Goal: Information Seeking & Learning: Find specific fact

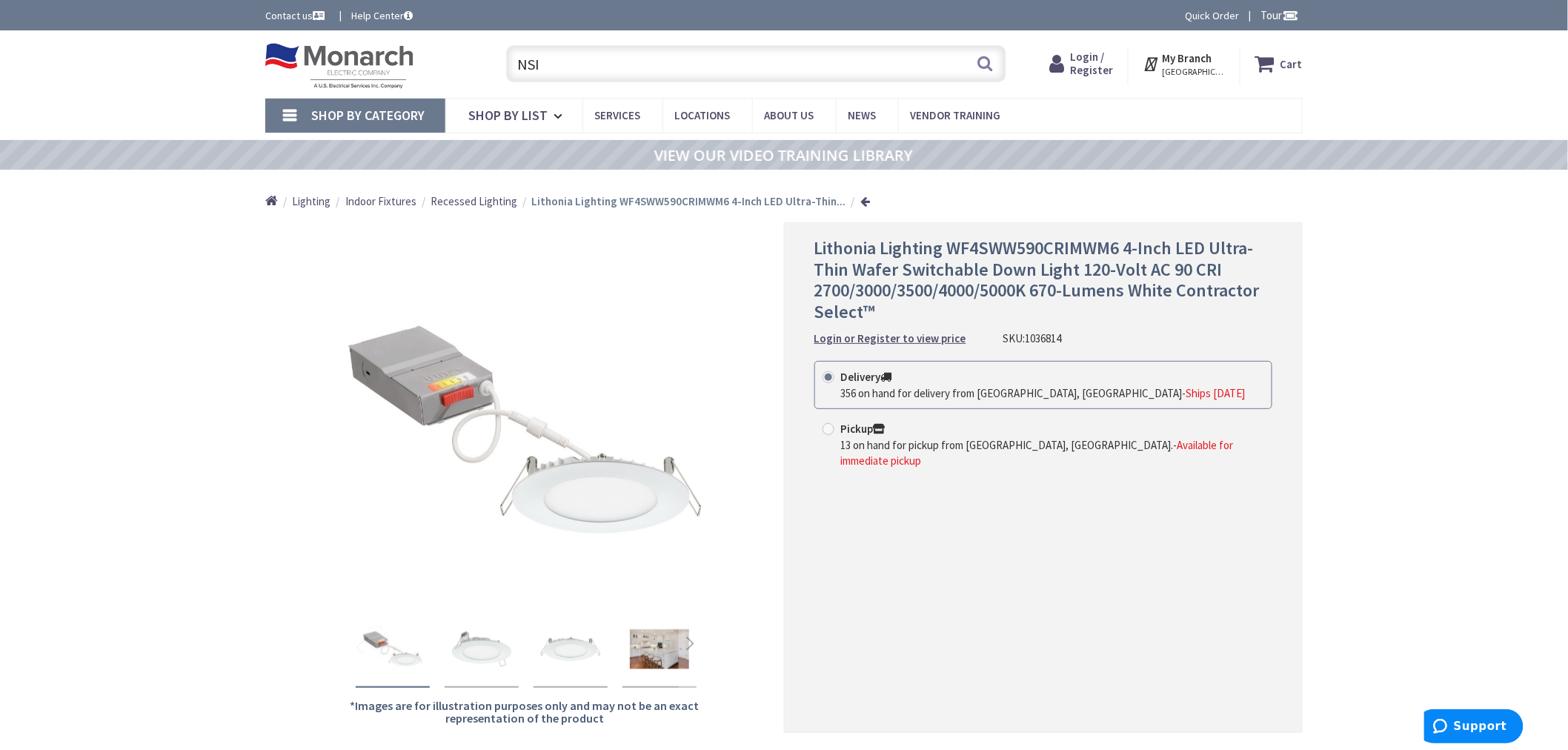
click at [543, 69] on input "NSI" at bounding box center [756, 63] width 500 height 37
paste input "1213677"
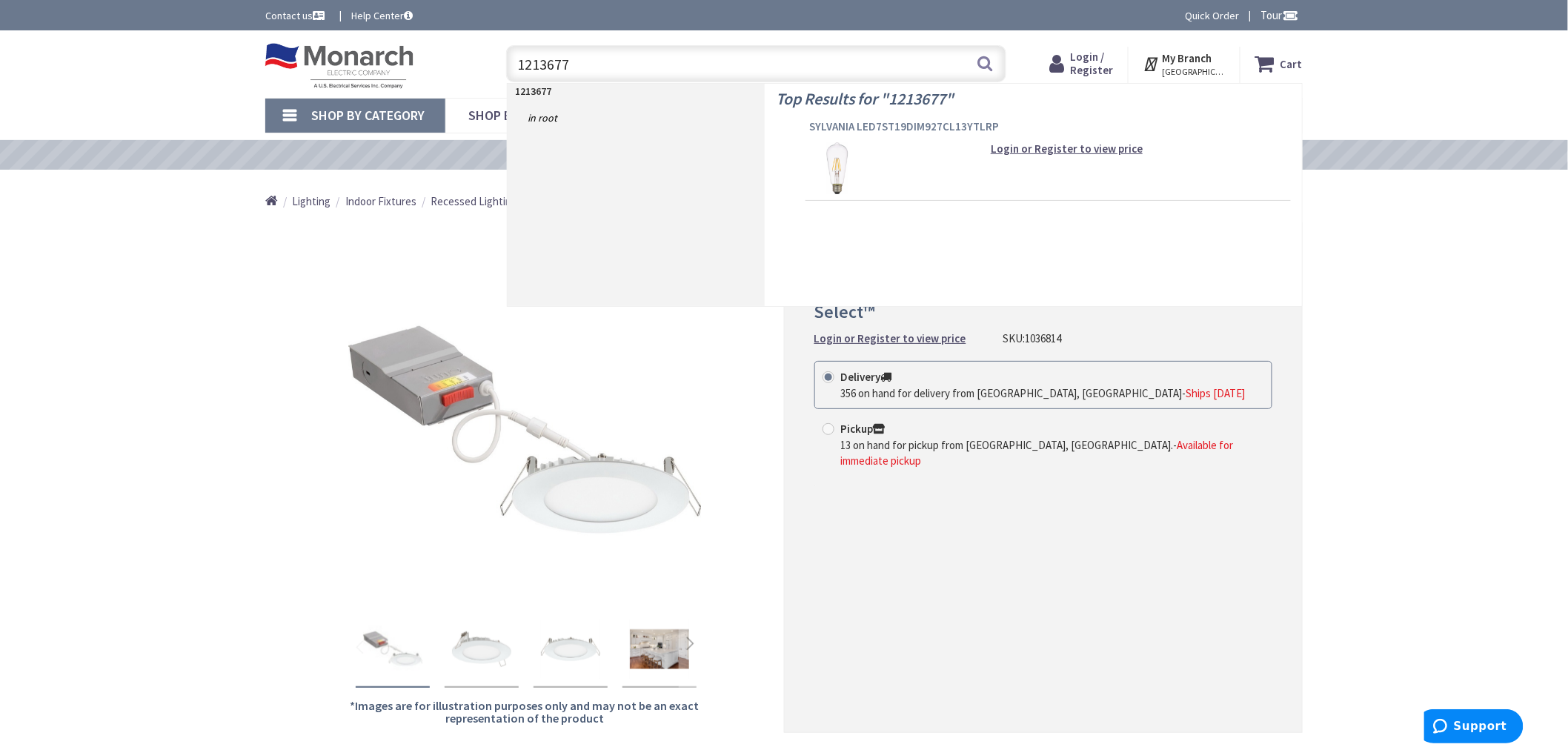
type input "1213677"
click at [861, 124] on span "SYLVANIA LED7ST19DIM927CL13YTLRP" at bounding box center [1048, 127] width 478 height 15
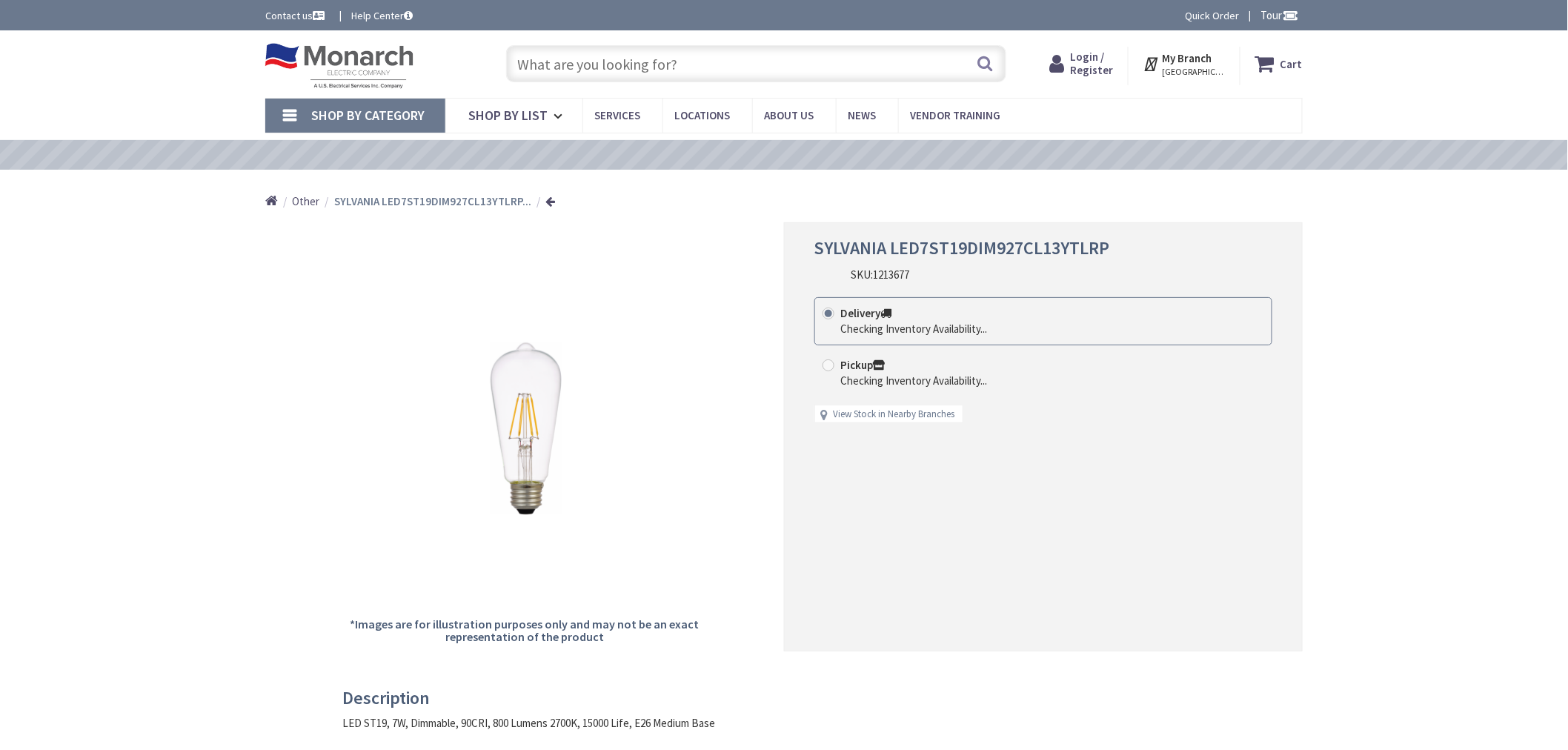
type input "Pinecrest View Ct, [GEOGRAPHIC_DATA], [GEOGRAPHIC_DATA] 20171, [GEOGRAPHIC_DATA]"
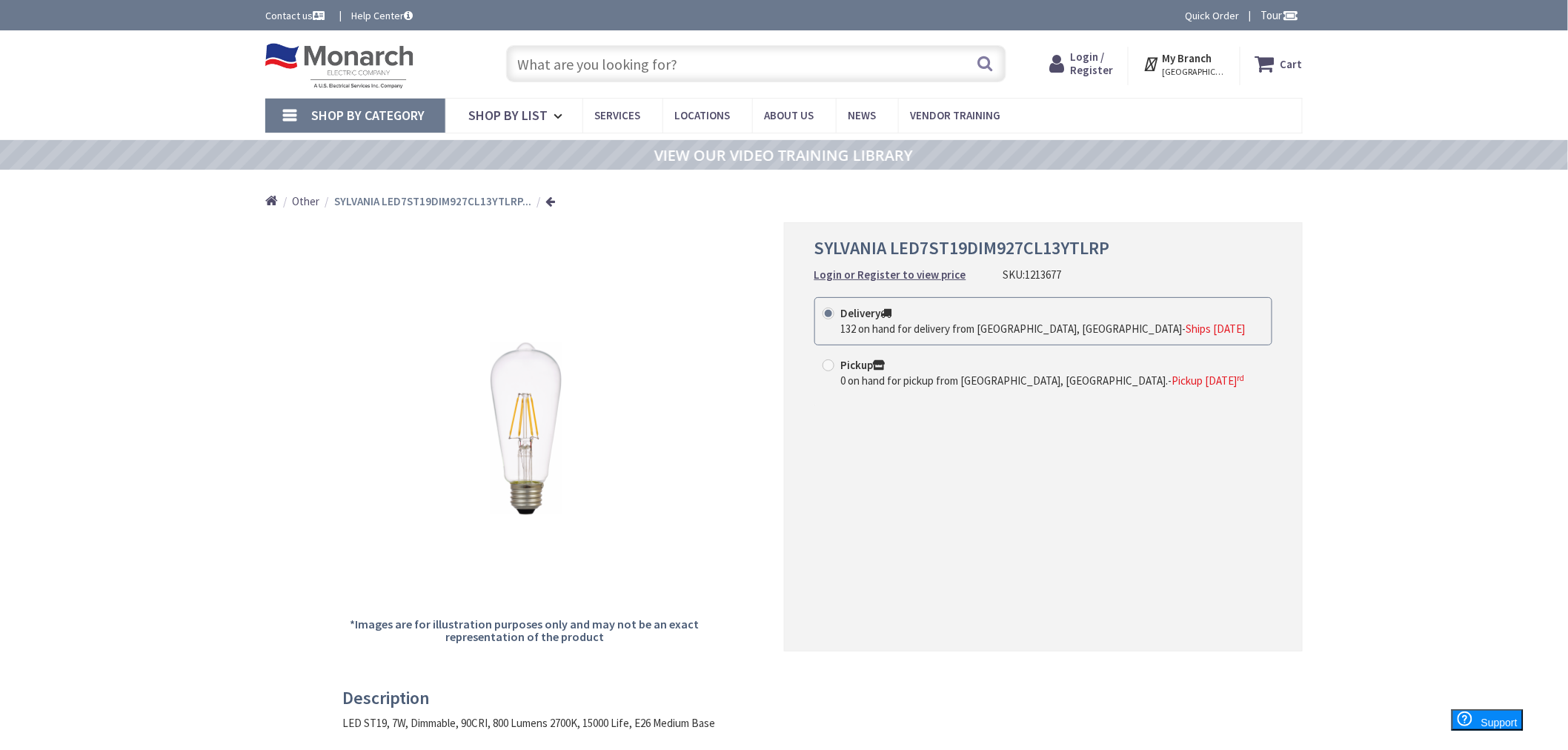
click at [581, 56] on input "text" at bounding box center [756, 63] width 500 height 37
paste input "1295498"
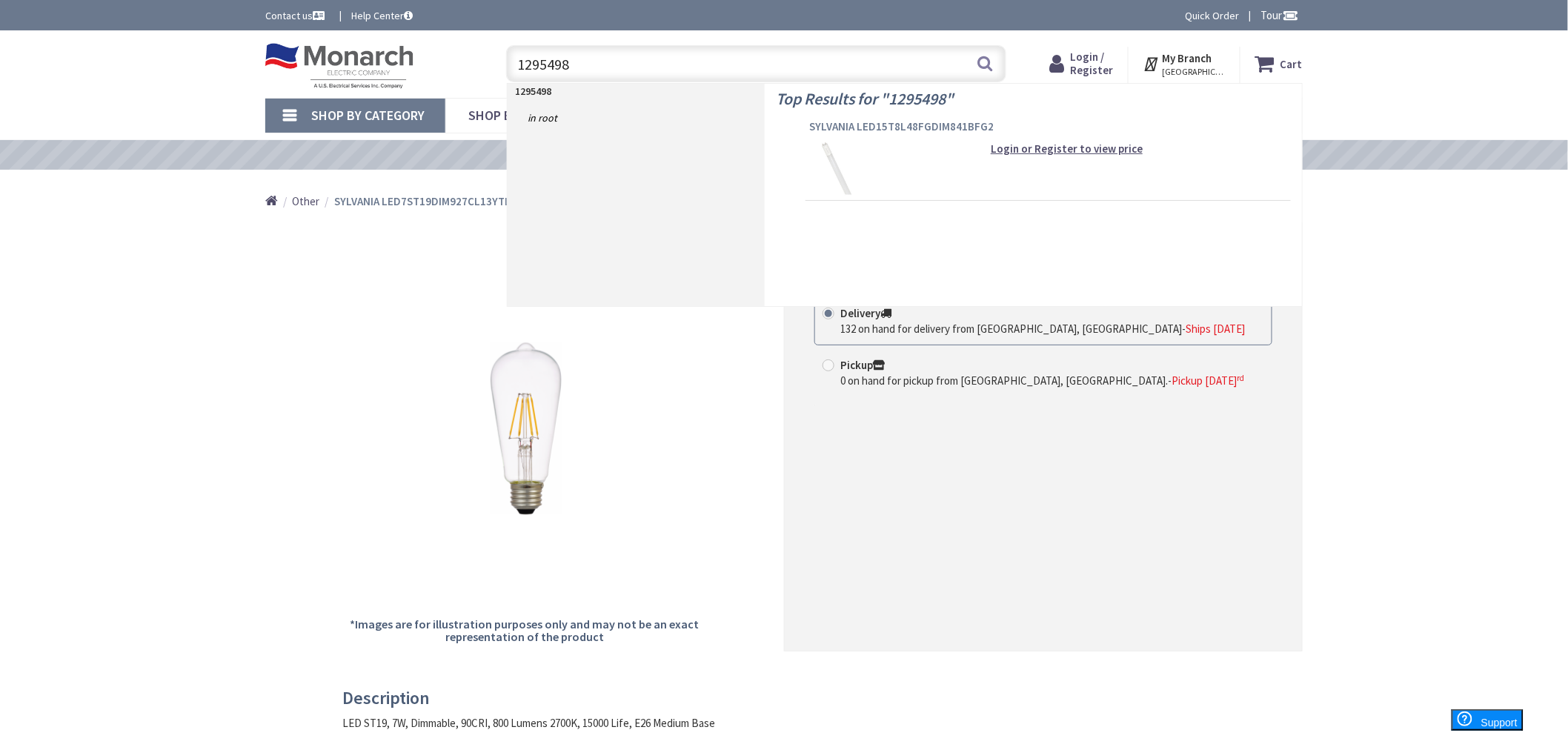
type input "1295498"
click at [858, 131] on span "SYLVANIA LED15T8L48FGDIM841BFG2" at bounding box center [1048, 127] width 478 height 15
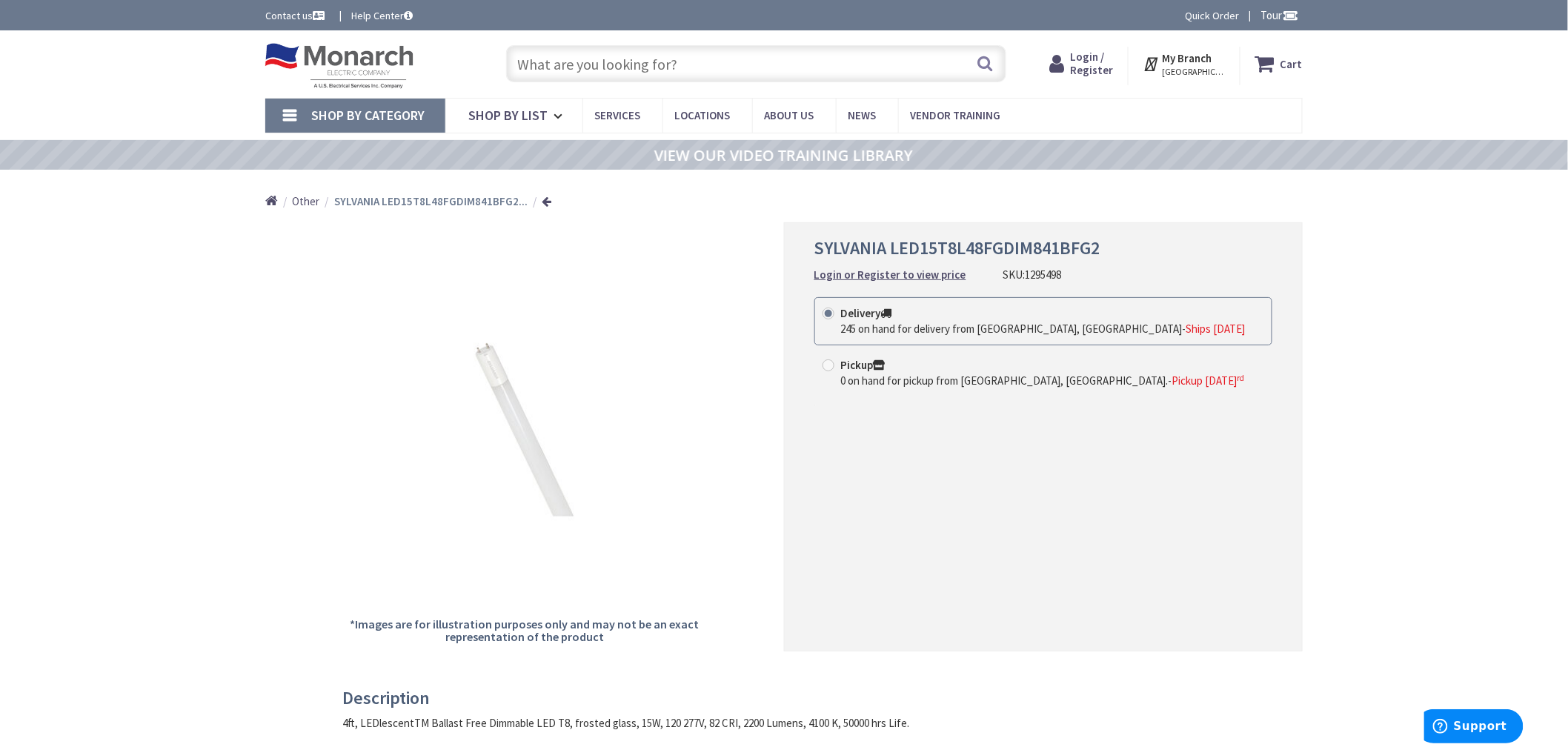
click at [616, 71] on input "text" at bounding box center [756, 63] width 500 height 37
paste input "1129166"
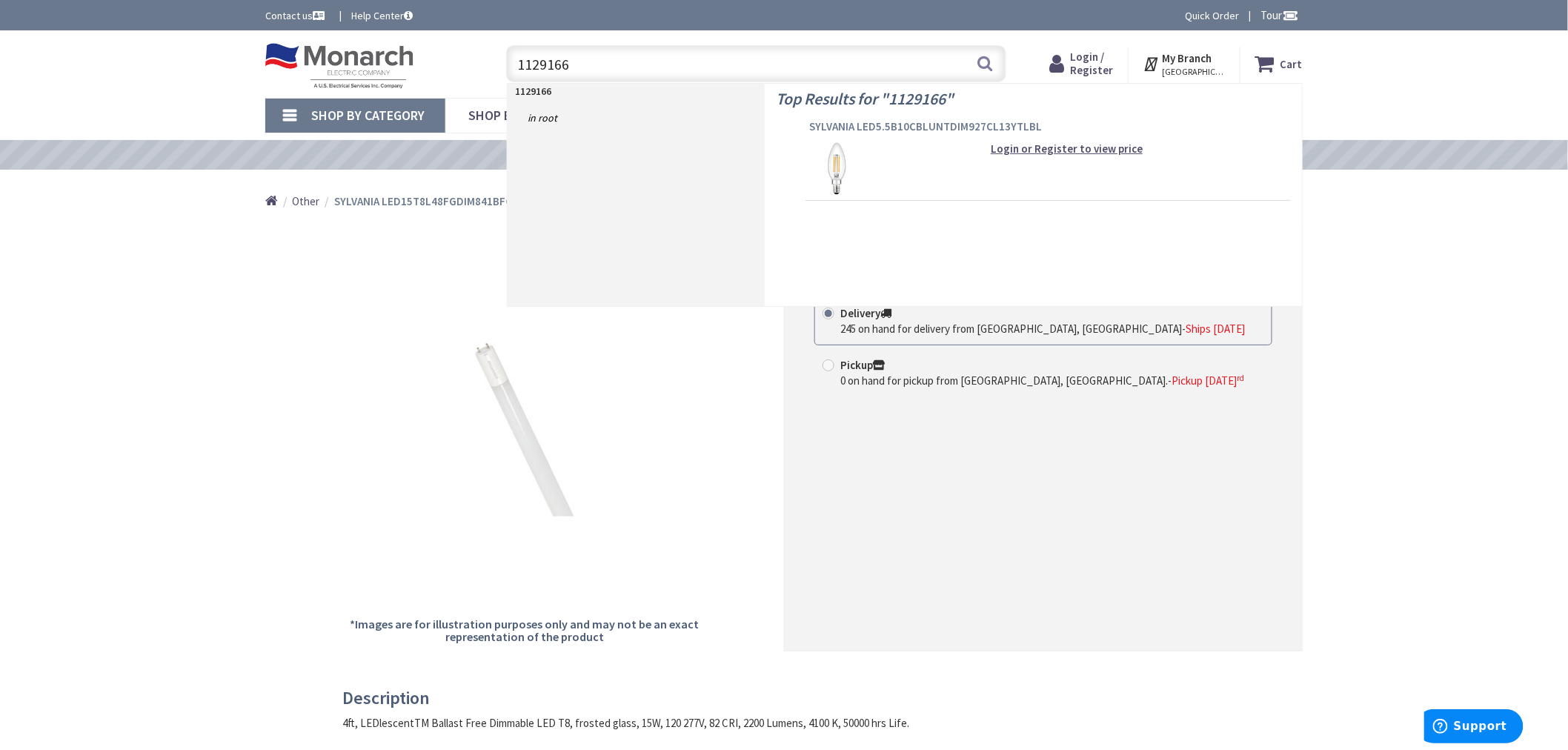
type input "1129166"
click at [853, 124] on span "SYLVANIA LED5.5B10CBLUNTDIM927CL13YTLBL" at bounding box center [1048, 127] width 478 height 15
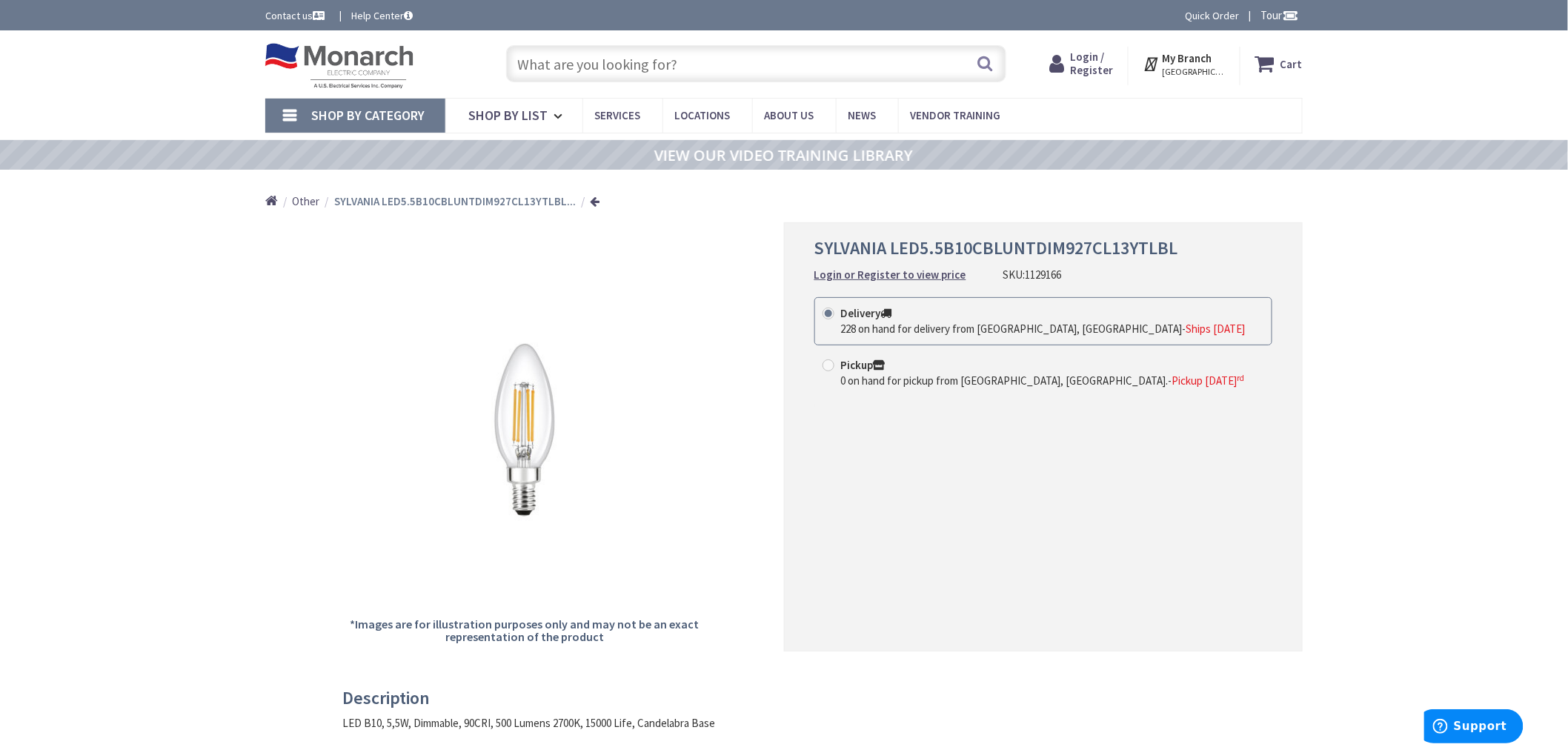
click at [564, 68] on input "text" at bounding box center [756, 63] width 500 height 37
paste input "992325"
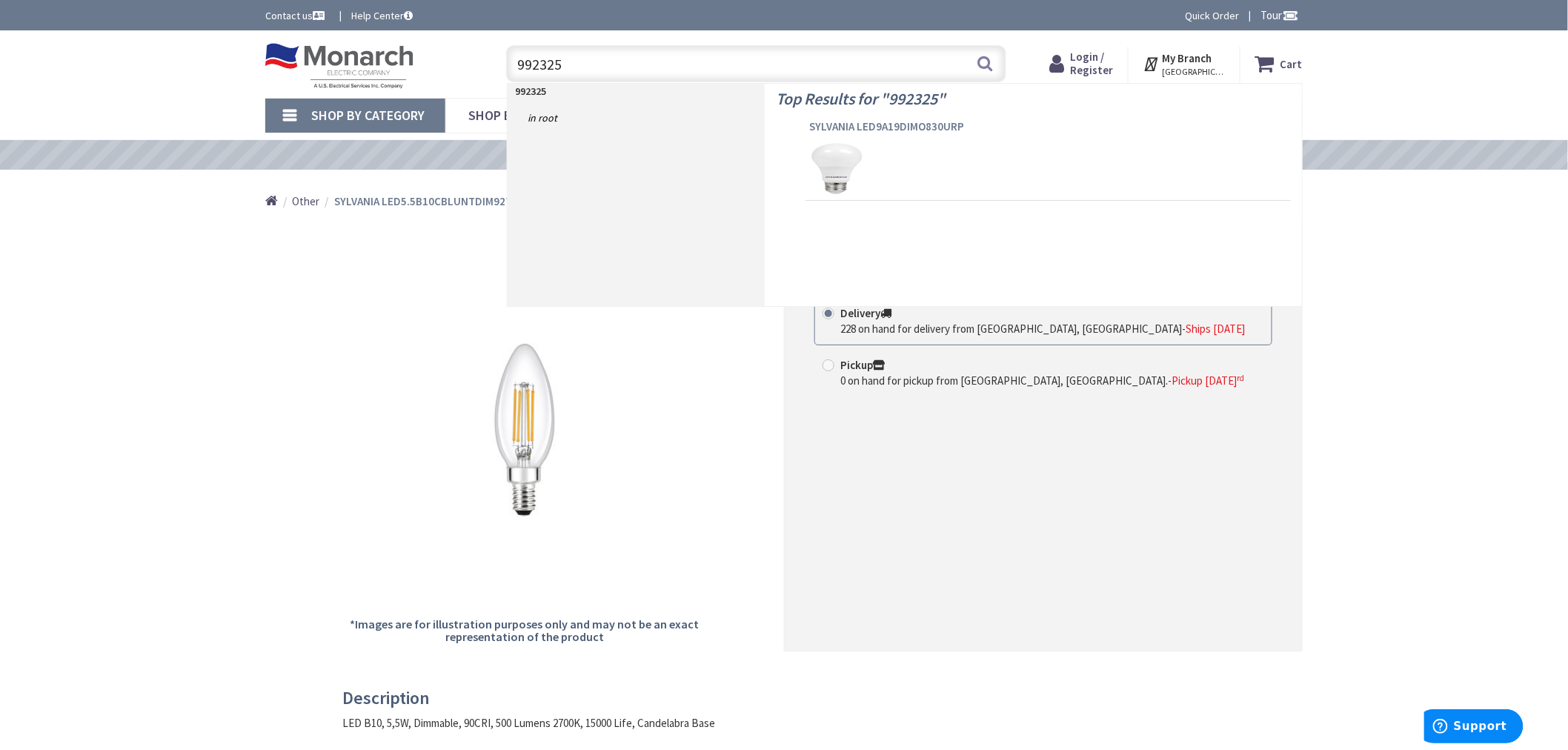
type input "992325"
click at [892, 126] on span "SYLVANIA LED9A19DIMO830URP" at bounding box center [1048, 127] width 478 height 15
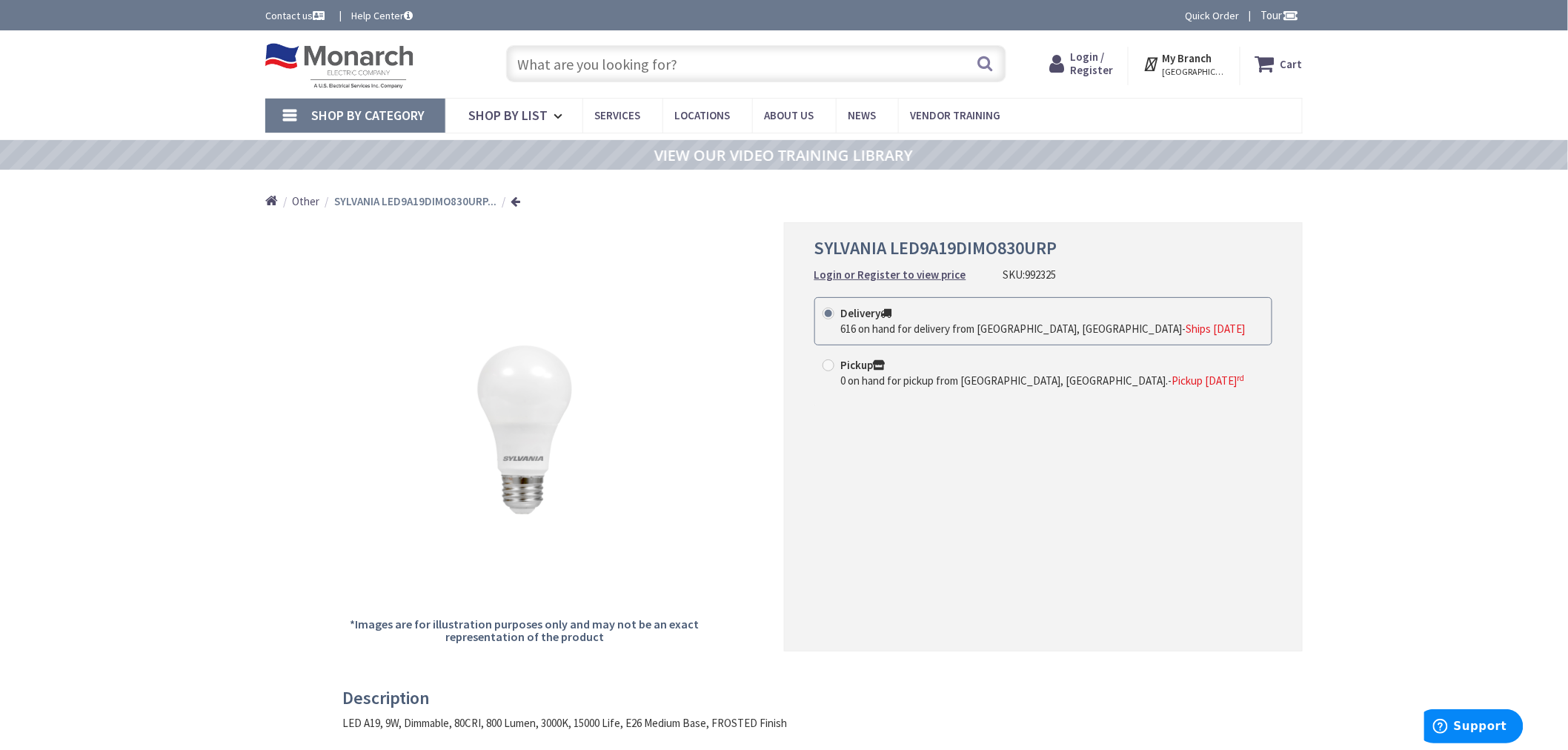
click at [700, 60] on input "text" at bounding box center [756, 63] width 500 height 37
paste input "1305986"
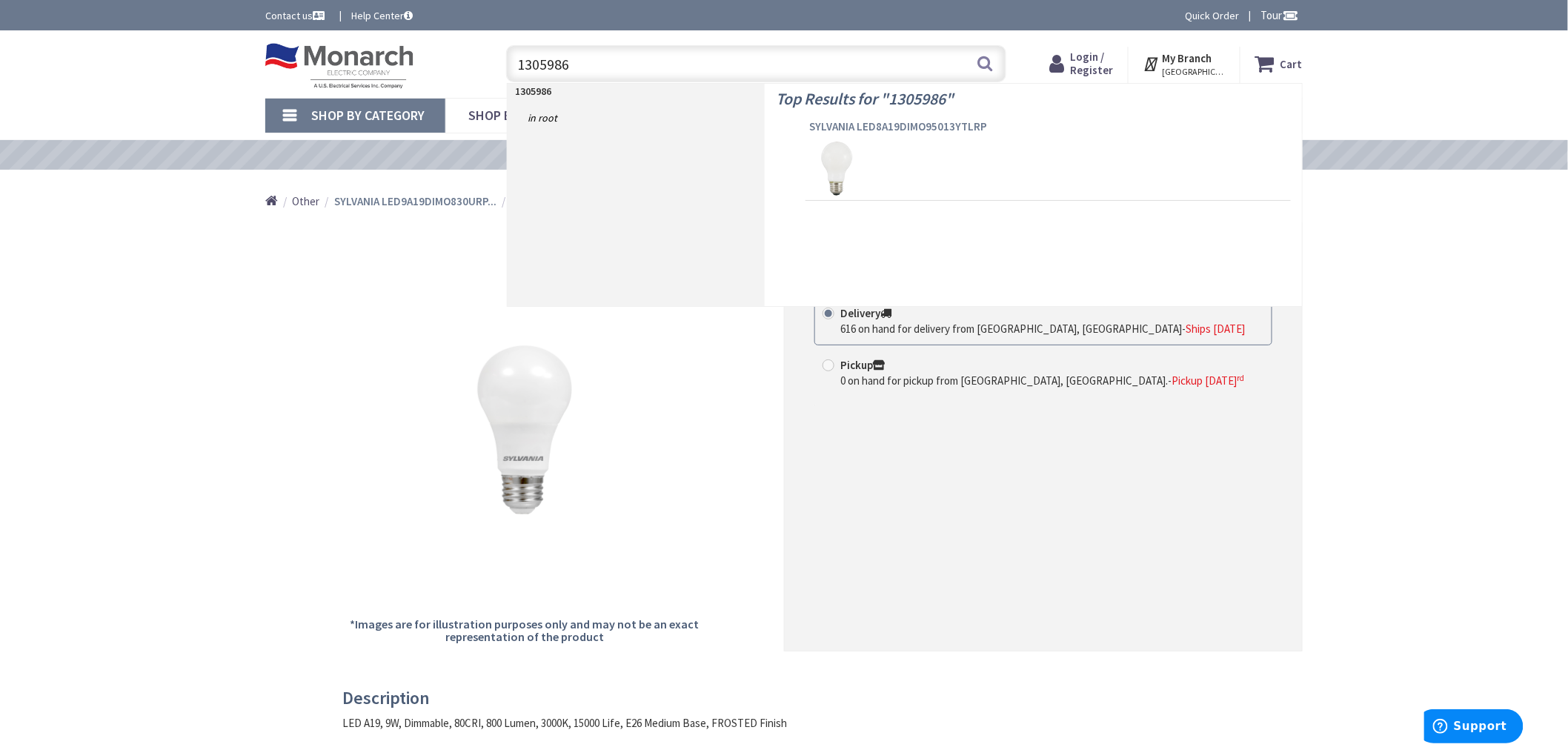
type input "1305986"
click at [863, 123] on span "SYLVANIA LED8A19DIMO95013YTLRP" at bounding box center [1048, 127] width 478 height 15
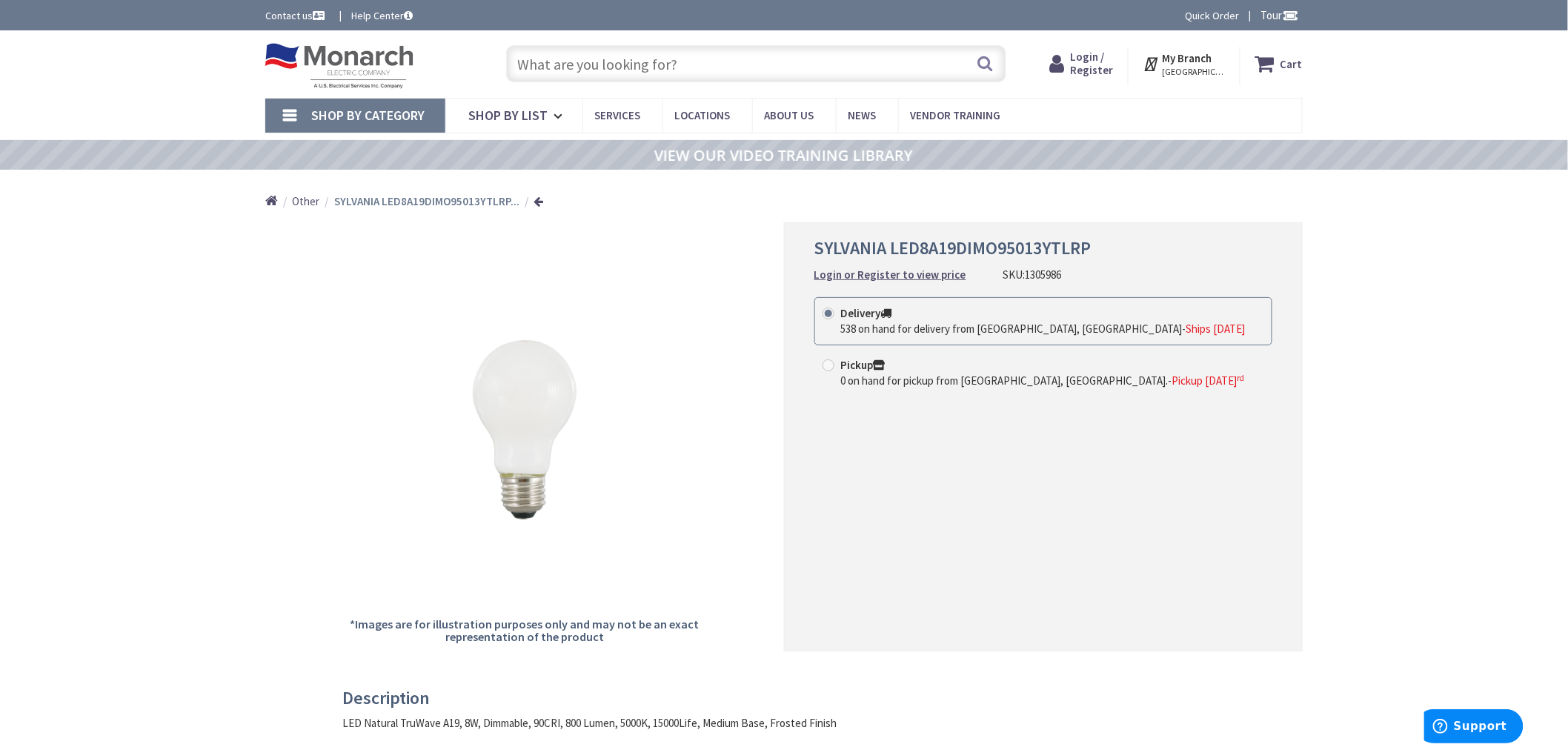
click at [553, 58] on input "text" at bounding box center [756, 63] width 500 height 37
paste input "1132762"
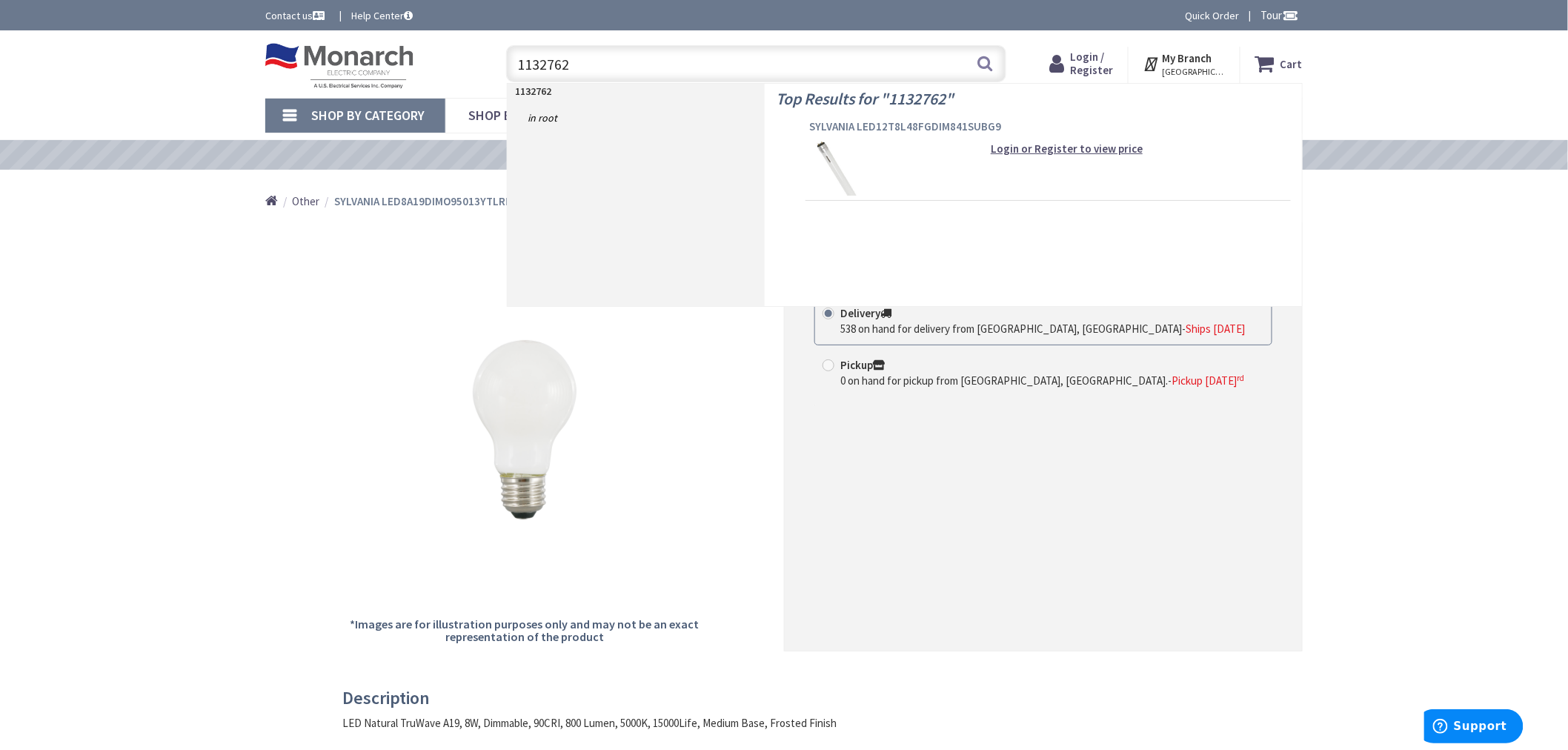
type input "1132762"
click at [831, 123] on span "SYLVANIA LED12T8L48FGDIM841SUBG9" at bounding box center [1048, 127] width 478 height 15
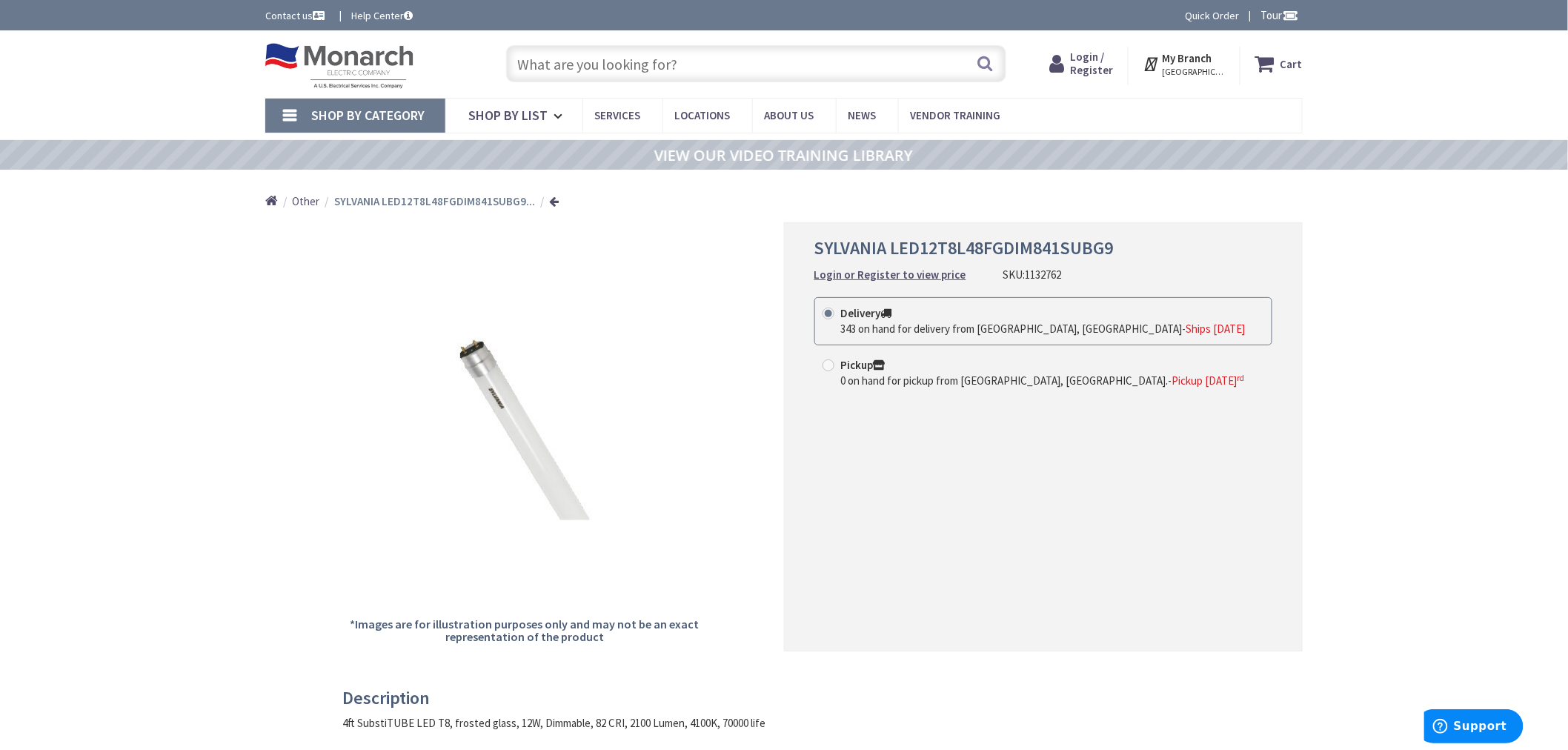
click at [531, 61] on input "text" at bounding box center [756, 63] width 500 height 37
paste input "1053719"
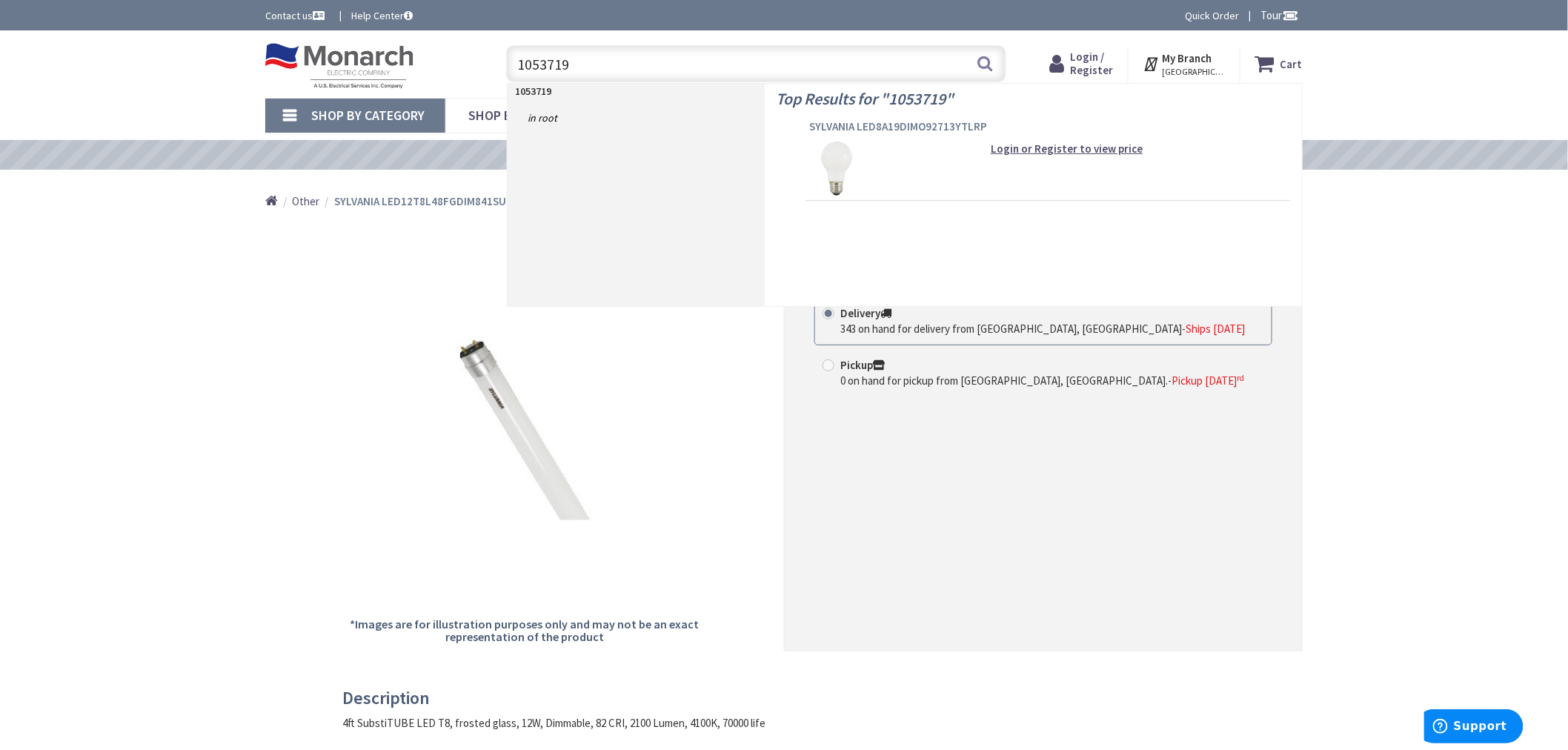
type input "1053719"
click at [839, 120] on span "SYLVANIA LED8A19DIMO92713YTLRP" at bounding box center [1048, 127] width 478 height 15
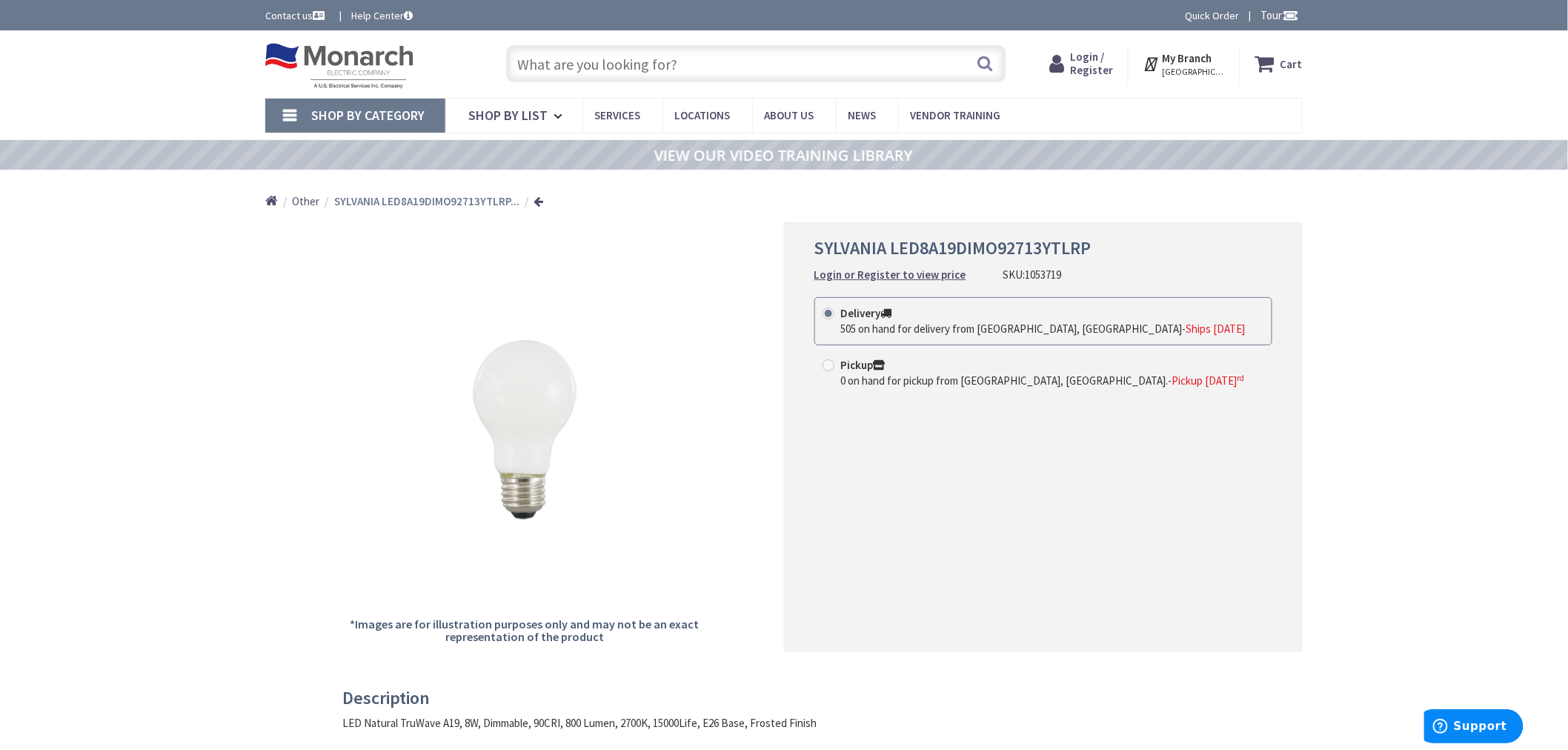
click at [649, 54] on input "text" at bounding box center [756, 63] width 500 height 37
paste input "1253594"
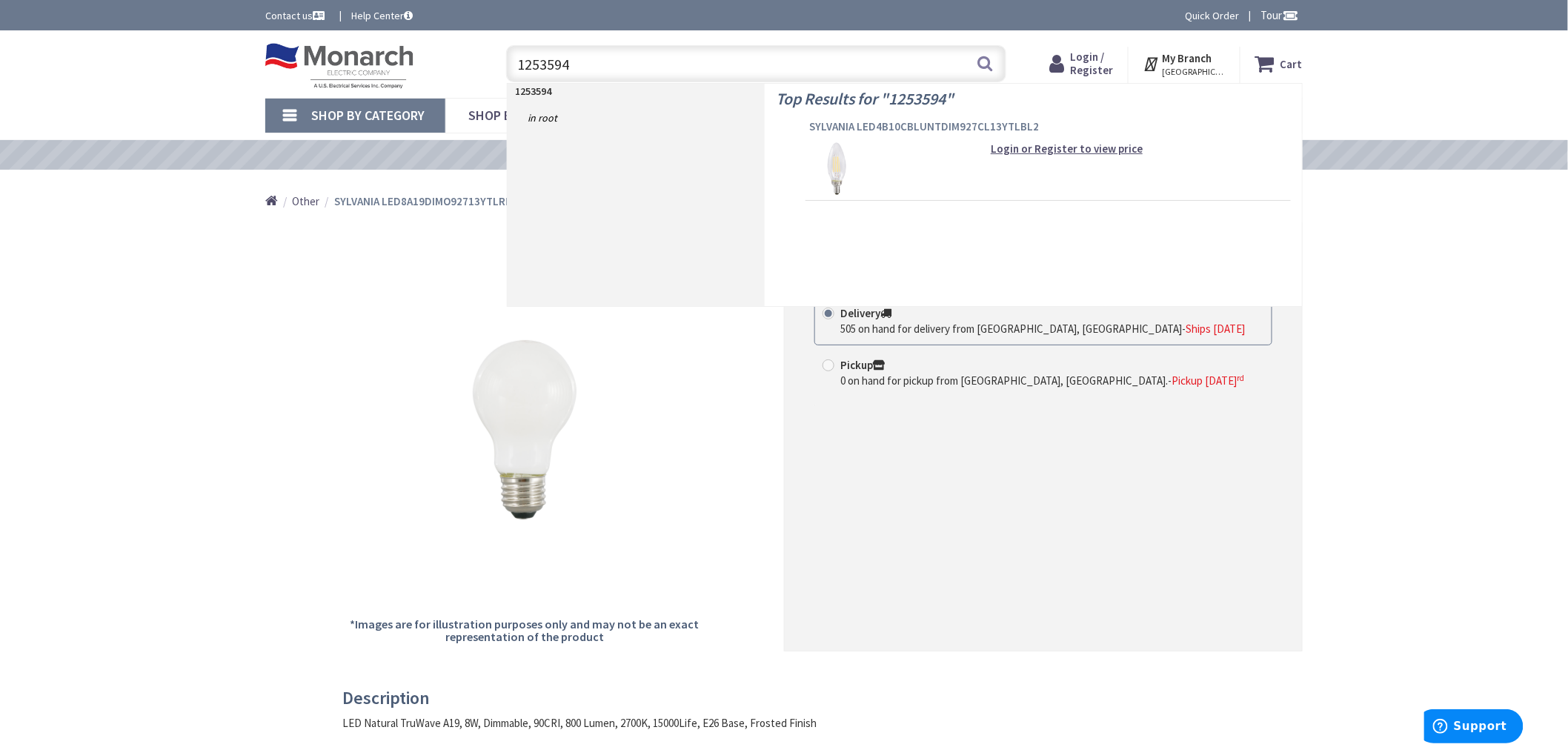
type input "1253594"
click at [928, 124] on span "SYLVANIA LED4B10CBLUNTDIM927CL13YTLBL2" at bounding box center [1048, 127] width 478 height 15
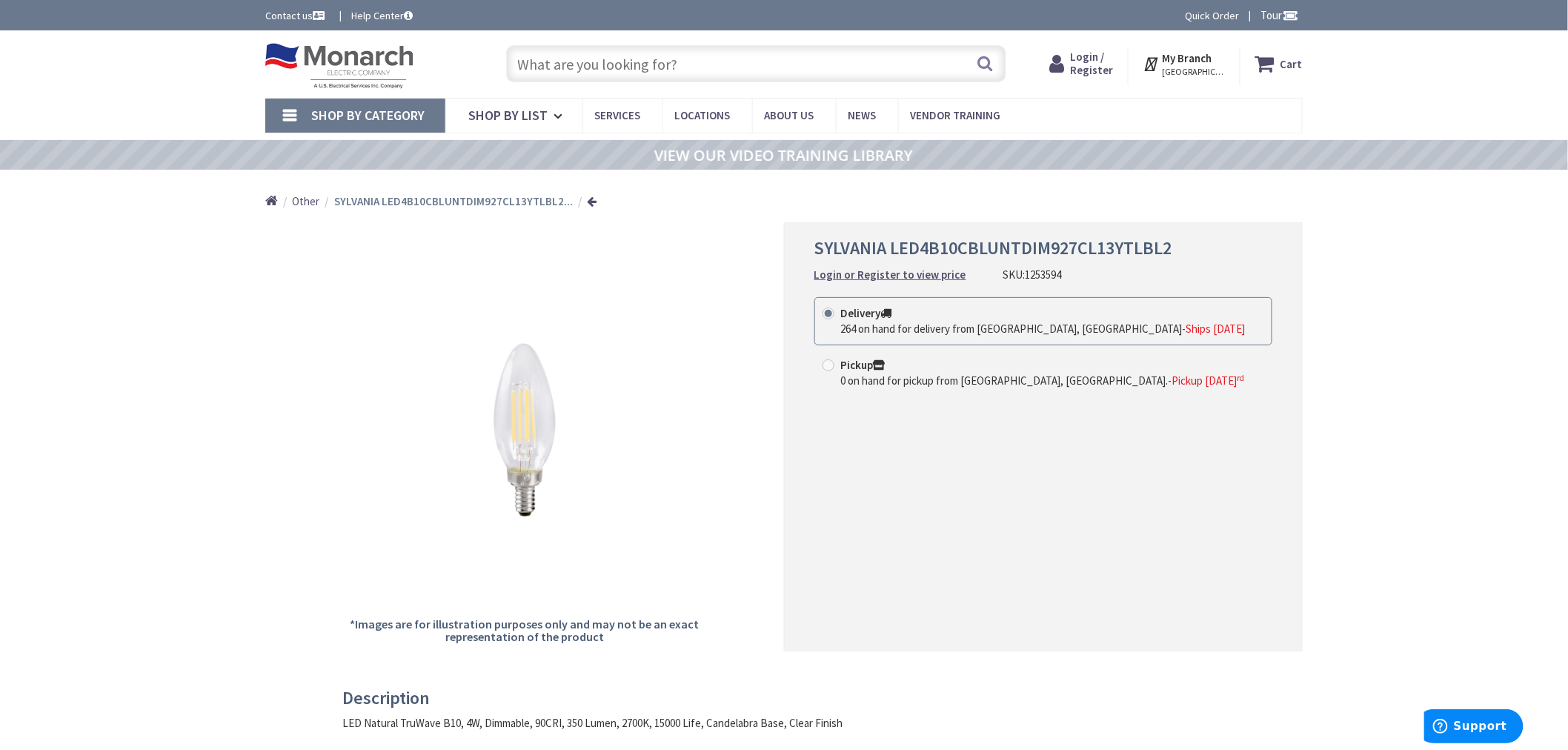
click at [620, 70] on input "text" at bounding box center [756, 63] width 500 height 37
paste input "1305946"
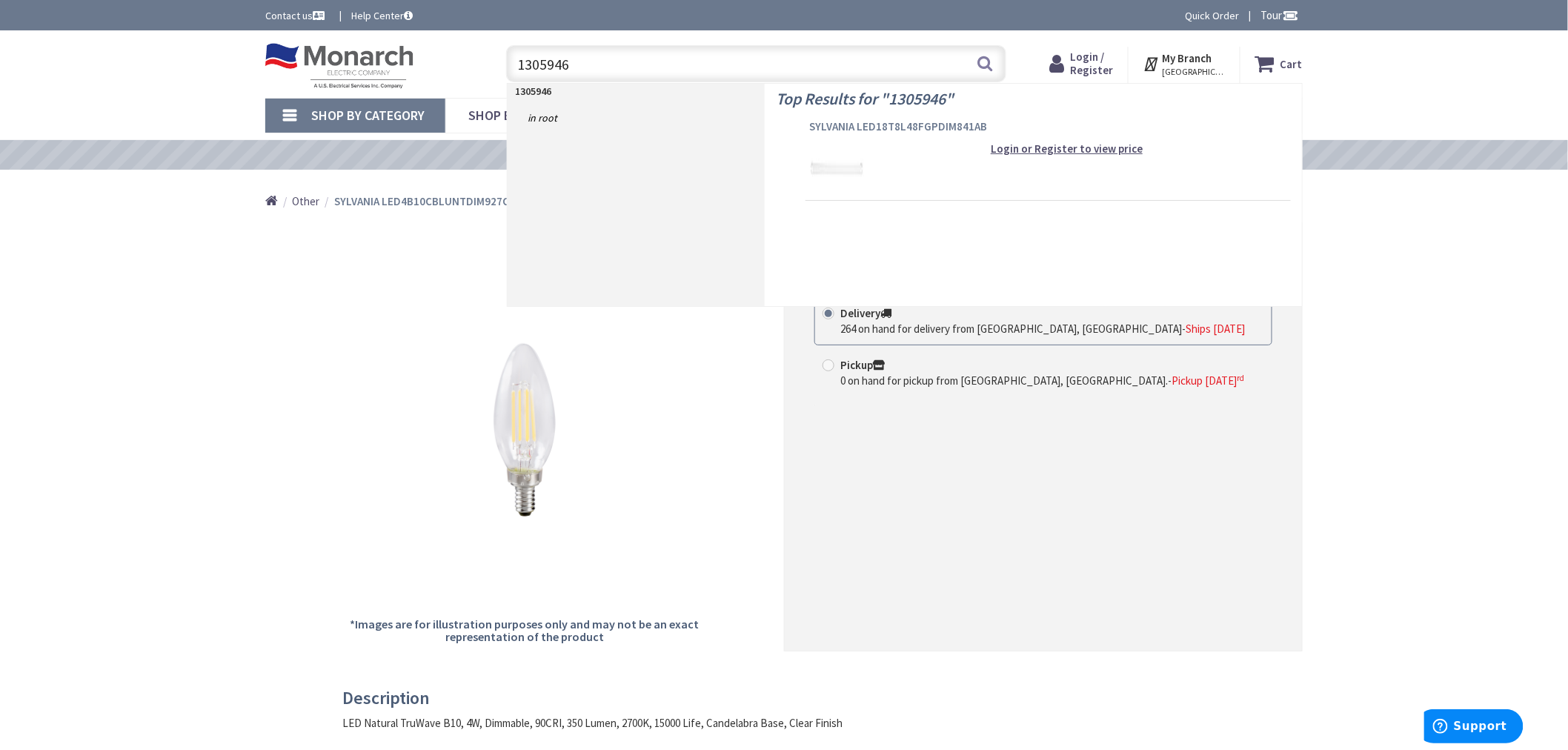
type input "1305946"
click at [856, 128] on span "SYLVANIA LED18T8L48FGPDIM841AB" at bounding box center [1048, 127] width 478 height 15
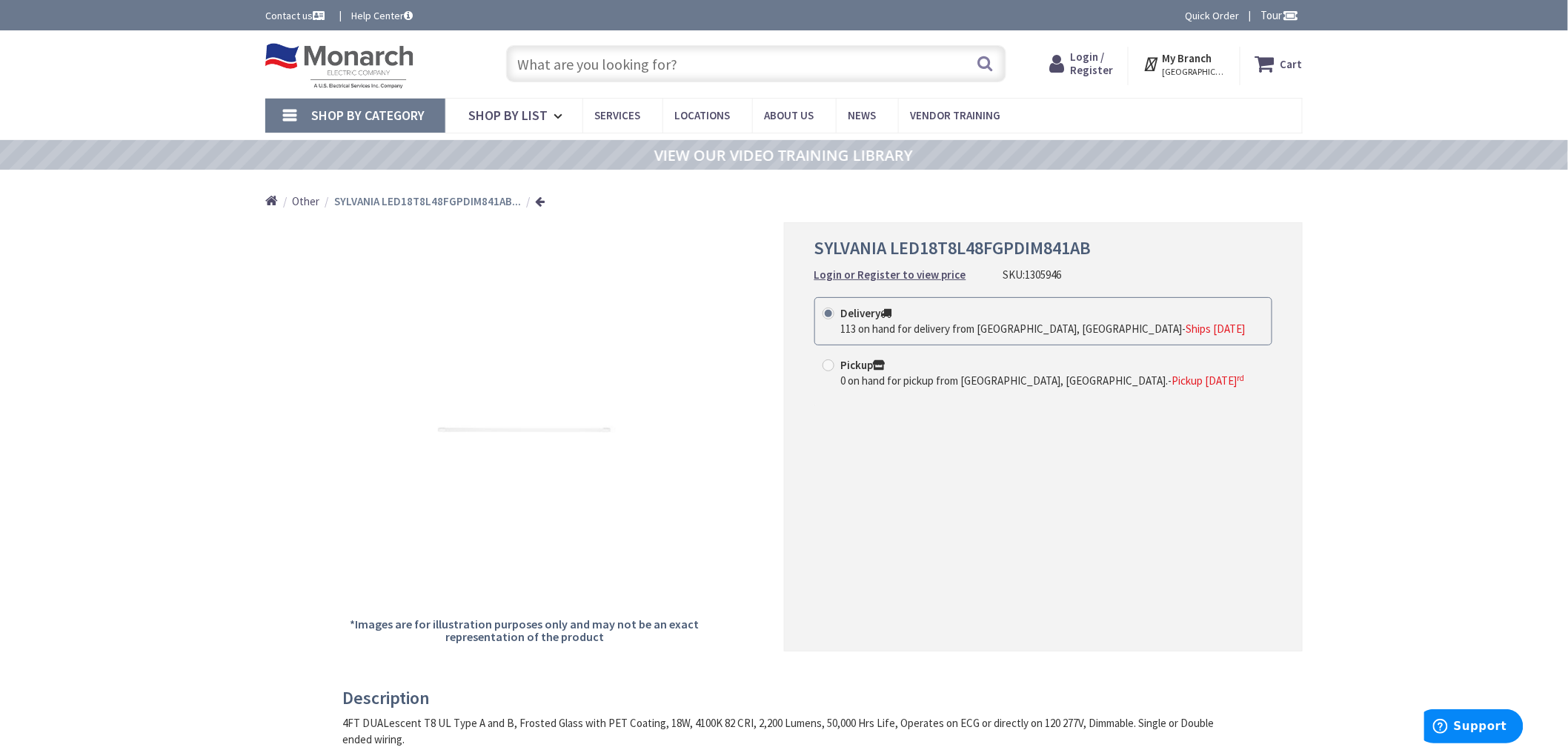
click at [603, 52] on input "text" at bounding box center [756, 63] width 500 height 37
paste input "1208061"
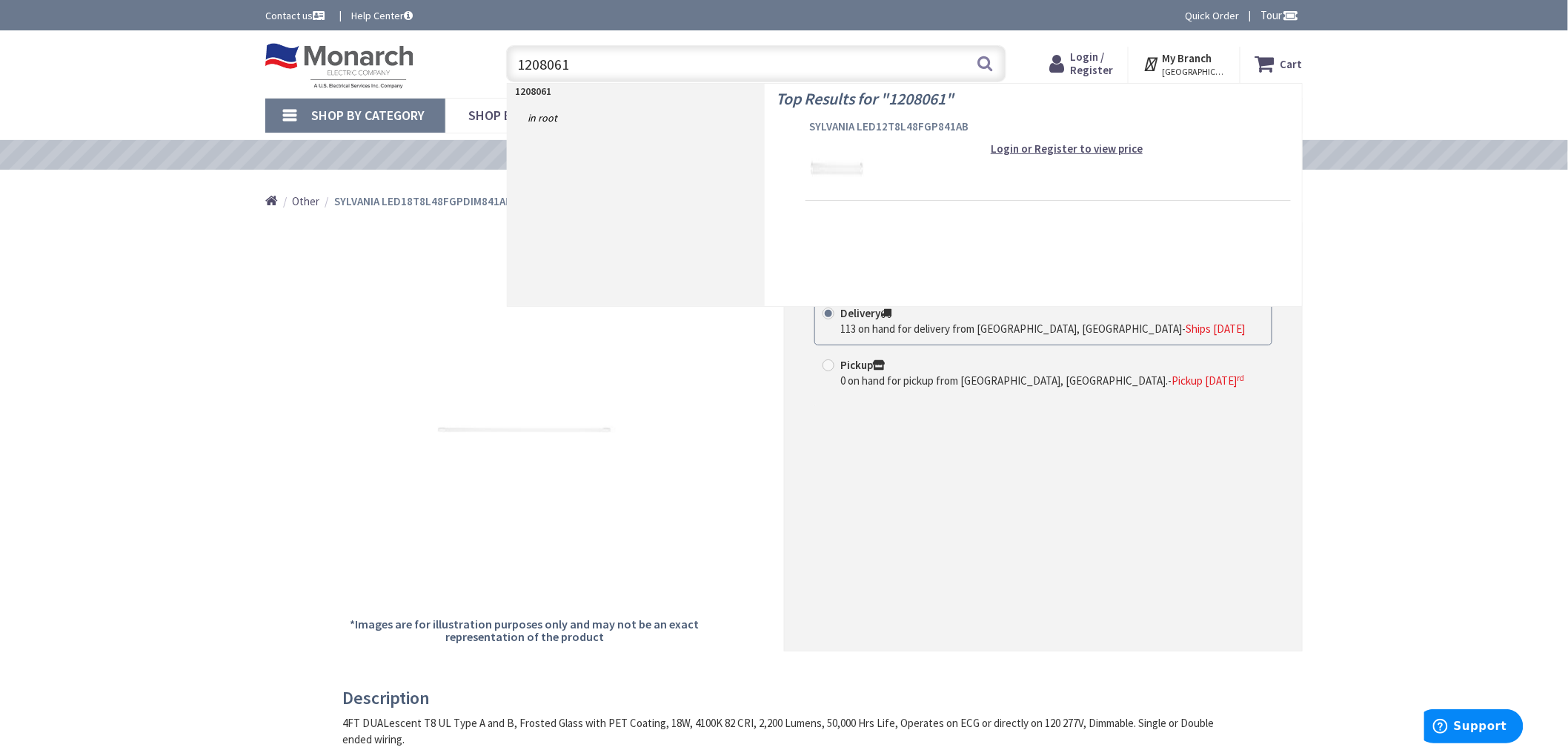
type input "1208061"
click at [847, 127] on span "SYLVANIA LED12T8L48FGP841AB" at bounding box center [1048, 127] width 478 height 15
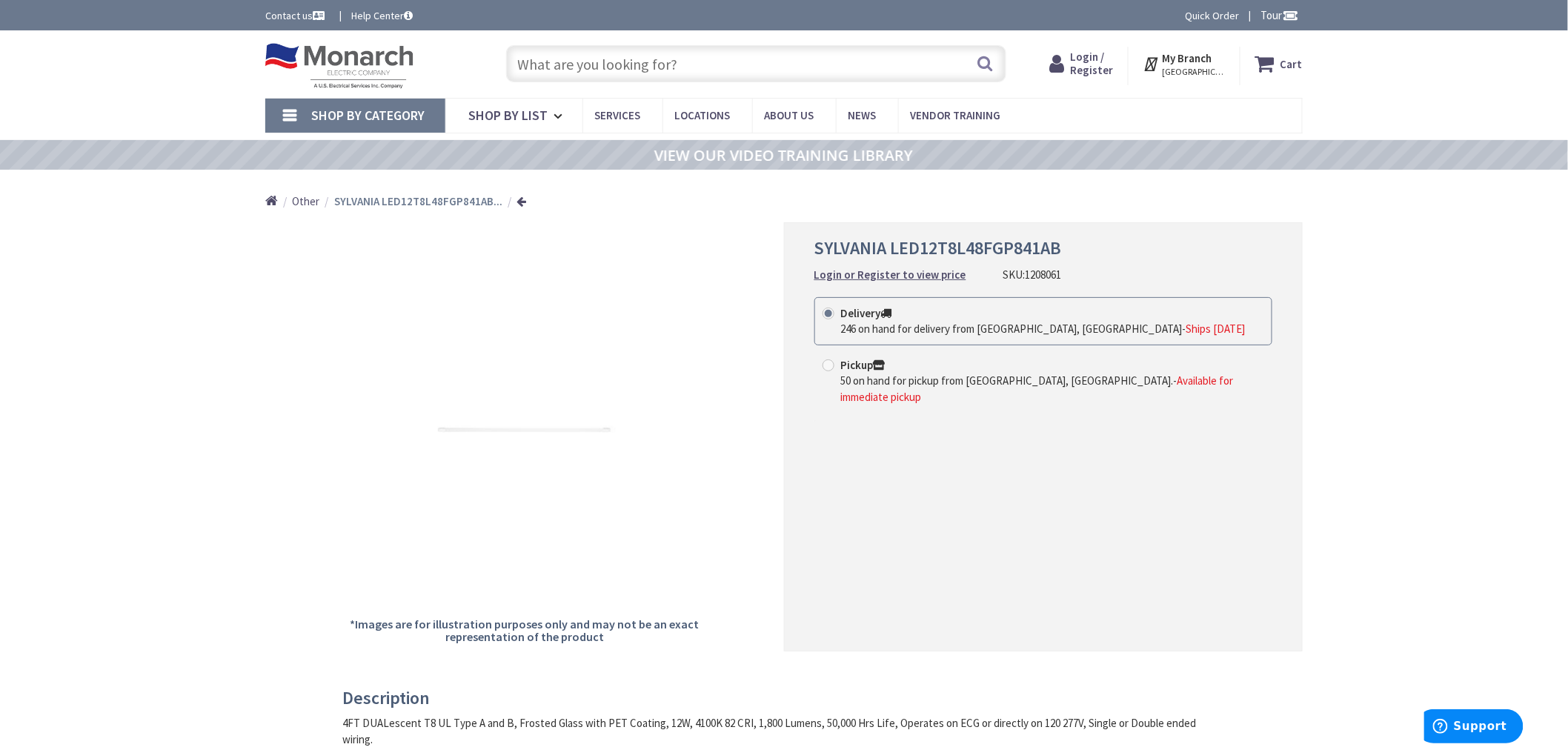
click at [558, 61] on input "text" at bounding box center [756, 63] width 500 height 37
paste input "797864"
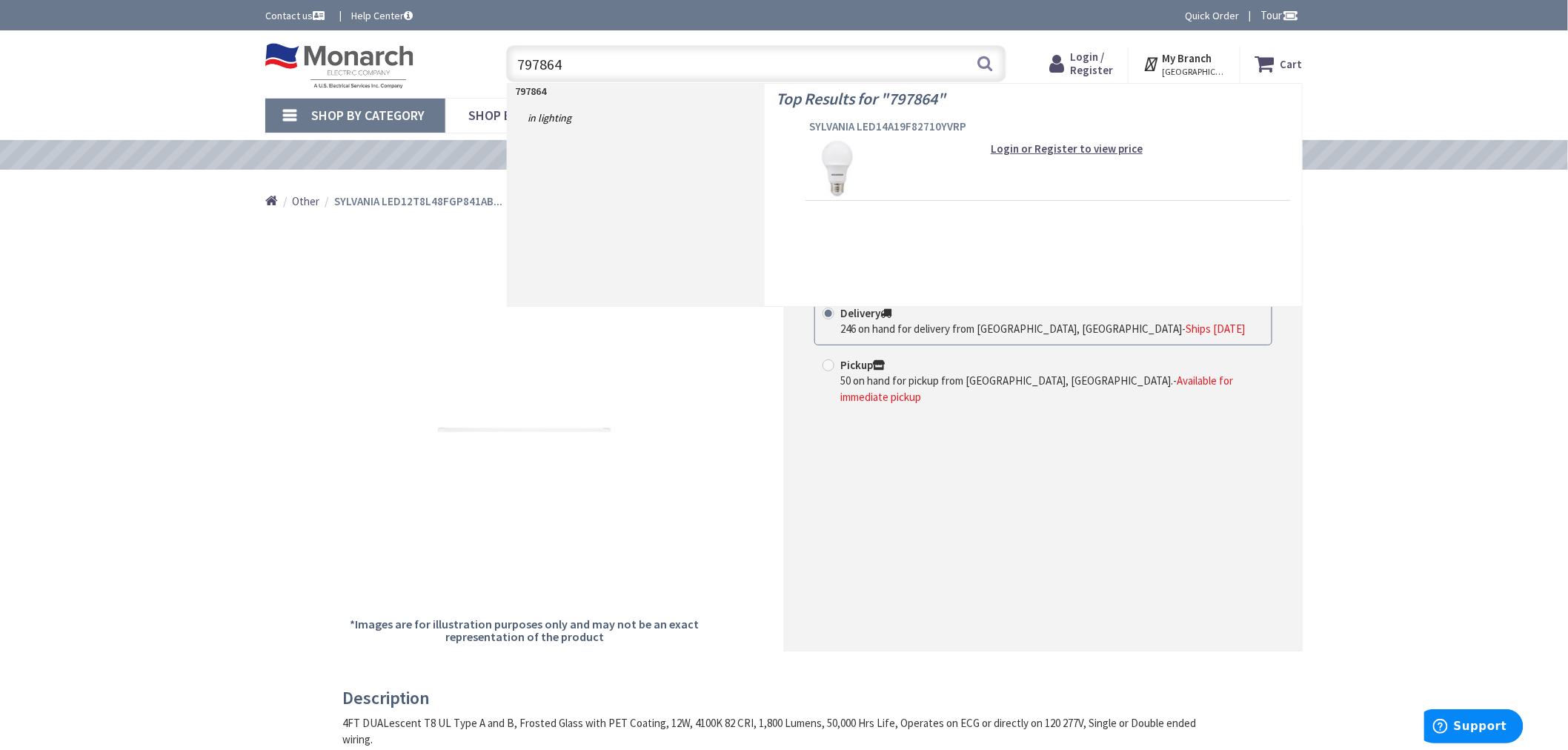
type input "797864"
click at [870, 128] on span "SYLVANIA LED14A19F82710YVRP" at bounding box center [1048, 127] width 478 height 15
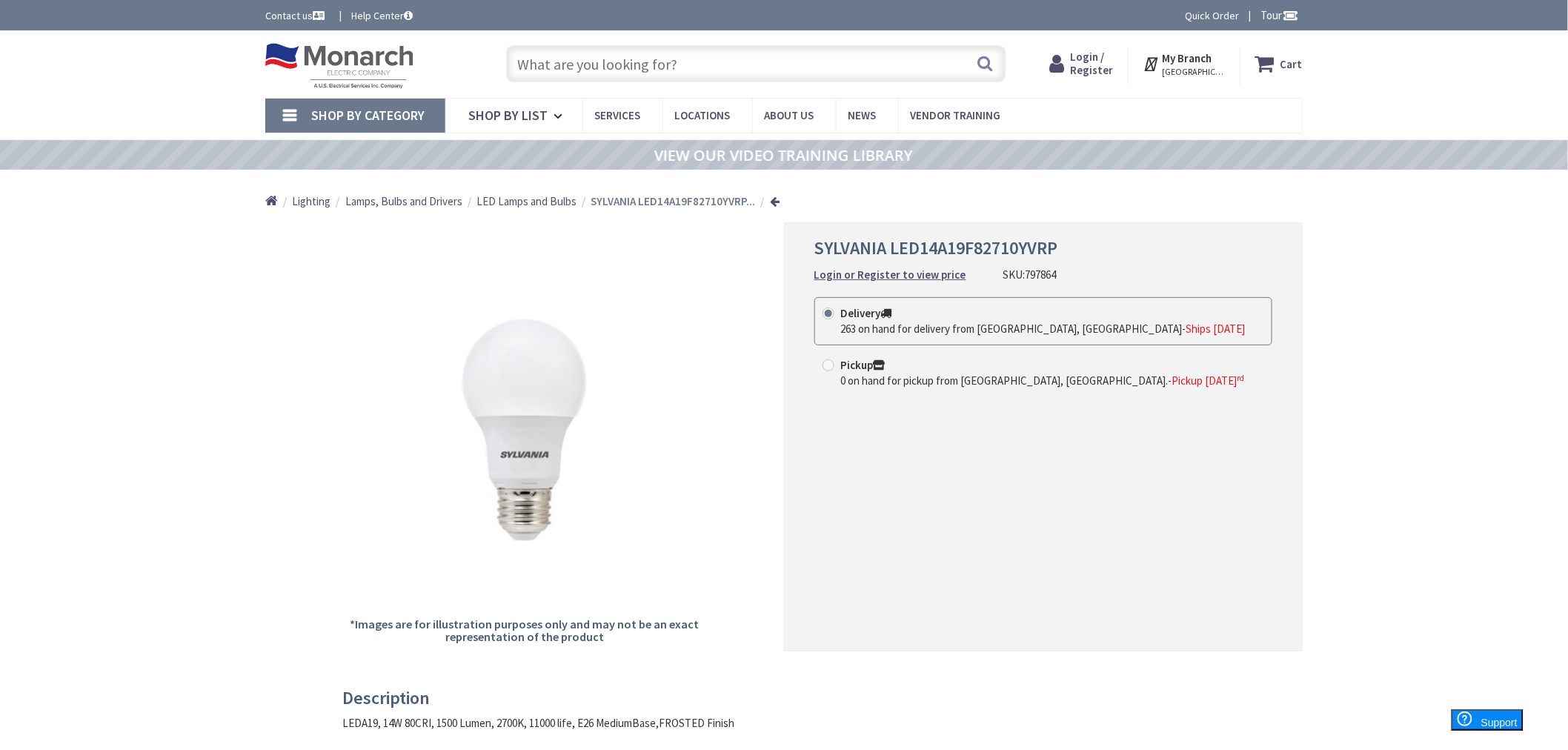
click at [593, 67] on input "text" at bounding box center [756, 63] width 500 height 37
paste input "1201752"
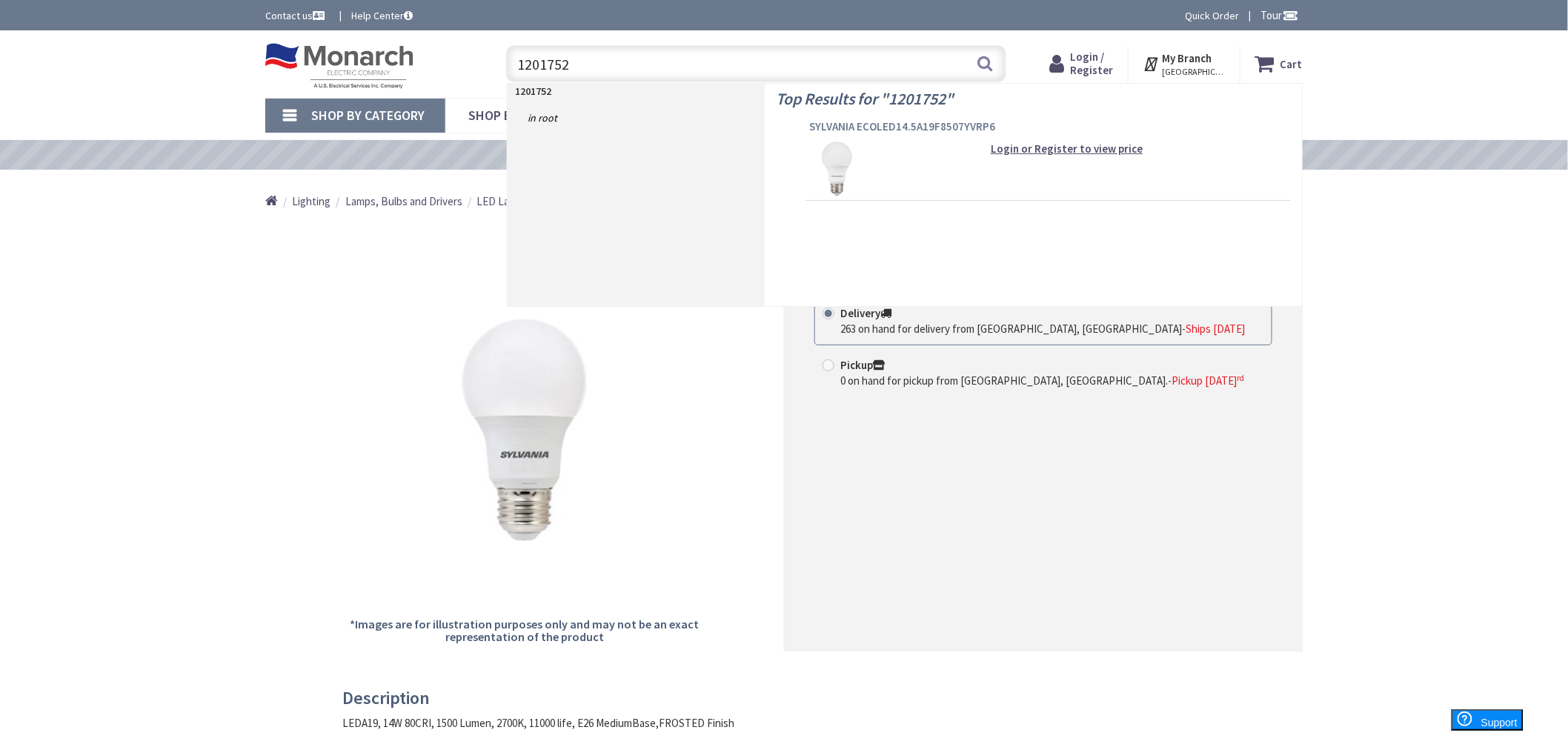
type input "1201752"
click at [937, 124] on span "SYLVANIA ECOLED14.5A19F8507YVRP6" at bounding box center [1048, 127] width 478 height 15
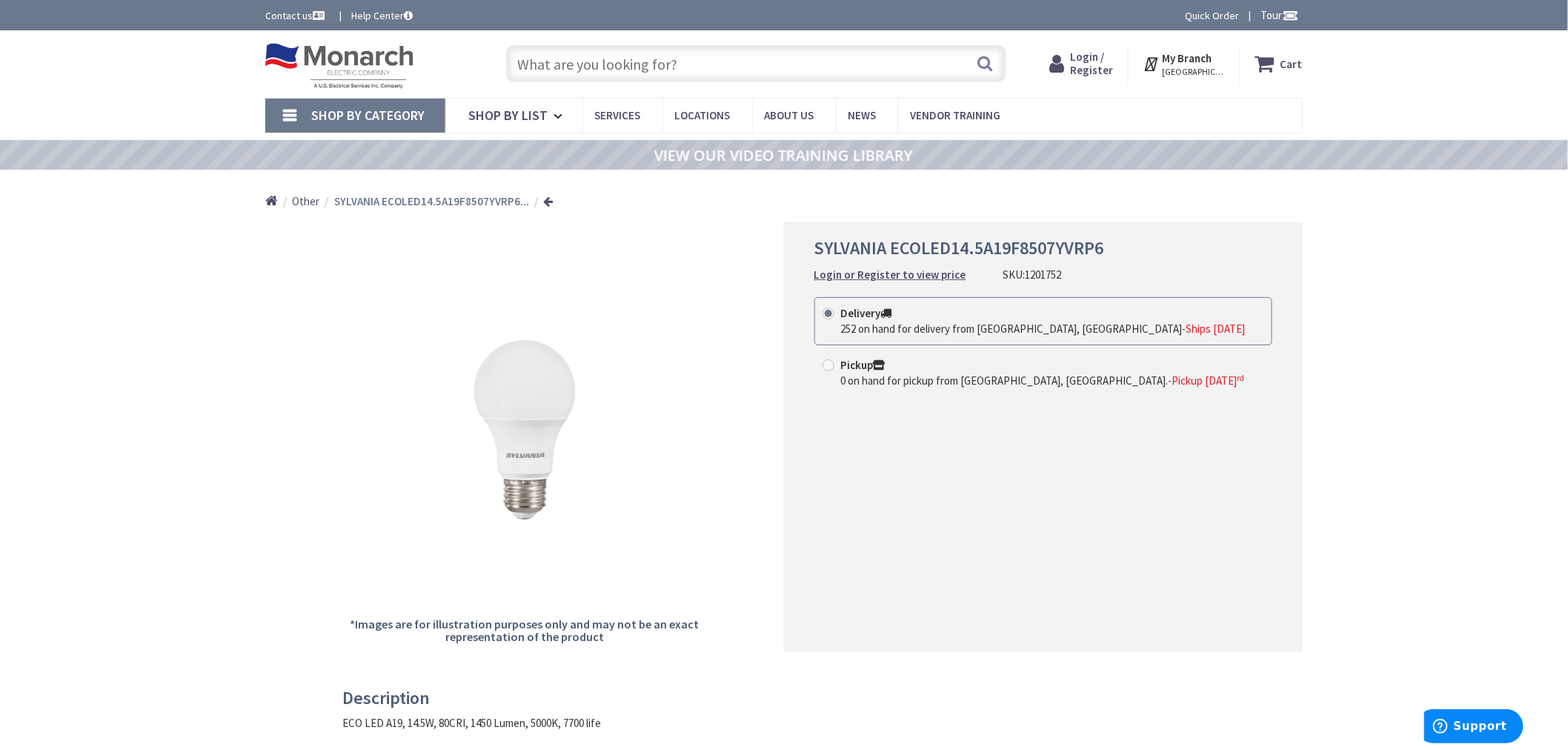
click at [639, 52] on input "text" at bounding box center [756, 63] width 500 height 37
paste input "1208406"
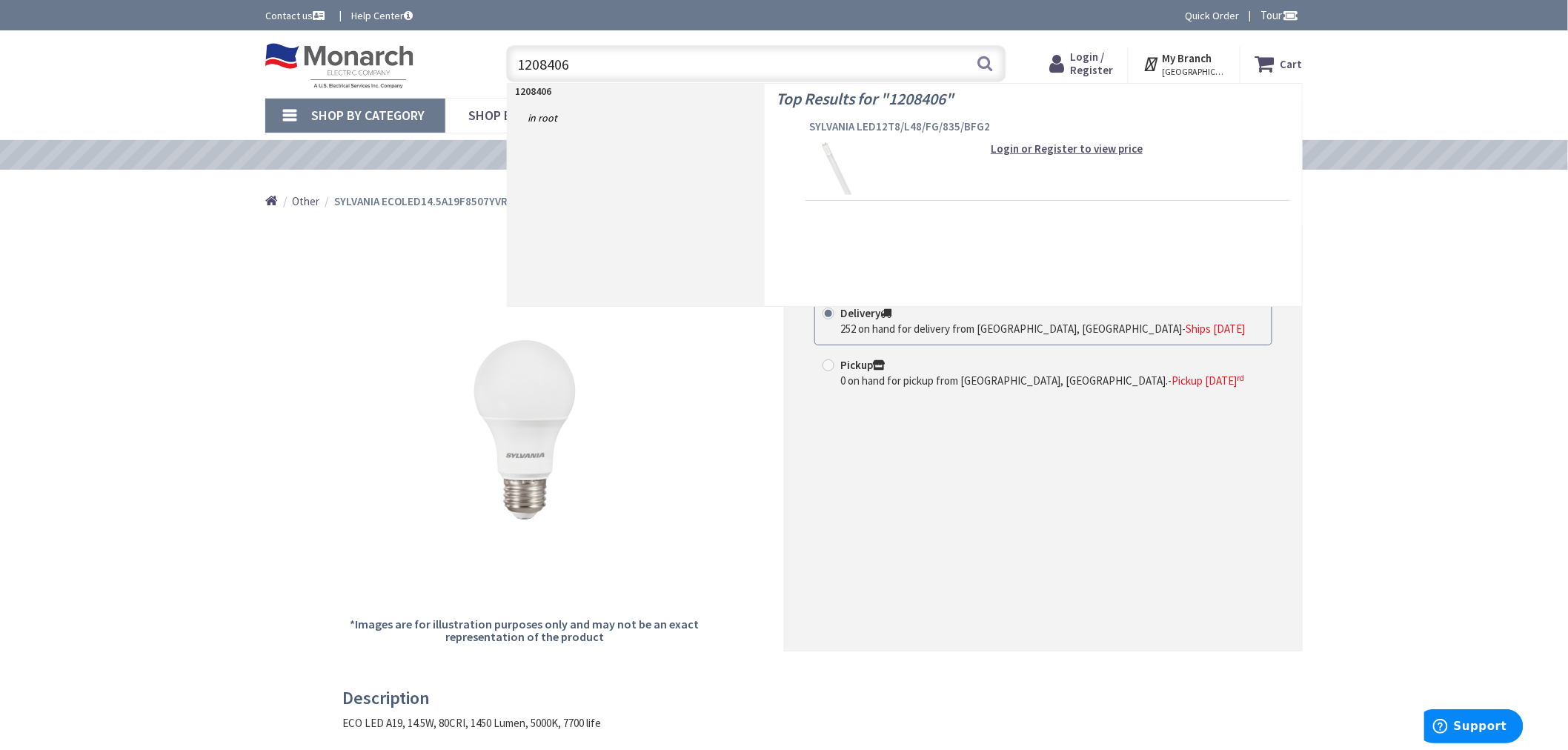
type input "1208406"
click at [840, 126] on span "SYLVANIA LED12T8/L48/FG/835/BFG2" at bounding box center [1048, 127] width 478 height 15
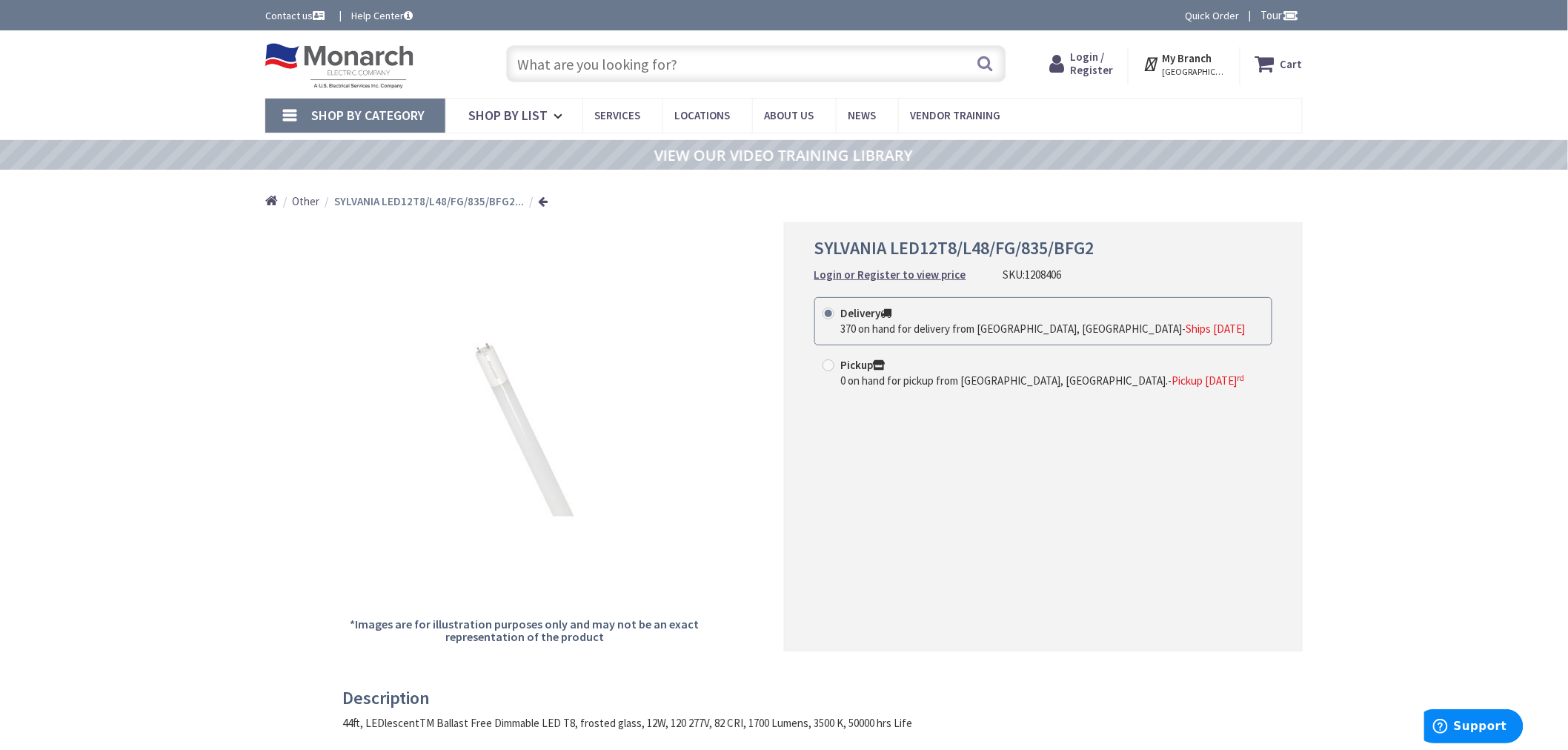
click at [638, 64] on input "text" at bounding box center [756, 63] width 500 height 37
paste input "1050837"
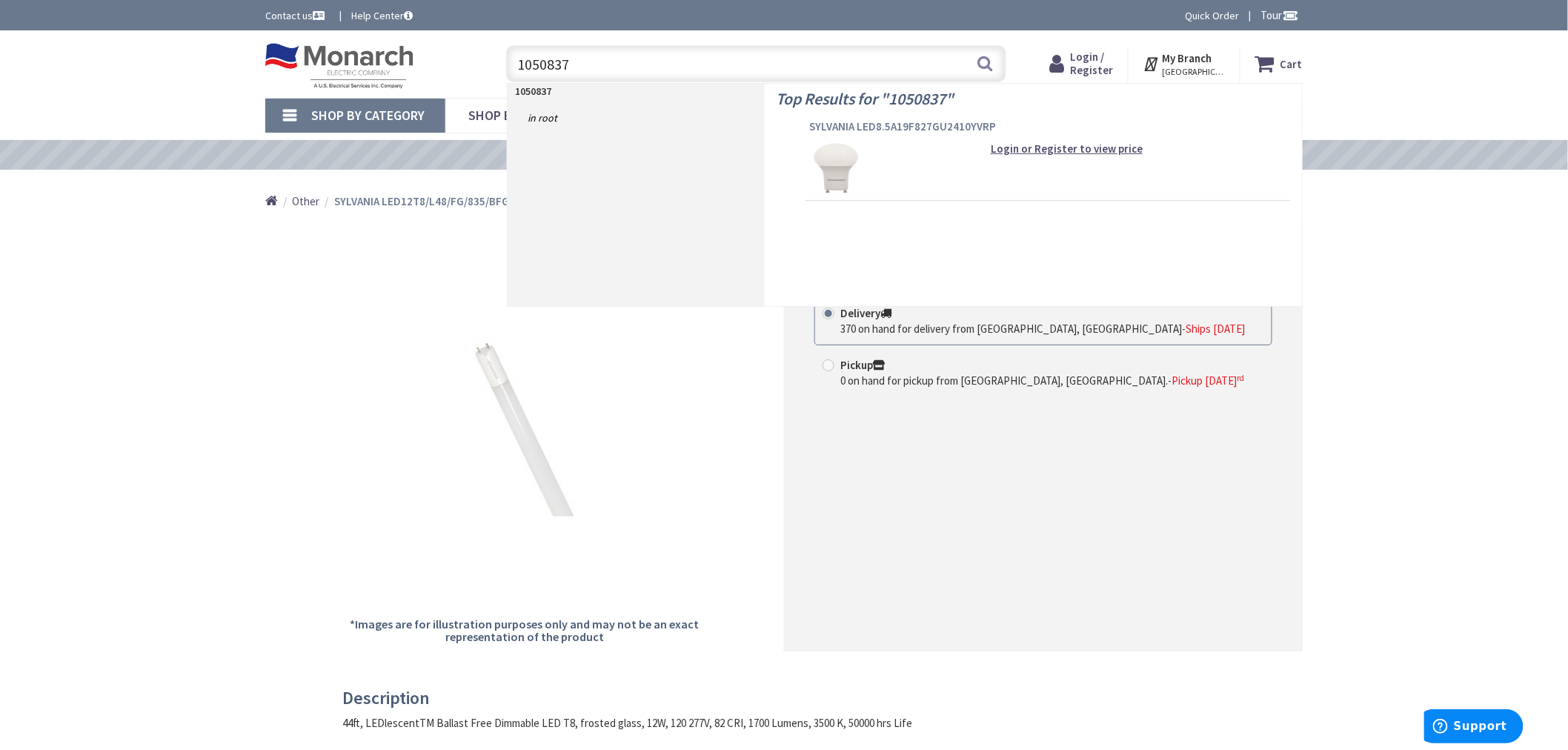
type input "1050837"
click at [939, 124] on span "SYLVANIA LED8.5A19F827GU2410YVRP" at bounding box center [1048, 127] width 478 height 15
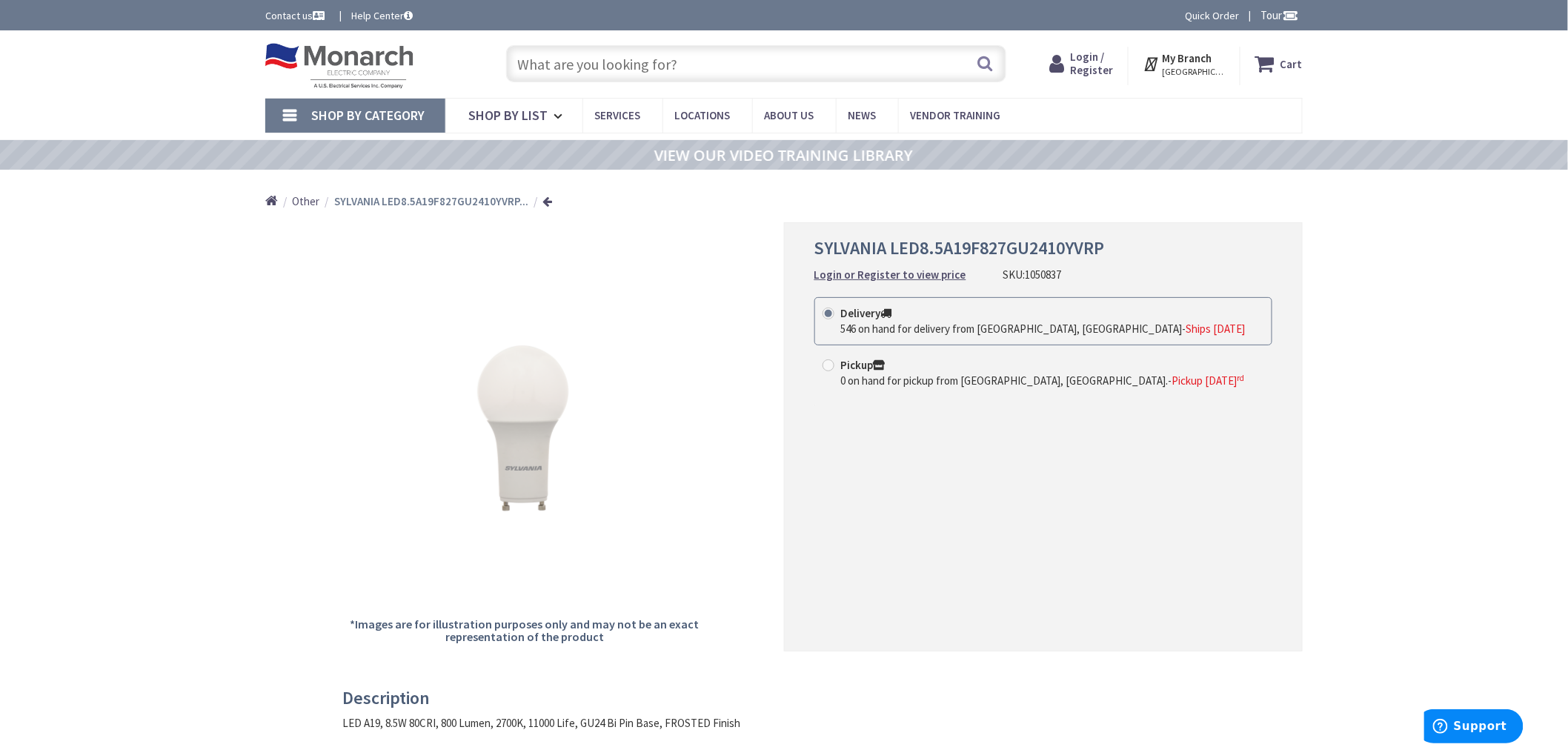
click at [844, 74] on input "text" at bounding box center [756, 63] width 500 height 37
paste input "1416632"
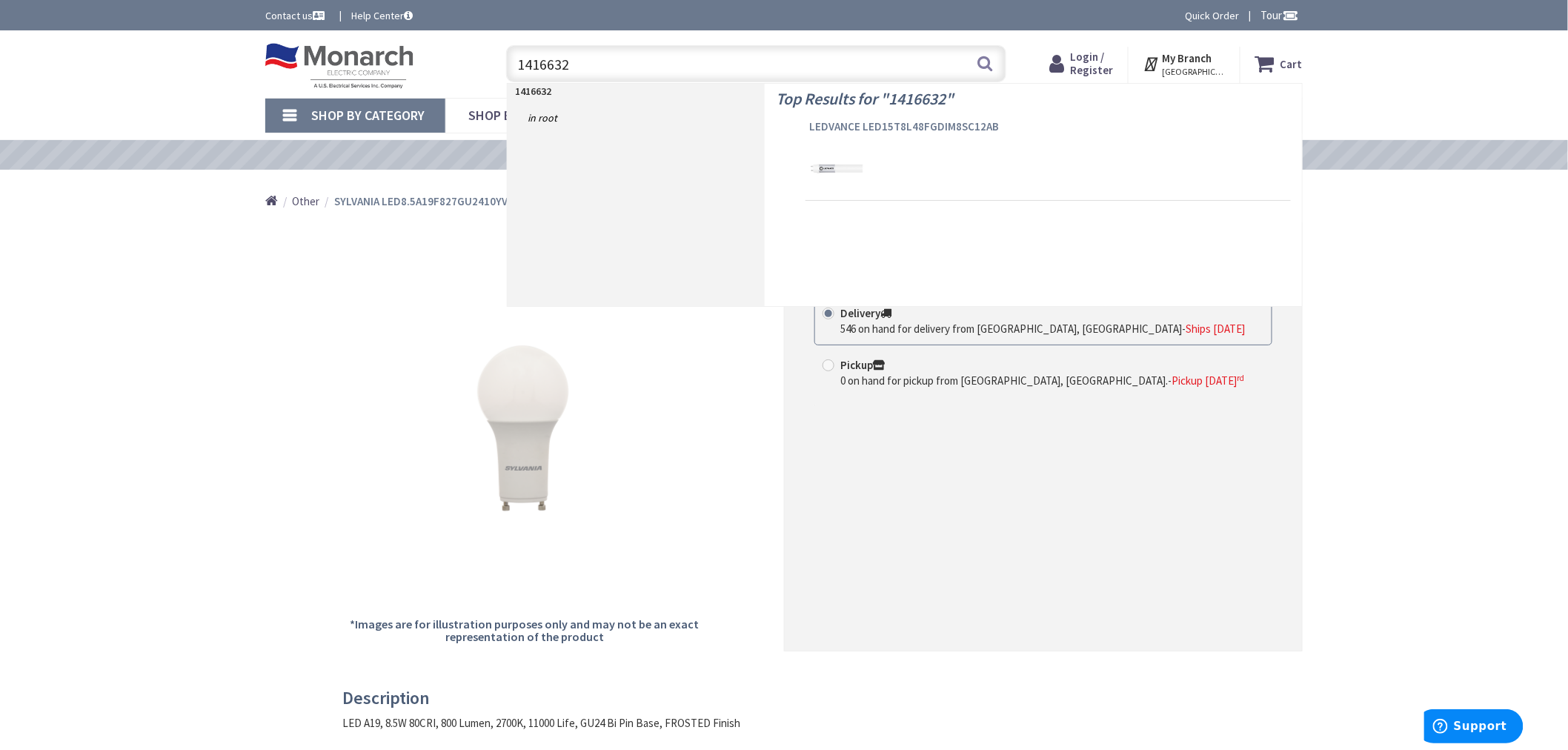
type input "1416632"
click at [858, 123] on span "LEDVANCE LED15T8L48FGDIM8SC12AB" at bounding box center [1048, 127] width 478 height 15
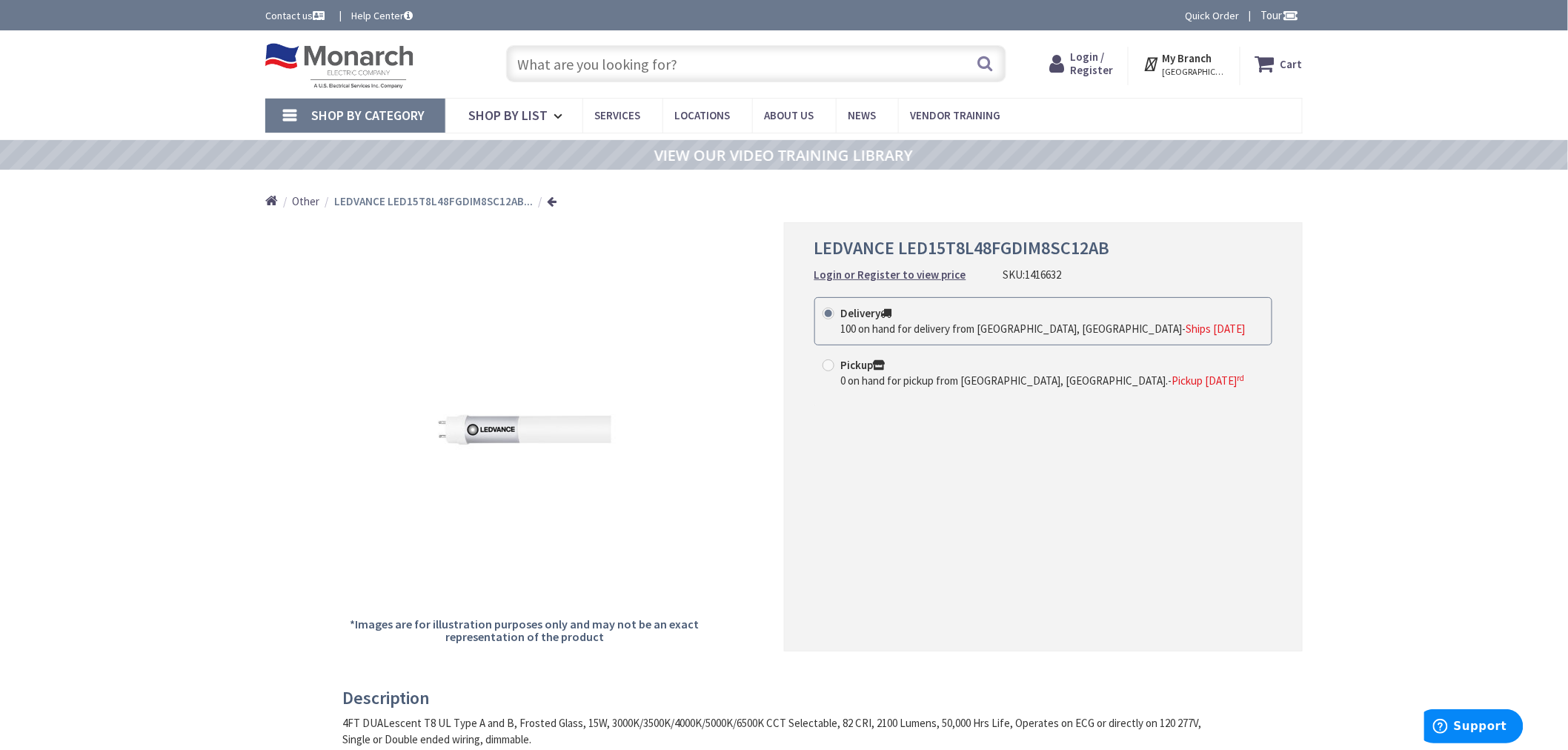
click at [563, 65] on input "text" at bounding box center [756, 63] width 500 height 37
paste input "600784"
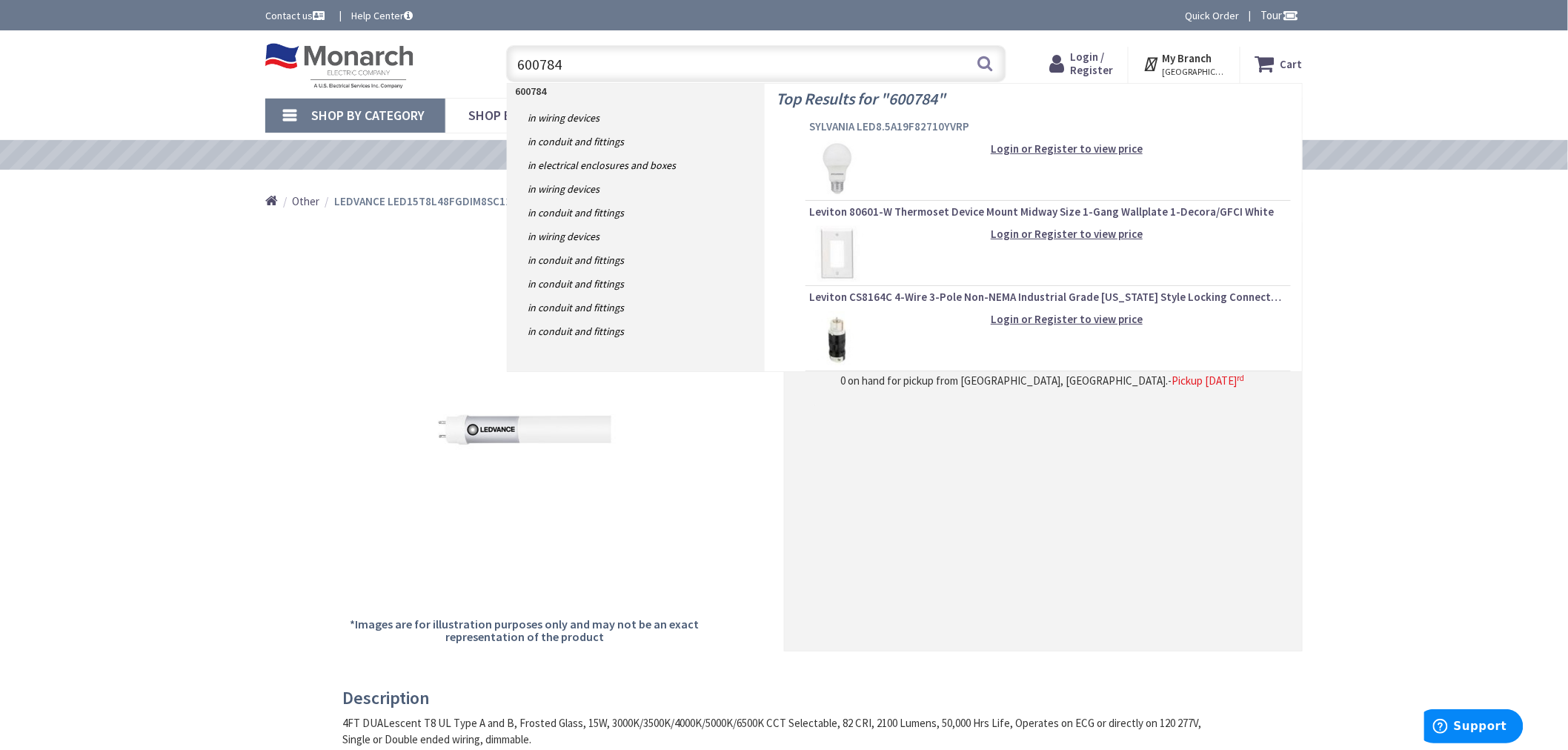
type input "600784"
click at [840, 122] on span "SYLVANIA LED8.5A19F82710YVRP" at bounding box center [1048, 127] width 478 height 15
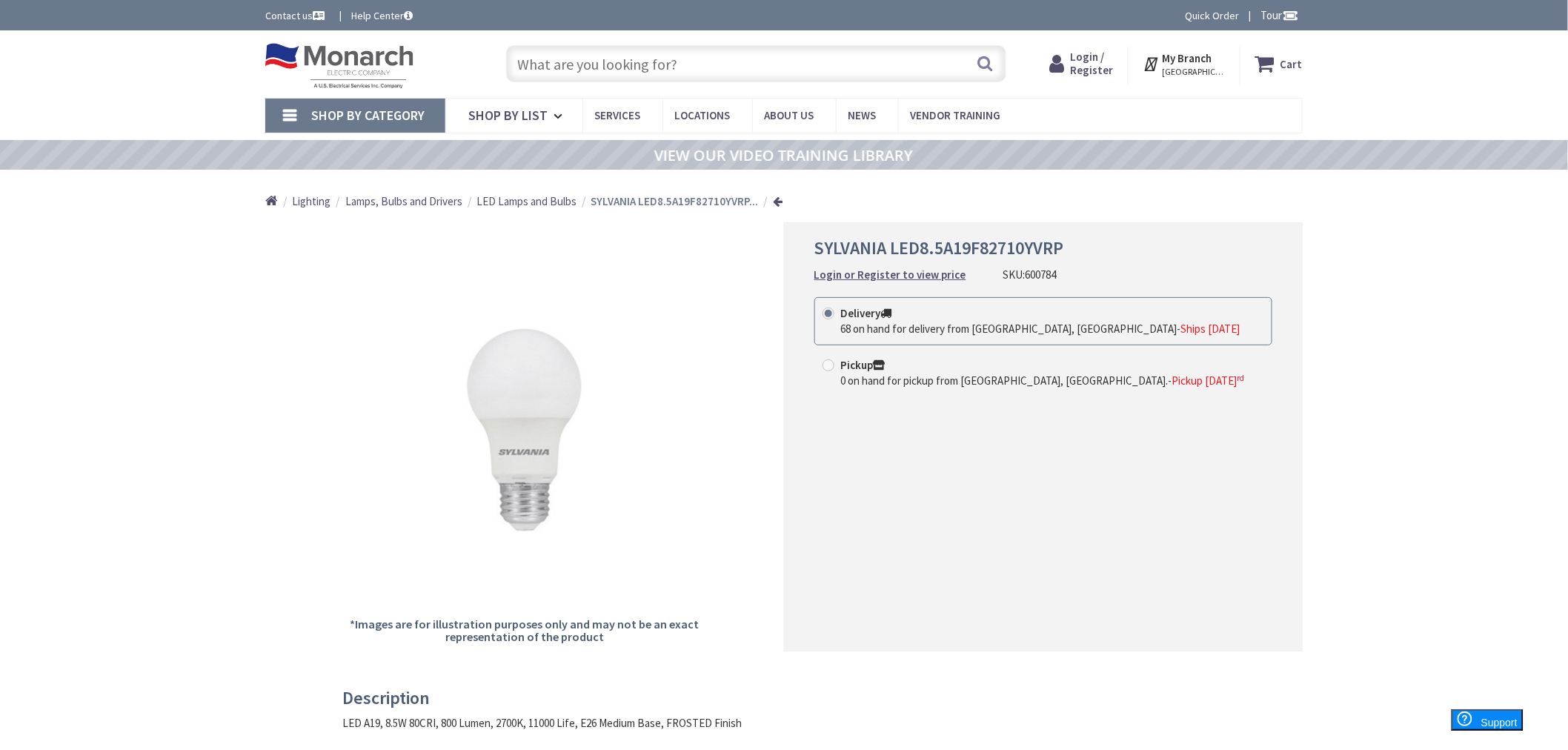
click at [757, 77] on input "text" at bounding box center [756, 63] width 500 height 37
paste input "1250089"
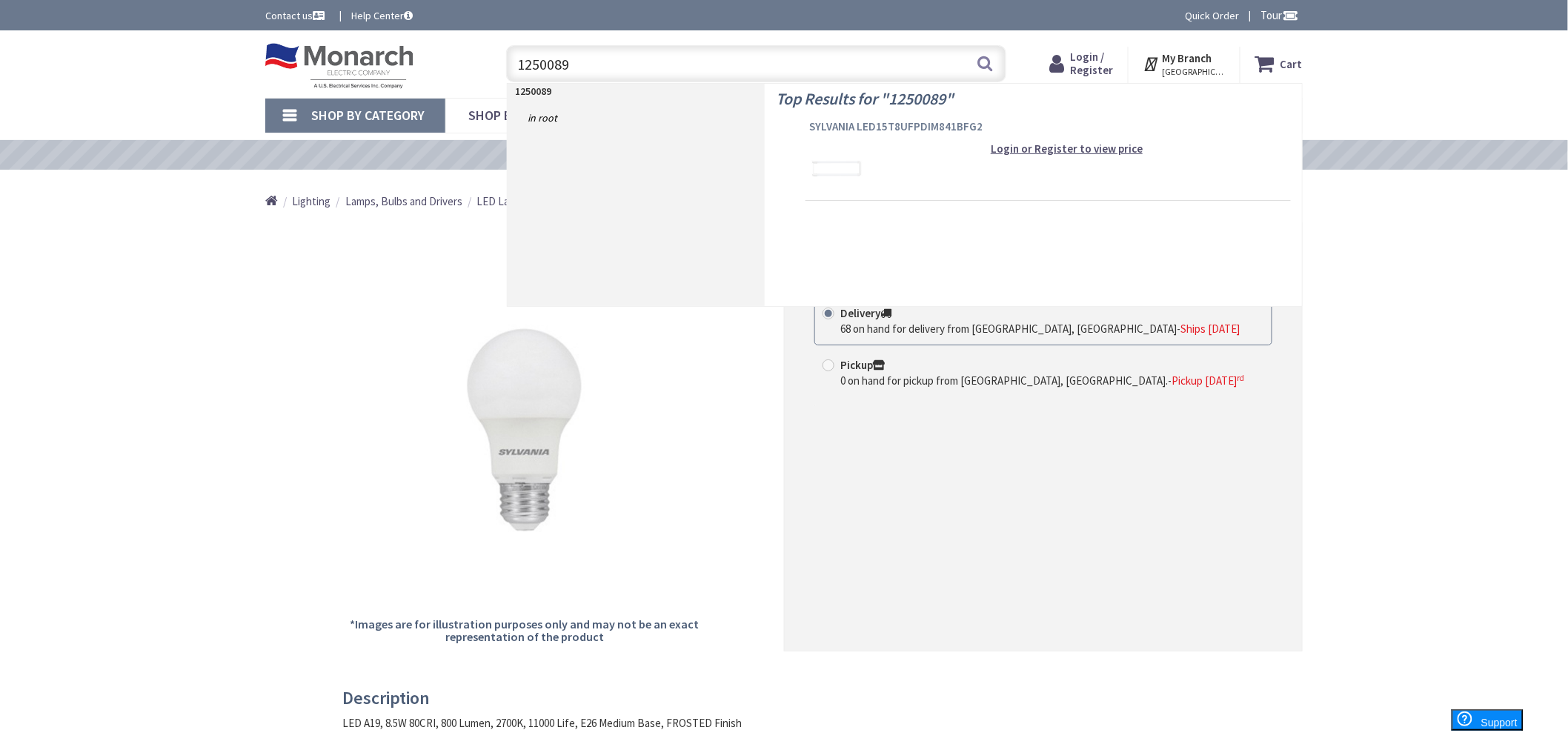
type input "1250089"
click at [916, 124] on span "SYLVANIA LED15T8UFPDIM841BFG2" at bounding box center [1048, 127] width 478 height 15
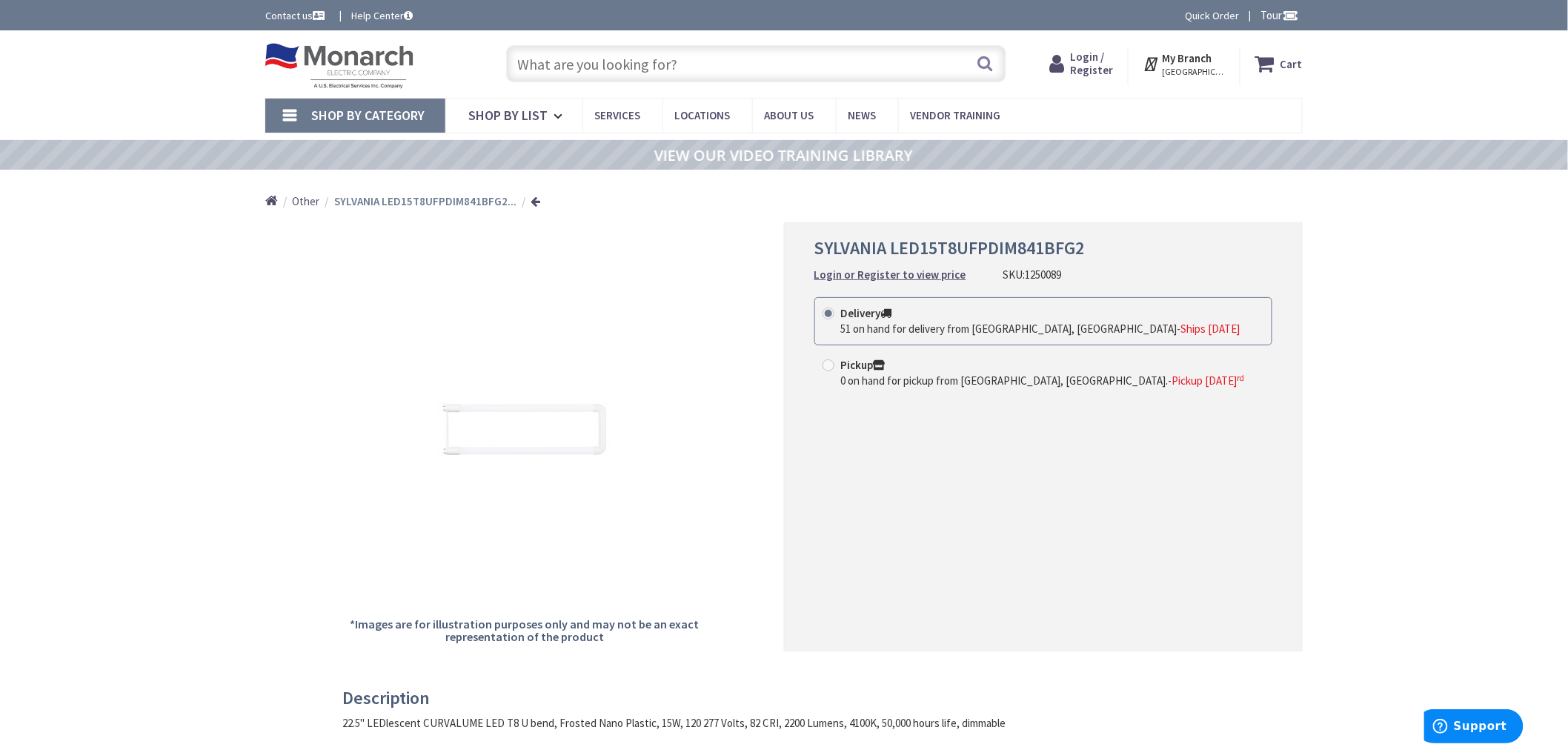
click at [571, 64] on input "text" at bounding box center [756, 63] width 500 height 37
paste input "1308800"
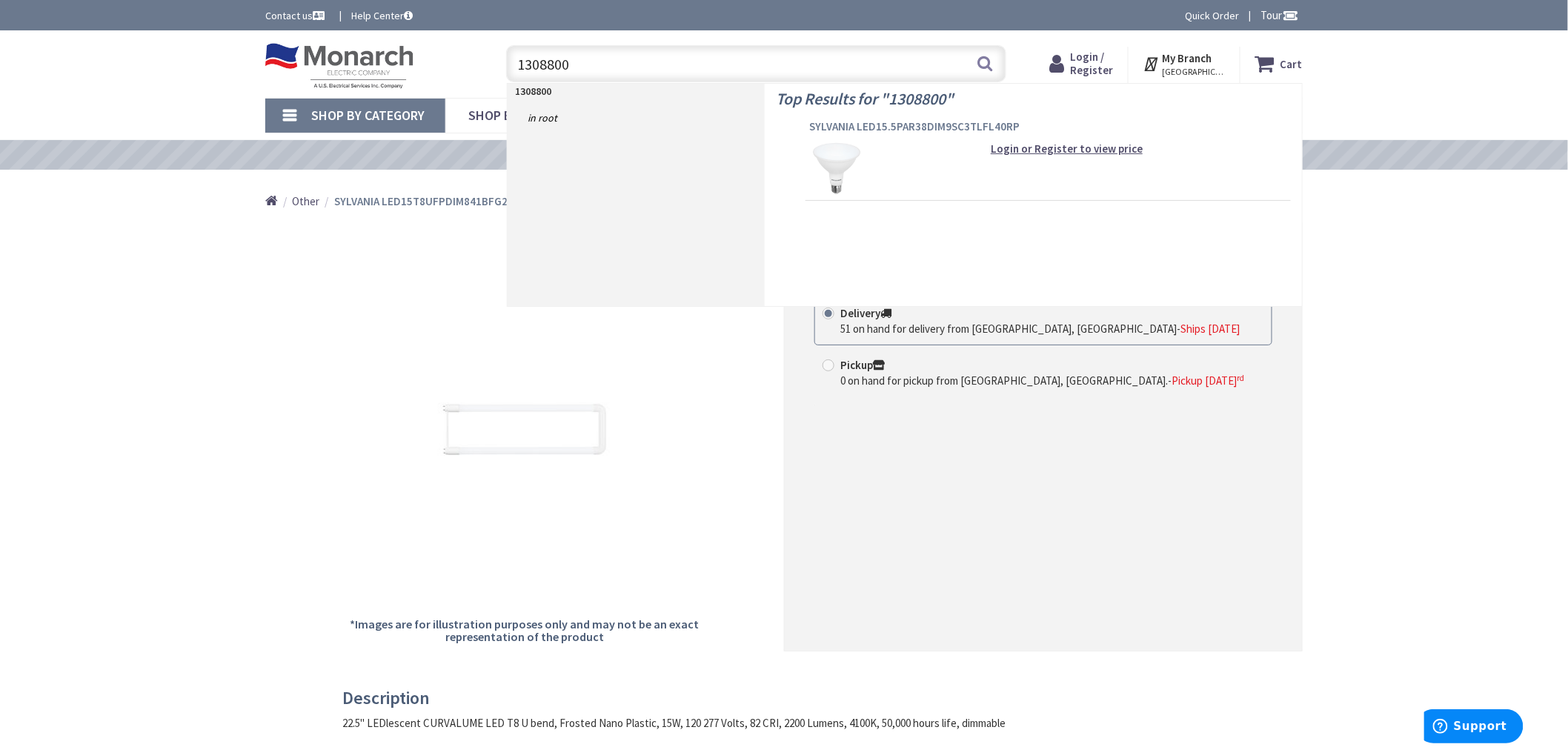
type input "1308800"
click at [914, 122] on span "SYLVANIA LED15.5PAR38DIM9SC3TLFL40RP" at bounding box center [1048, 127] width 478 height 15
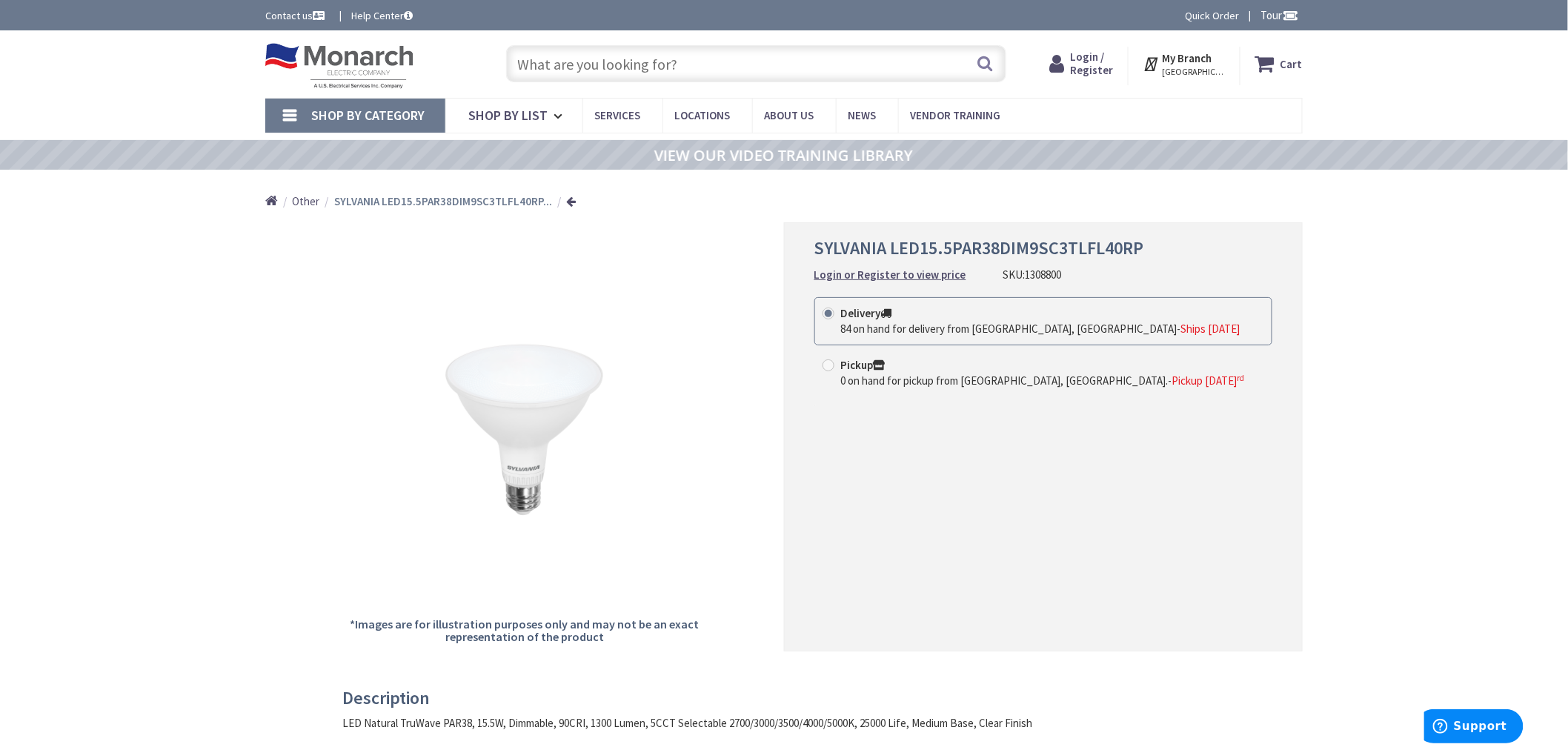
click at [598, 65] on input "text" at bounding box center [756, 63] width 500 height 37
paste input "1329452"
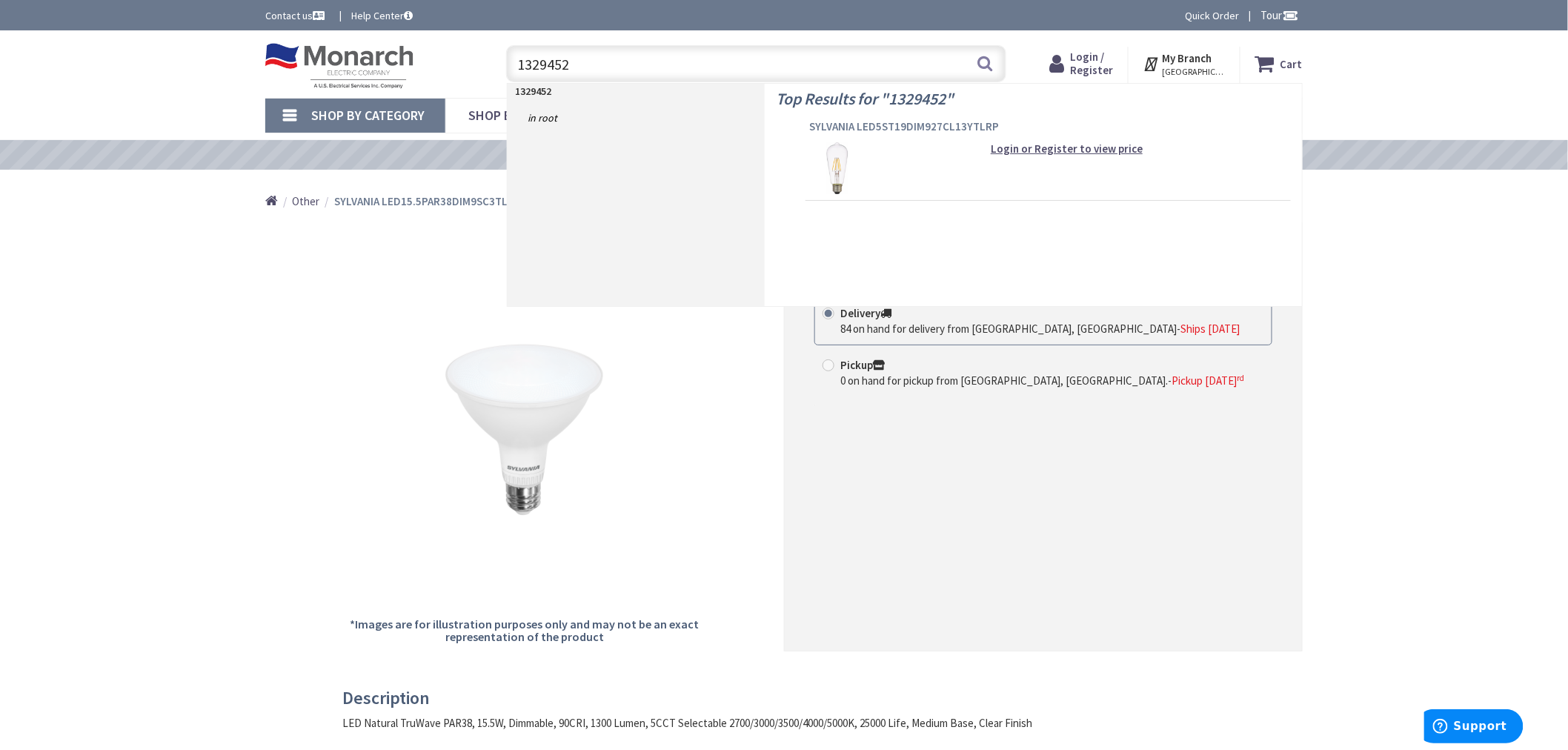
type input "1329452"
click at [883, 123] on span "SYLVANIA LED5ST19DIM927CL13YTLRP" at bounding box center [1048, 127] width 478 height 15
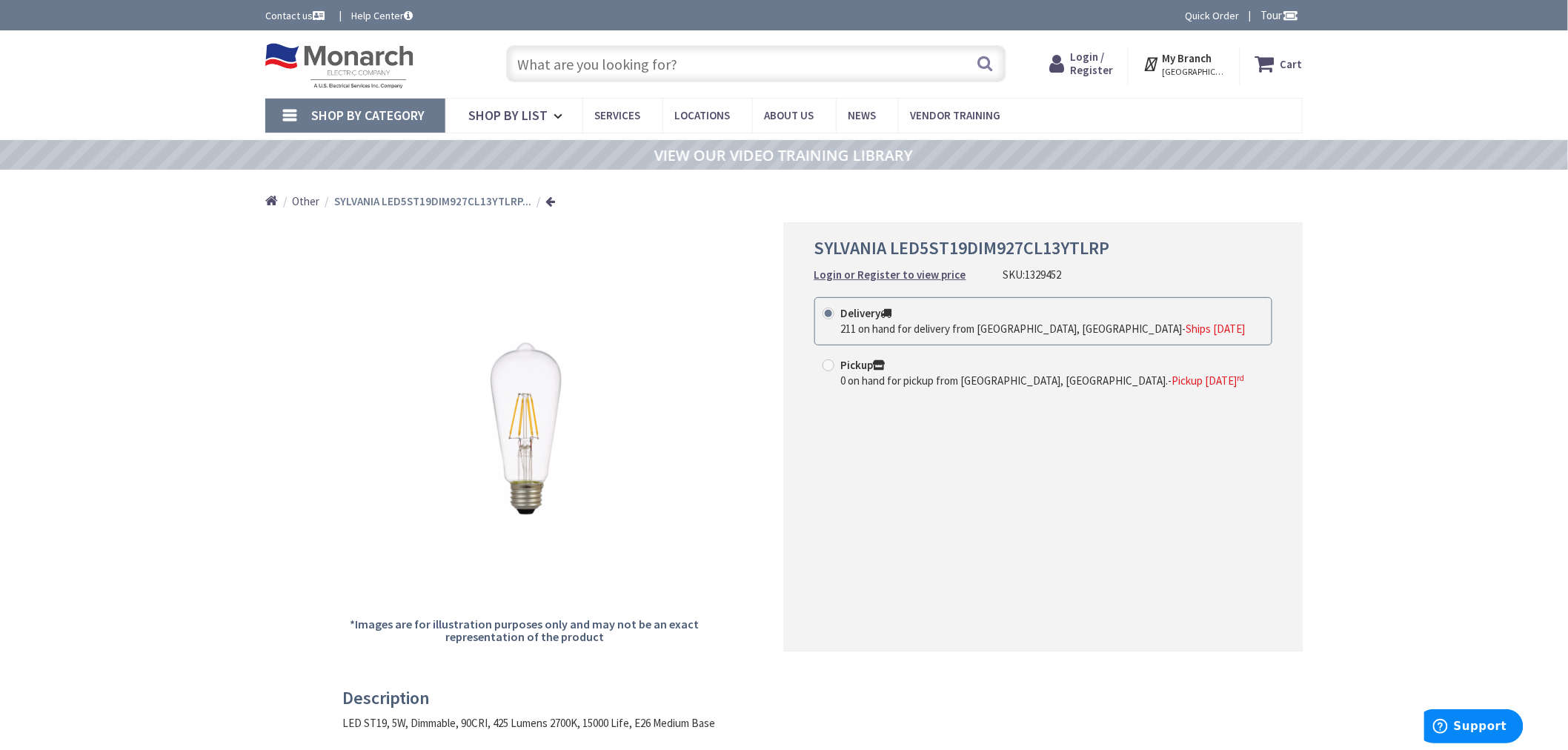
click at [684, 67] on input "text" at bounding box center [756, 63] width 500 height 37
paste input "1308804"
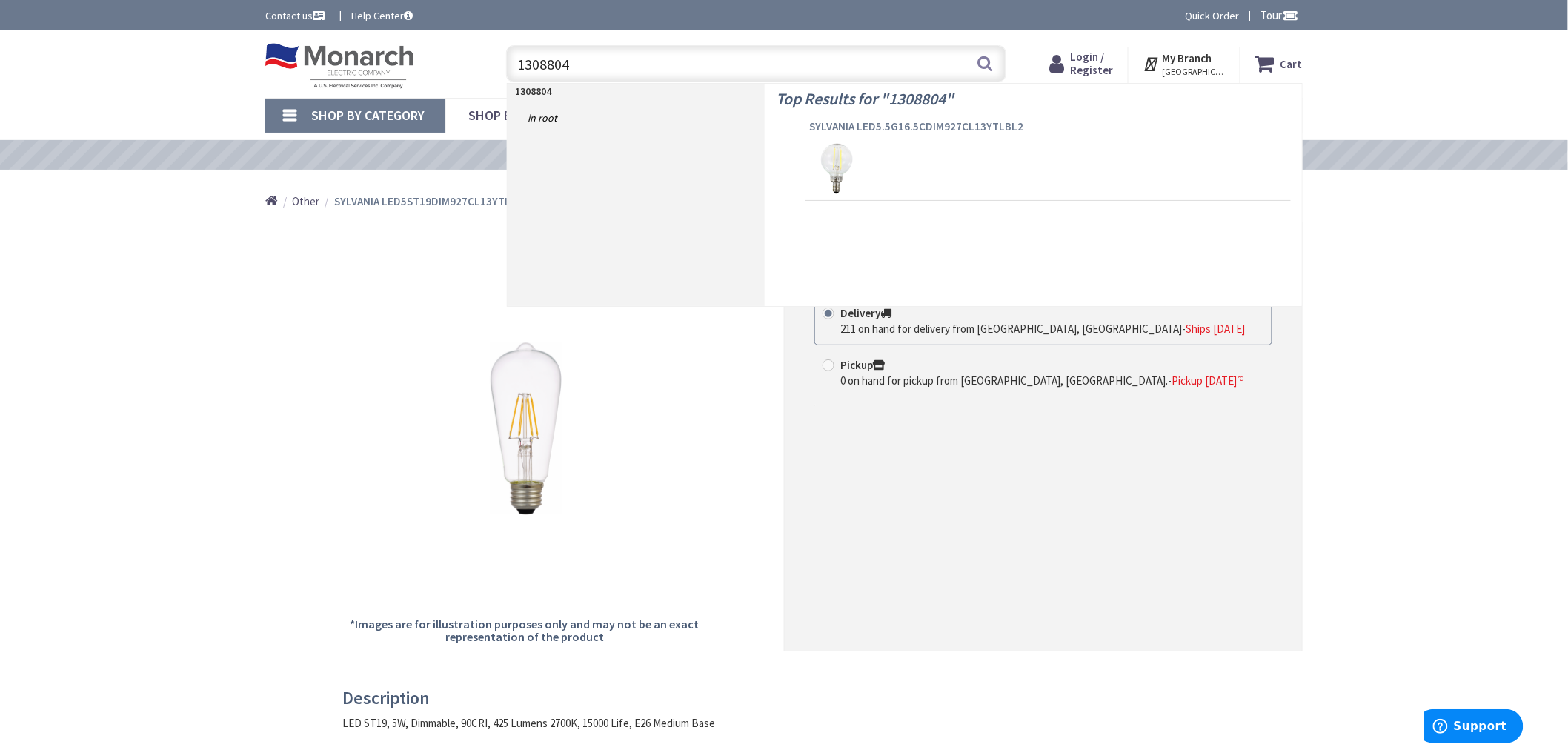
type input "1308804"
click at [890, 122] on span "SYLVANIA LED5.5G16.5CDIM927CL13YTLBL2" at bounding box center [1048, 127] width 478 height 15
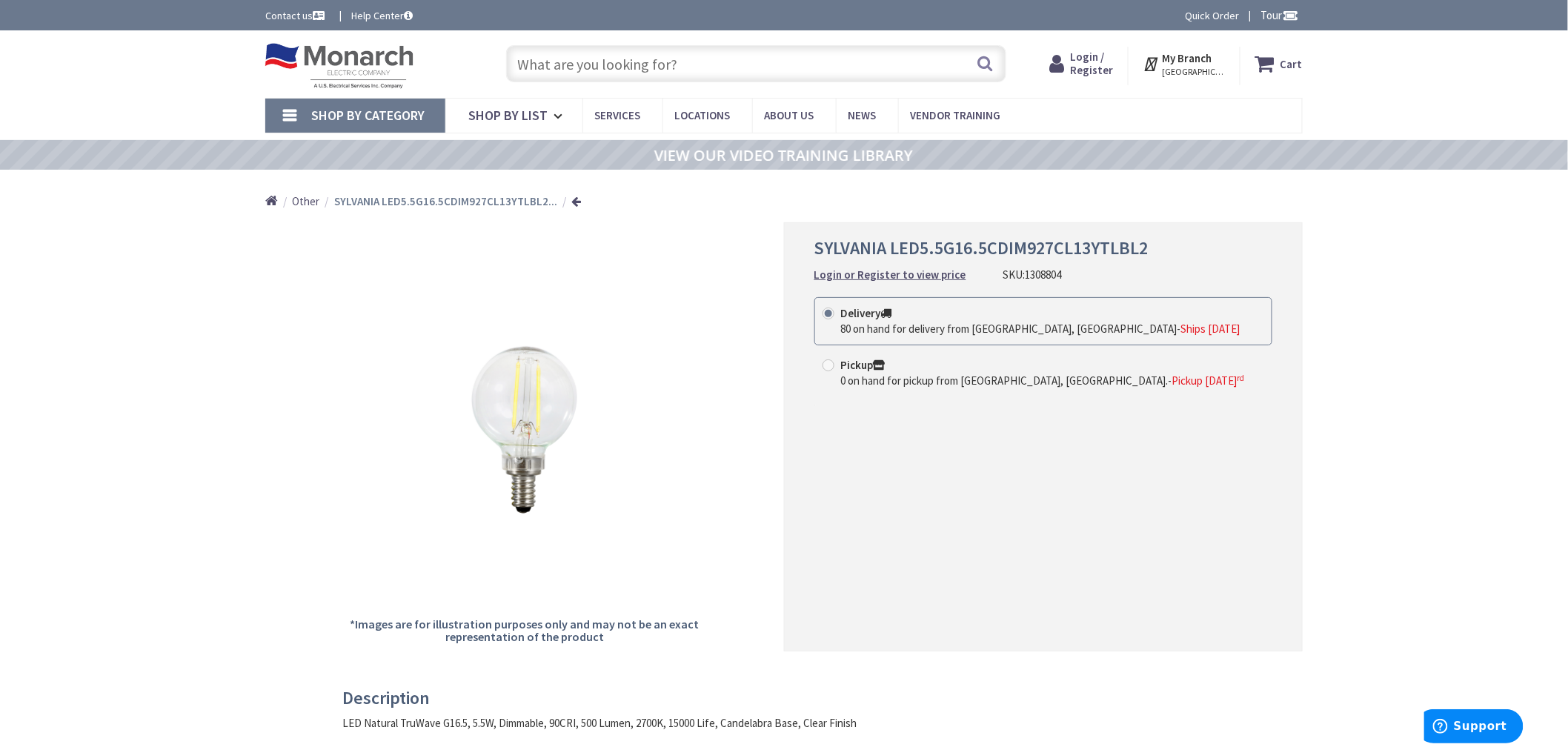
click at [647, 60] on input "text" at bounding box center [756, 63] width 500 height 37
paste input "1308808"
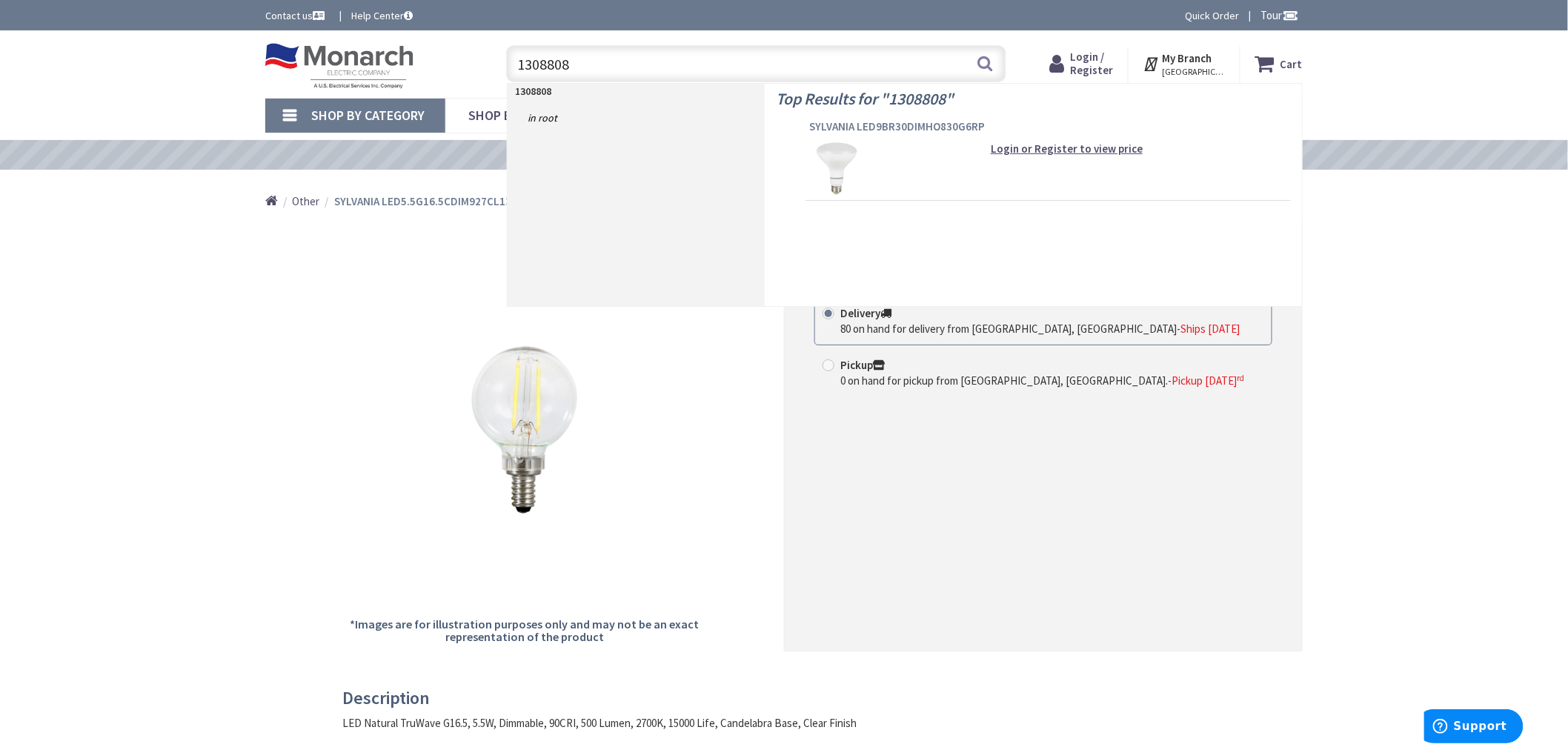
type input "1308808"
click at [898, 127] on span "SYLVANIA LED9BR30DIMHO830G6RP" at bounding box center [1048, 127] width 478 height 15
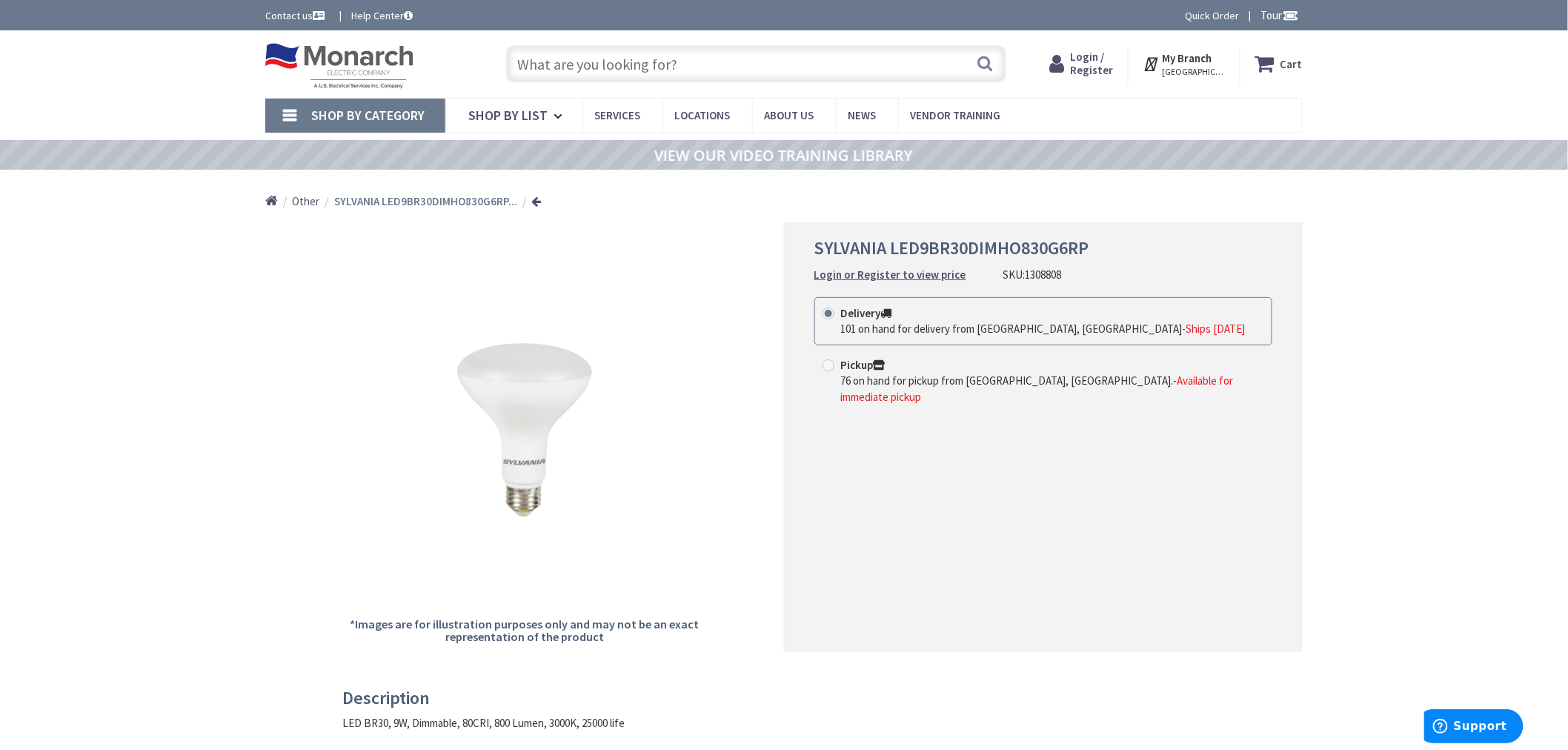
click at [683, 58] on input "text" at bounding box center [756, 63] width 500 height 37
paste input "1286872"
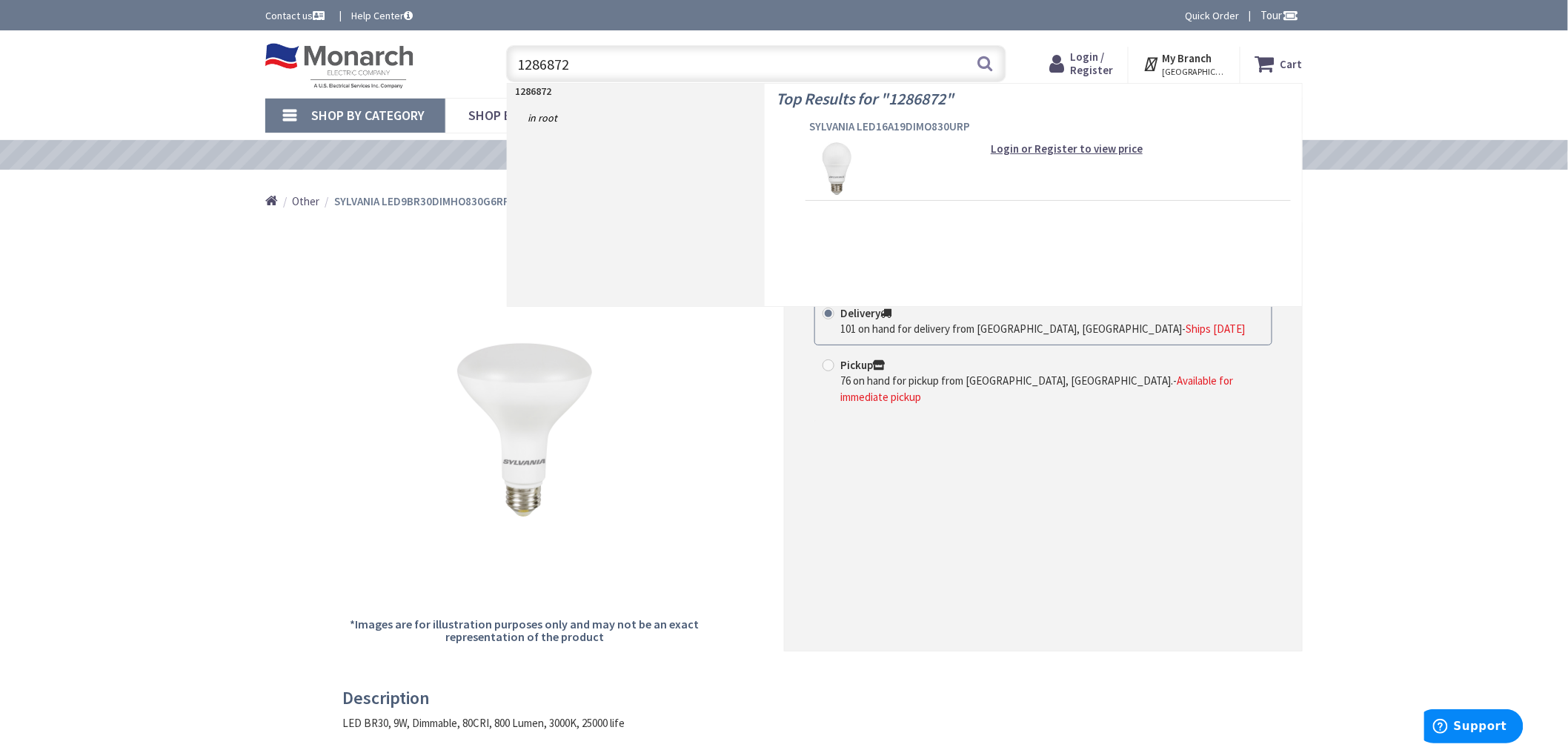
type input "1286872"
click at [921, 123] on span "SYLVANIA LED16A19DIMO830URP" at bounding box center [1048, 127] width 478 height 15
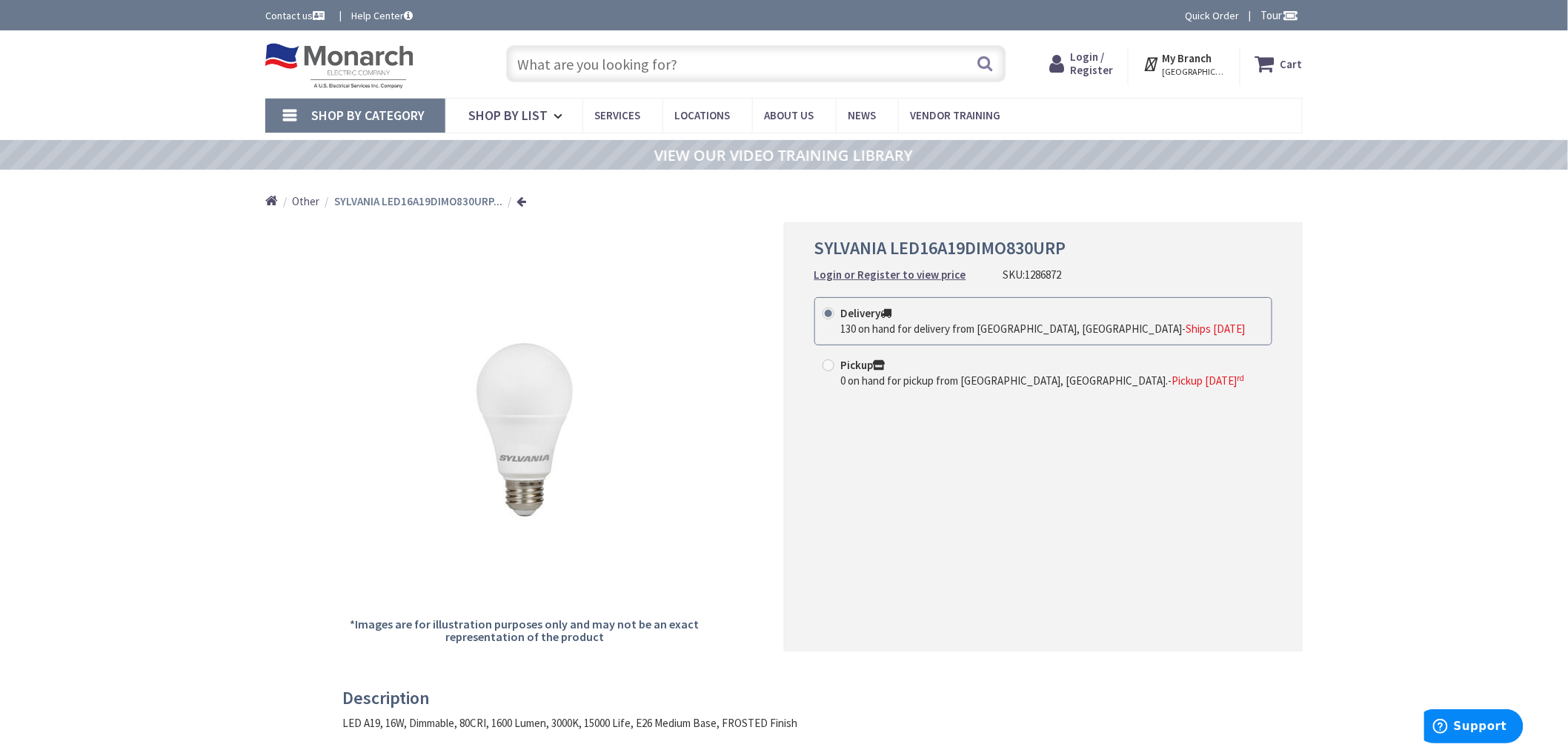
click at [661, 52] on input "text" at bounding box center [756, 63] width 500 height 37
paste input "1337934"
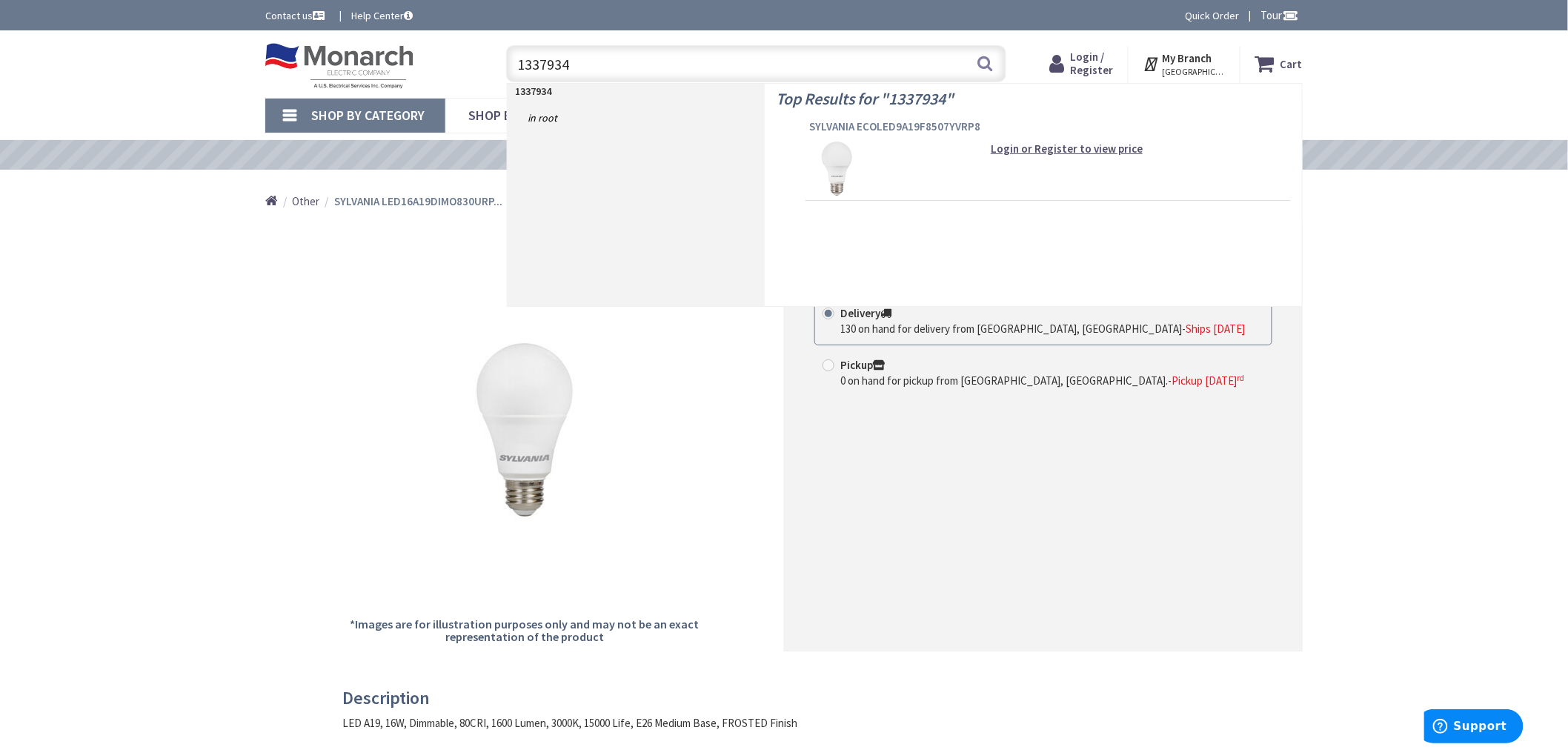
type input "1337934"
click at [893, 128] on span "SYLVANIA ECOLED9A19F8507YVRP8" at bounding box center [1048, 127] width 478 height 15
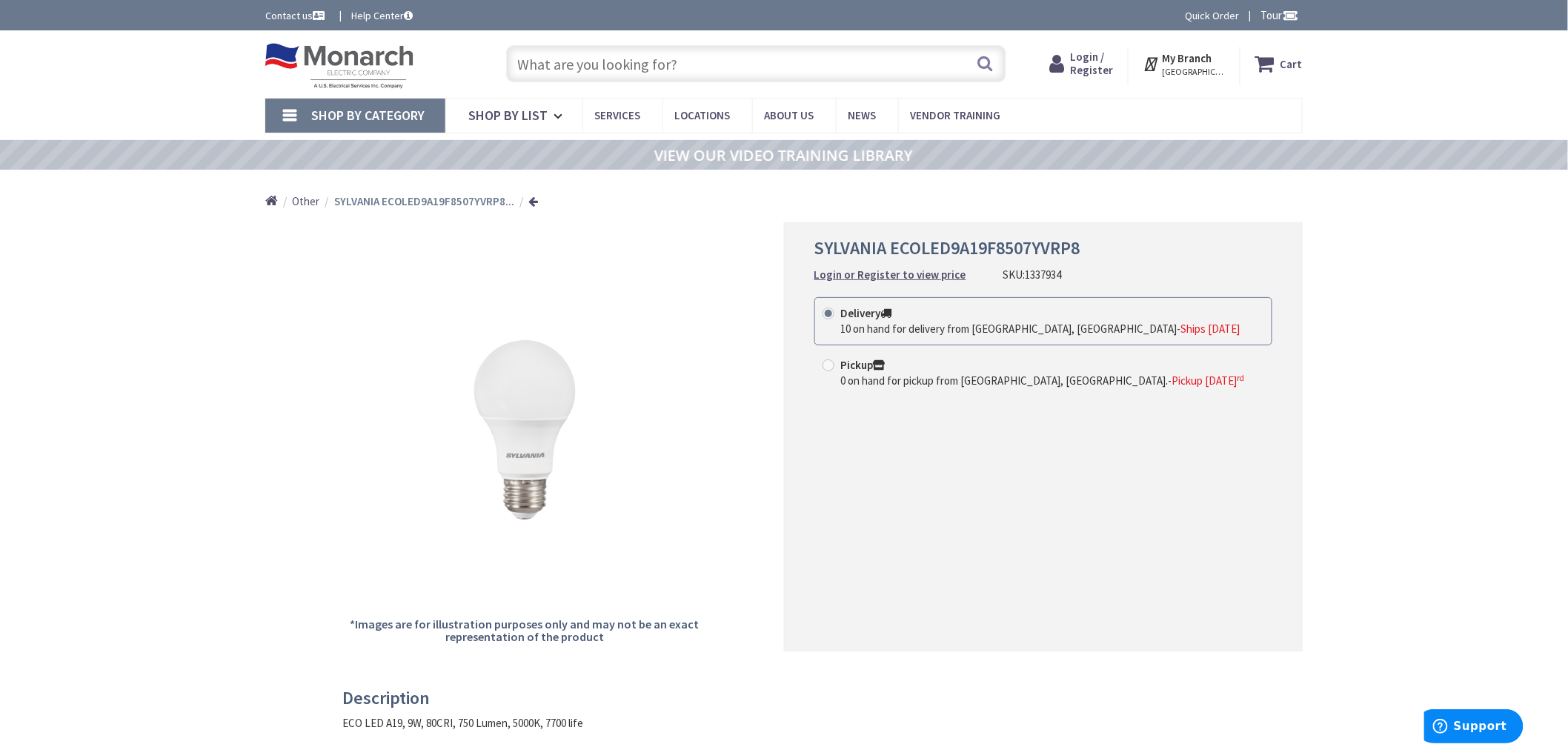
click at [665, 58] on input "text" at bounding box center [756, 63] width 500 height 37
paste input "1329629"
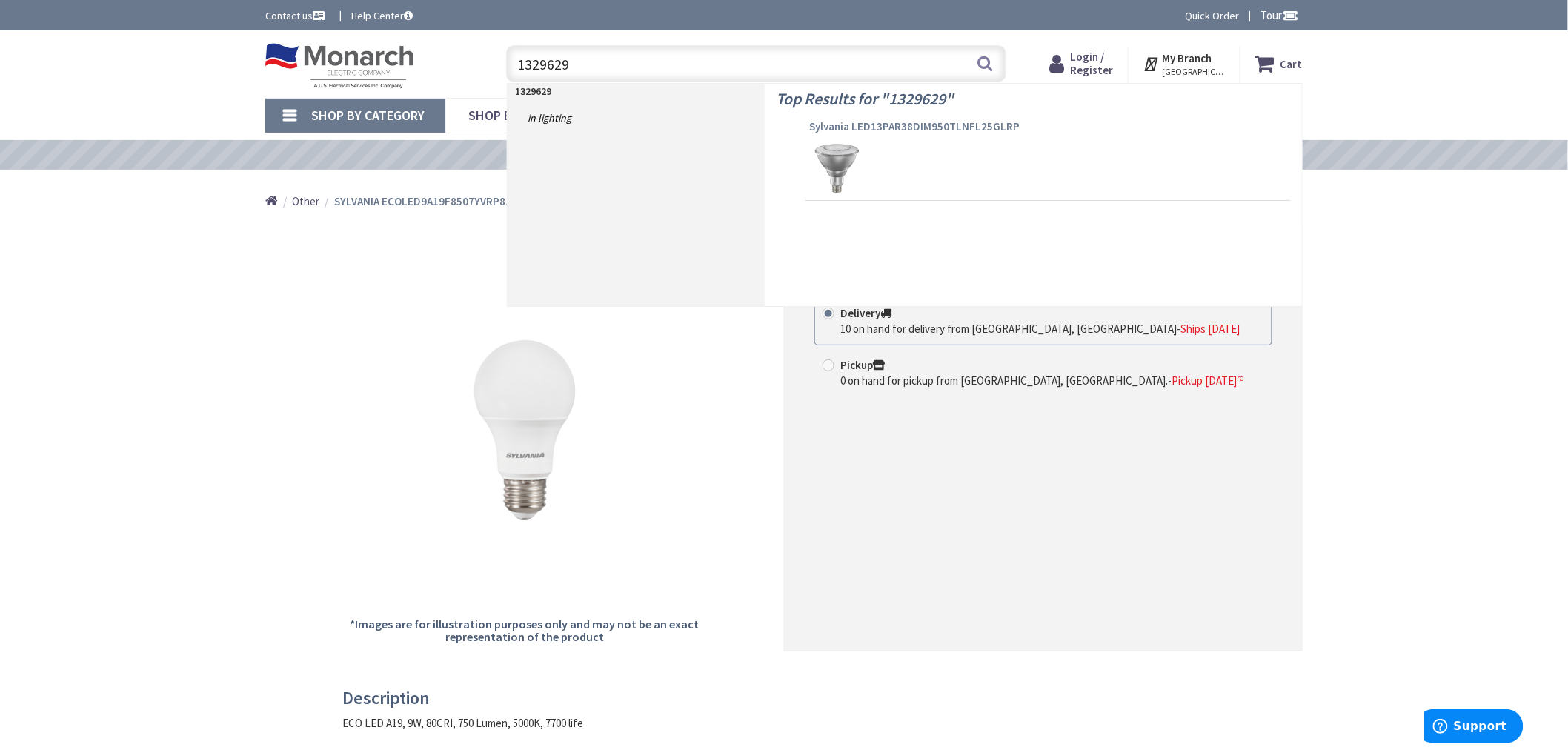
type input "1329629"
click at [839, 124] on span "Sylvania LED13PAR38DIM950TLNFL25GLRP" at bounding box center [1048, 127] width 478 height 15
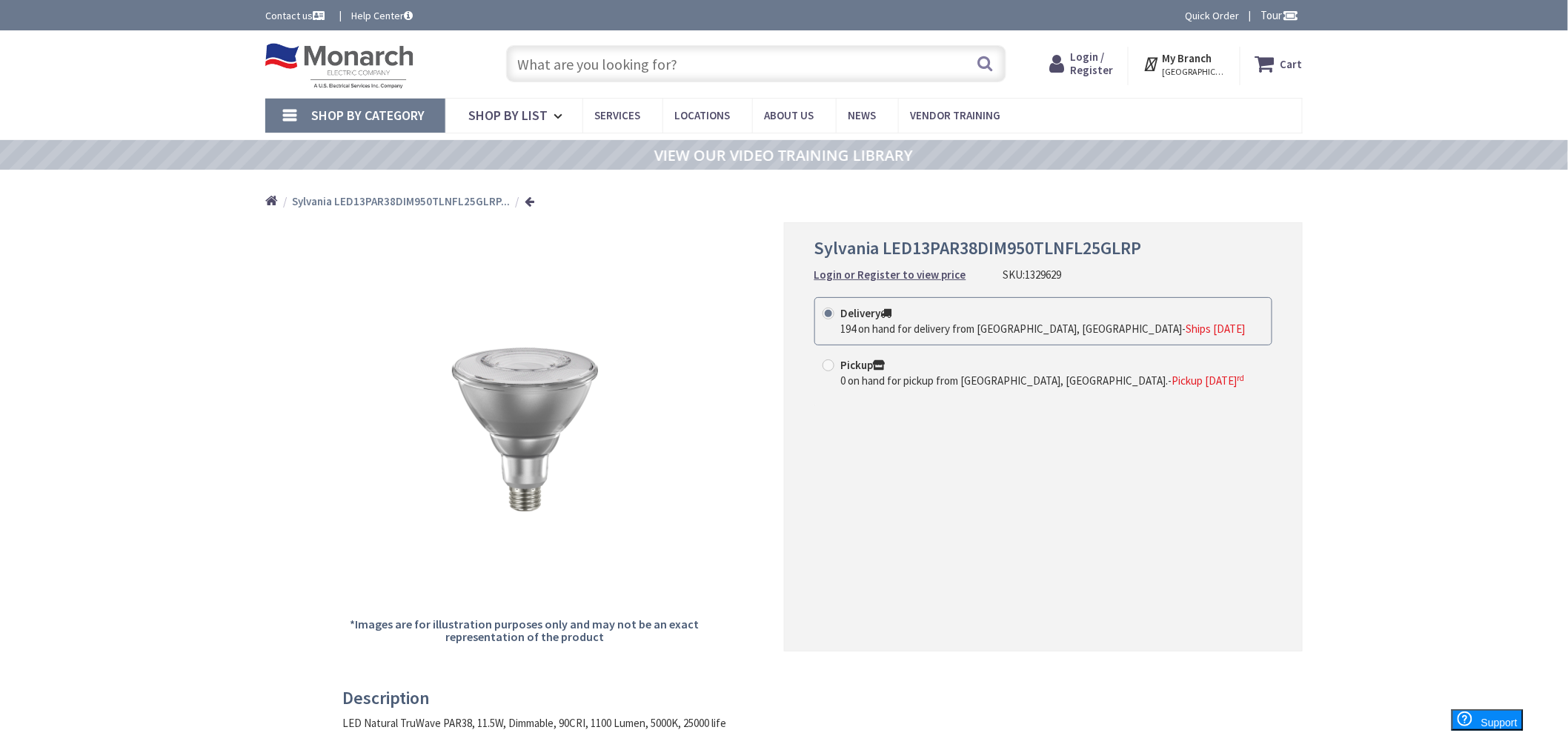
click at [700, 63] on input "text" at bounding box center [756, 63] width 500 height 37
paste input "1300630"
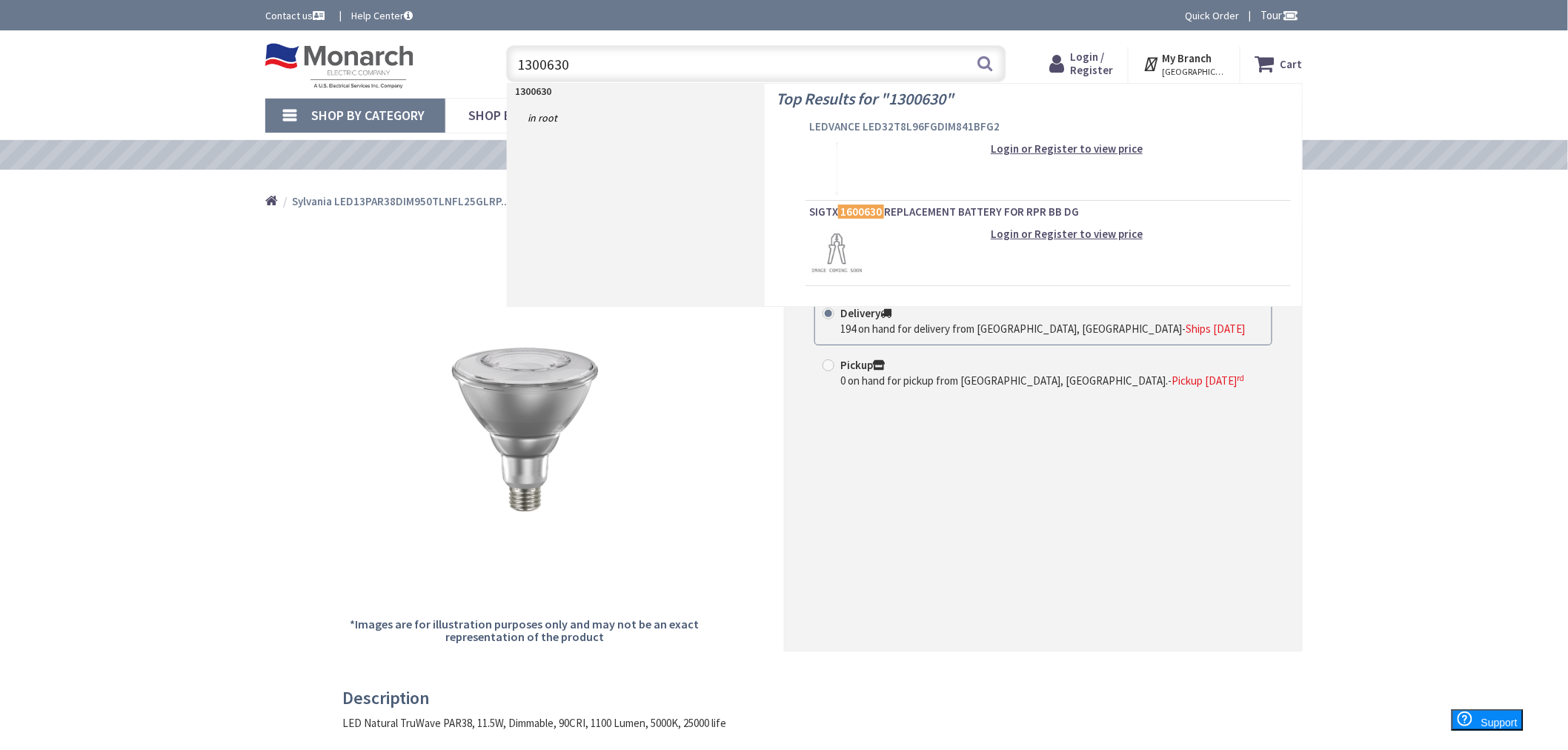
type input "1300630"
click at [910, 124] on span "LEDVANCE LED32T8L96FGDIM841BFG2" at bounding box center [1048, 127] width 478 height 15
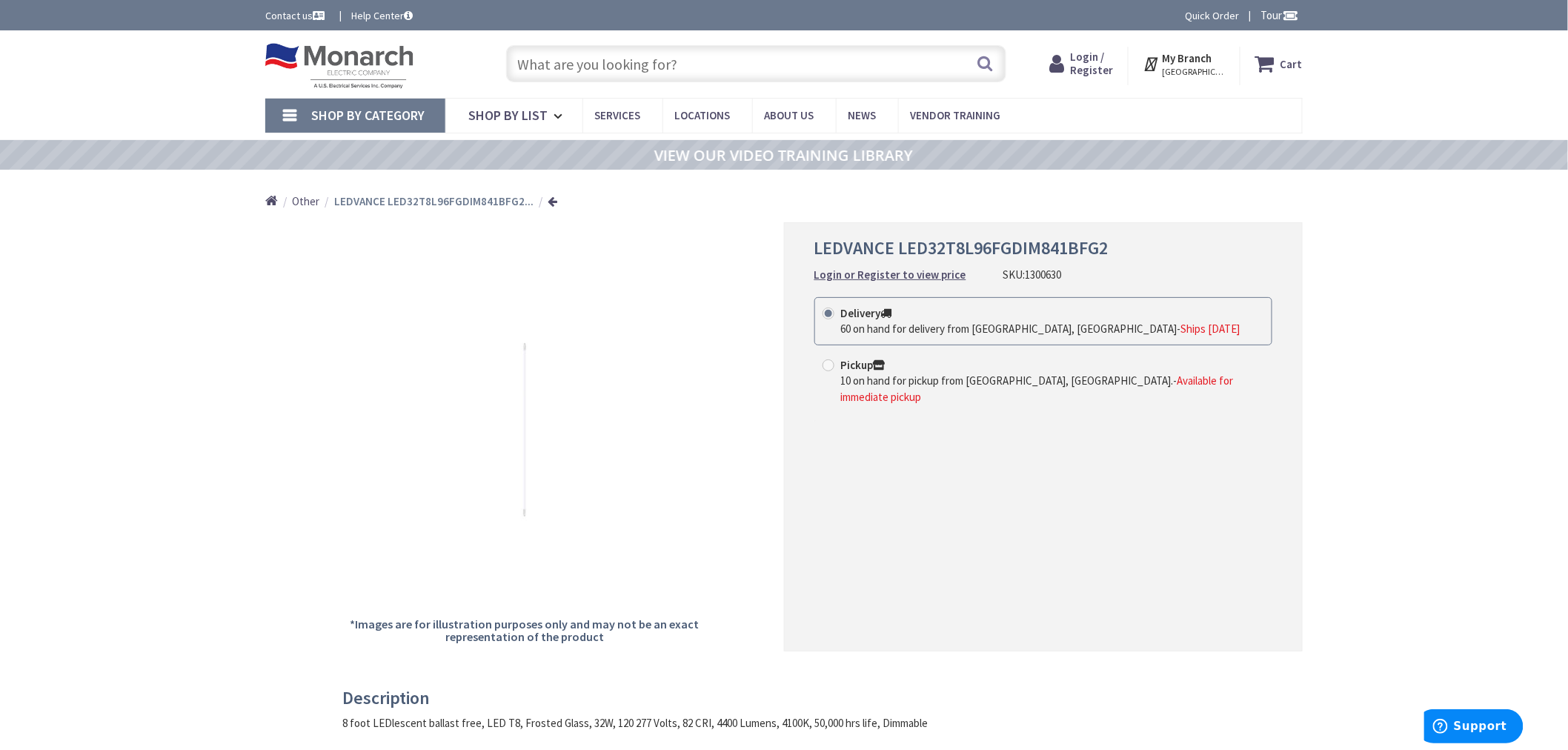
click at [658, 60] on input "text" at bounding box center [756, 63] width 500 height 37
paste input "1232046"
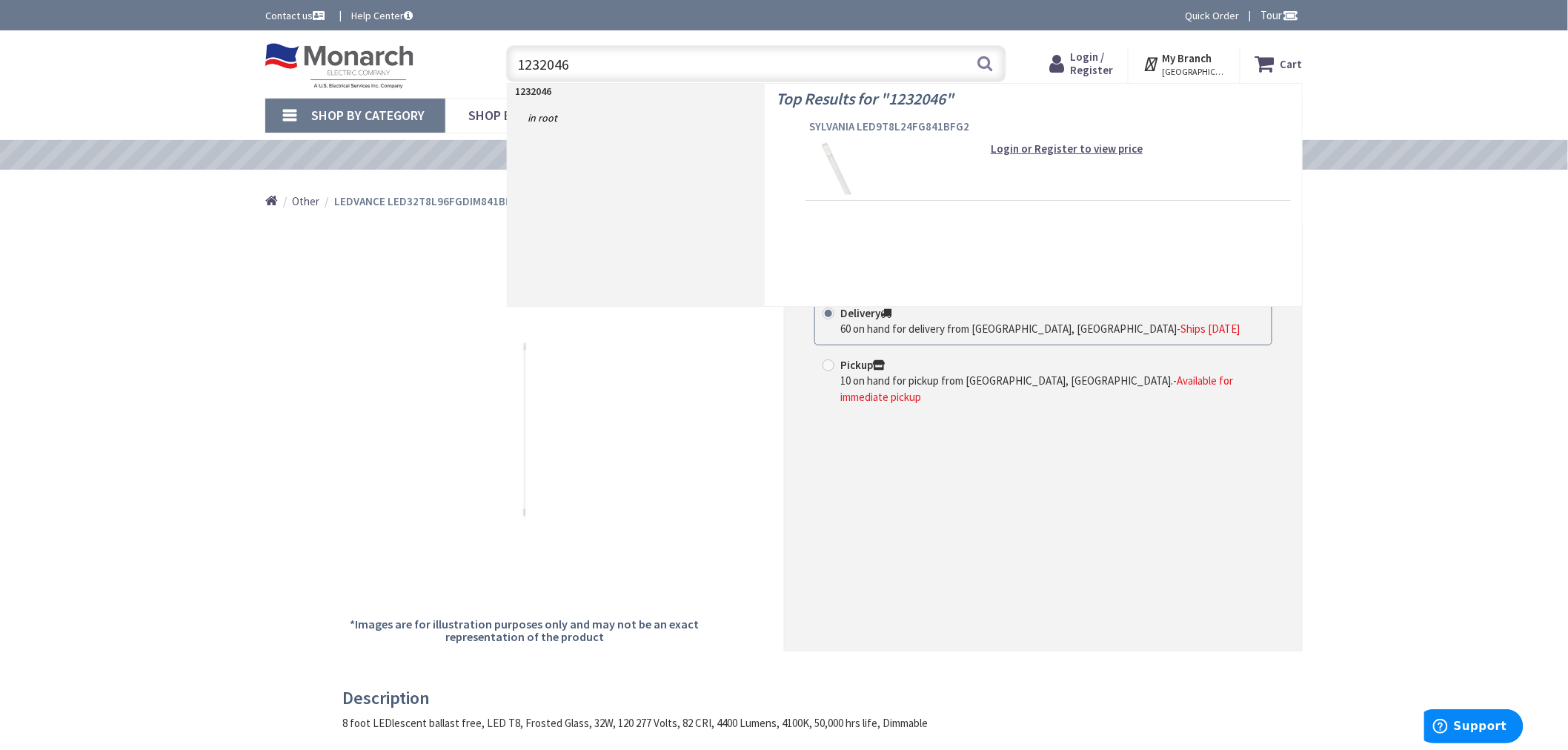
type input "1232046"
click at [880, 127] on span "SYLVANIA LED9T8L24FG841BFG2" at bounding box center [1048, 127] width 478 height 15
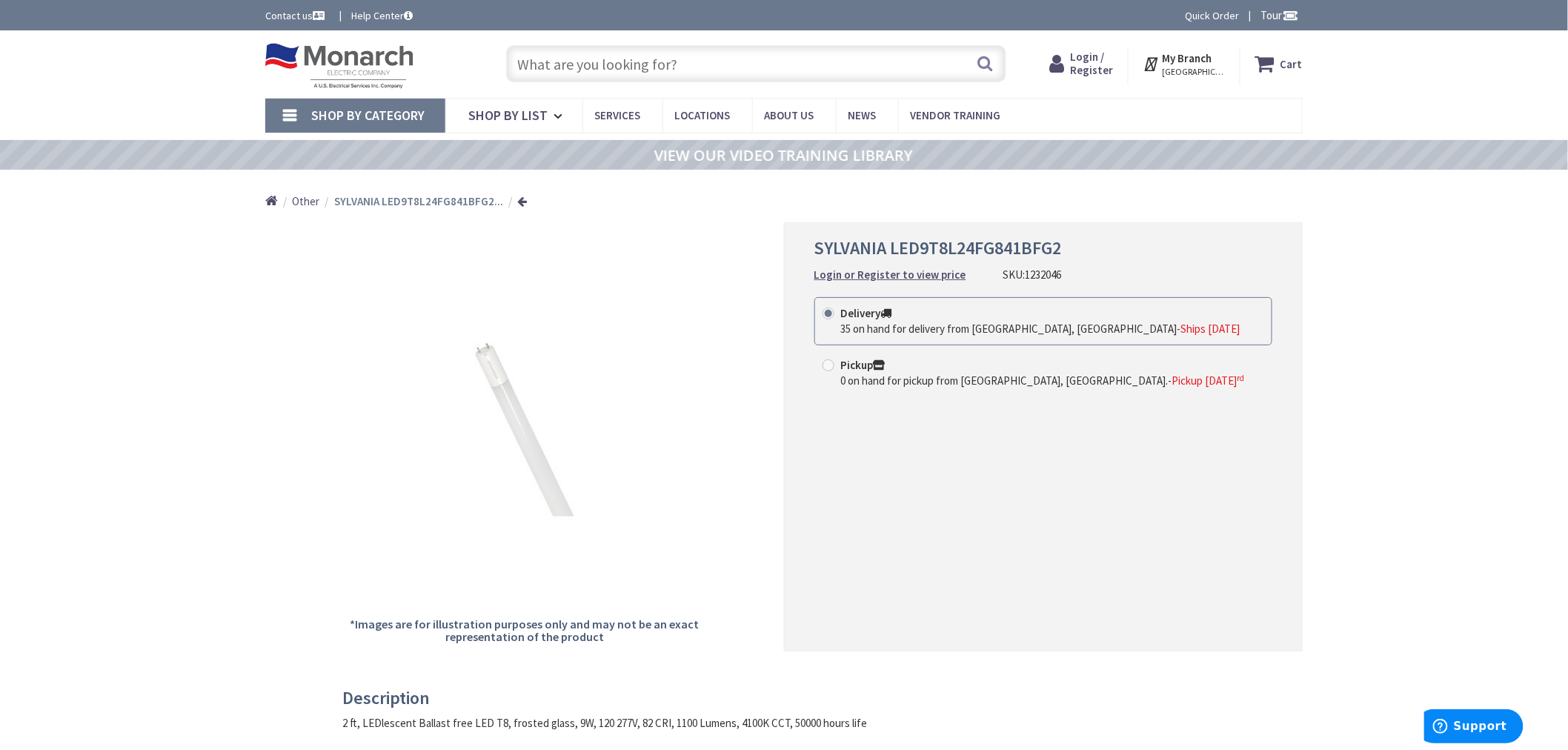
click at [569, 68] on input "text" at bounding box center [756, 63] width 500 height 37
paste input "1238031"
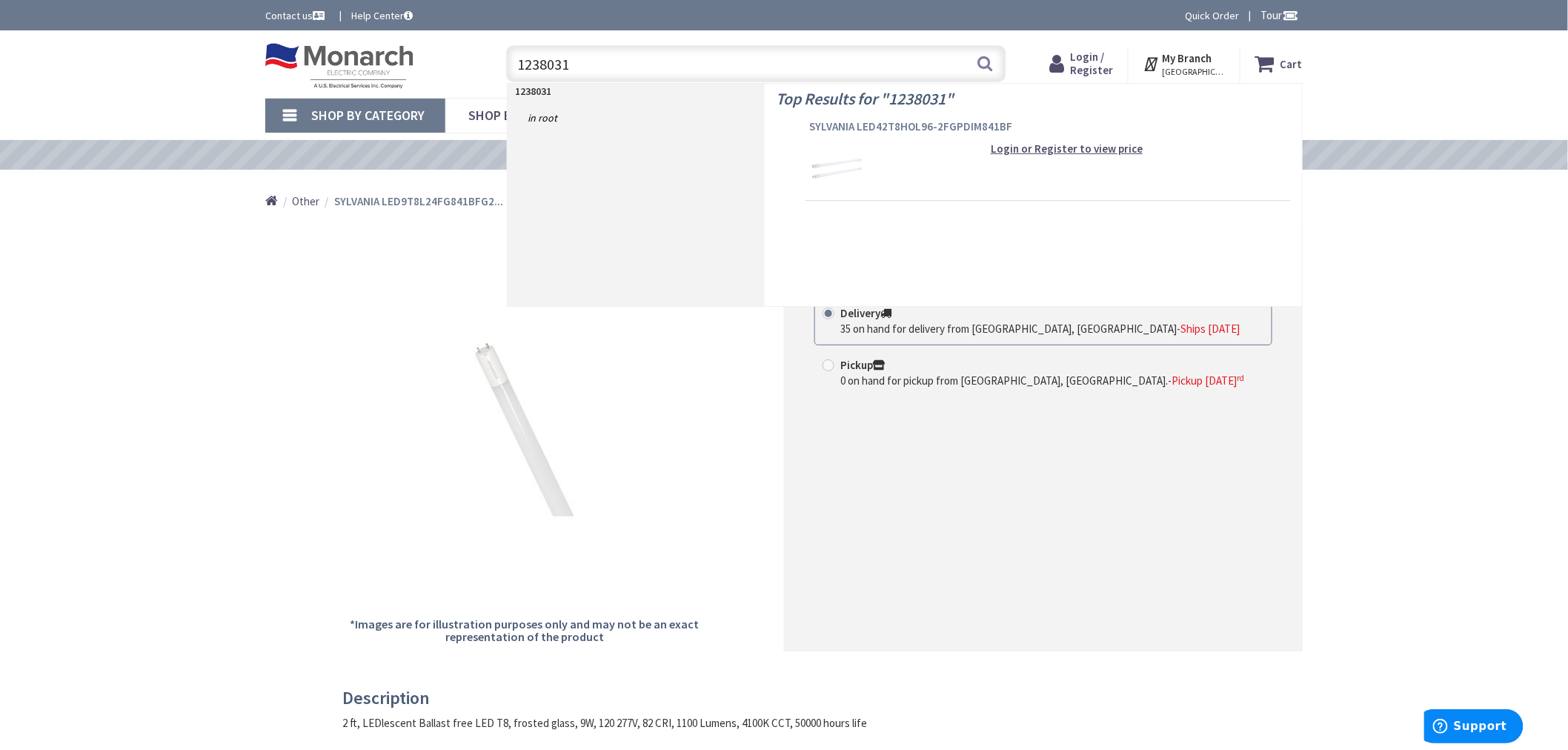
type input "1238031"
click at [849, 126] on span "SYLVANIA LED42T8HOL96-2FGPDIM841BF" at bounding box center [1048, 127] width 478 height 15
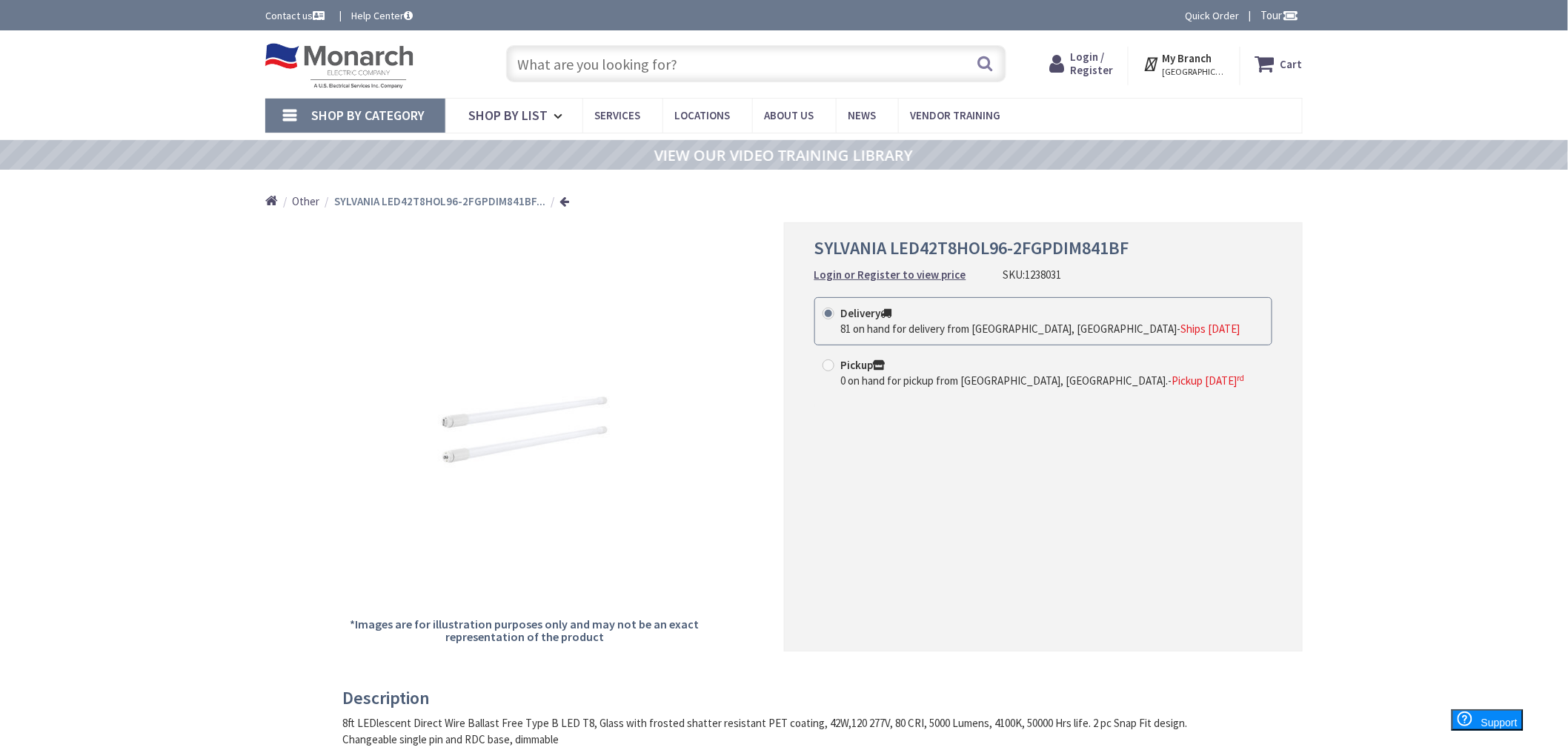
click at [664, 55] on input "text" at bounding box center [756, 63] width 500 height 37
paste input "1305996"
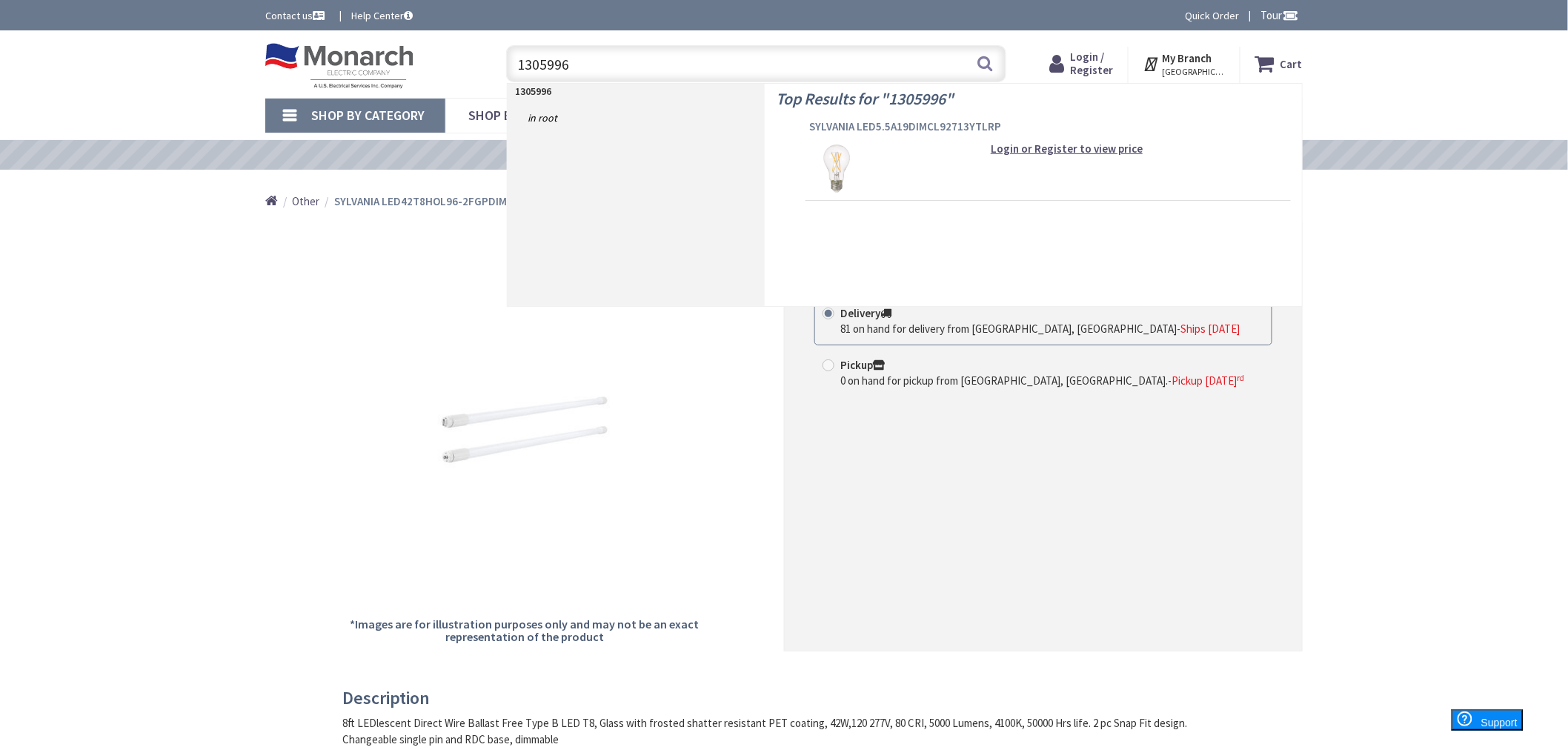
type input "1305996"
click at [852, 128] on span "SYLVANIA LED5.5A19DIMCL92713YTLRP" at bounding box center [1048, 127] width 478 height 15
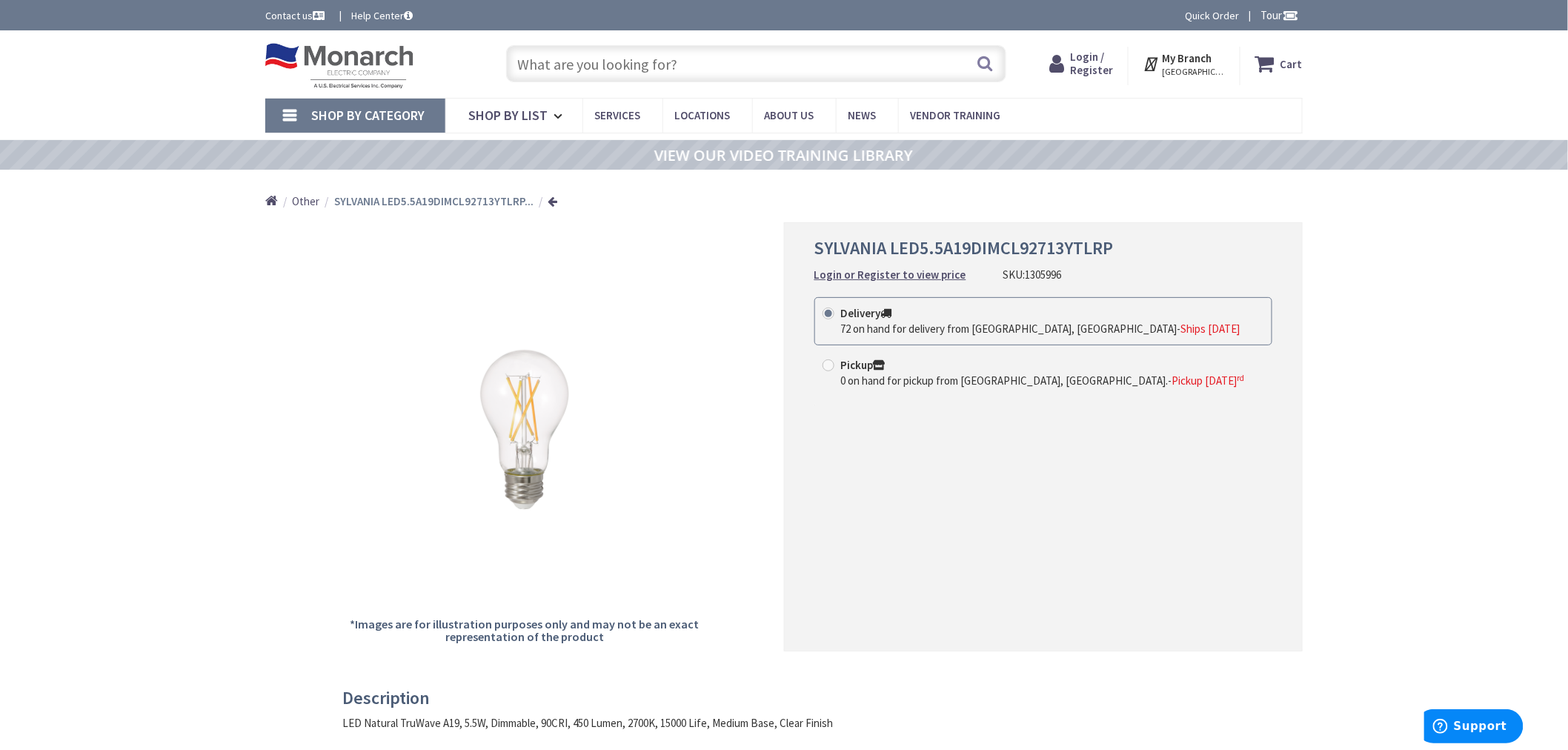
click at [665, 56] on input "text" at bounding box center [756, 63] width 500 height 37
paste input "1070854"
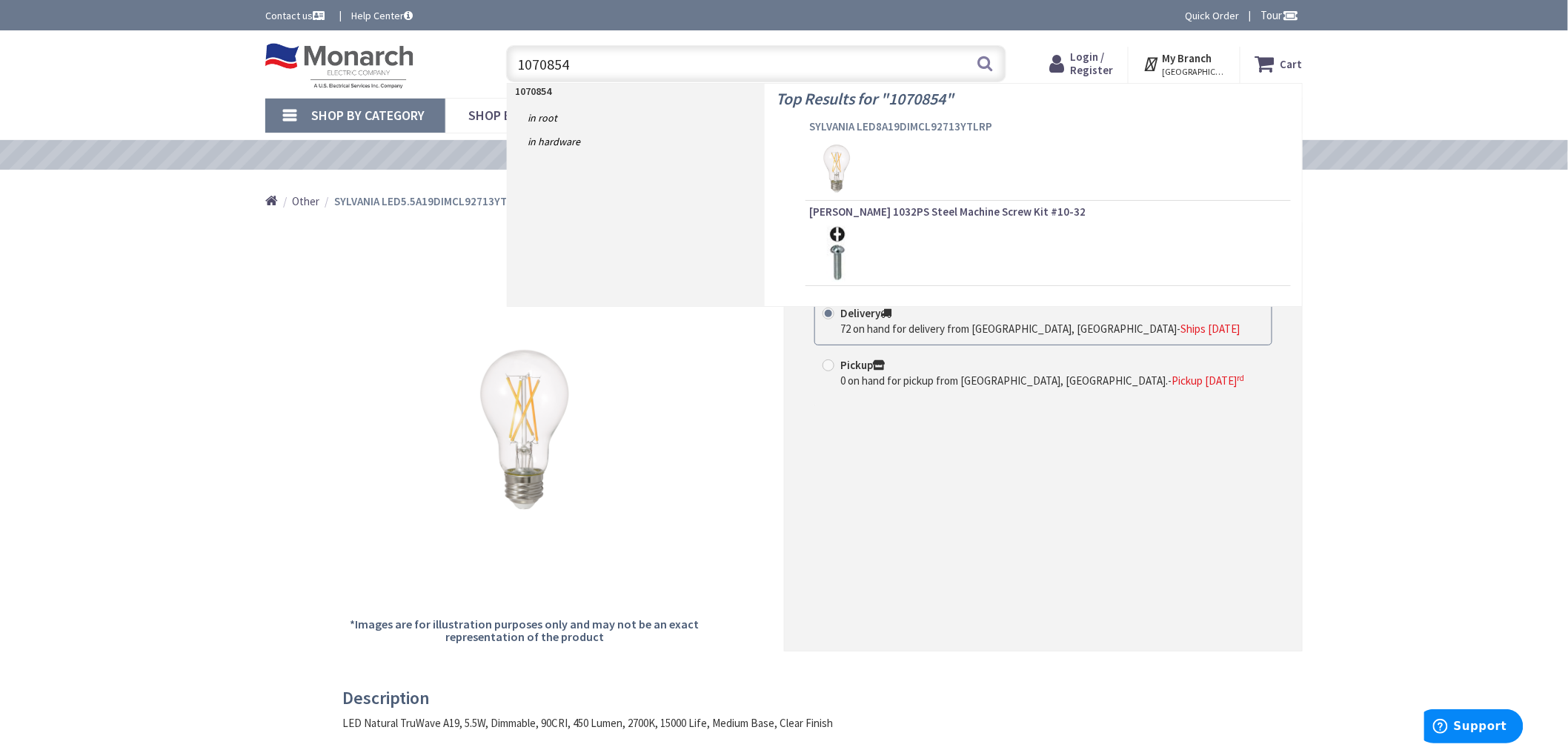
type input "1070854"
click at [877, 128] on span "SYLVANIA LED8A19DIMCL92713YTLRP" at bounding box center [1048, 127] width 478 height 15
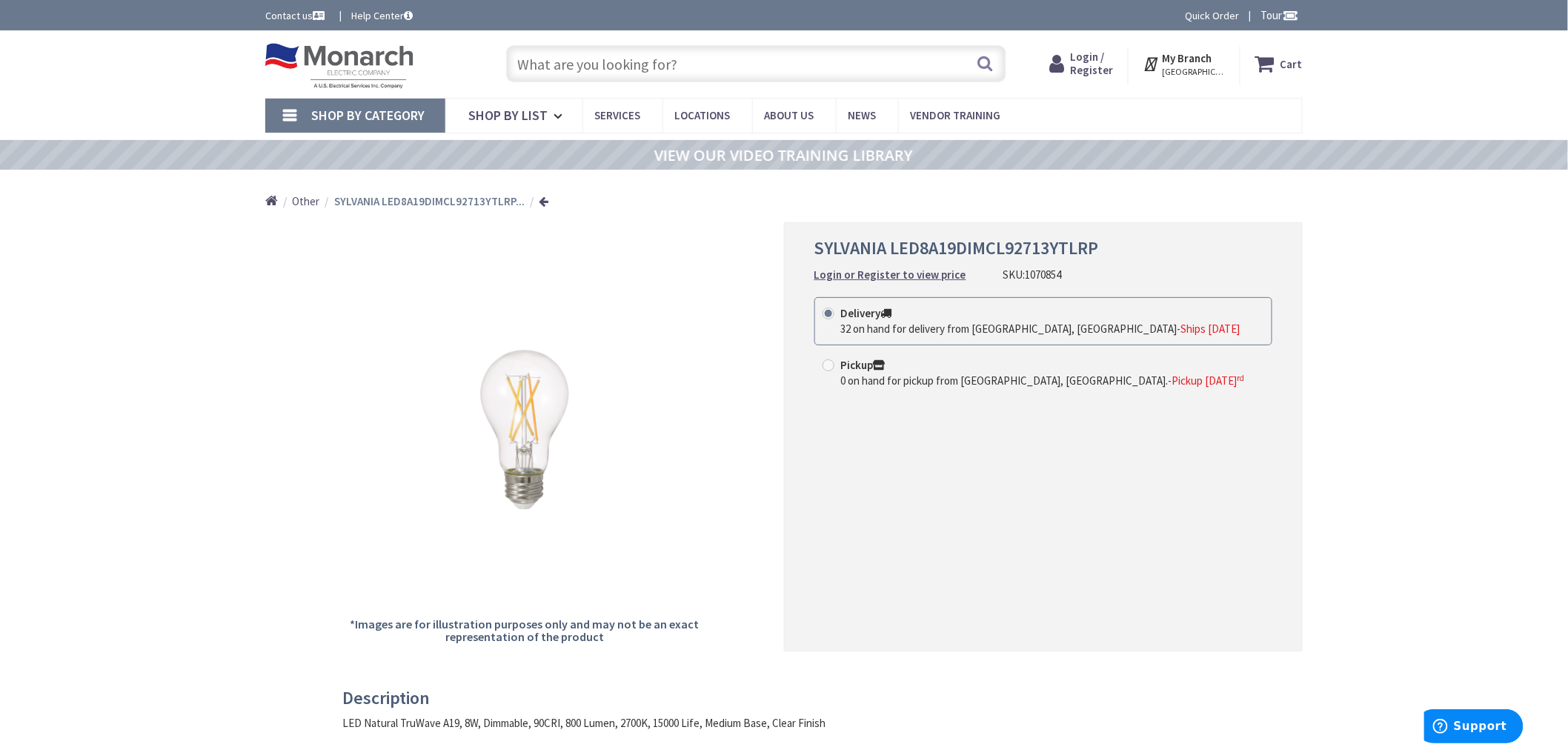
click at [674, 63] on input "text" at bounding box center [756, 63] width 500 height 37
paste input "1101128"
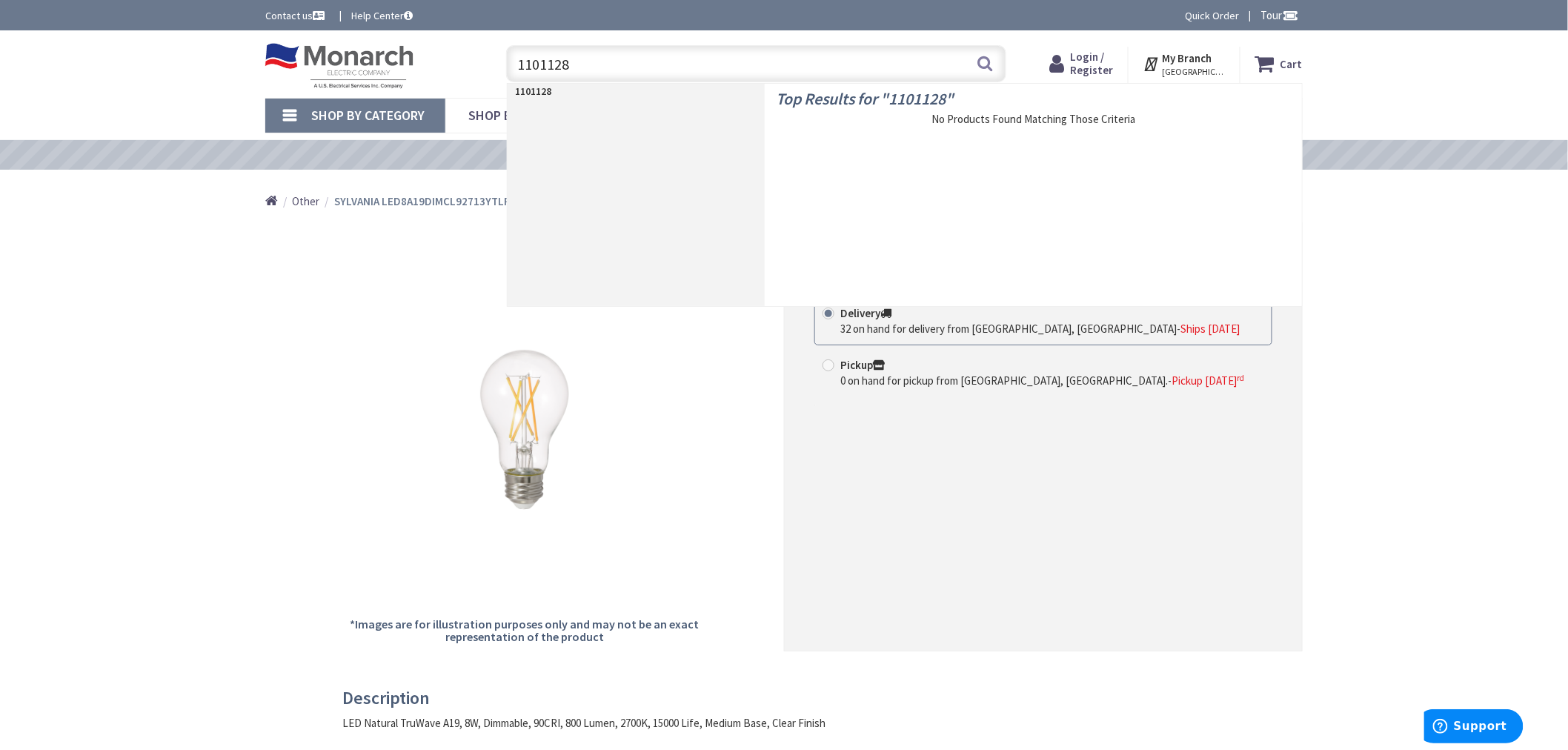
click at [535, 58] on input "1101128" at bounding box center [756, 63] width 500 height 37
paste input "82874"
type input "1182874"
click at [883, 123] on span "SYLVANIA LED7MR16DIM830FL35GLRP" at bounding box center [1048, 127] width 478 height 15
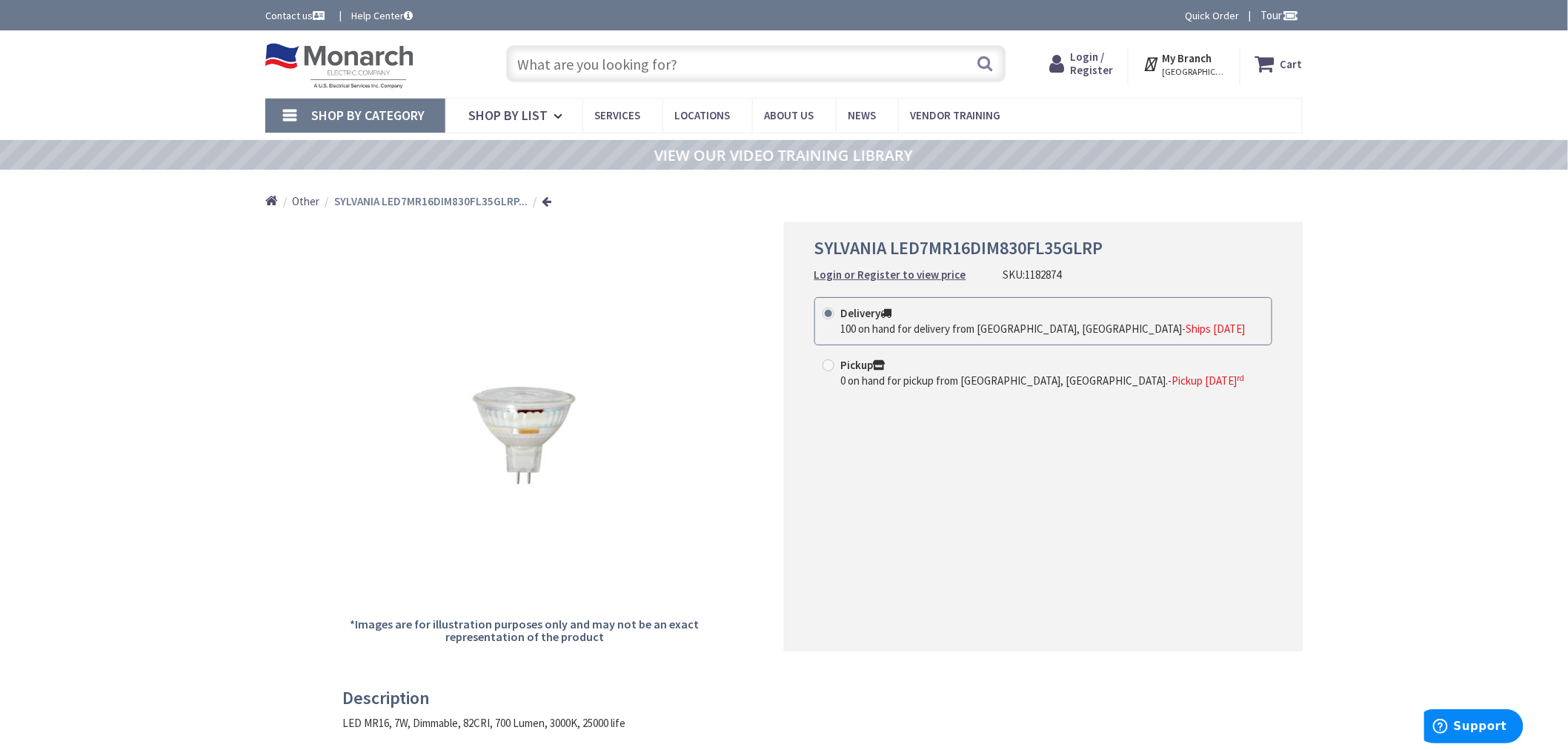
click at [573, 61] on input "text" at bounding box center [756, 63] width 500 height 37
paste input "1272881"
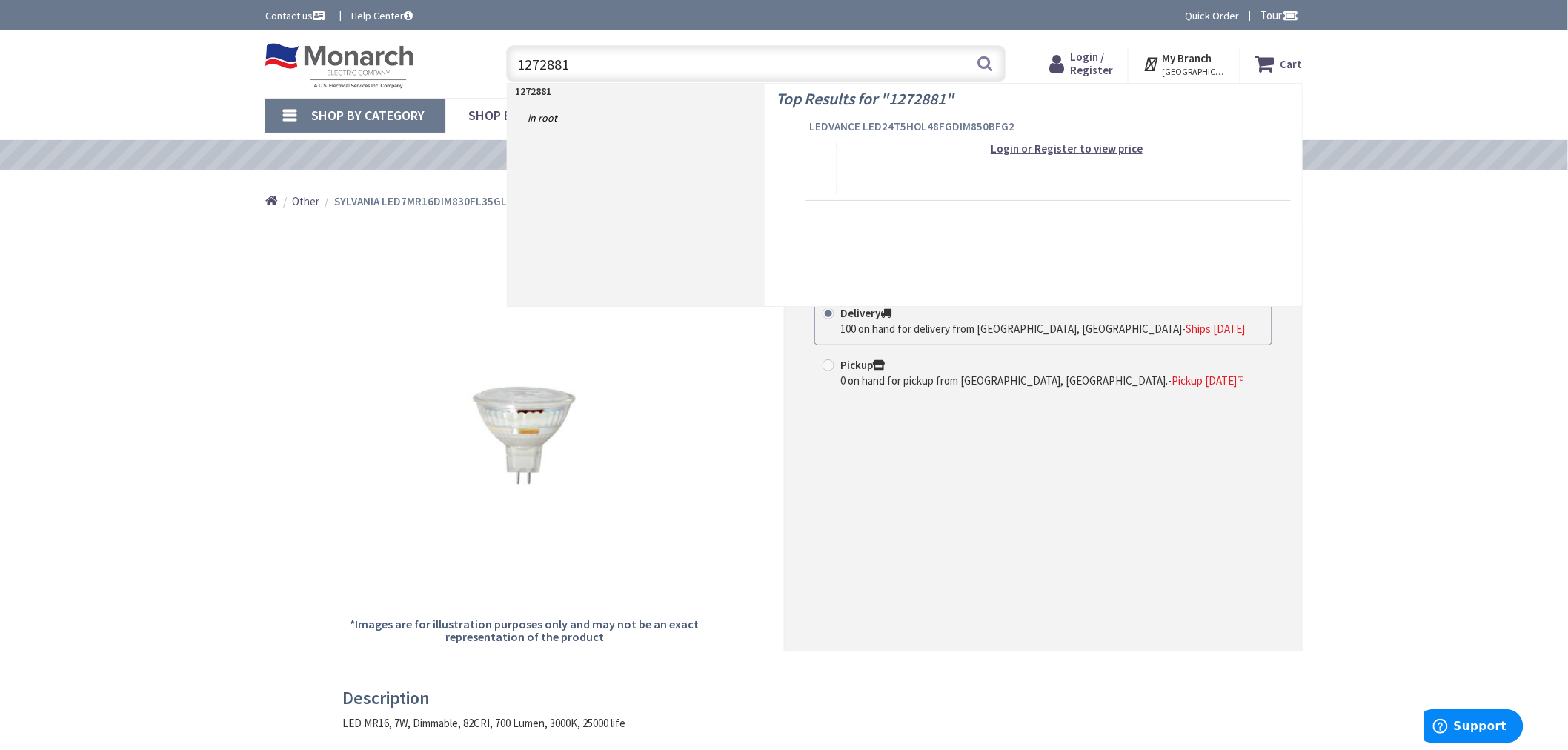
type input "1272881"
click at [867, 124] on span "LEDVANCE LED24T5HOL48FGDIM850BFG2" at bounding box center [1048, 127] width 478 height 15
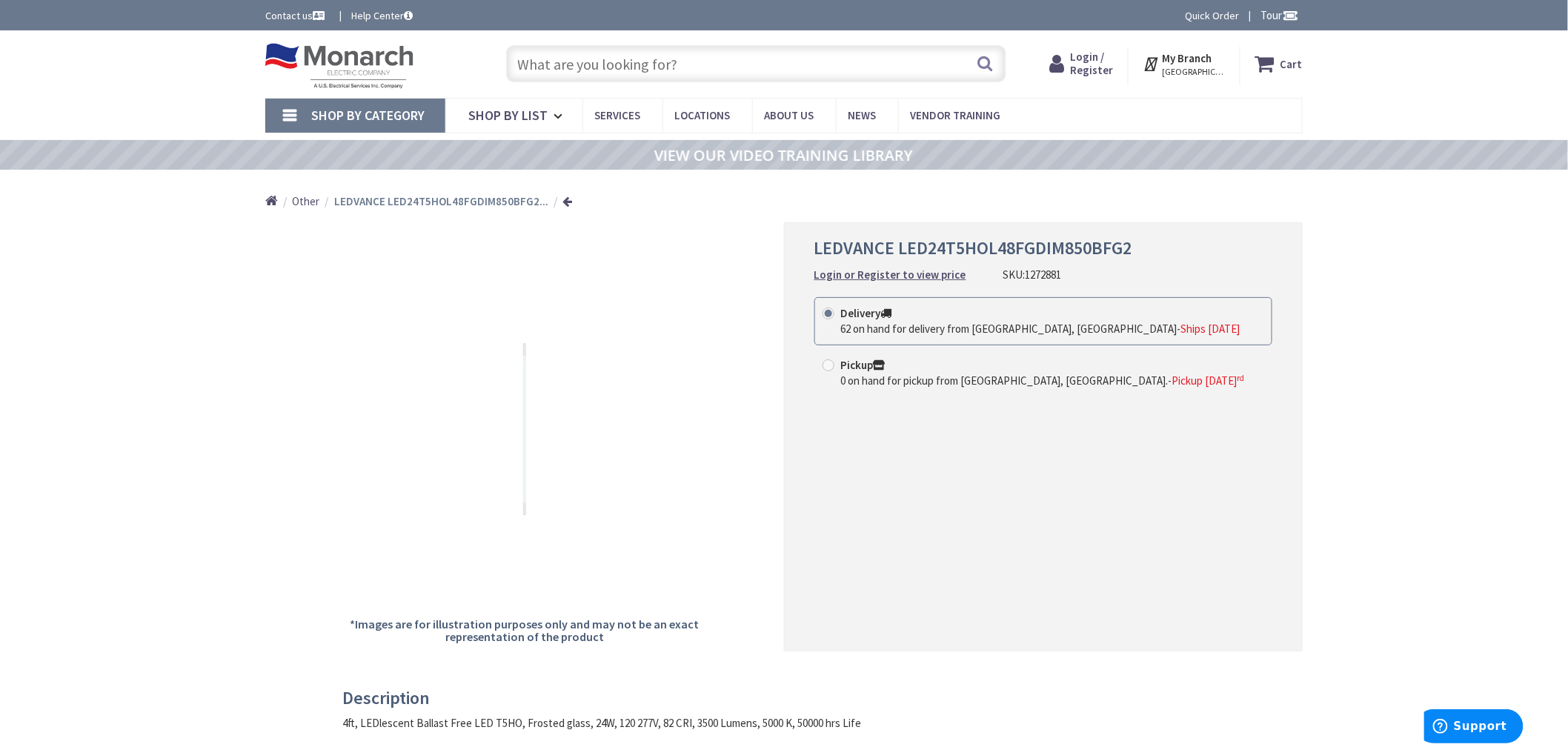
click at [554, 68] on input "text" at bounding box center [756, 63] width 500 height 37
paste input "1330552"
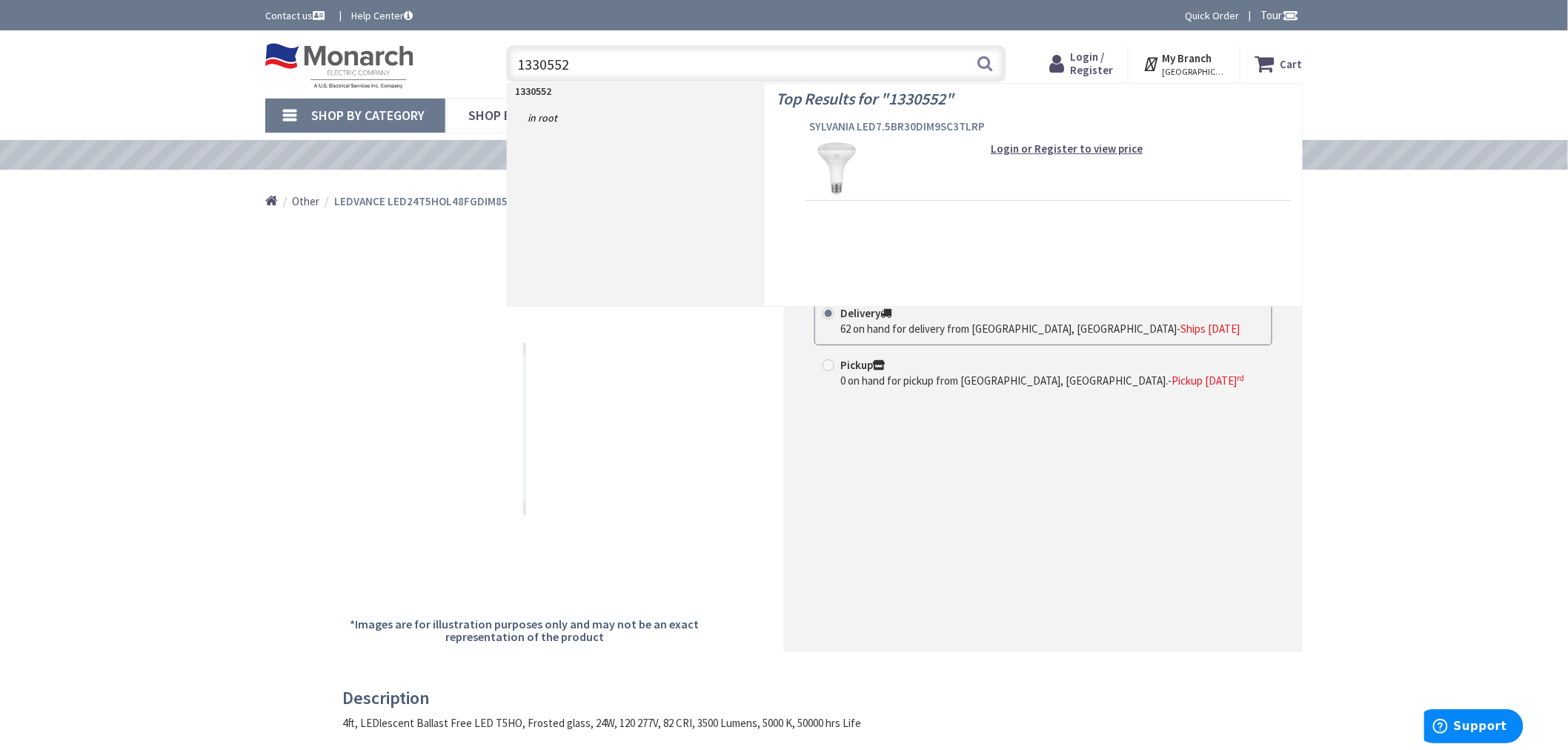
type input "1330552"
click at [840, 128] on span "SYLVANIA LED7.5BR30DIM9SC3TLRP" at bounding box center [1048, 127] width 478 height 15
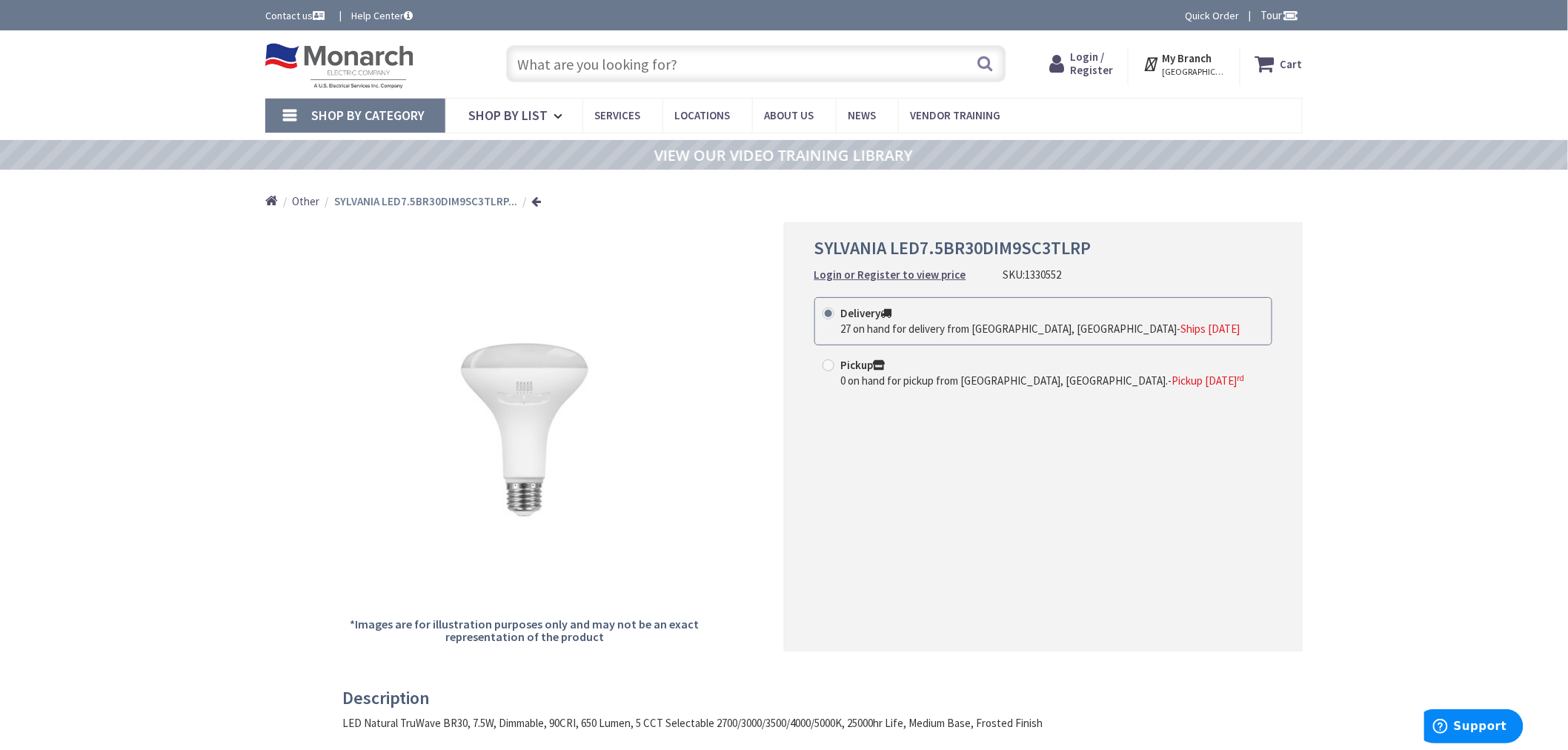
click at [655, 49] on input "text" at bounding box center [756, 63] width 500 height 37
paste input "1305944"
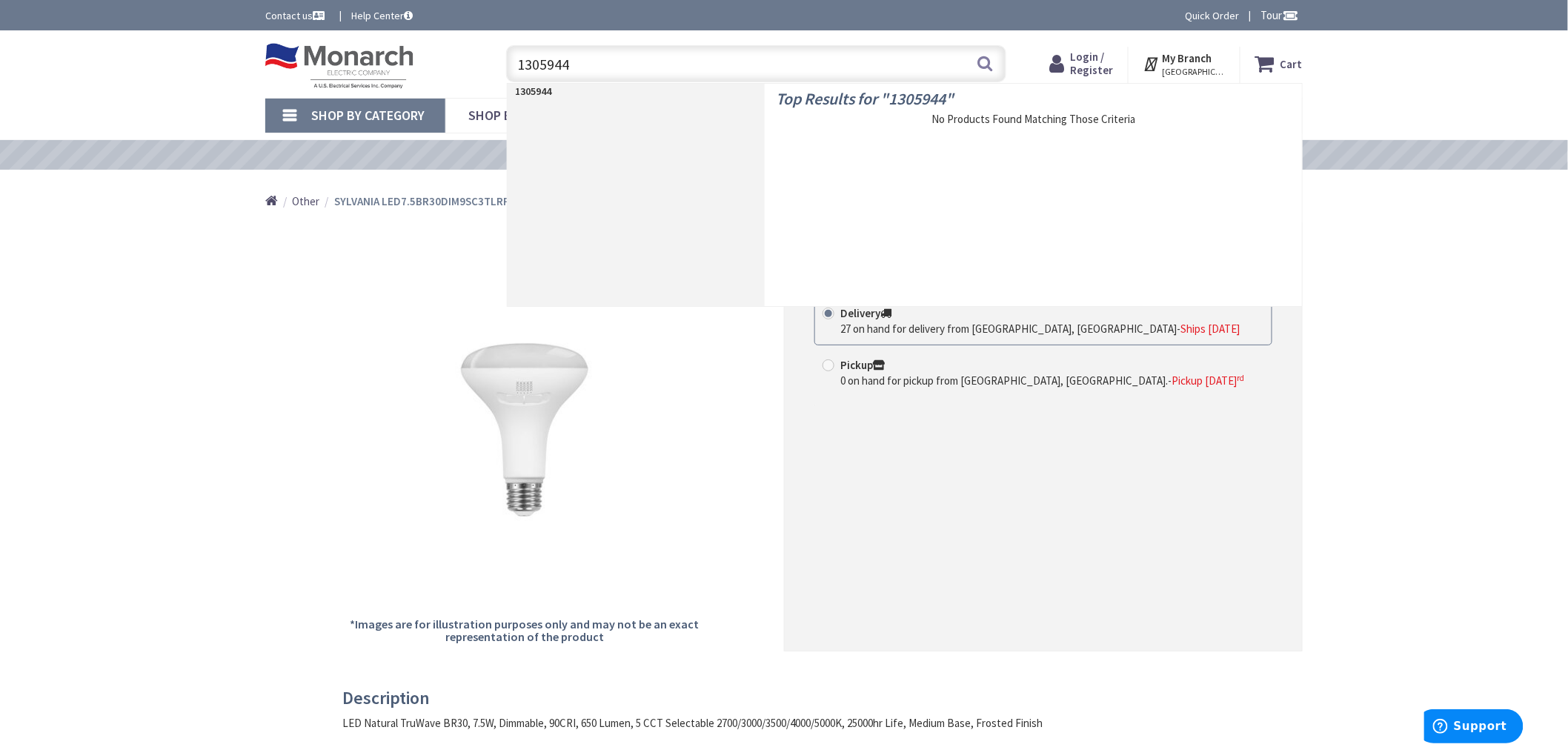
click at [513, 72] on input "1305944" at bounding box center [756, 63] width 500 height 37
paste input "785503"
click at [550, 60] on input "785503" at bounding box center [756, 63] width 500 height 37
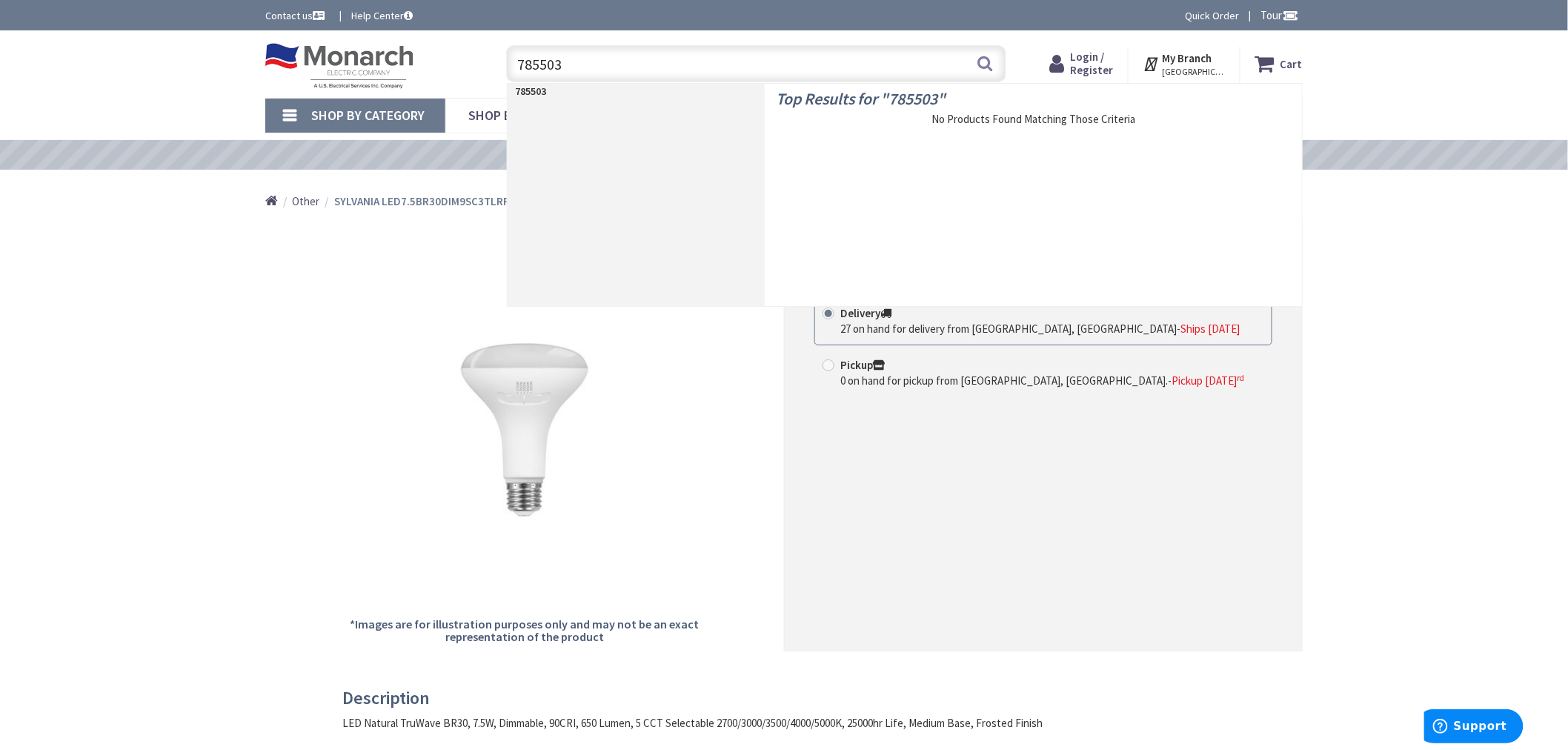
paste input "1340252"
type input "1340252"
click at [894, 120] on span "SYLVANIA LED8.5A19F82710YVRP2" at bounding box center [1048, 127] width 478 height 15
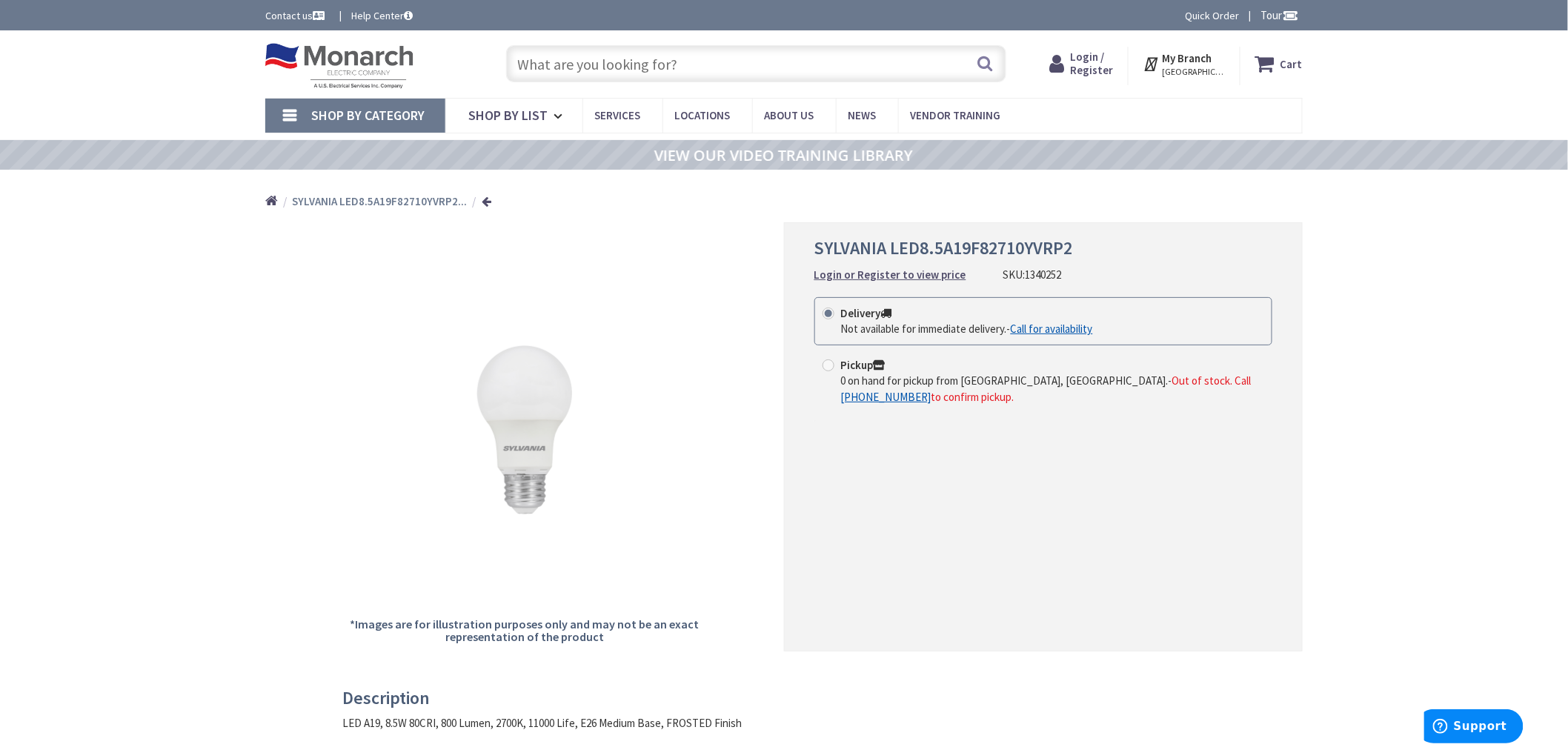
click at [609, 72] on input "text" at bounding box center [756, 63] width 500 height 37
paste input "1305987"
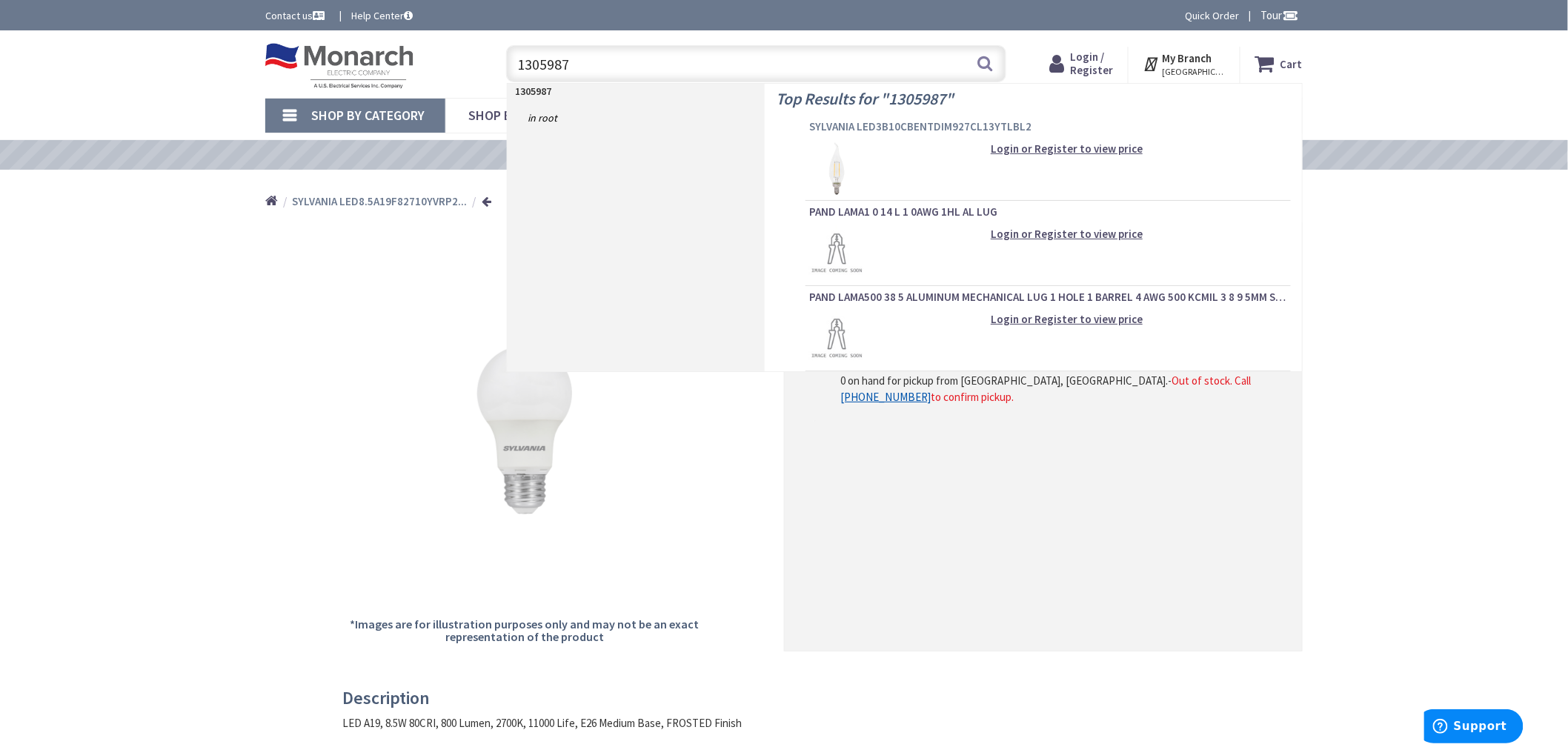
type input "1305987"
click at [847, 124] on span "SYLVANIA LED3B10CBENTDIM927CL13YTLBL2" at bounding box center [1048, 127] width 478 height 15
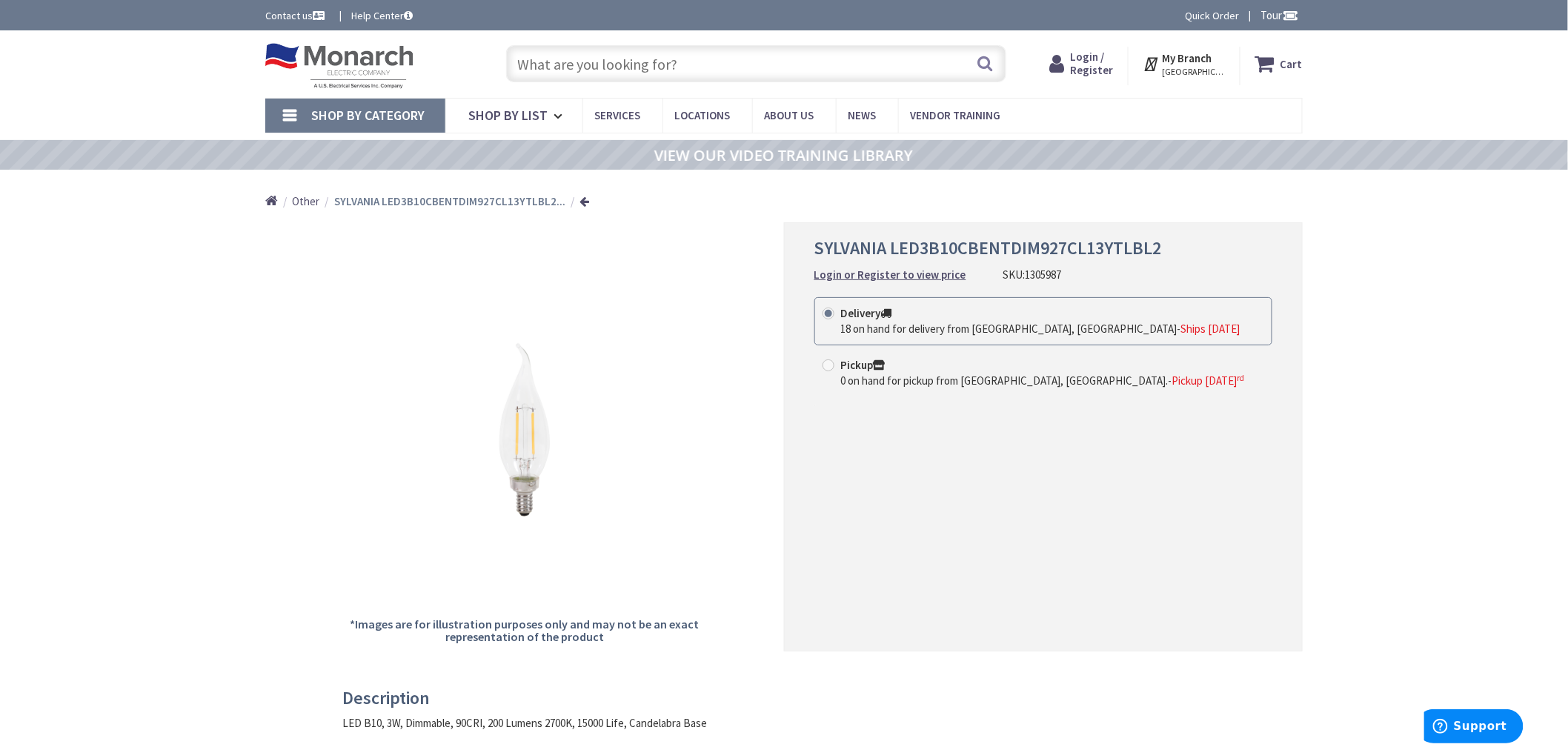
click at [594, 57] on input "text" at bounding box center [756, 63] width 500 height 37
paste input "1308801"
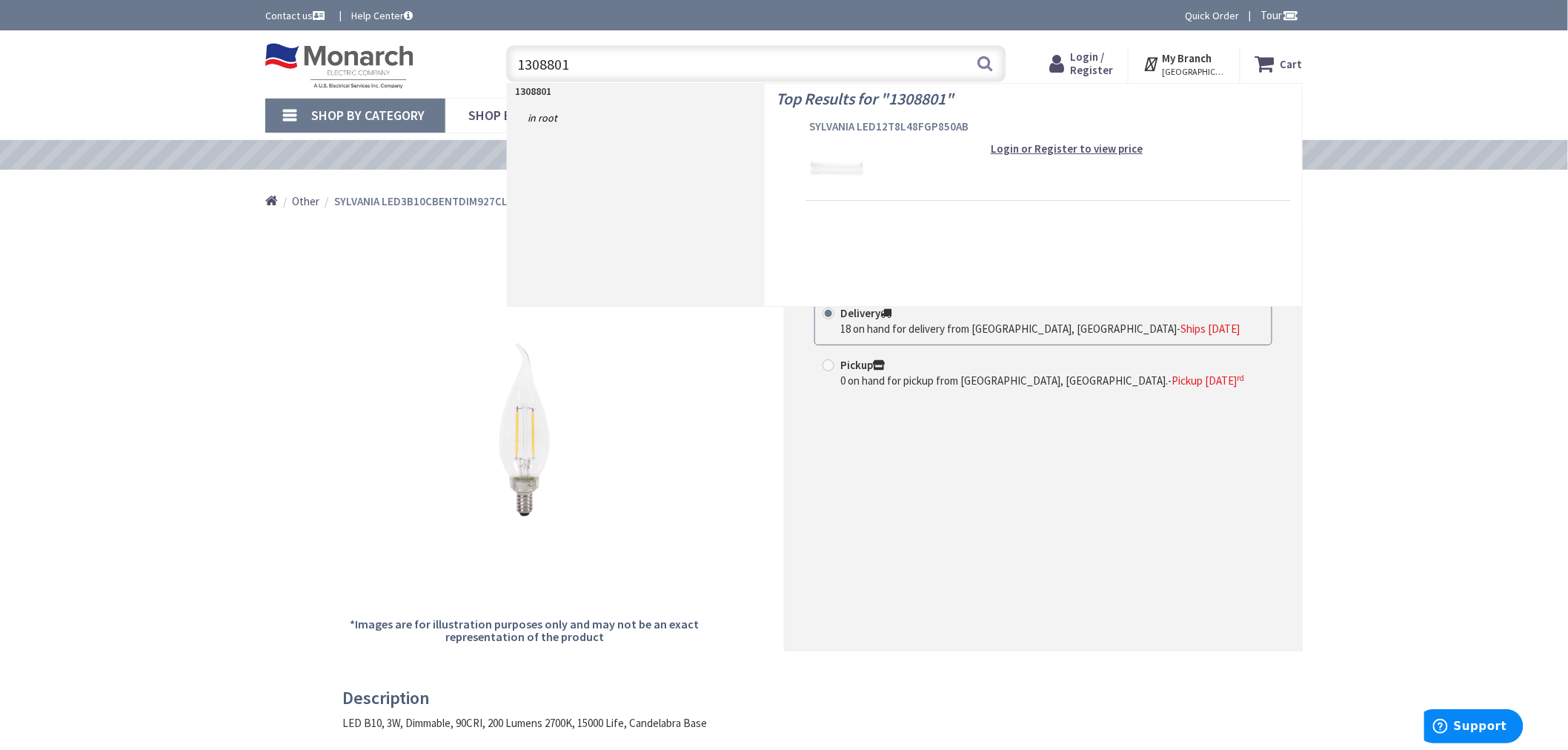
type input "1308801"
click at [876, 122] on span "SYLVANIA LED12T8L48FGP850AB" at bounding box center [1048, 127] width 478 height 15
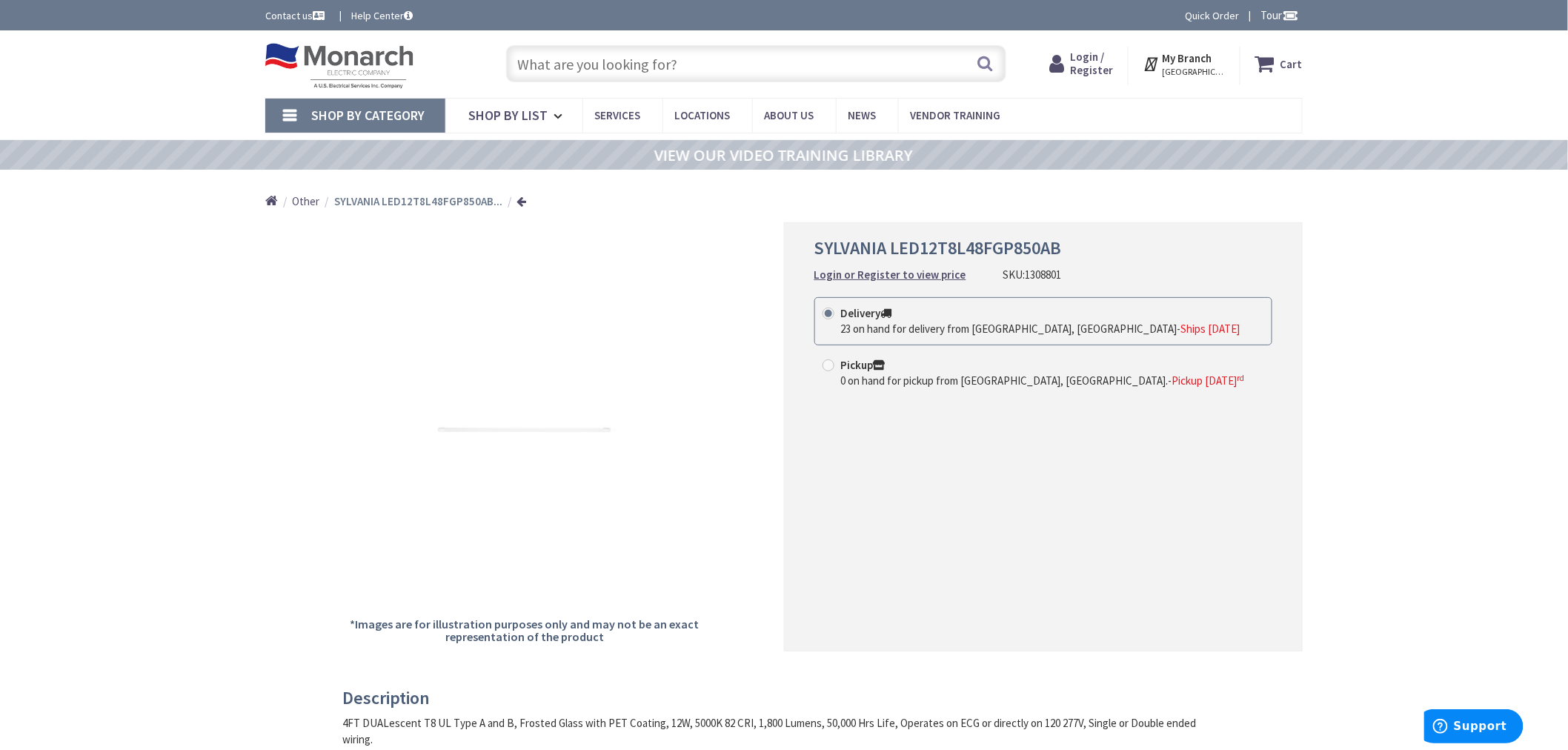
click at [689, 68] on input "text" at bounding box center [756, 63] width 500 height 37
paste input "1306005"
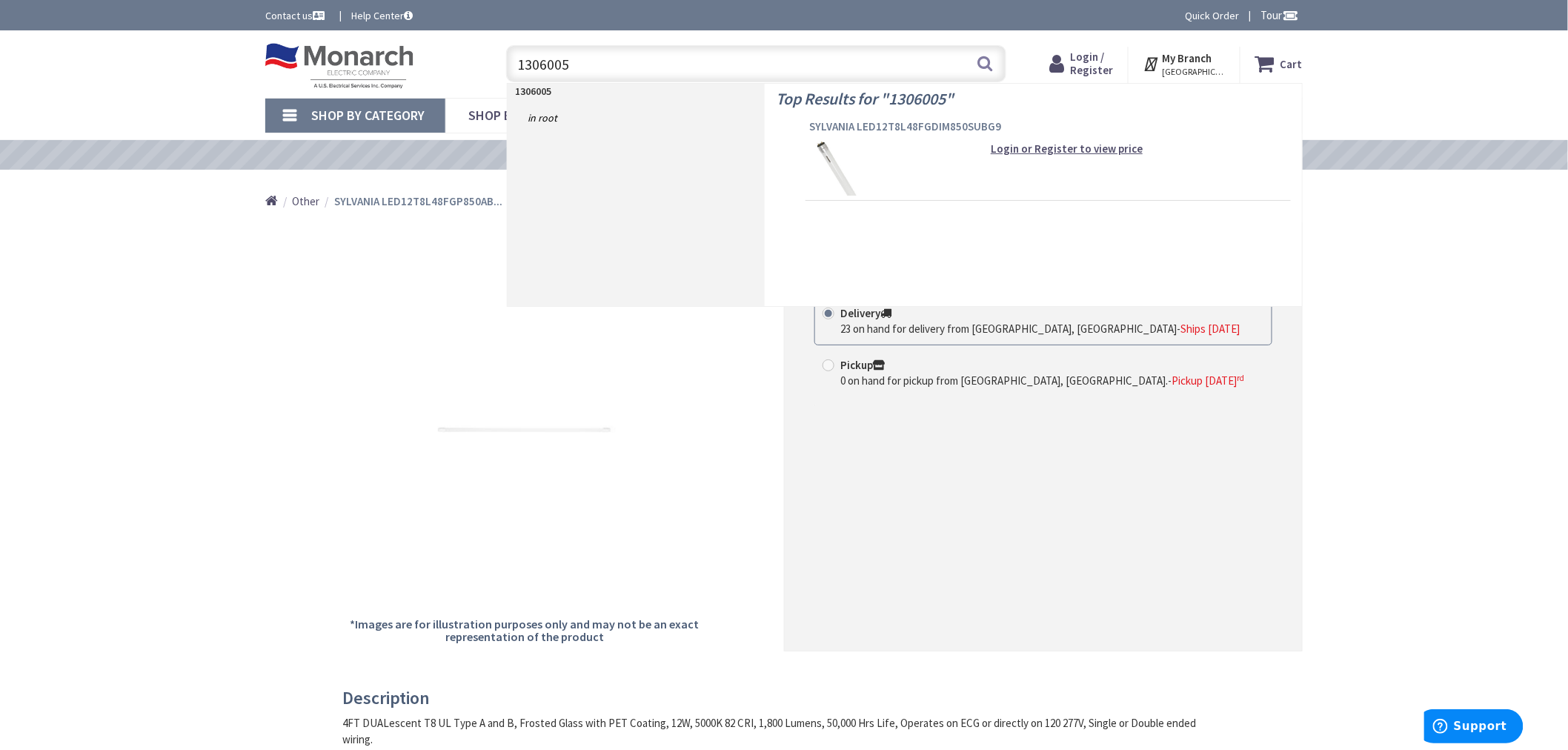
type input "1306005"
click at [854, 124] on span "SYLVANIA LED12T8L48FGDIM850SUBG9" at bounding box center [1048, 127] width 478 height 15
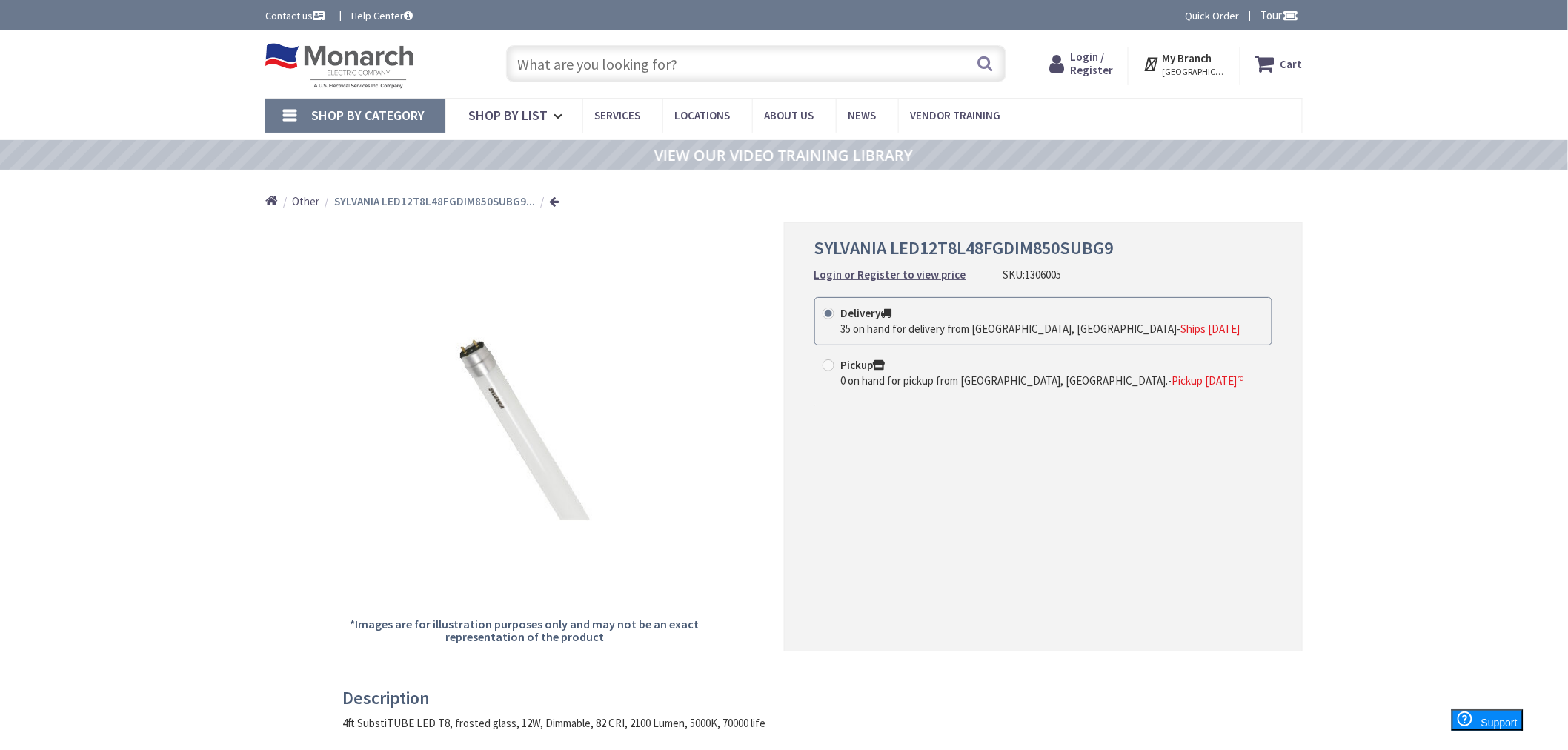
click at [603, 67] on input "text" at bounding box center [756, 63] width 500 height 37
paste input "1137684"
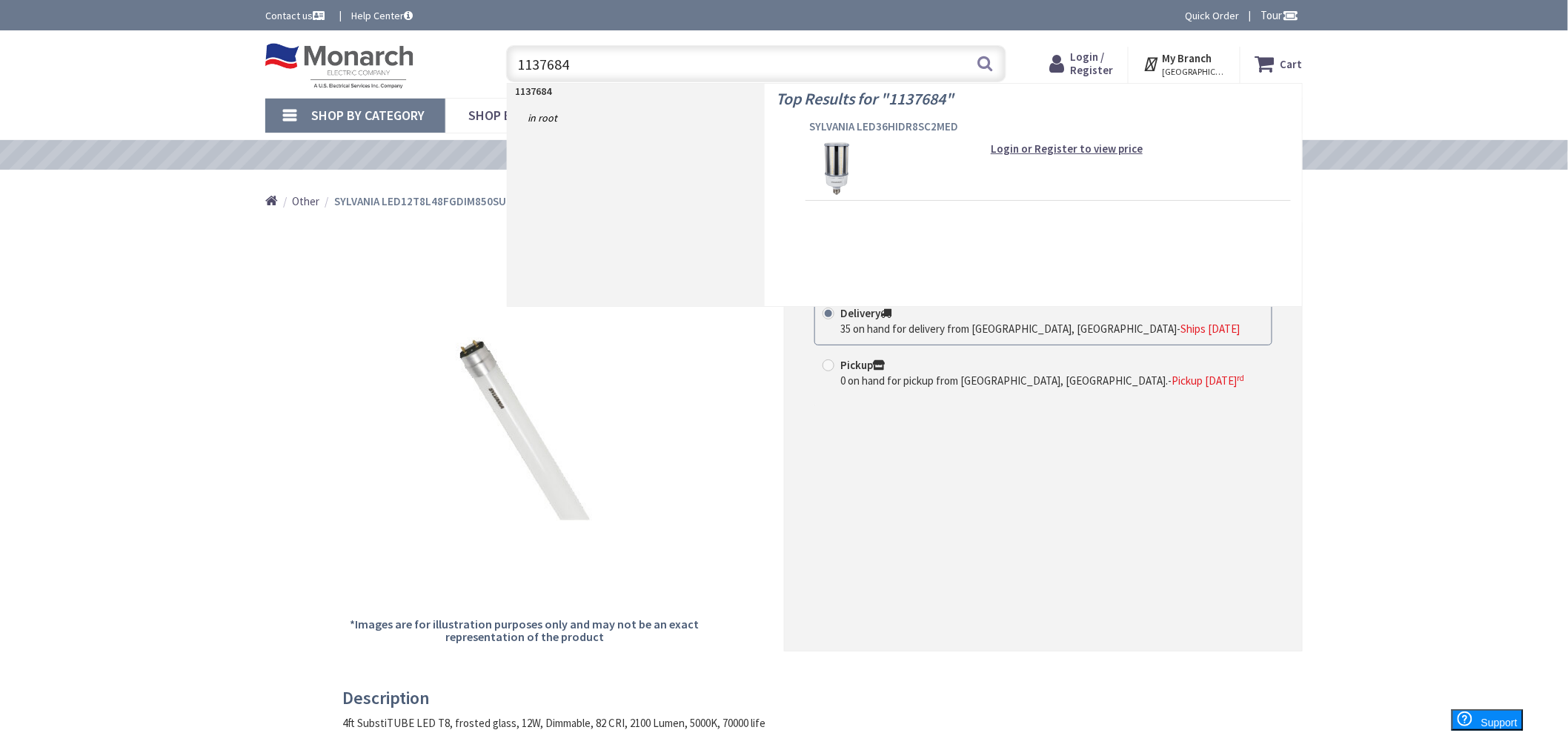
type input "1137684"
click at [833, 123] on span "SYLVANIA LED36HIDR8SC2MED" at bounding box center [1048, 127] width 478 height 15
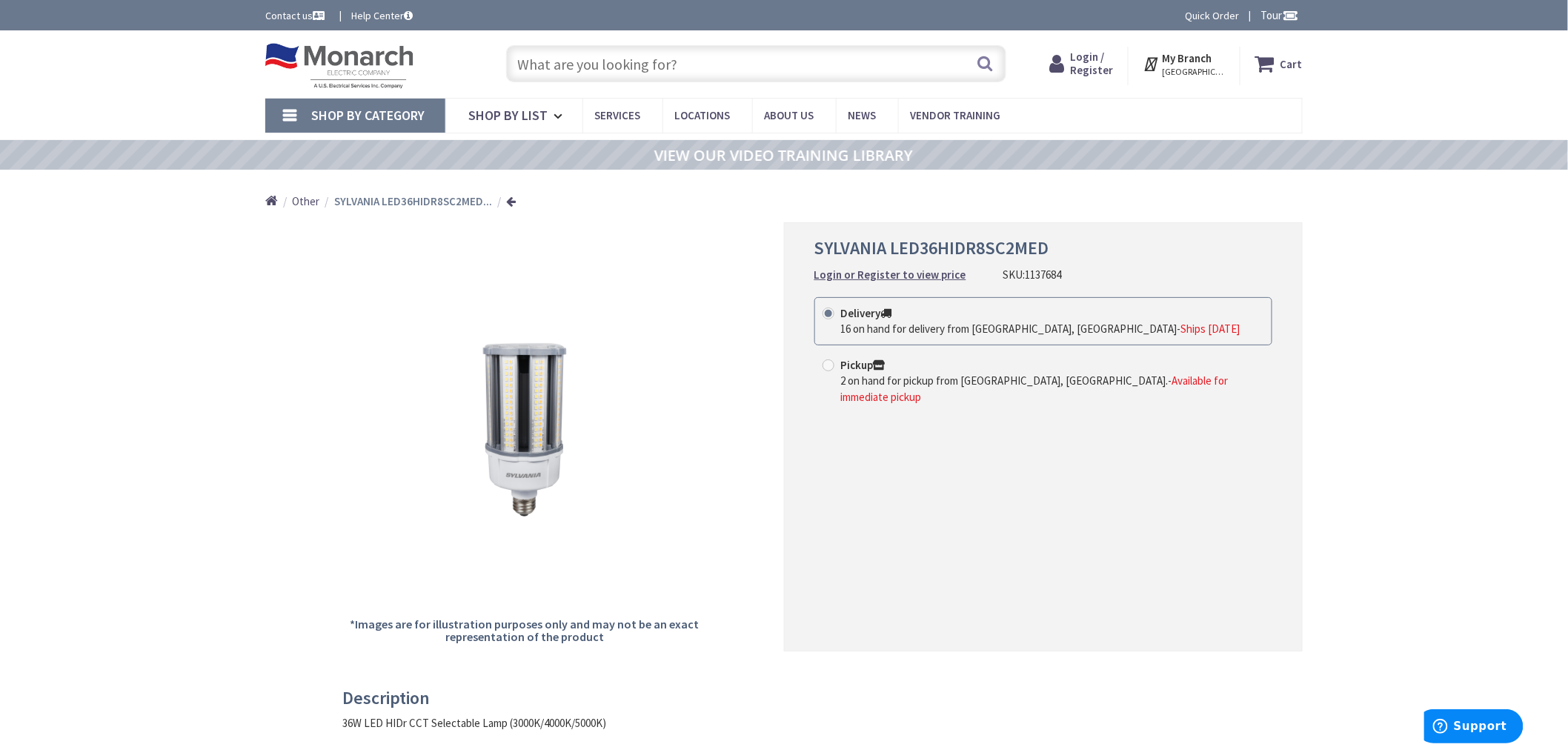
click at [598, 70] on input "text" at bounding box center [756, 63] width 500 height 37
paste input "1285679"
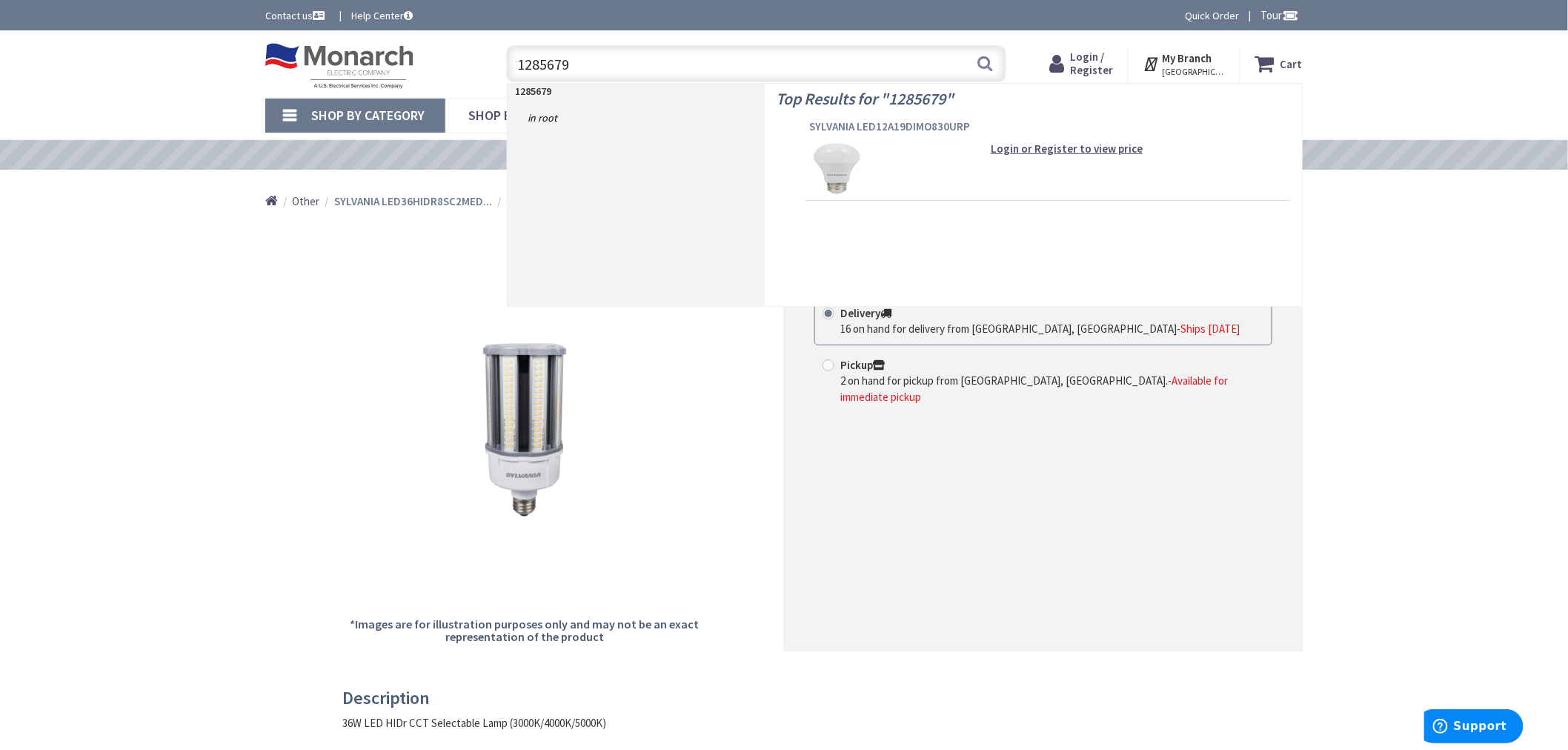
type input "1285679"
click at [909, 128] on span "SYLVANIA LED12A19DIMO830URP" at bounding box center [1048, 127] width 478 height 15
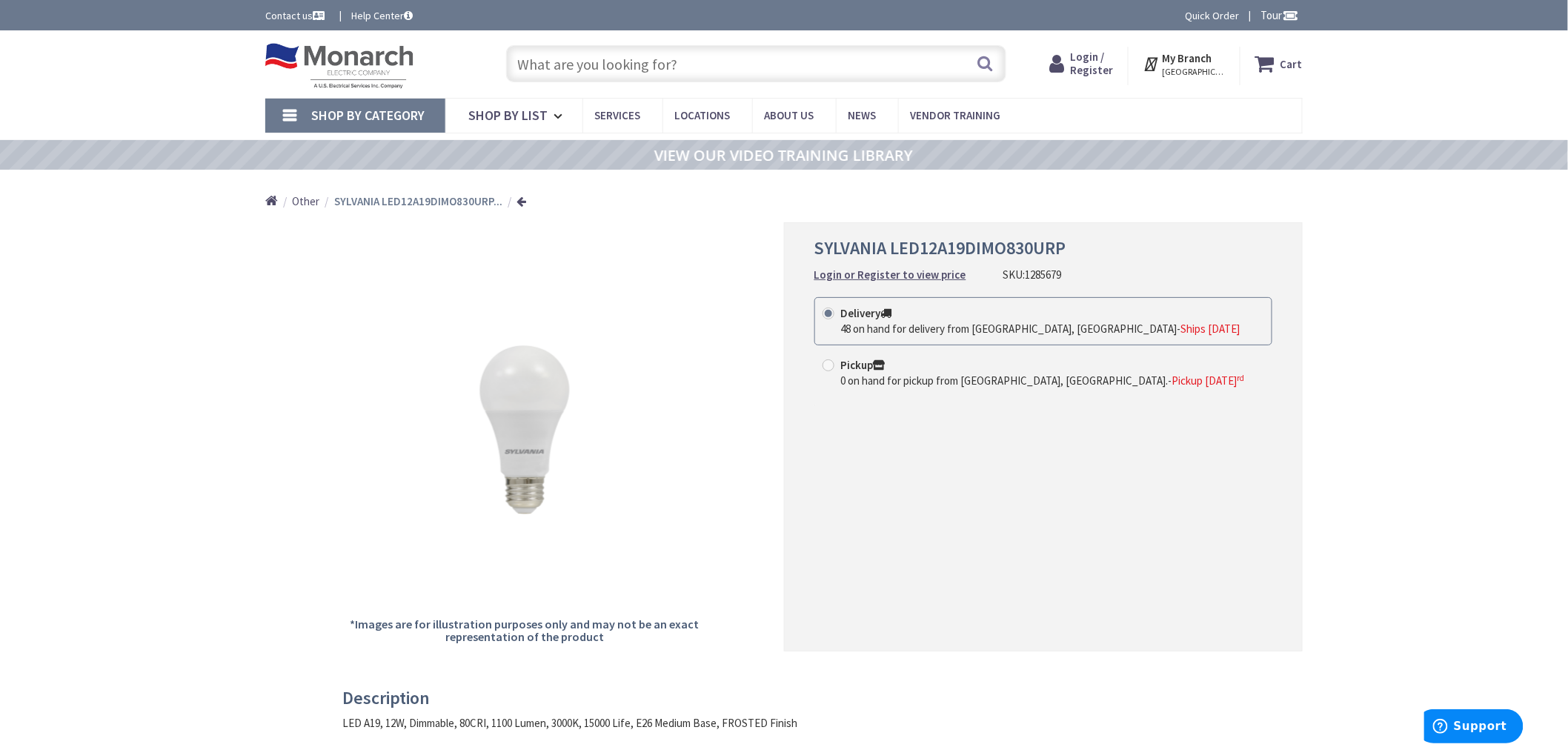
click at [737, 71] on input "text" at bounding box center [756, 63] width 500 height 37
paste input "1194311"
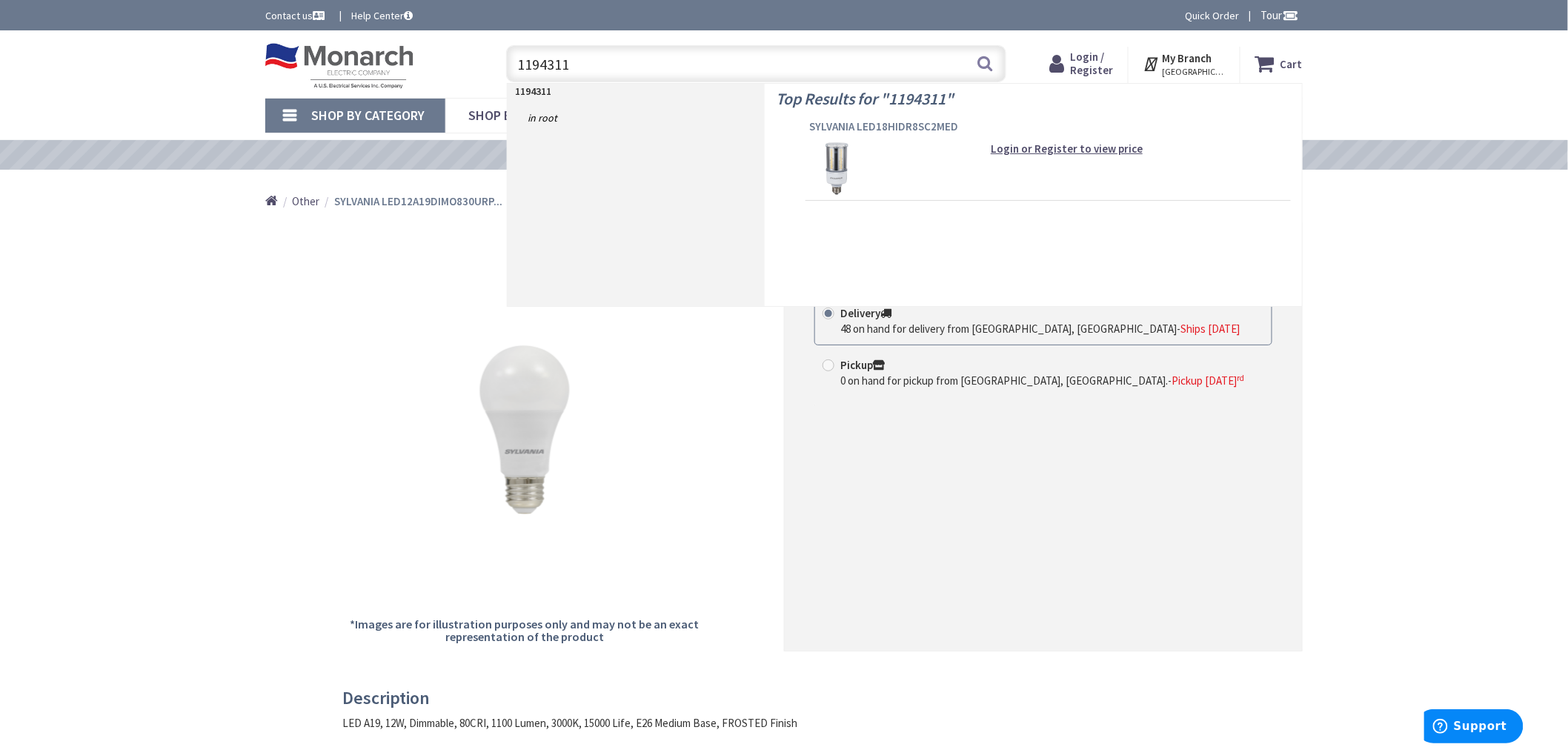
type input "1194311"
click at [907, 123] on span "SYLVANIA LED18HIDR8SC2MED" at bounding box center [1048, 127] width 478 height 15
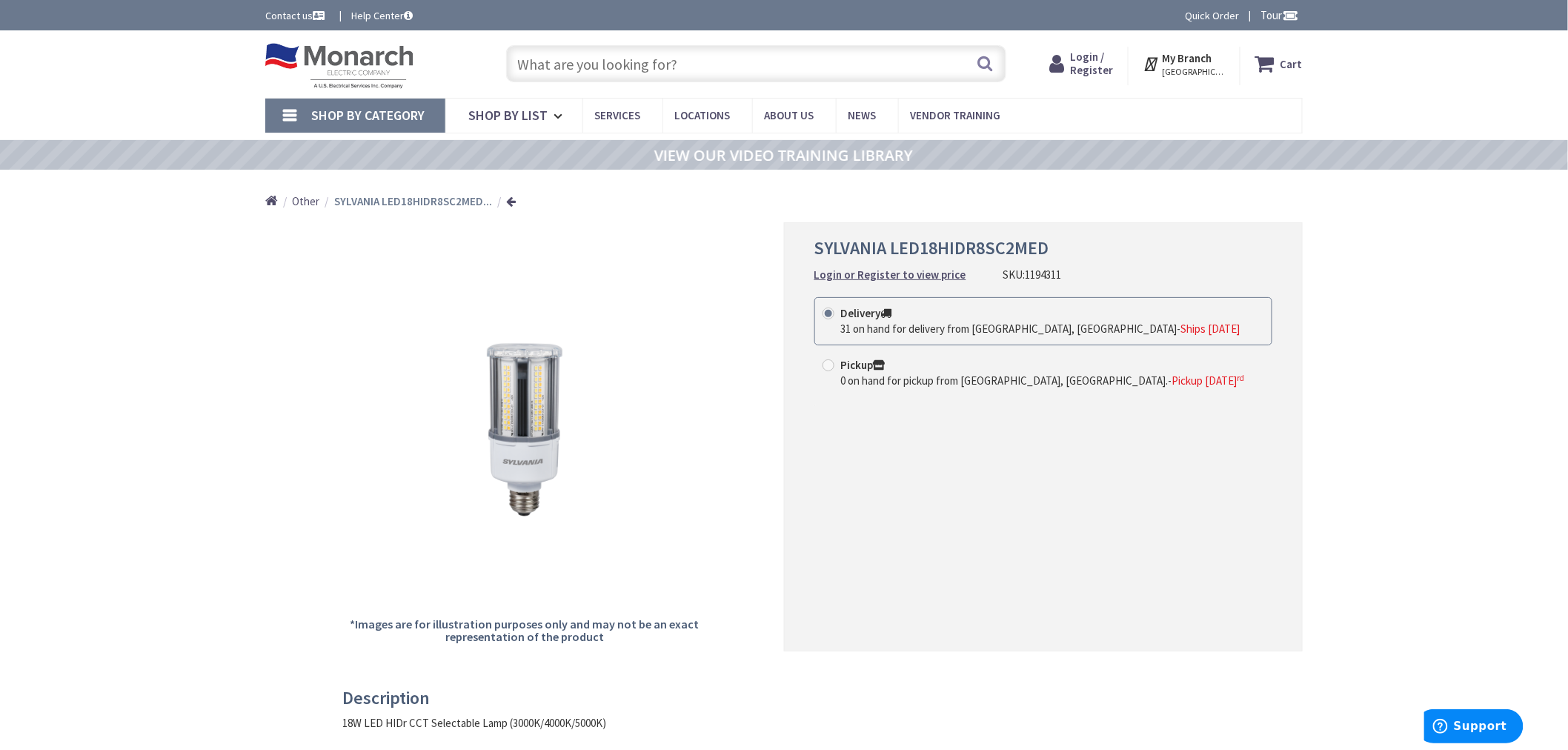
click at [746, 64] on input "text" at bounding box center [756, 63] width 500 height 37
paste input "1116067"
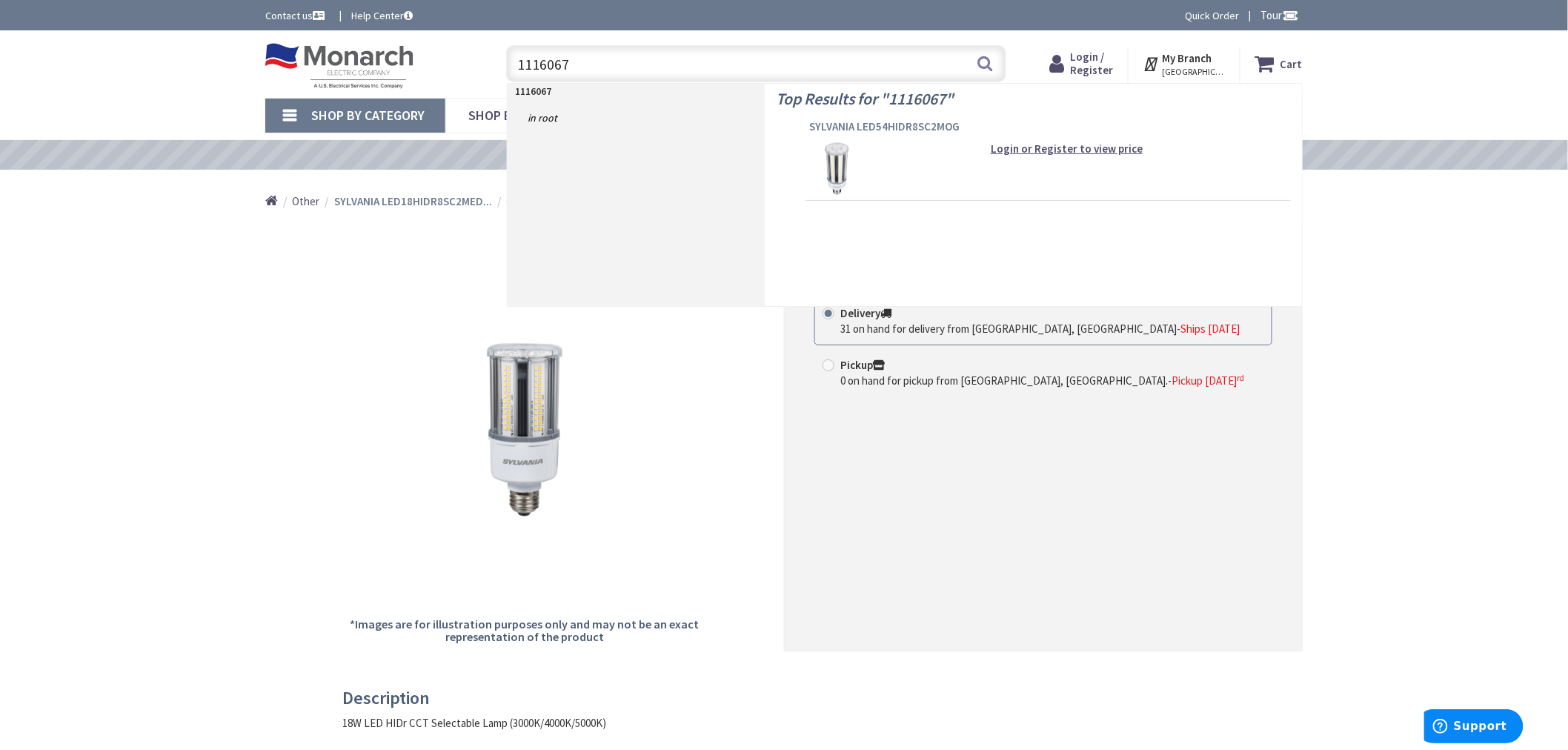
type input "1116067"
click at [924, 127] on span "SYLVANIA LED54HIDR8SC2MOG" at bounding box center [1048, 127] width 478 height 15
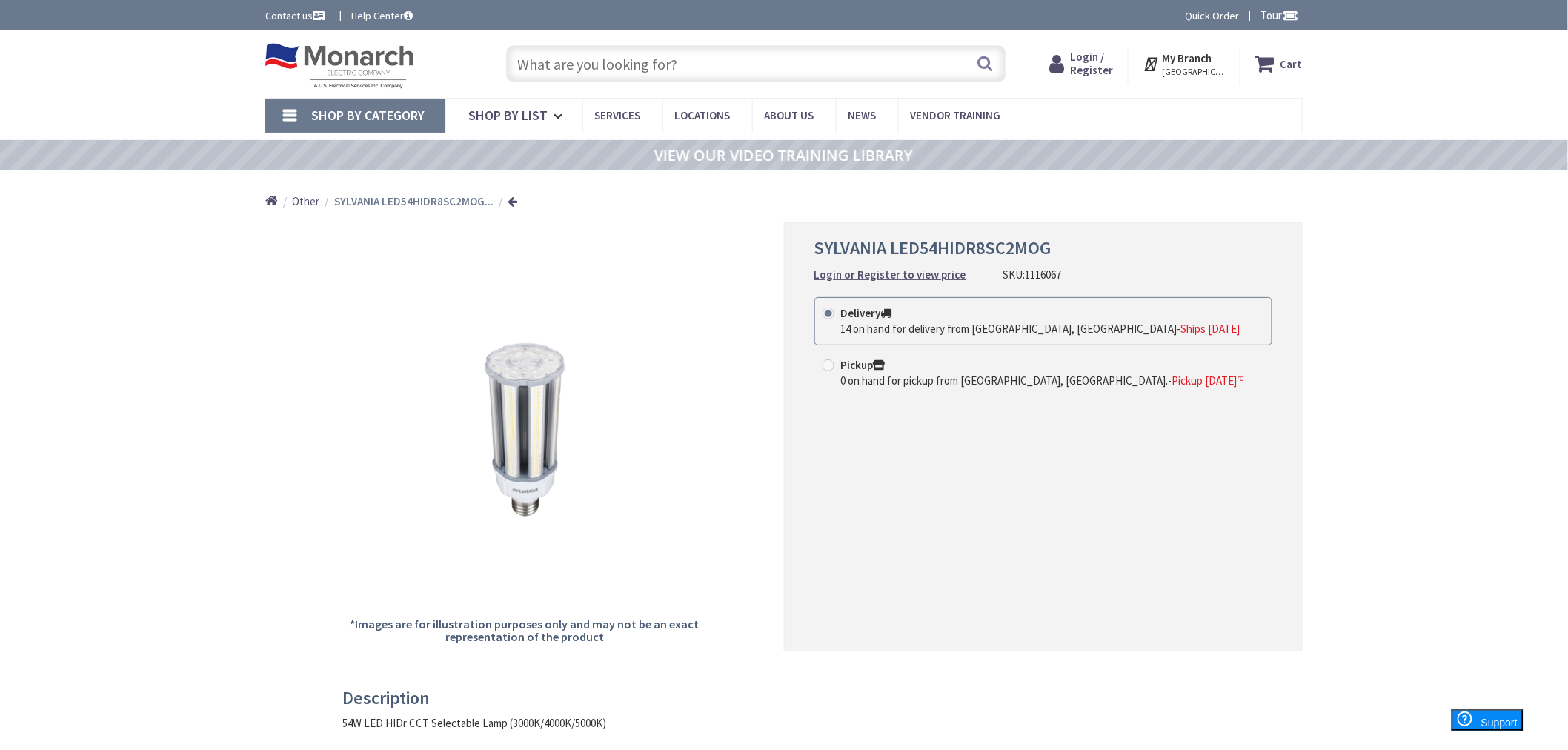
click at [606, 52] on input "text" at bounding box center [756, 63] width 500 height 37
paste input "1305959"
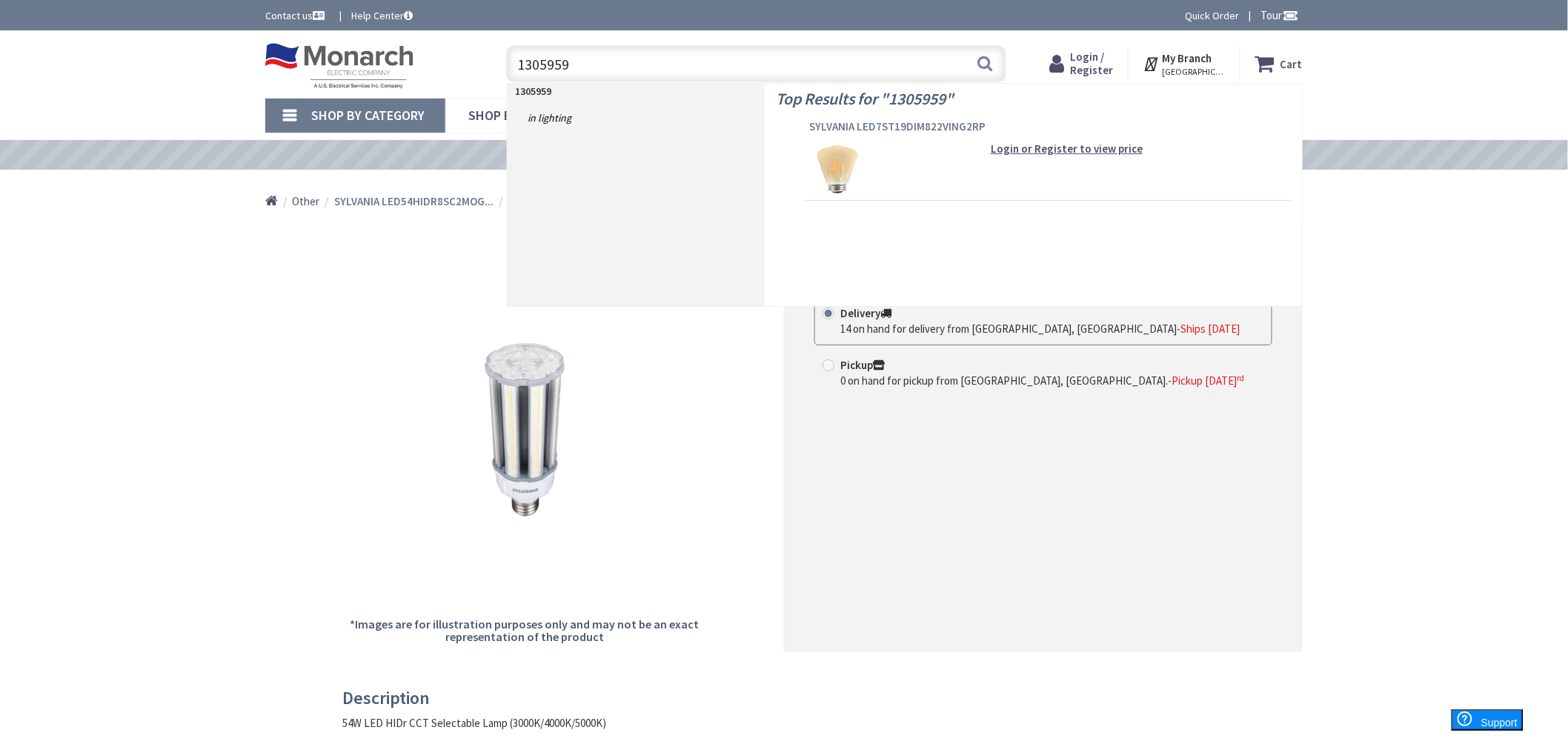
type input "1305959"
click at [828, 128] on span "SYLVANIA LED7ST19DIM822VING2RP" at bounding box center [1048, 127] width 478 height 15
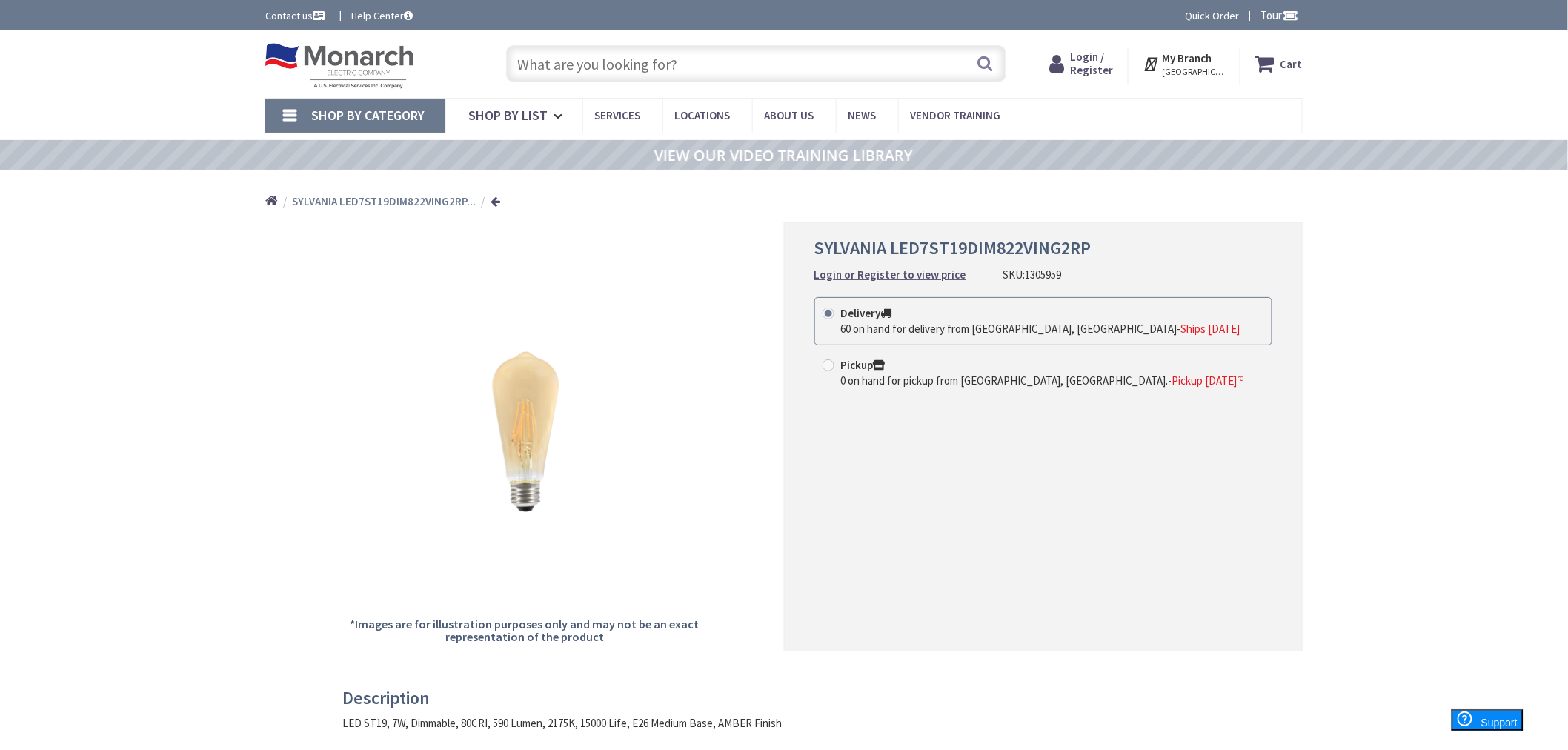
click at [673, 56] on input "text" at bounding box center [756, 63] width 500 height 37
paste input "1330539"
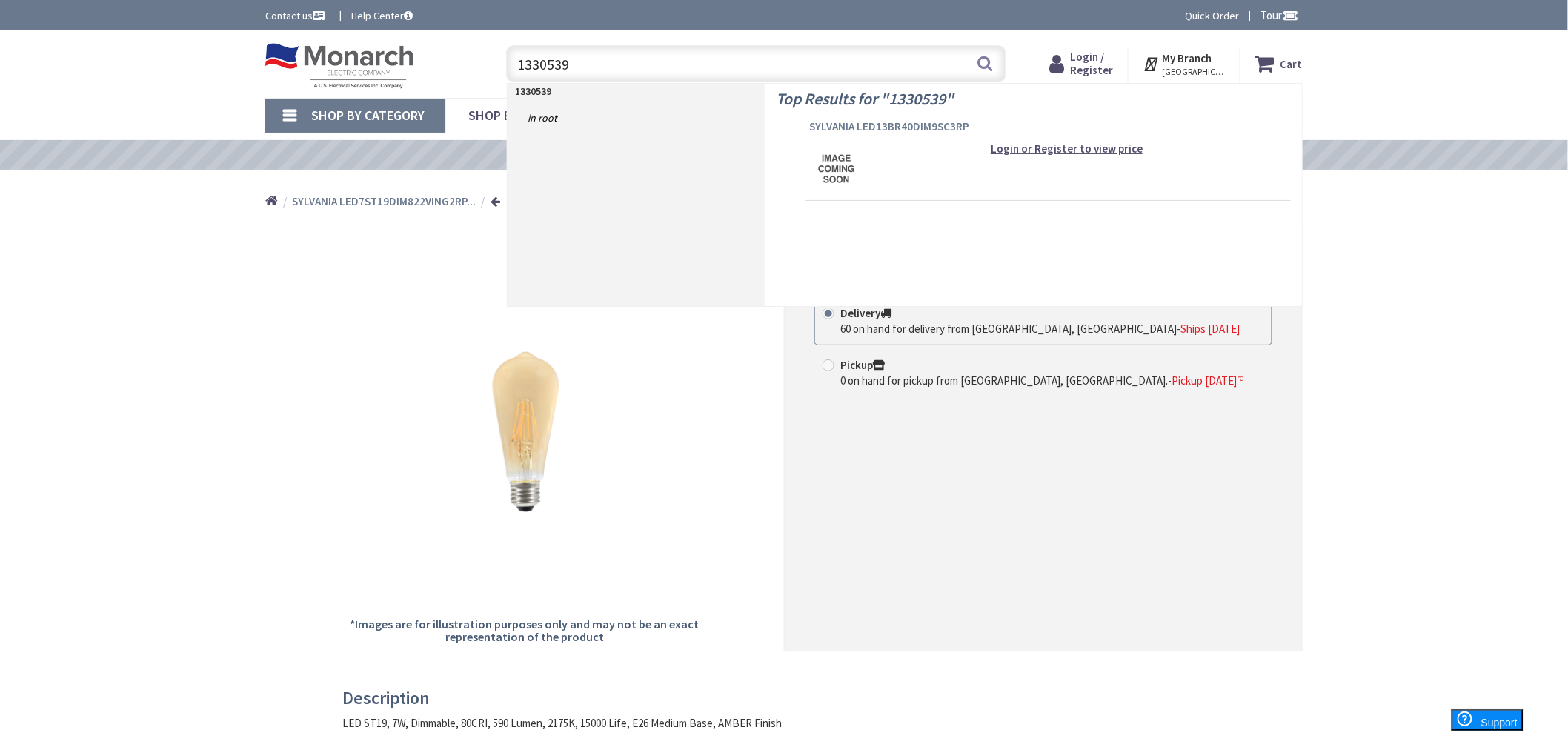
type input "1330539"
click at [899, 121] on span "SYLVANIA LED13BR40DIM9SC3RP" at bounding box center [1048, 127] width 478 height 15
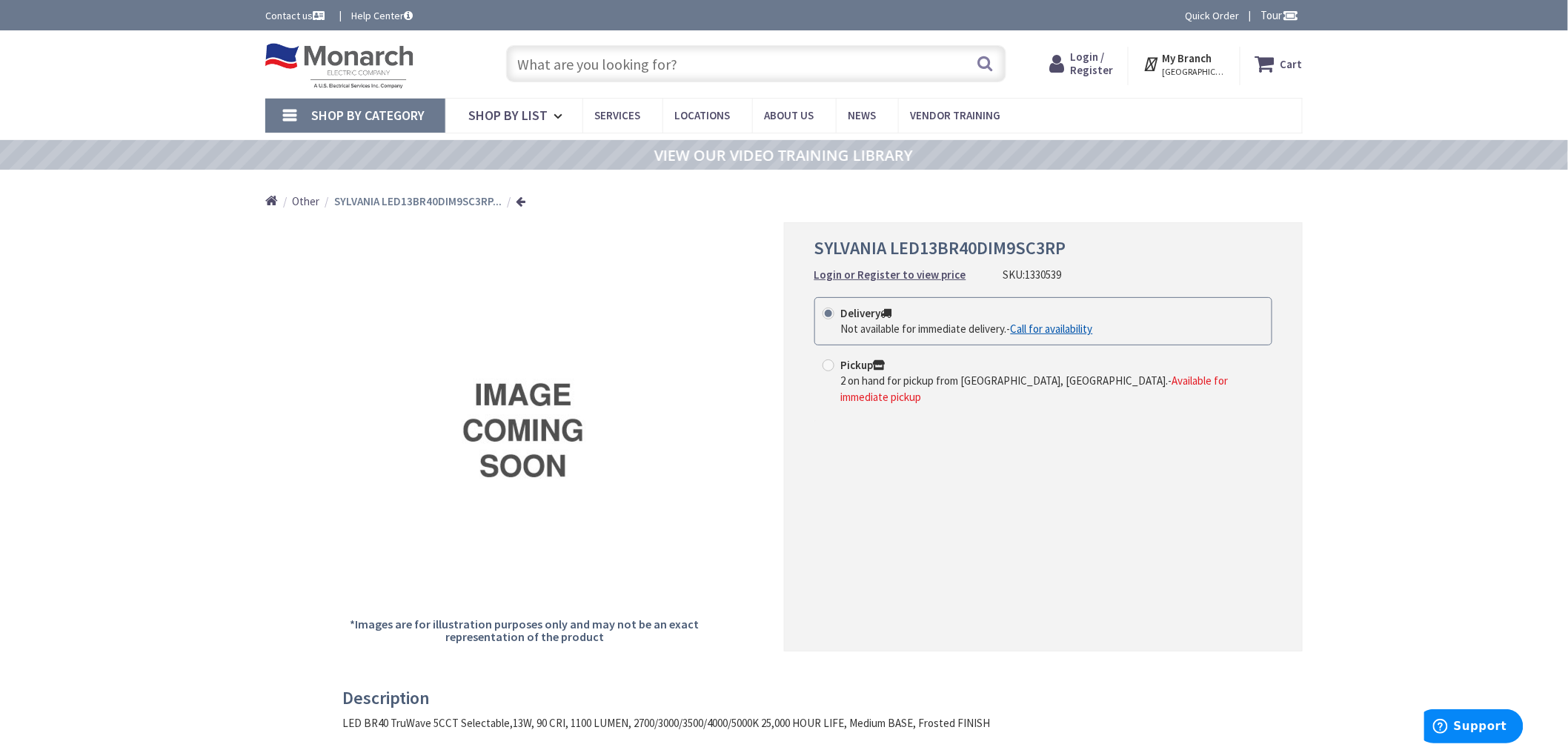
click at [634, 68] on input "text" at bounding box center [756, 63] width 500 height 37
paste input "1305941"
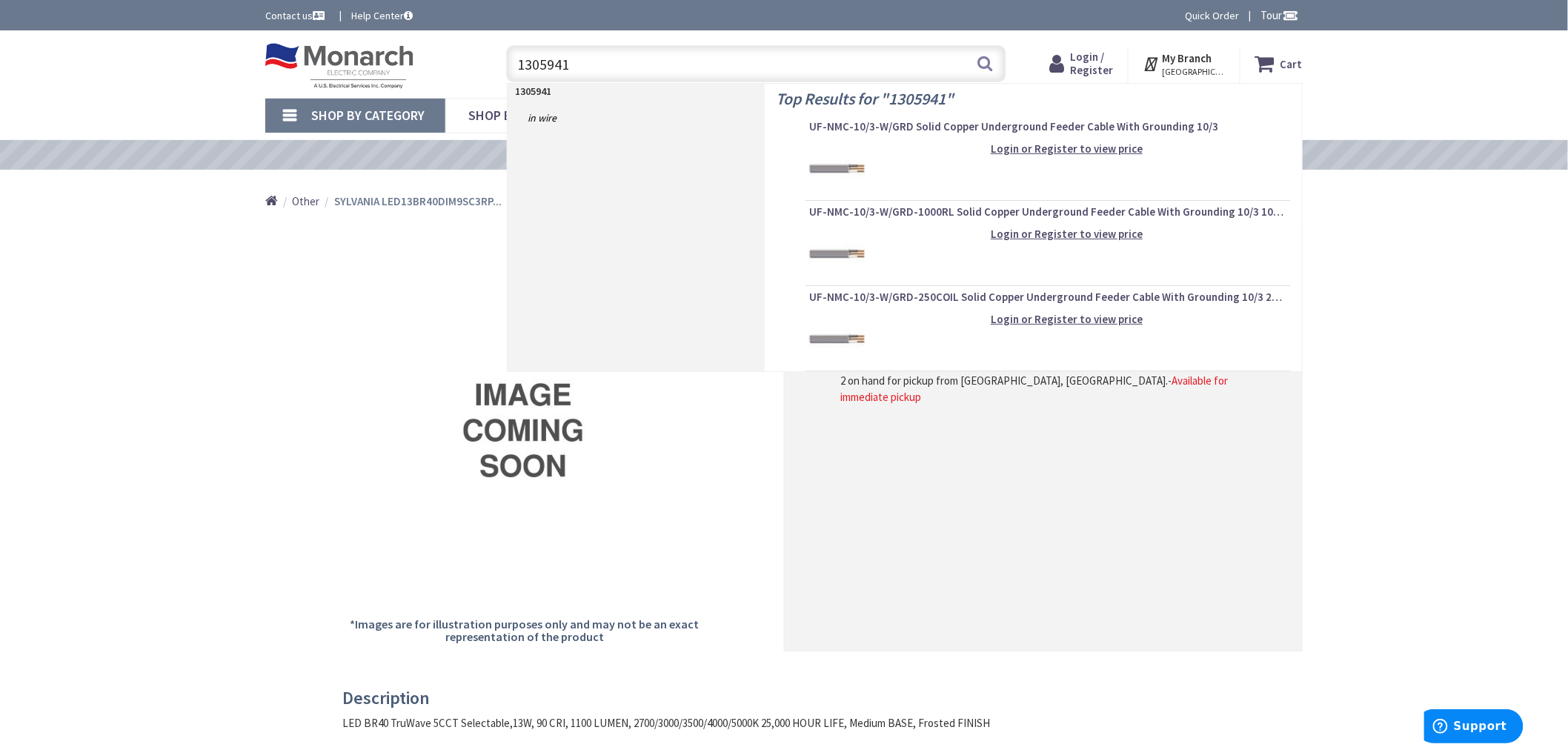
click at [551, 65] on input "1305941" at bounding box center [756, 63] width 500 height 37
paste input "20813"
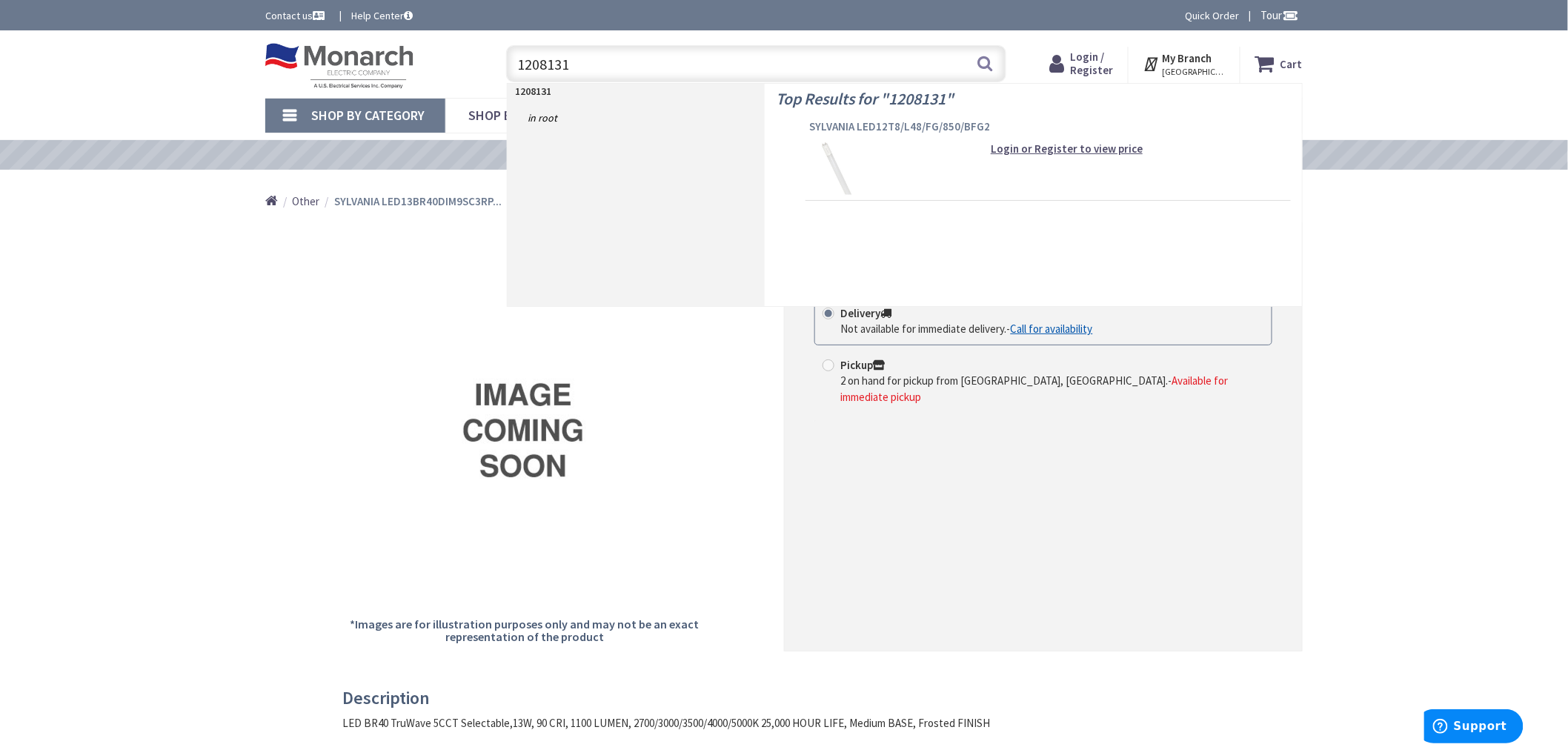
type input "1208131"
click at [837, 124] on span "SYLVANIA LED12T8/L48/FG/850/BFG2" at bounding box center [1048, 127] width 478 height 15
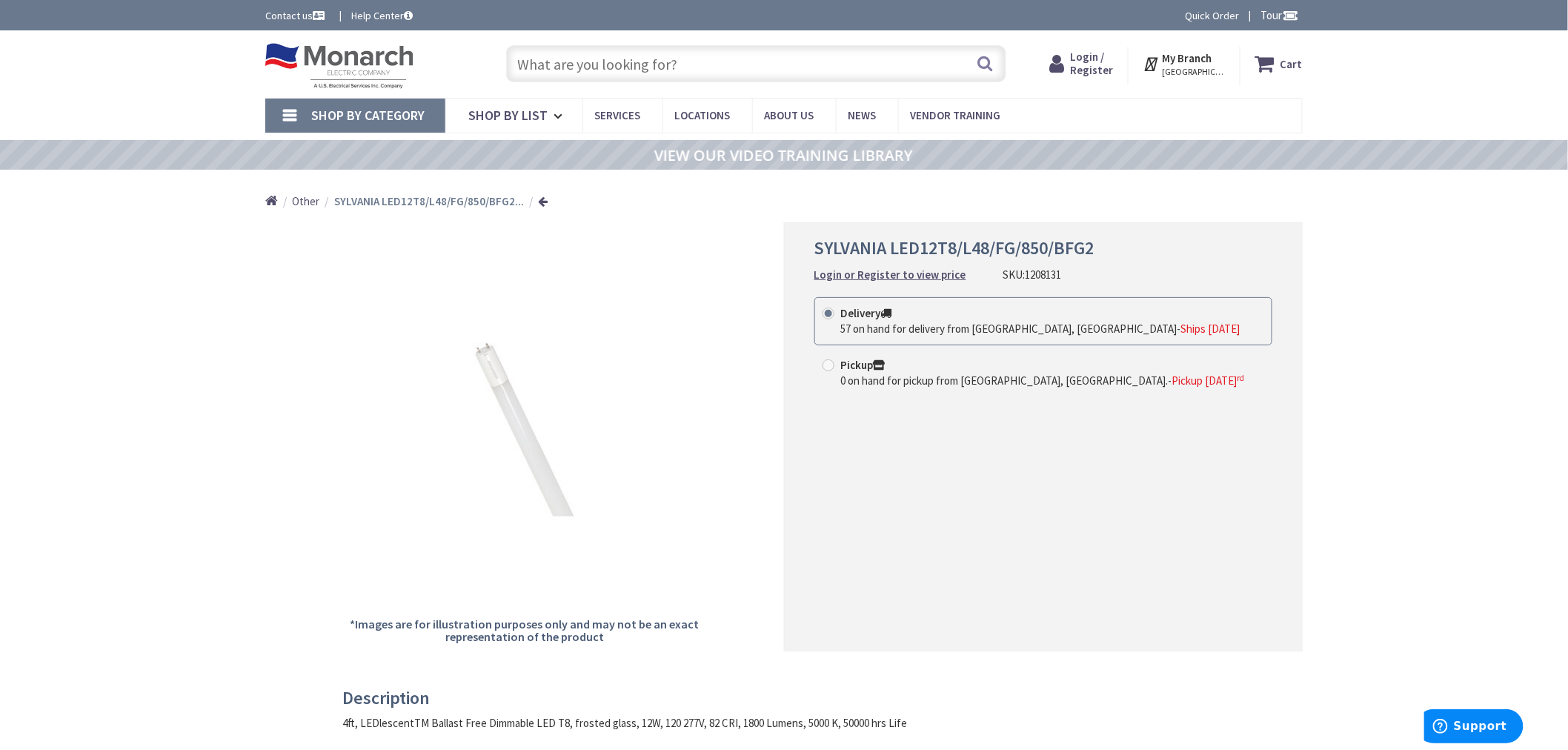
click at [647, 65] on input "text" at bounding box center [756, 63] width 500 height 37
paste input "https://www.monarchelectric.com/sylvania-led12t8-l48-fg-850-bfg2?queryID=83bd32…"
type input "https://www.monarchelectric.com/sylvania-led12t8-l48-fg-850-bfg2?queryID=83bd32…"
click at [638, 67] on input "text" at bounding box center [756, 63] width 500 height 37
paste input "1308798"
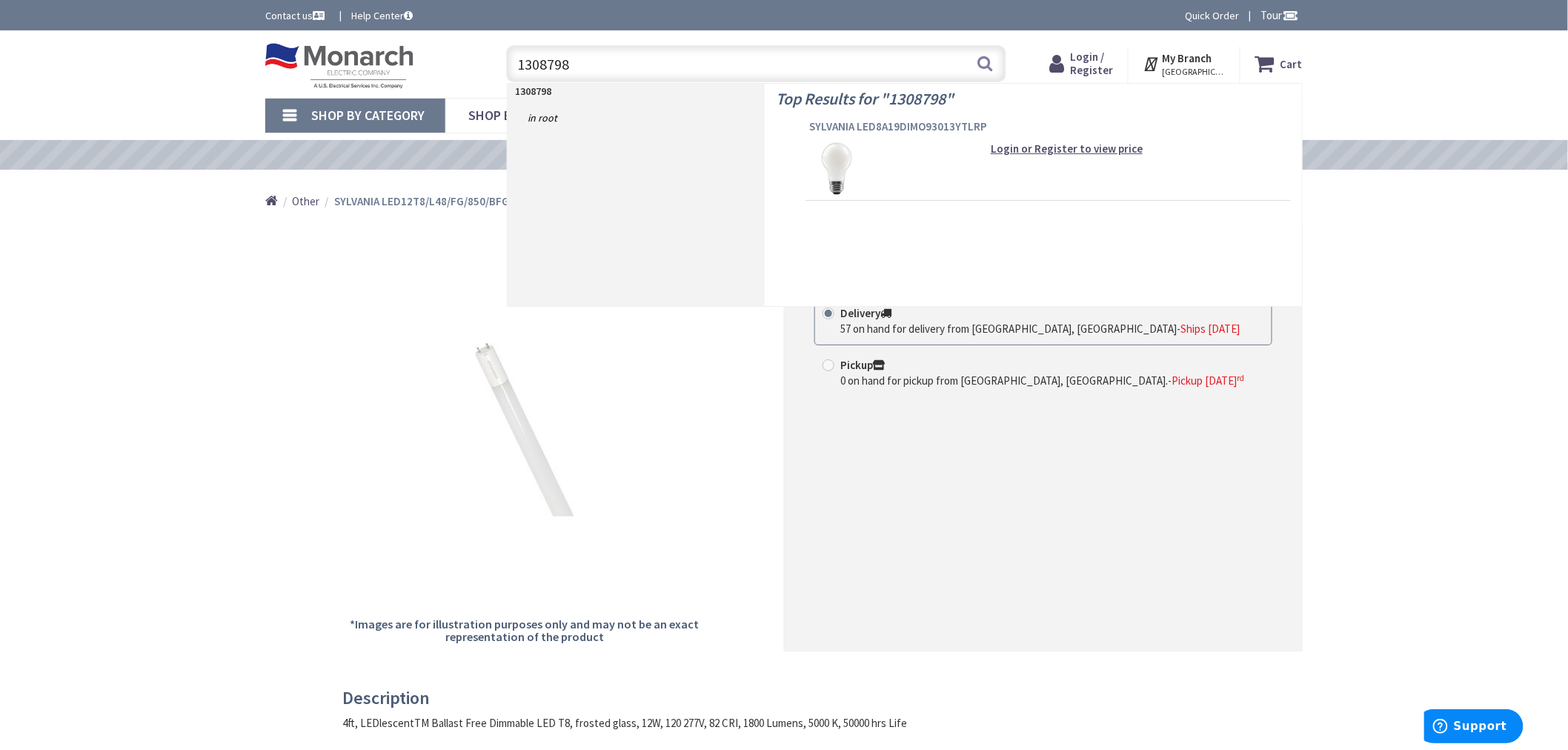
type input "1308798"
click at [837, 126] on span "SYLVANIA LED8A19DIMO93013YTLRP" at bounding box center [1048, 127] width 478 height 15
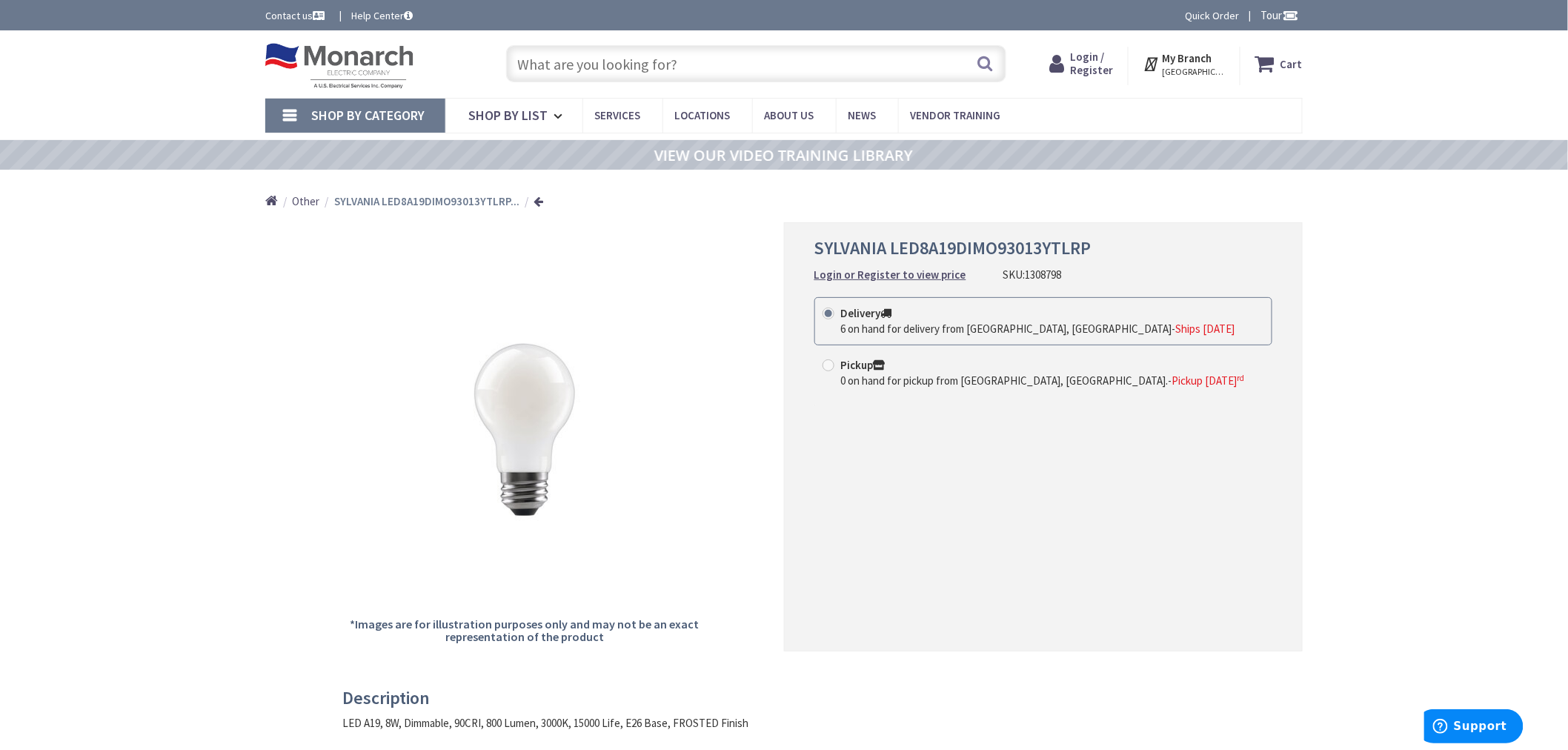
click at [587, 67] on input "text" at bounding box center [756, 63] width 500 height 37
paste input "1060590"
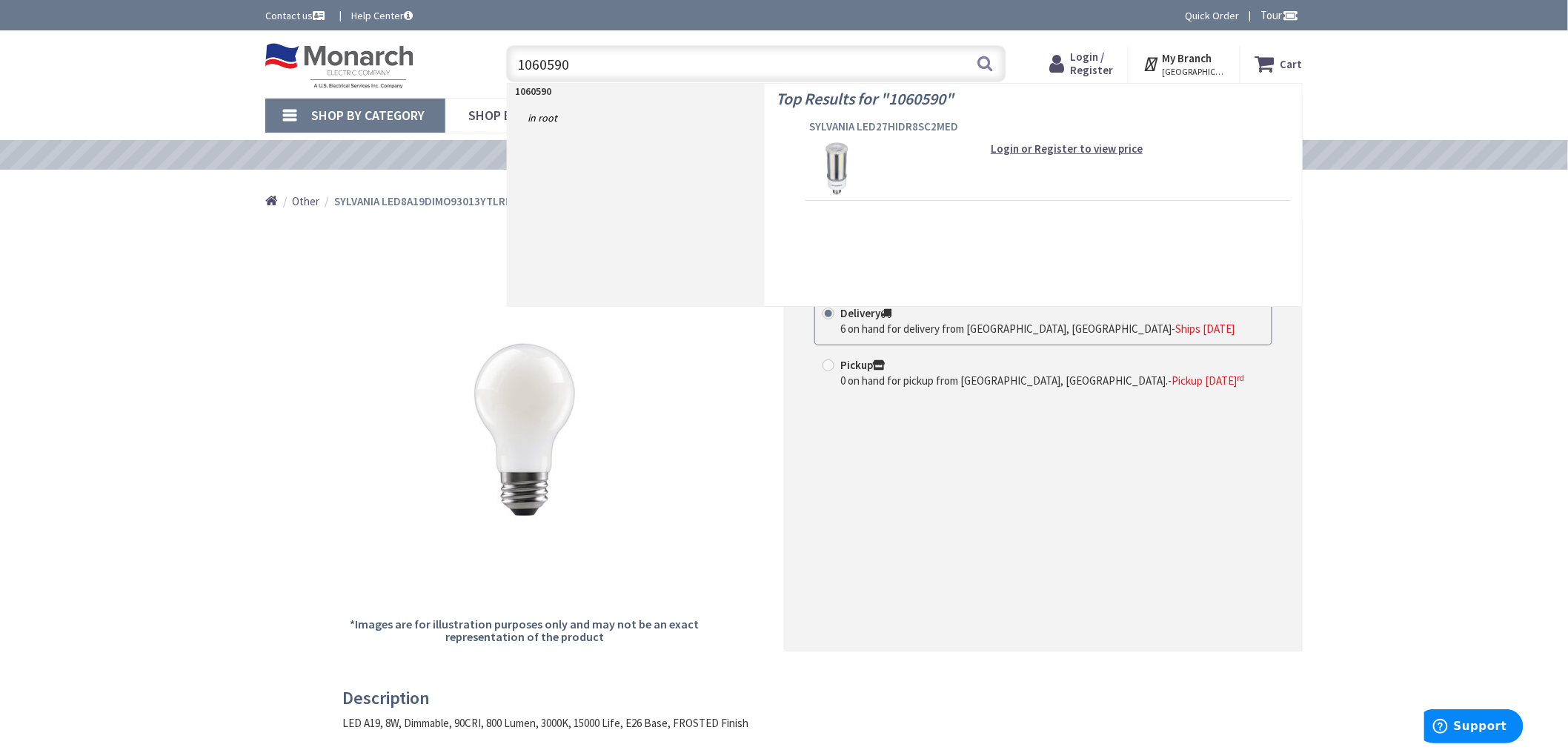
type input "1060590"
click at [921, 129] on span "SYLVANIA LED27HIDR8SC2MED" at bounding box center [1048, 127] width 478 height 15
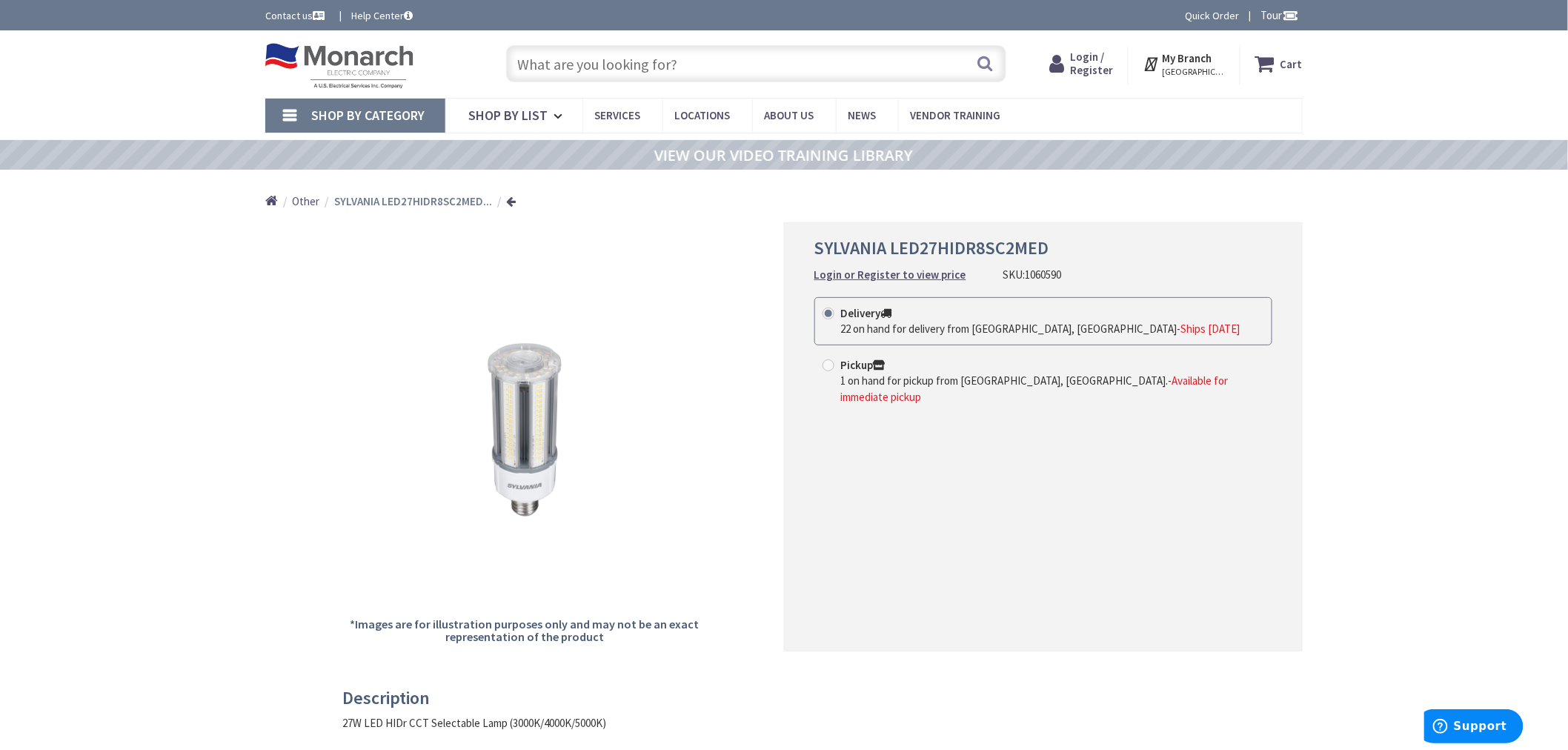
click at [597, 57] on input "text" at bounding box center [756, 63] width 500 height 37
paste input "1349155"
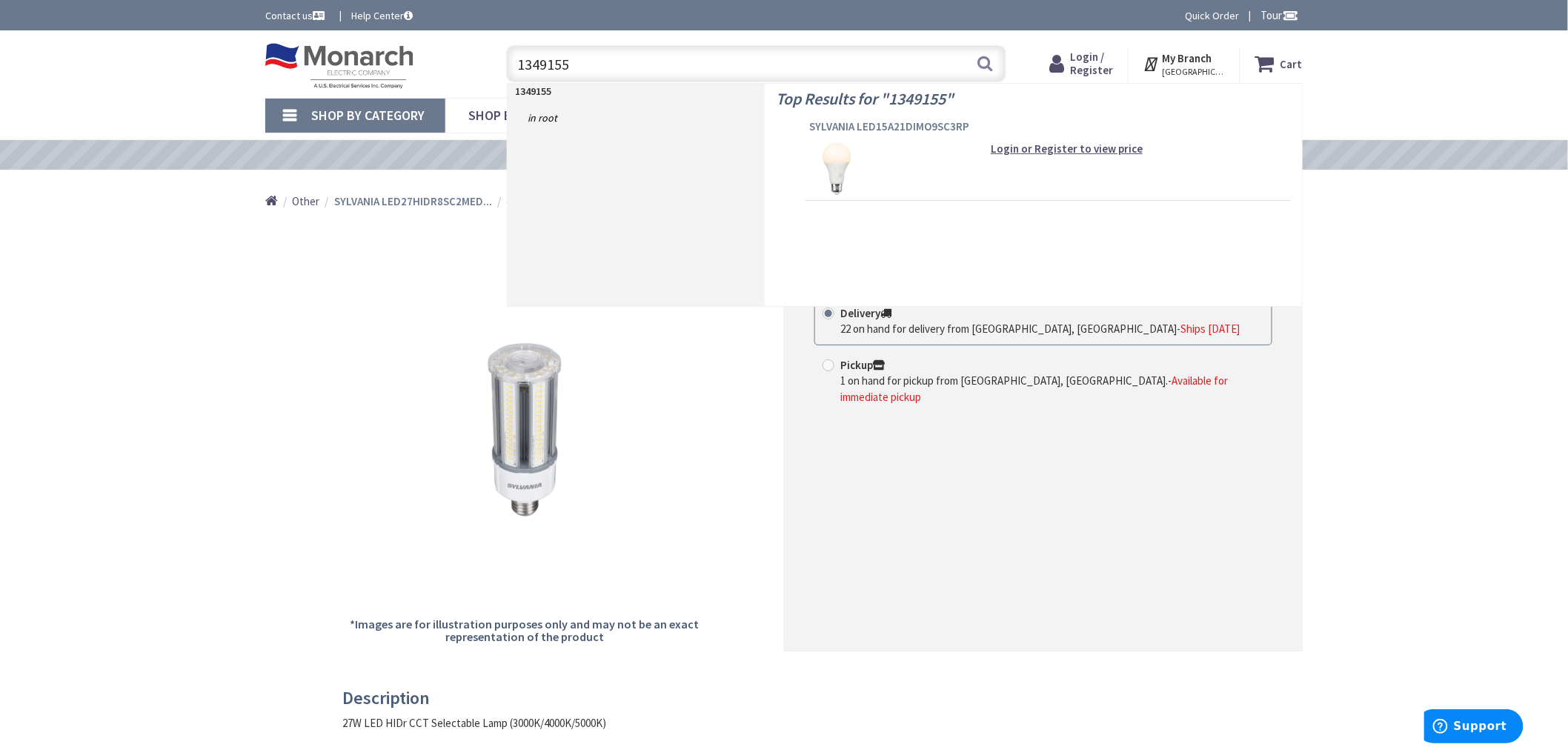
type input "1349155"
click at [908, 126] on span "SYLVANIA LED15A21DIMO9SC3RP" at bounding box center [1048, 127] width 478 height 15
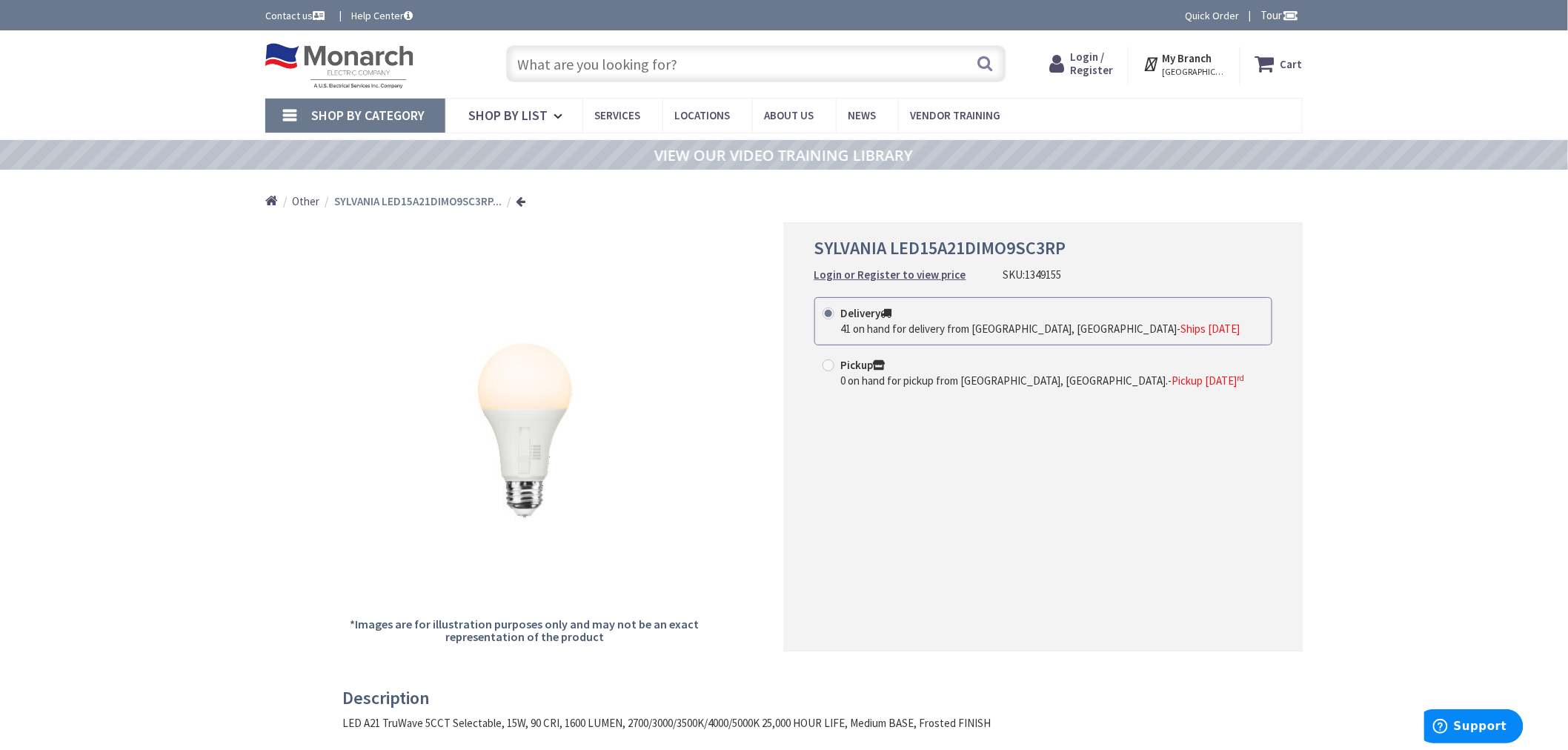
click at [670, 57] on input "text" at bounding box center [756, 63] width 500 height 37
paste input "1423056"
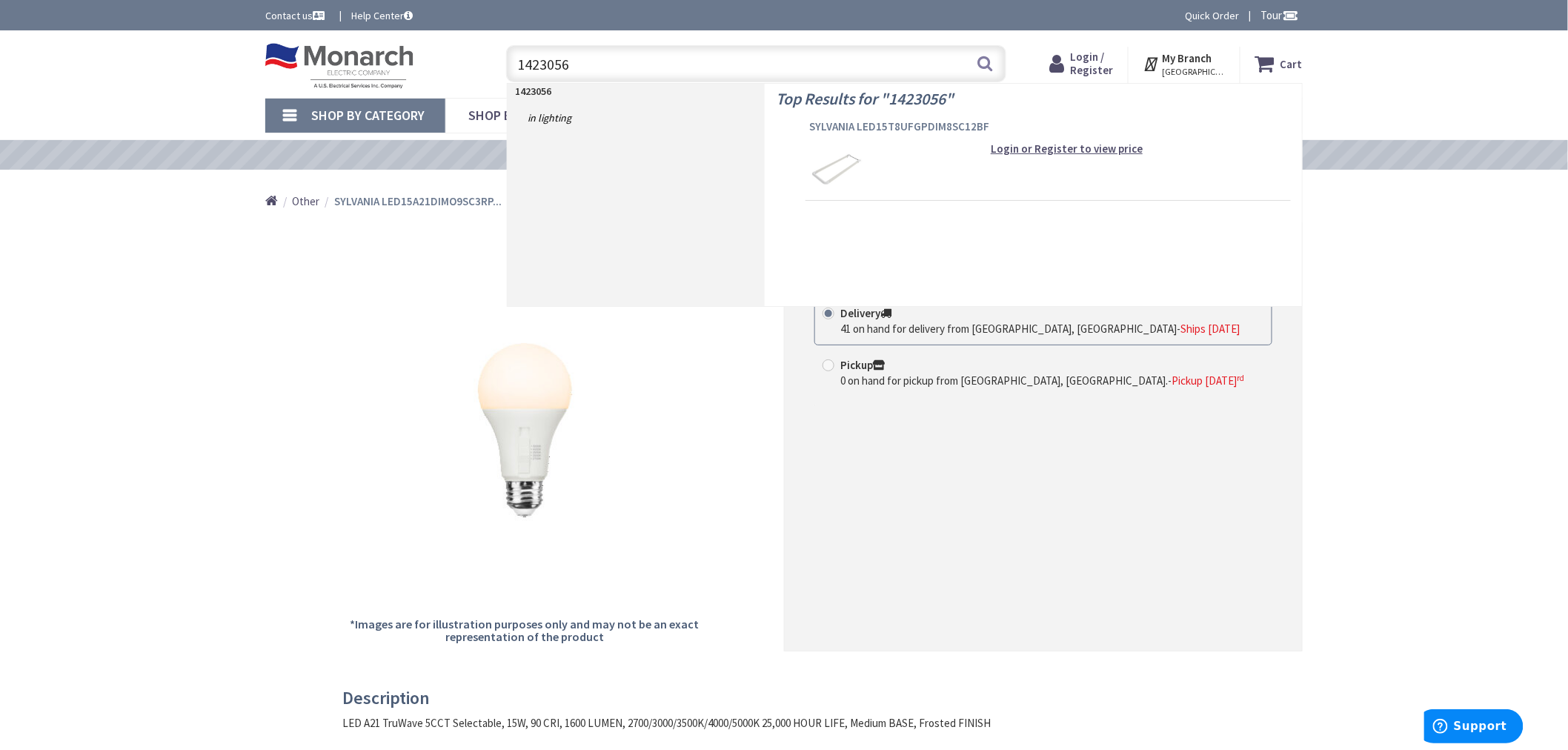
type input "1423056"
click at [885, 126] on span "SYLVANIA LED15T8UFGPDIM8SC12BF" at bounding box center [1048, 127] width 478 height 15
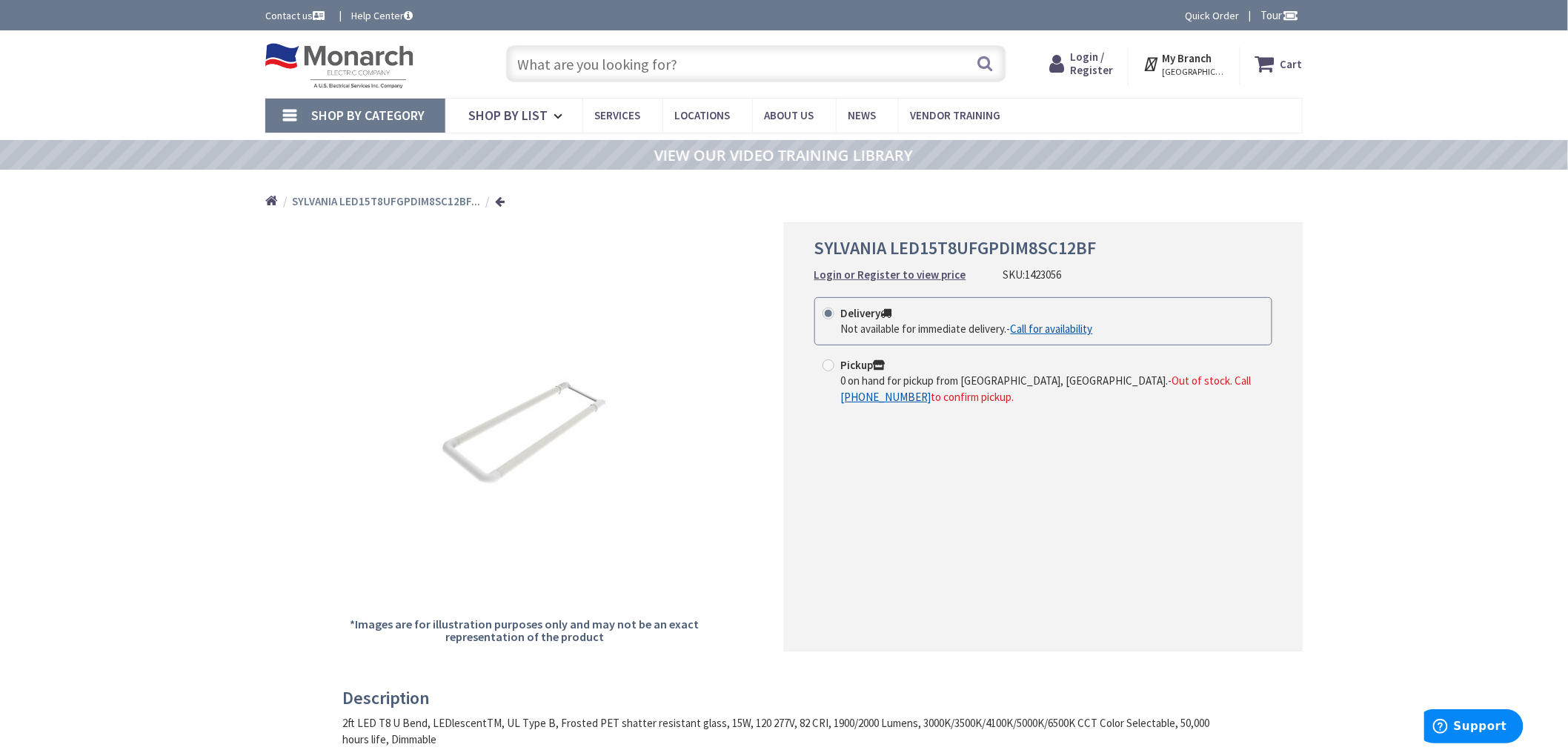
click at [603, 54] on input "text" at bounding box center [756, 63] width 500 height 37
paste input "973102"
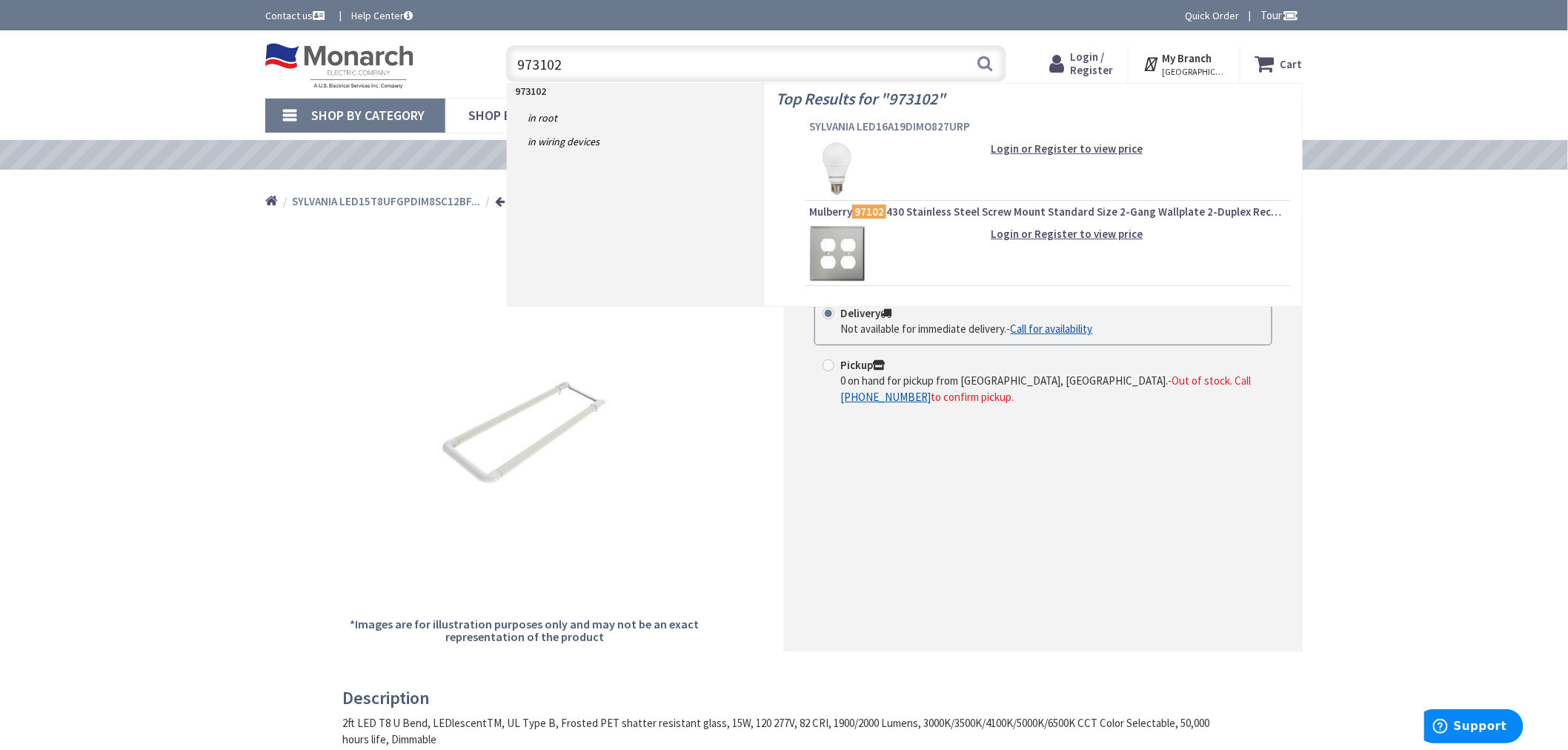
type input "973102"
click at [848, 121] on span "SYLVANIA LED16A19DIMO827URP" at bounding box center [1048, 127] width 478 height 15
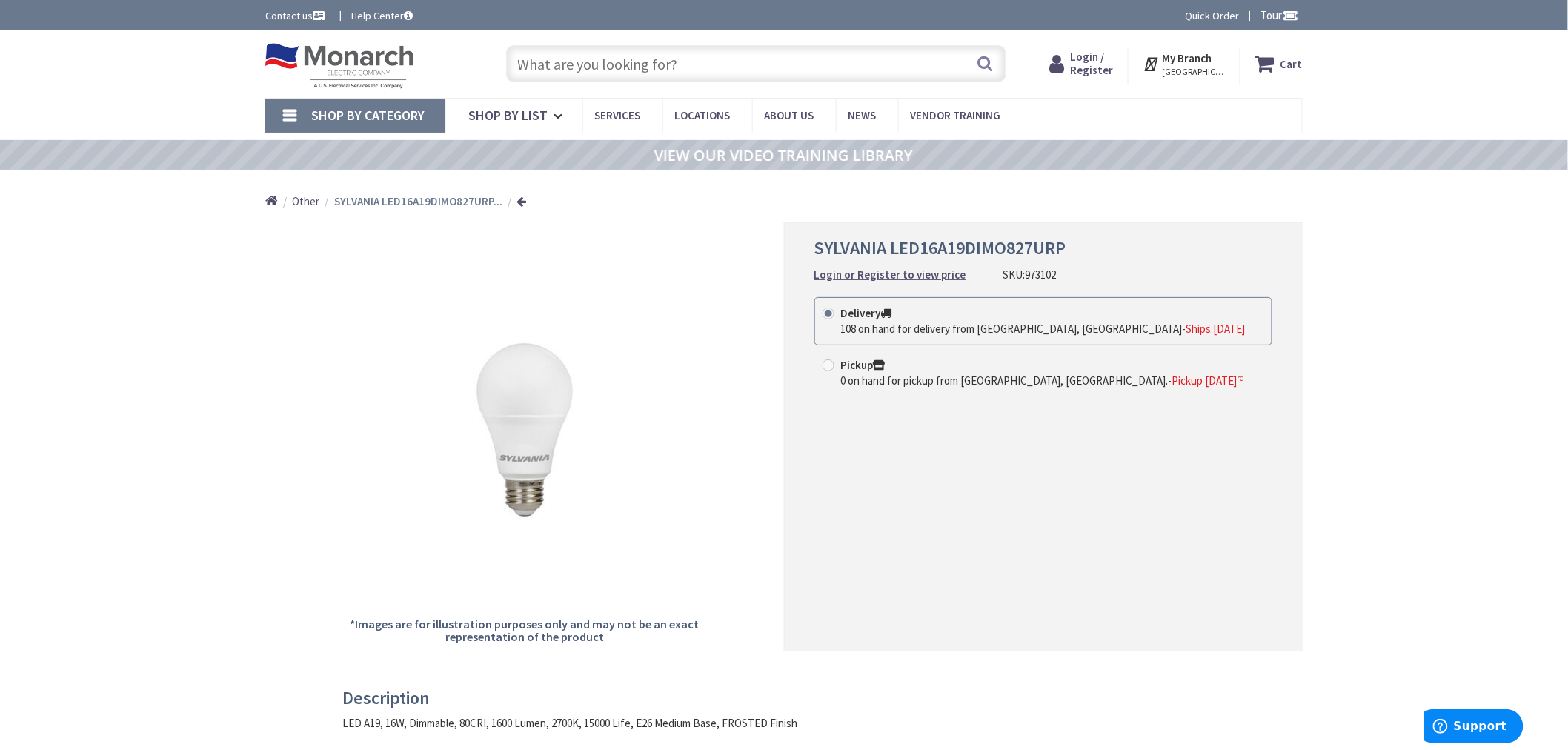
click at [553, 53] on input "text" at bounding box center [756, 63] width 500 height 37
paste input "1436636"
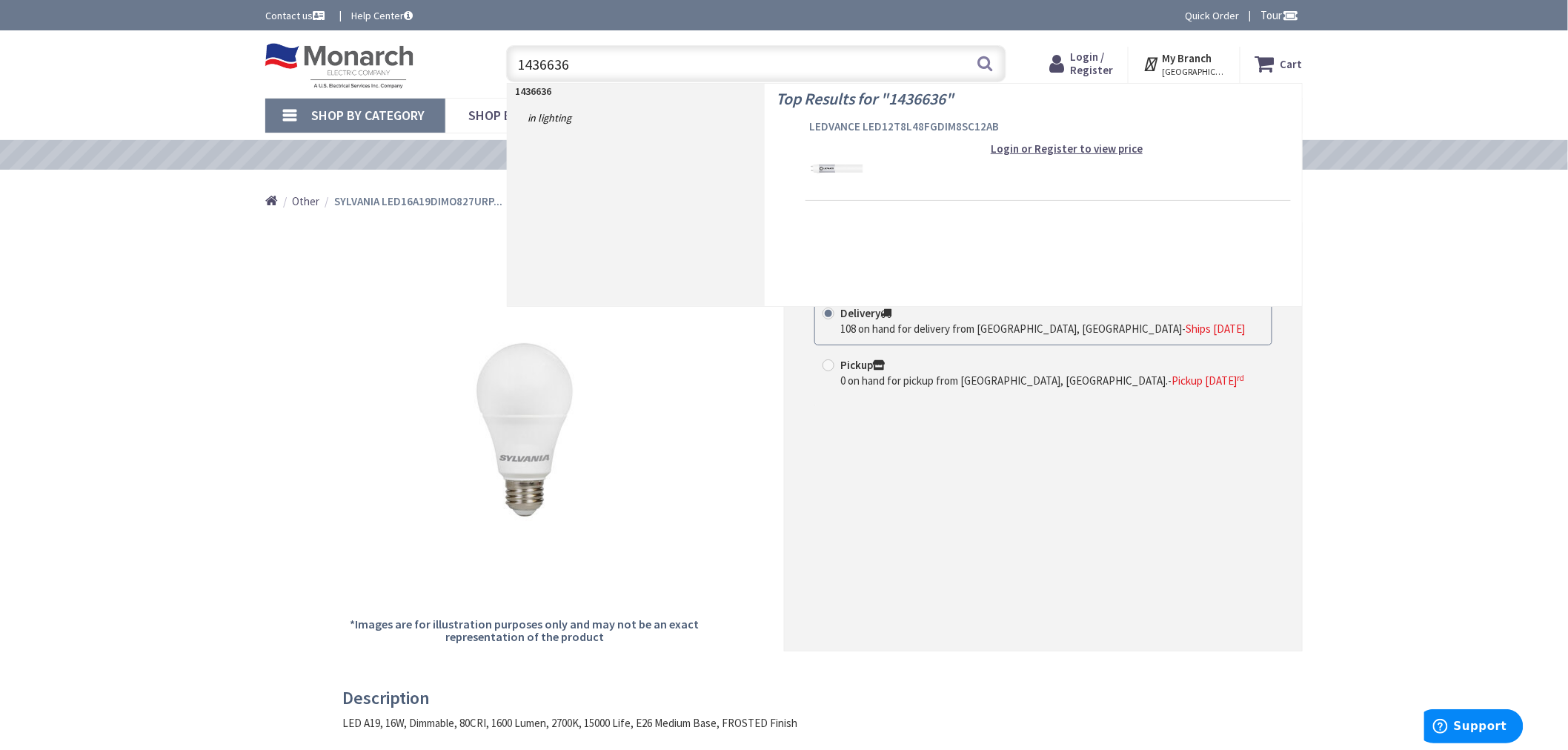
type input "1436636"
click at [859, 128] on span "LEDVANCE LED12T8L48FGDIM8SC12AB" at bounding box center [1048, 127] width 478 height 15
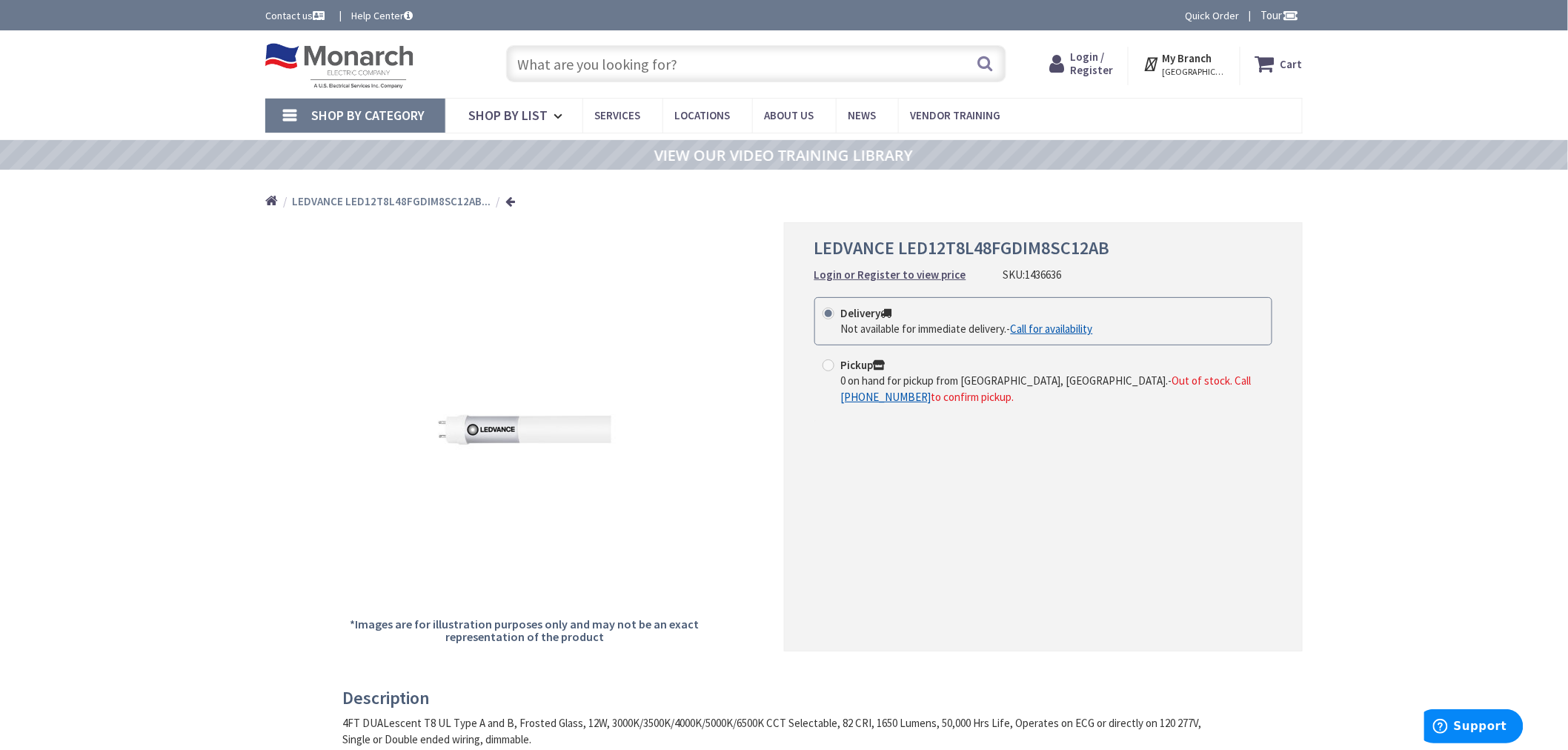
click at [567, 65] on input "text" at bounding box center [756, 63] width 500 height 37
paste input "1390822"
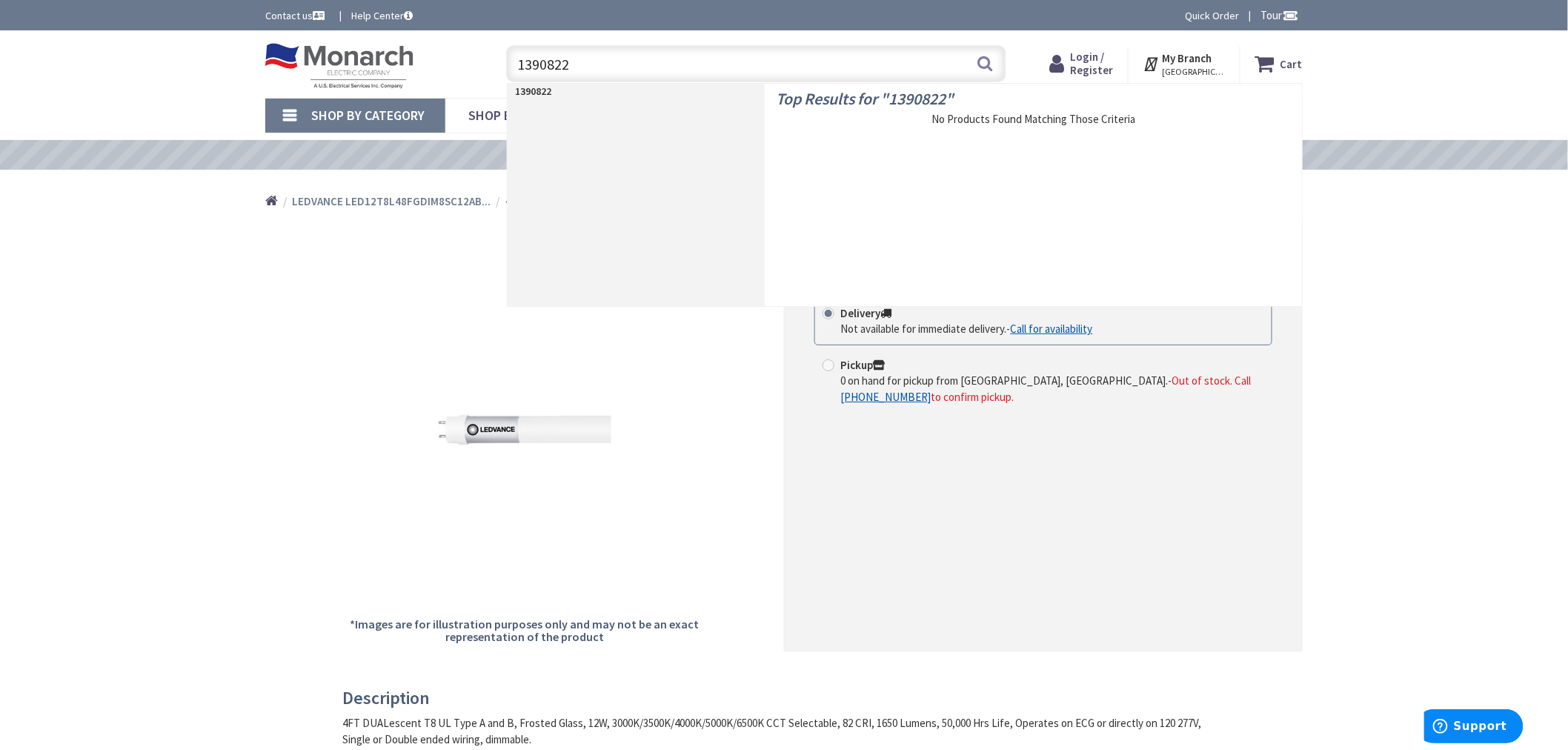
click at [524, 65] on input "1390822" at bounding box center [756, 63] width 500 height 37
paste input "4"
click at [550, 67] on input "1390824" at bounding box center [756, 63] width 500 height 37
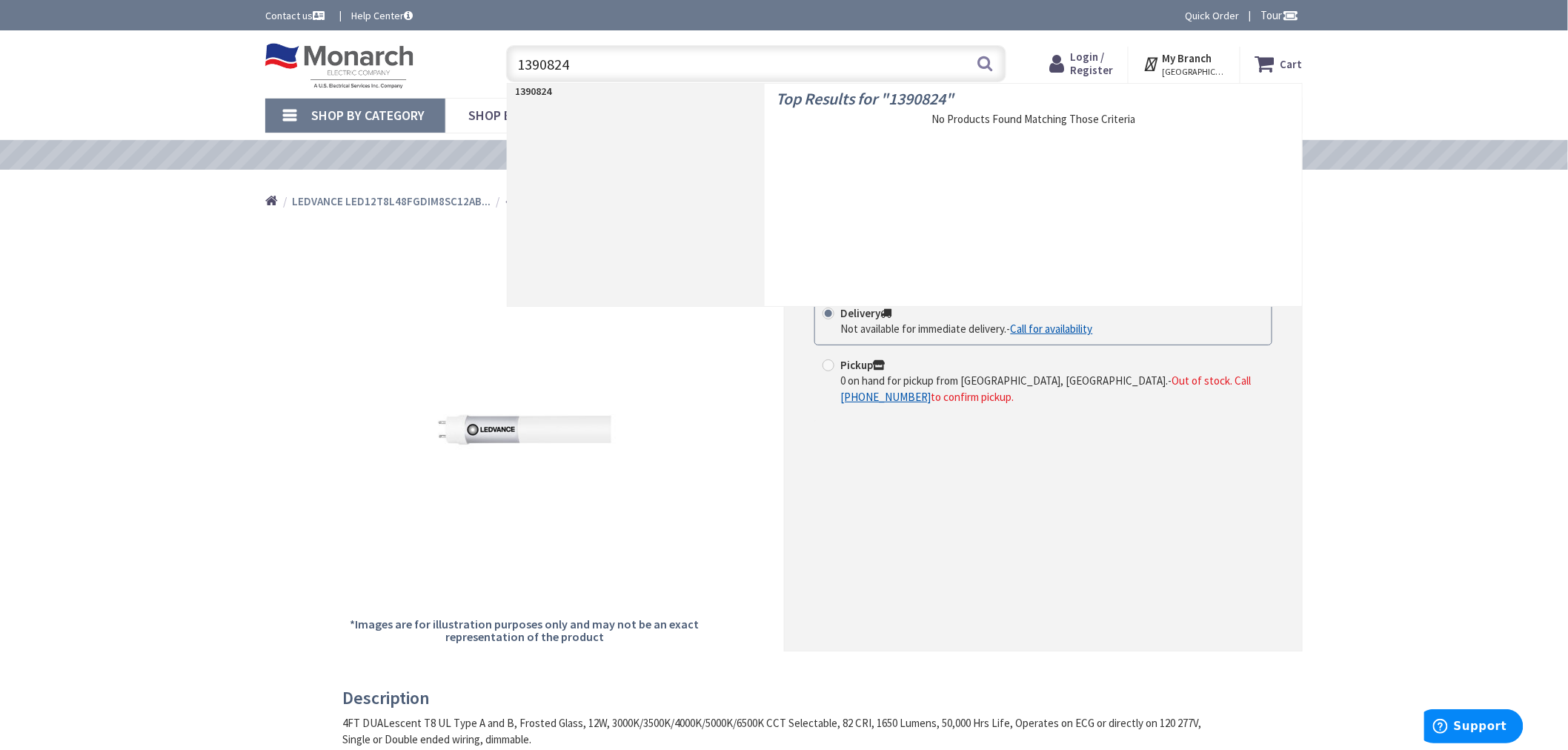
paste input "05932"
type input "1305932"
click at [868, 121] on span "SYLVANIA LED7MR16DIM827FL35GLRP" at bounding box center [1048, 127] width 478 height 15
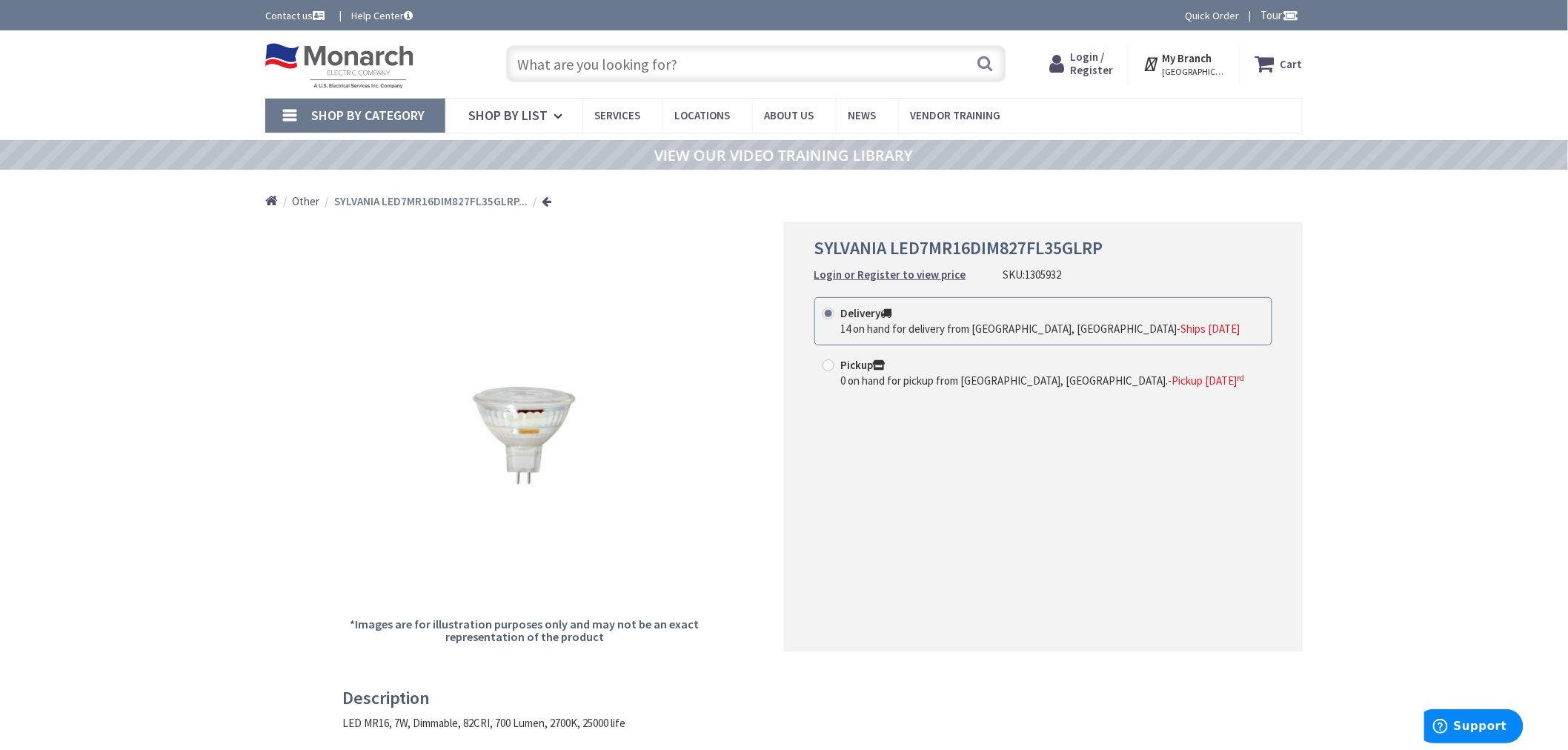
click at [603, 60] on input "text" at bounding box center [756, 63] width 500 height 37
paste input "1308806"
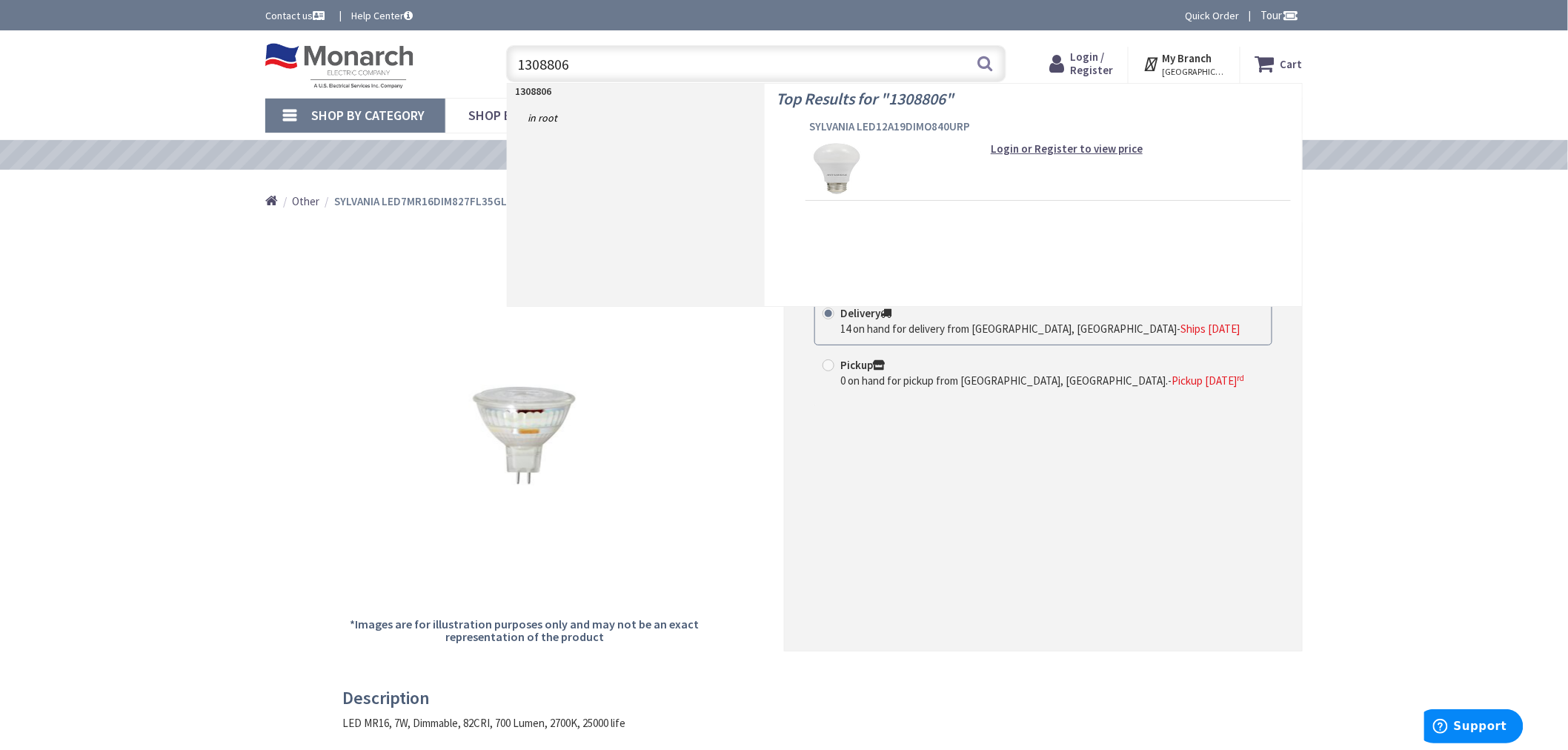
type input "1308806"
click at [871, 130] on span "SYLVANIA LED12A19DIMO840URP" at bounding box center [1048, 127] width 478 height 15
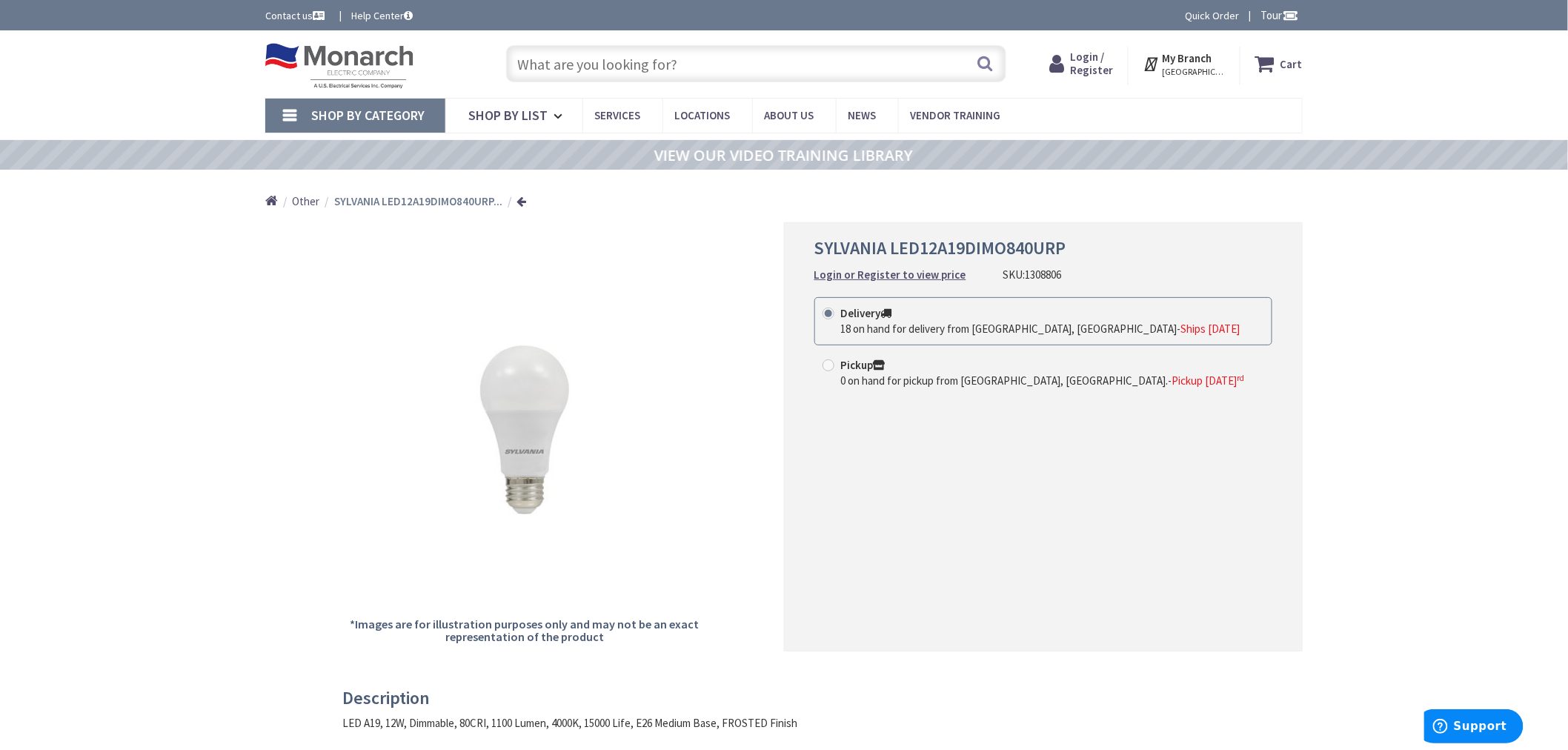
click at [754, 67] on input "text" at bounding box center [756, 63] width 500 height 37
paste input "1065996"
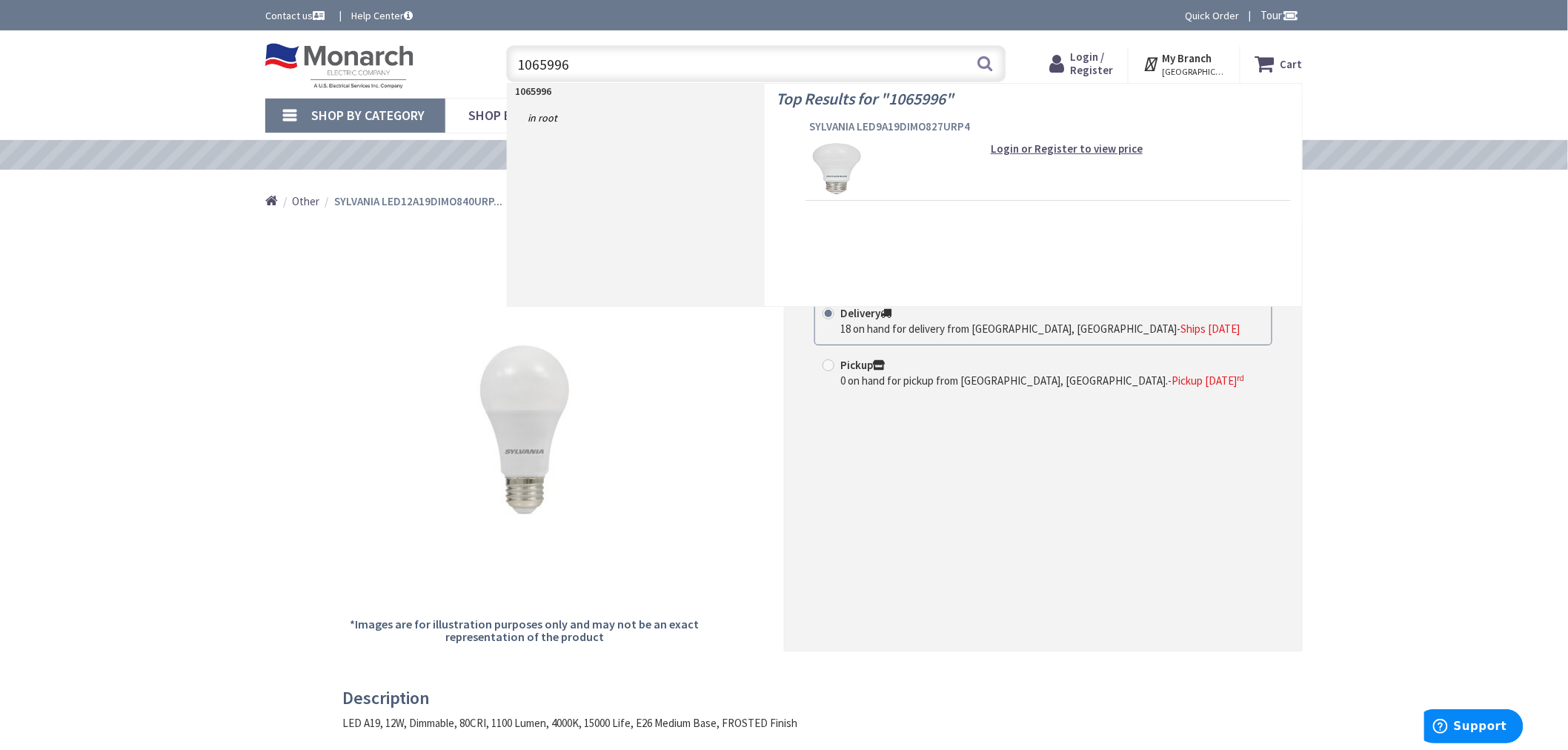
type input "1065996"
click at [850, 123] on span "SYLVANIA LED9A19DIMO827URP4" at bounding box center [1048, 127] width 478 height 15
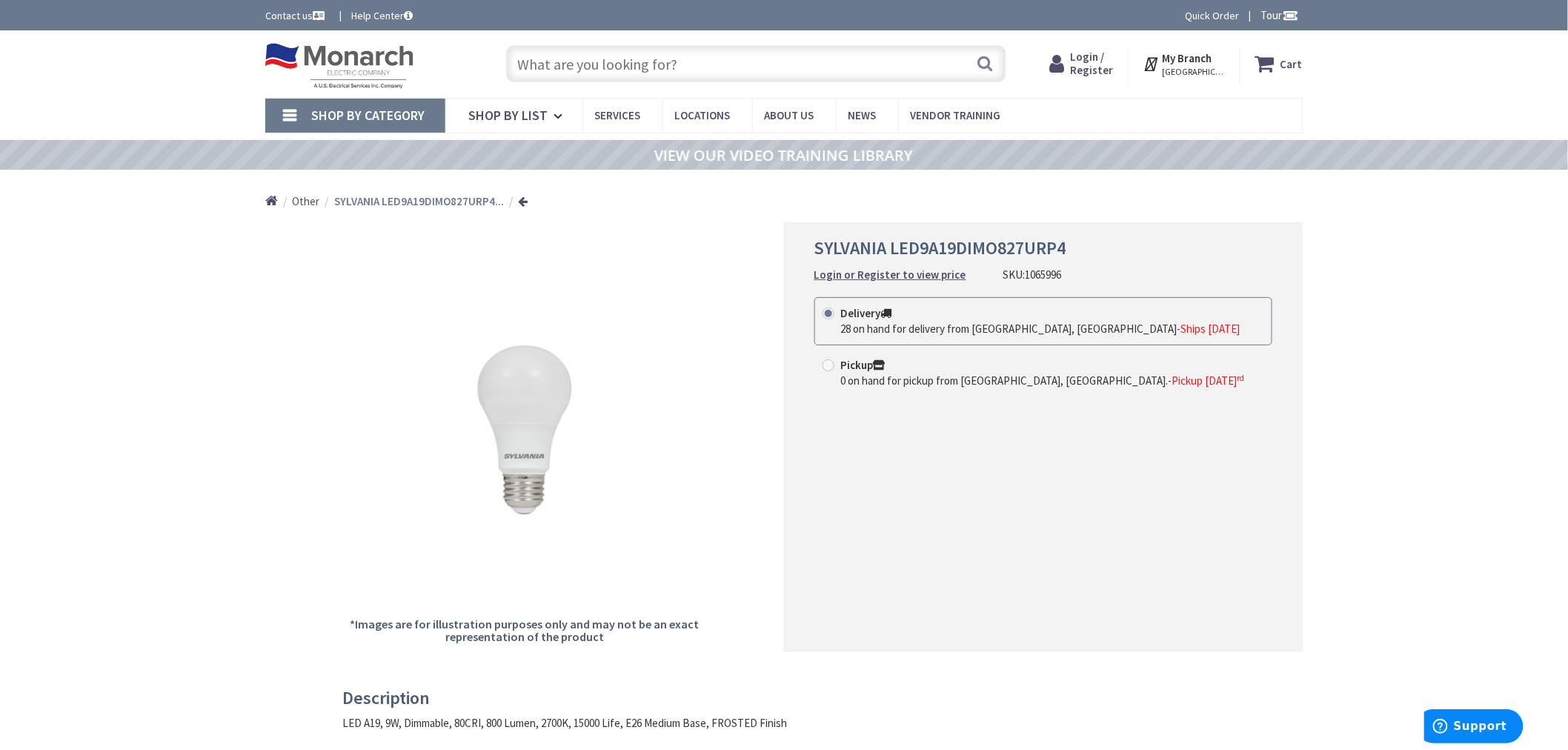
click at [556, 68] on input "text" at bounding box center [756, 63] width 500 height 37
paste input "1423166"
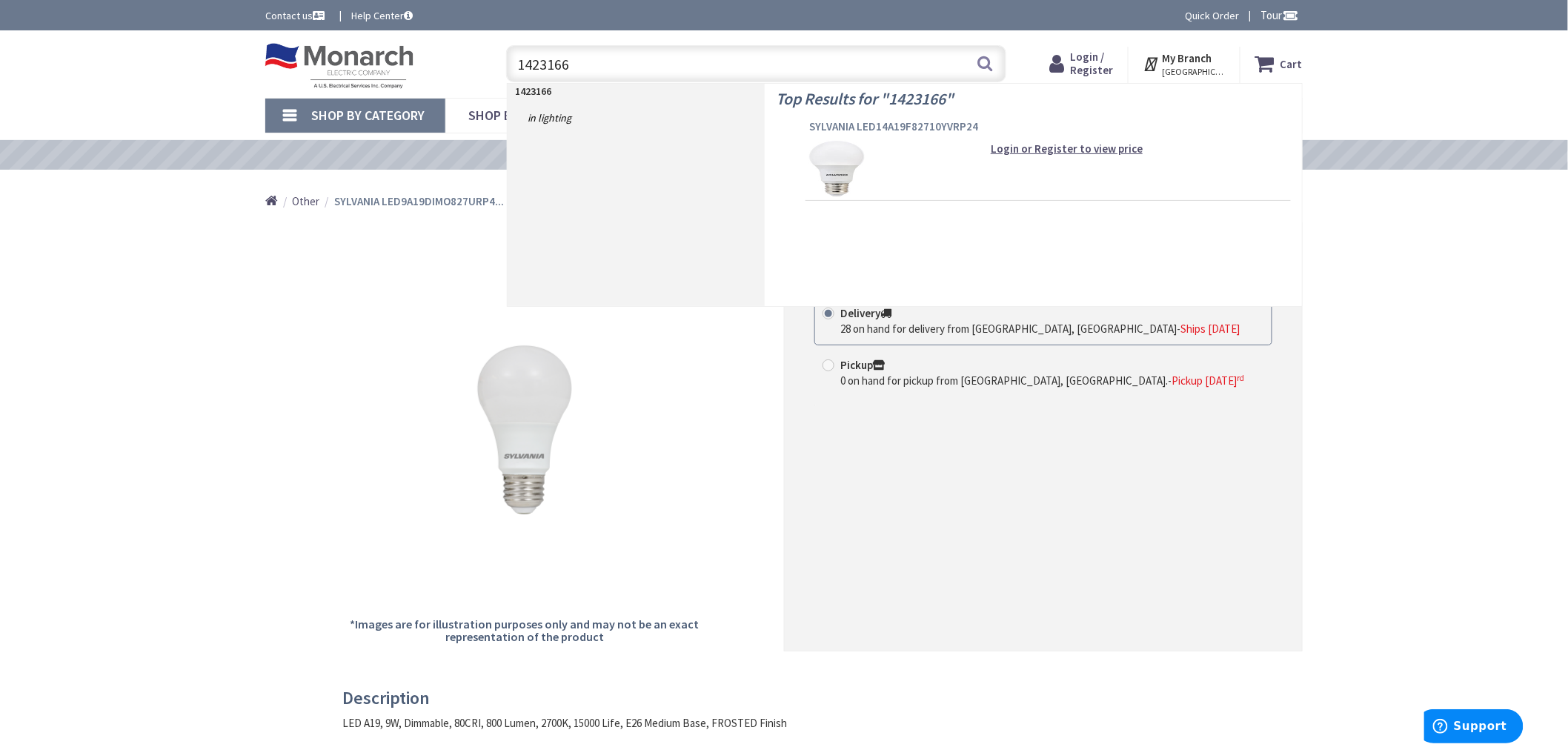
type input "1423166"
click at [822, 120] on span "SYLVANIA LED14A19F82710YVRP24" at bounding box center [1048, 127] width 478 height 15
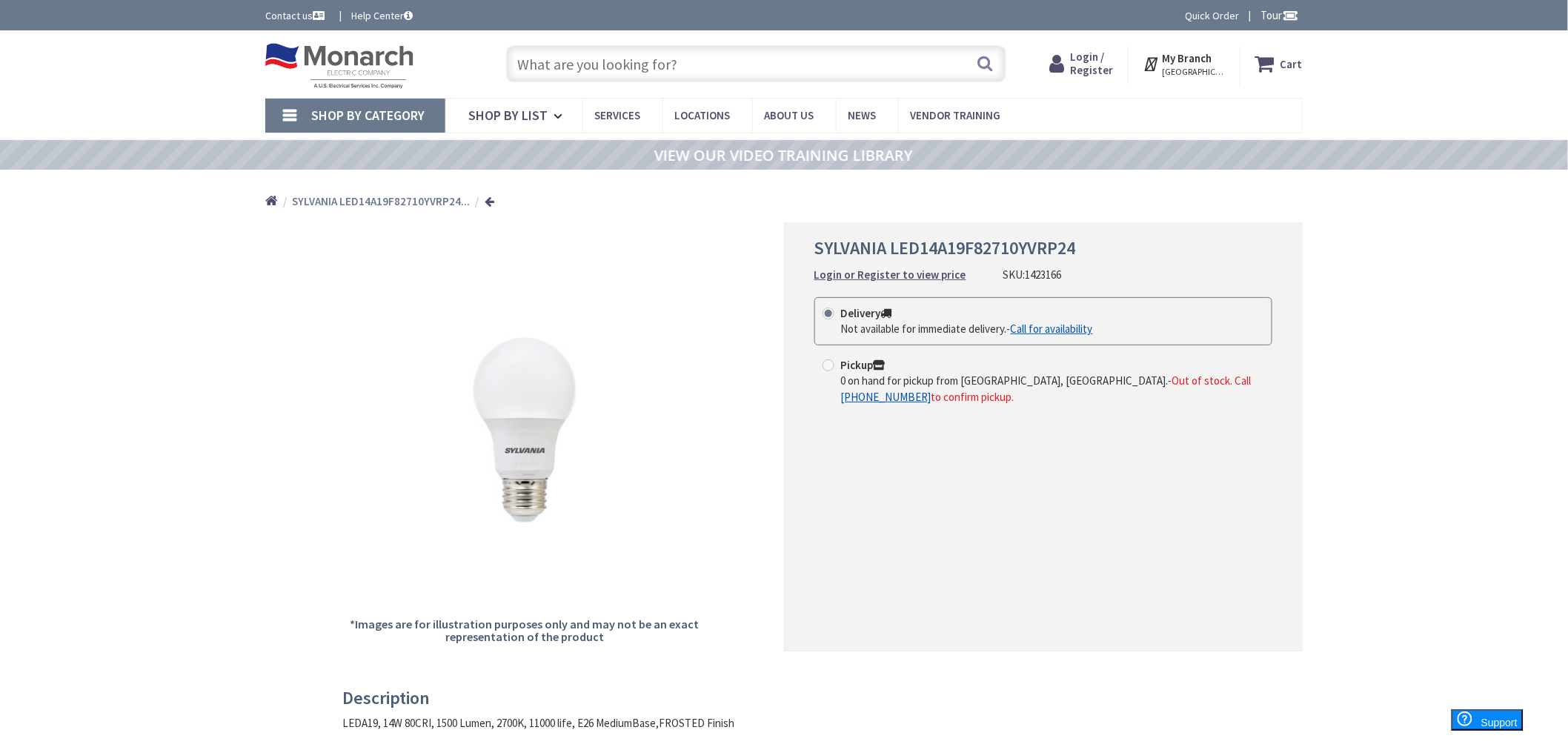
click at [683, 70] on input "text" at bounding box center [756, 63] width 500 height 37
paste input "1441886"
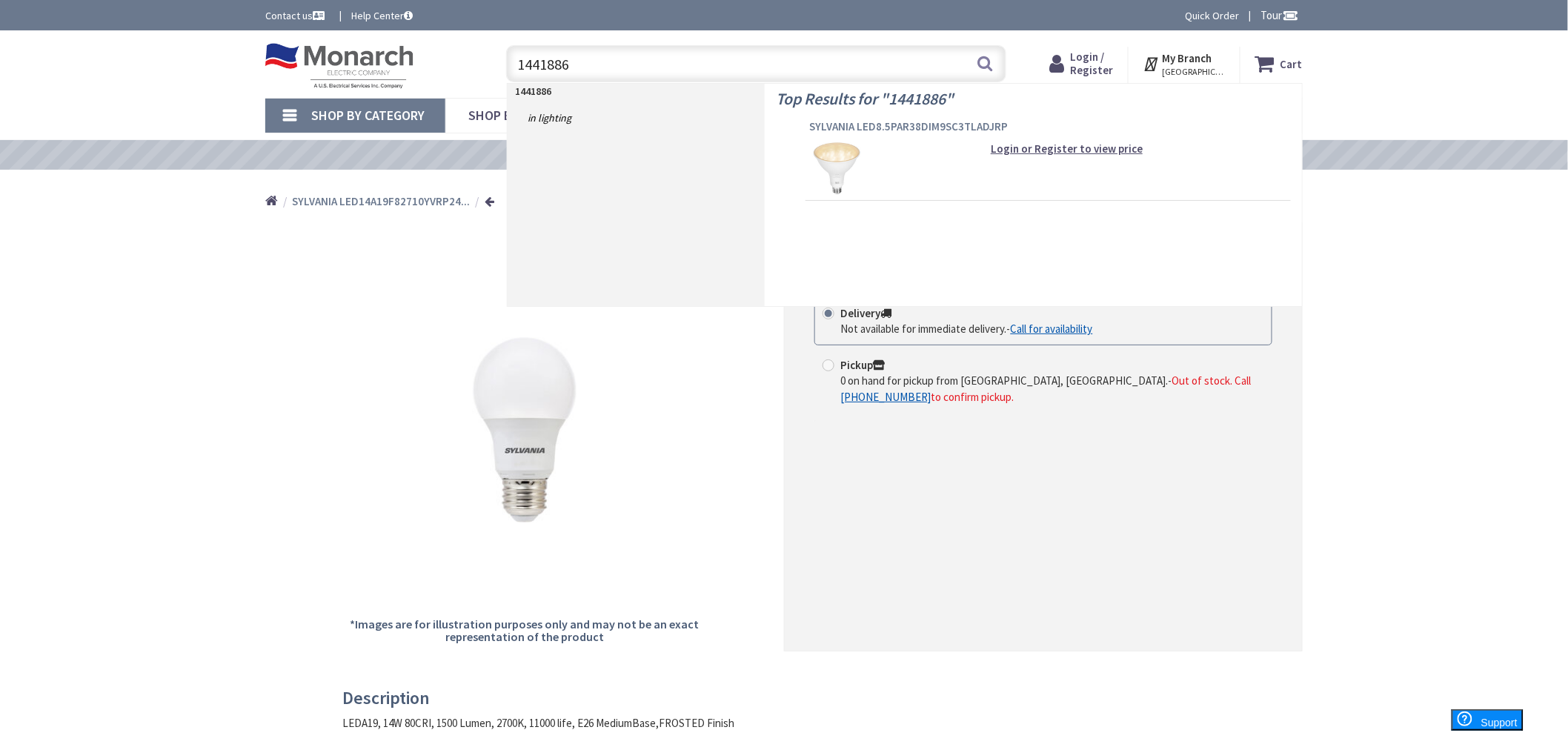
type input "1441886"
click at [910, 131] on span "SYLVANIA LED8.5PAR38DIM9SC3TLADJRP" at bounding box center [1048, 127] width 478 height 15
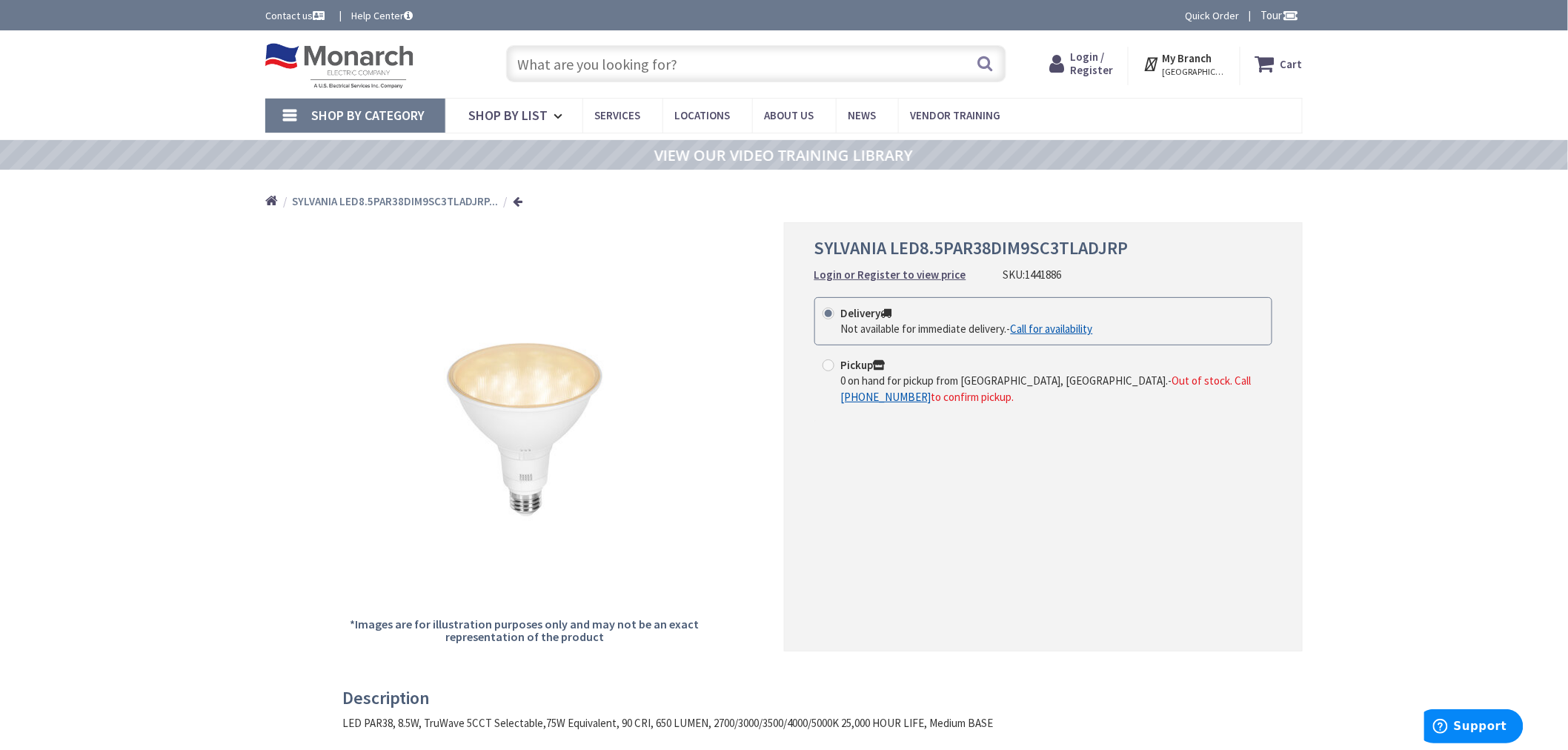
click at [679, 71] on input "text" at bounding box center [756, 63] width 500 height 37
paste input "1295504"
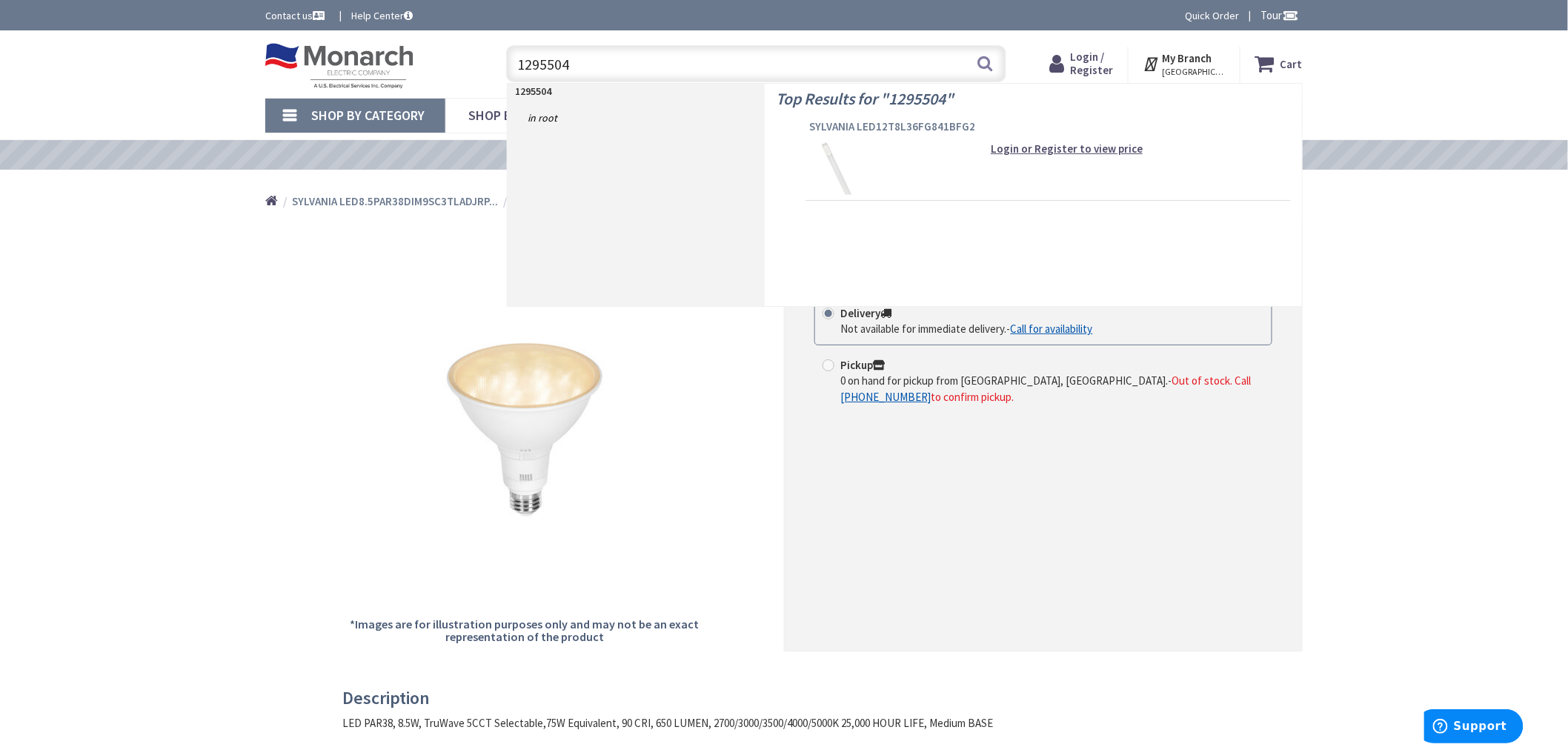
type input "1295504"
click at [842, 124] on span "SYLVANIA LED12T8L36FG841BFG2" at bounding box center [1048, 127] width 478 height 15
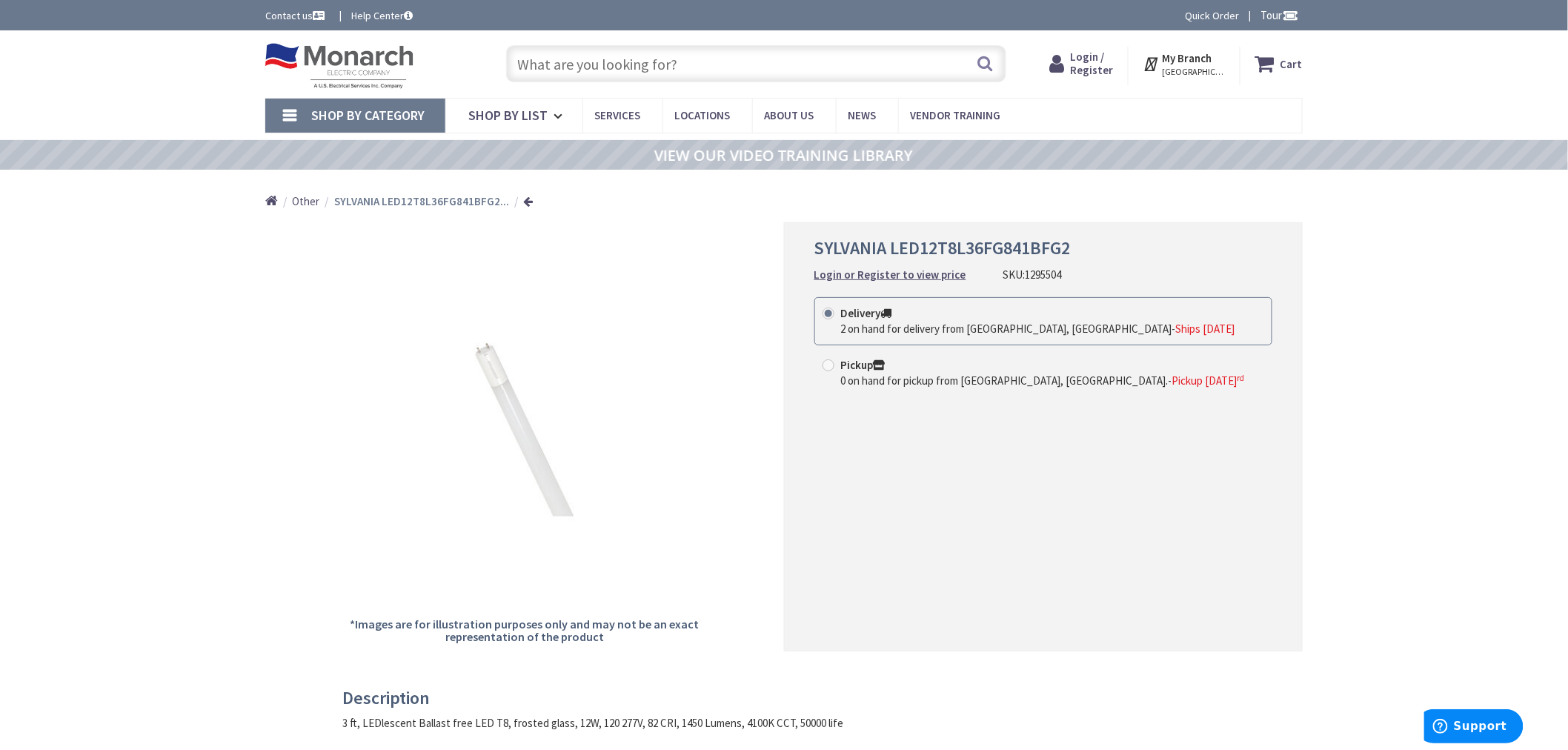
click at [646, 53] on input "text" at bounding box center [756, 63] width 500 height 37
paste input "1328059"
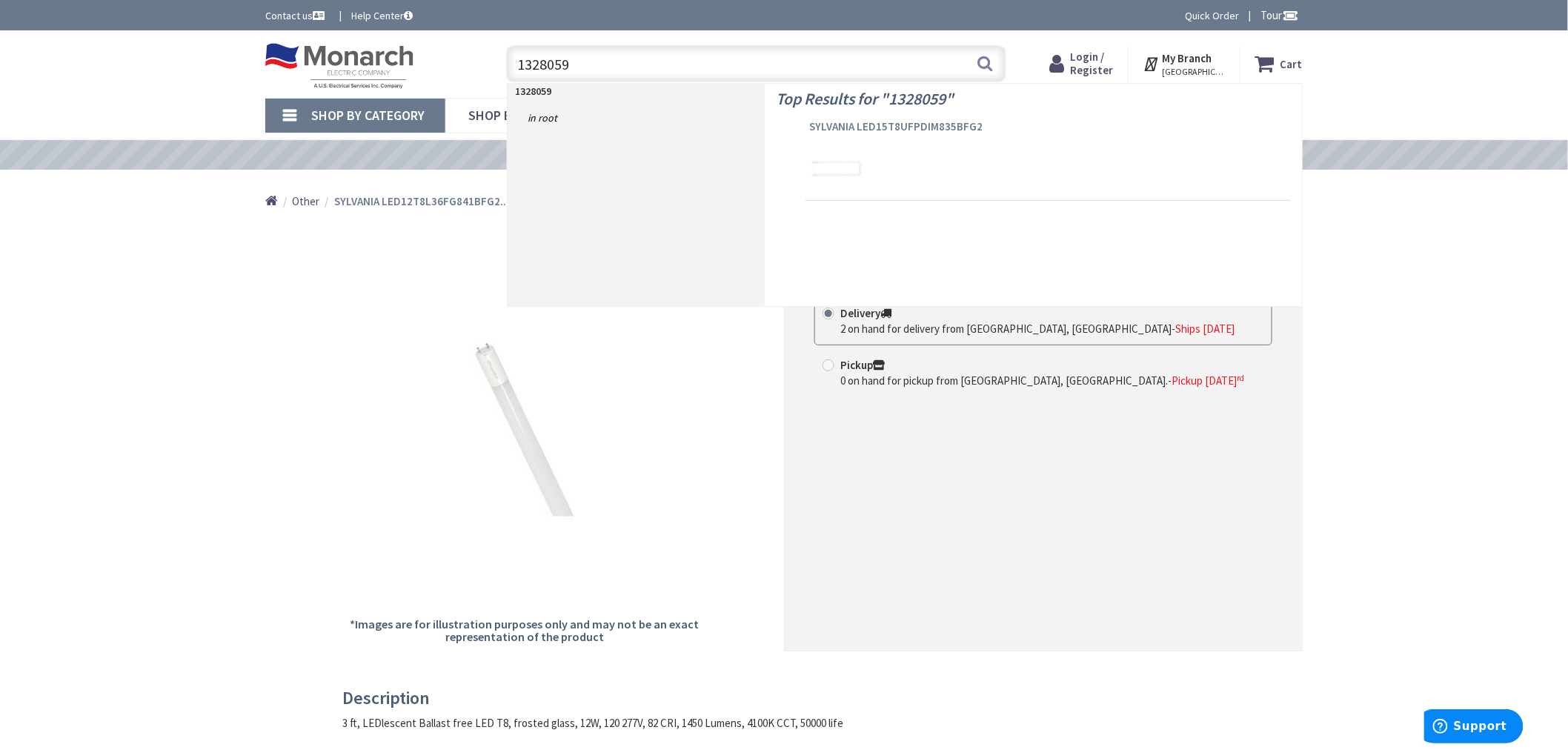
type input "1328059"
click at [845, 124] on span "SYLVANIA LED15T8UFPDIM835BFG2" at bounding box center [1048, 127] width 478 height 15
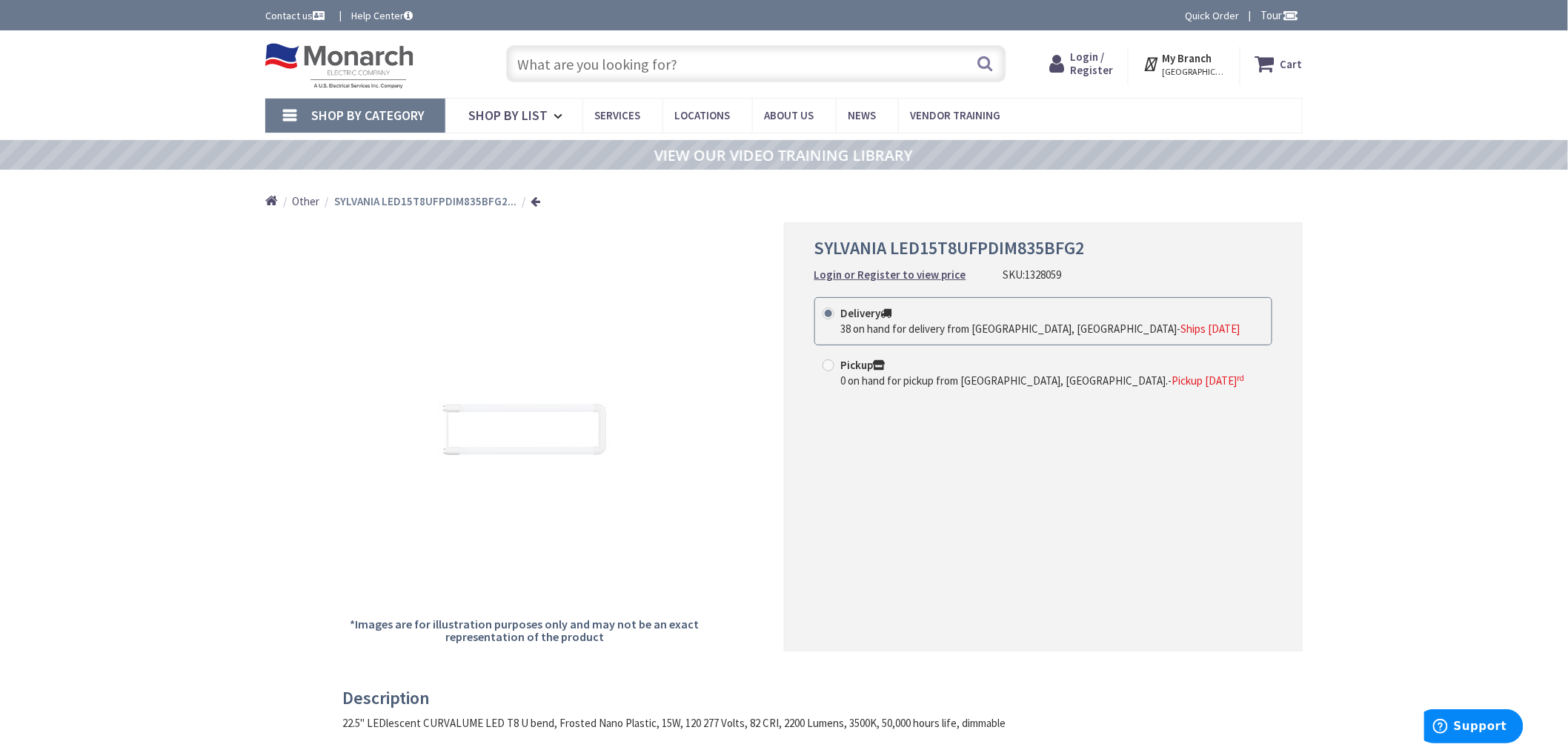
click at [559, 75] on input "text" at bounding box center [756, 63] width 500 height 37
paste input "1074937"
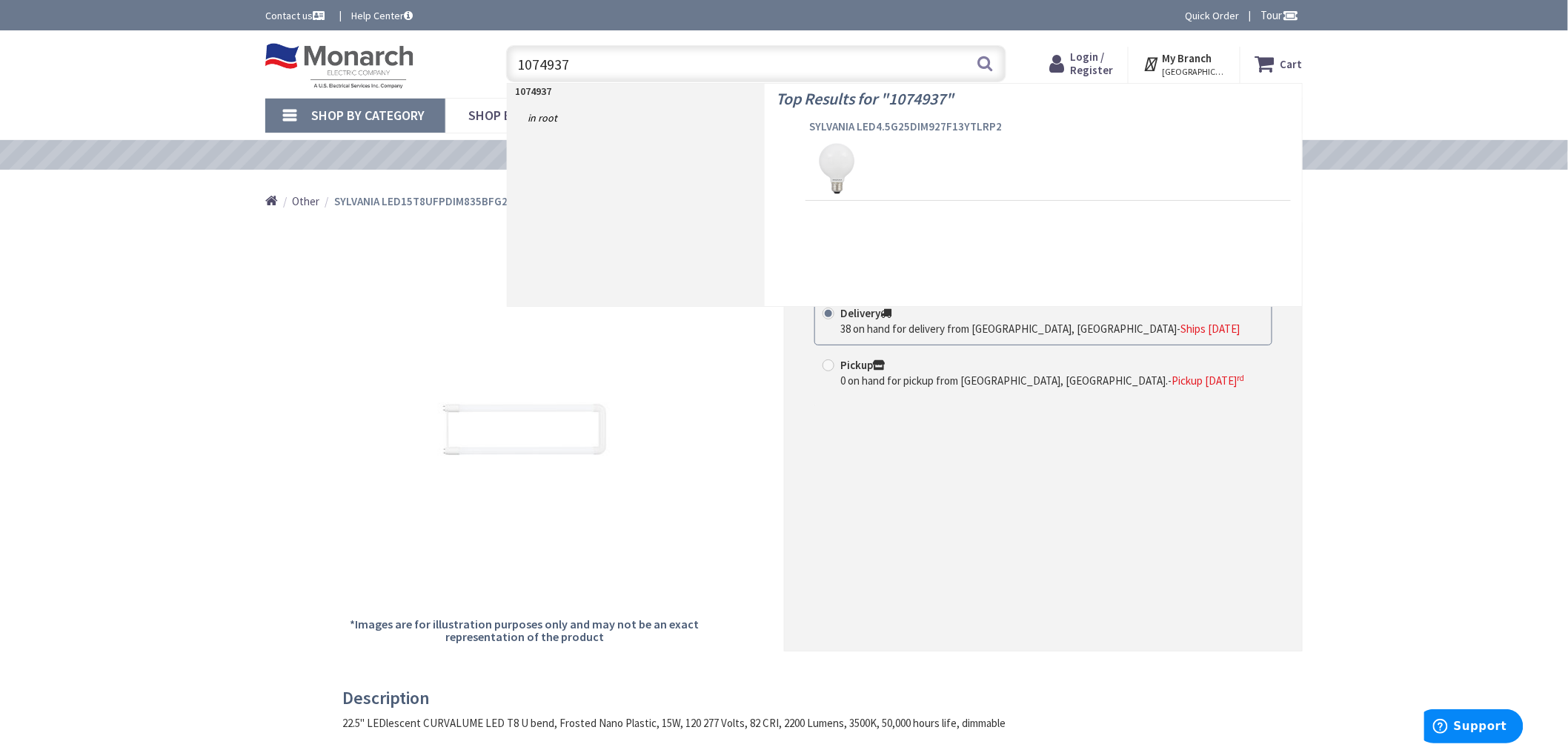
type input "1074937"
click at [859, 124] on span "SYLVANIA LED4.5G25DIM927F13YTLRP2" at bounding box center [1048, 127] width 478 height 15
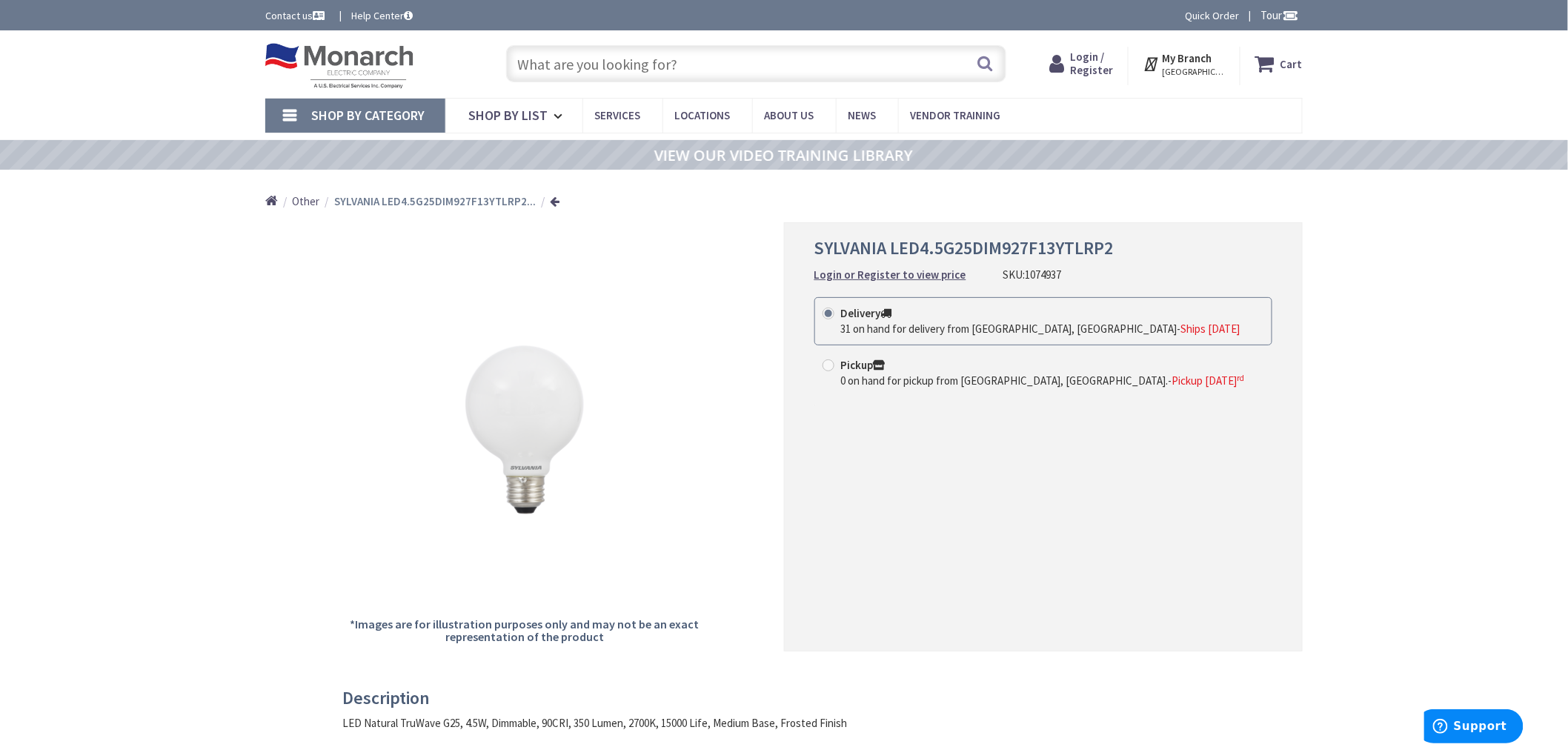
click at [715, 67] on input "text" at bounding box center [756, 63] width 500 height 37
paste input "1357530"
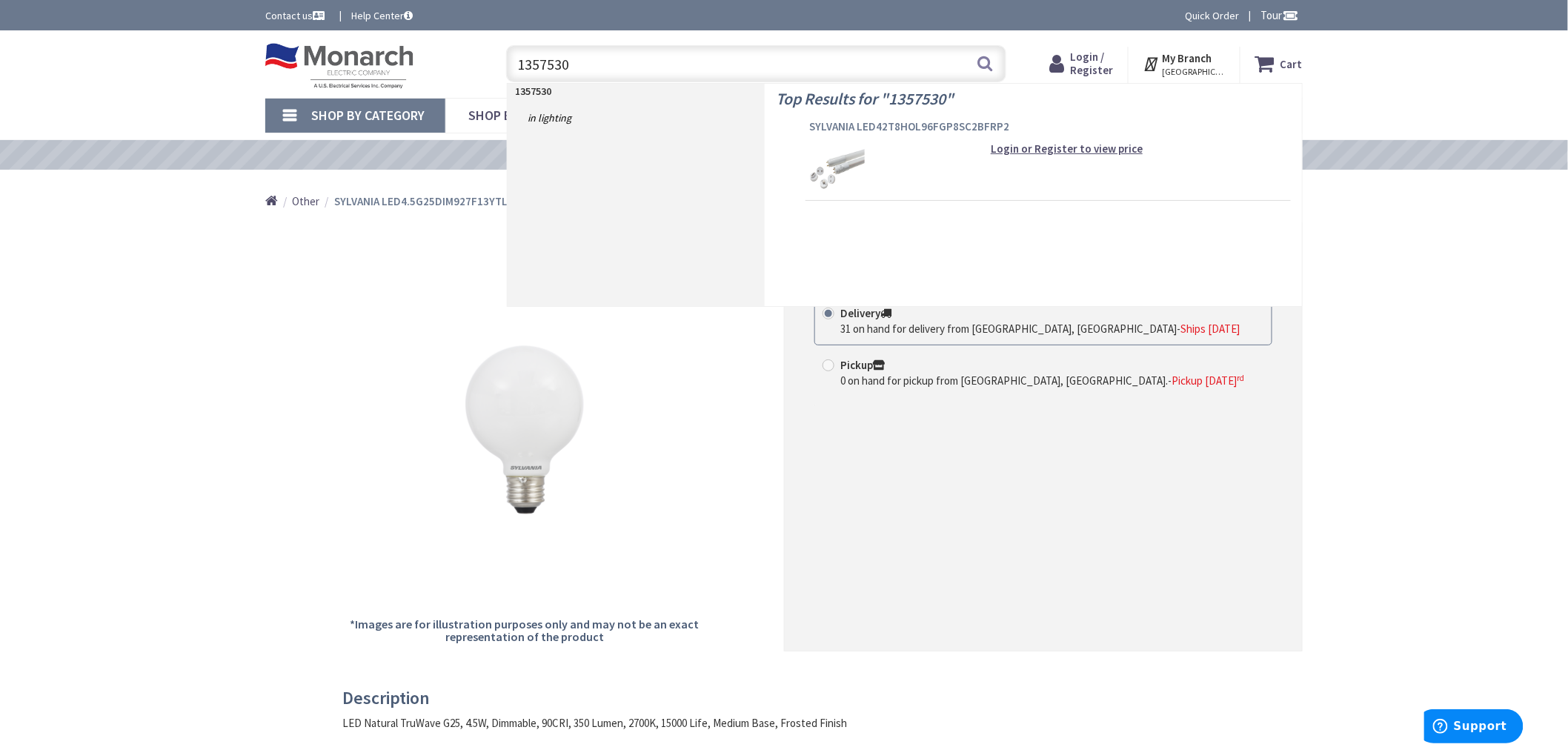
type input "1357530"
click at [840, 123] on span "SYLVANIA LED42T8HOL96FGP8SC2BFRP2" at bounding box center [1048, 127] width 478 height 15
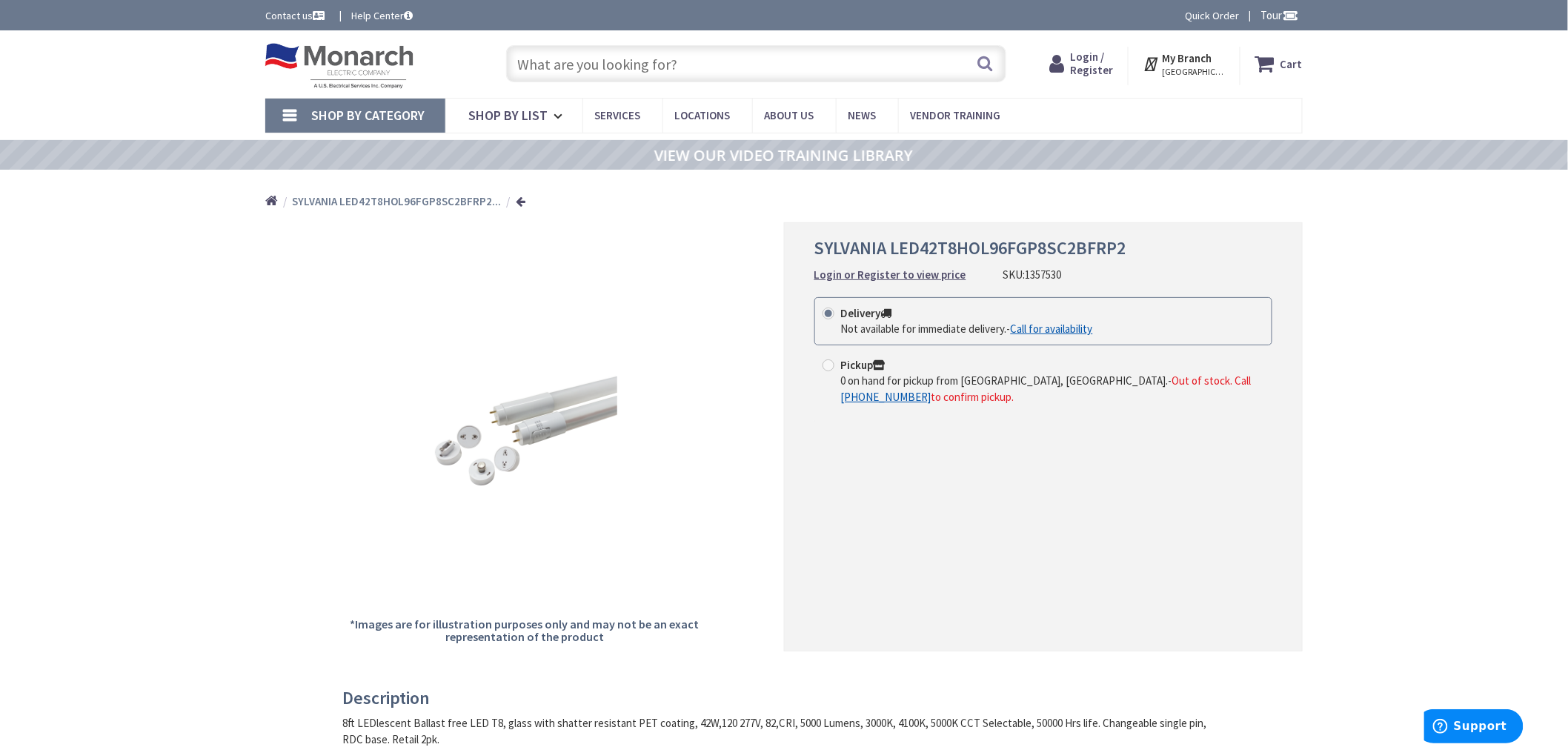
click at [601, 73] on input "text" at bounding box center [756, 63] width 500 height 37
paste input "1113494"
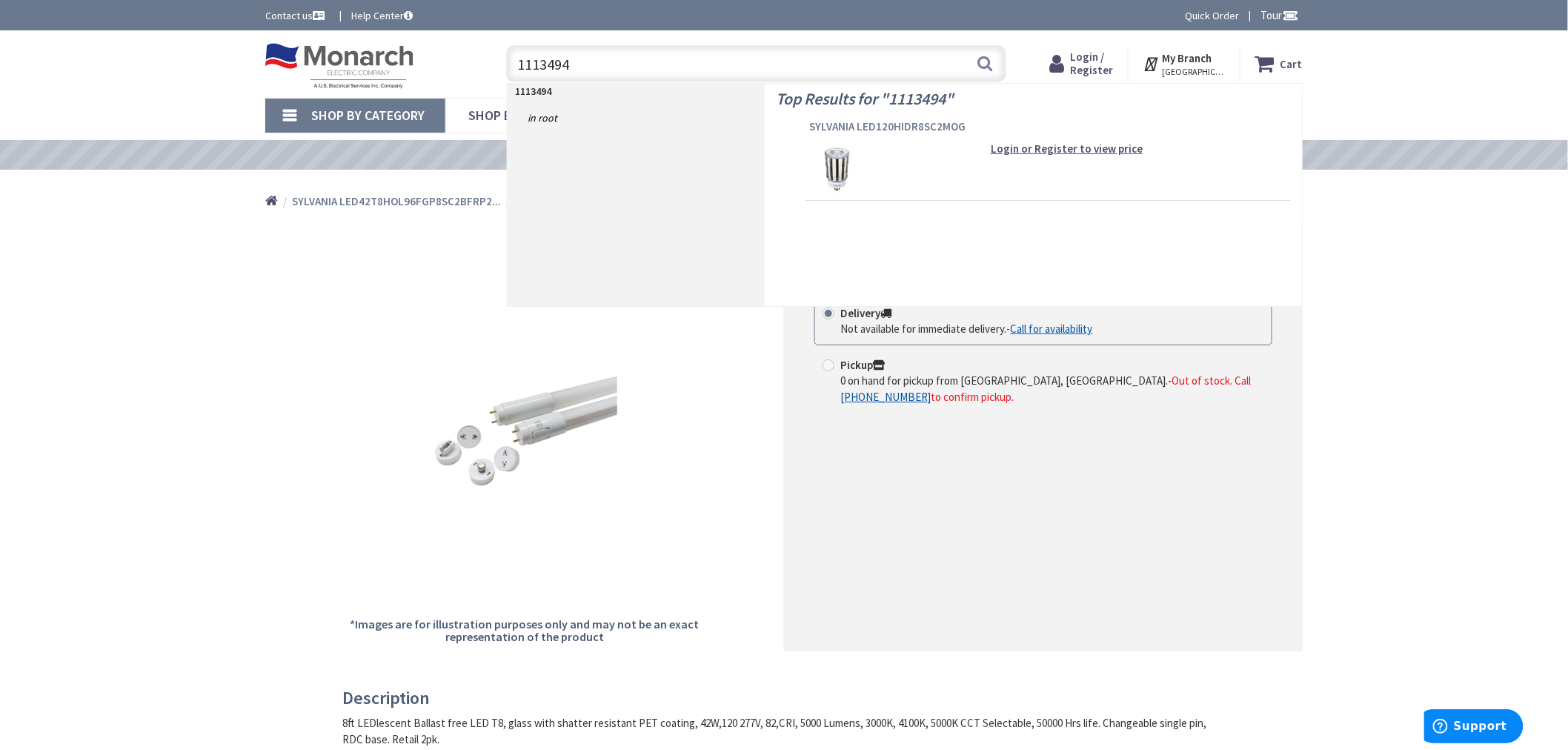
type input "1113494"
click at [863, 126] on span "SYLVANIA LED120HIDR8SC2MOG" at bounding box center [1048, 127] width 478 height 15
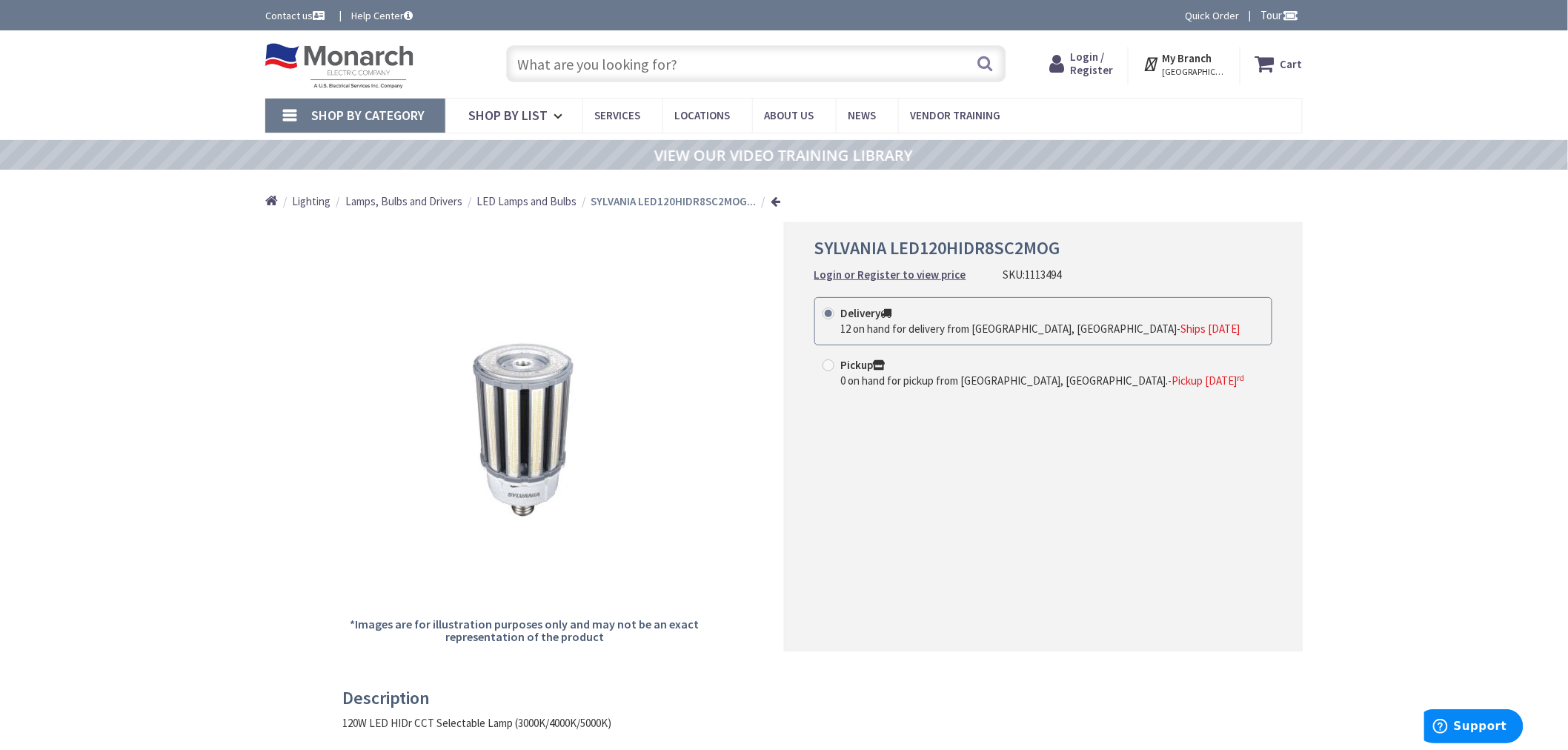
click at [673, 67] on input "text" at bounding box center [756, 63] width 500 height 37
paste input "1306002"
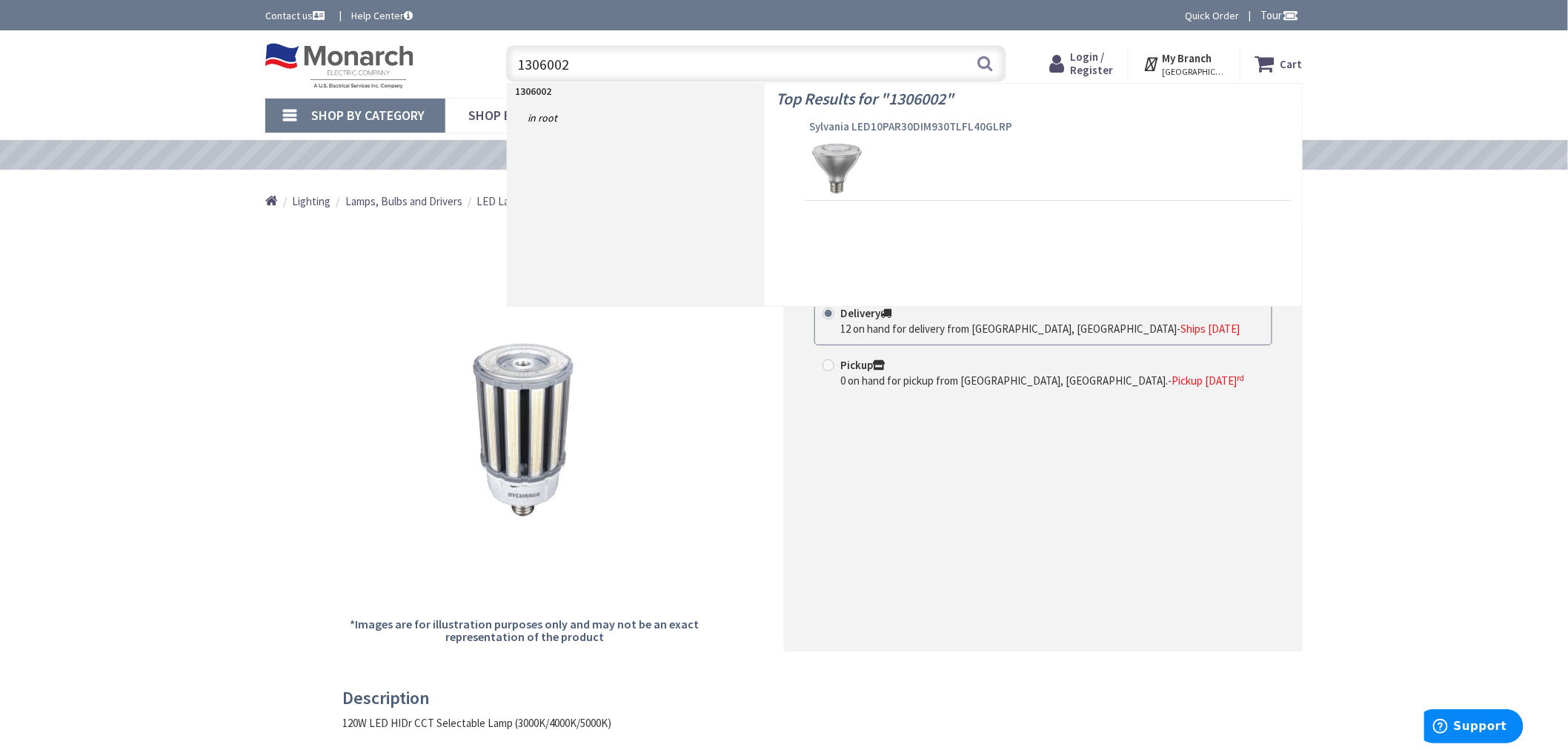
type input "1306002"
click at [853, 123] on span "Sylvania LED10PAR30DIM930TLFL40GLRP" at bounding box center [1048, 127] width 478 height 15
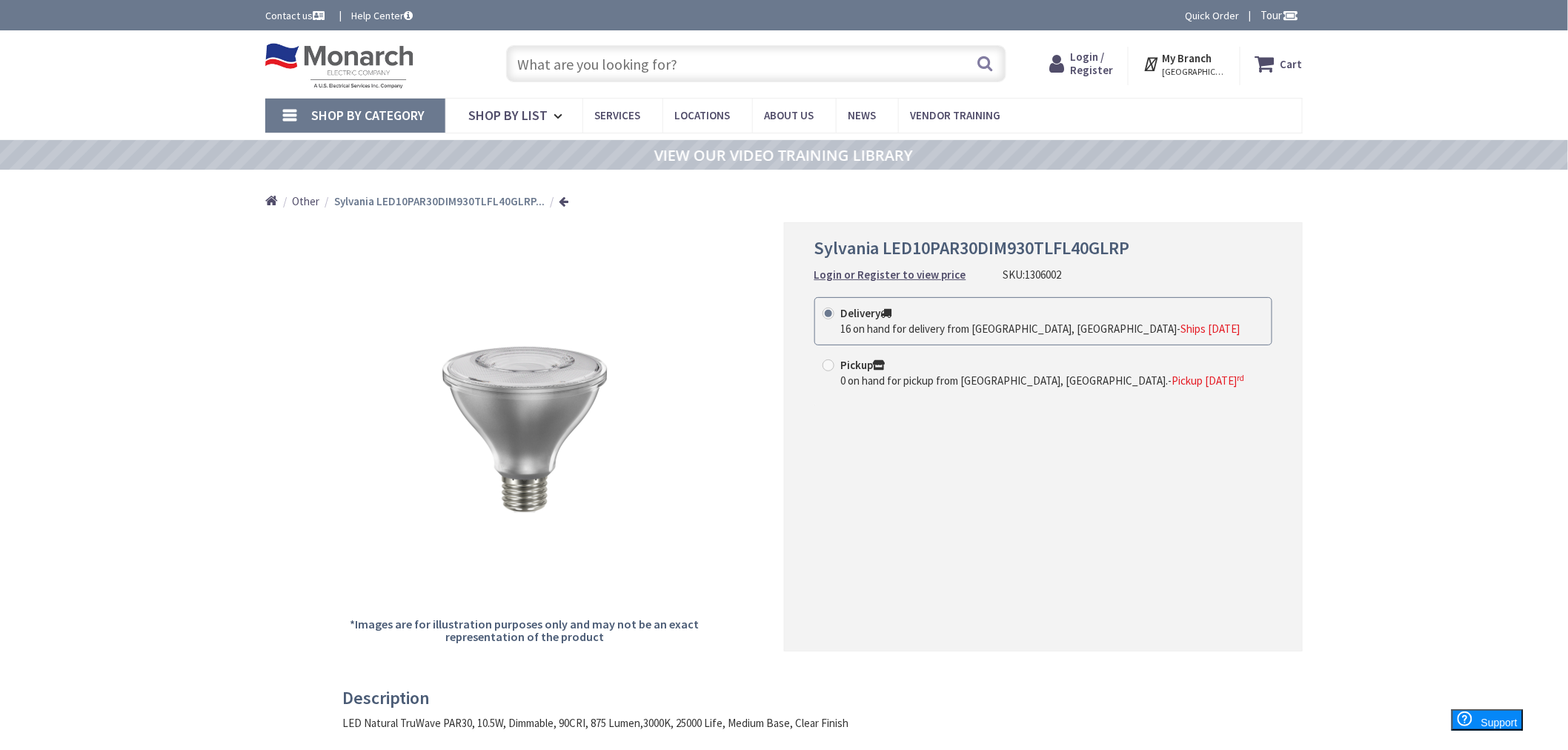
click at [648, 47] on input "text" at bounding box center [756, 63] width 500 height 37
paste input "1350202"
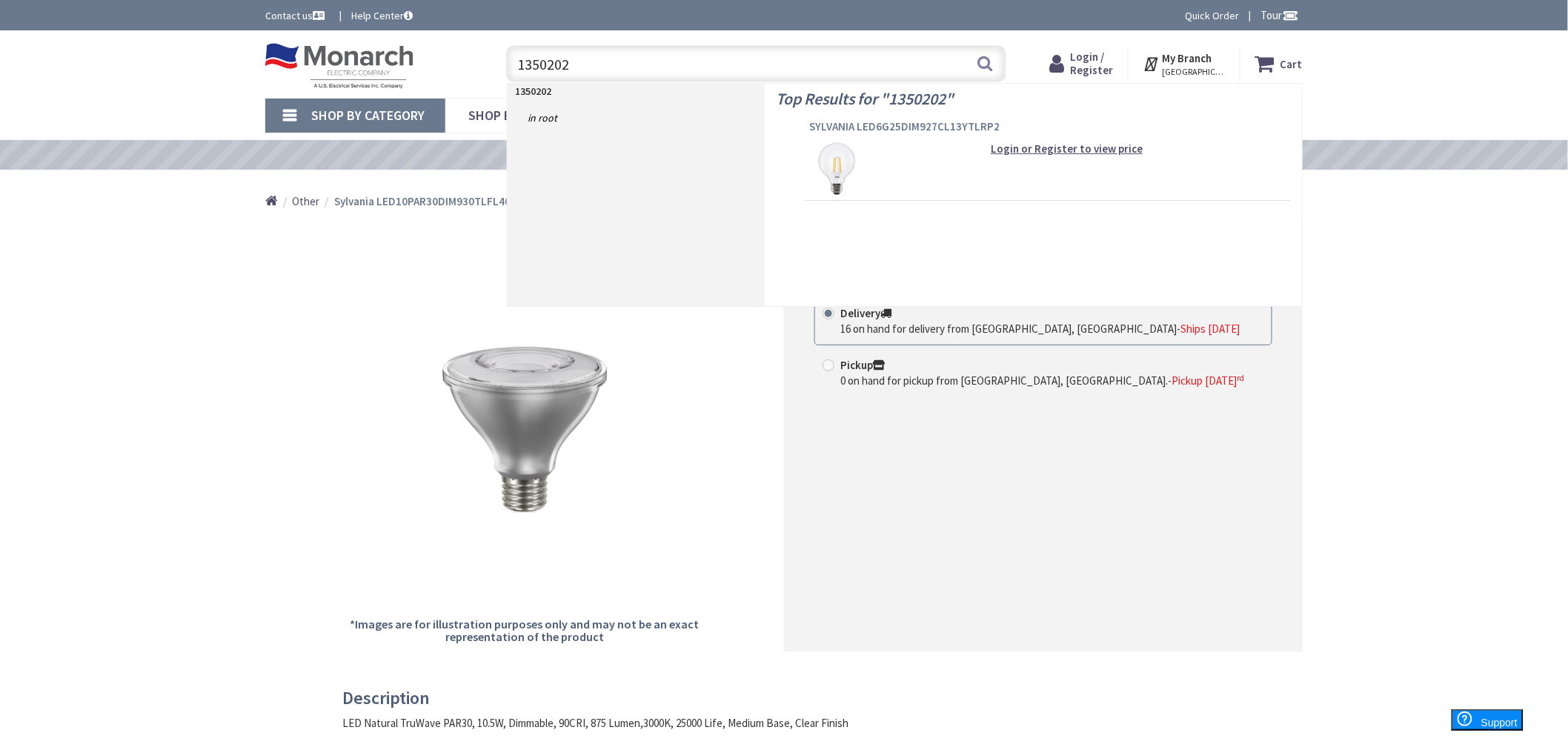
type input "1350202"
click at [939, 128] on span "SYLVANIA LED6G25DIM927CL13YTLRP2" at bounding box center [1048, 127] width 478 height 15
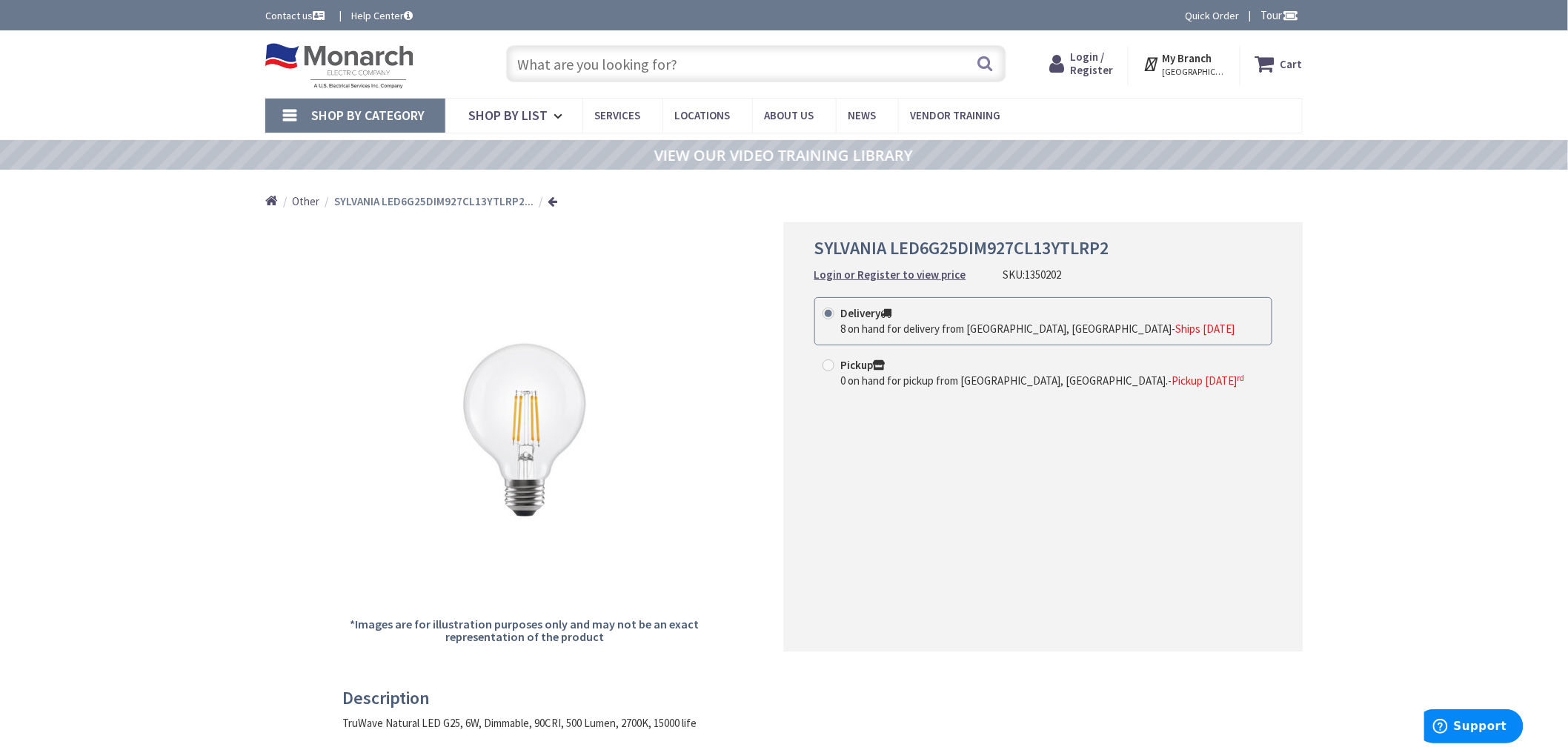
click at [764, 60] on input "text" at bounding box center [756, 63] width 500 height 37
paste input "1320784"
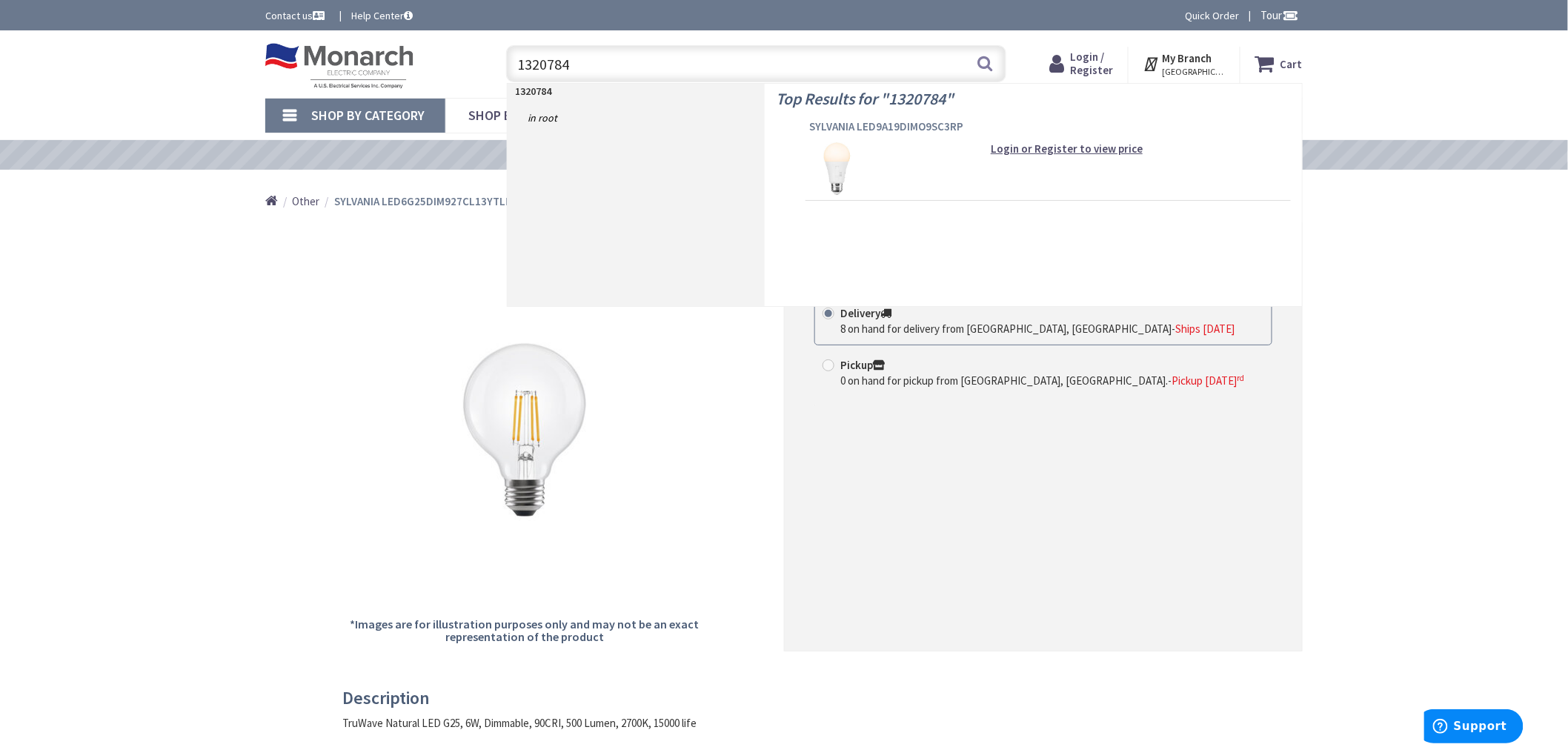
type input "1320784"
click at [849, 127] on span "SYLVANIA LED9A19DIMO9SC3RP" at bounding box center [1048, 127] width 478 height 15
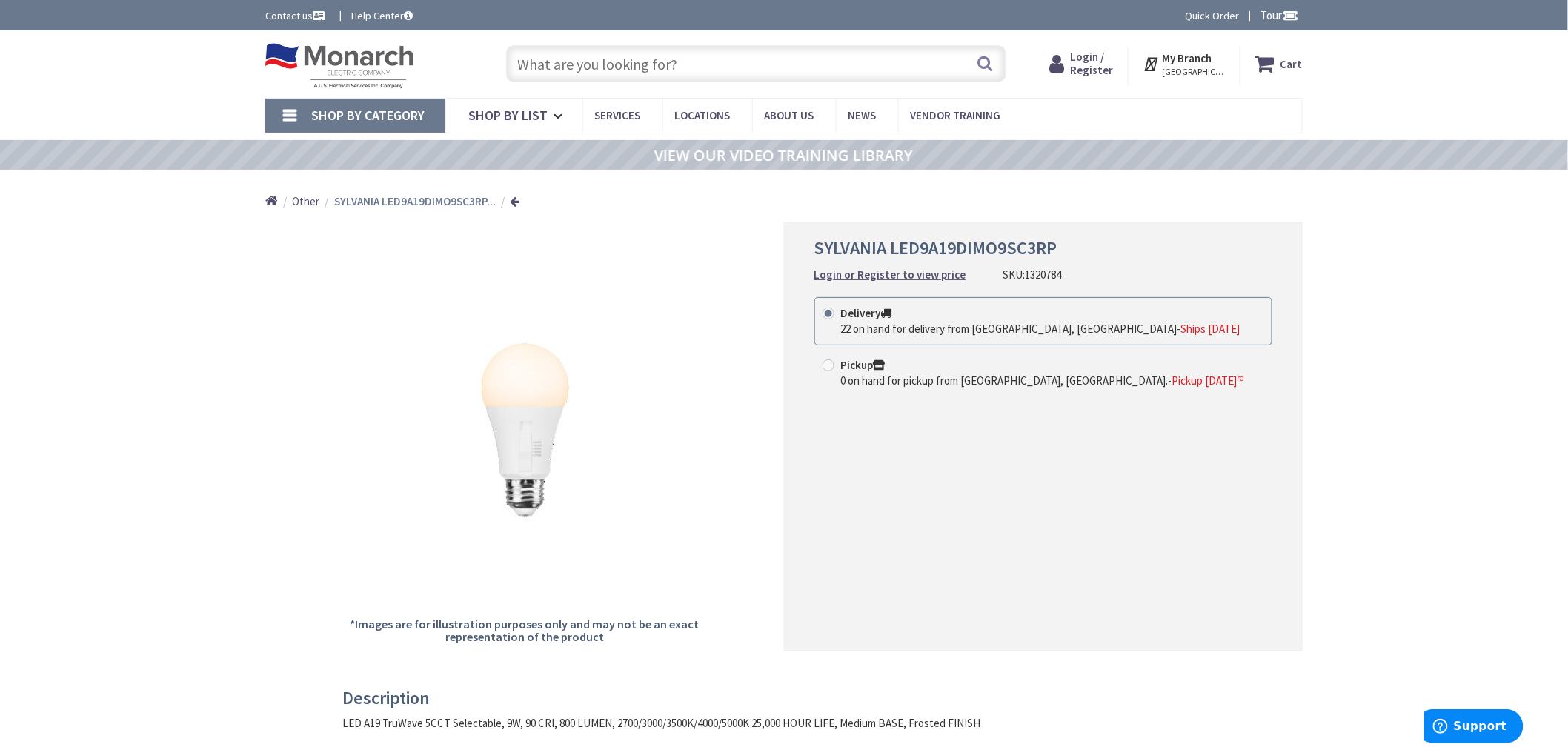
click at [725, 67] on input "text" at bounding box center [756, 63] width 500 height 37
paste input "1230315"
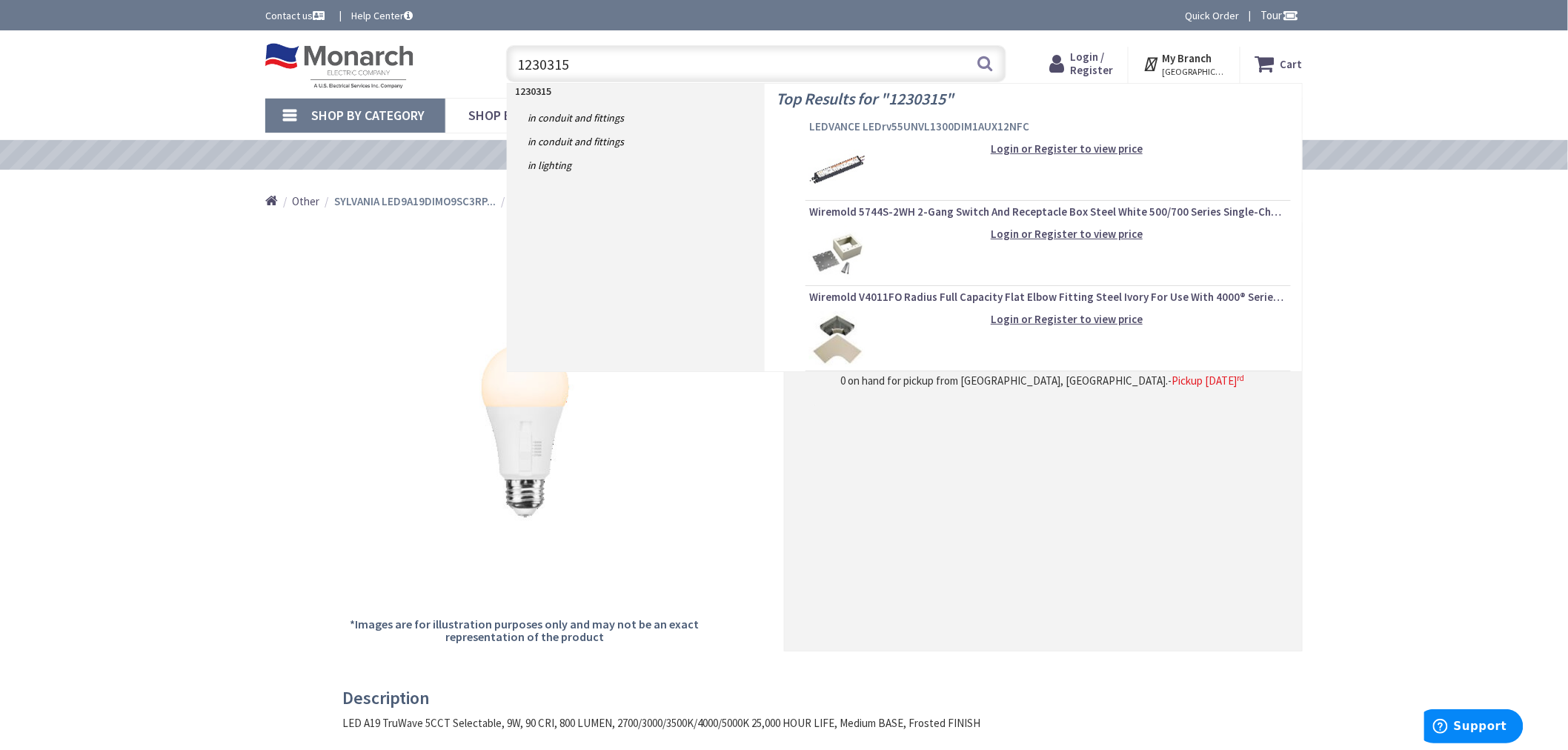
type input "1230315"
click at [931, 127] on span "LEDVANCE LEDrv55UNVL1300DIM1AUX12NFC" at bounding box center [1048, 127] width 478 height 15
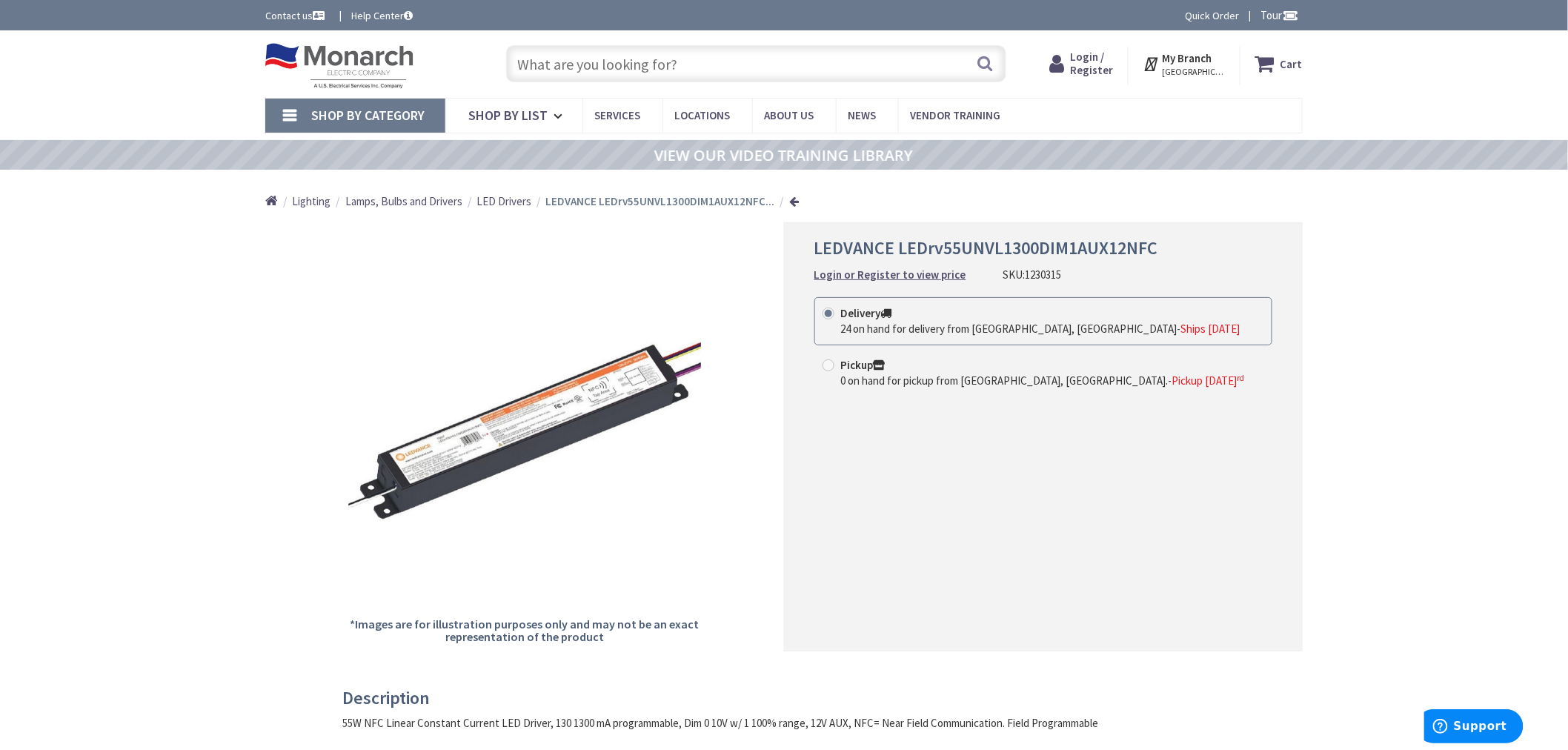
click at [657, 67] on input "text" at bounding box center [756, 63] width 500 height 37
paste input "1305943"
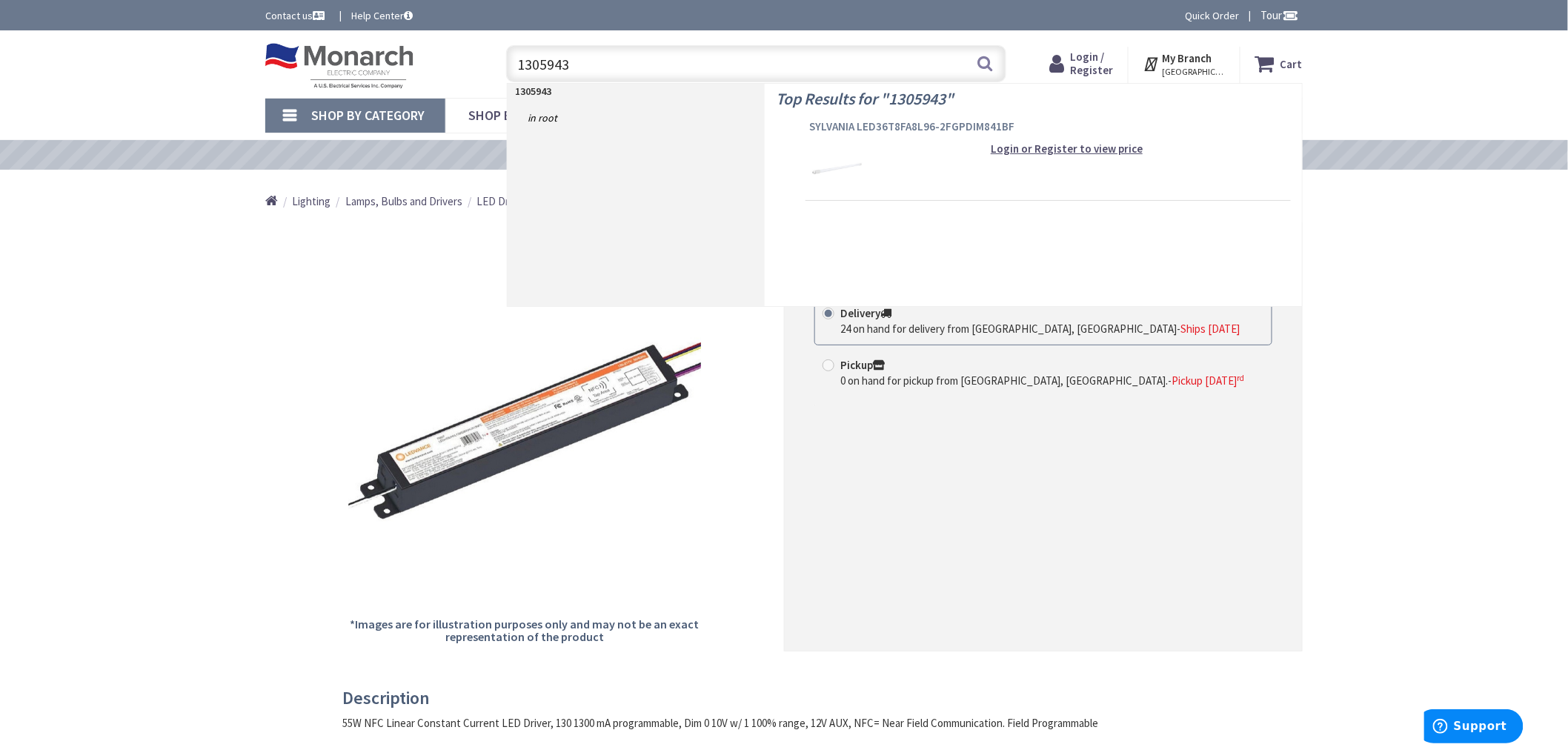
type input "1305943"
click at [873, 121] on span "SYLVANIA LED36T8FA8L96-2FGPDIM841BF" at bounding box center [1048, 127] width 478 height 15
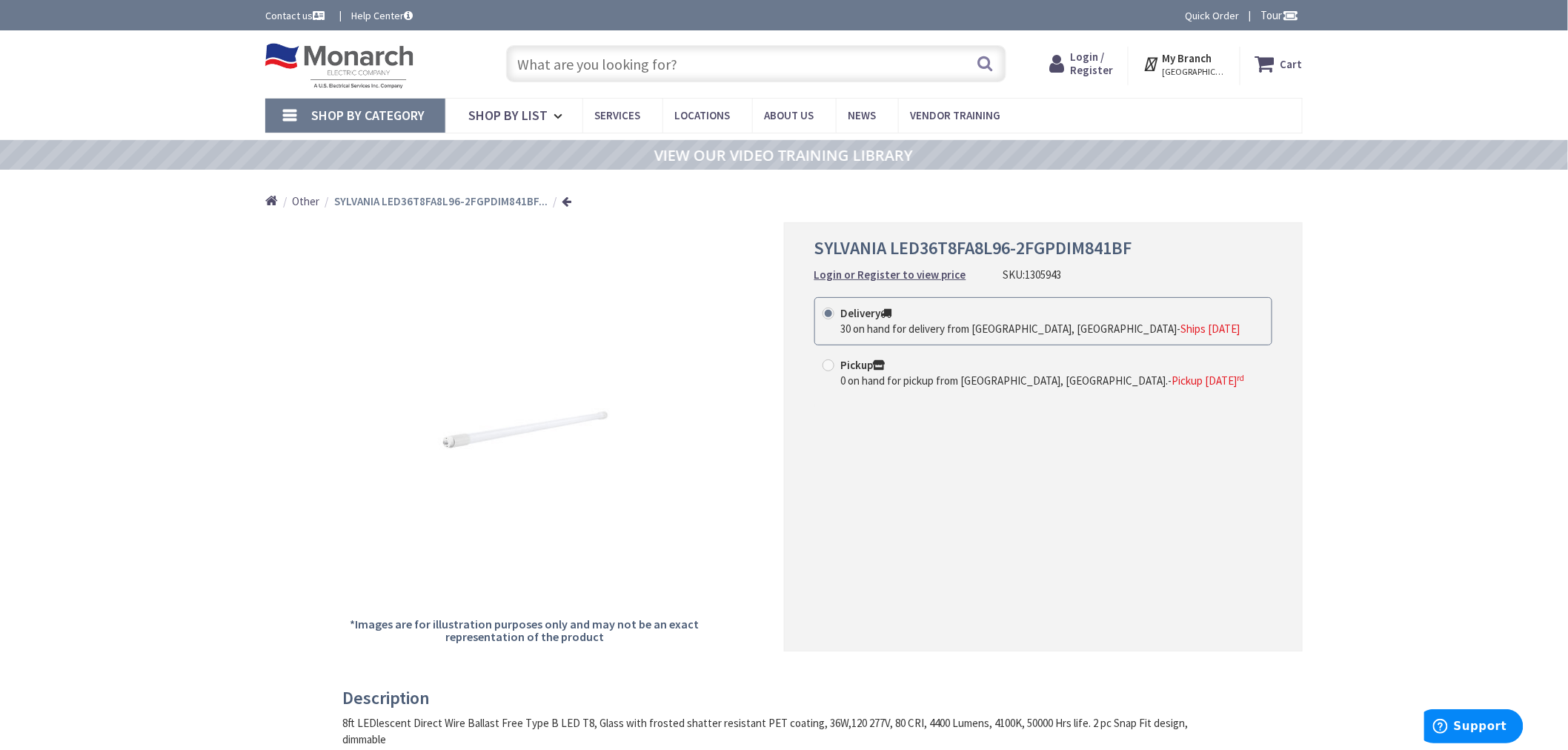
click at [654, 64] on input "text" at bounding box center [756, 63] width 500 height 37
paste input "1329636"
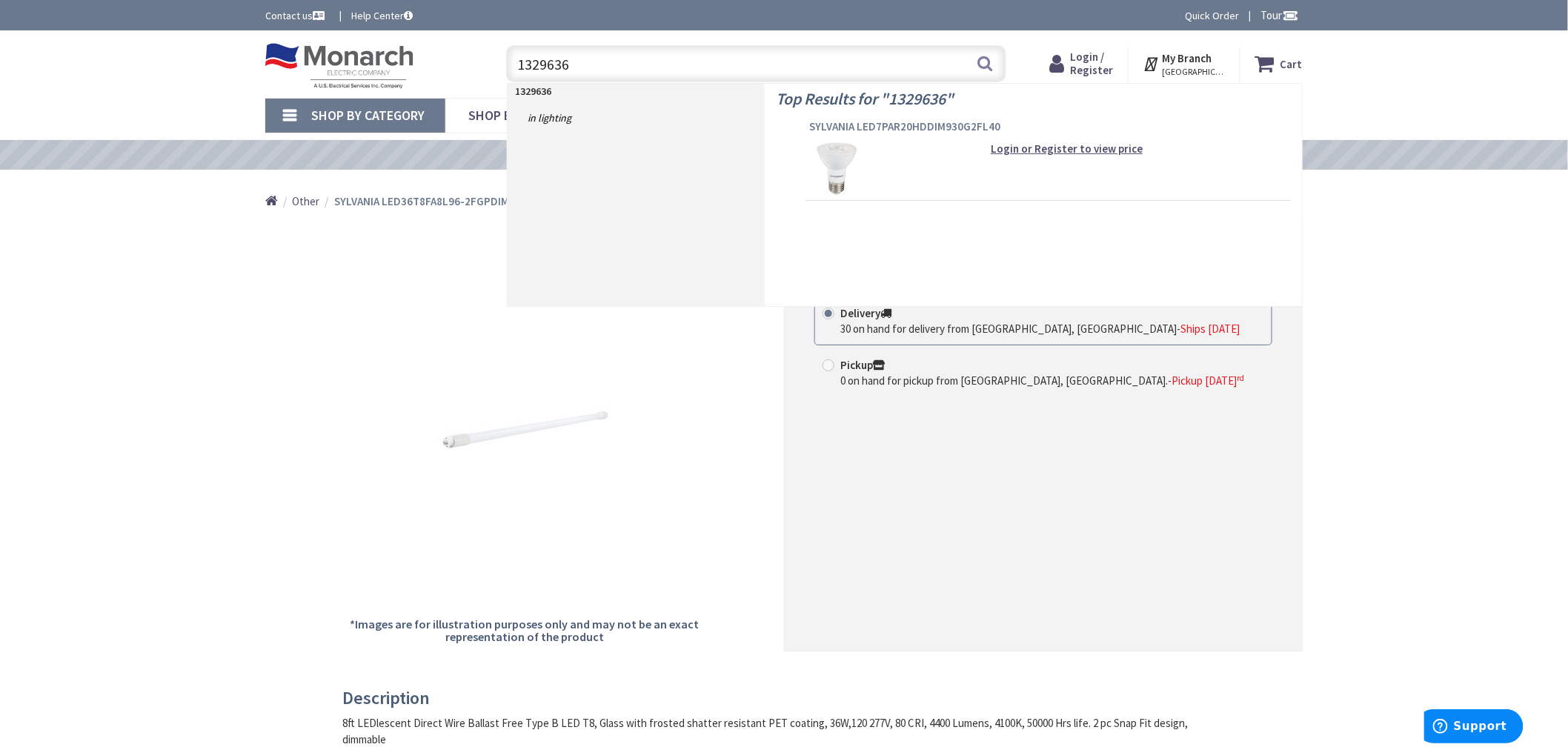
type input "1329636"
click at [849, 123] on span "SYLVANIA LED7PAR20HDDIM930G2FL40" at bounding box center [1048, 127] width 478 height 15
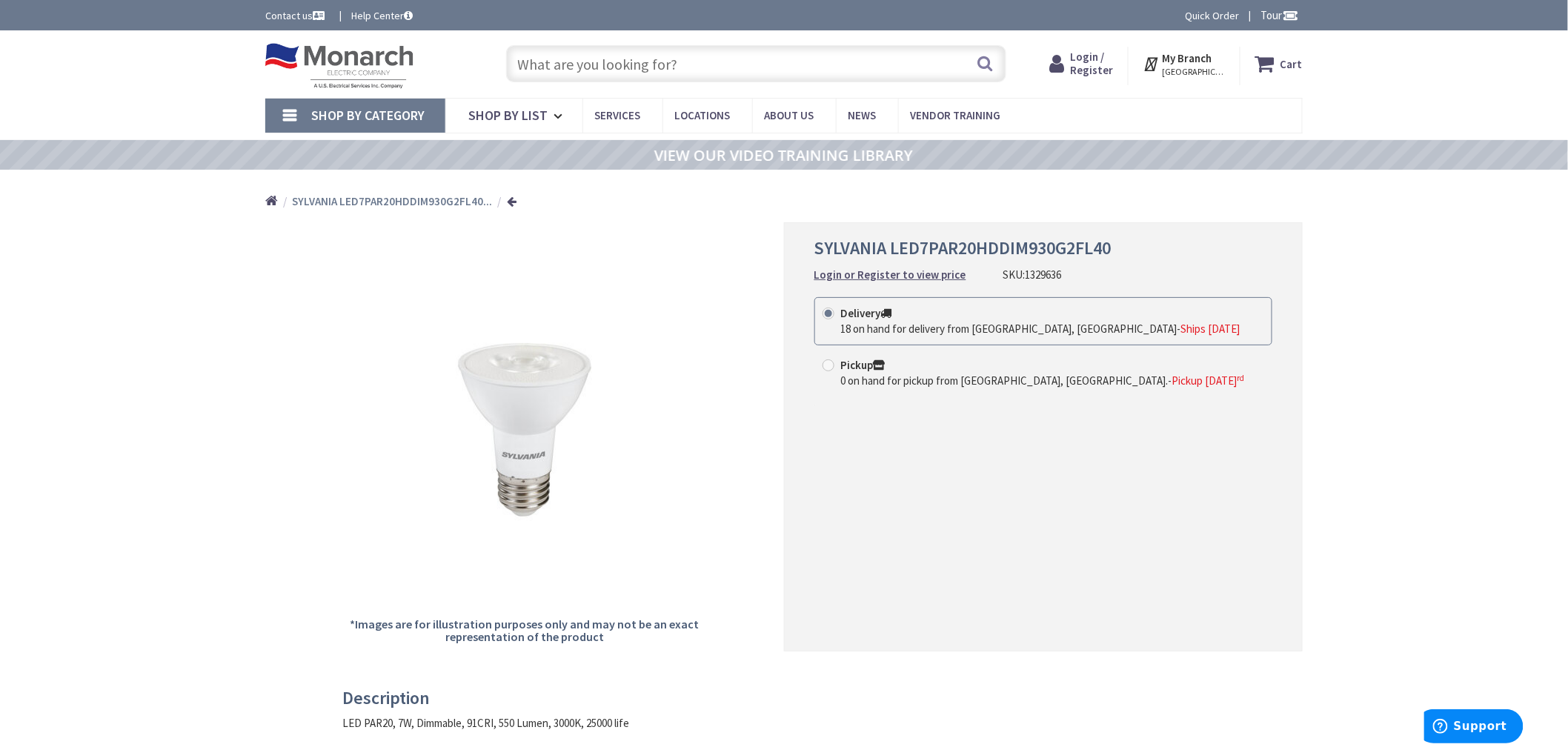
click at [757, 70] on input "text" at bounding box center [756, 63] width 500 height 37
paste input "1137739"
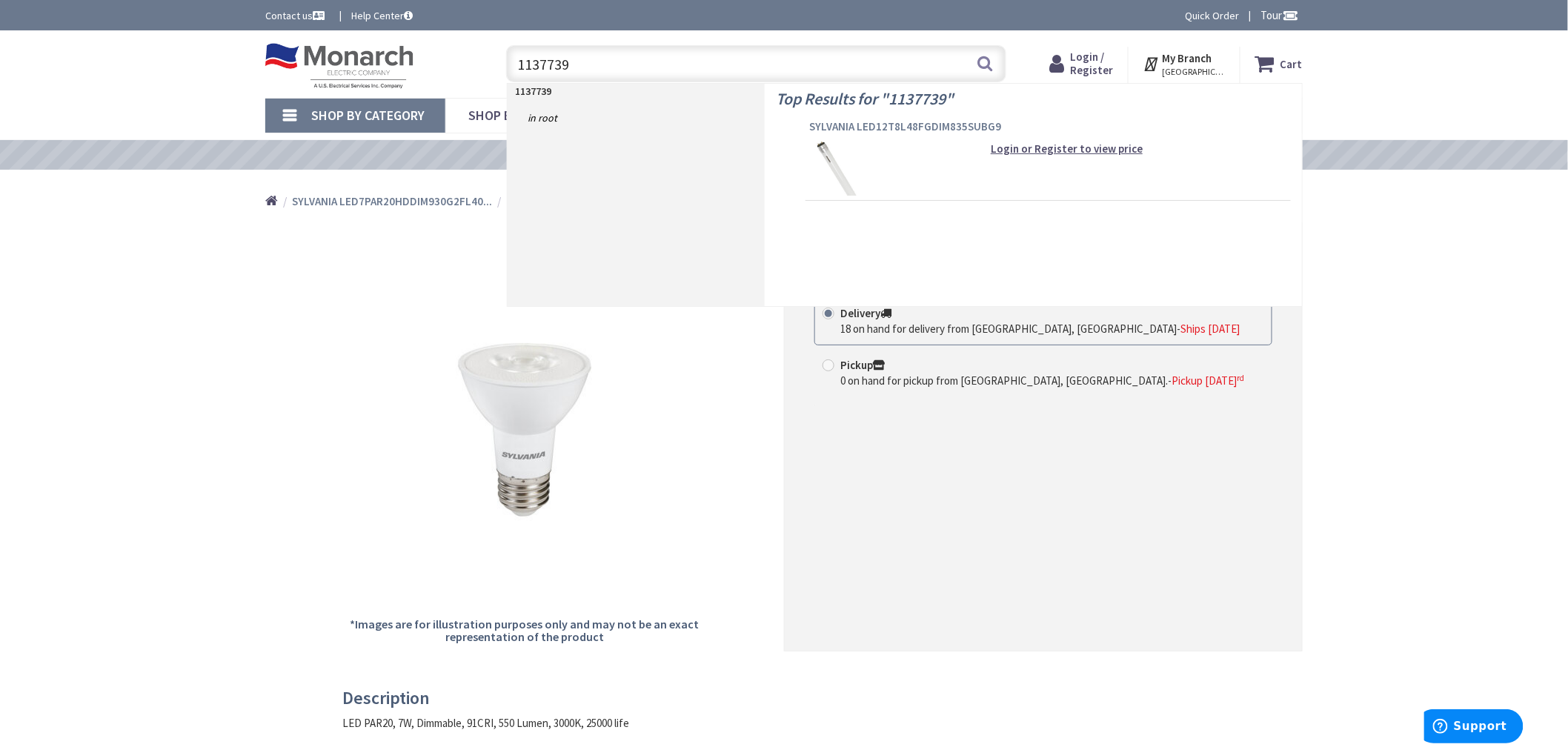
type input "1137739"
click at [855, 122] on span "SYLVANIA LED12T8L48FGDIM835SUBG9" at bounding box center [1048, 127] width 478 height 15
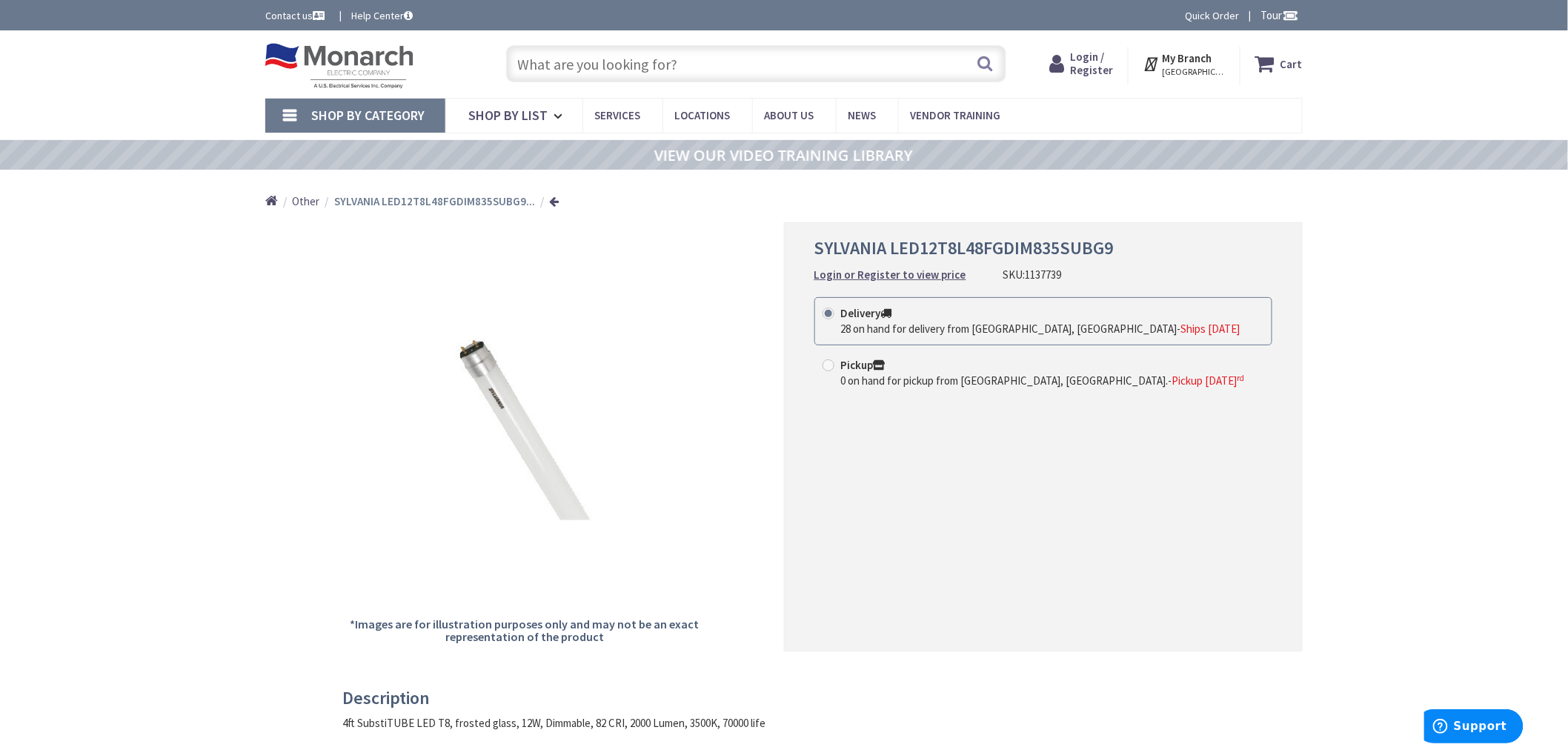
click at [746, 63] on input "text" at bounding box center [756, 63] width 500 height 37
paste input "1303175"
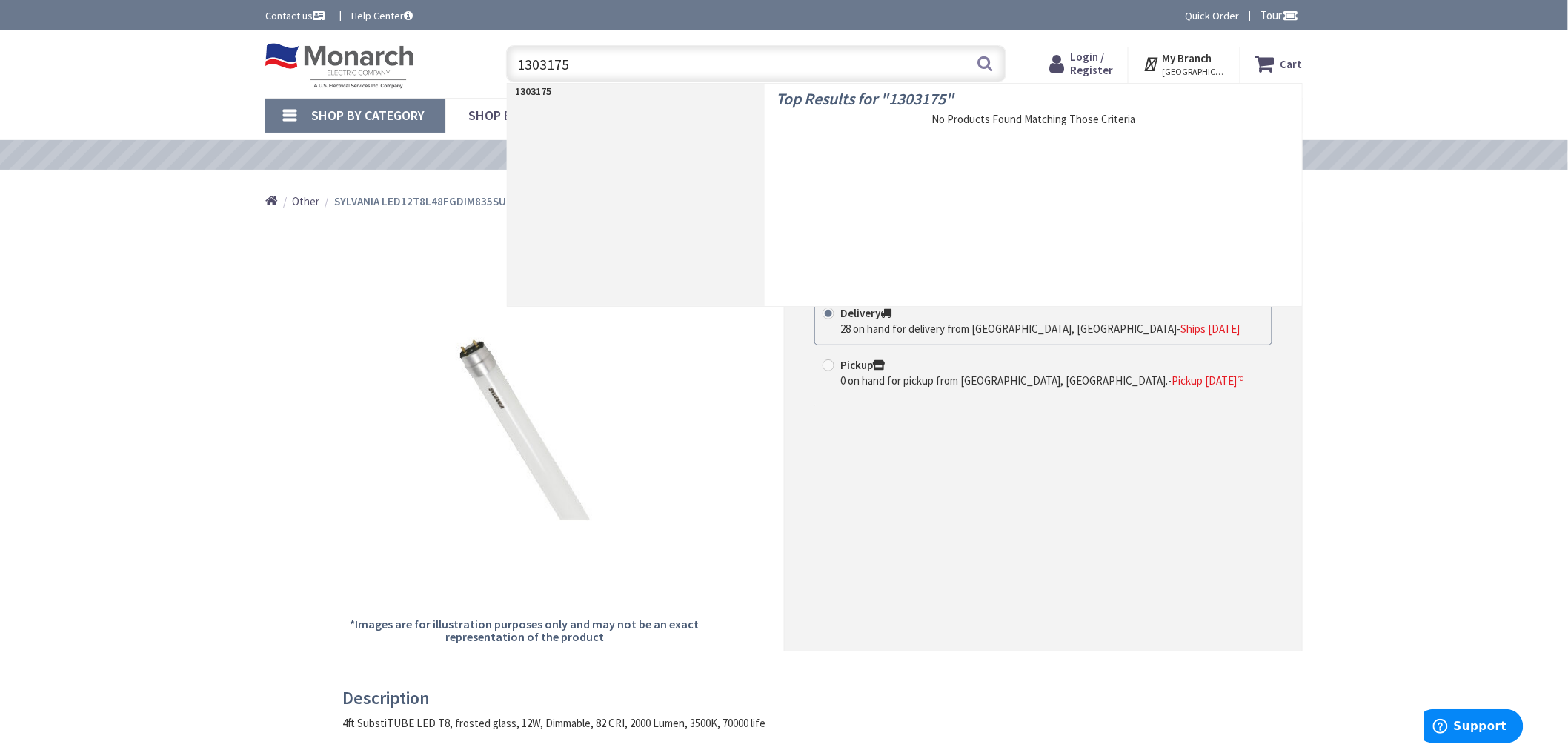
click at [764, 69] on input "1303175" at bounding box center [756, 63] width 500 height 37
paste input "630"
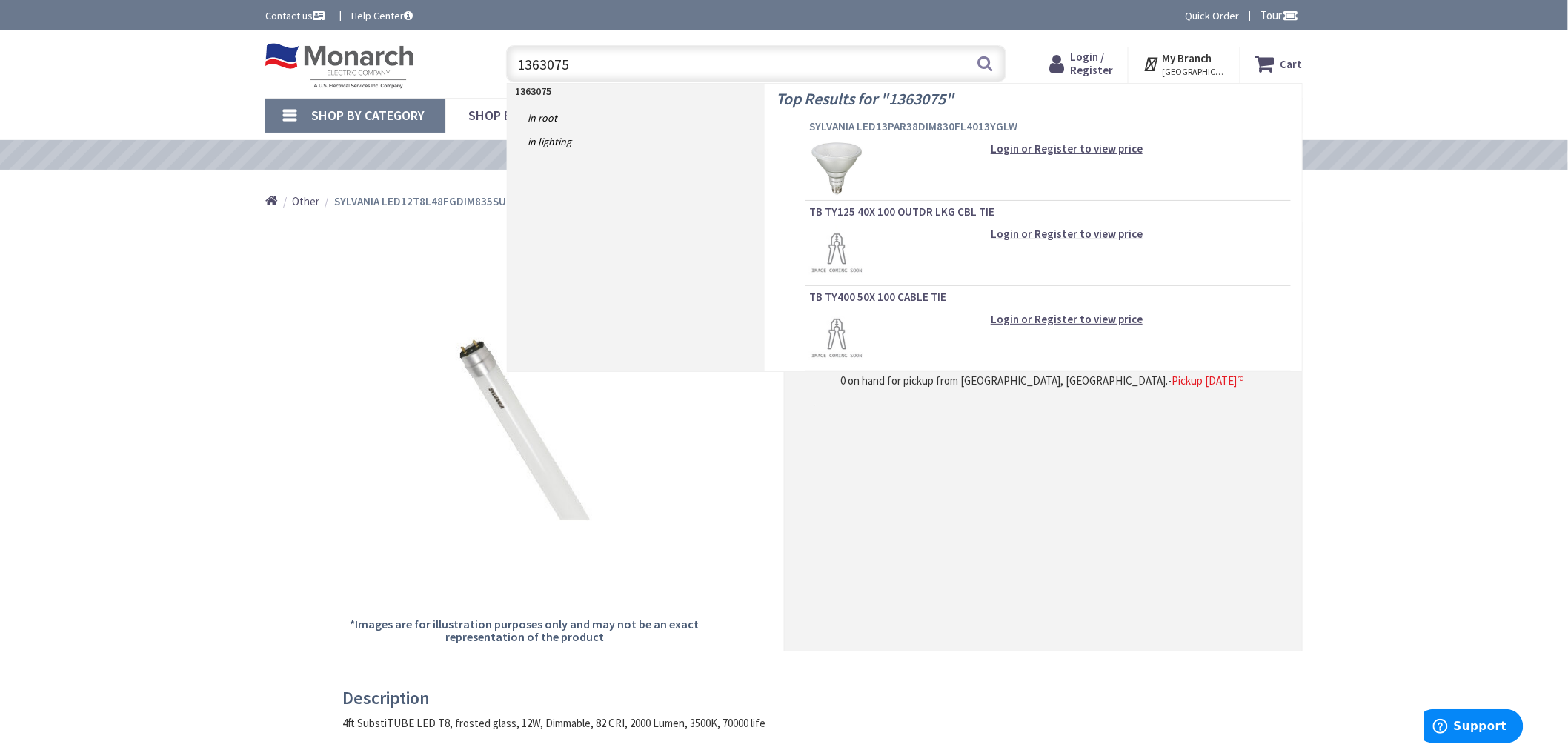
type input "1363075"
click at [851, 128] on span "SYLVANIA LED13PAR38DIM830FL4013YGLW" at bounding box center [1048, 127] width 478 height 15
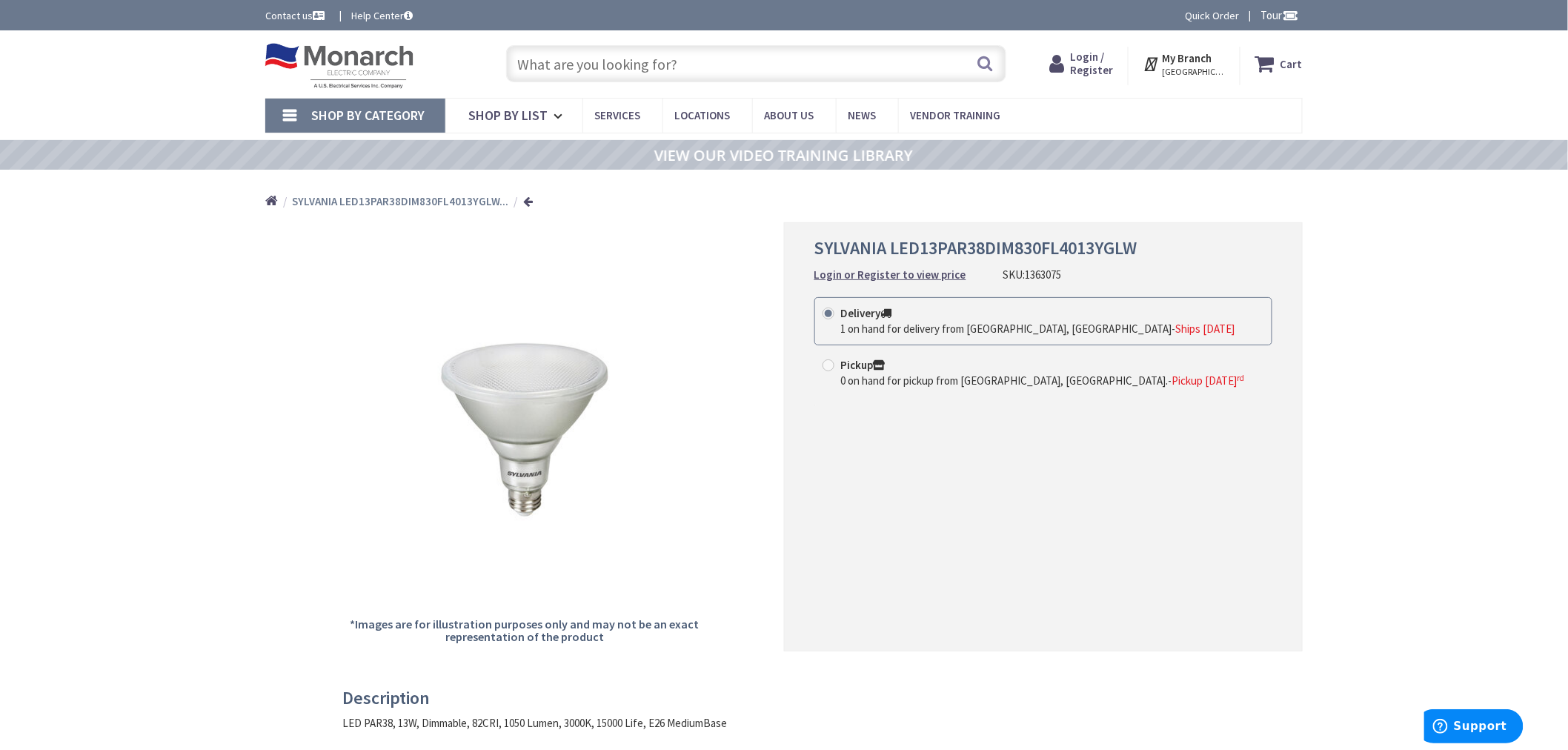
click at [646, 63] on input "text" at bounding box center [756, 63] width 500 height 37
paste input "1227133"
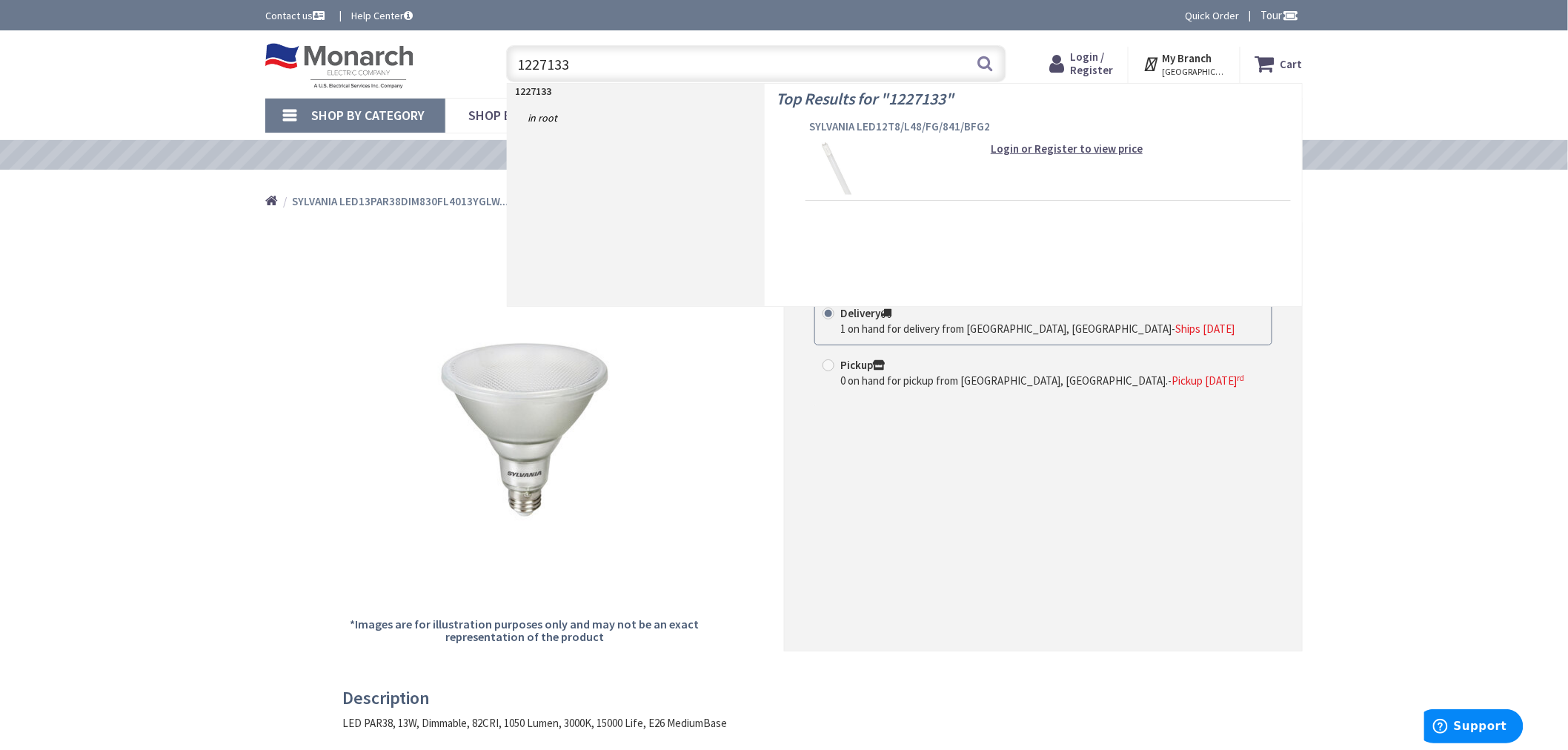
type input "1227133"
click at [850, 124] on span "SYLVANIA LED12T8/L48/FG/841/BFG2" at bounding box center [1048, 127] width 478 height 15
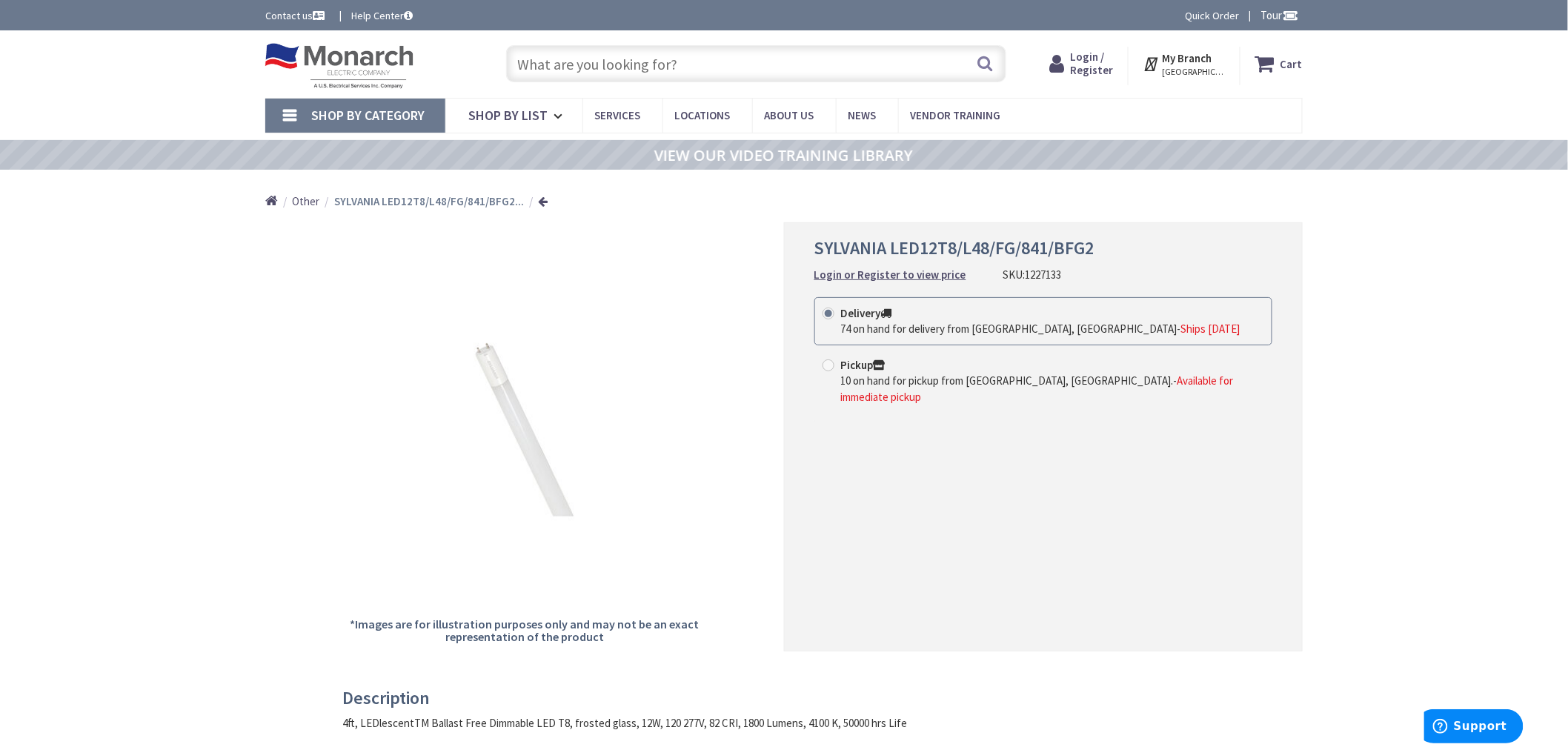
click at [734, 68] on input "text" at bounding box center [756, 63] width 500 height 37
paste input "1267193"
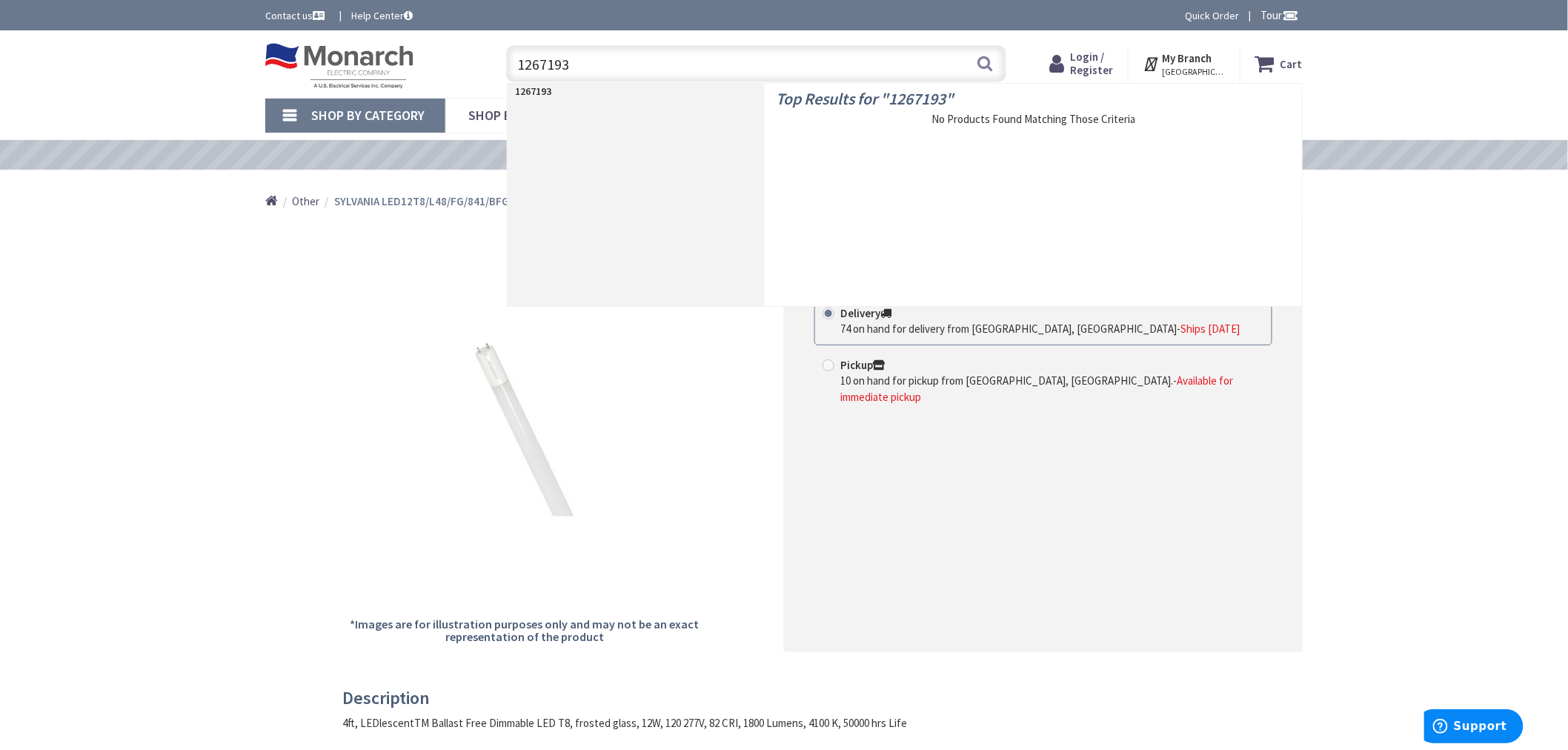
click at [553, 64] on input "1267193" at bounding box center [756, 63] width 500 height 37
paste input "370039"
click at [544, 67] on input "1370039" at bounding box center [756, 63] width 500 height 37
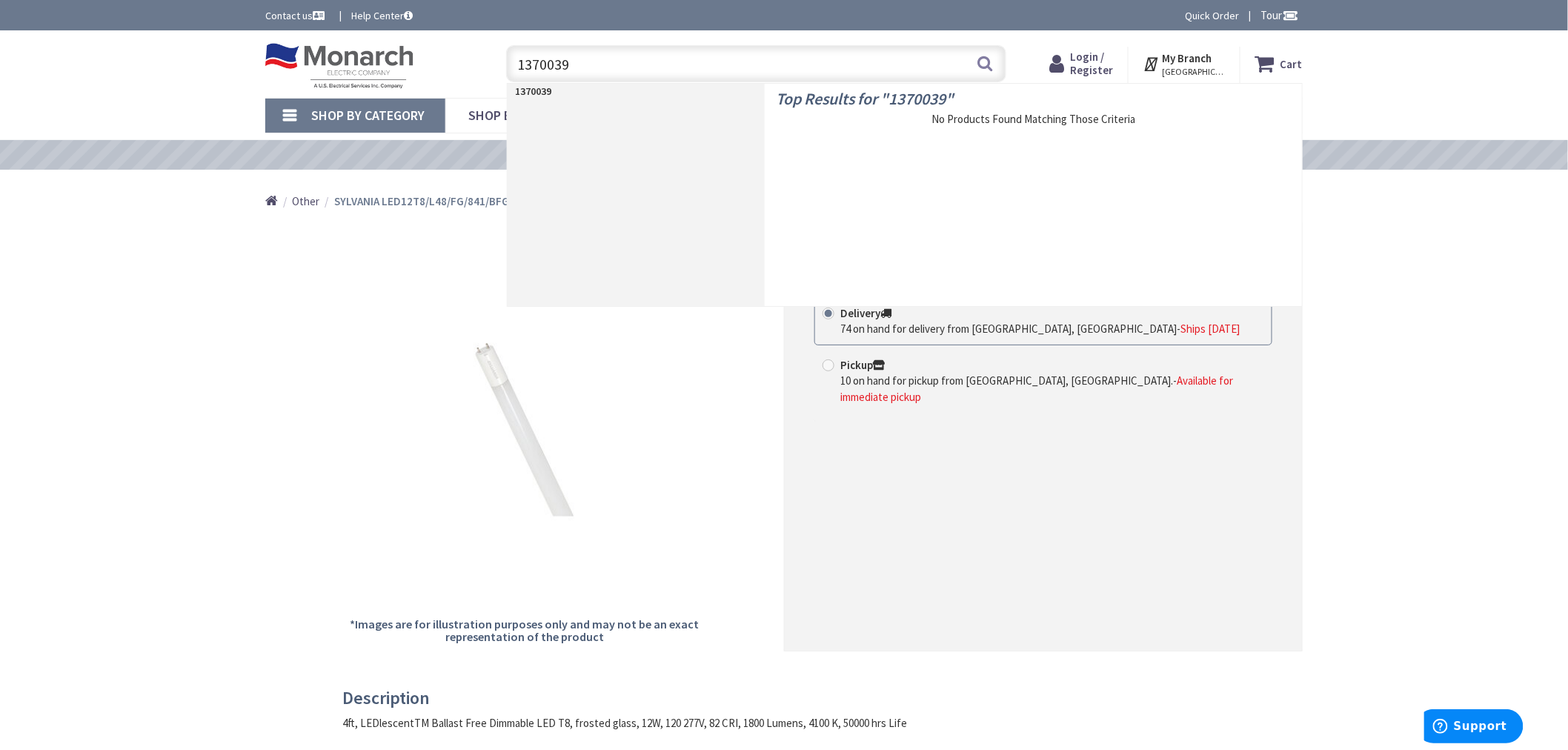
paste input "149725"
type input "1149725"
click at [906, 129] on span "SYLVANIA LED42T8R17DL96FGP840BF" at bounding box center [1048, 127] width 478 height 15
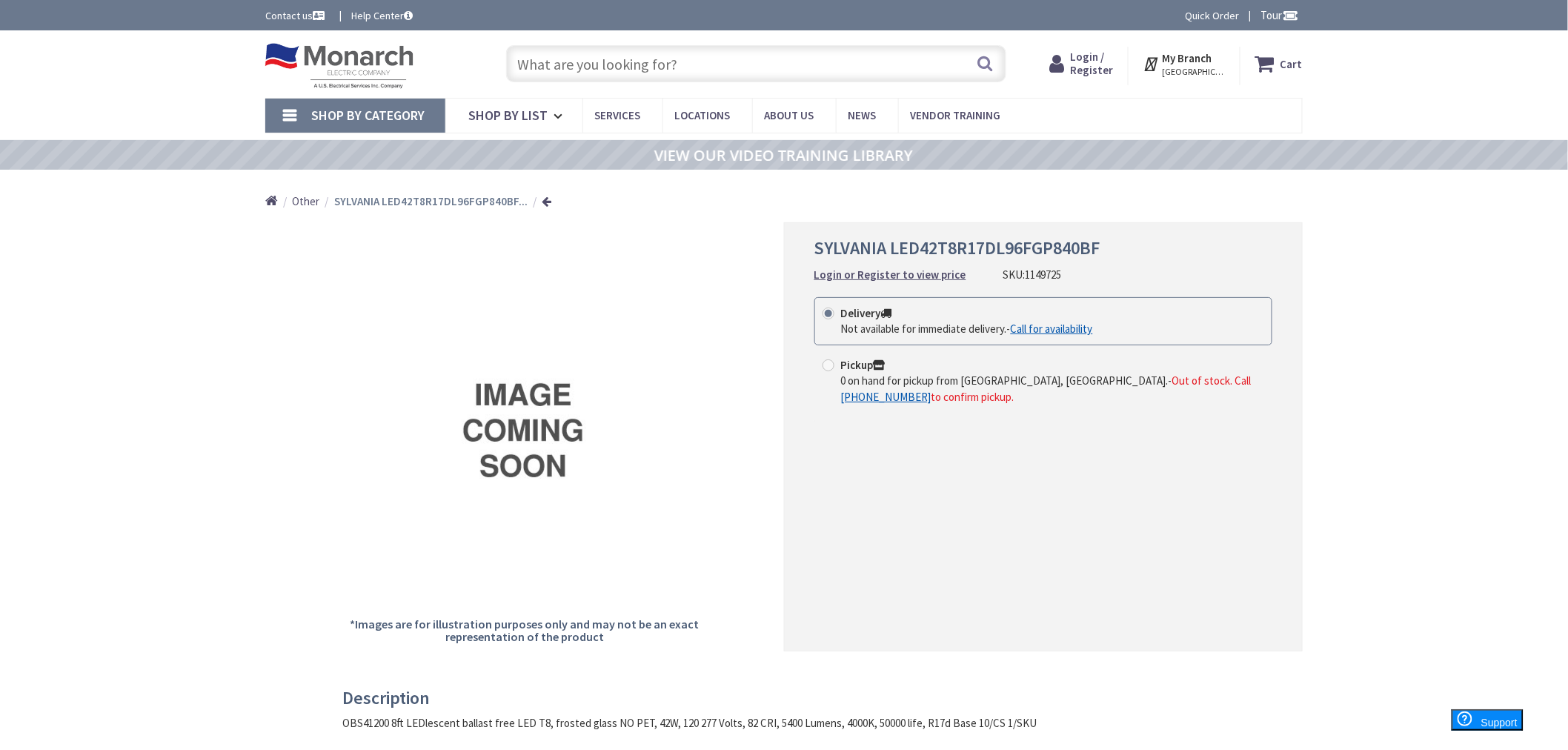
click at [684, 53] on input "text" at bounding box center [756, 63] width 500 height 37
paste input "1171449"
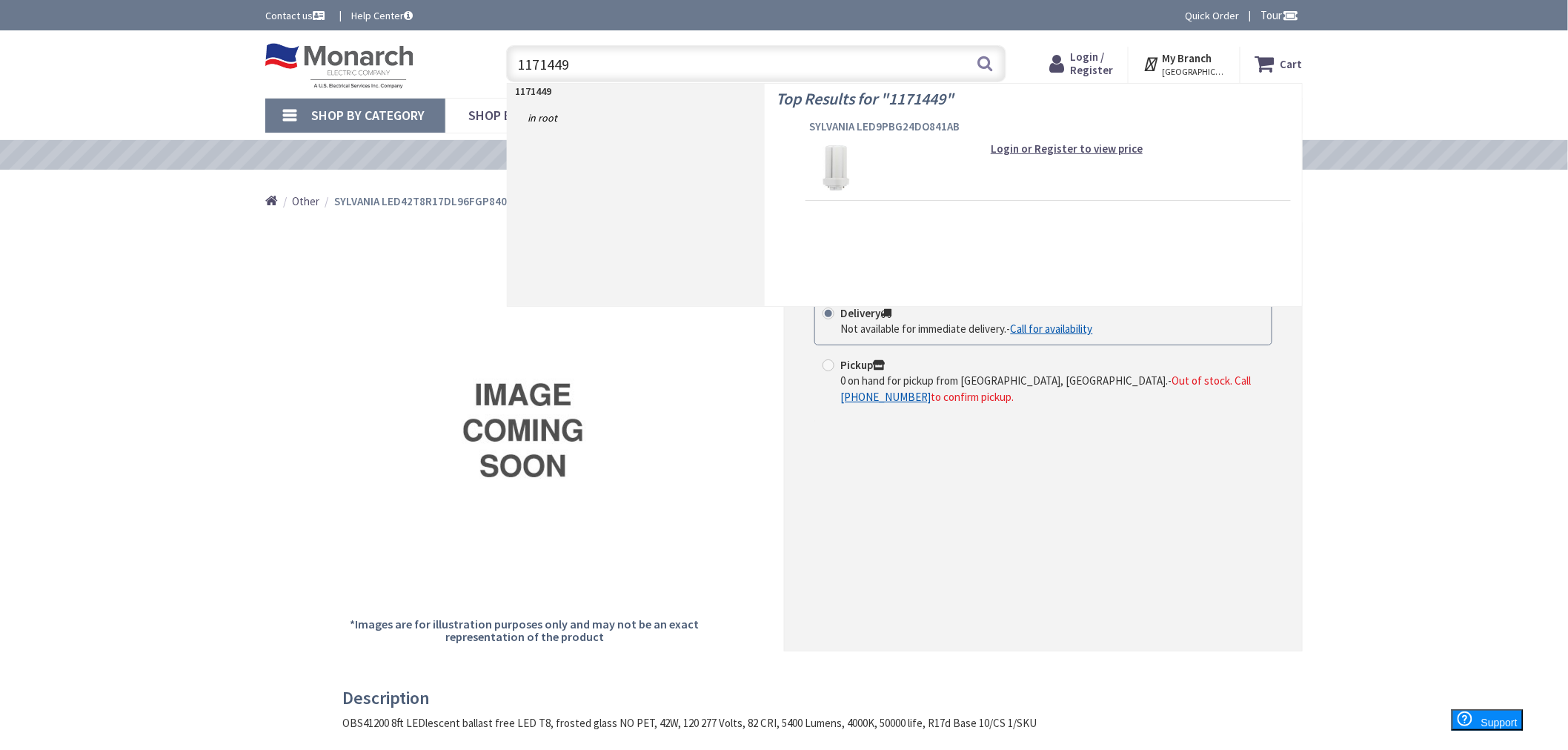
type input "1171449"
click at [890, 123] on span "SYLVANIA LED9PBG24DO841AB" at bounding box center [1048, 127] width 478 height 15
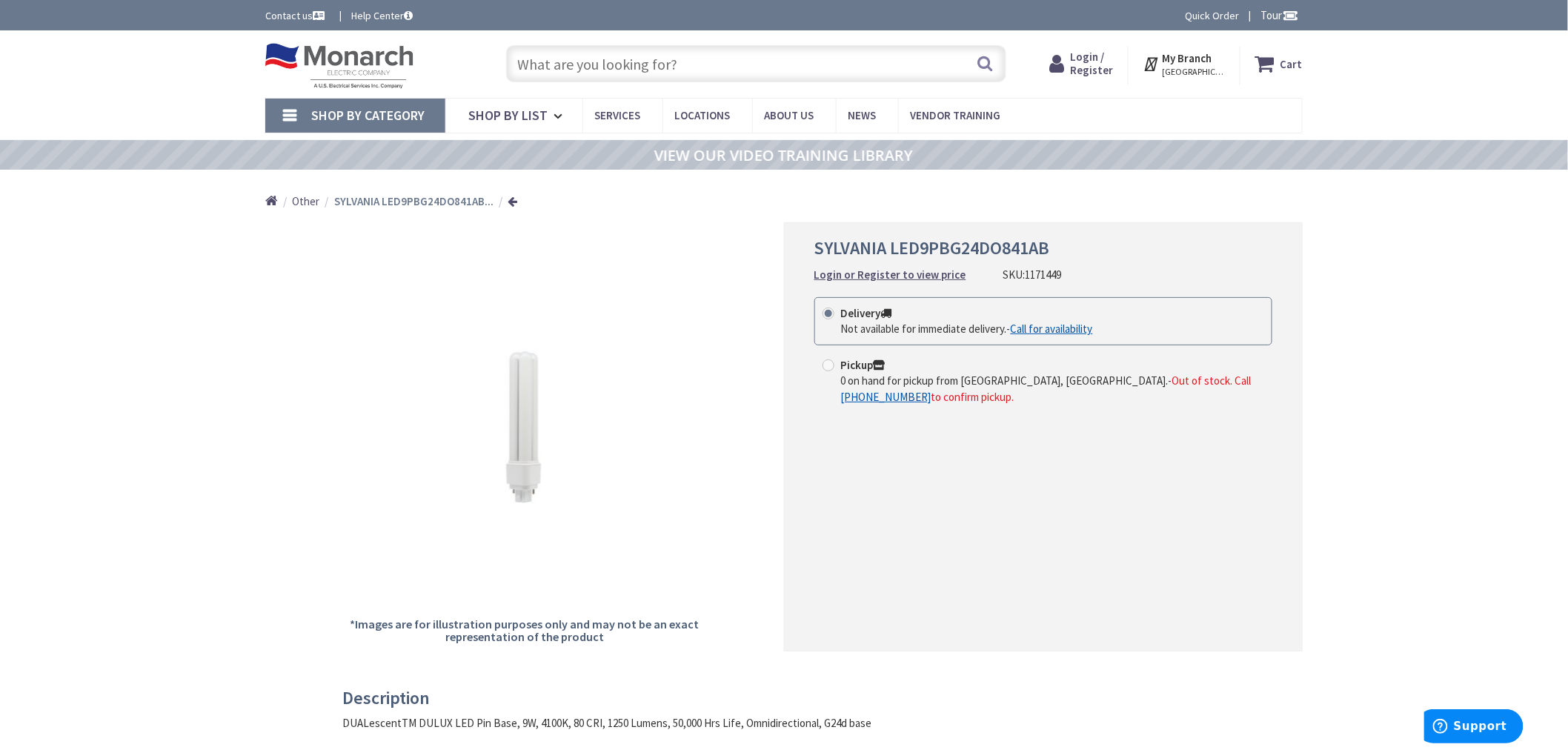
click at [579, 60] on input "text" at bounding box center [756, 63] width 500 height 37
paste input "1195453"
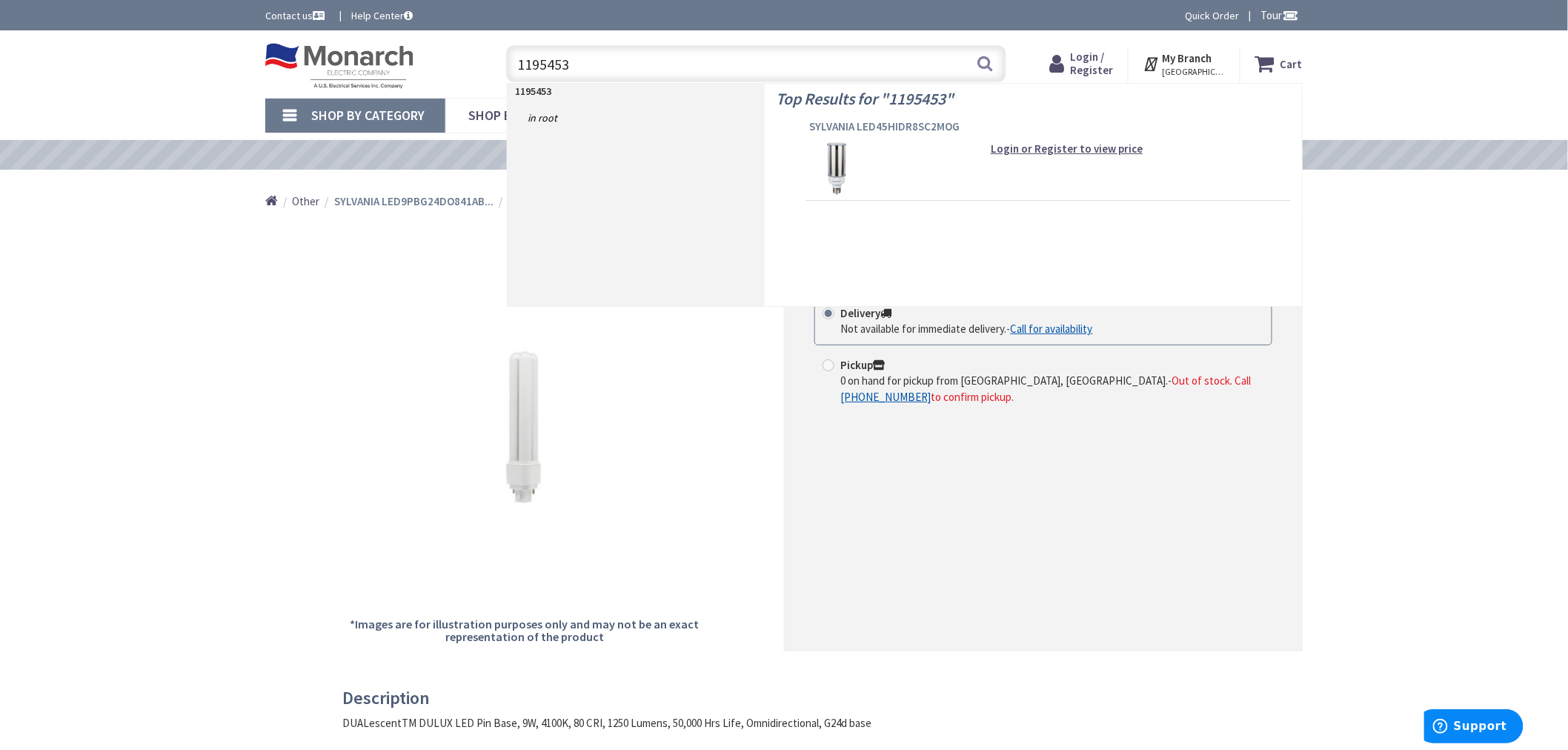
type input "1195453"
click at [831, 128] on span "SYLVANIA LED45HIDR8SC2MOG" at bounding box center [1048, 127] width 478 height 15
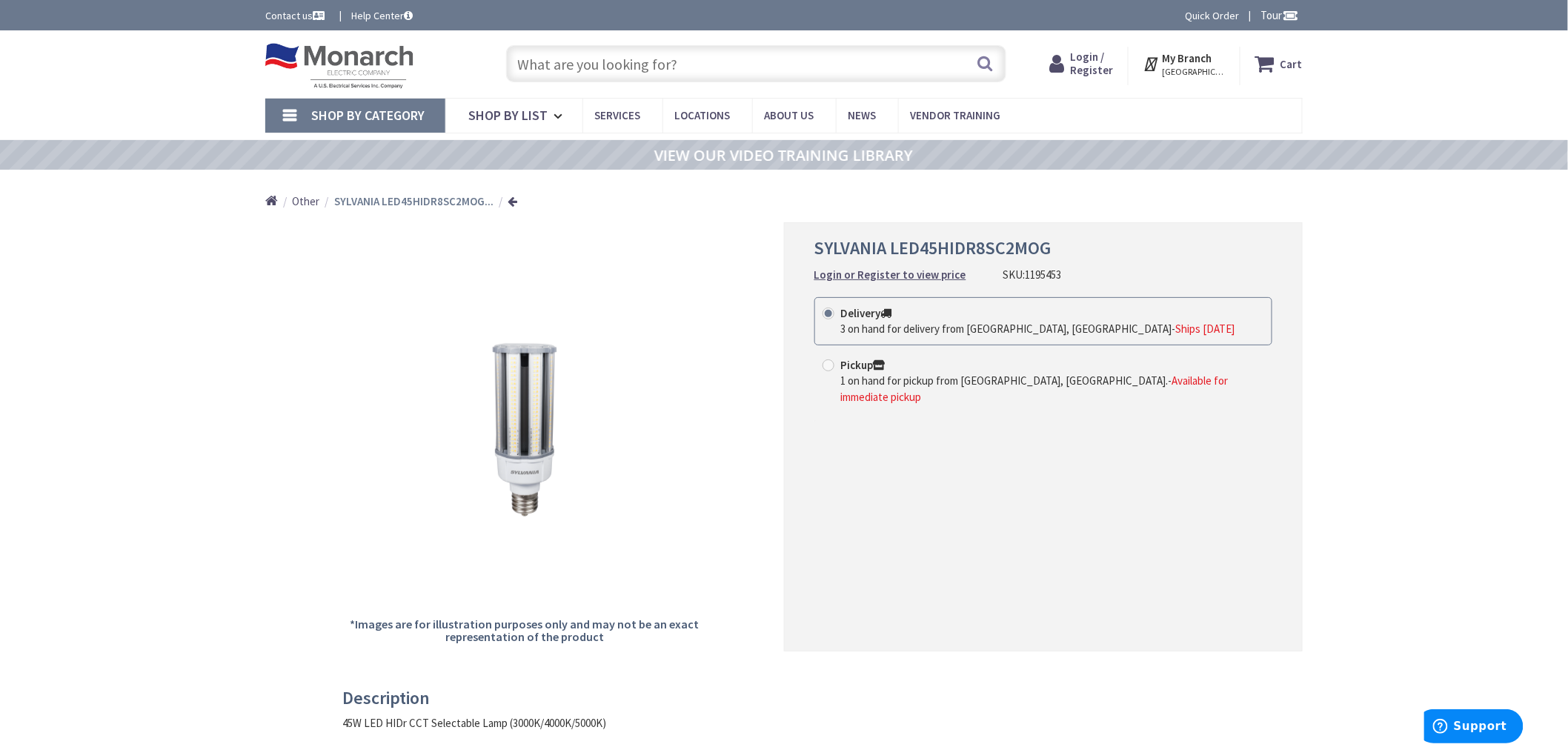
click at [598, 64] on input "text" at bounding box center [756, 63] width 500 height 37
paste input "1219219"
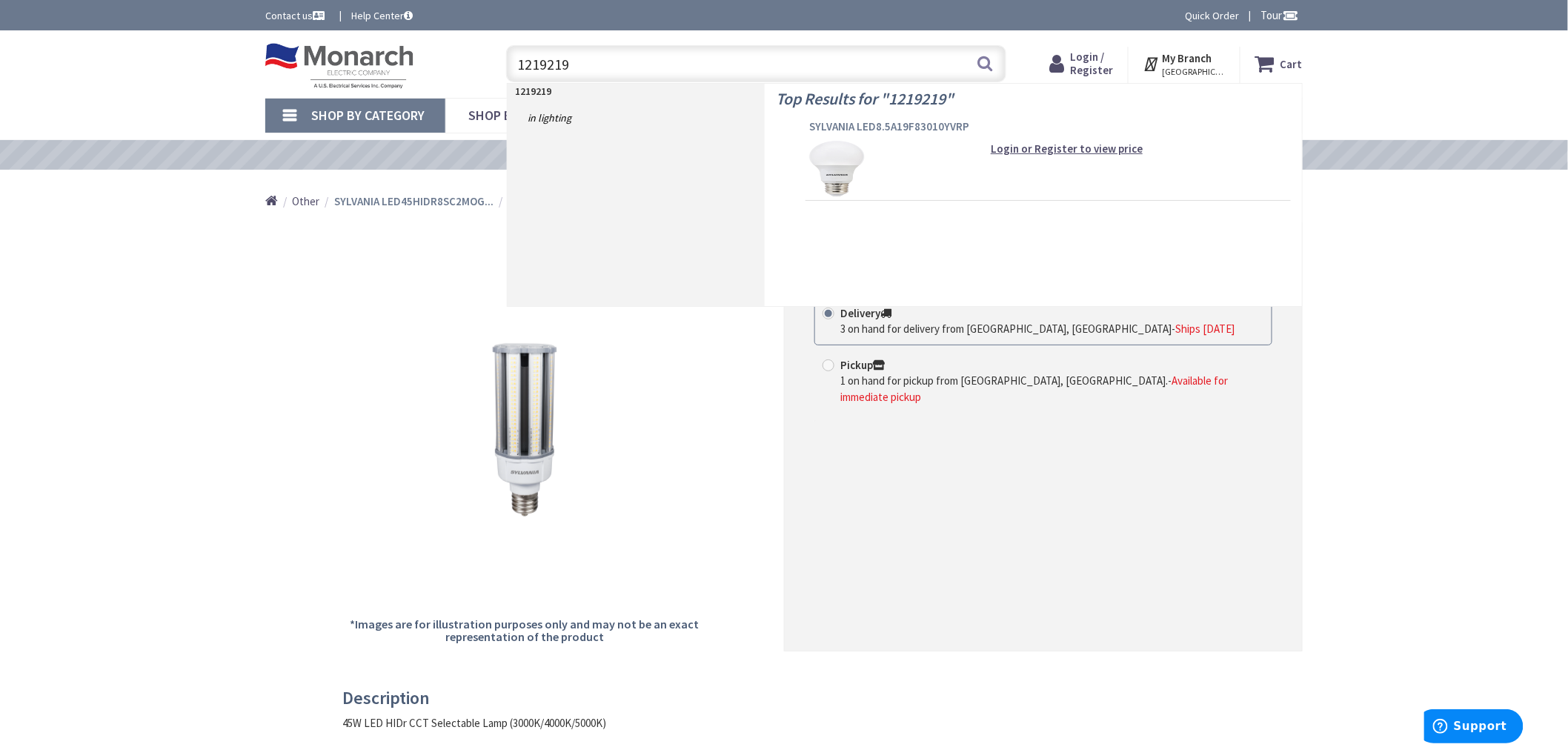
type input "1219219"
click at [834, 128] on span "SYLVANIA LED8.5A19F83010YVRP" at bounding box center [1048, 127] width 478 height 15
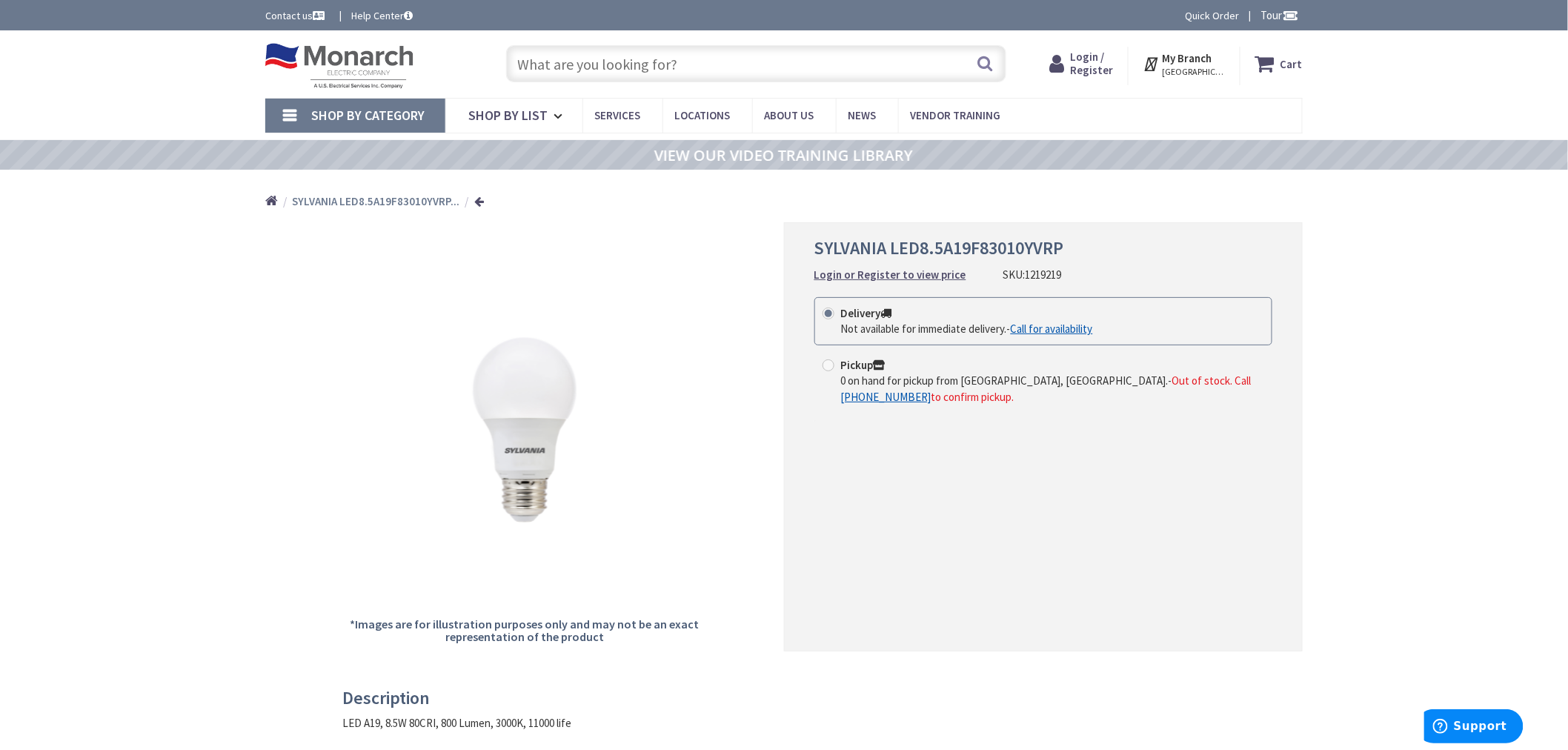
click at [575, 70] on input "text" at bounding box center [756, 63] width 500 height 37
paste input "1305938"
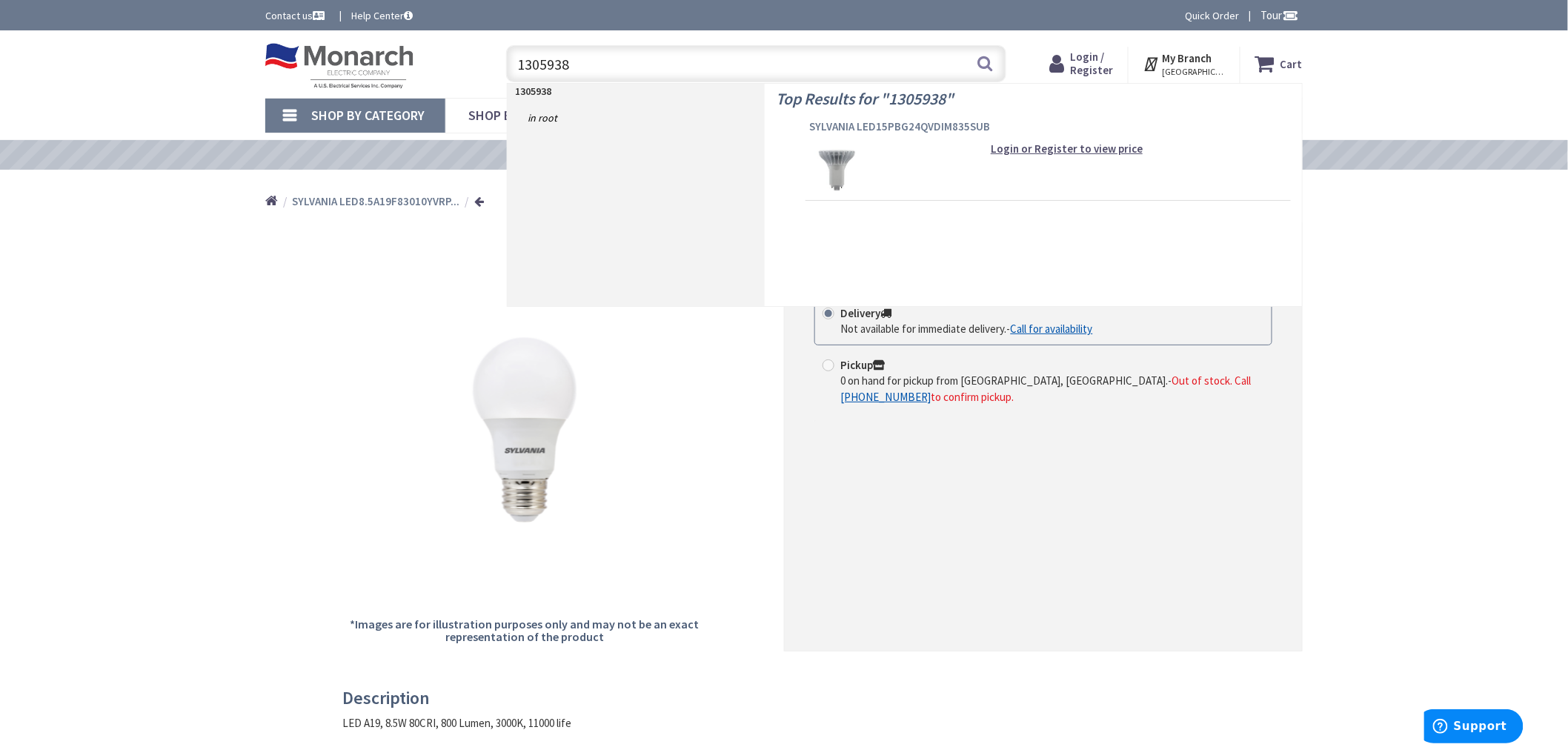
type input "1305938"
click at [853, 126] on span "SYLVANIA LED15PBG24QVDIM835SUB" at bounding box center [1048, 127] width 478 height 15
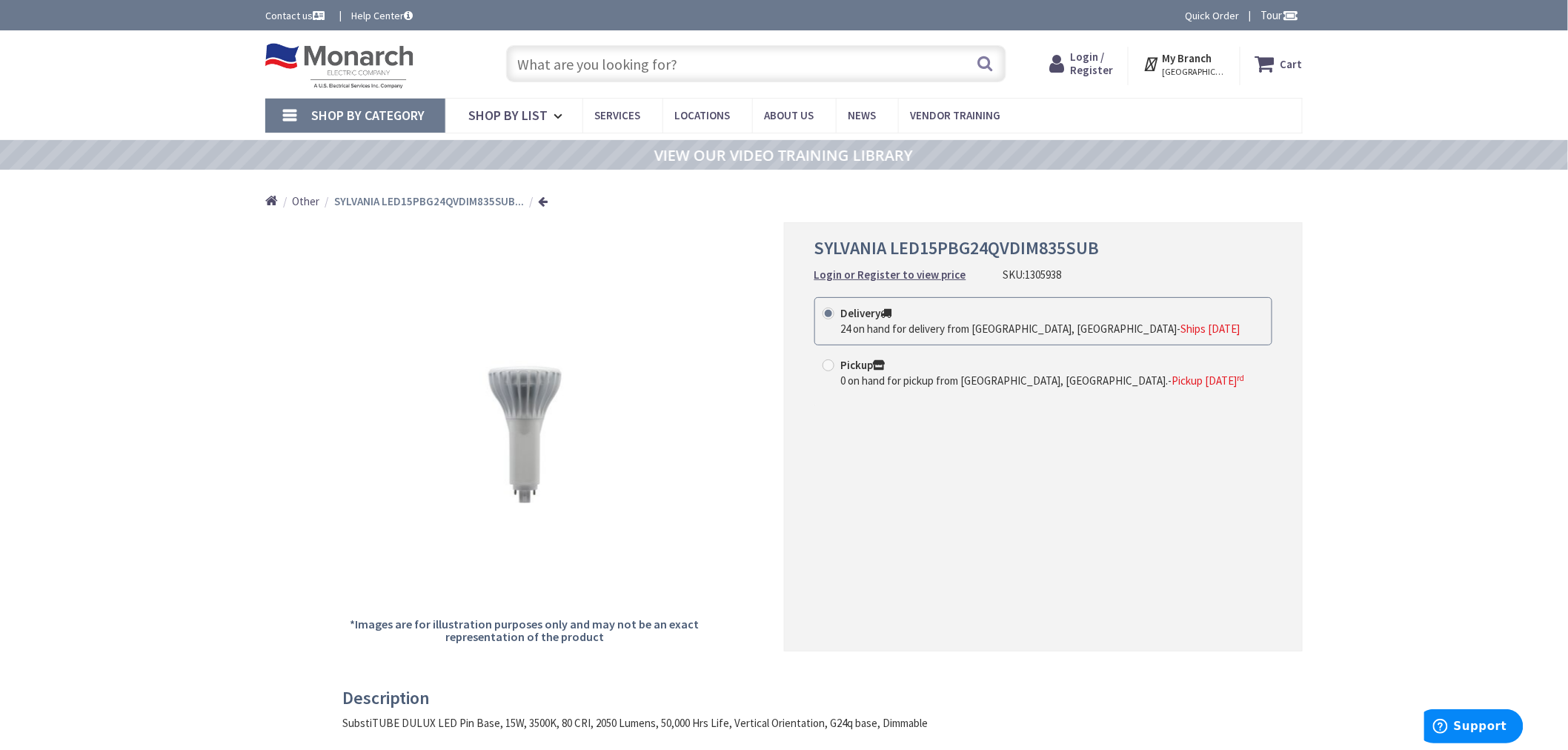
click at [588, 53] on input "text" at bounding box center [756, 63] width 500 height 37
paste input "1321448"
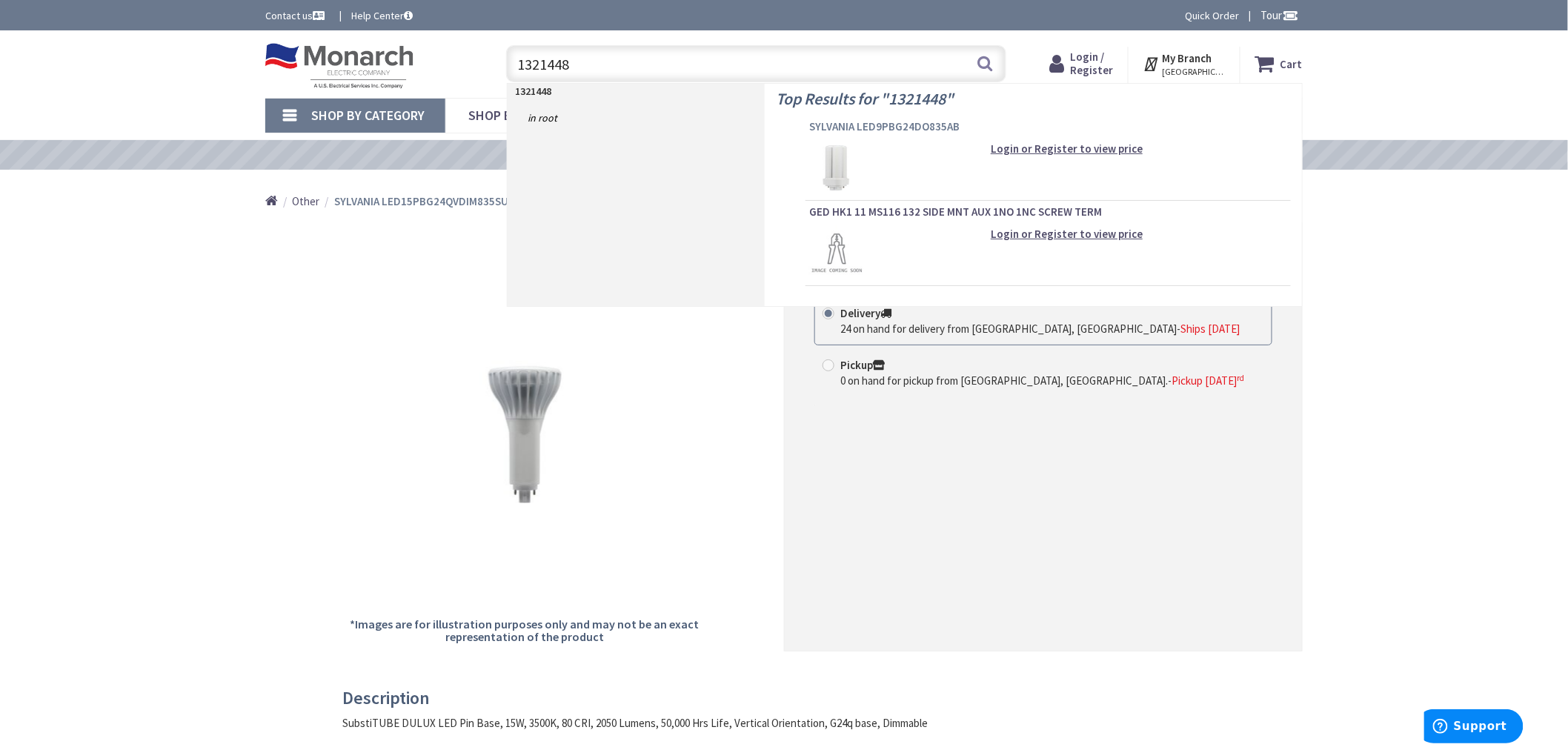
type input "1321448"
click at [857, 121] on span "SYLVANIA LED9PBG24DO835AB" at bounding box center [1048, 127] width 478 height 15
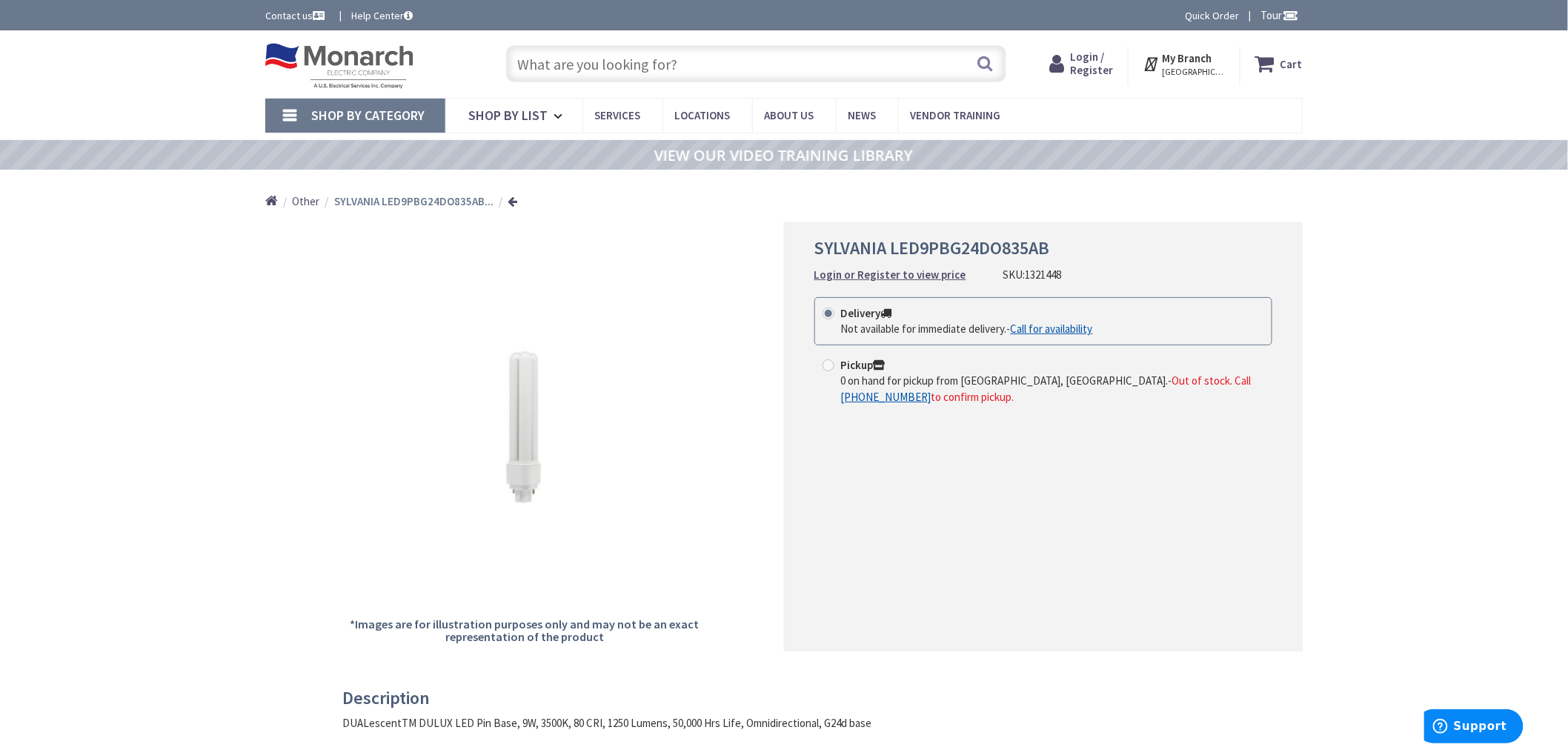
click at [613, 63] on input "text" at bounding box center [756, 63] width 500 height 37
paste input "1322662"
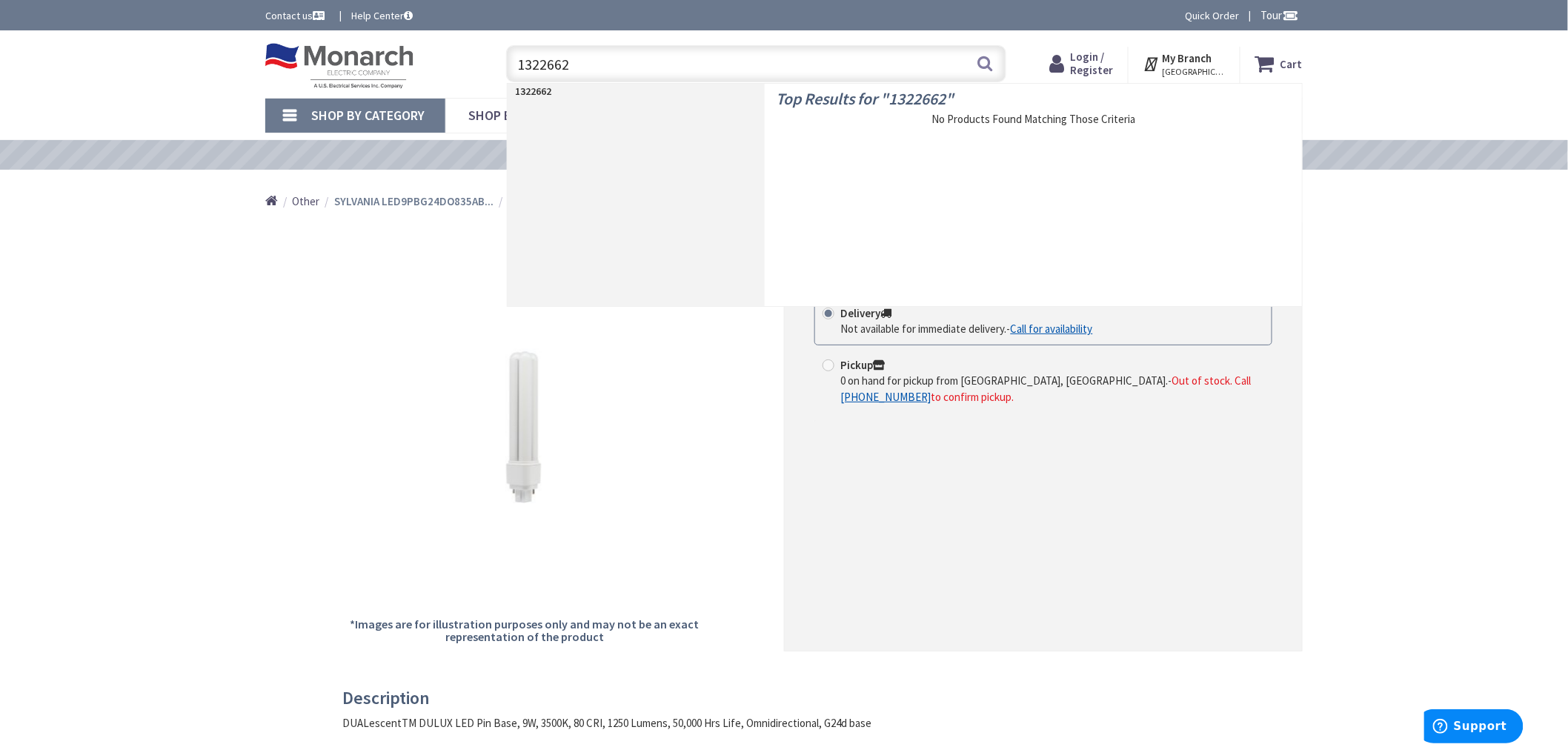
click at [542, 65] on input "1322662" at bounding box center [756, 63] width 500 height 37
paste input "31310"
type input "1331310"
click at [844, 128] on span "SYLVANIA LED75HIDRODAREA850MOG" at bounding box center [1048, 127] width 478 height 15
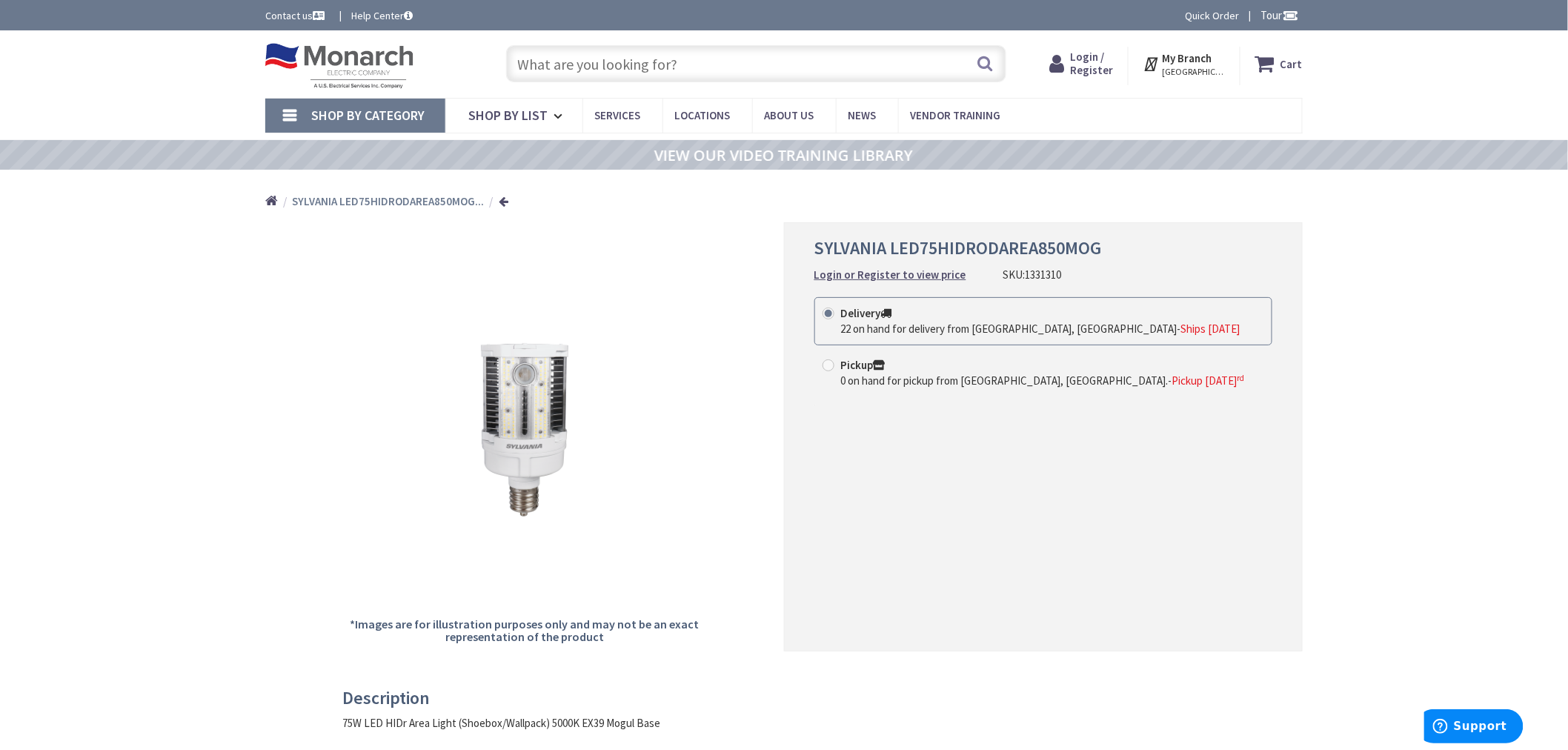
click at [661, 65] on input "text" at bounding box center [756, 63] width 500 height 37
paste input "1389235"
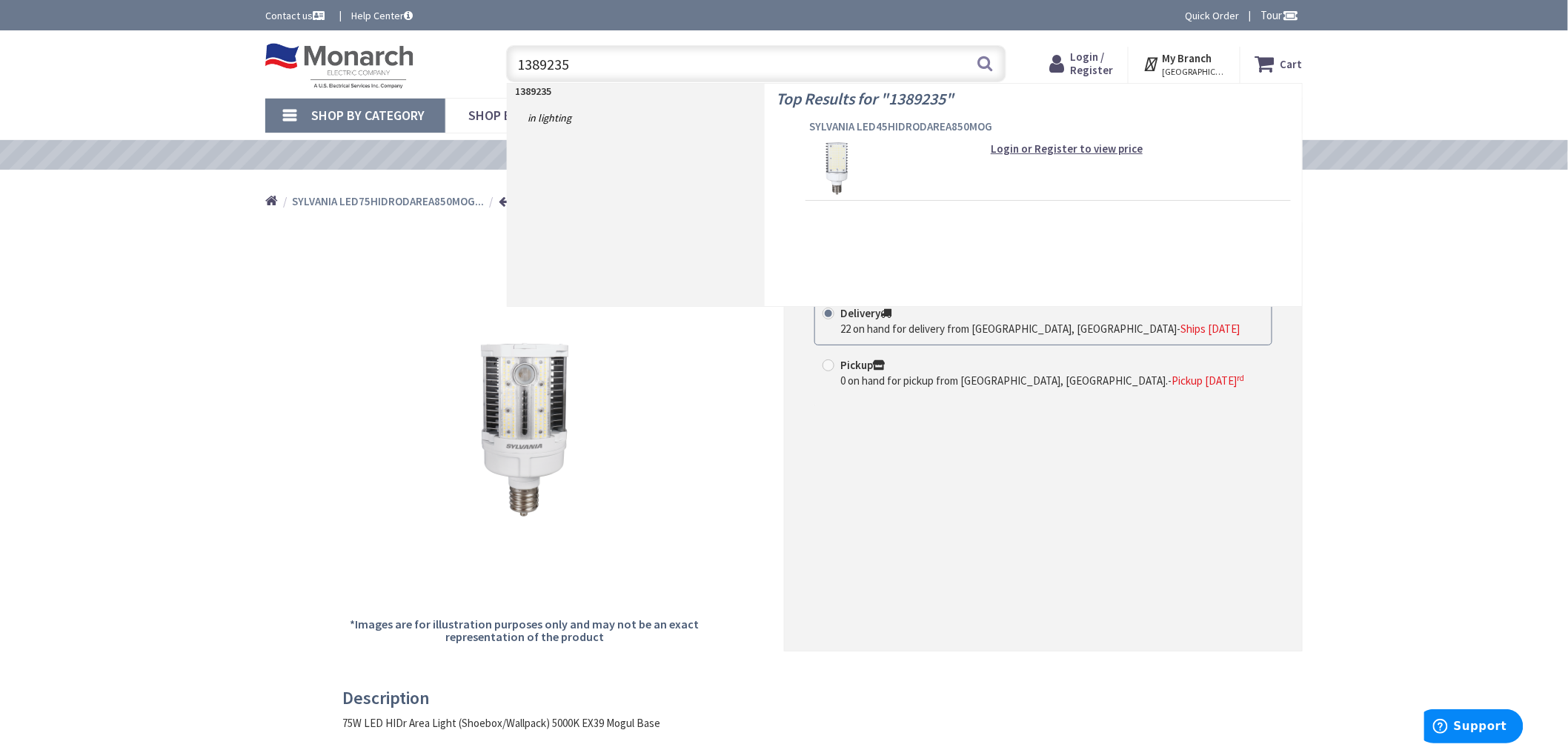
type input "1389235"
click at [878, 126] on span "SYLVANIA LED45HIDRODAREA850MOG" at bounding box center [1048, 127] width 478 height 15
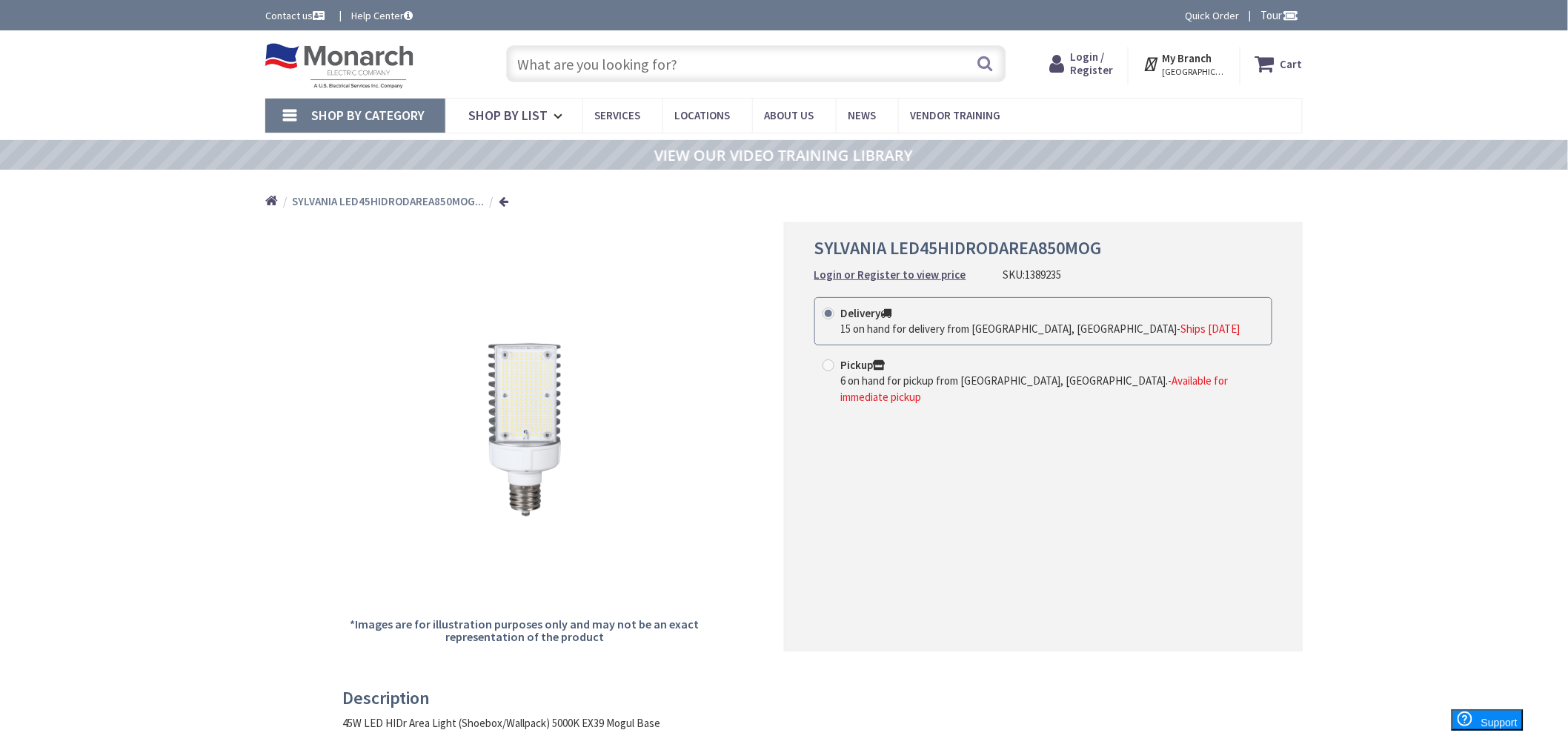
click at [590, 53] on input "text" at bounding box center [756, 63] width 500 height 37
paste input "1308809"
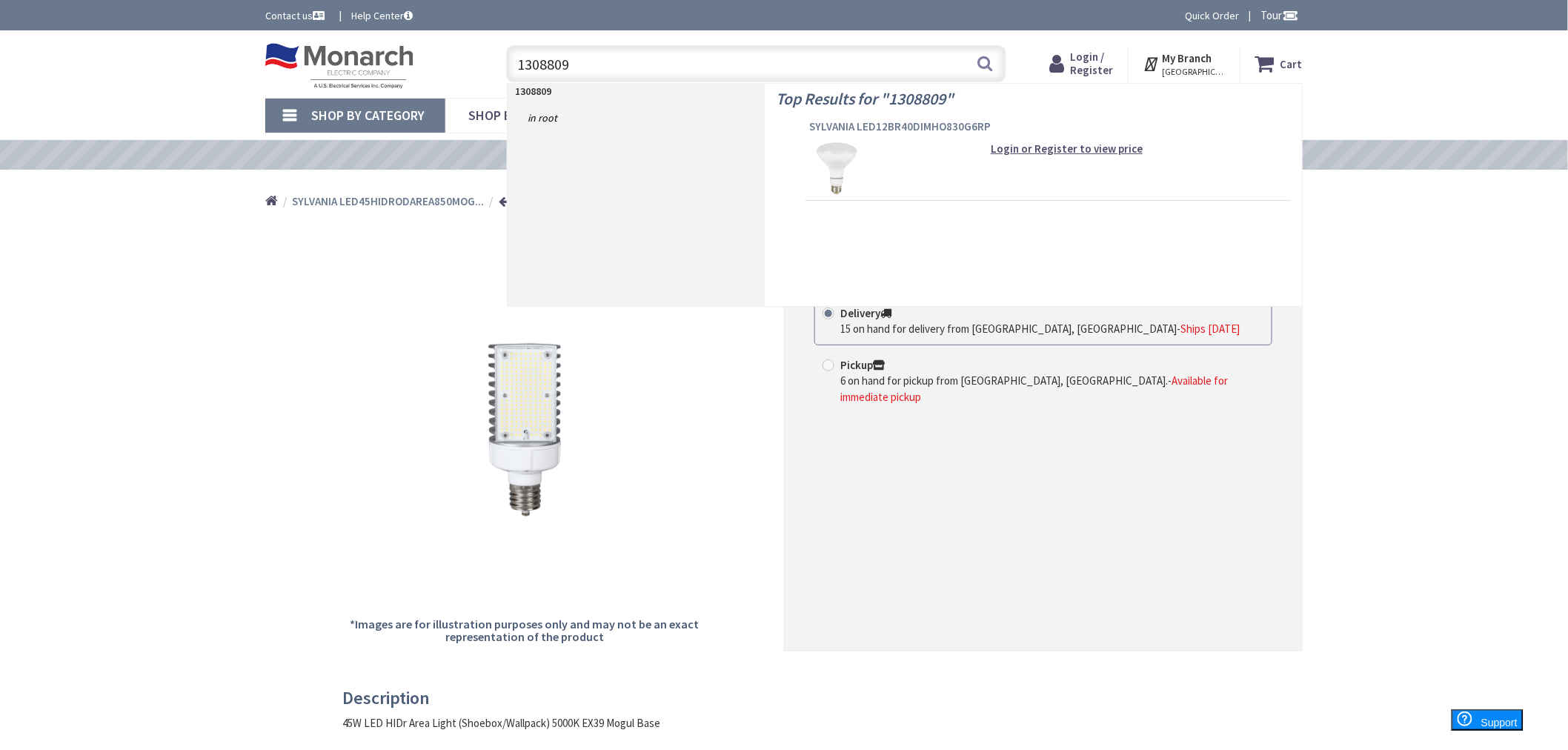
type input "1308809"
click at [830, 123] on span "SYLVANIA LED12BR40DIMHO830G6RP" at bounding box center [1048, 127] width 478 height 15
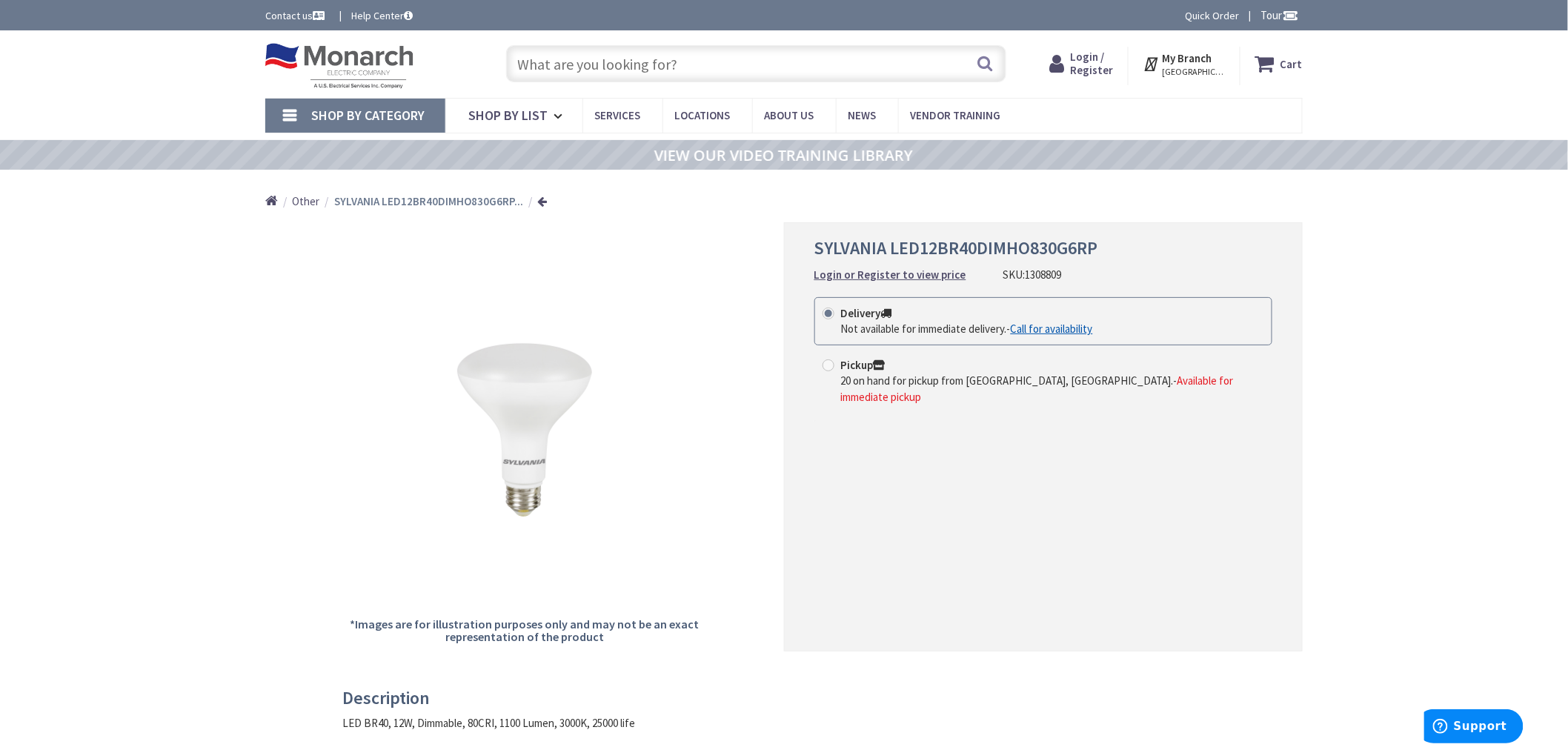
click at [655, 63] on input "text" at bounding box center [756, 63] width 500 height 37
paste input "1324828"
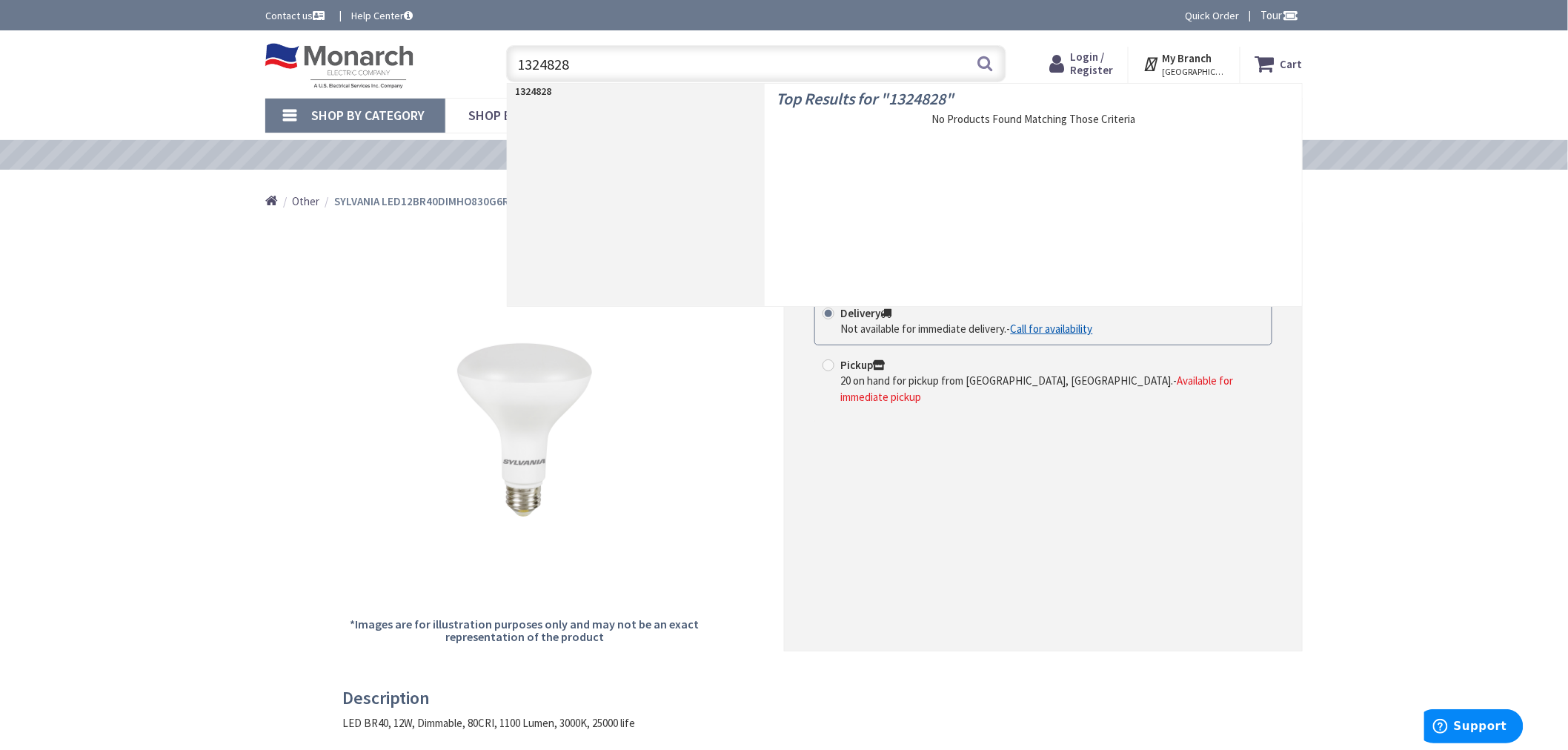
click at [550, 56] on input "1324828" at bounding box center [756, 63] width 500 height 37
paste input "5823"
type input "1358238"
click at [853, 123] on span "SYLVANIA LED12T8L36FGPDIM8SC12BF" at bounding box center [1048, 127] width 478 height 15
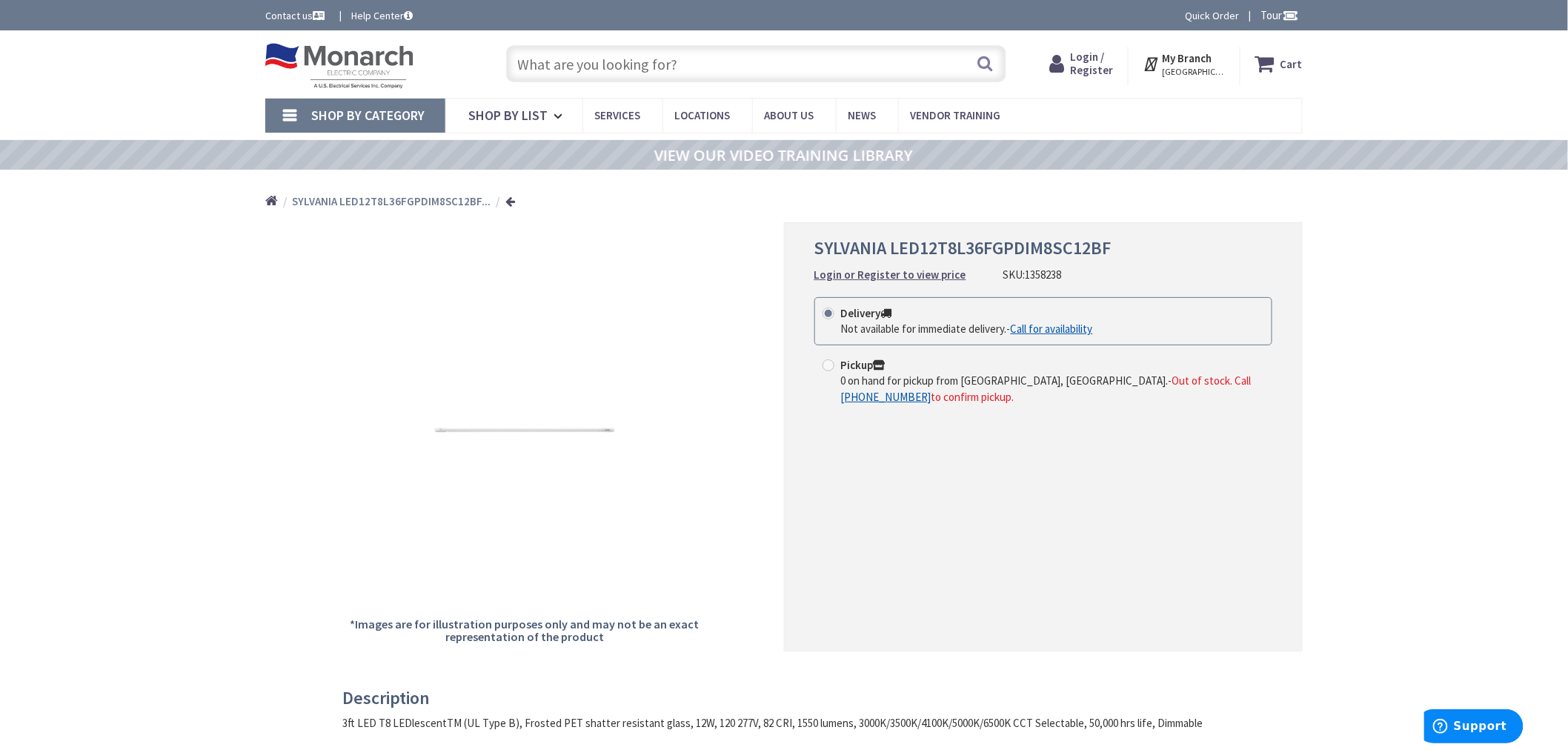
click at [612, 62] on input "text" at bounding box center [756, 63] width 500 height 37
paste input "1401335"
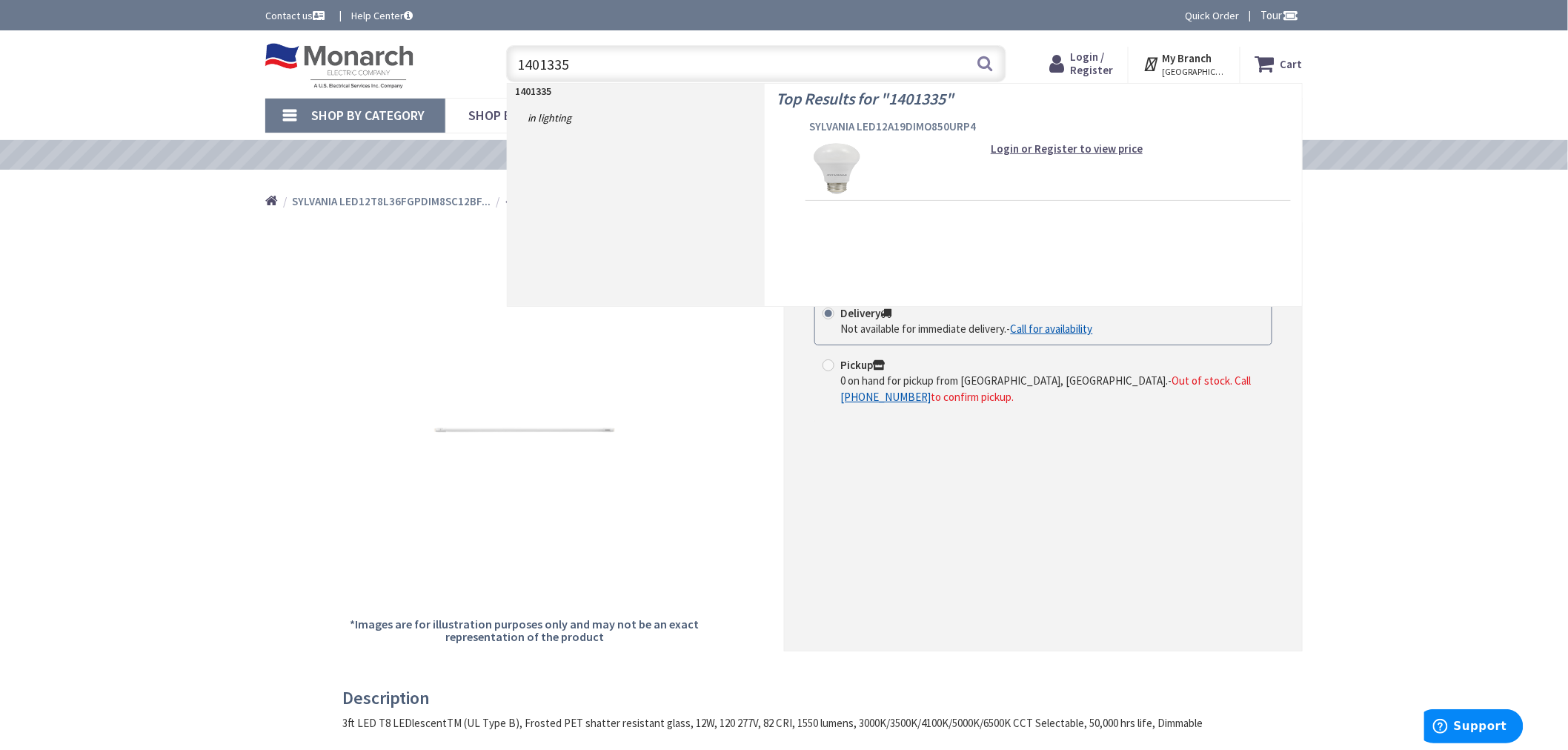
type input "1401335"
click at [860, 124] on span "SYLVANIA LED12A19DIMO850URP4" at bounding box center [1048, 127] width 478 height 15
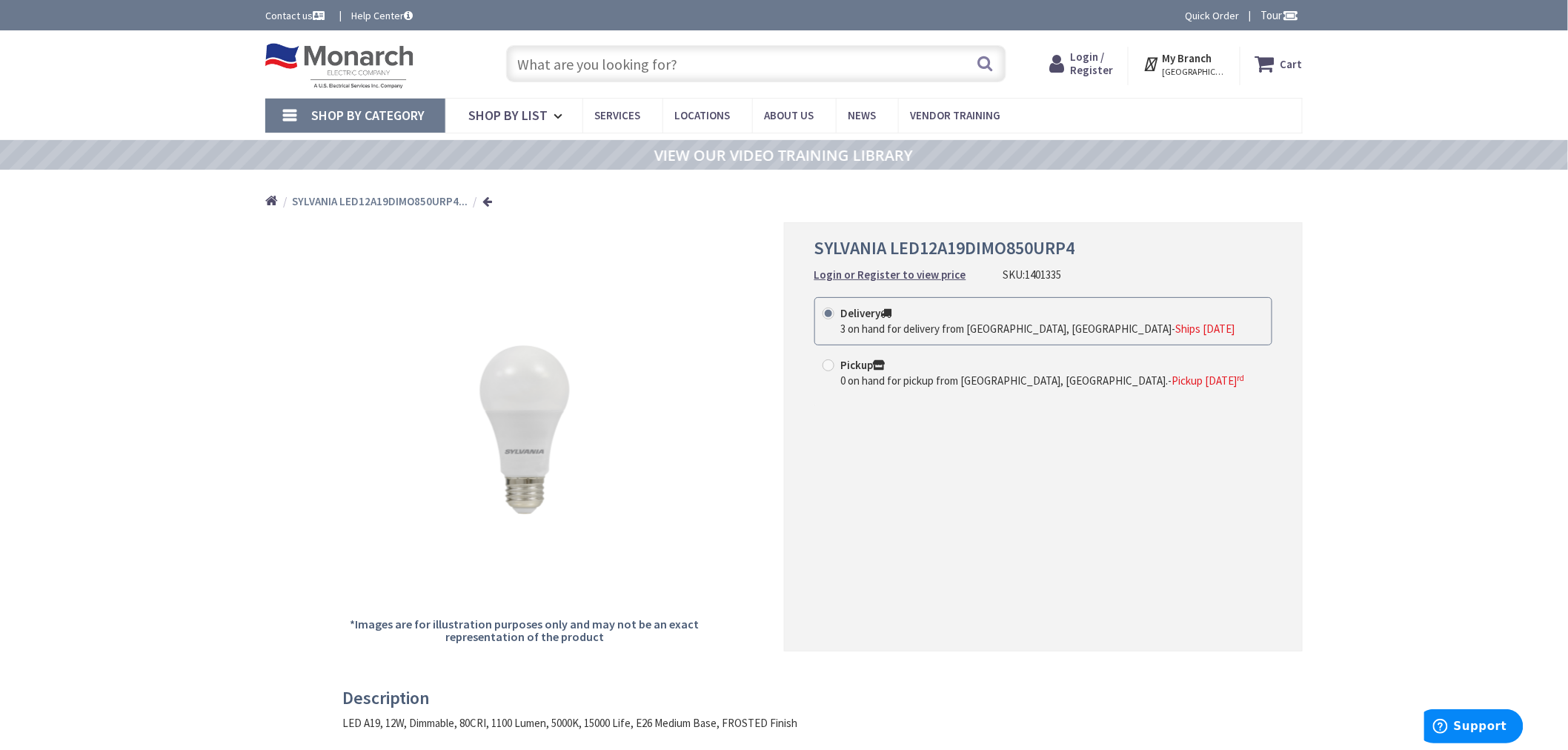
click at [717, 70] on input "text" at bounding box center [756, 63] width 500 height 37
paste input "1081236"
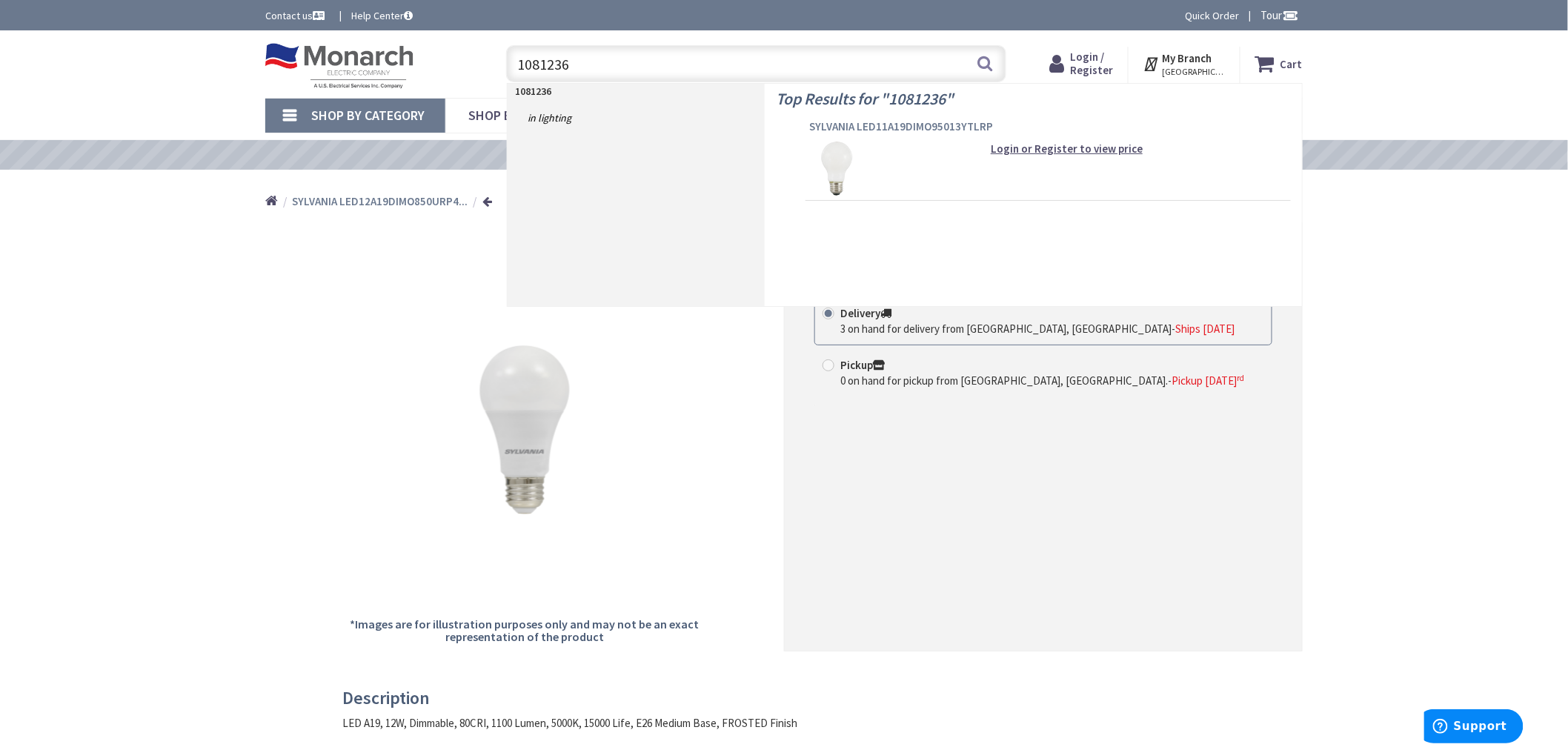
type input "1081236"
click at [863, 122] on span "SYLVANIA LED11A19DIMO95013YTLRP" at bounding box center [1048, 127] width 478 height 15
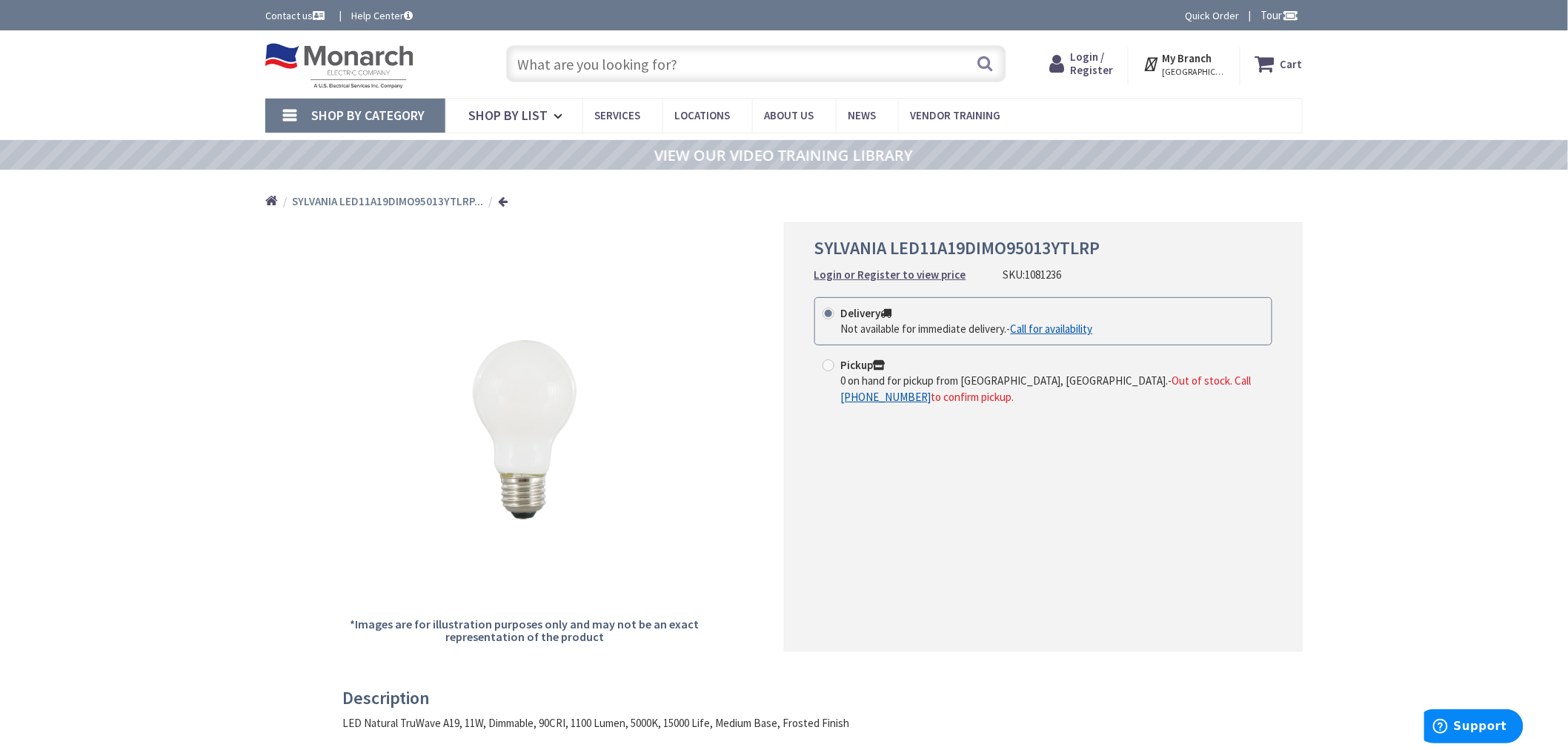
click at [618, 48] on input "text" at bounding box center [756, 63] width 500 height 37
paste input "1208405"
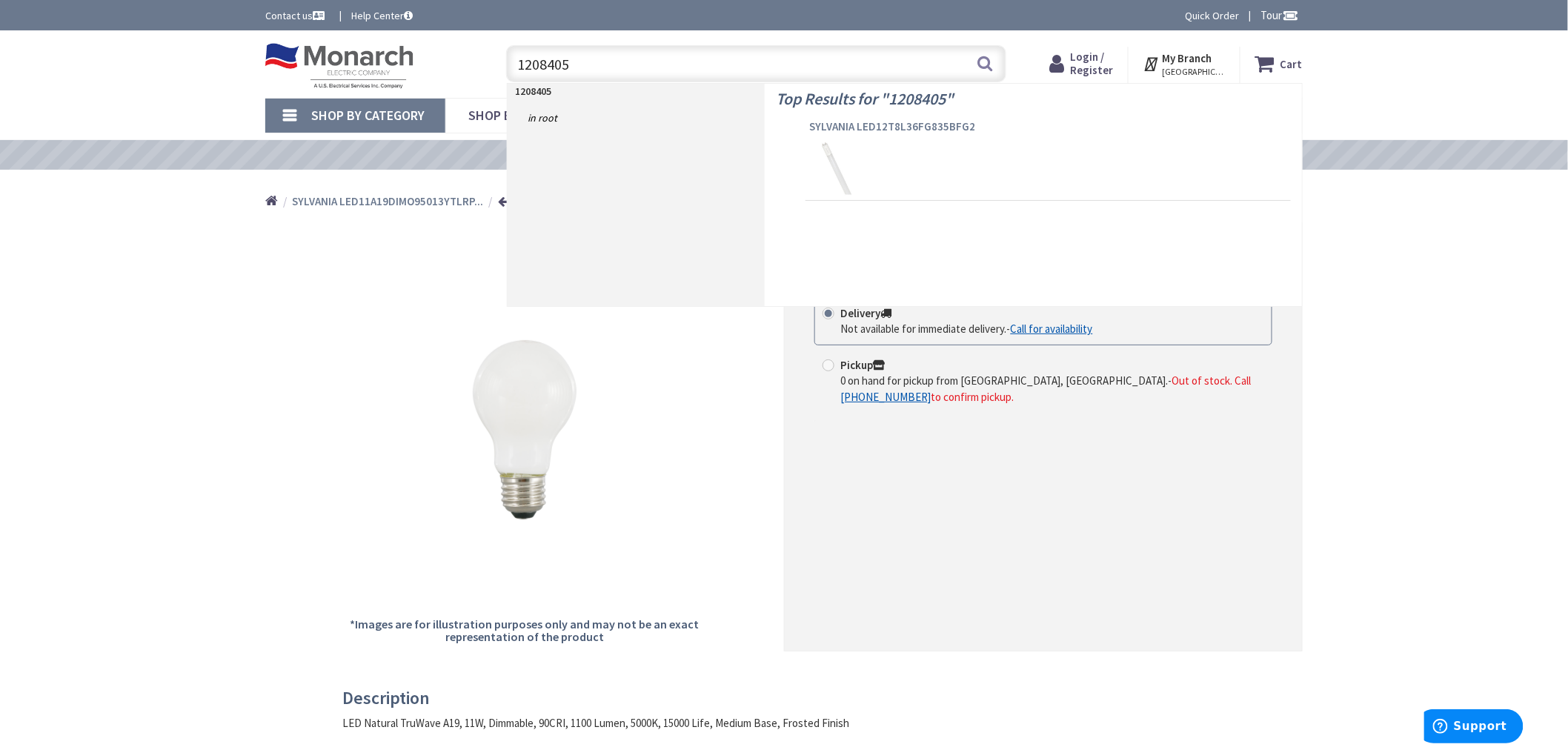
type input "1208405"
click at [832, 126] on span "SYLVANIA LED12T8L36FG835BFG2" at bounding box center [1048, 127] width 478 height 15
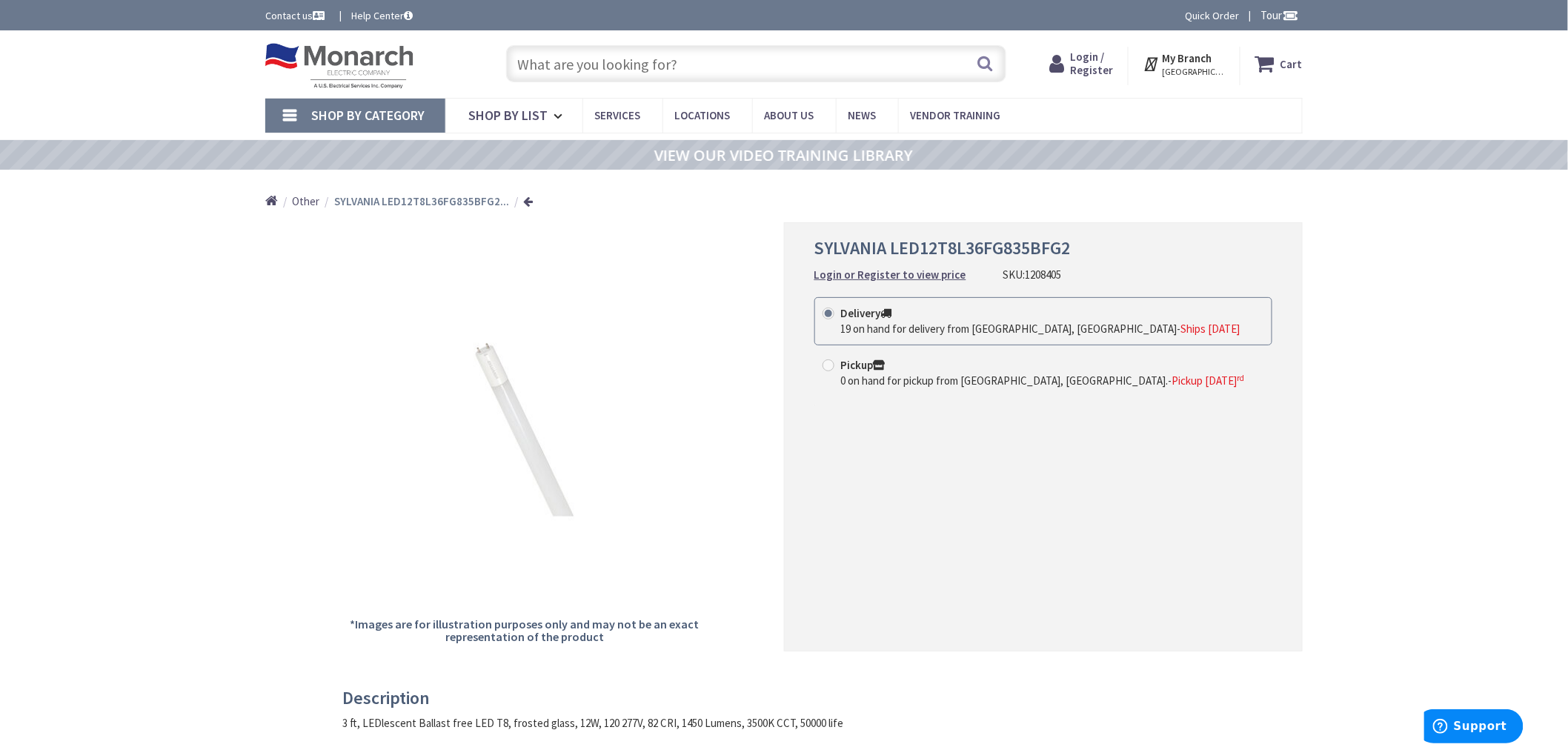
click at [651, 61] on input "text" at bounding box center [756, 63] width 500 height 37
paste input "1231750"
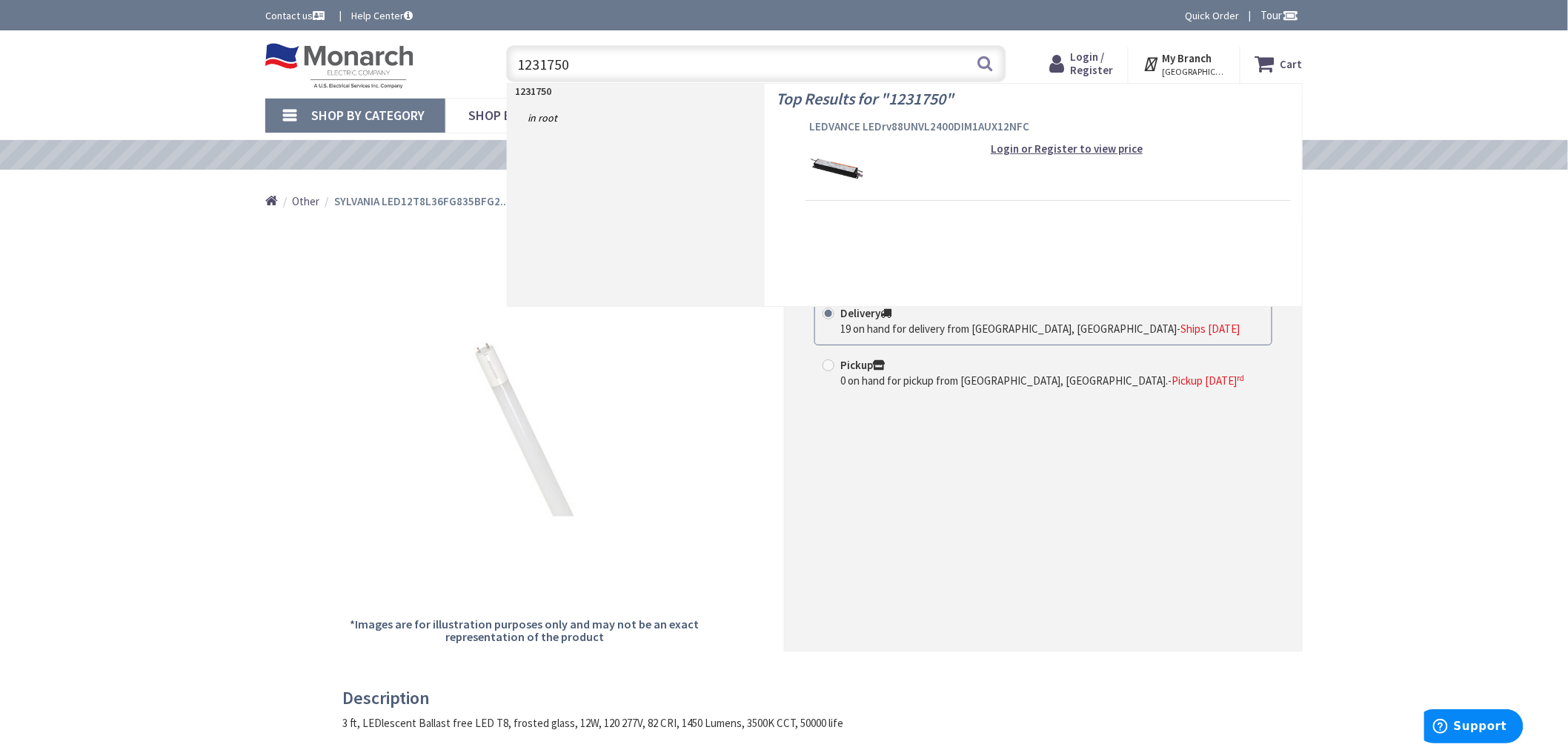
type input "1231750"
click at [928, 121] on span "LEDVANCE LEDrv88UNVL2400DIM1AUX12NFC" at bounding box center [1048, 127] width 478 height 15
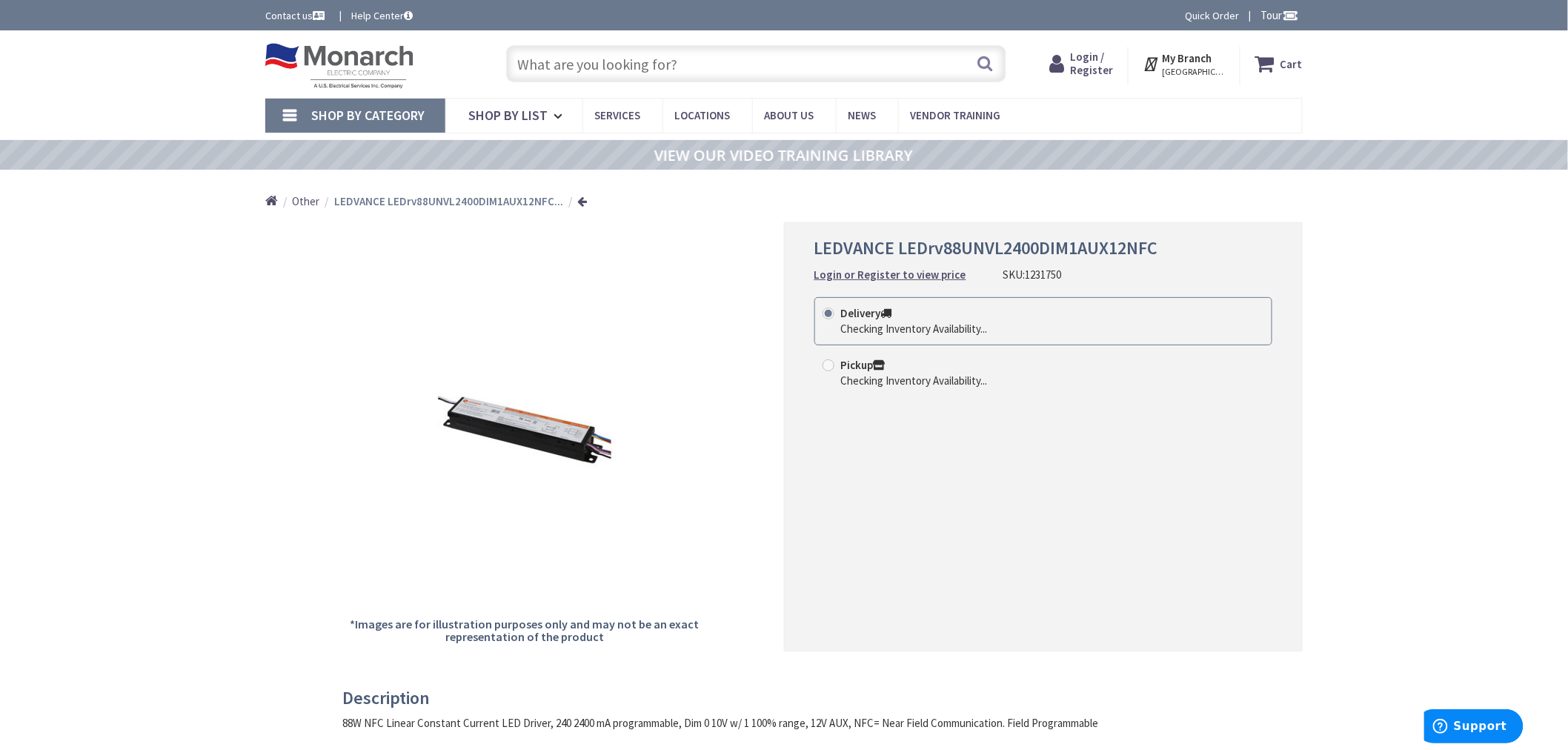
click at [569, 57] on input "text" at bounding box center [756, 63] width 500 height 37
paste input "1214741"
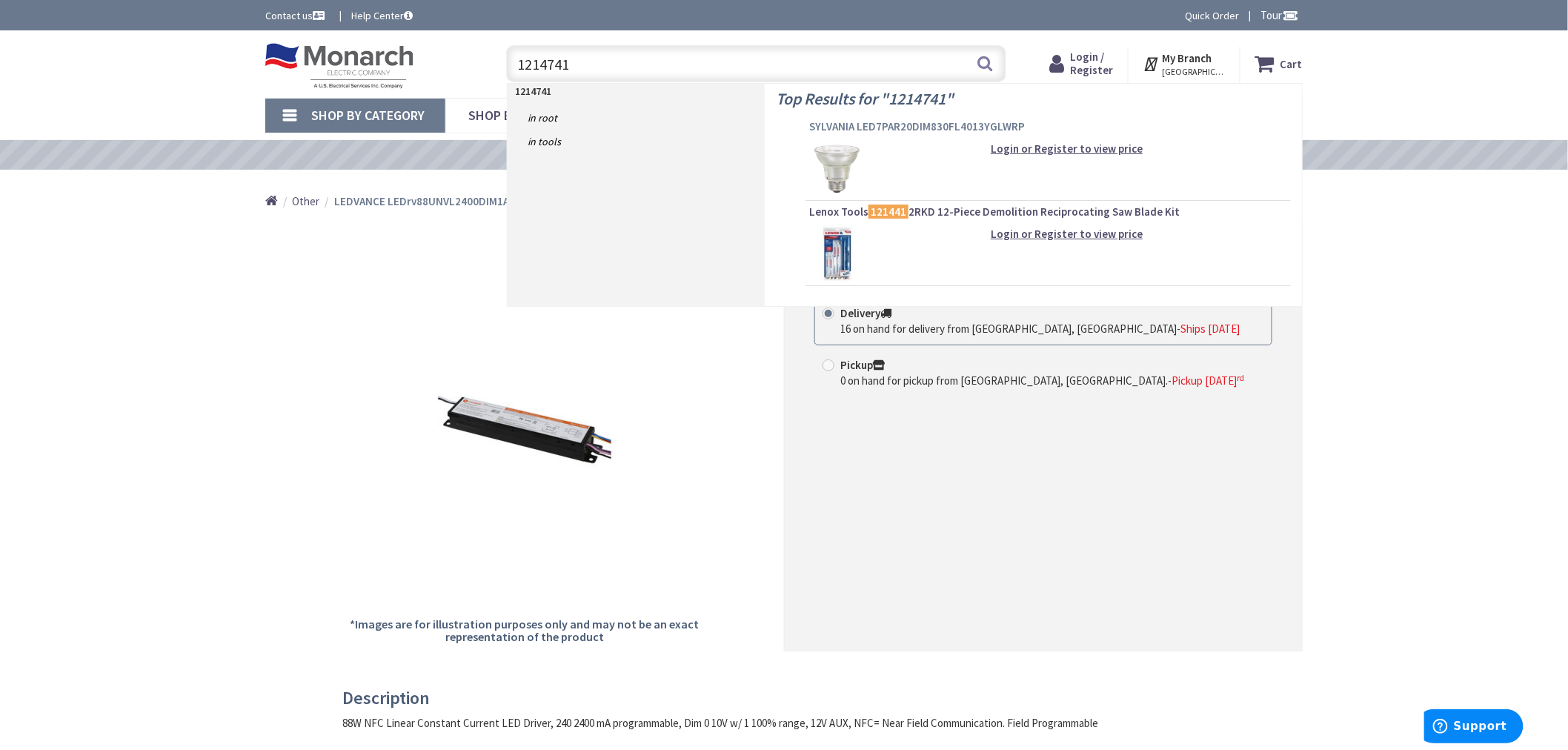
type input "1214741"
click at [852, 126] on span "SYLVANIA LED7PAR20DIM830FL4013YGLWRP" at bounding box center [1048, 127] width 478 height 15
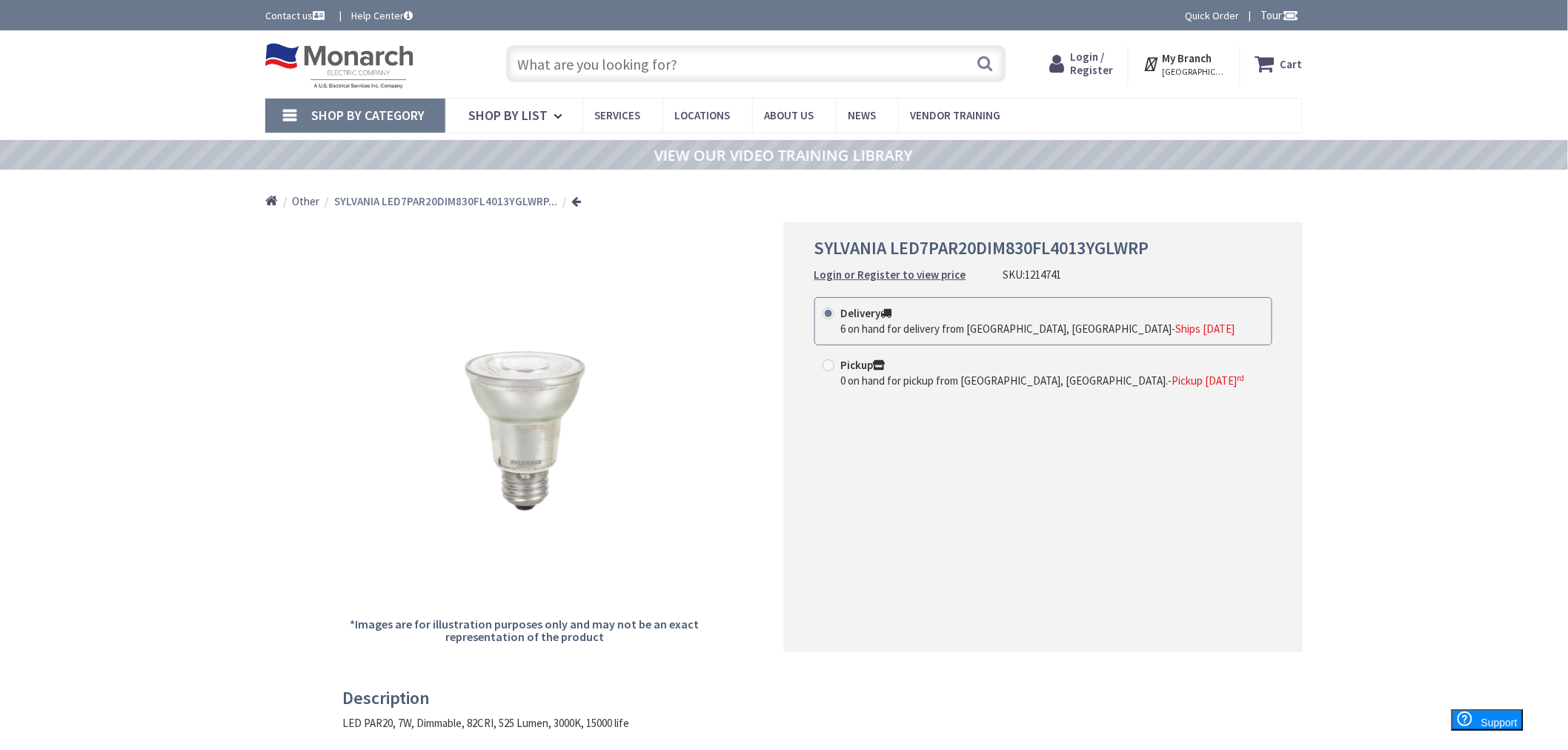
click at [798, 65] on input "text" at bounding box center [756, 63] width 500 height 37
paste input "1305977"
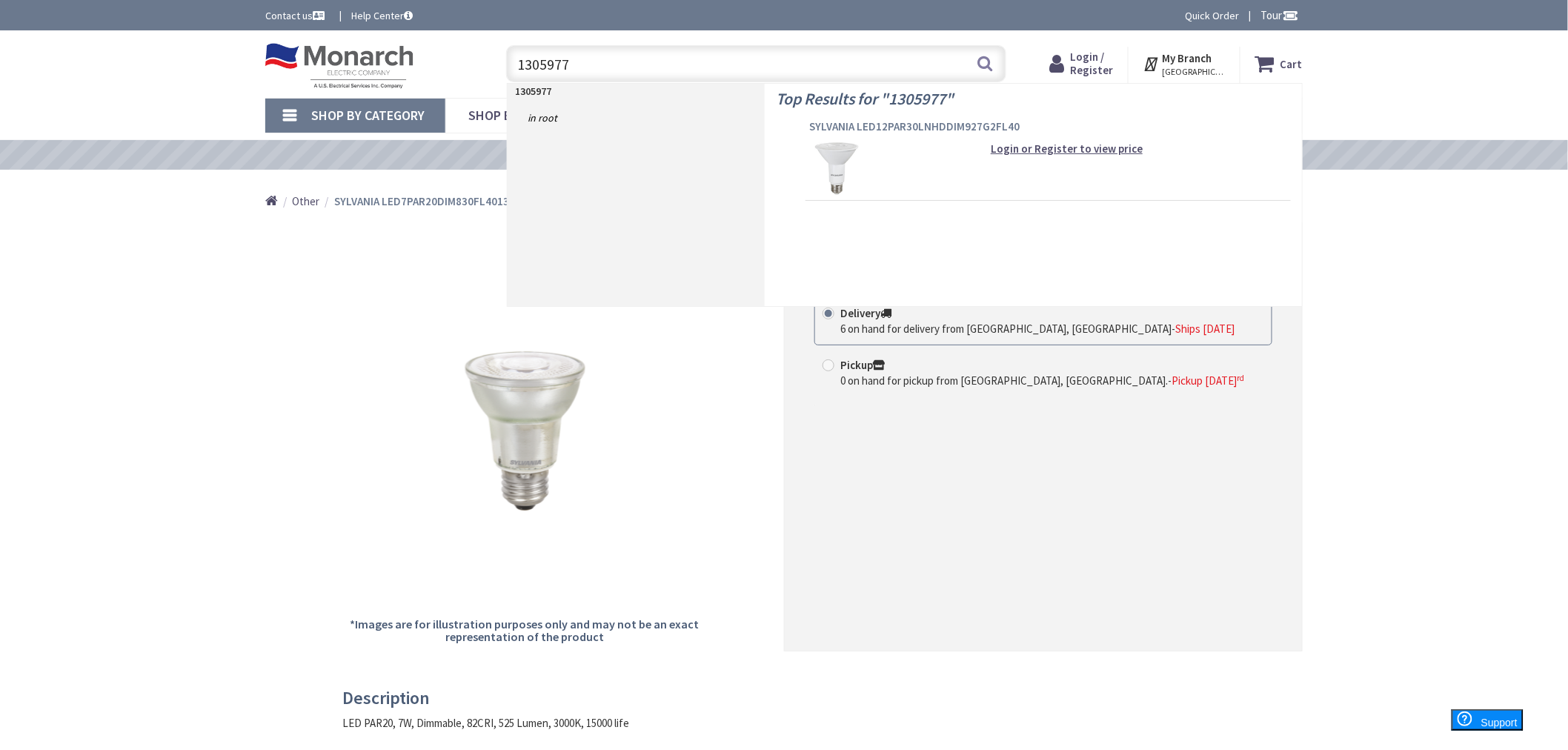
type input "1305977"
click at [862, 120] on span "SYLVANIA LED12PAR30LNHDDIM927G2FL40" at bounding box center [1048, 127] width 478 height 15
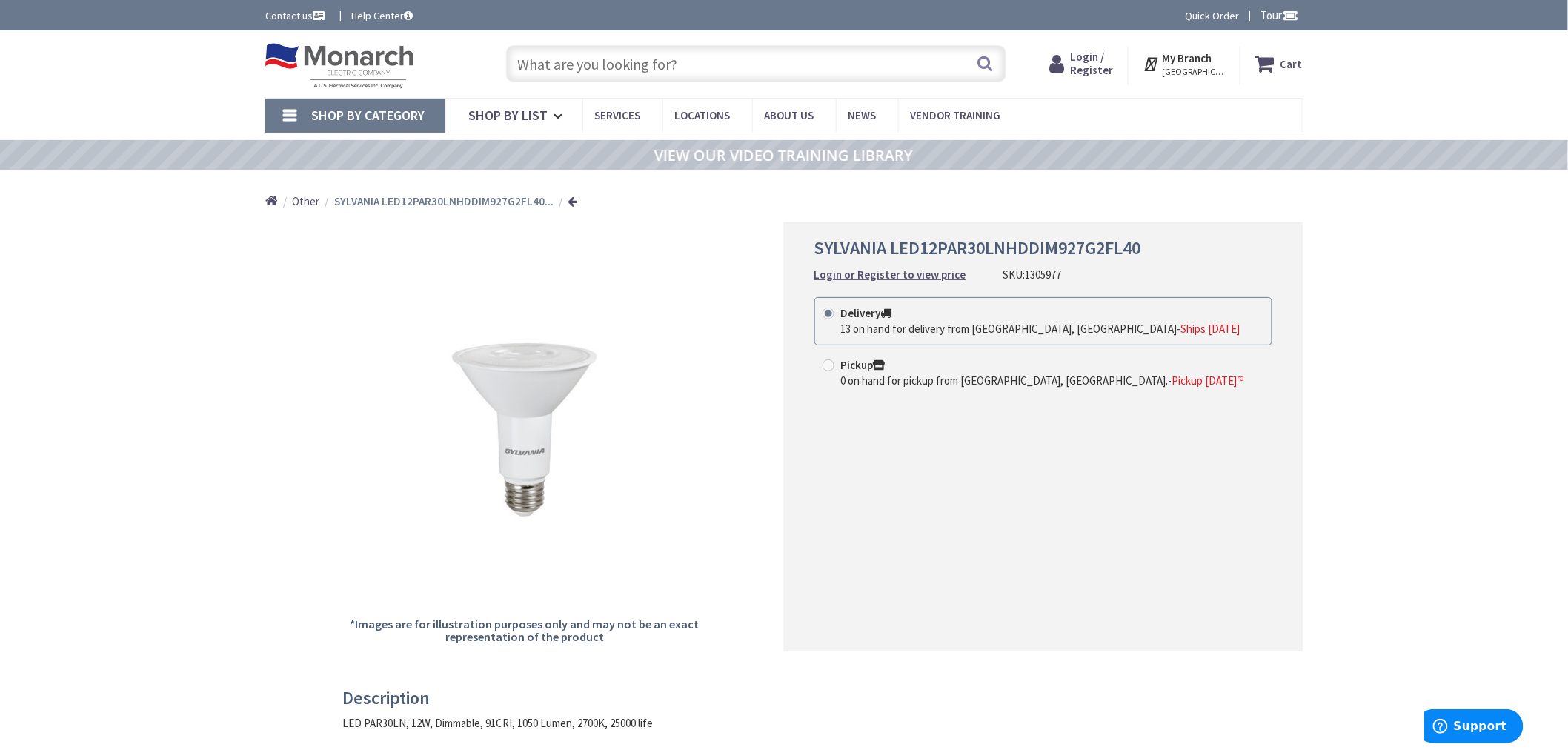
click at [671, 69] on input "text" at bounding box center [756, 63] width 500 height 37
paste input "1305988"
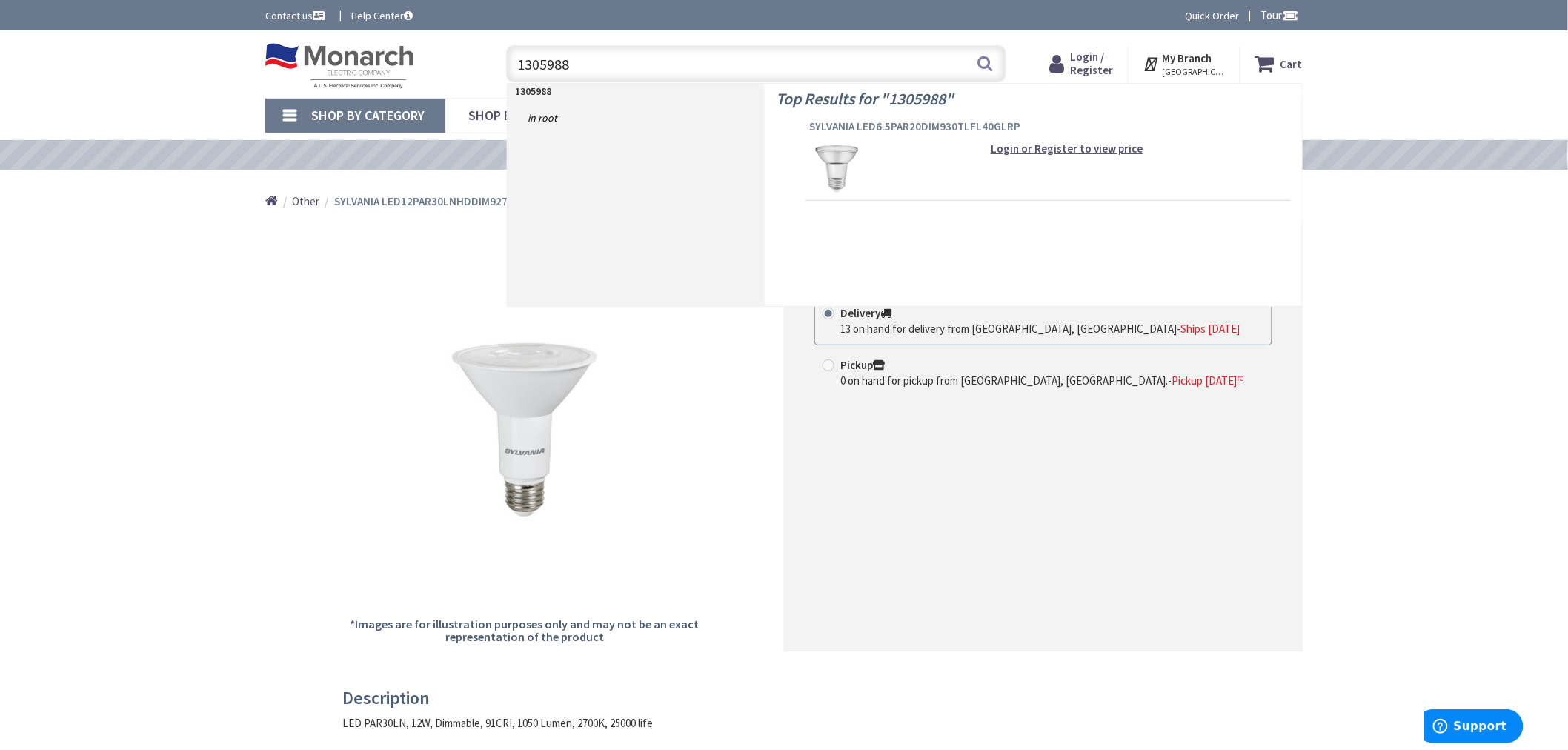
type input "1305988"
click at [863, 123] on span "SYLVANIA LED6.5PAR20DIM930TLFL40GLRP" at bounding box center [1048, 127] width 478 height 15
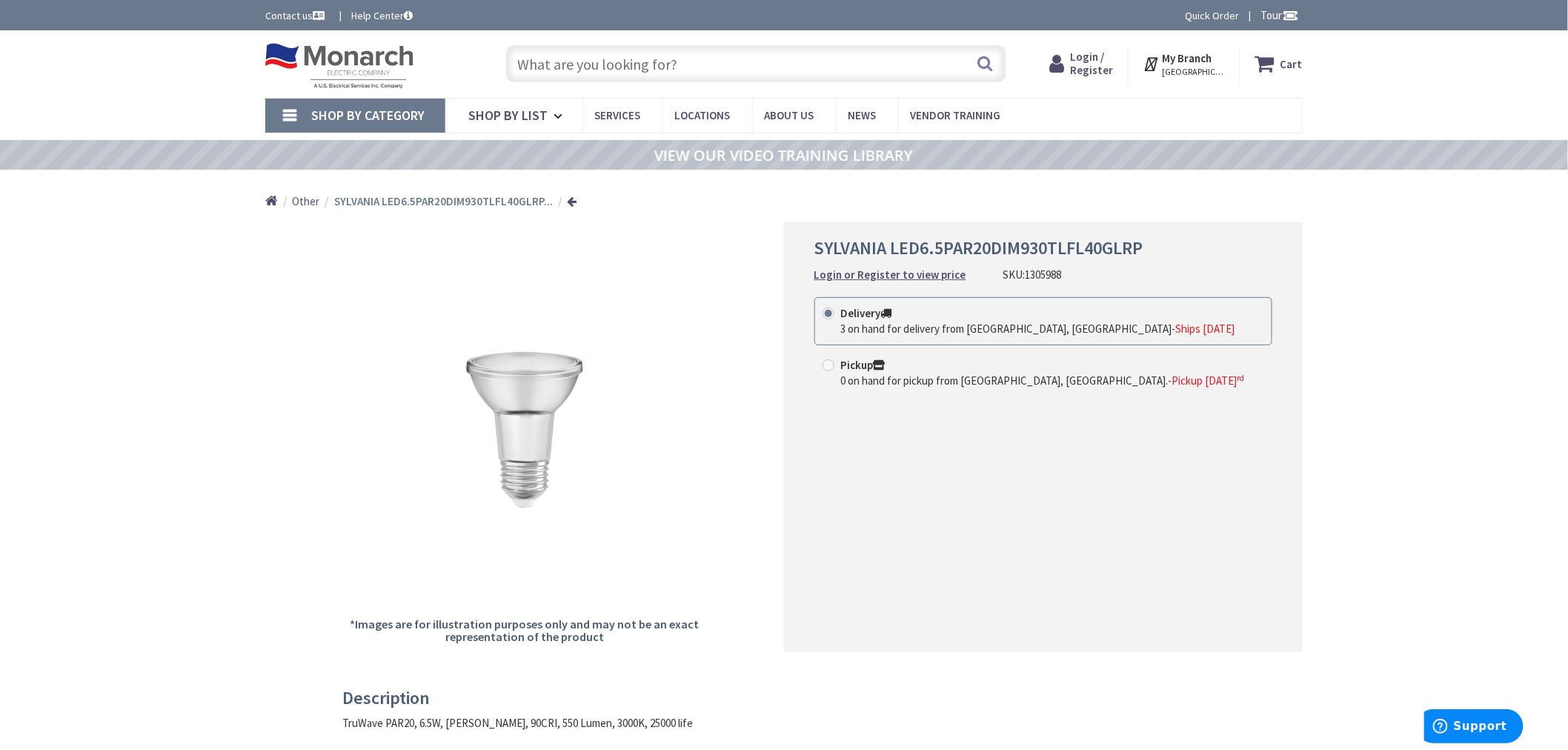
click at [700, 61] on input "text" at bounding box center [756, 63] width 500 height 37
paste input "817015"
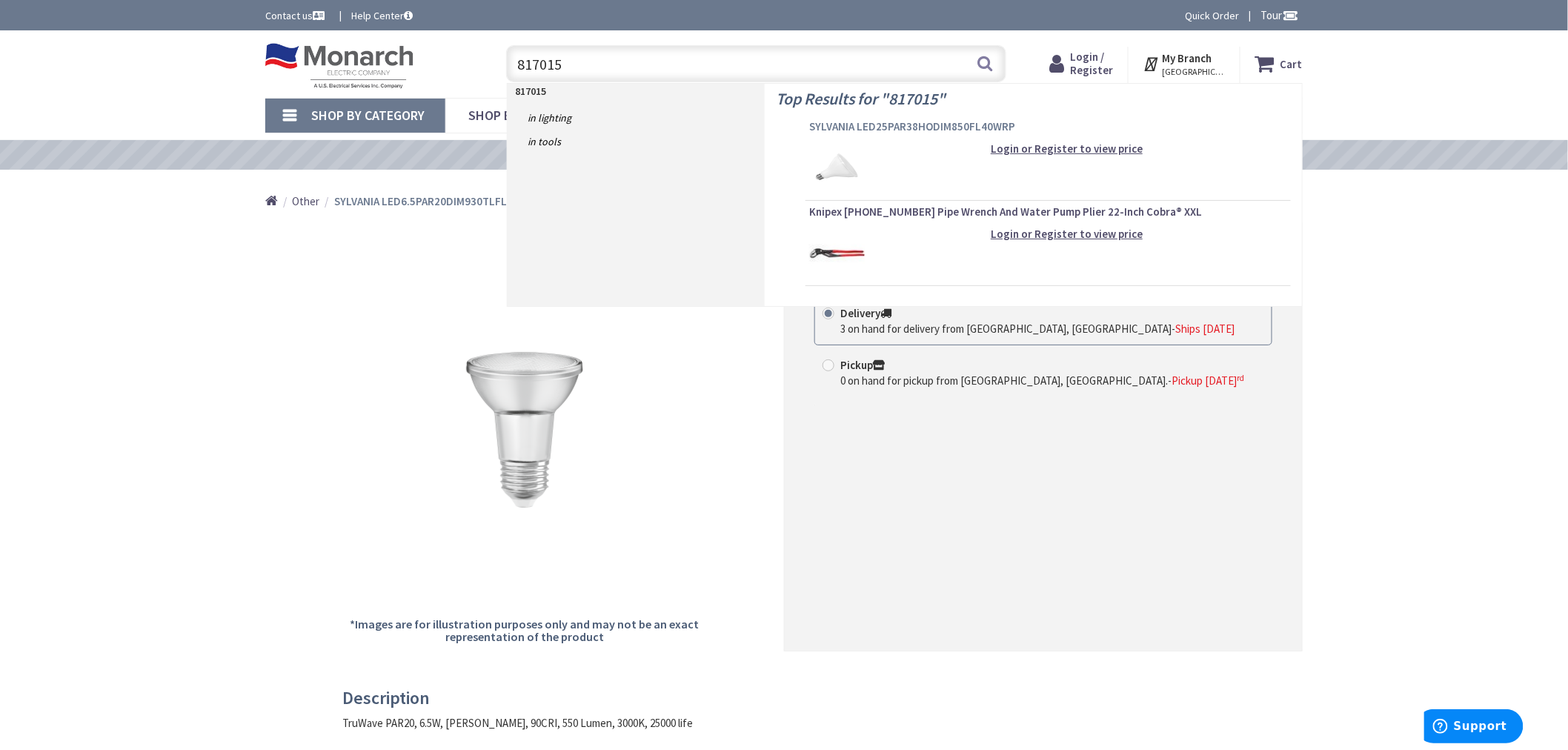
type input "817015"
click at [822, 129] on span "SYLVANIA LED25PAR38HODIM850FL40WRP" at bounding box center [1048, 127] width 478 height 15
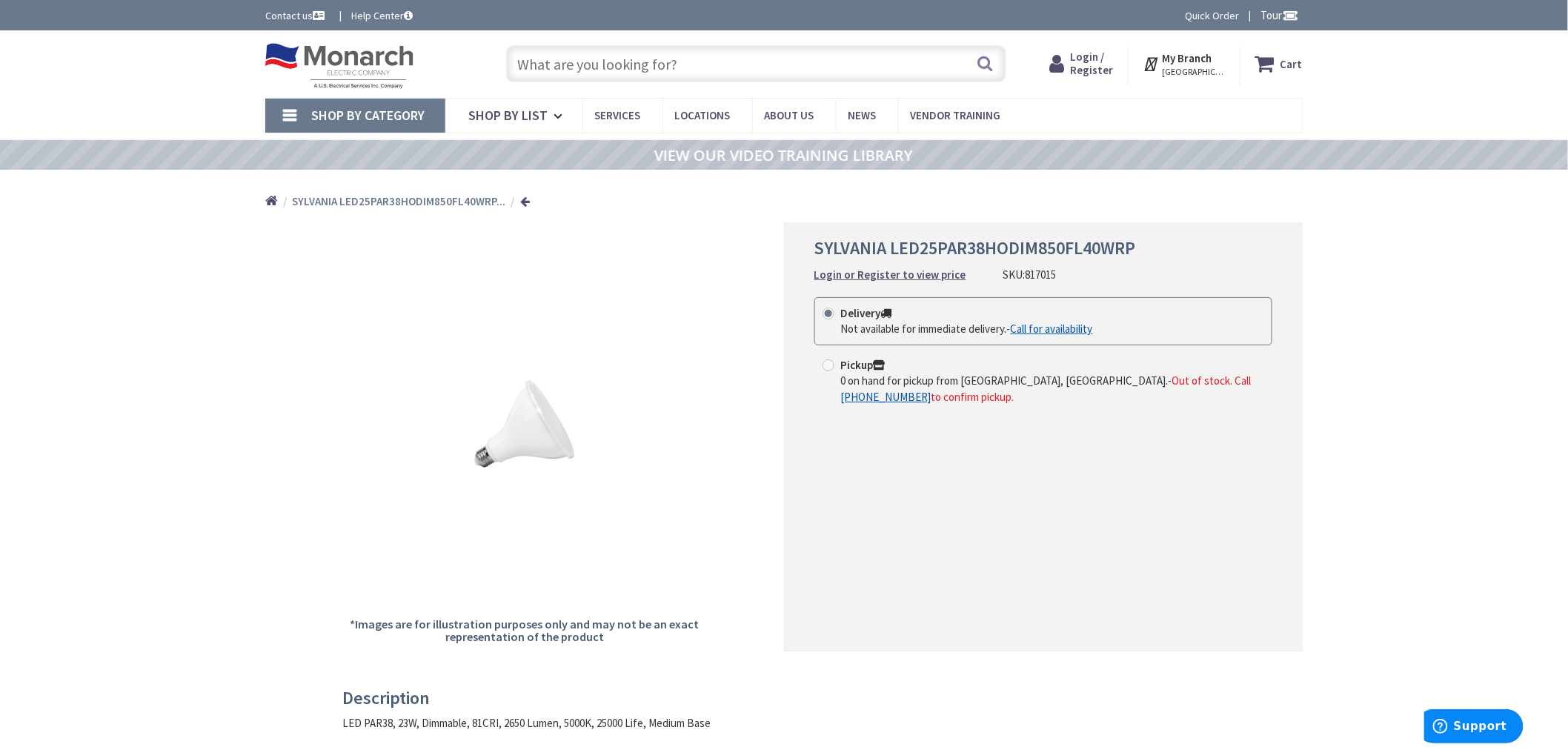
click at [692, 60] on input "text" at bounding box center [756, 63] width 500 height 37
paste input "1231749"
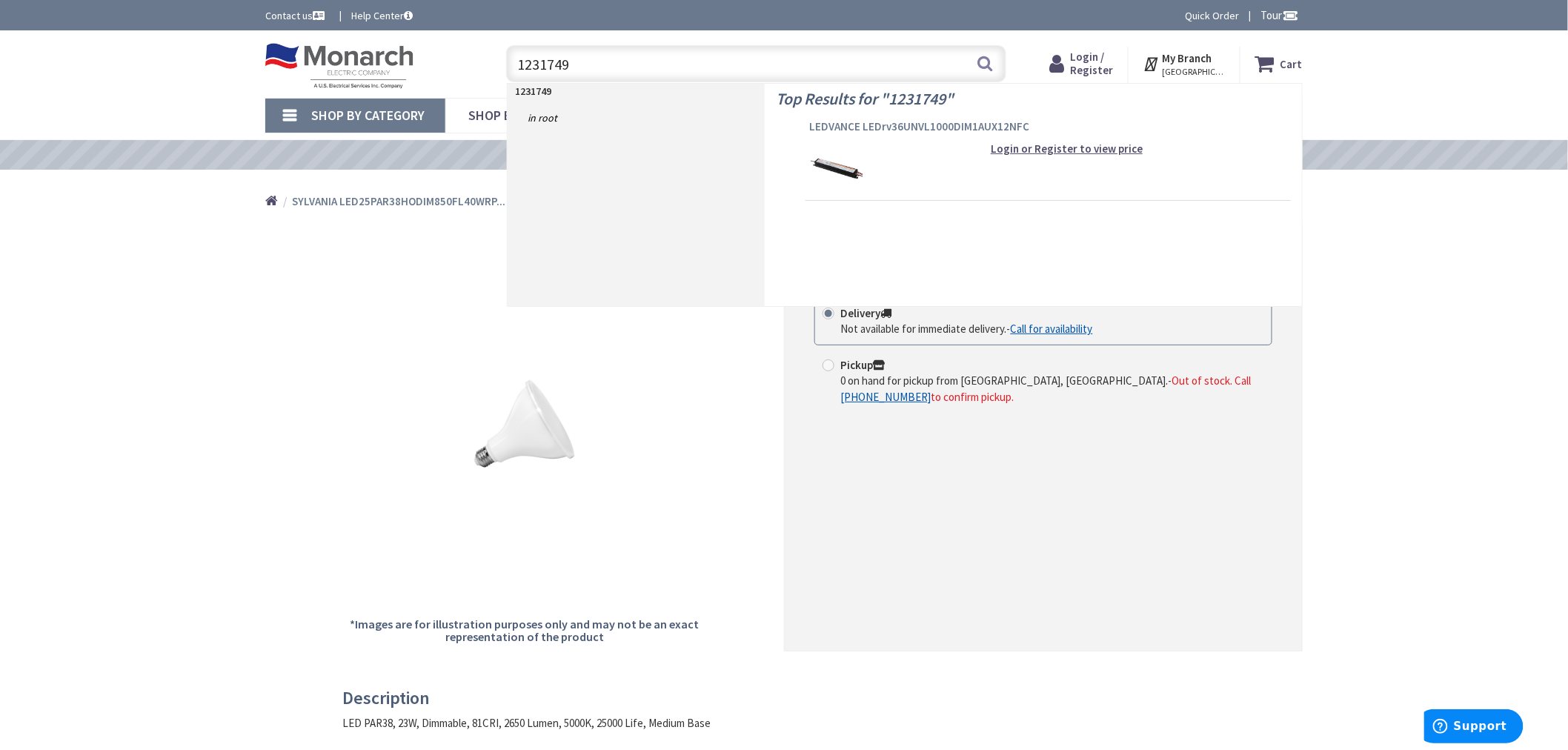
type input "1231749"
click at [867, 128] on span "LEDVANCE LEDrv36UNVL1000DIM1AUX12NFC" at bounding box center [1048, 127] width 478 height 15
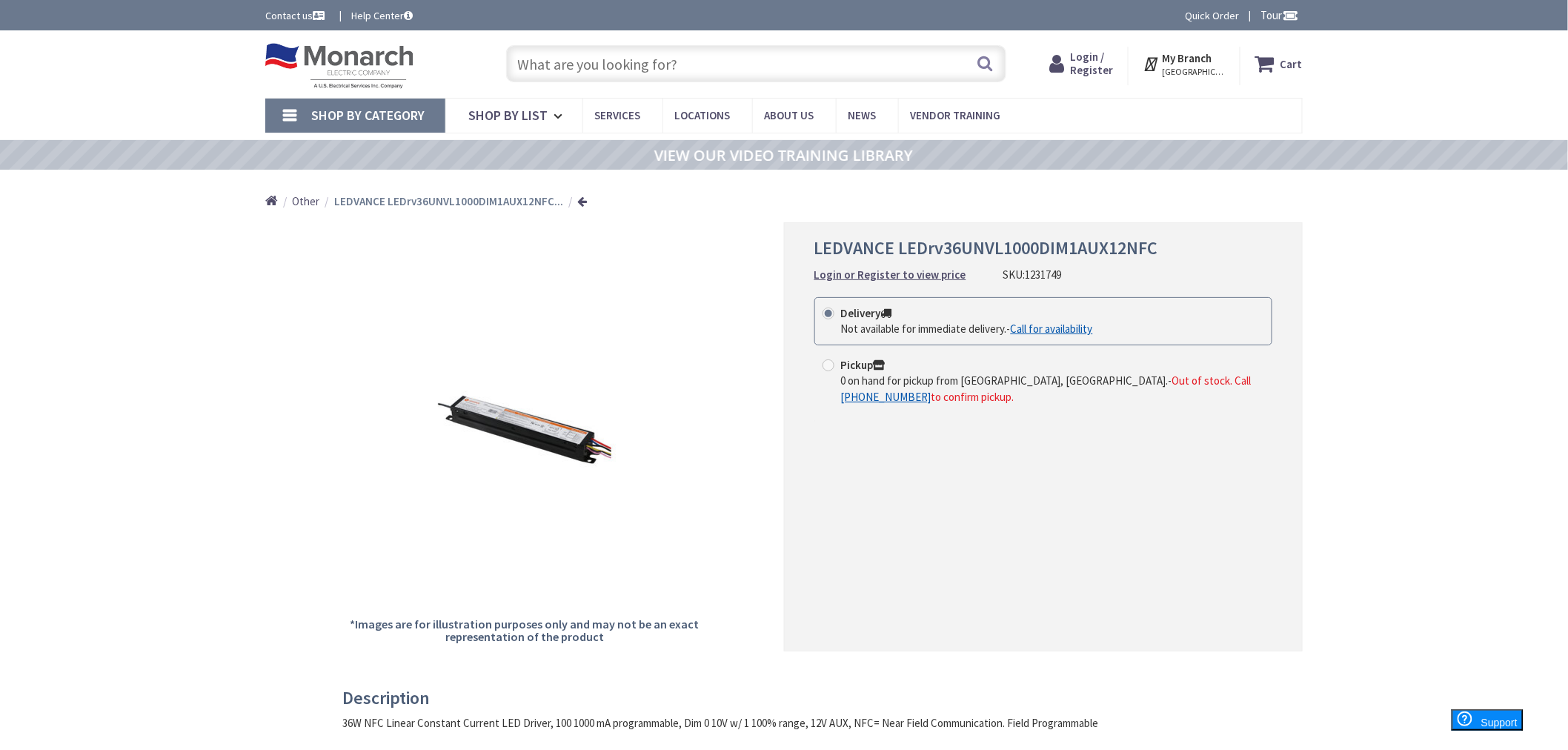
click at [759, 54] on input "text" at bounding box center [756, 63] width 500 height 37
paste input "1329625"
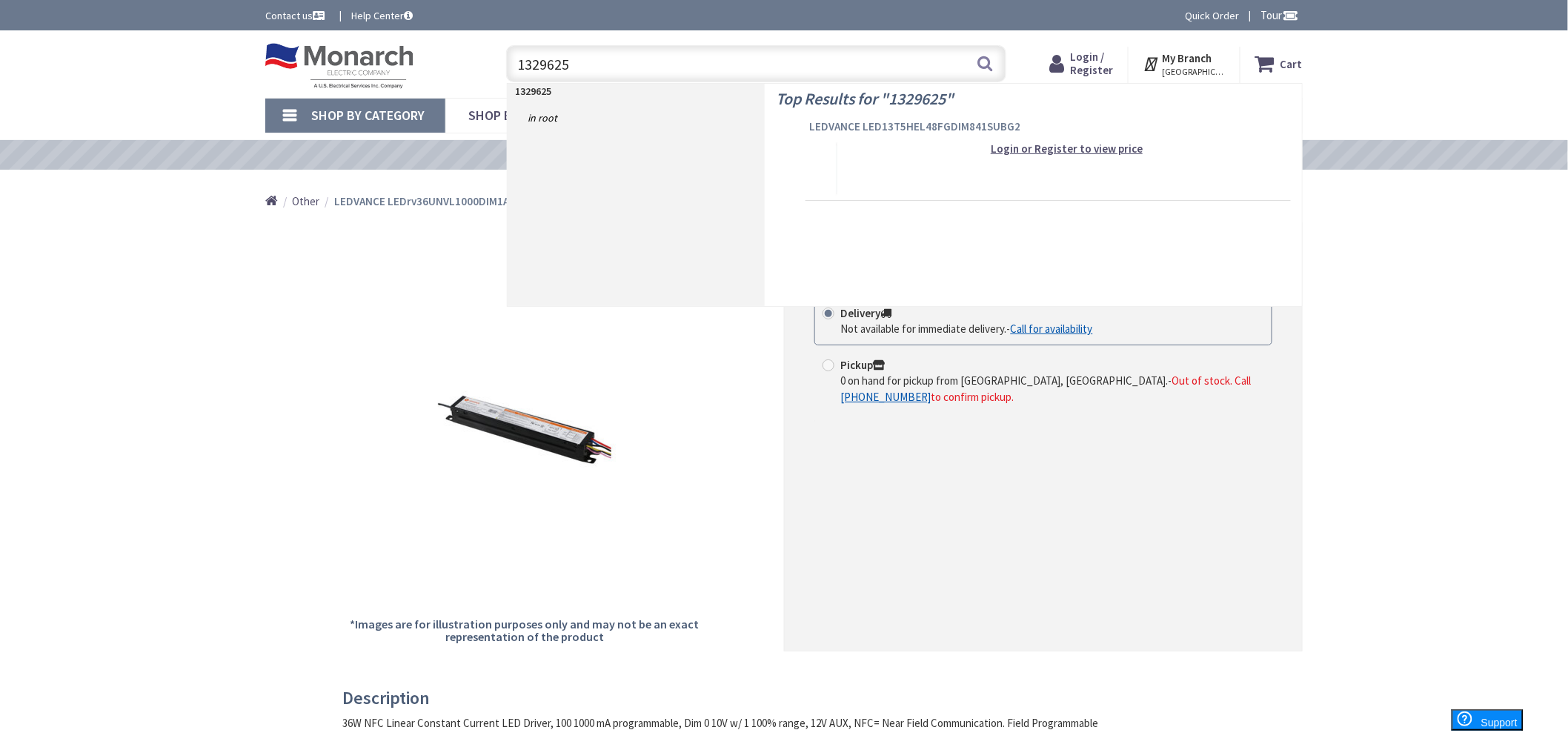
type input "1329625"
click at [837, 130] on span "LEDVANCE LED13T5HEL48FGDIM841SUBG2" at bounding box center [1048, 127] width 478 height 15
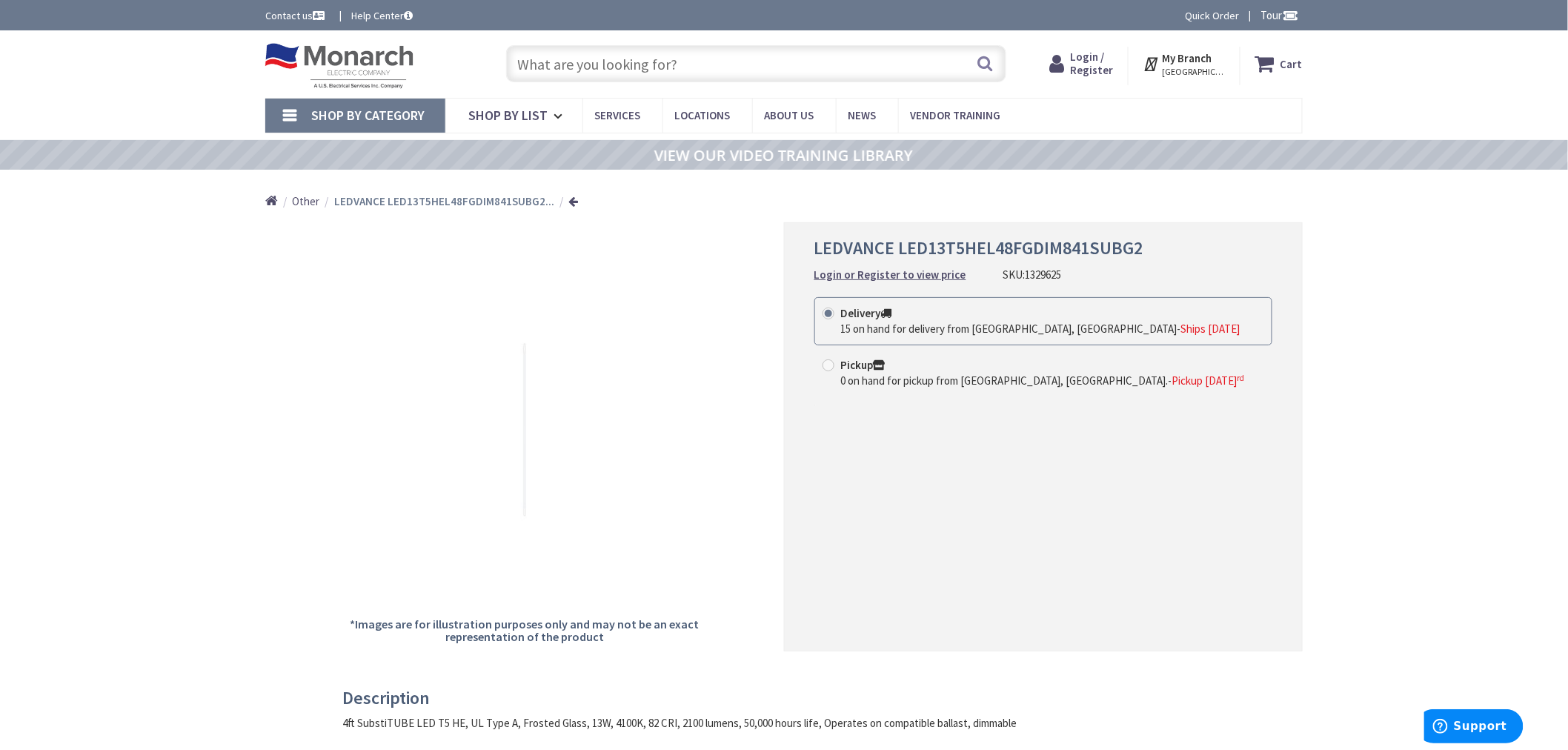
click at [632, 70] on input "text" at bounding box center [756, 63] width 500 height 37
paste input "1132653"
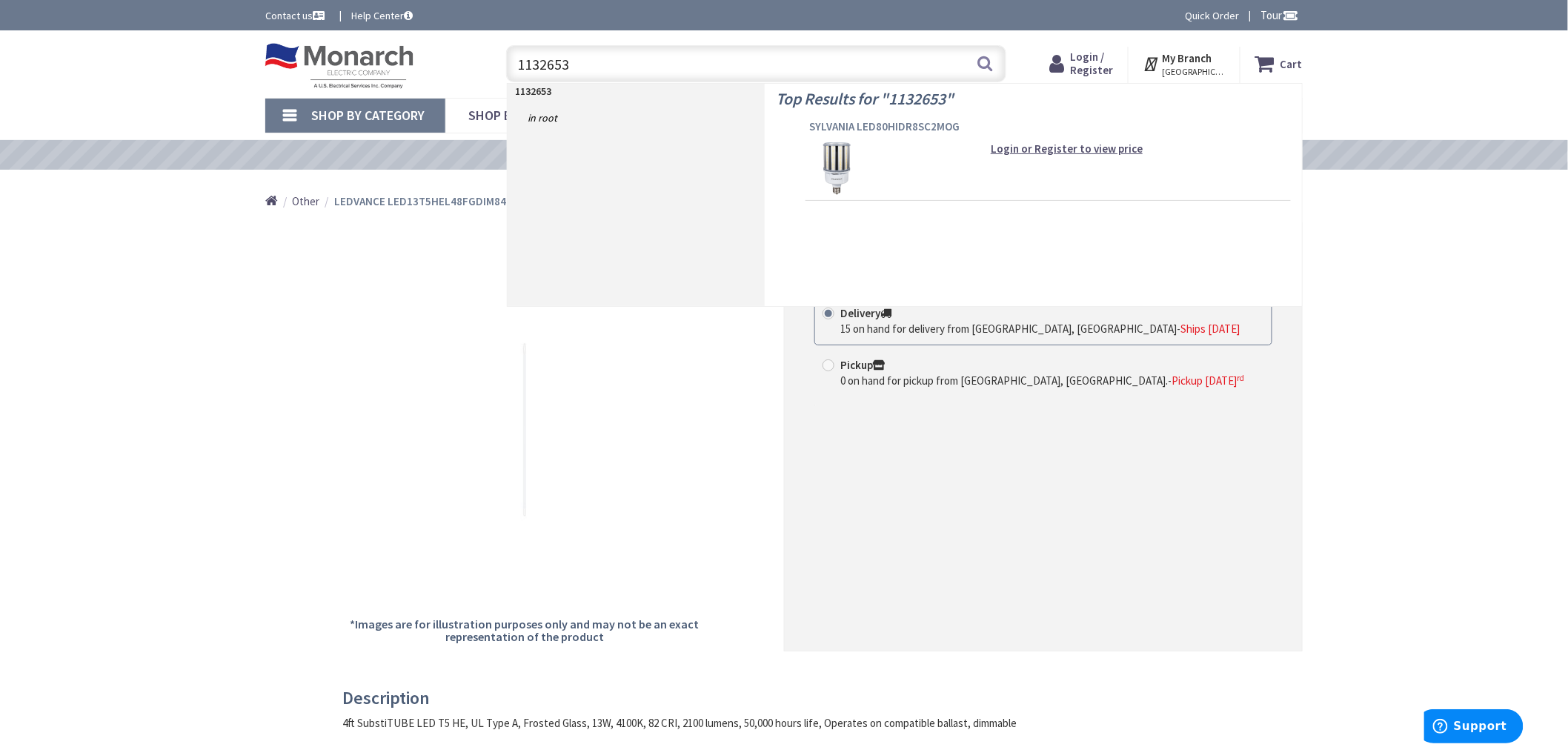
type input "1132653"
click at [867, 124] on span "SYLVANIA LED80HIDR8SC2MOG" at bounding box center [1048, 127] width 478 height 15
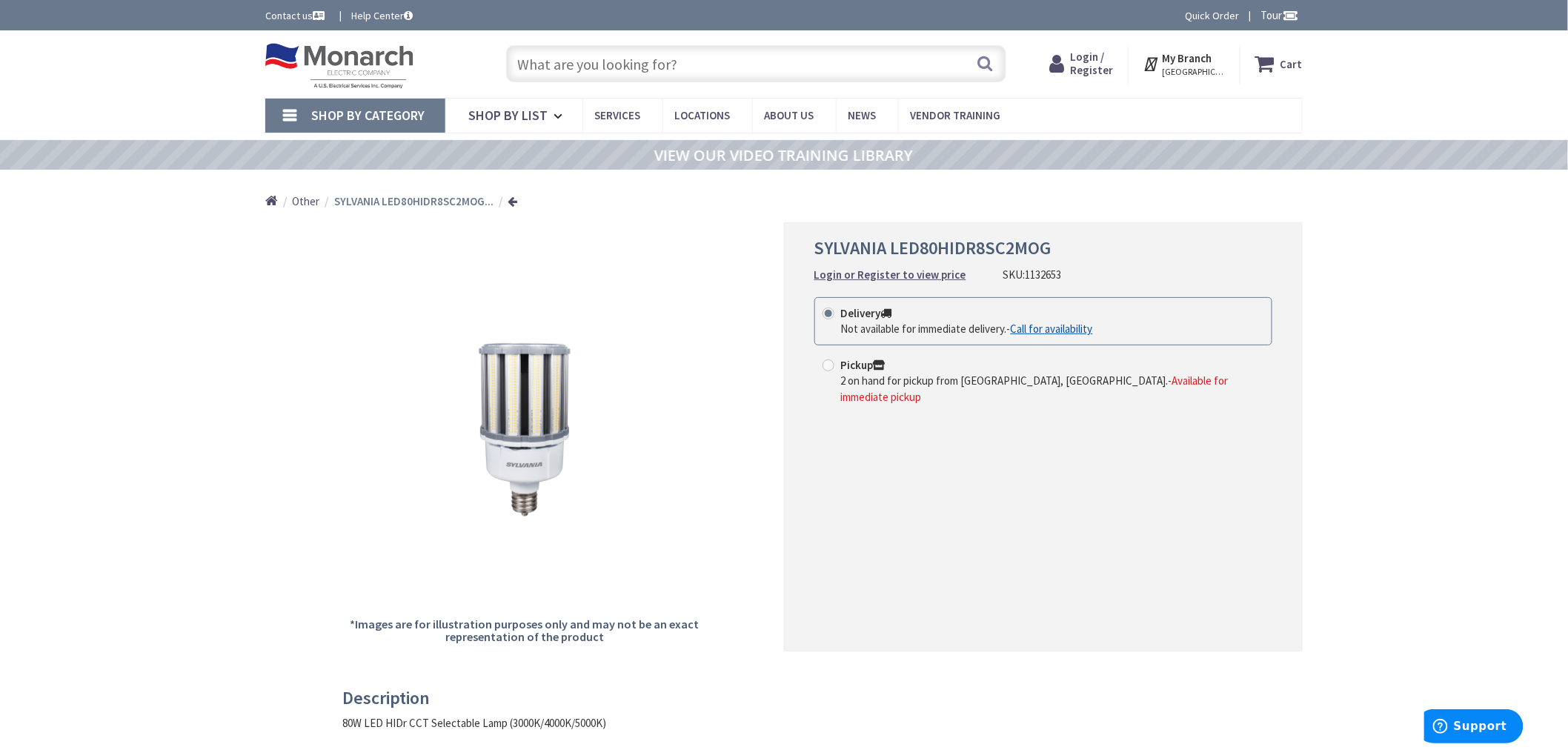
click at [656, 67] on input "text" at bounding box center [756, 63] width 500 height 37
paste input "1342852"
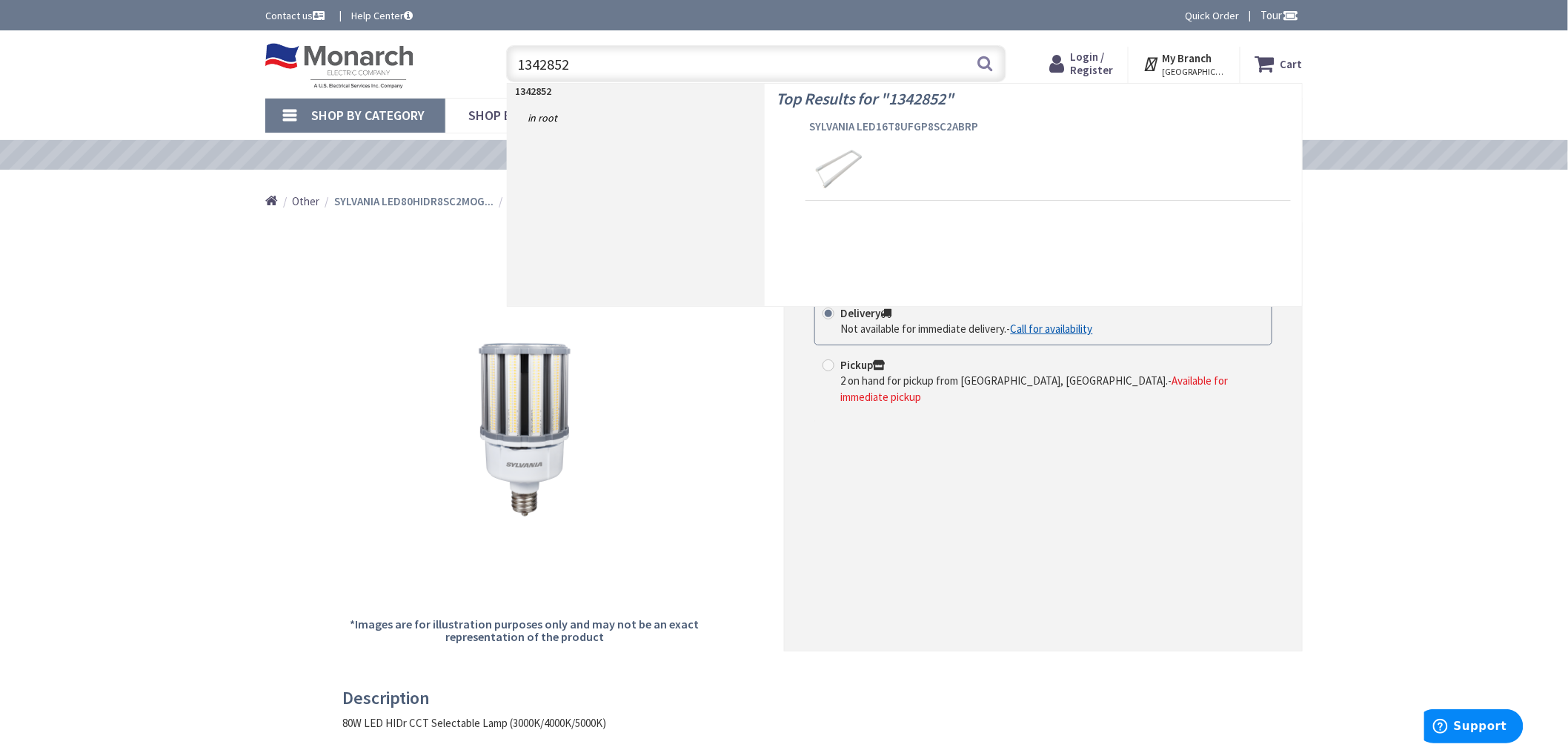
type input "1342852"
click at [838, 123] on span "SYLVANIA LED16T8UFGP8SC2ABRP" at bounding box center [1048, 127] width 478 height 15
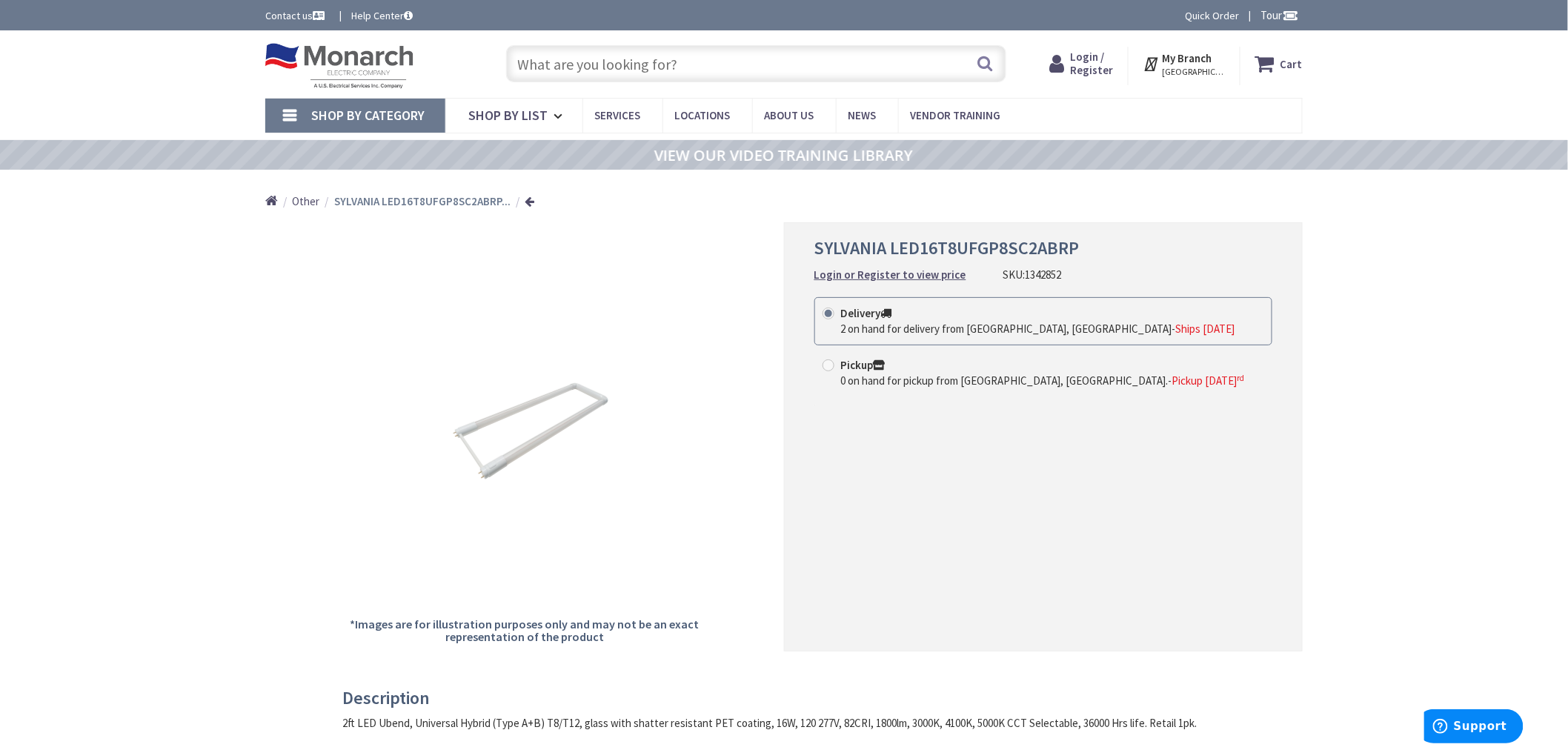
click at [629, 67] on input "text" at bounding box center [756, 63] width 500 height 37
paste input "1158094"
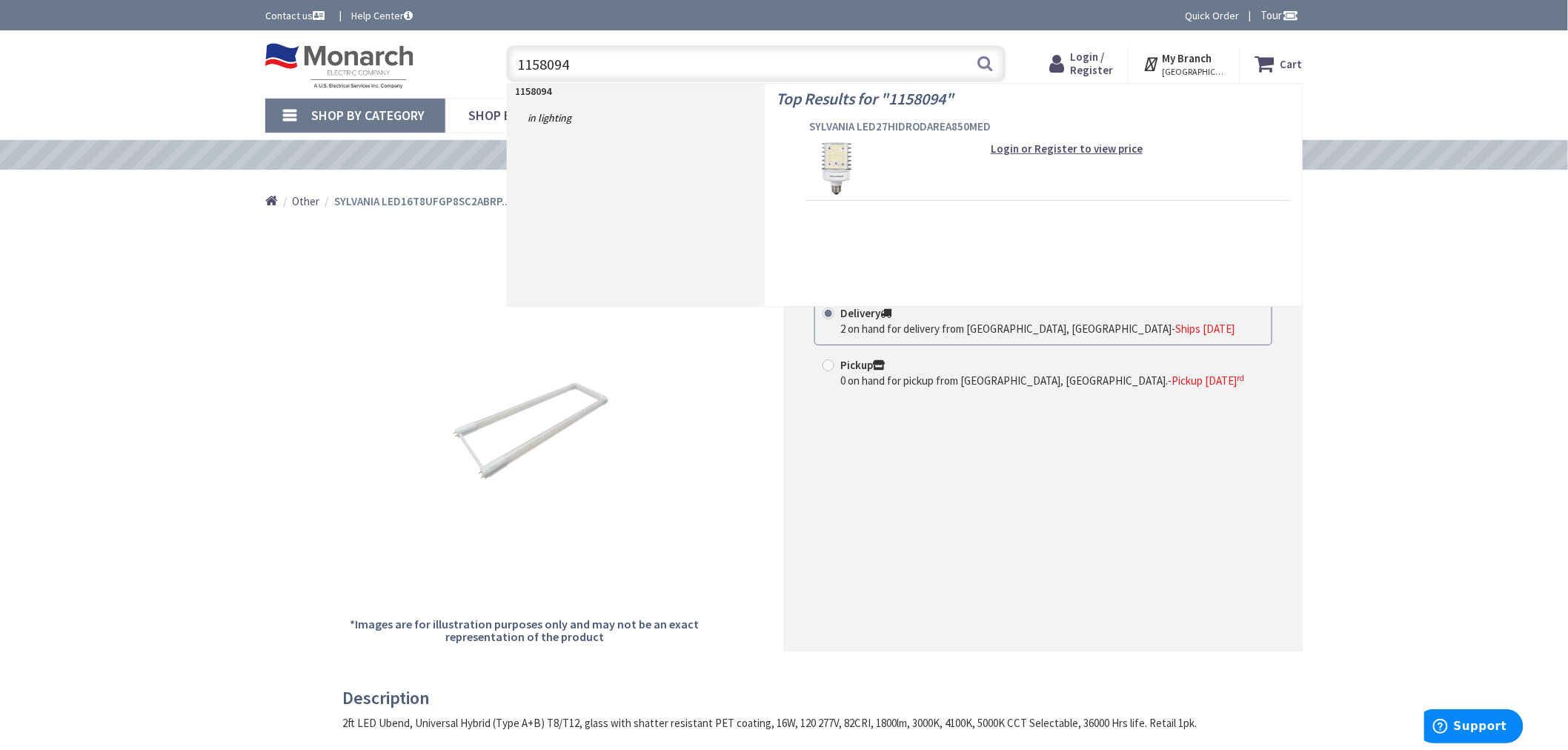
type input "1158094"
click at [858, 129] on span "SYLVANIA LED27HIDRODAREA850MED" at bounding box center [1048, 127] width 478 height 15
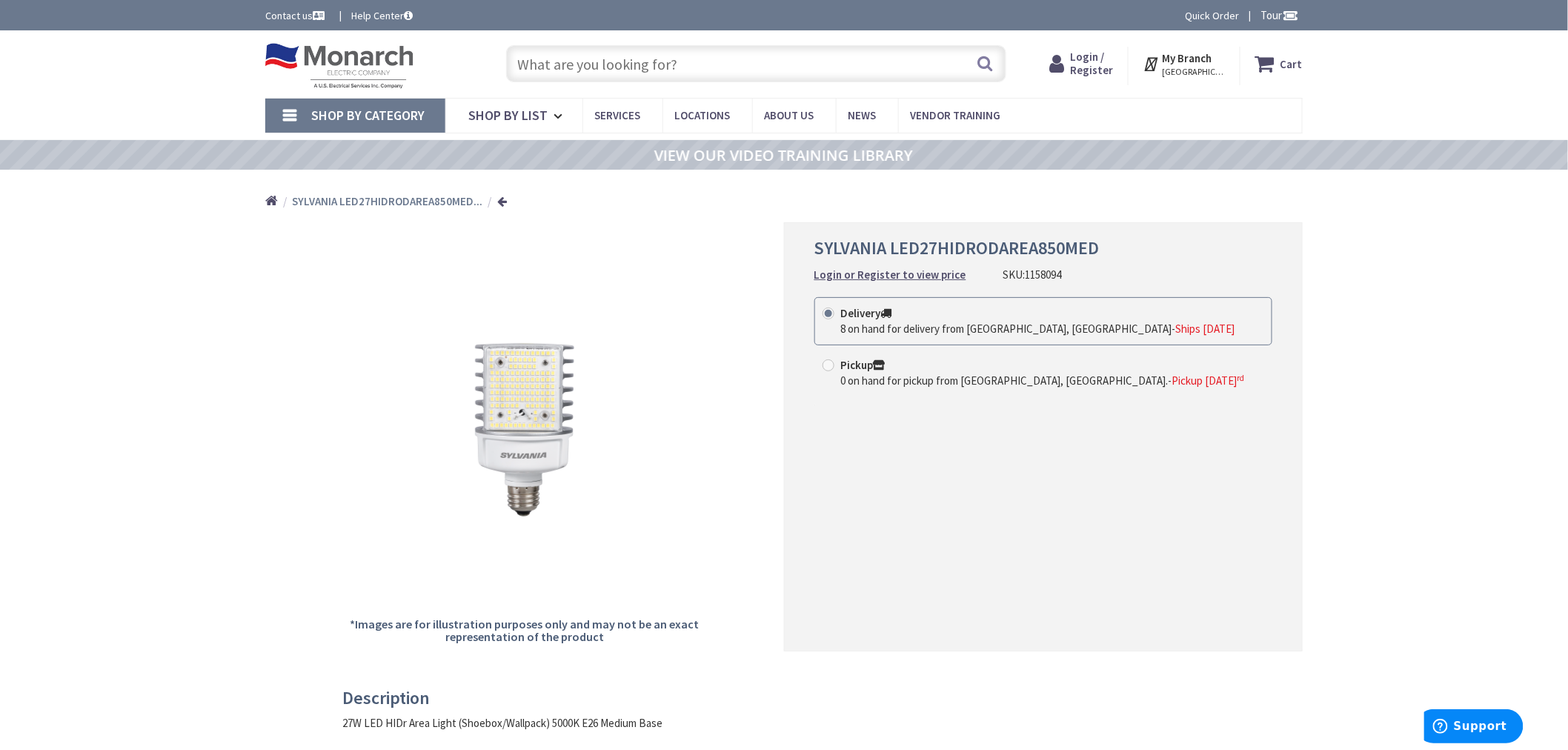
click at [632, 60] on input "text" at bounding box center [756, 63] width 500 height 37
paste input "1305936"
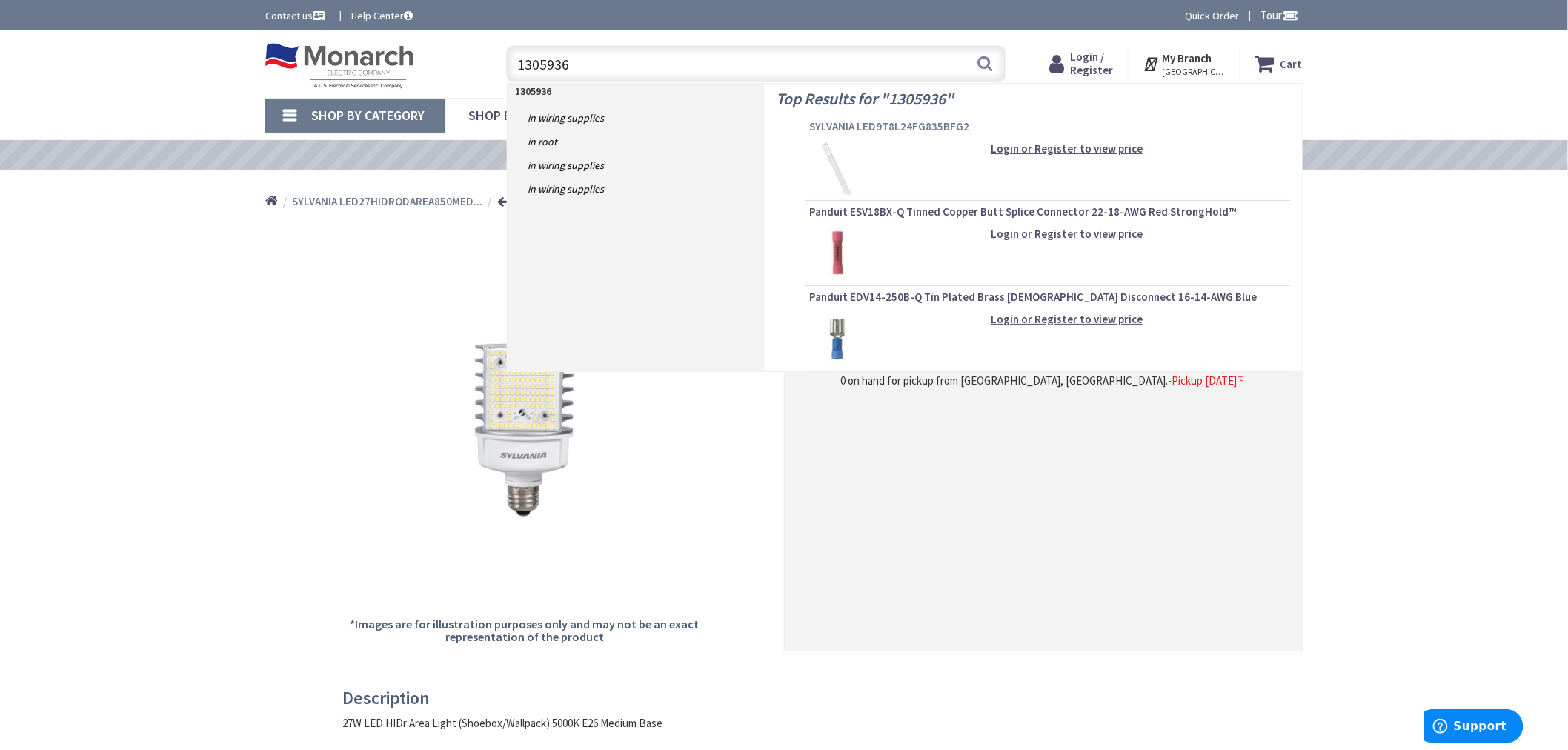
type input "1305936"
click at [863, 124] on span "SYLVANIA LED9T8L24FG835BFG2" at bounding box center [1048, 127] width 478 height 15
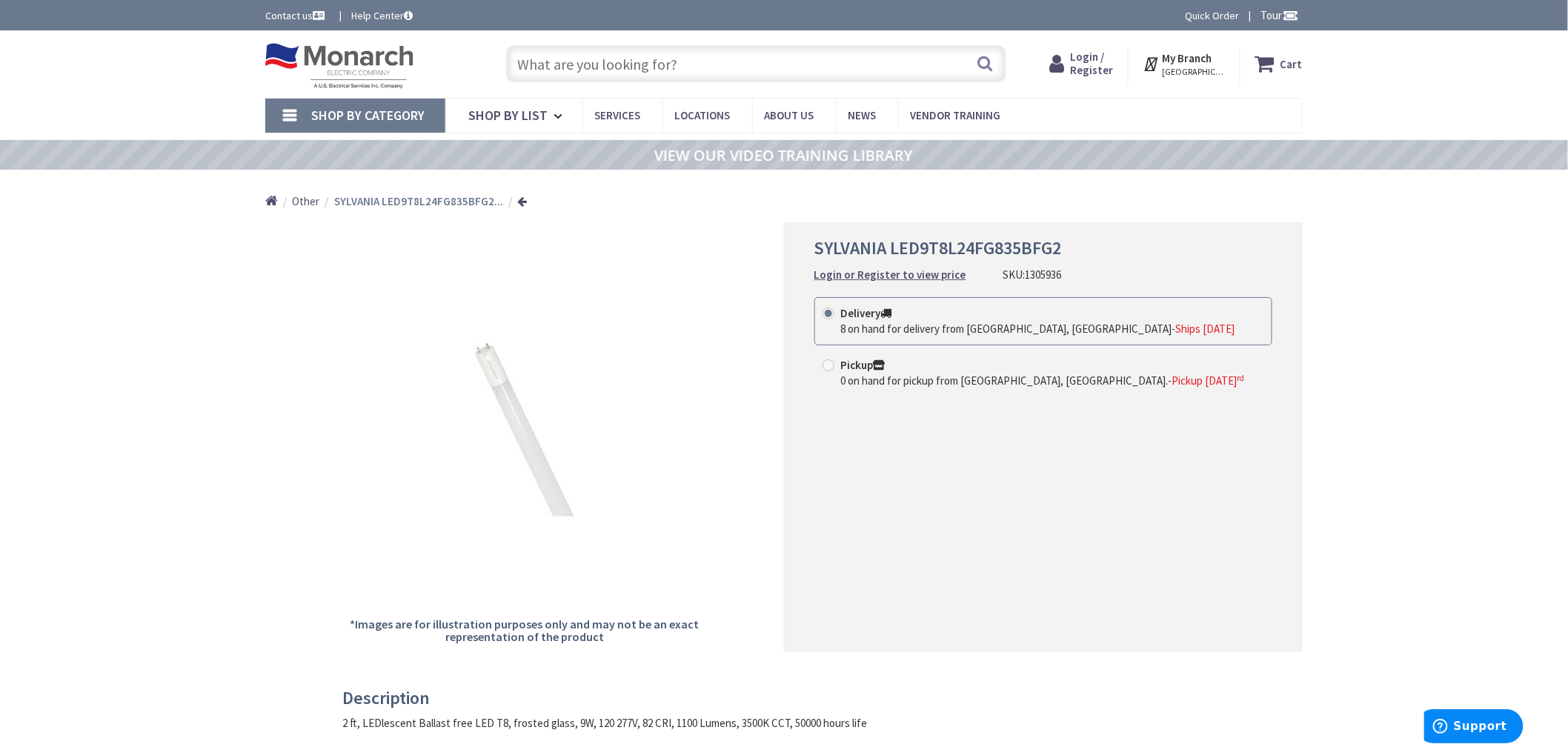
click at [576, 71] on input "text" at bounding box center [756, 63] width 500 height 37
paste input "1329446"
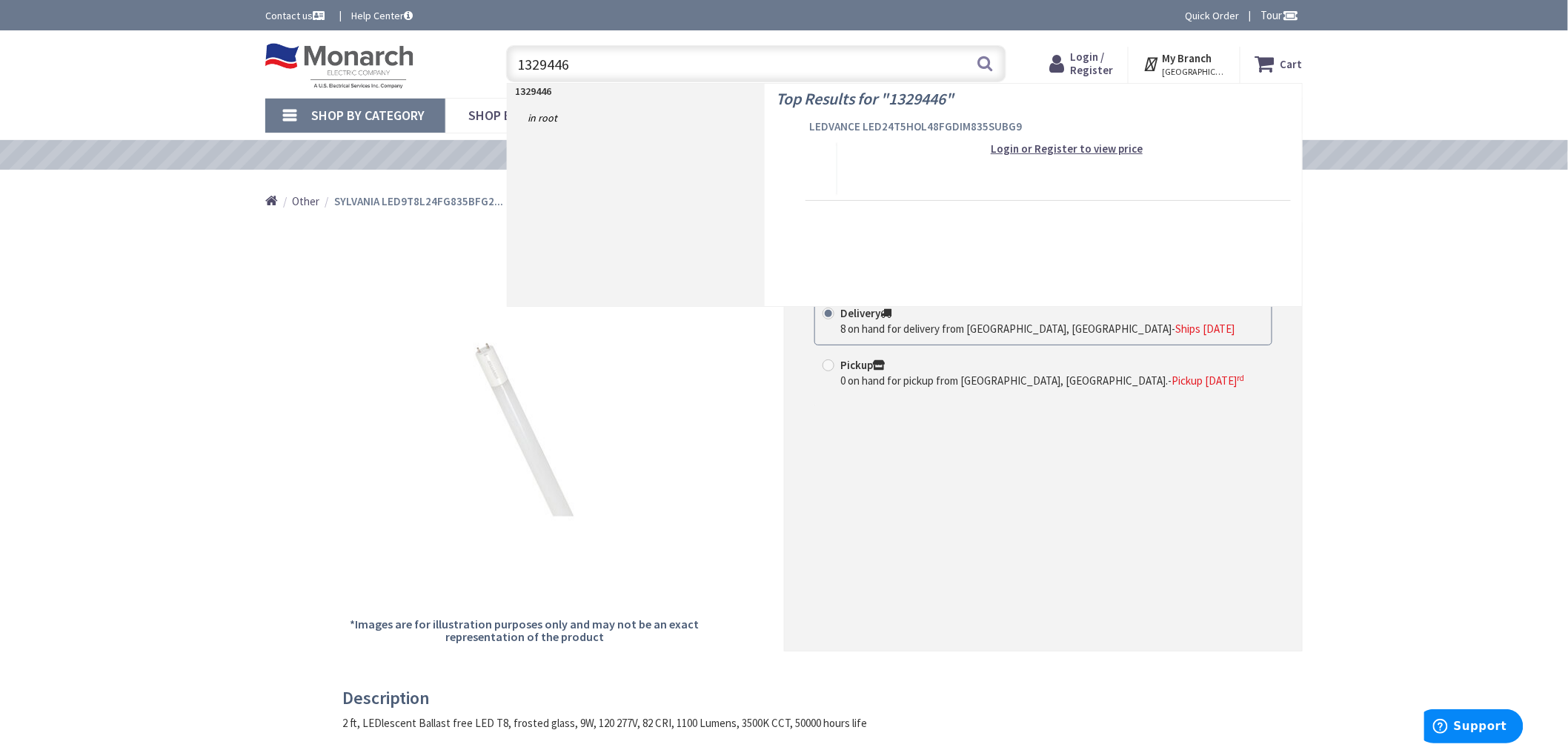
type input "1329446"
click at [888, 124] on span "LEDVANCE LED24T5HOL48FGDIM835SUBG9" at bounding box center [1048, 127] width 478 height 15
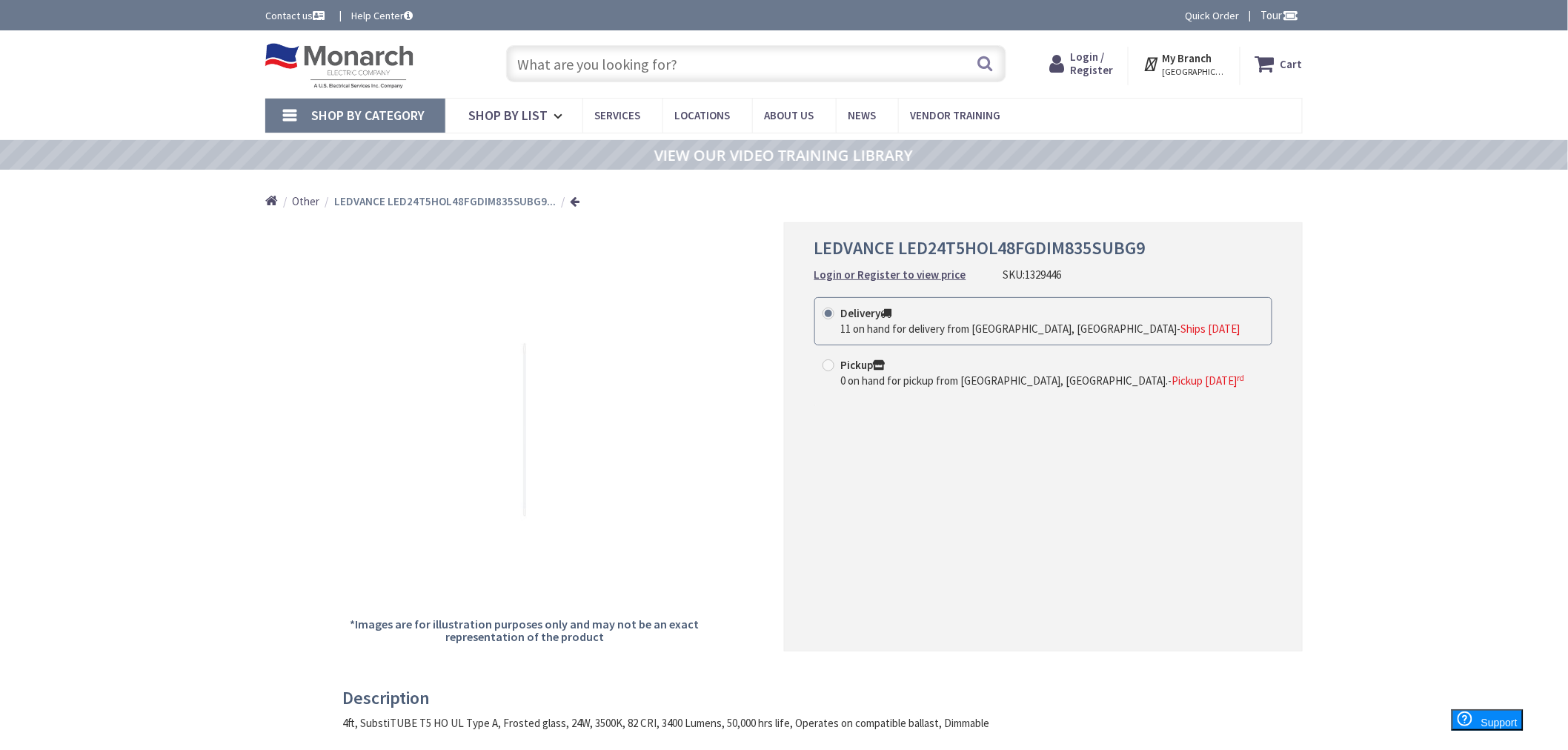
click at [677, 64] on input "text" at bounding box center [756, 63] width 500 height 37
paste input "1116344"
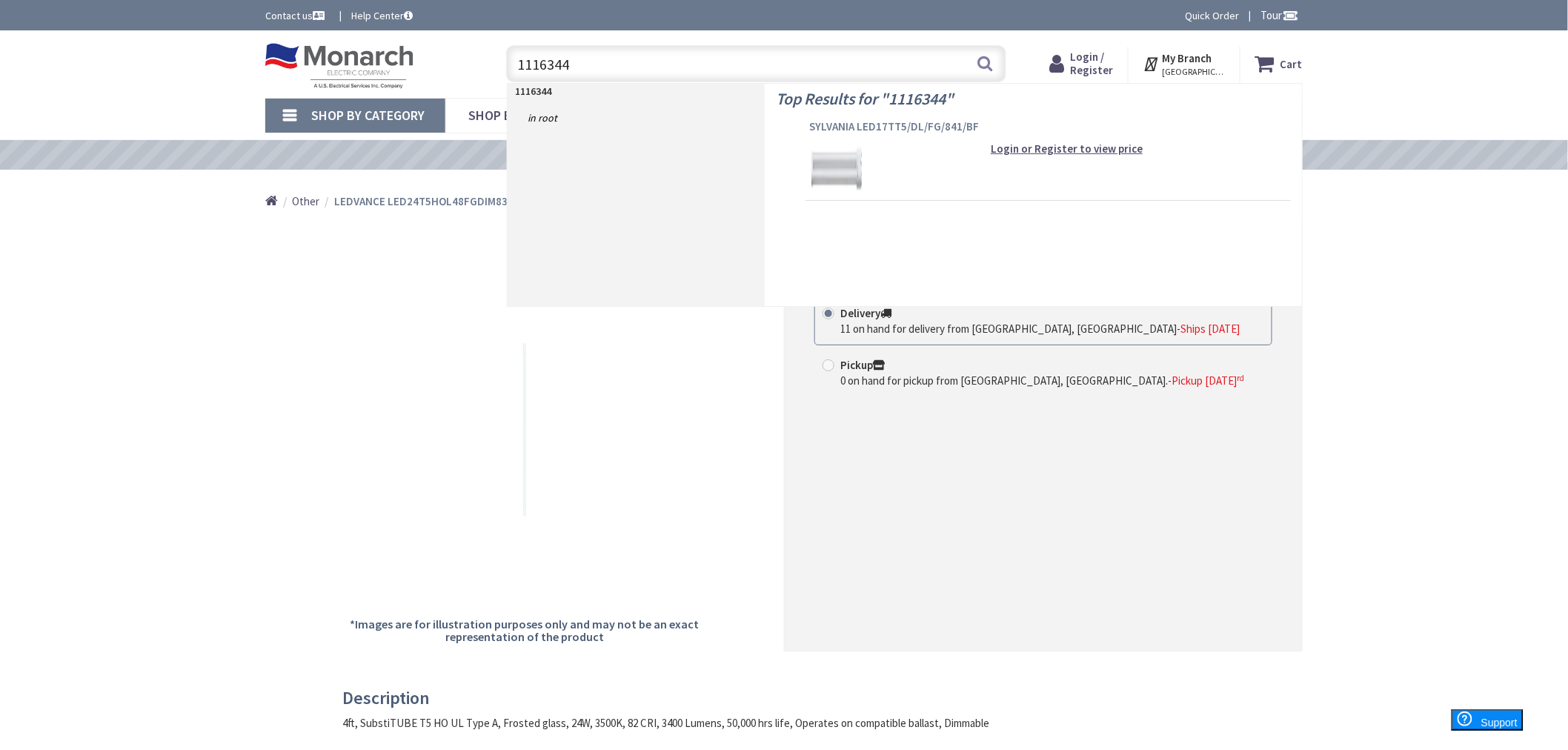
type input "1116344"
click at [867, 127] on span "SYLVANIA LED17TT5/DL/FG/841/BF" at bounding box center [1048, 127] width 478 height 15
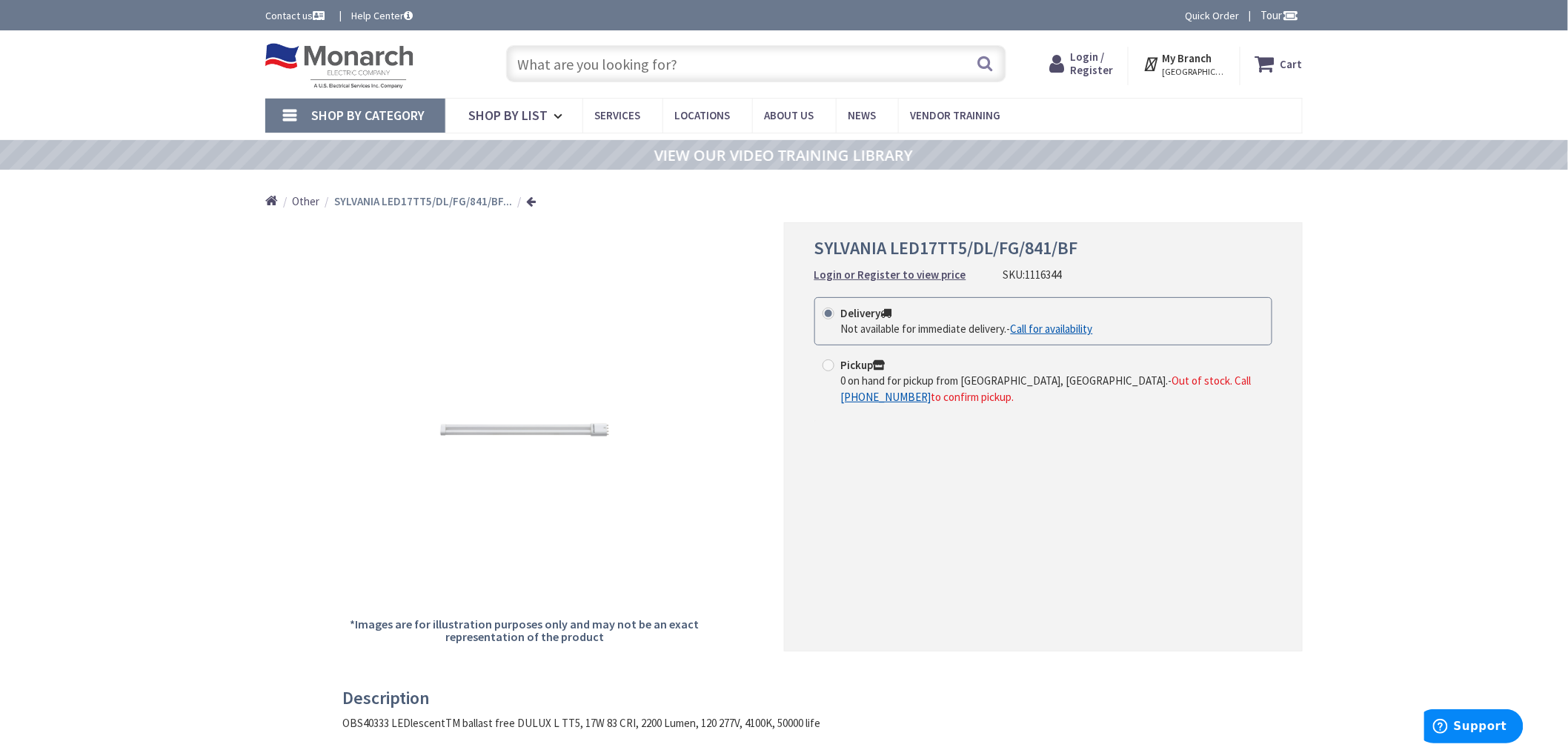
click at [590, 70] on input "text" at bounding box center [756, 63] width 500 height 37
paste input "1305981"
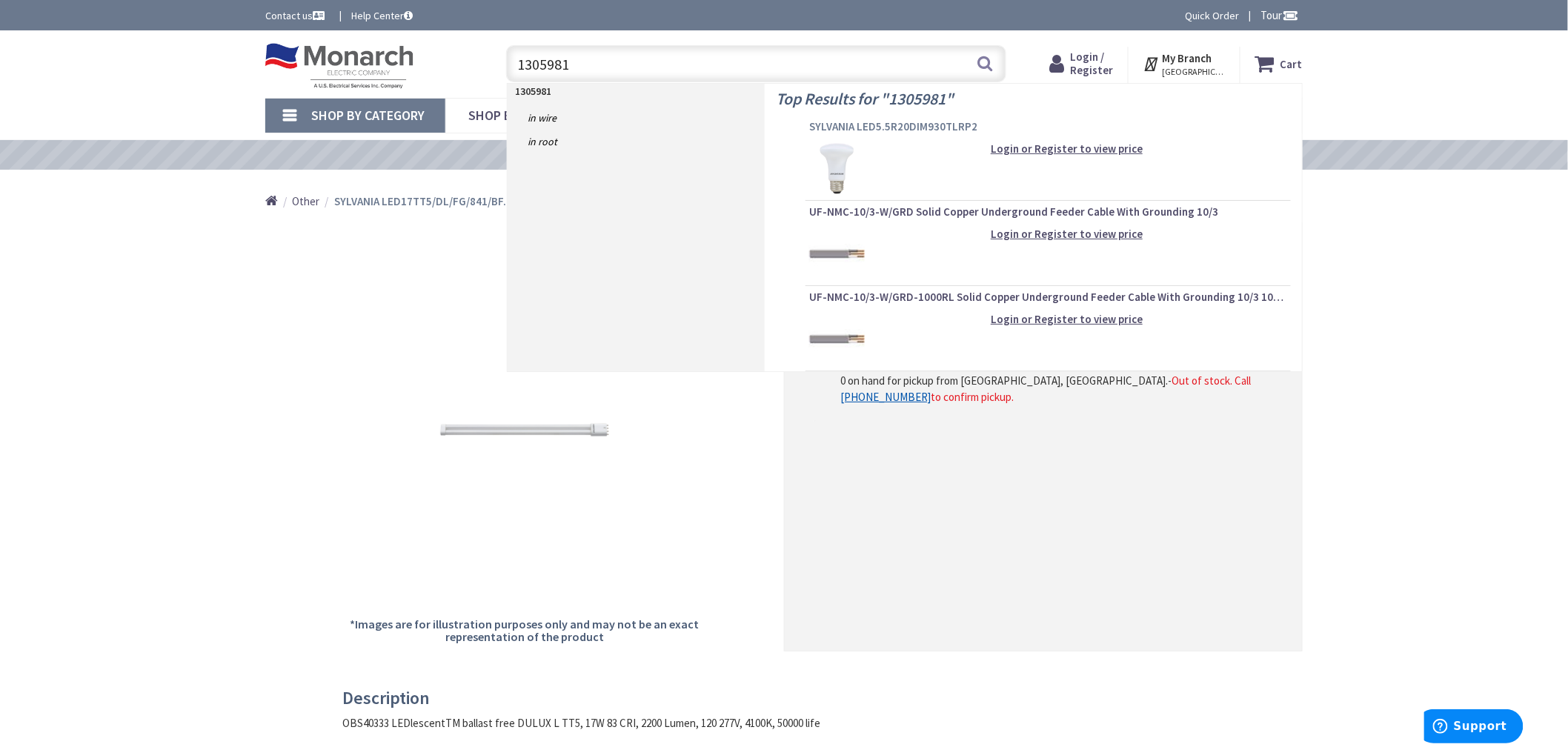
type input "1305981"
click at [848, 124] on span "SYLVANIA LED5.5R20DIM930TLRP2" at bounding box center [1048, 127] width 478 height 15
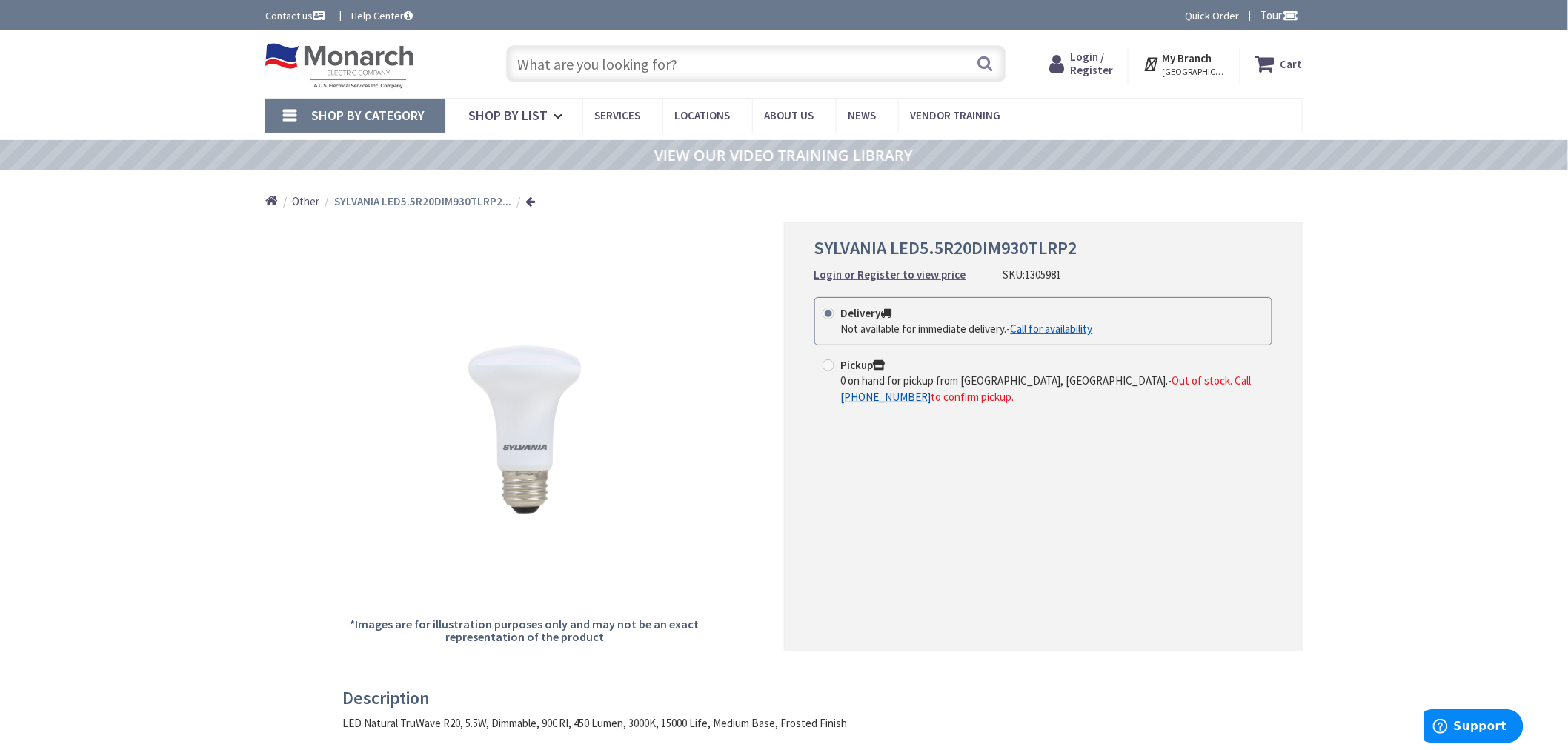
click at [593, 65] on input "text" at bounding box center [756, 63] width 500 height 37
paste input "1329643"
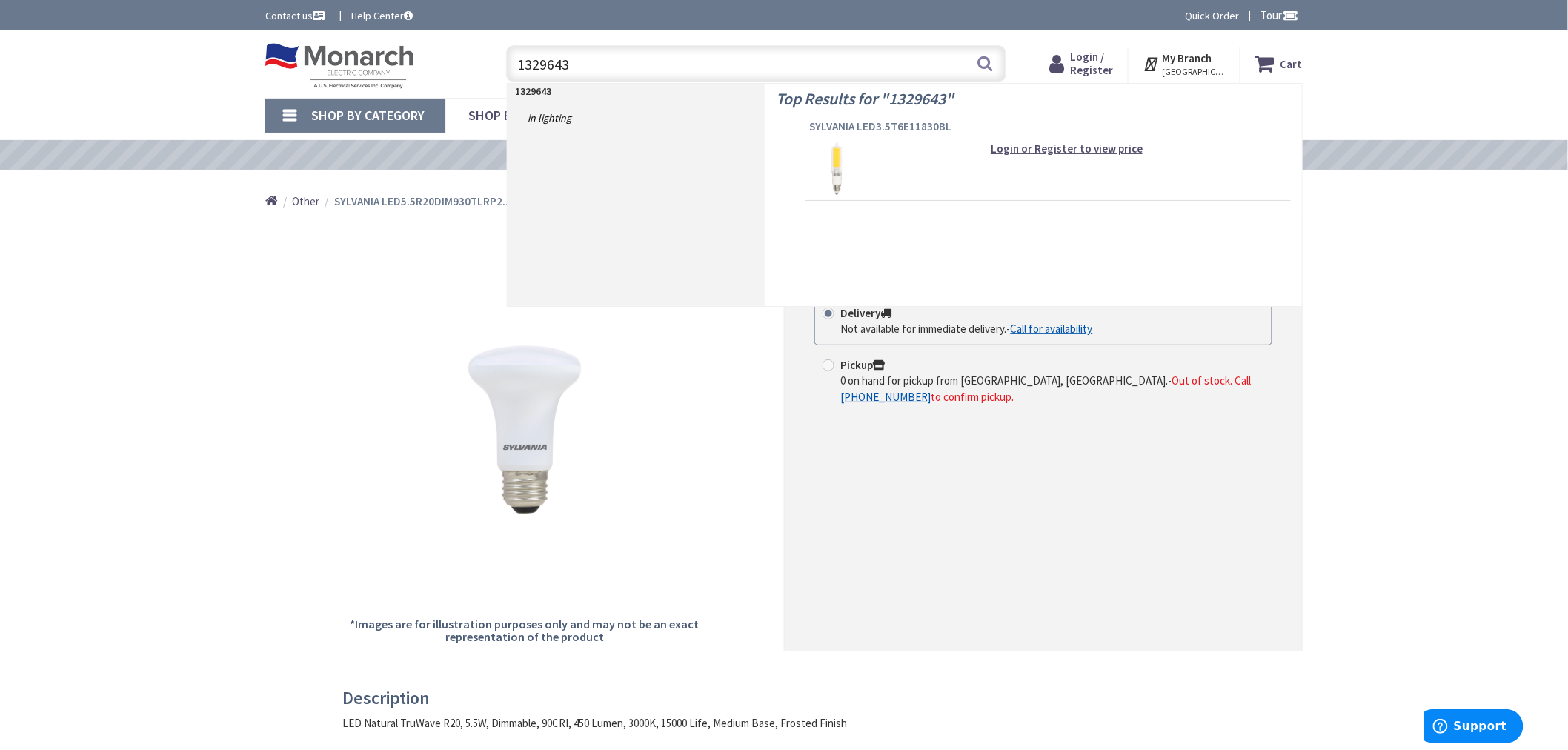
type input "1329643"
click at [853, 126] on span "SYLVANIA LED3.5T6E11830BL" at bounding box center [1048, 127] width 478 height 15
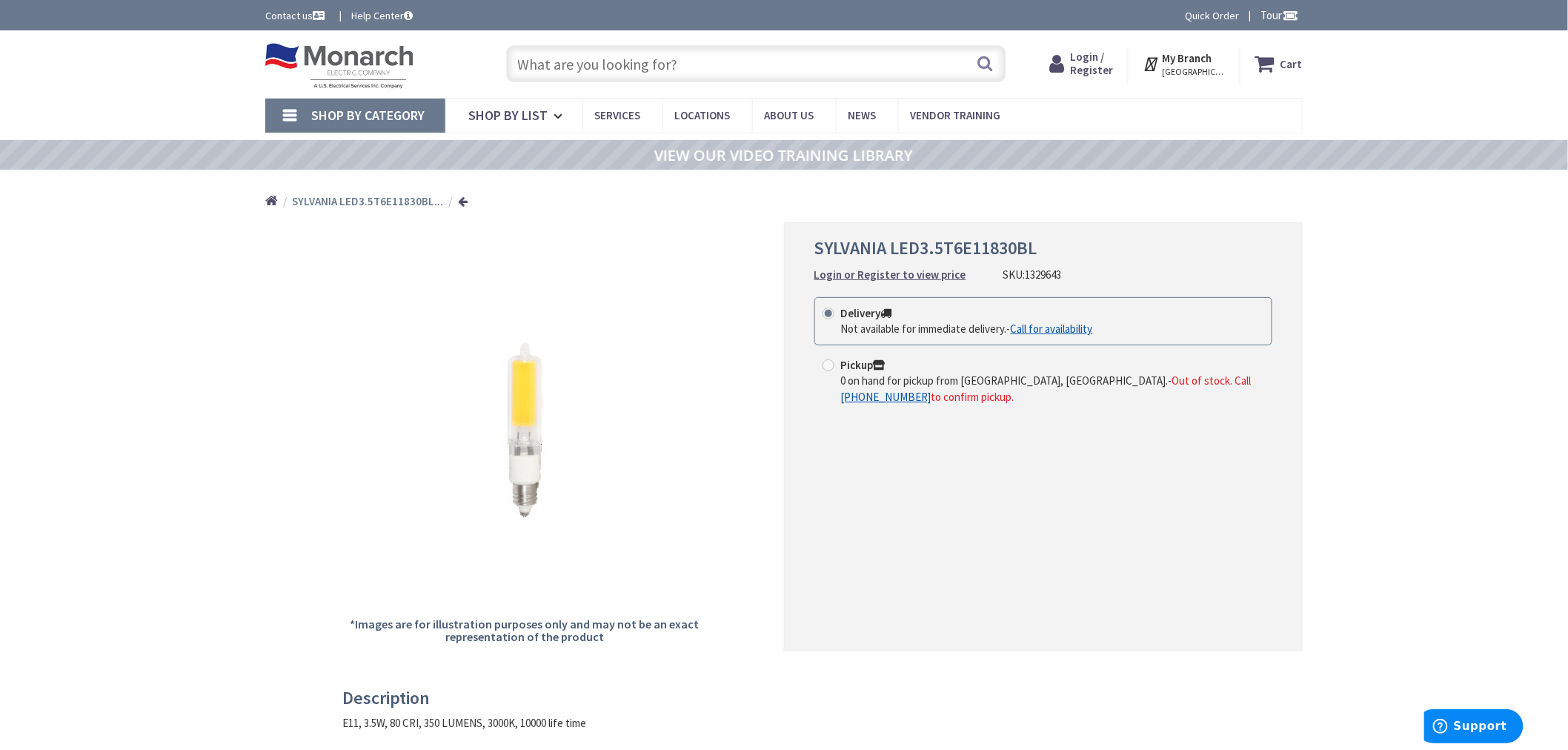
click at [794, 65] on input "text" at bounding box center [756, 63] width 500 height 37
paste input "1404605"
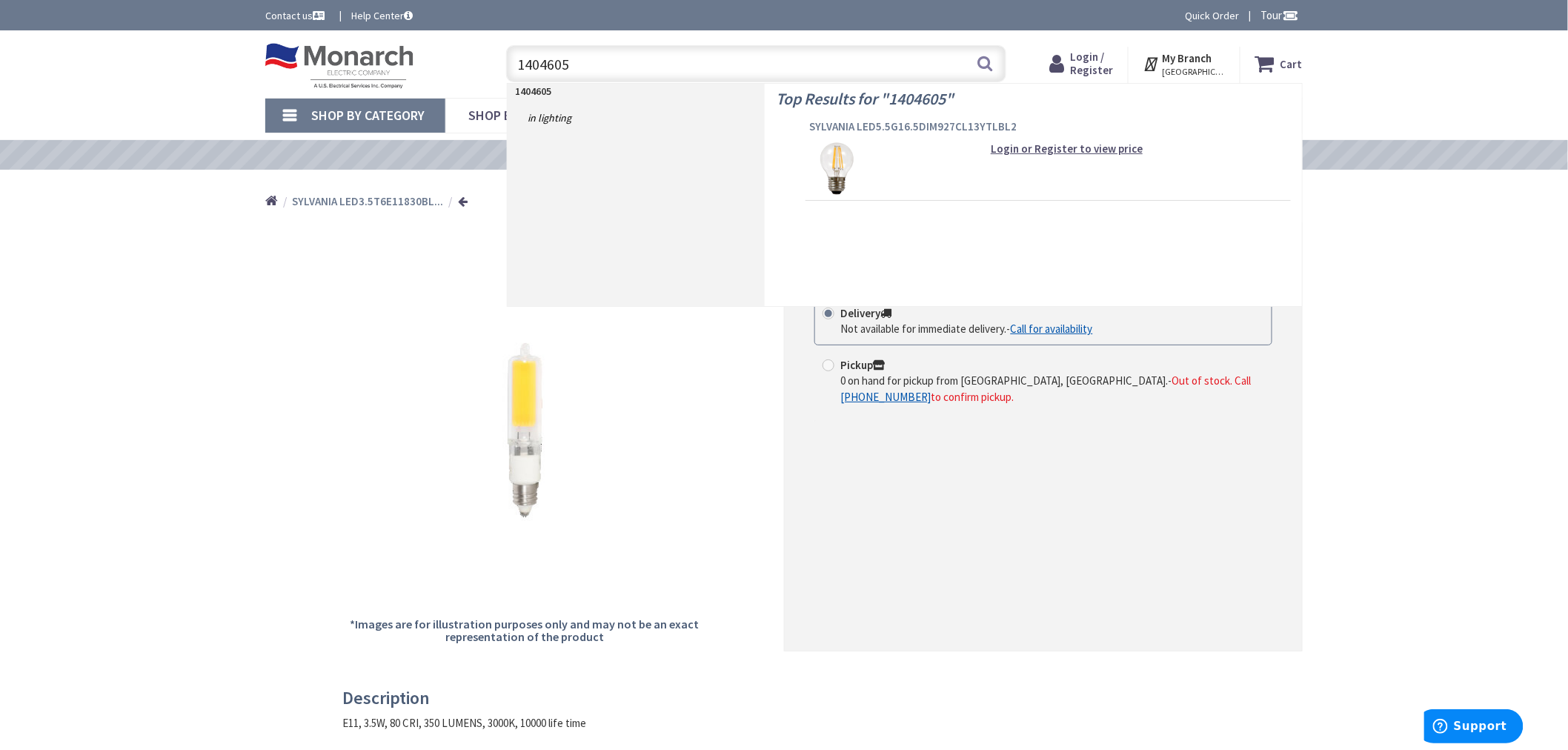
type input "1404605"
click at [899, 121] on span "SYLVANIA LED5.5G16.5DIM927CL13YTLBL2" at bounding box center [1048, 127] width 478 height 15
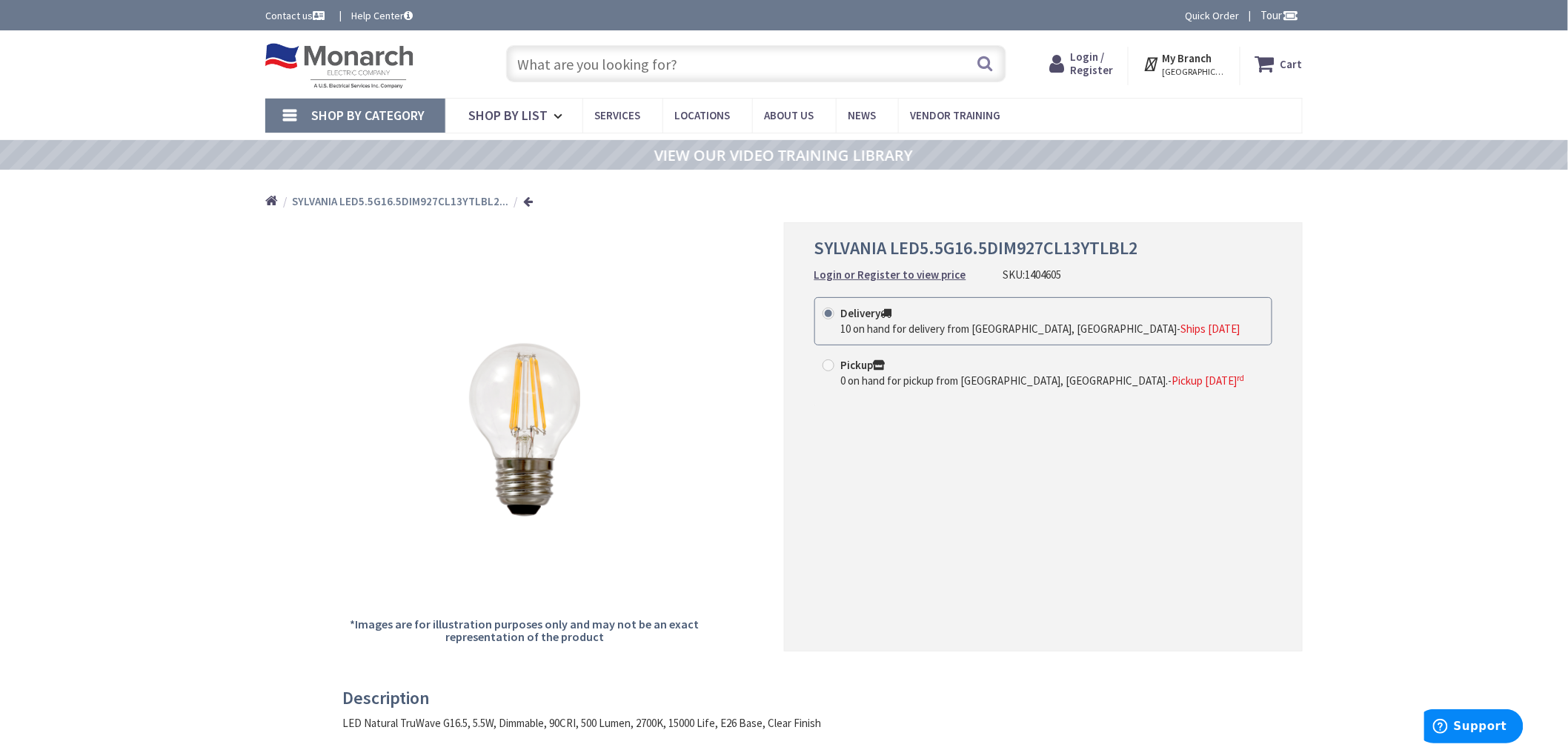
click at [741, 67] on input "text" at bounding box center [756, 63] width 500 height 37
paste input "943763"
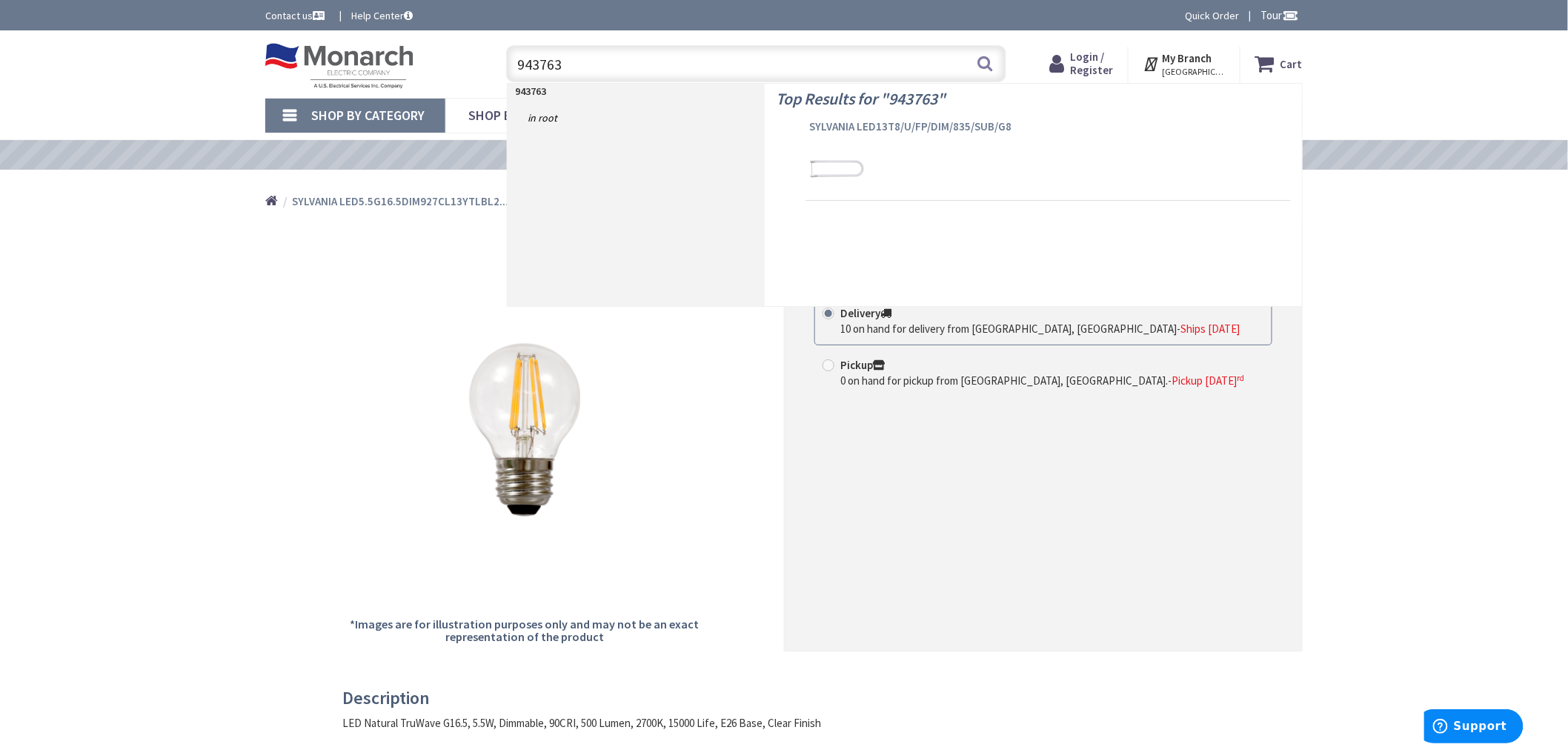
type input "943763"
click at [844, 123] on span "SYLVANIA LED13T8/U/FP/DIM/835/SUB/G8" at bounding box center [1048, 127] width 478 height 15
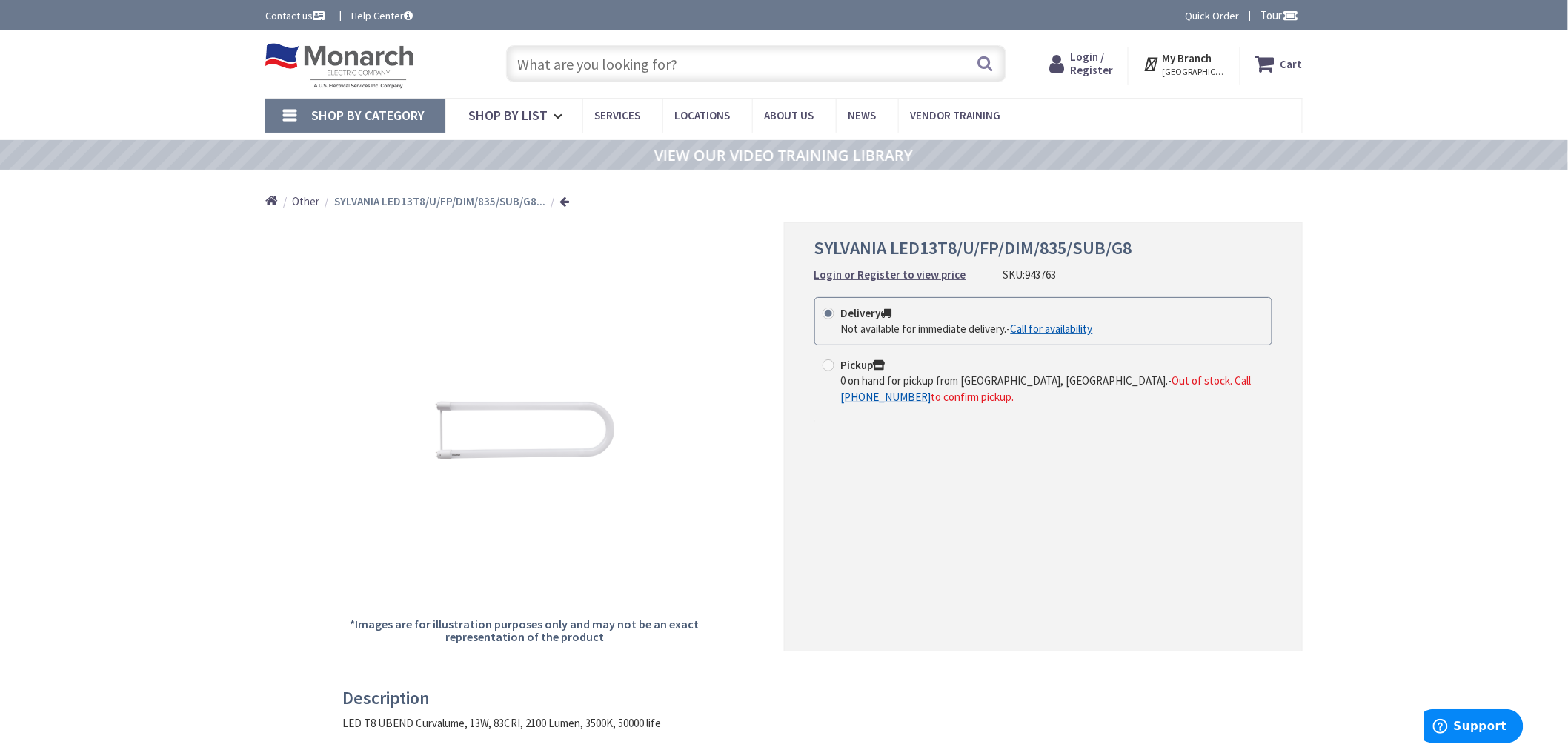
click at [737, 68] on input "text" at bounding box center [756, 63] width 500 height 37
paste input "1305976"
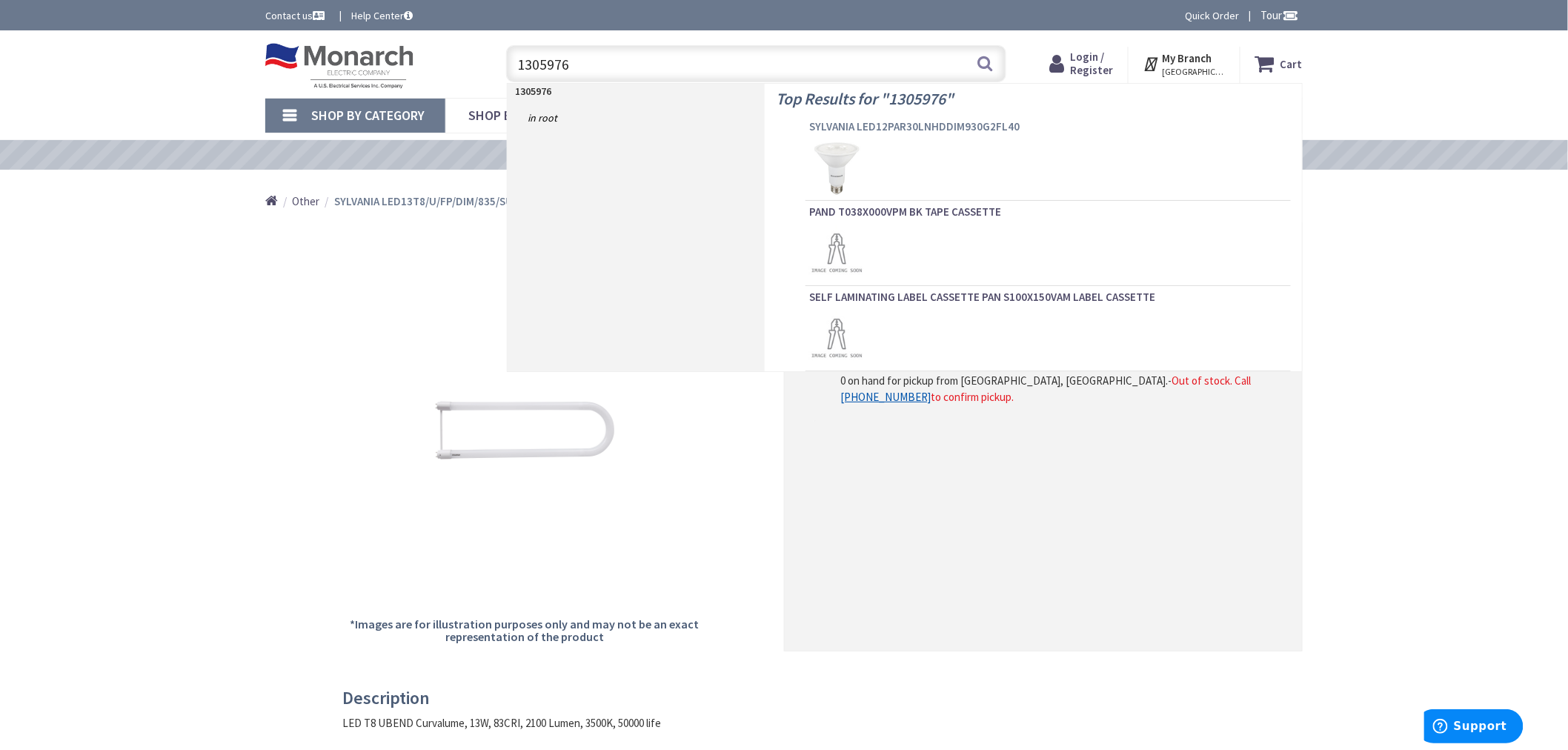
type input "1305976"
click at [827, 124] on span "SYLVANIA LED12PAR30LNHDDIM930G2FL40" at bounding box center [1048, 127] width 478 height 15
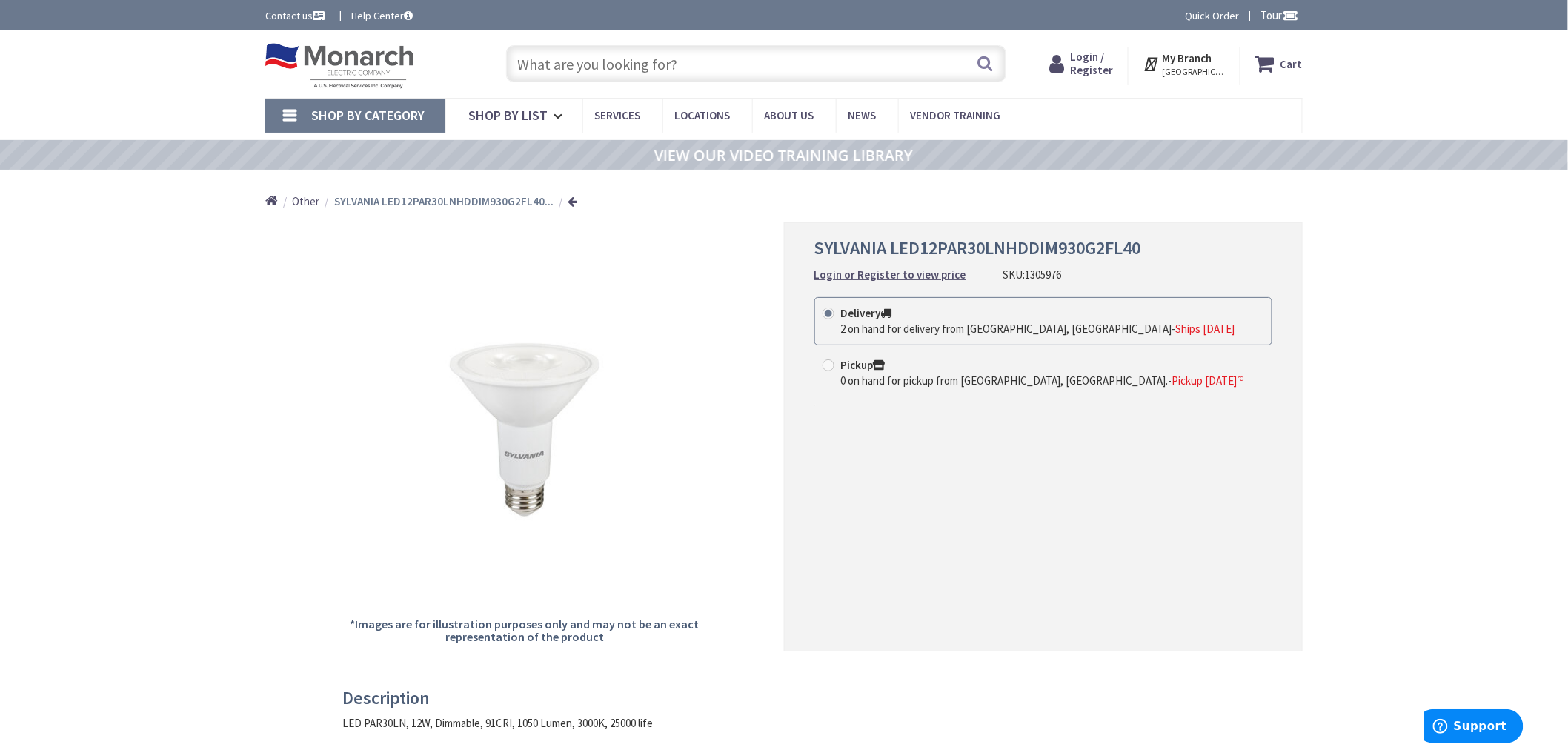
click at [658, 57] on input "text" at bounding box center [756, 63] width 500 height 37
paste input "1308803"
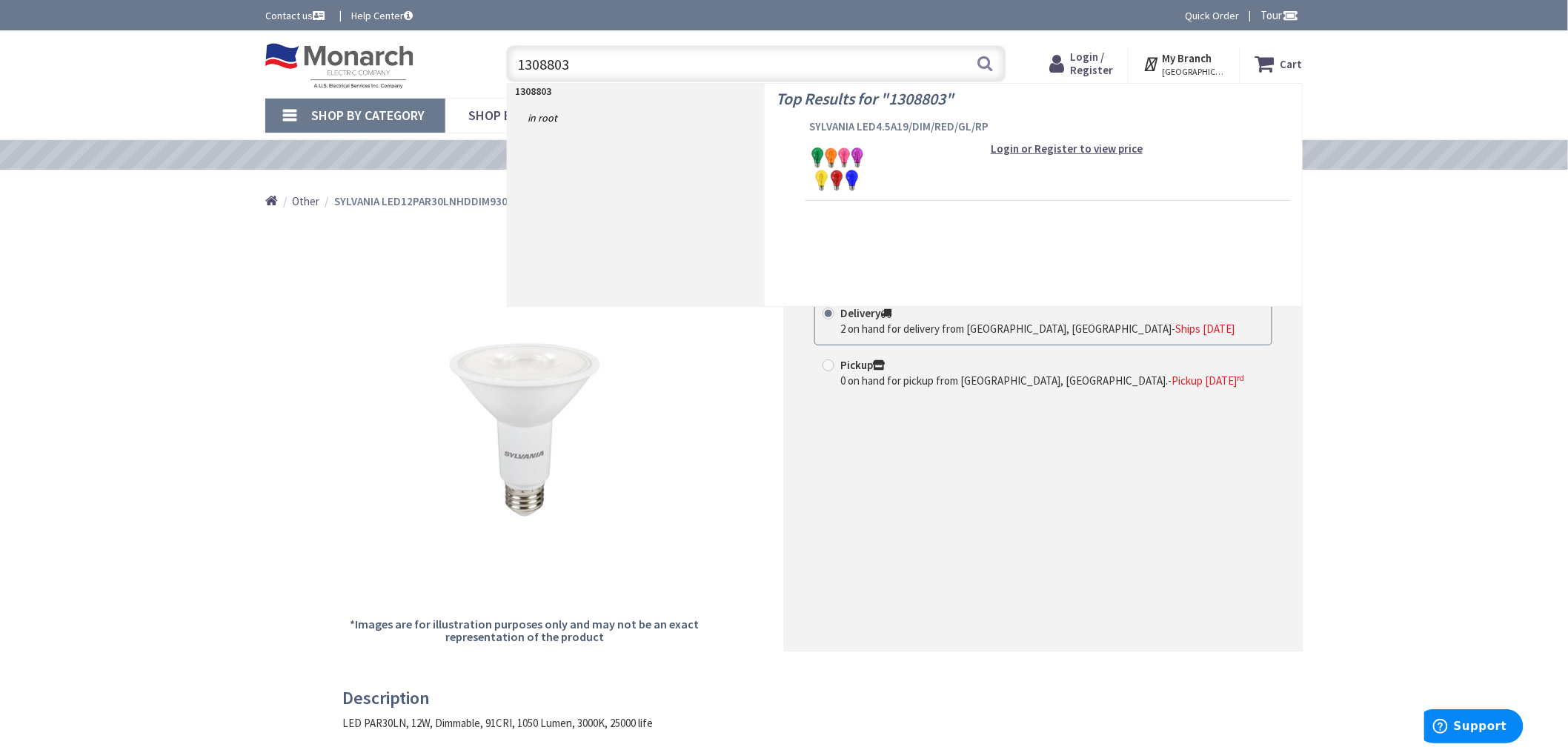
type input "1308803"
click at [912, 123] on span "SYLVANIA LED4.5A19/DIM/RED/GL/RP" at bounding box center [1048, 127] width 478 height 15
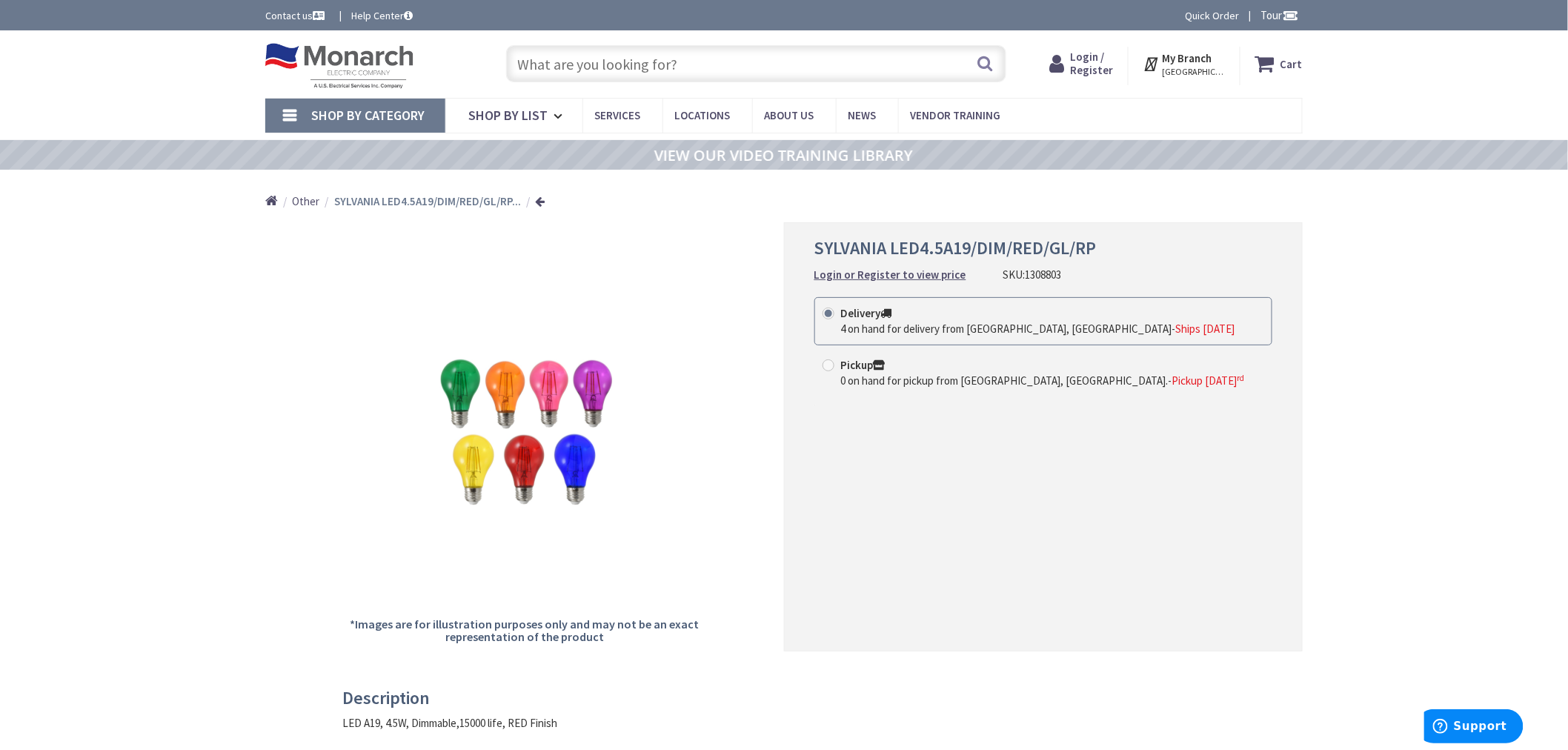
click at [525, 57] on input "text" at bounding box center [756, 63] width 500 height 37
paste input "1321338"
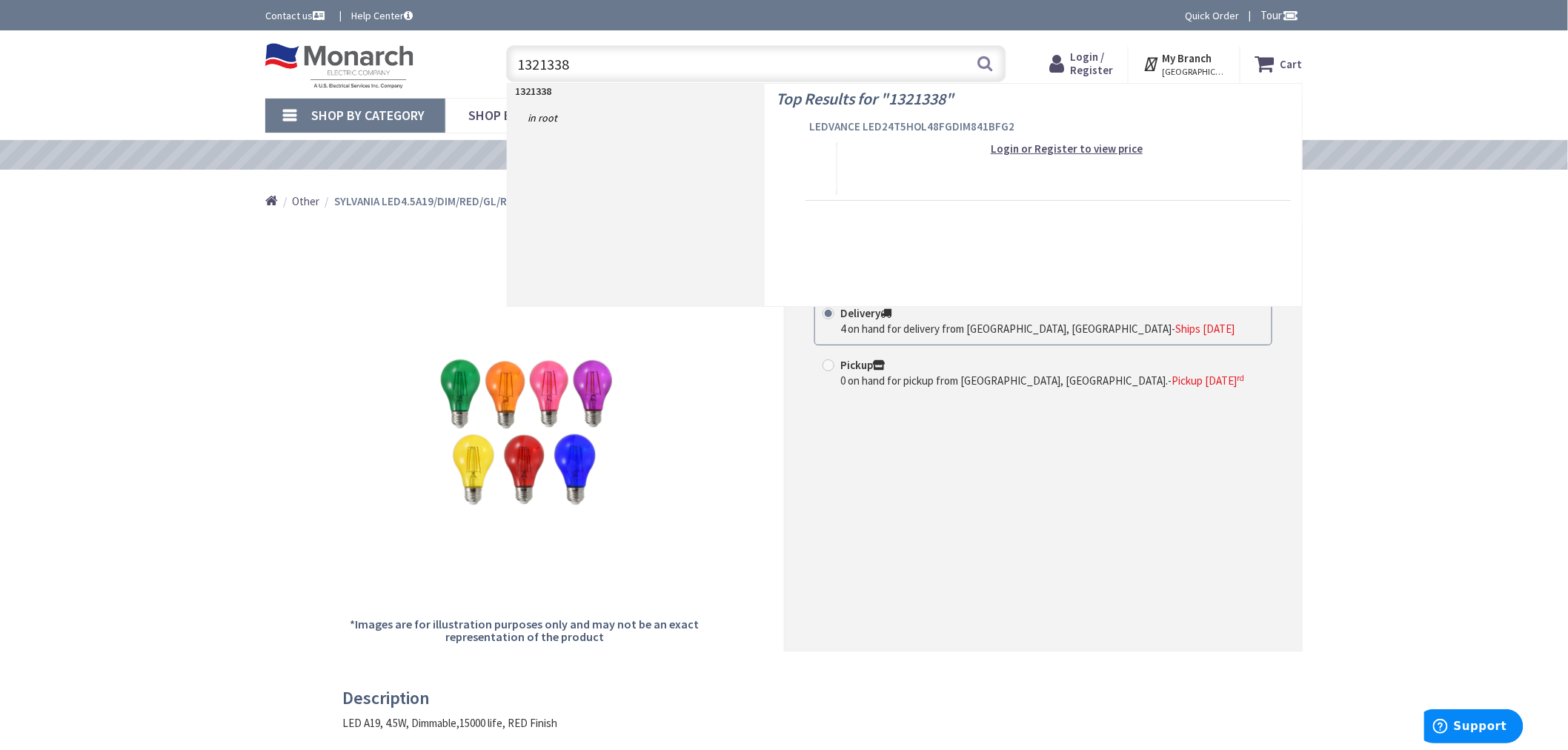
type input "1321338"
click at [818, 128] on span "LEDVANCE LED24T5HOL48FGDIM841BFG2" at bounding box center [1048, 127] width 478 height 15
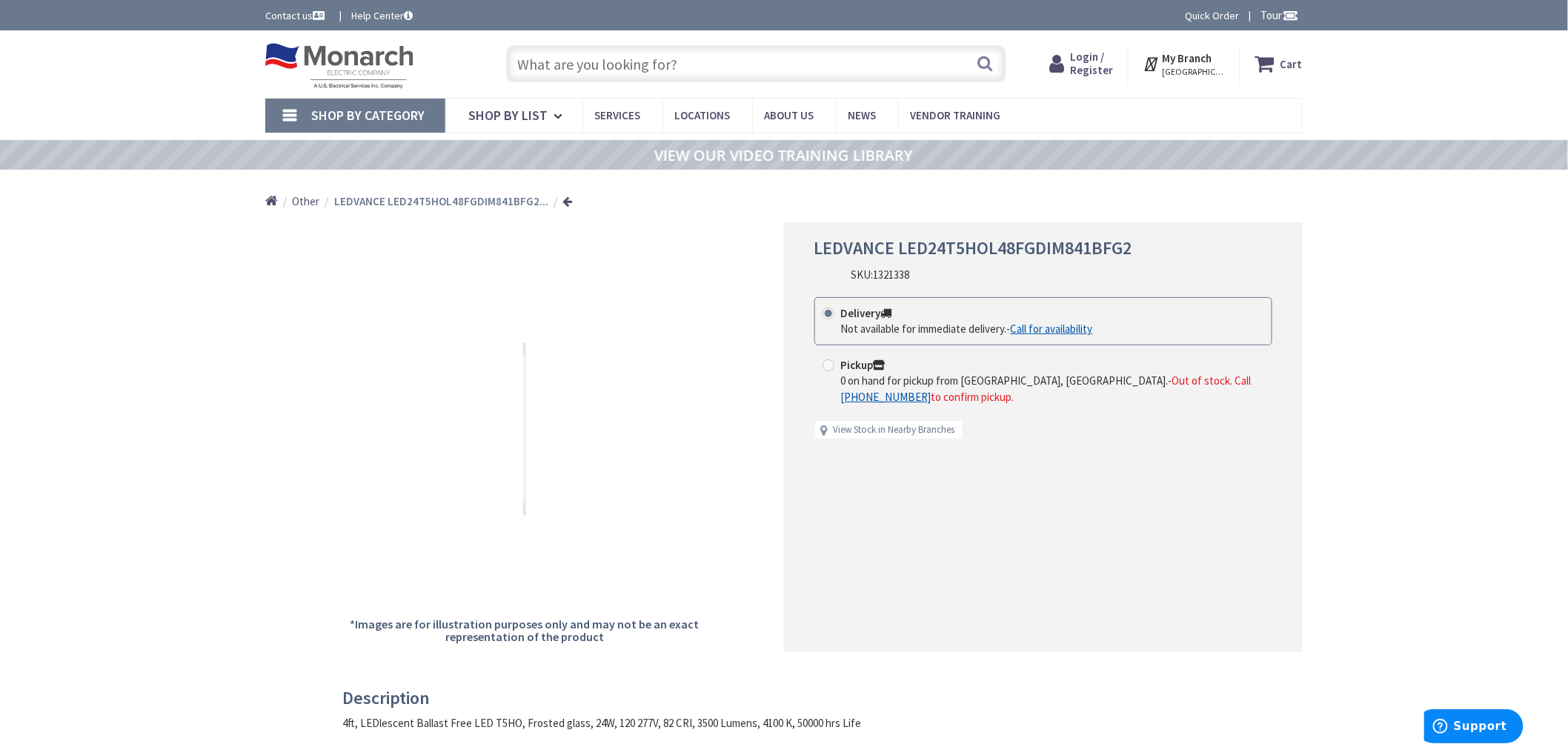
click at [597, 69] on input "text" at bounding box center [756, 63] width 500 height 37
paste input "1338280"
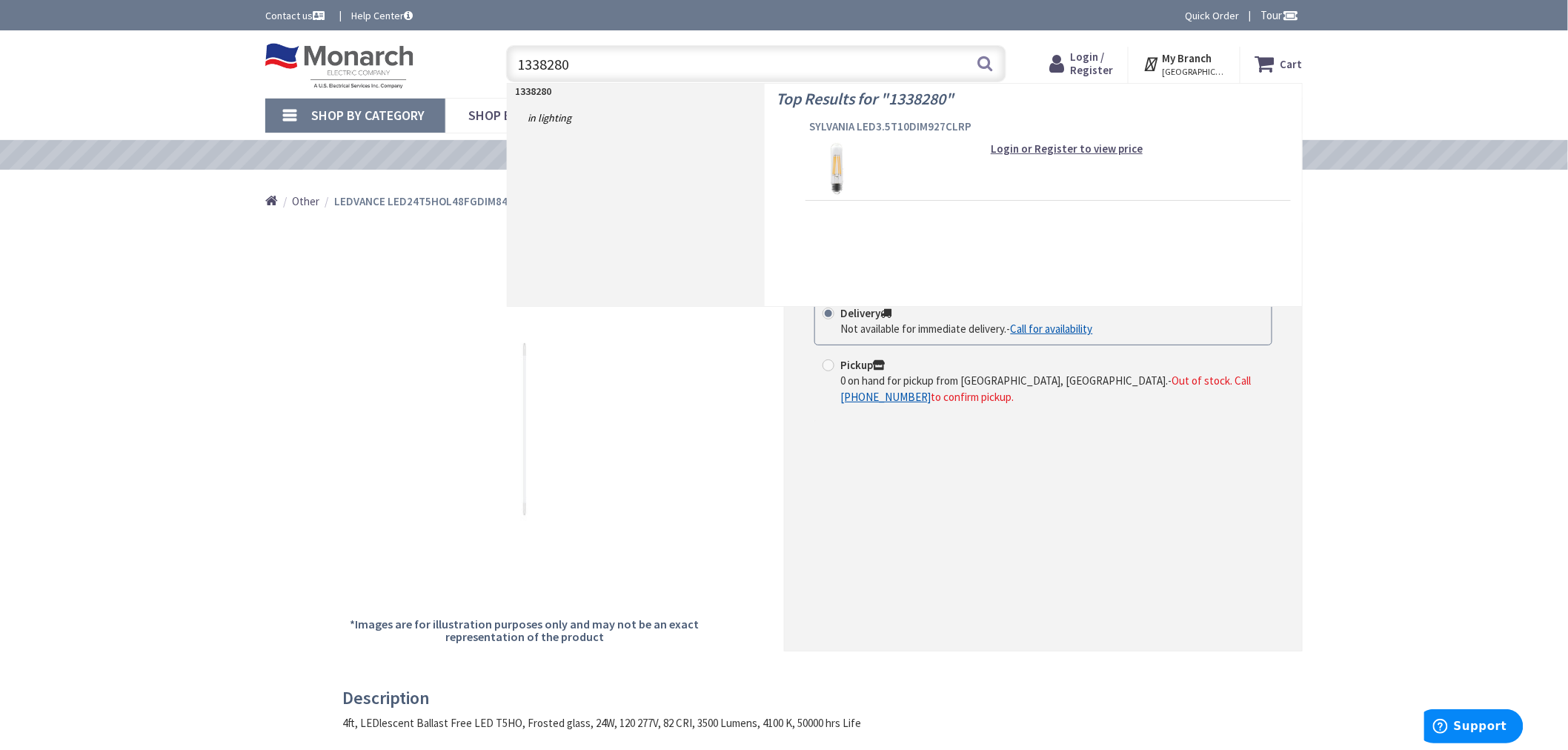
type input "1338280"
click at [845, 123] on span "SYLVANIA LED3.5T10DIM927CLRP" at bounding box center [1048, 127] width 478 height 15
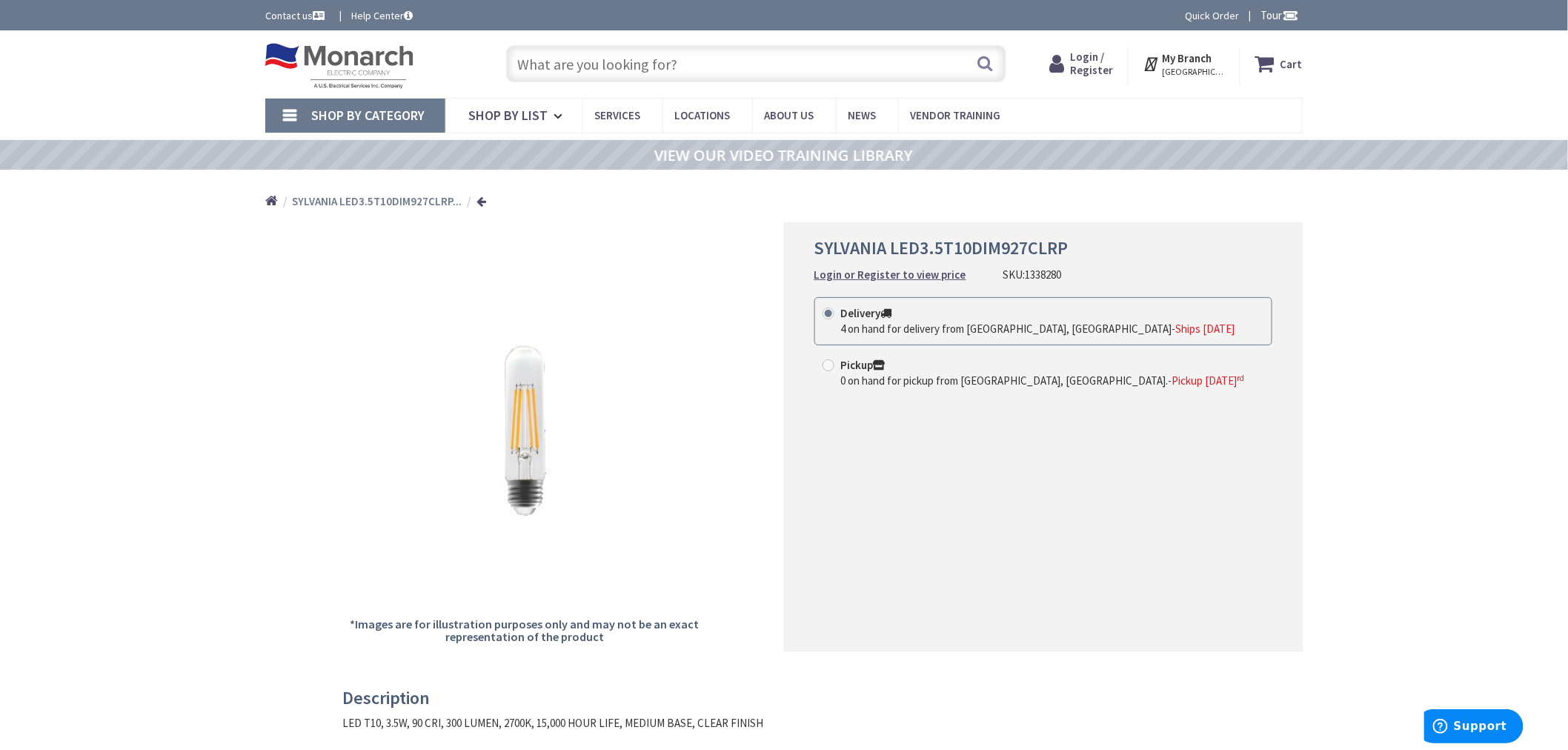
click at [707, 51] on input "text" at bounding box center [756, 63] width 500 height 37
paste input "1308802"
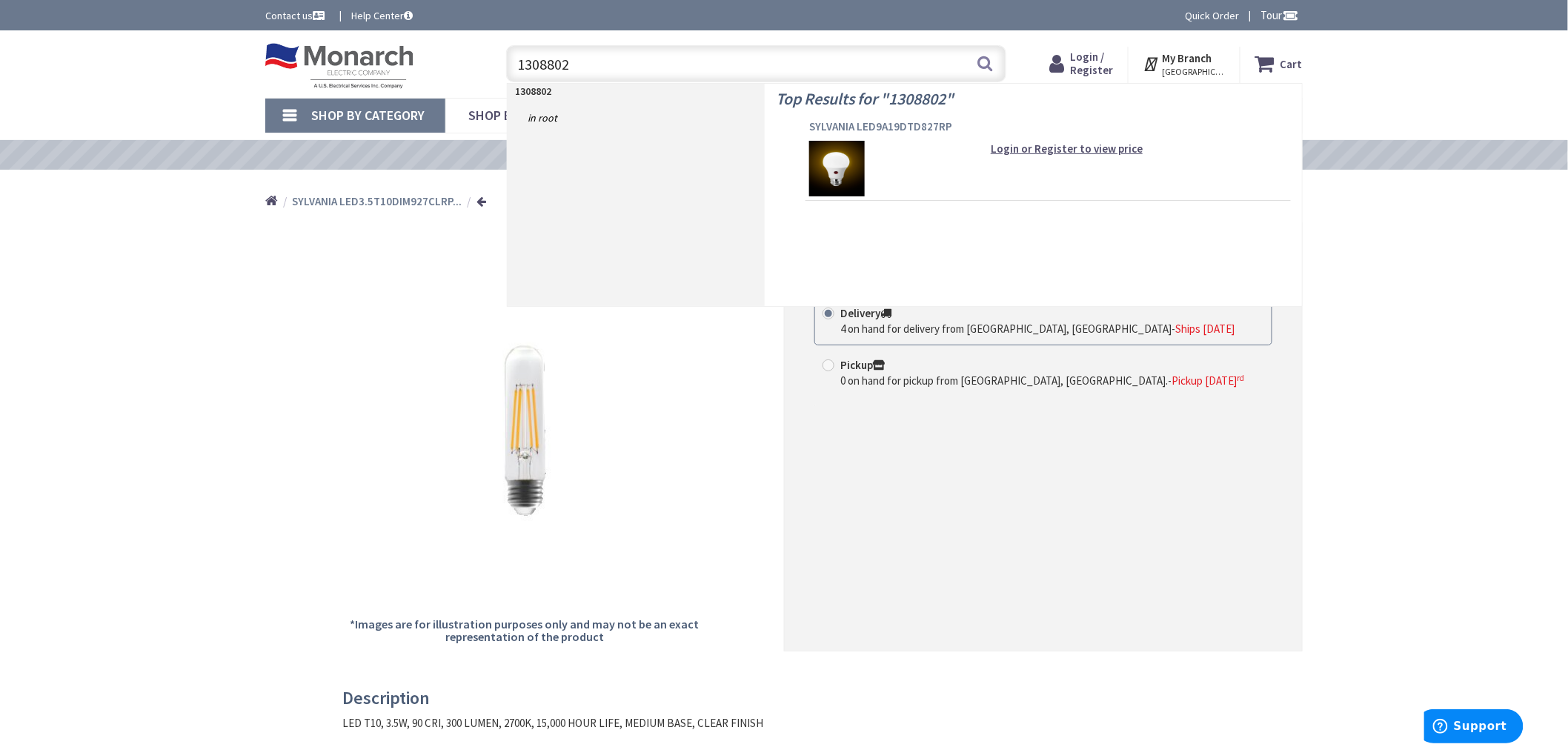
type input "1308802"
click at [853, 122] on span "SYLVANIA LED9A19DTD827RP" at bounding box center [1048, 127] width 478 height 15
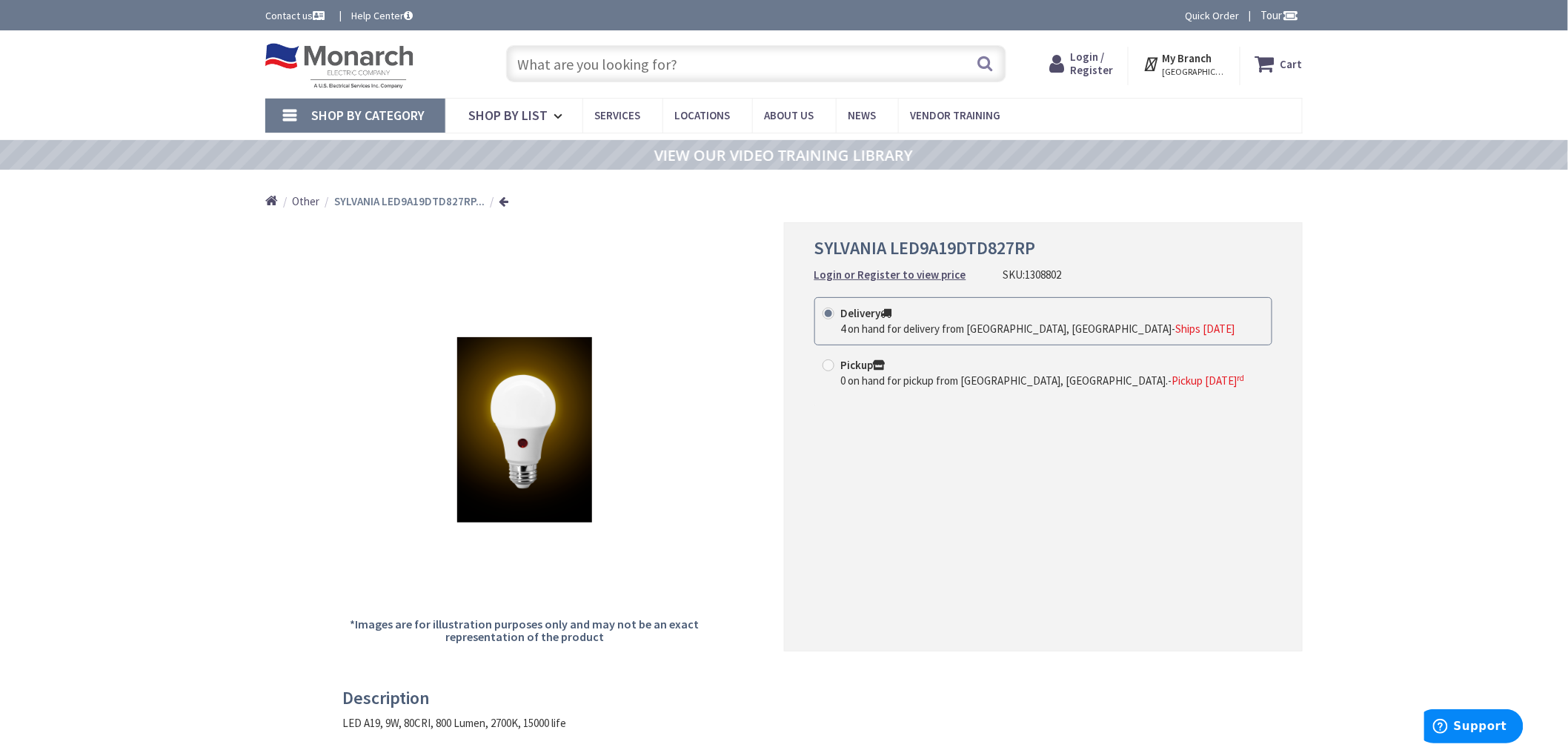
click at [691, 58] on input "text" at bounding box center [756, 63] width 500 height 37
paste input "573037"
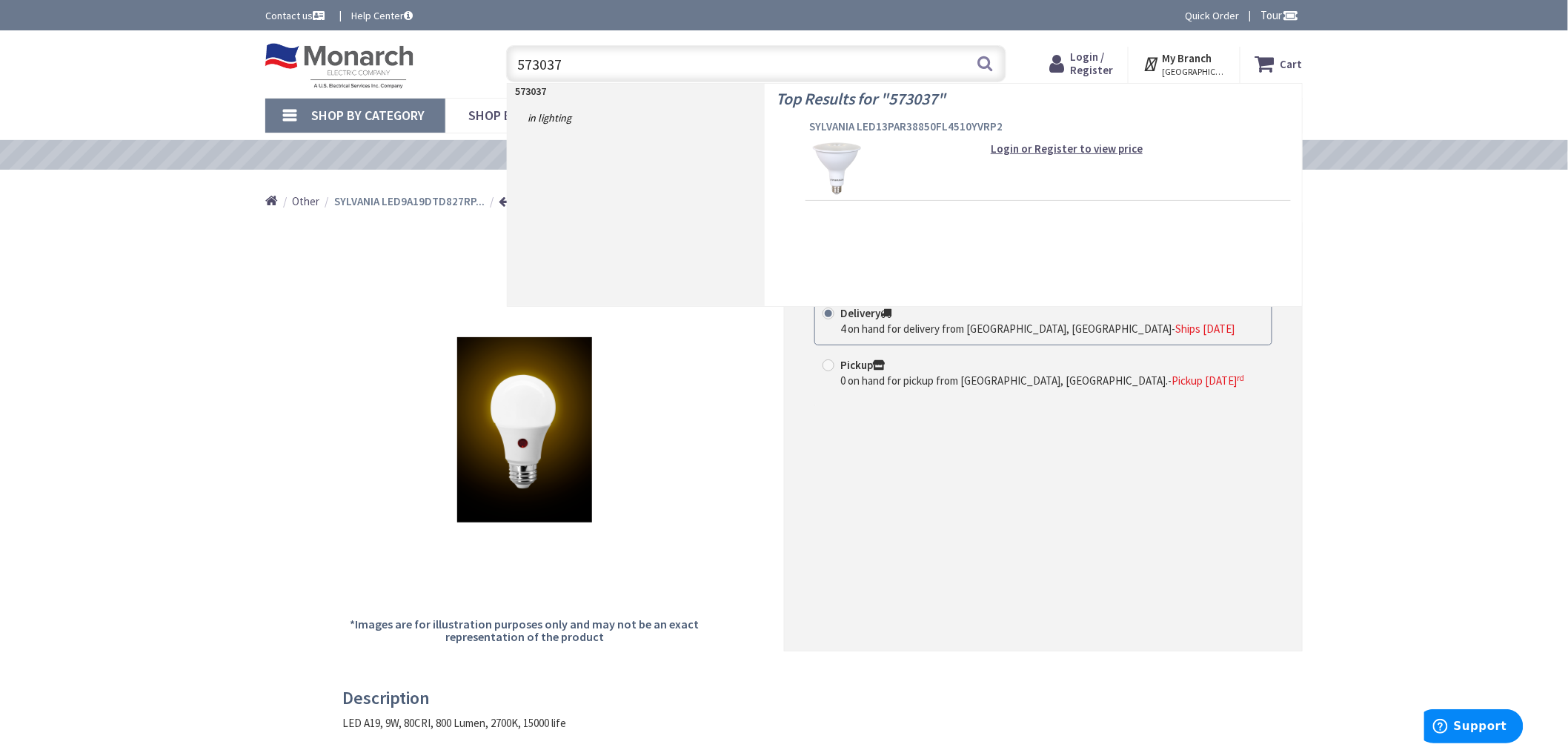
type input "573037"
click at [831, 124] on span "SYLVANIA LED13PAR38850FL4510YVRP2" at bounding box center [1048, 127] width 478 height 15
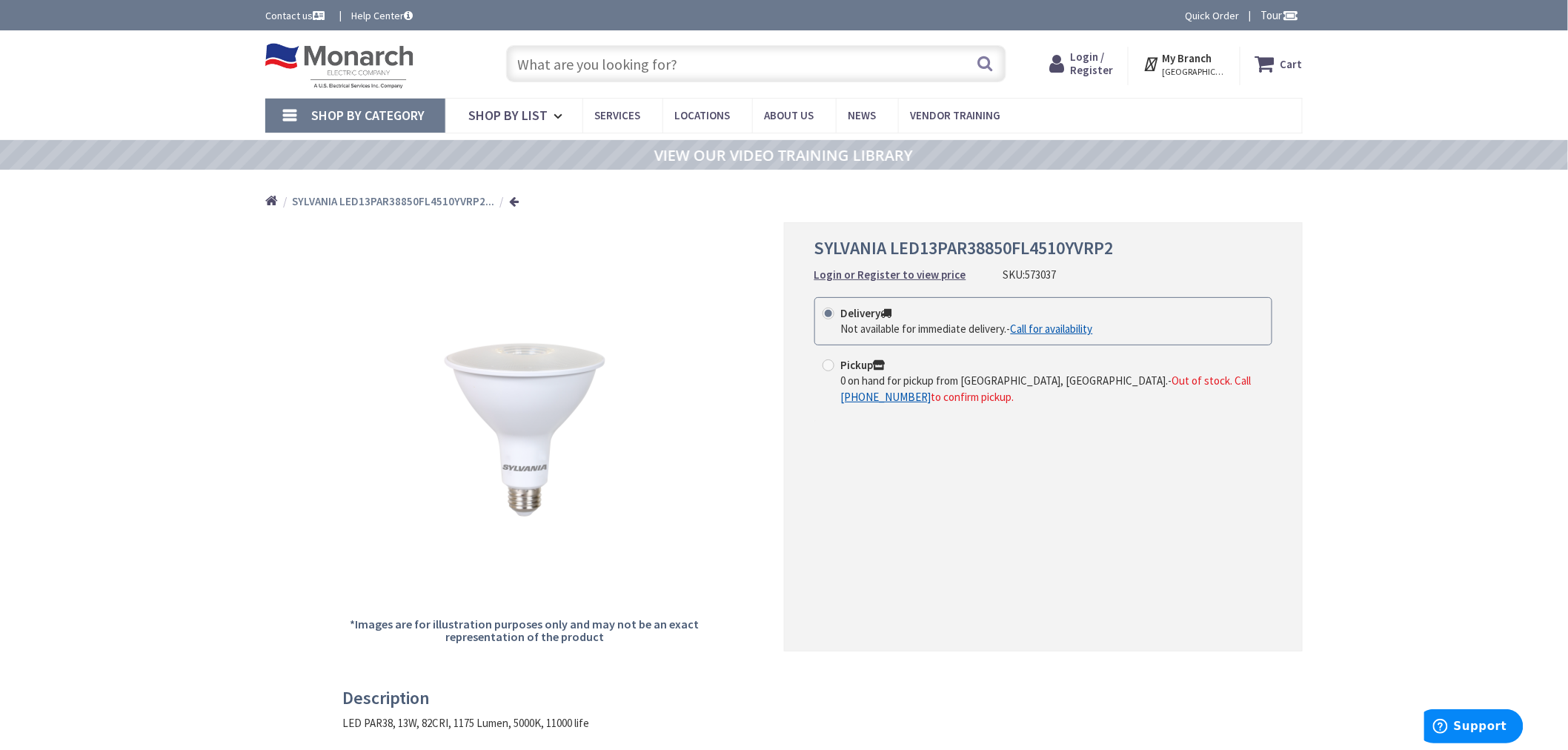
click at [619, 69] on input "text" at bounding box center [756, 63] width 500 height 37
paste input "1305995"
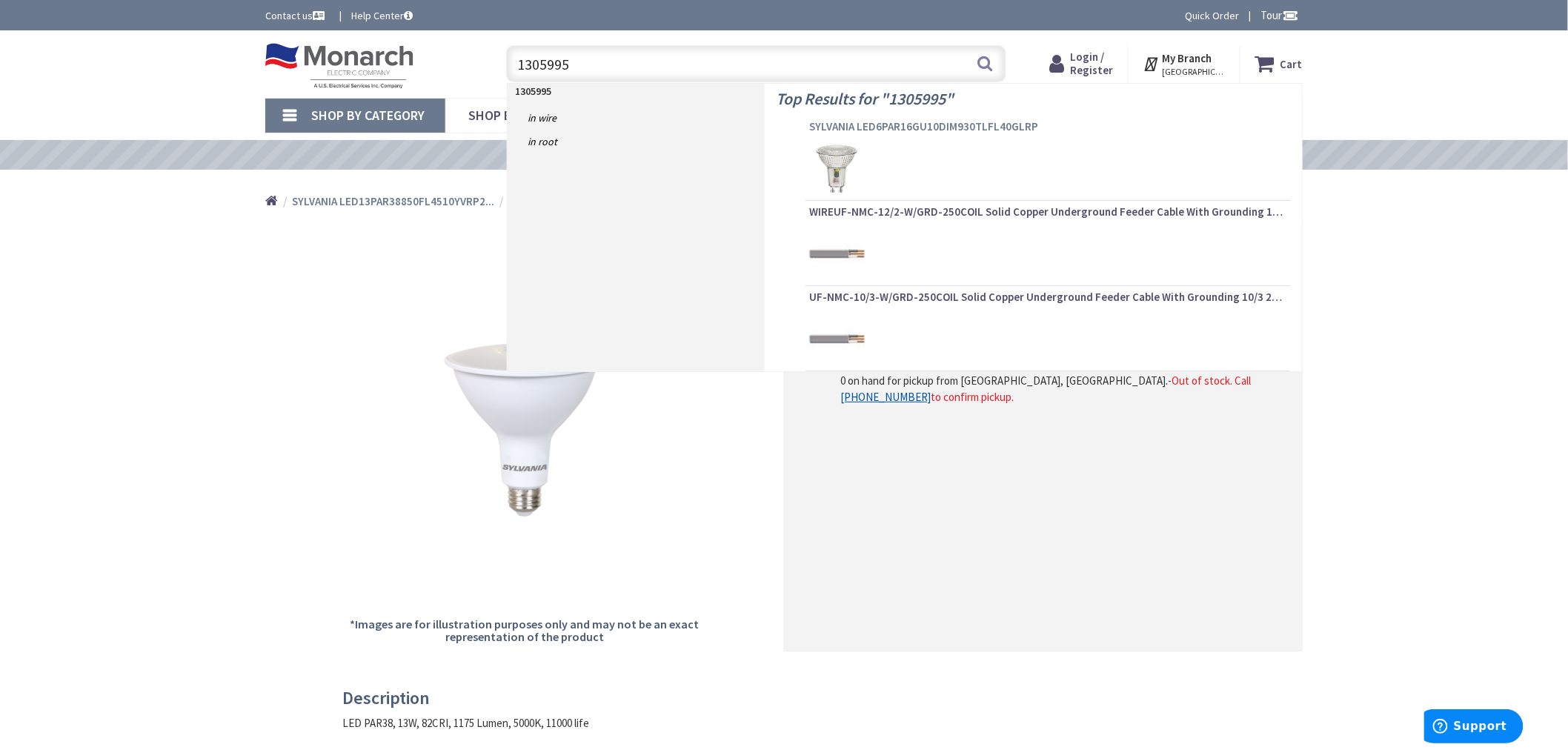
type input "1305995"
click at [853, 126] on span "SYLVANIA LED6PAR16GU10DIM930TLFL40GLRP" at bounding box center [1048, 127] width 478 height 15
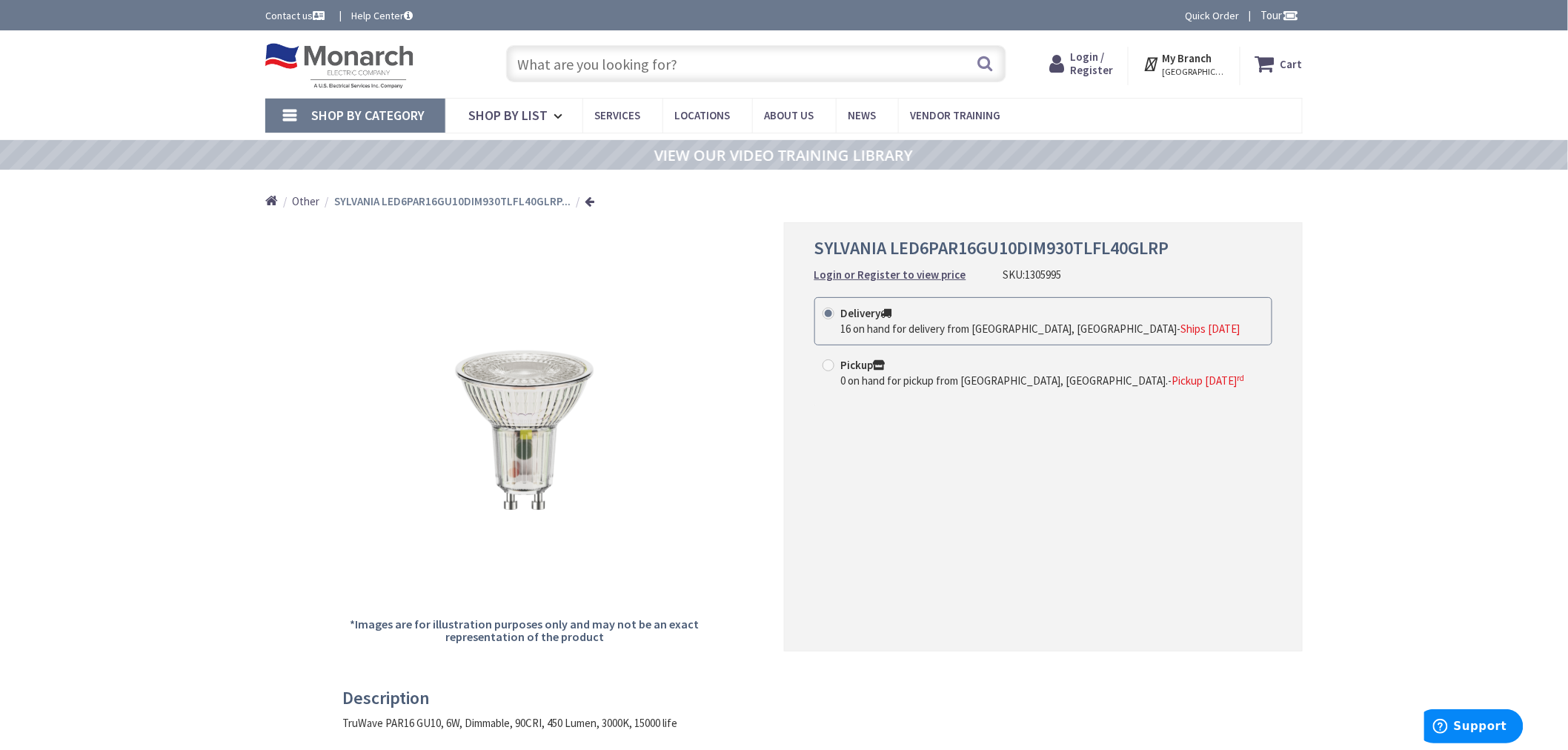
click at [762, 71] on input "text" at bounding box center [756, 63] width 500 height 37
paste input "1053718"
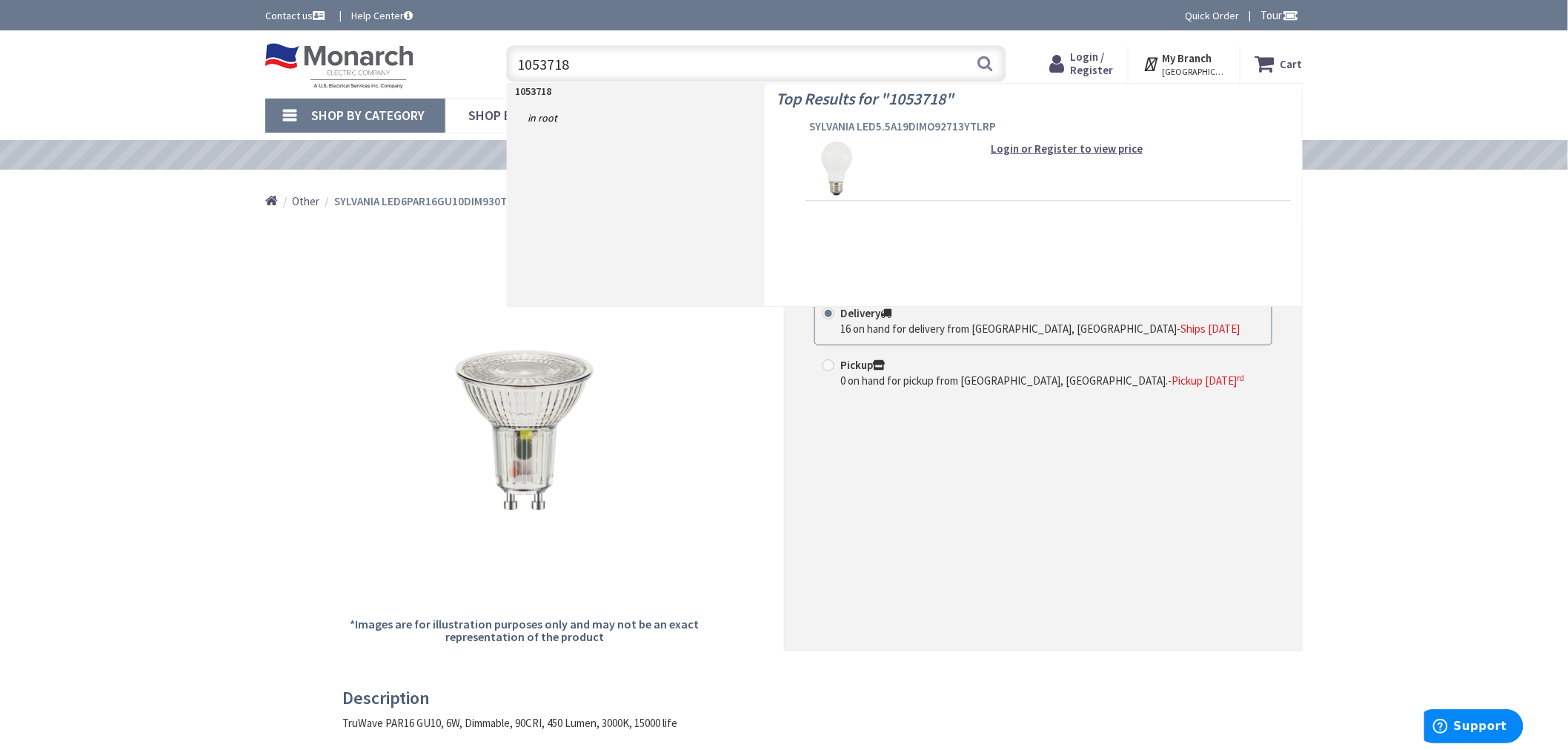
type input "1053718"
click at [828, 126] on span "SYLVANIA LED5.5A19DIMO92713YTLRP" at bounding box center [1048, 127] width 478 height 15
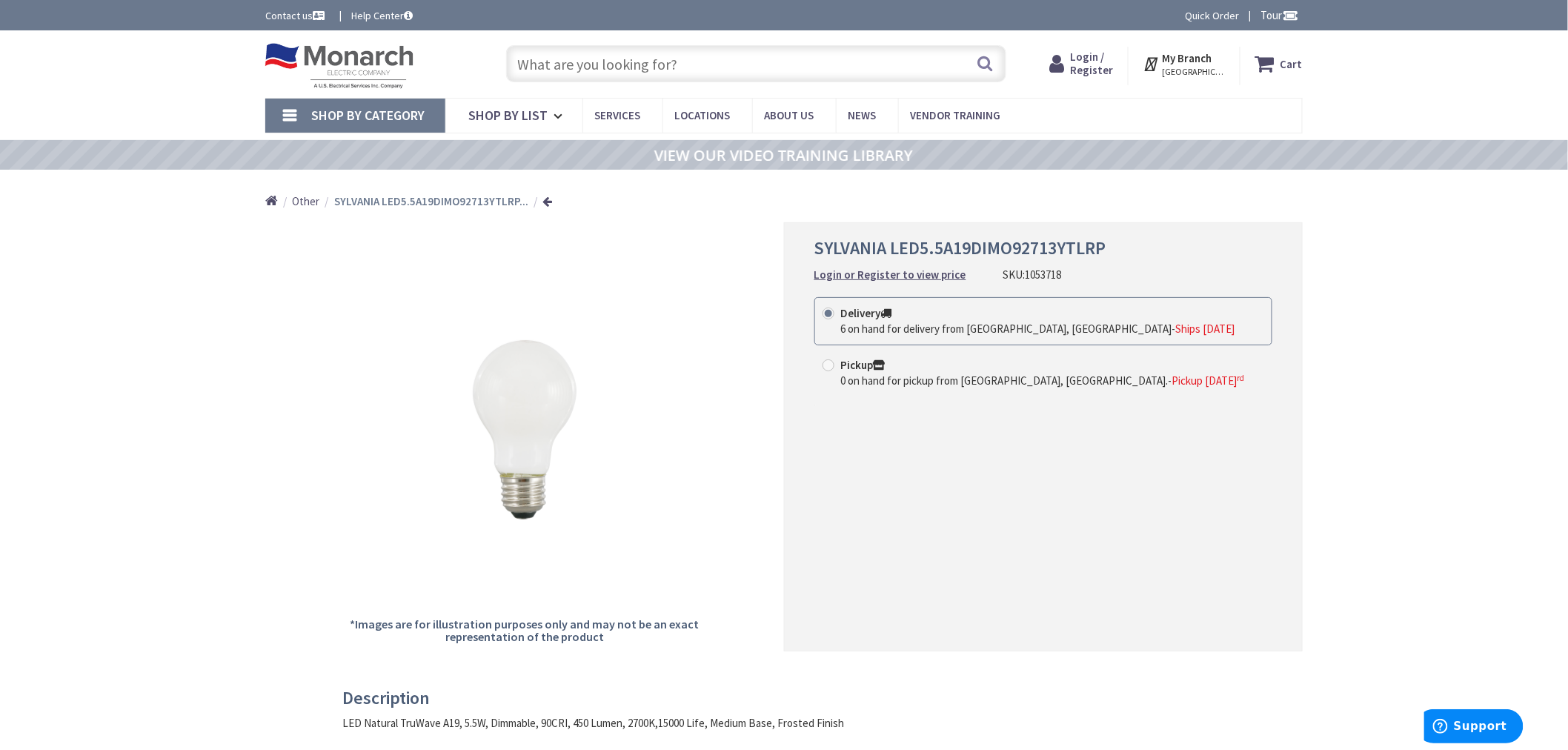
click at [585, 56] on input "text" at bounding box center [756, 63] width 500 height 37
paste input "1148929"
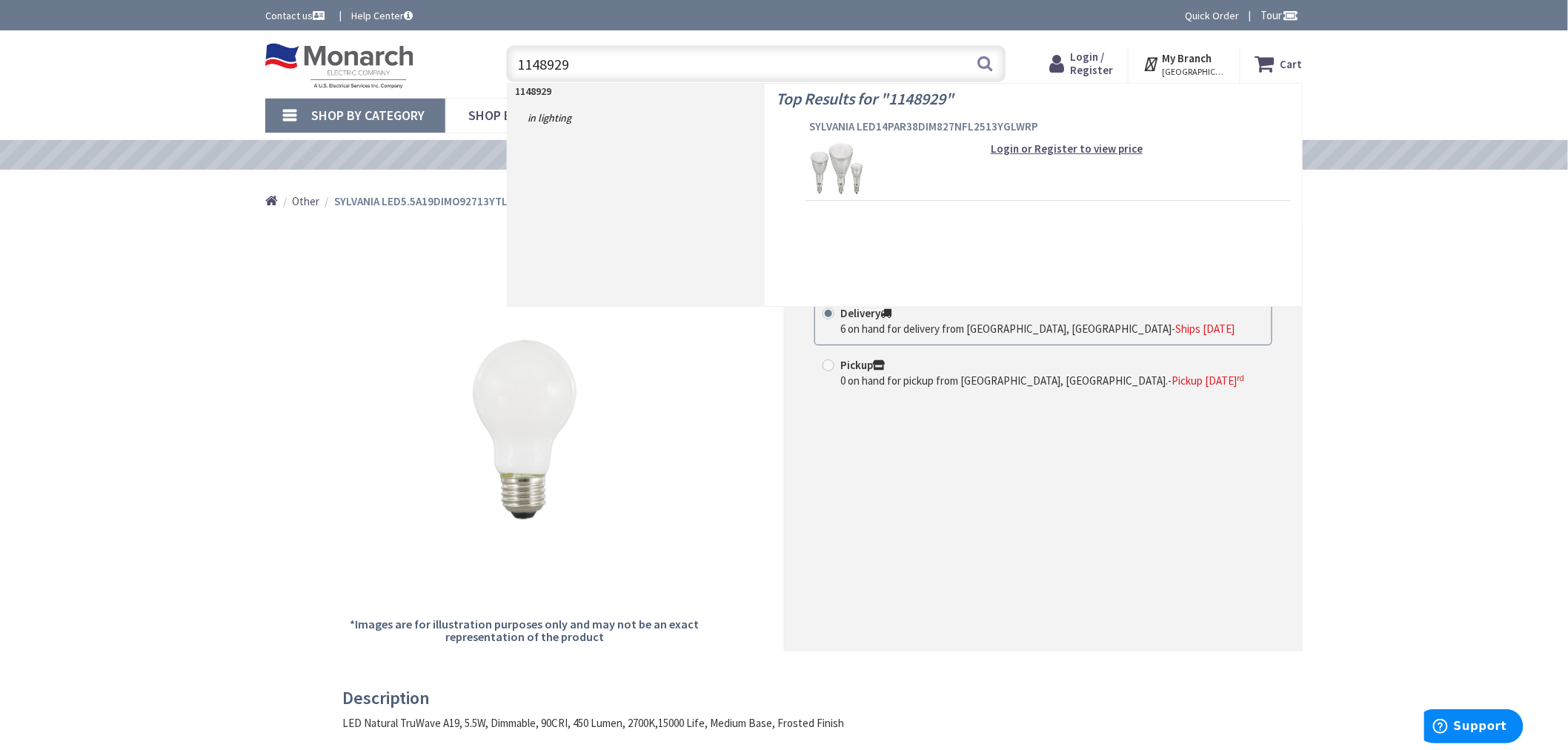
type input "1148929"
click at [839, 128] on span "SYLVANIA LED14PAR38DIM827NFL2513YGLWRP" at bounding box center [1048, 127] width 478 height 15
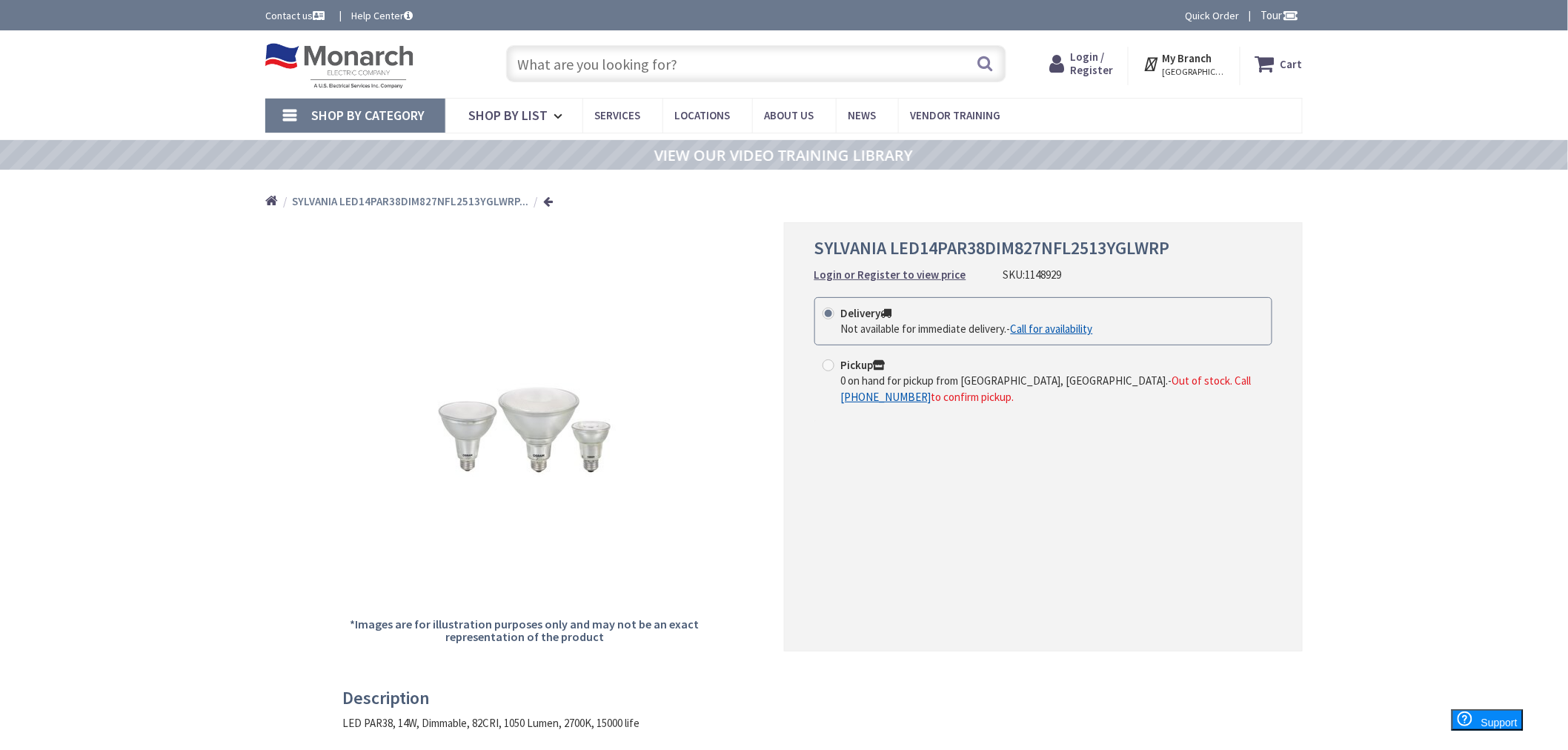
click at [674, 67] on input "text" at bounding box center [756, 63] width 500 height 37
paste input "1217470"
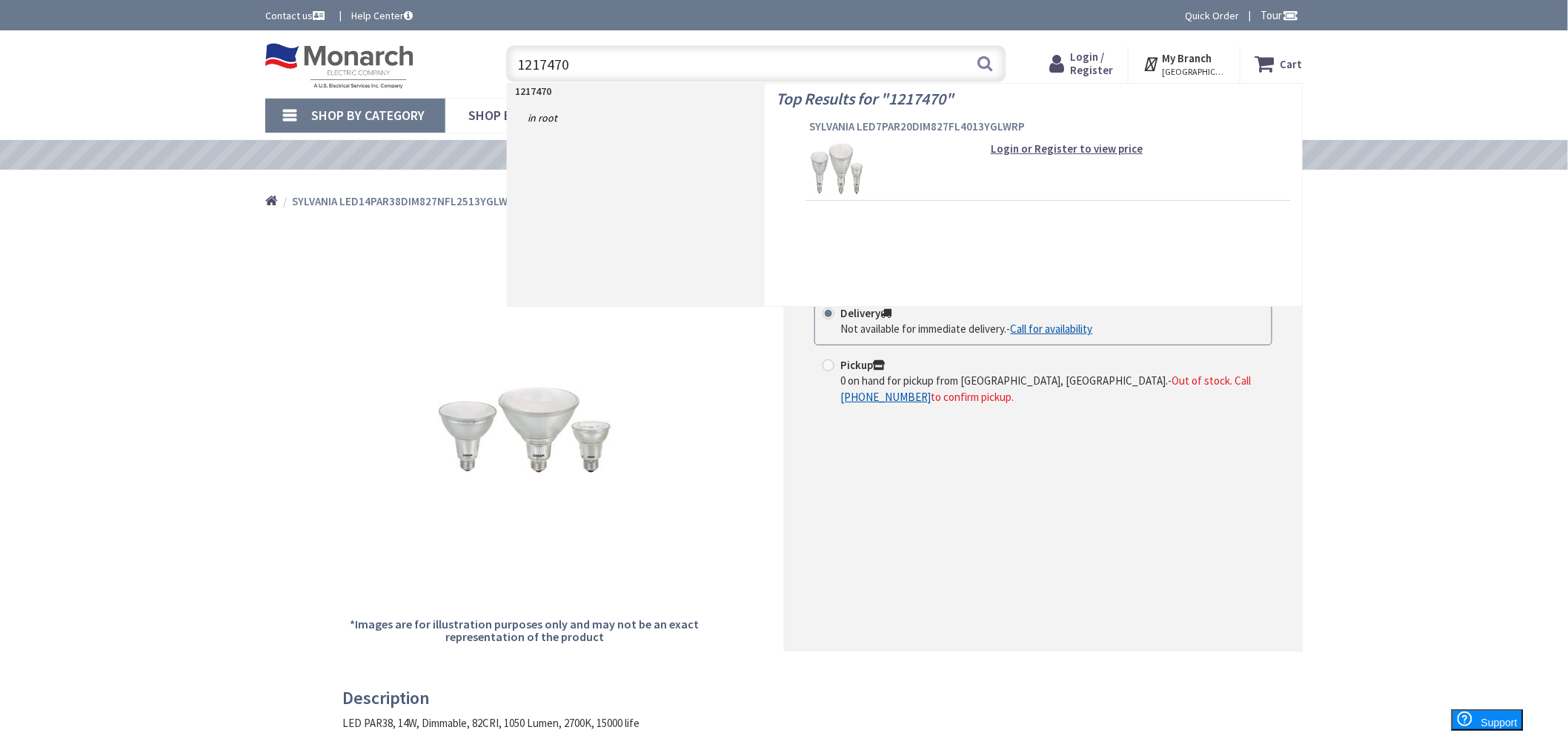
type input "1217470"
click at [876, 128] on span "SYLVANIA LED7PAR20DIM827FL4013YGLWRP" at bounding box center [1048, 127] width 478 height 15
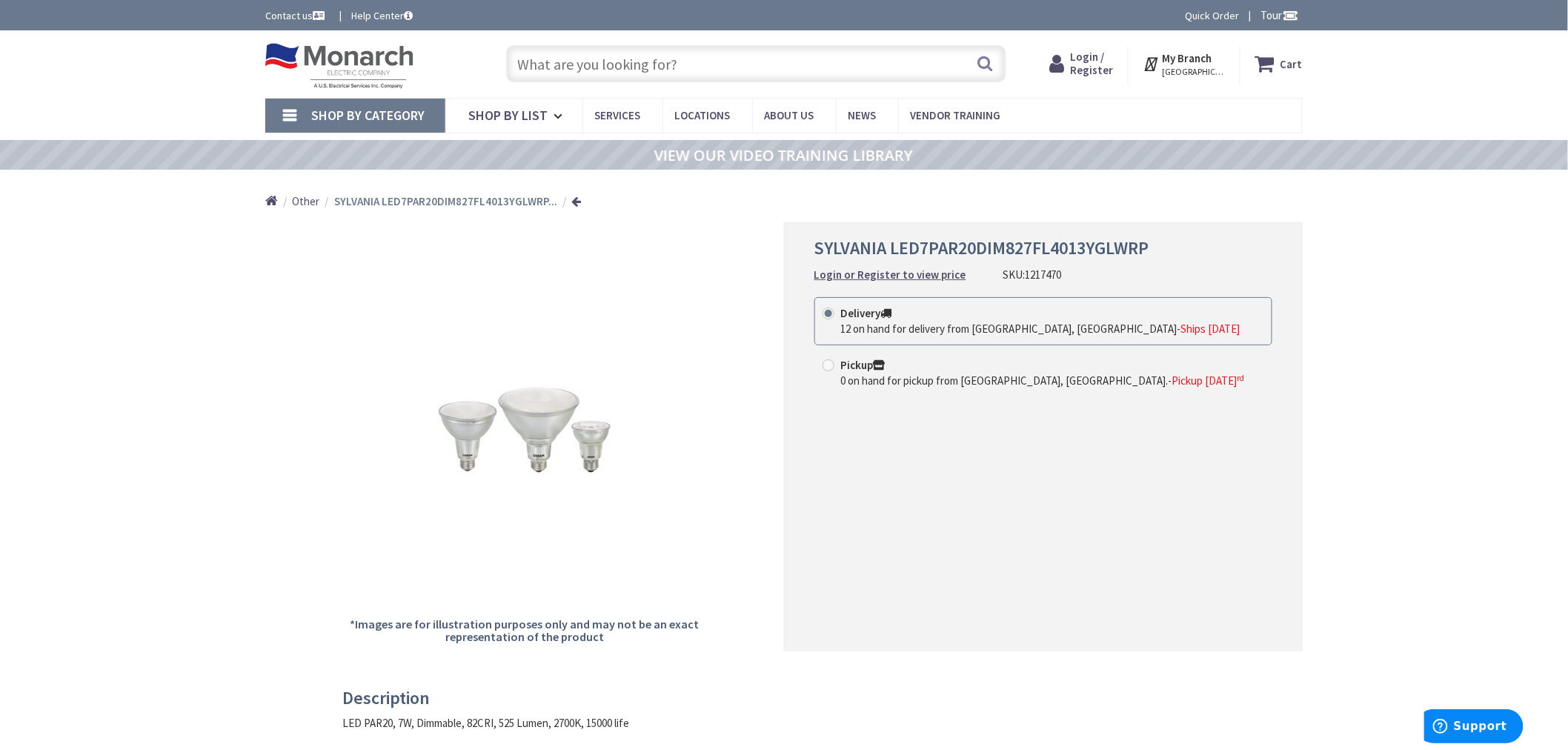
click at [722, 70] on input "text" at bounding box center [756, 63] width 500 height 37
paste input "1249634"
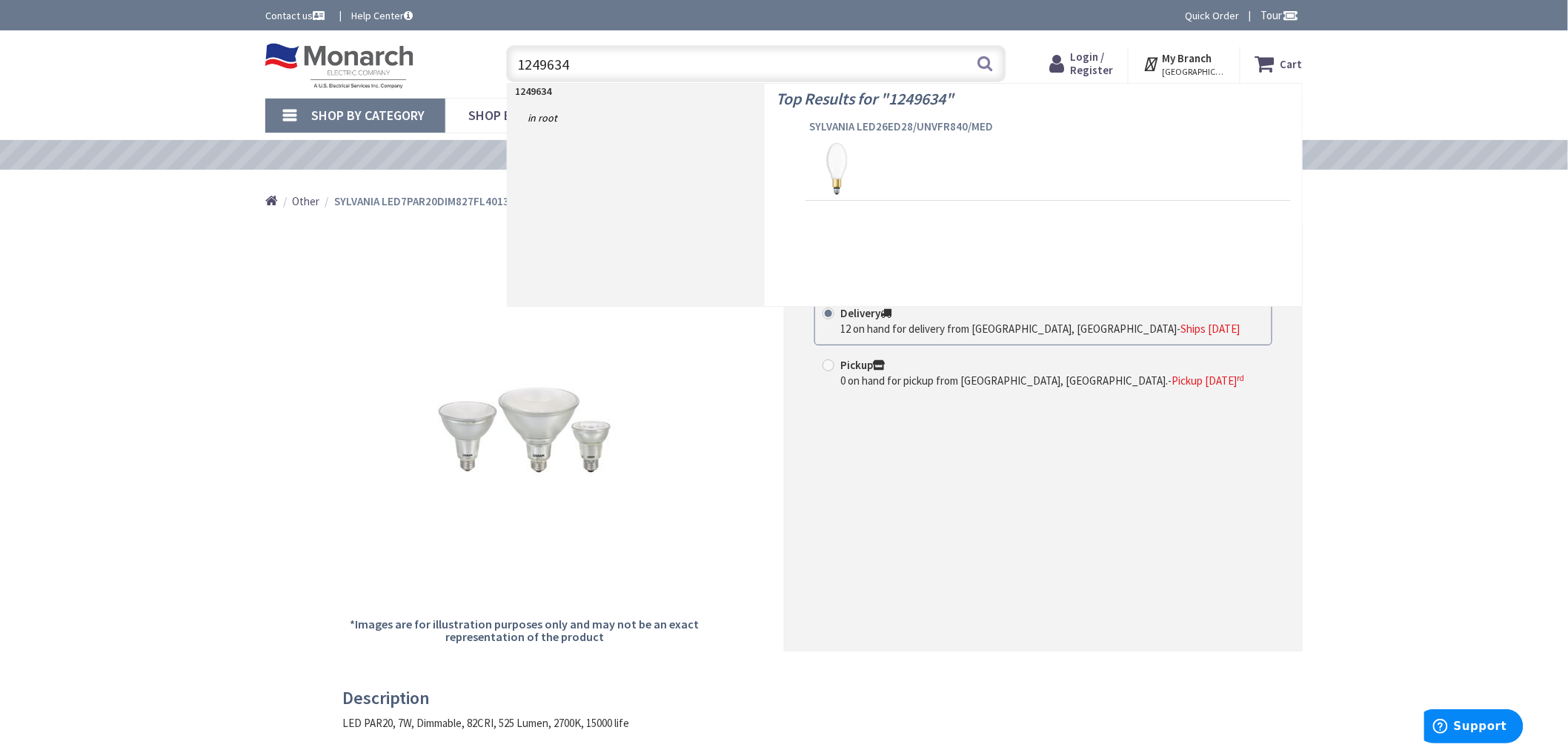
type input "1249634"
click at [840, 129] on span "SYLVANIA LED26ED28/UNVFR840/MED" at bounding box center [1048, 127] width 478 height 15
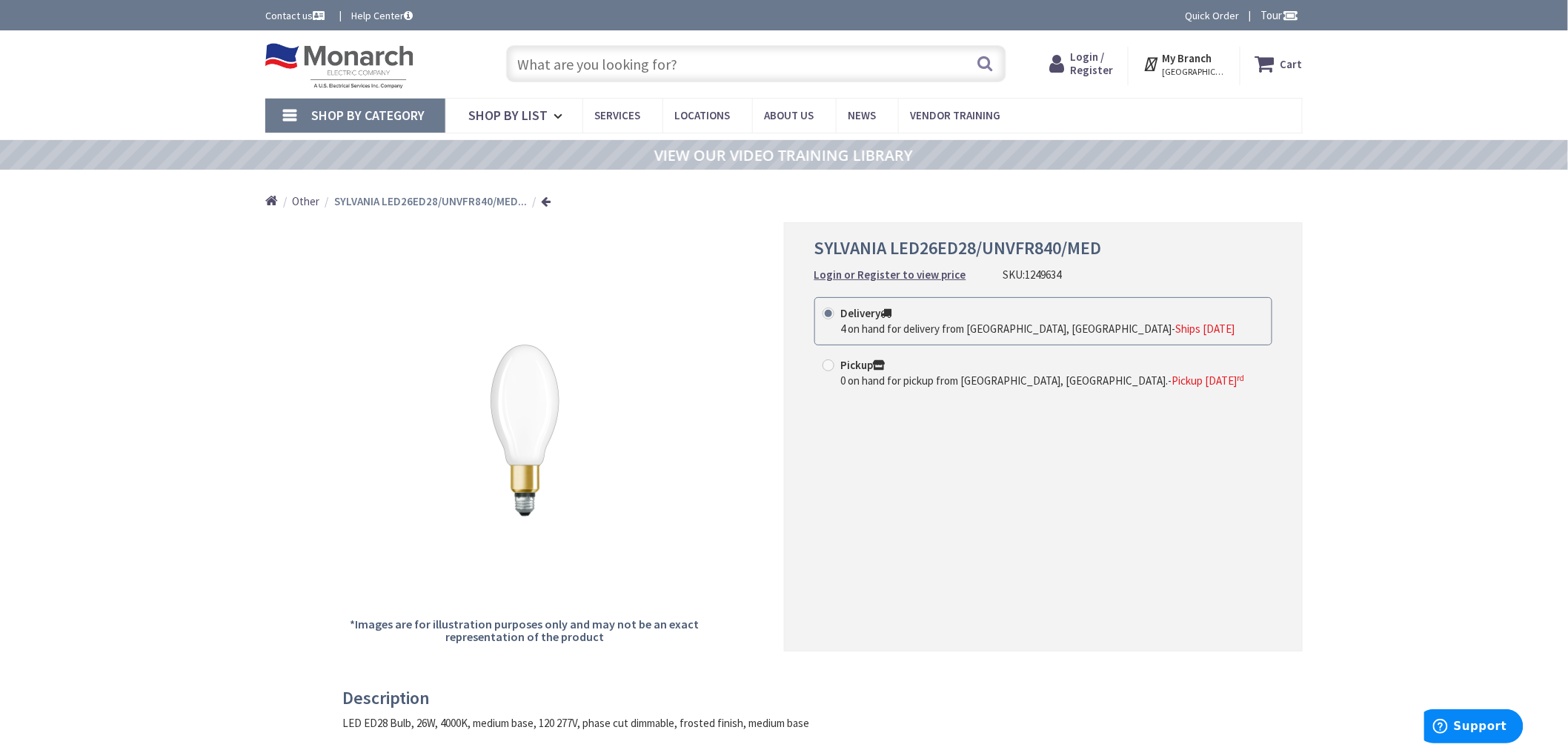
click at [693, 52] on input "text" at bounding box center [756, 63] width 500 height 37
paste input "1305960"
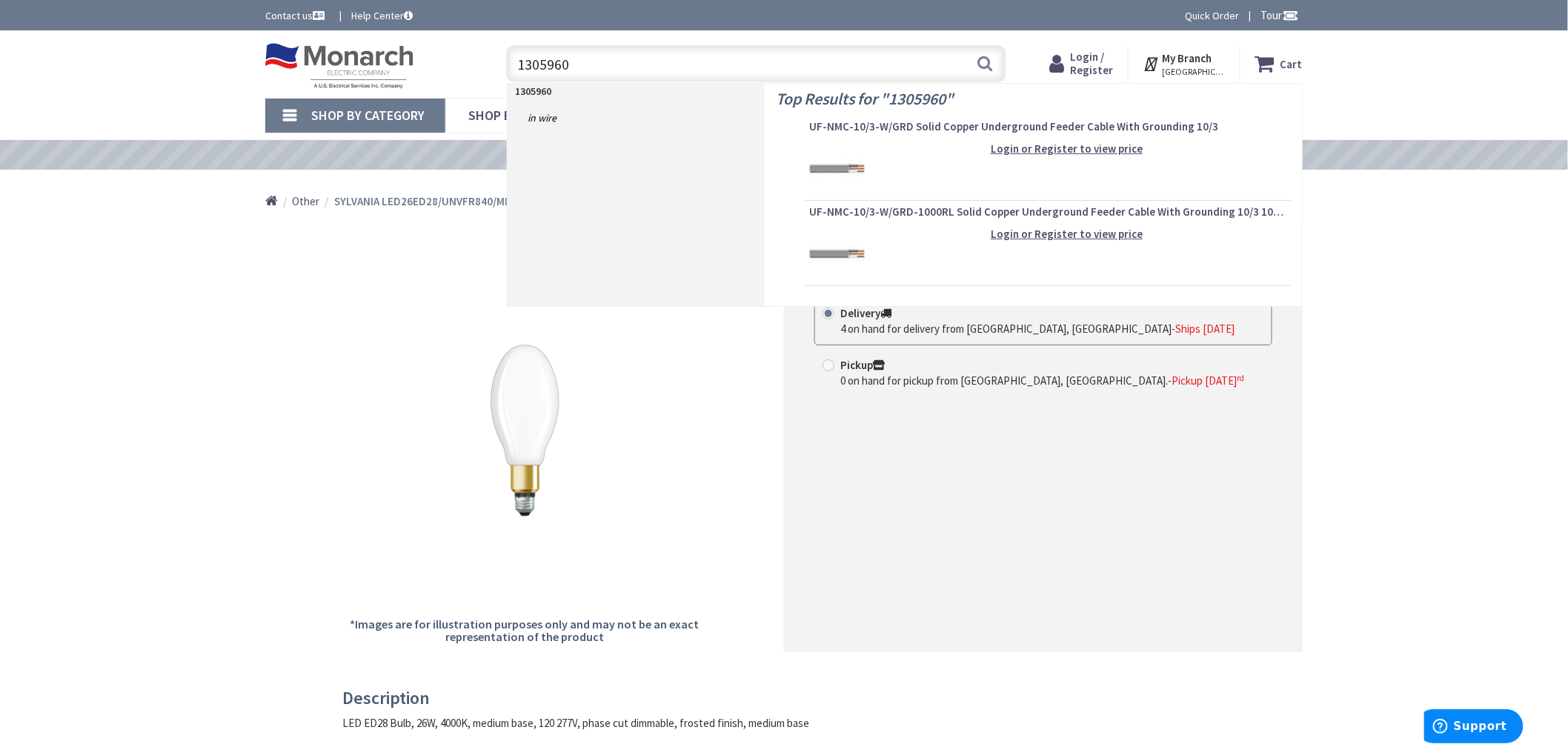
click at [569, 62] on input "1305960" at bounding box center [756, 63] width 500 height 37
paste input "91"
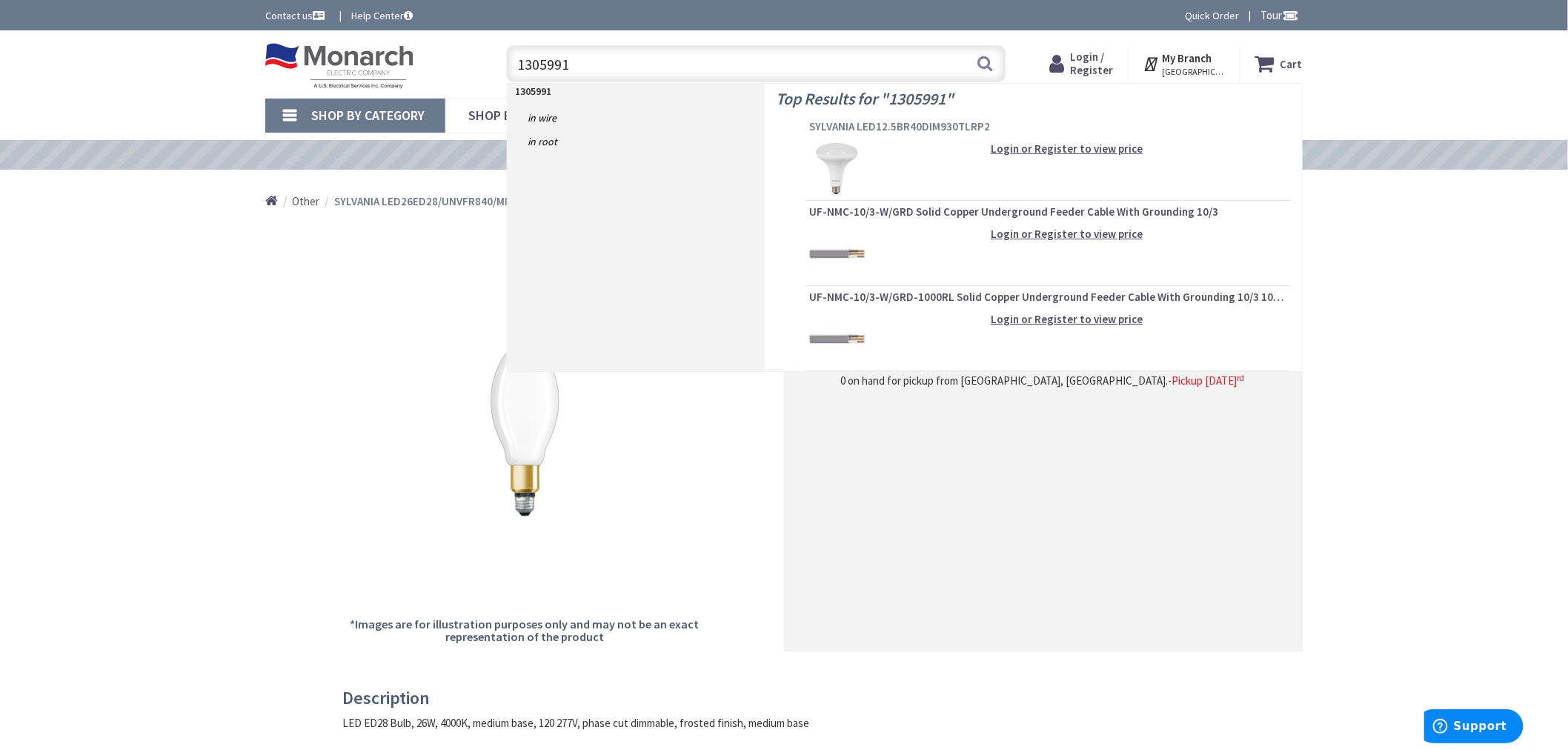
type input "1305991"
click at [890, 122] on span "SYLVANIA LED12.5BR40DIM930TLRP2" at bounding box center [1048, 127] width 478 height 15
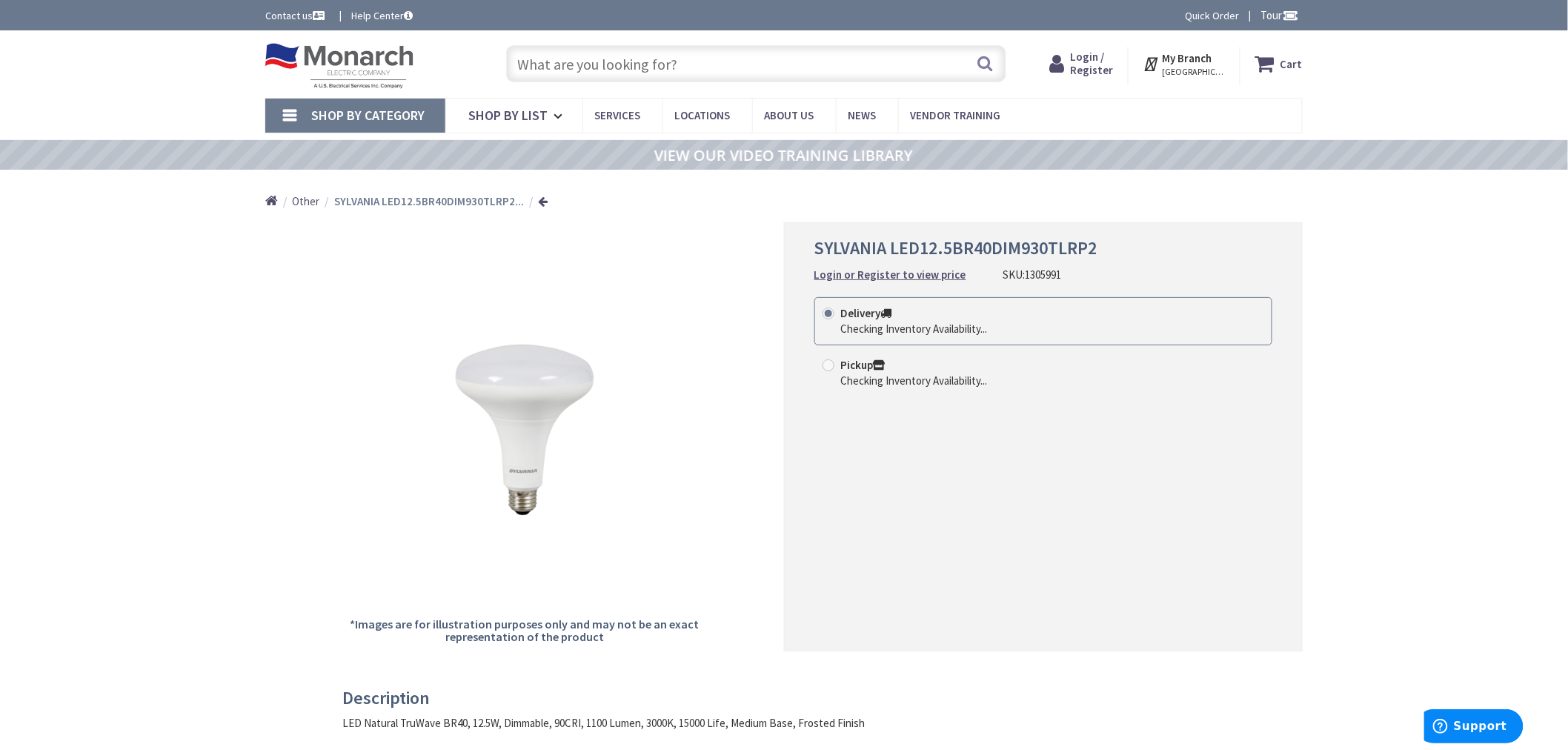
click at [692, 69] on input "text" at bounding box center [756, 63] width 500 height 37
paste input "1306000"
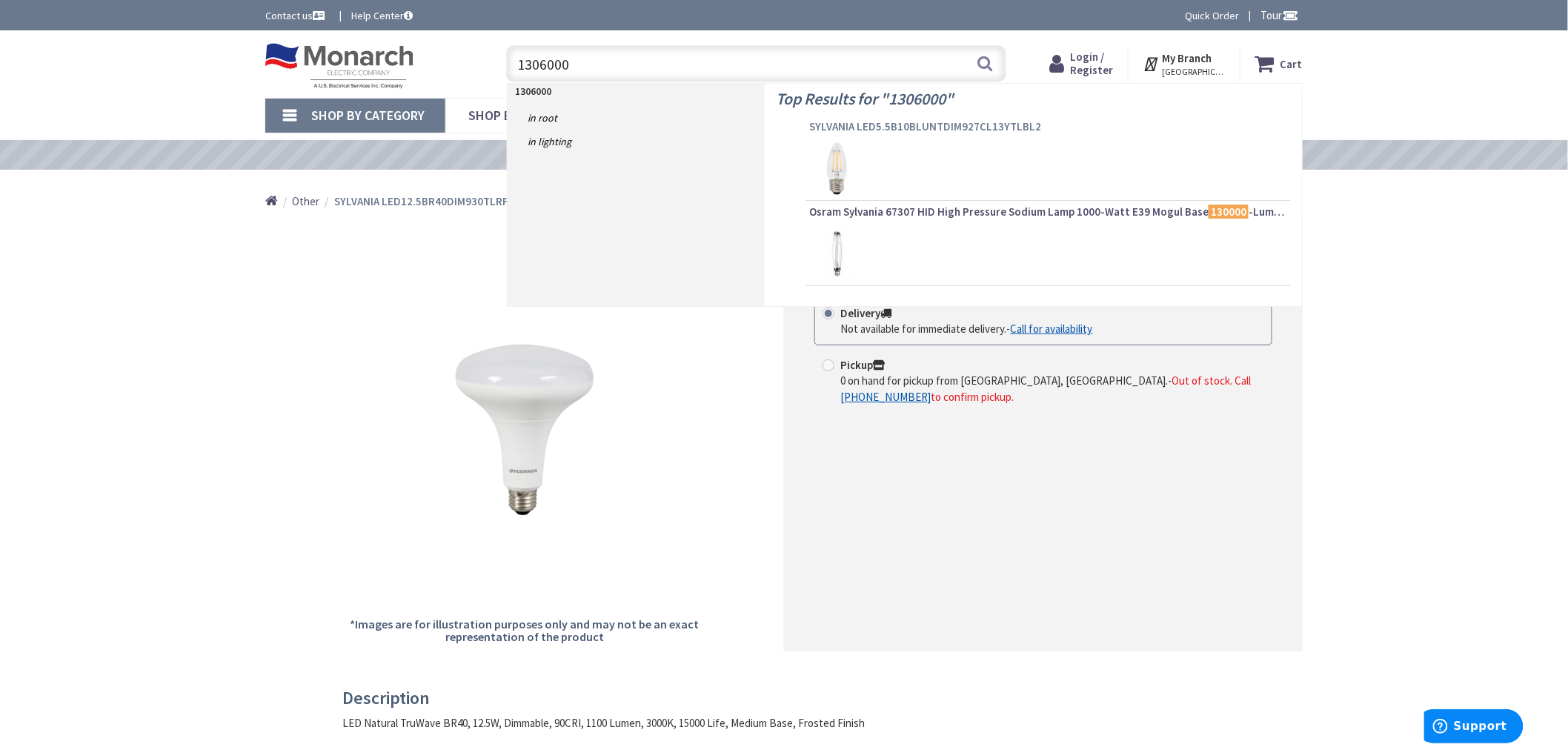
type input "1306000"
click at [853, 123] on span "SYLVANIA LED5.5B10BLUNTDIM927CL13YTLBL2" at bounding box center [1048, 127] width 478 height 15
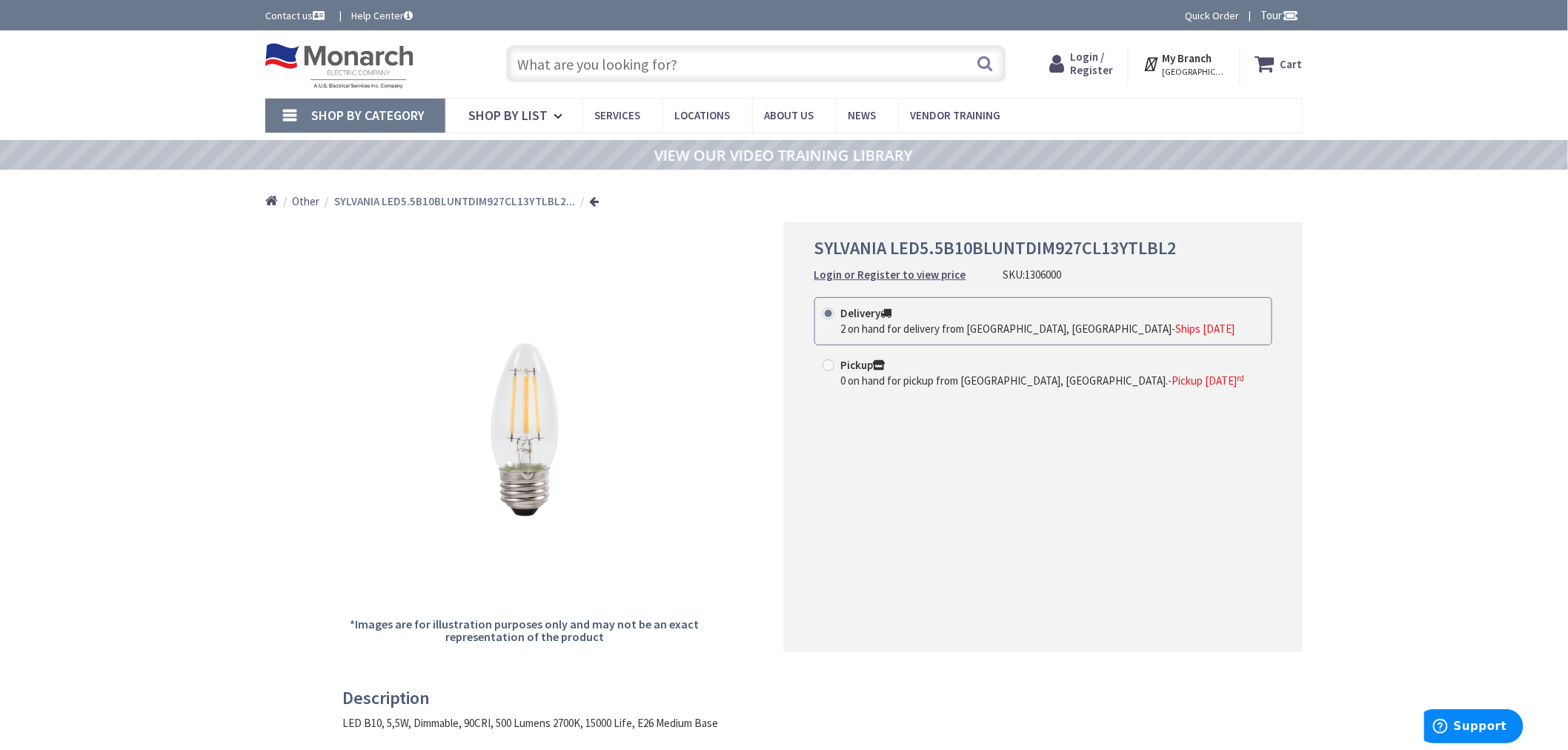
click at [594, 60] on input "text" at bounding box center [756, 63] width 500 height 37
paste input "1355663"
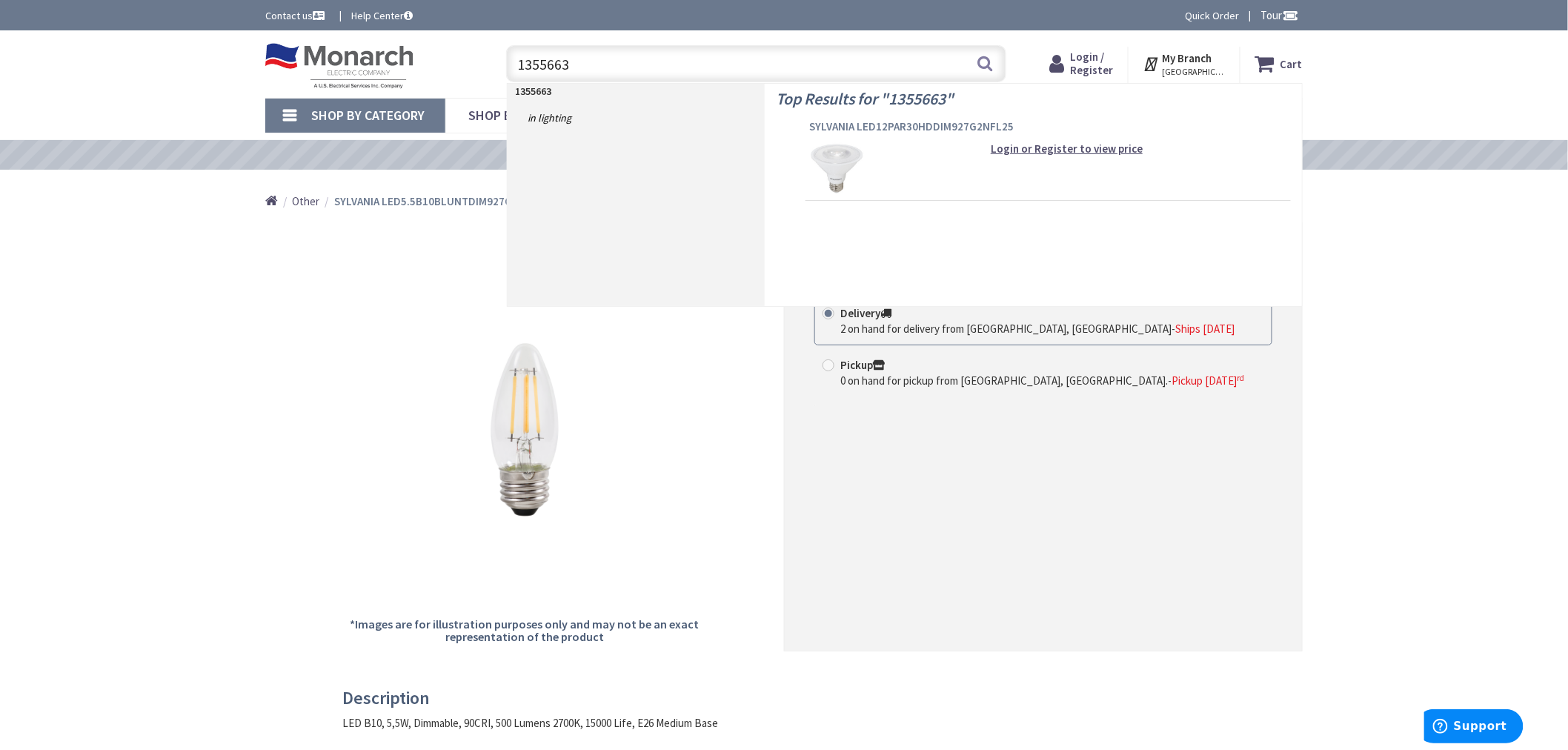
type input "1355663"
click at [849, 119] on span "SYLVANIA LED12PAR30HDDIM927G2NFL25" at bounding box center [1048, 127] width 478 height 15
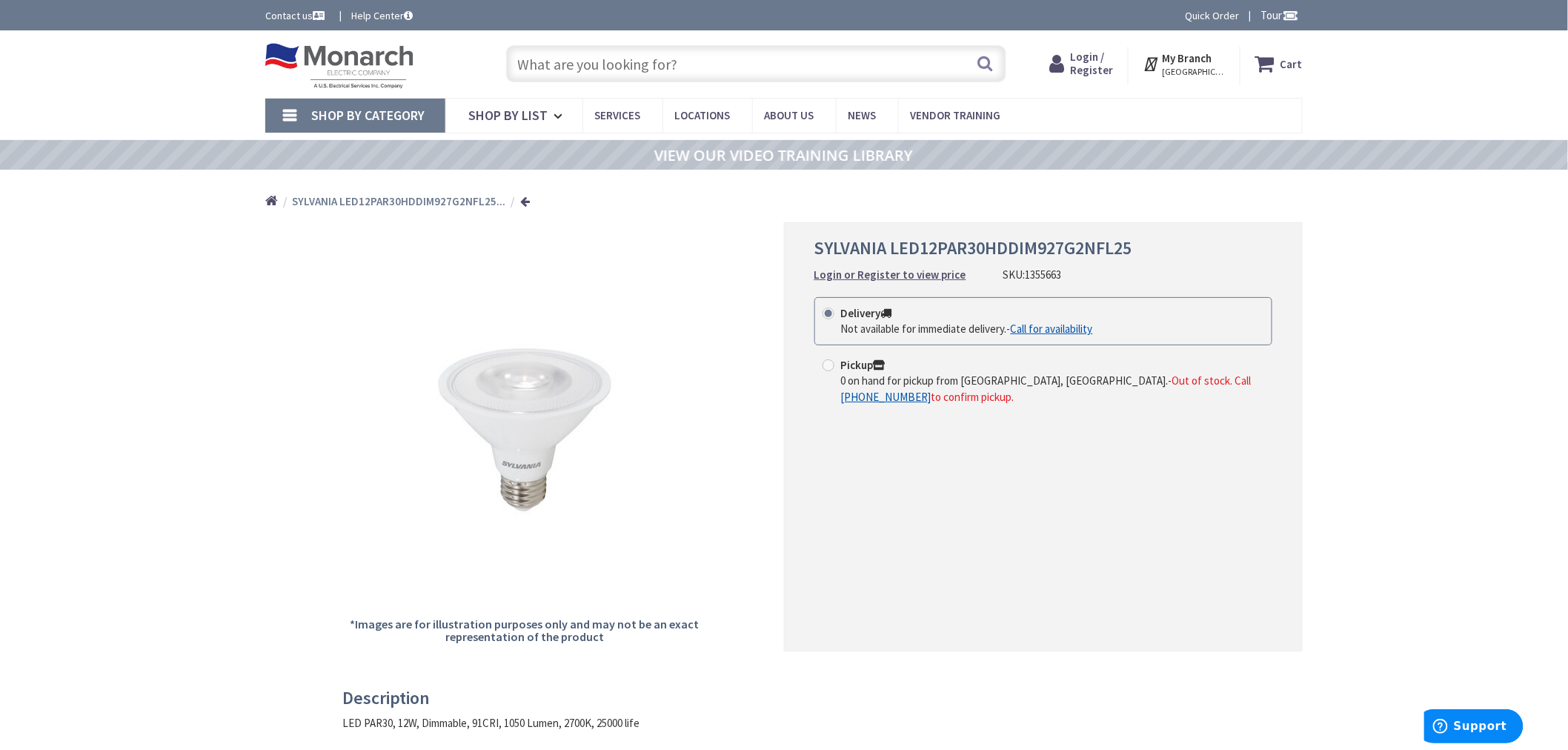
click at [638, 54] on input "text" at bounding box center [756, 63] width 500 height 37
paste input "1366925"
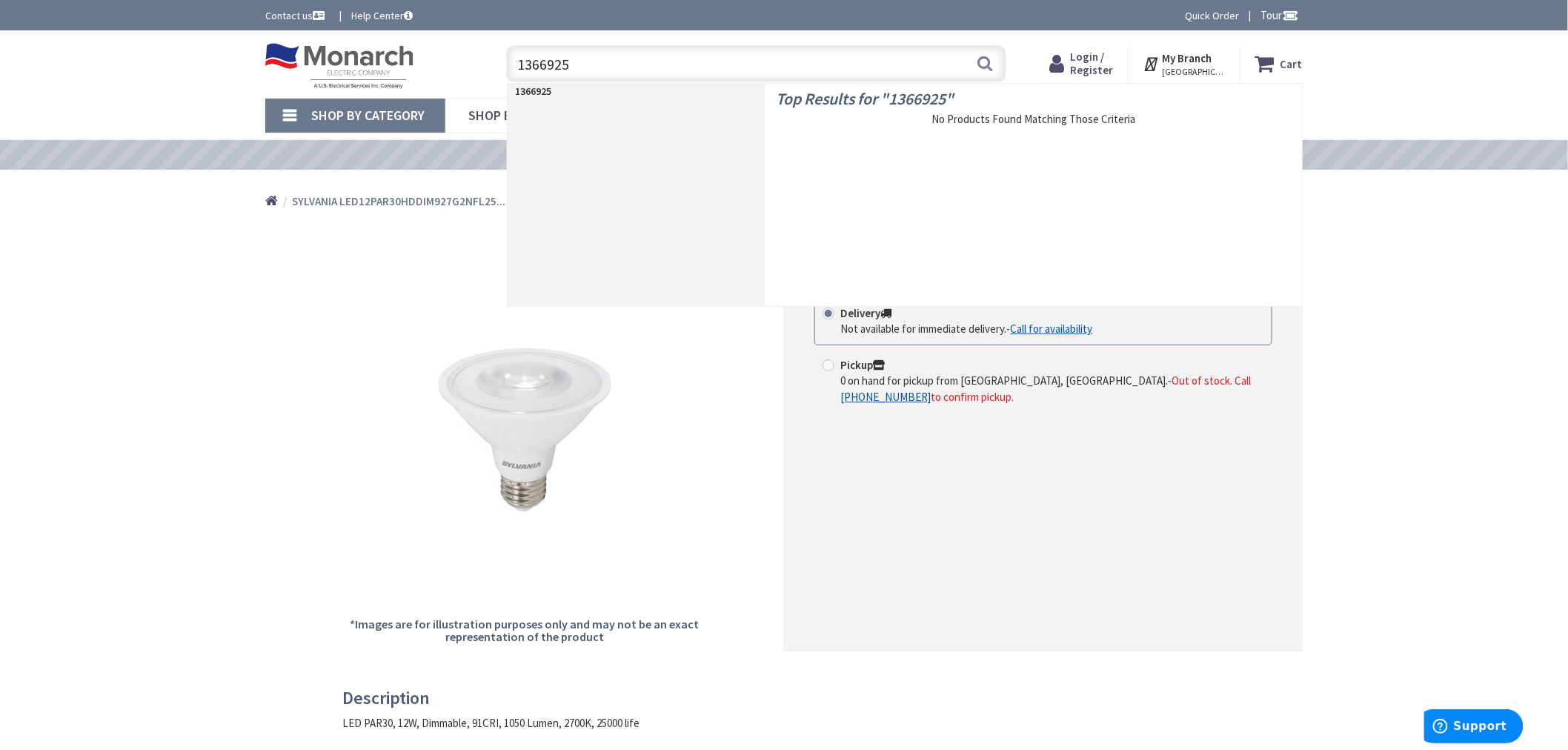
click at [568, 56] on input "1366925" at bounding box center [756, 63] width 500 height 37
paste input "908"
type input "1390825"
click at [844, 124] on span "SYLVANIA LED12PAR30HDDIM930G2FL40" at bounding box center [1048, 127] width 478 height 15
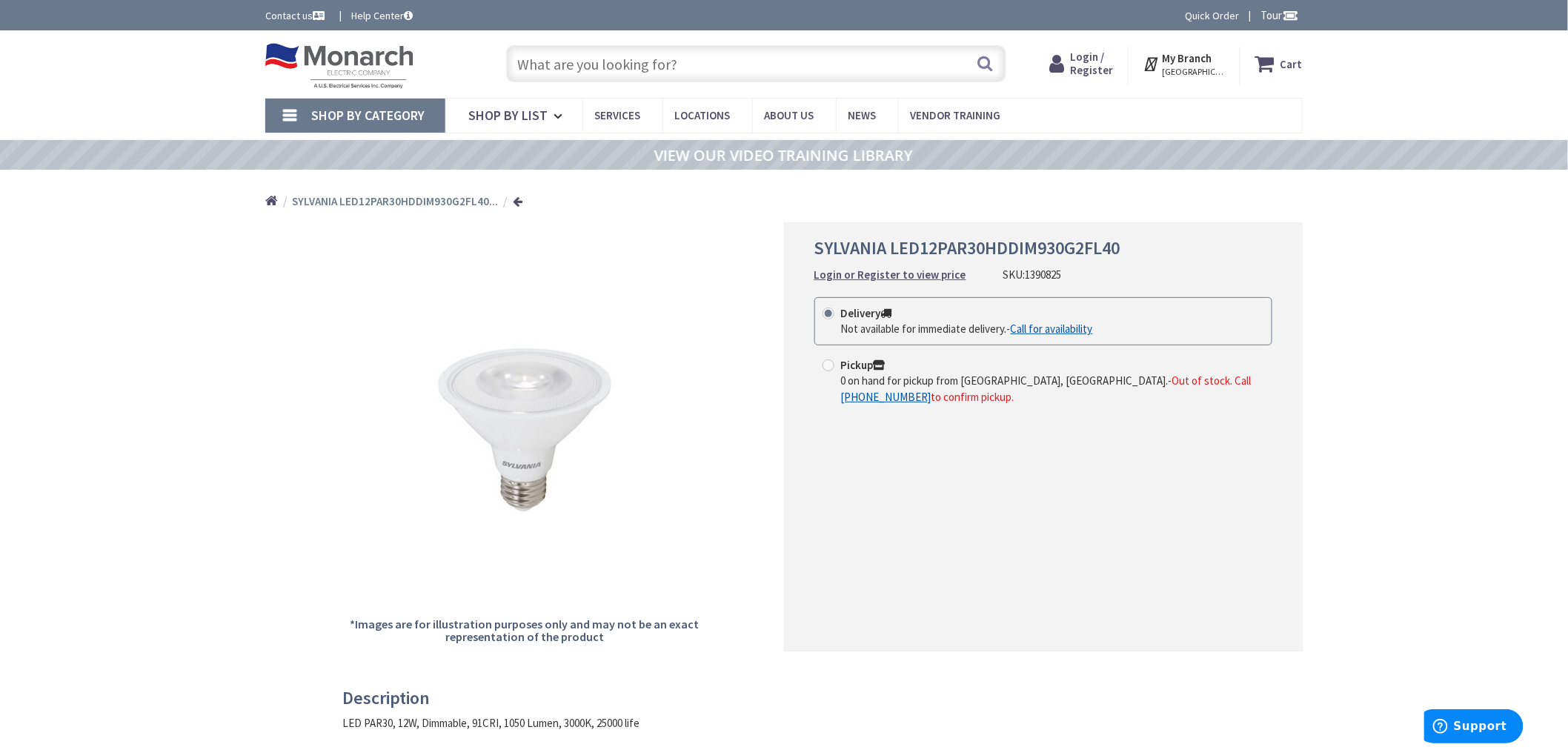
click at [601, 62] on input "text" at bounding box center [756, 63] width 500 height 37
paste input "1197507"
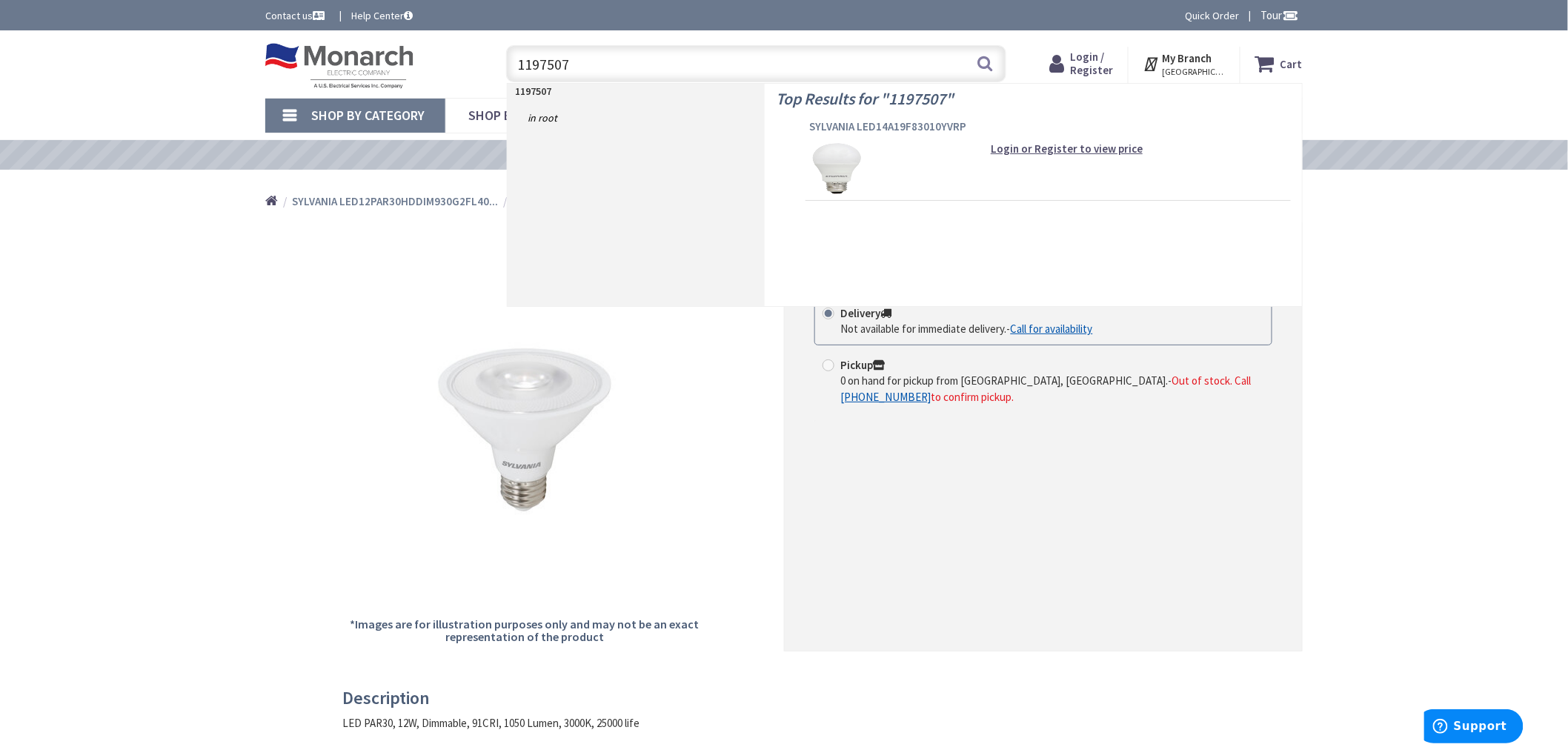
type input "1197507"
click at [820, 120] on span "SYLVANIA LED14A19F83010YVRP" at bounding box center [1048, 127] width 478 height 15
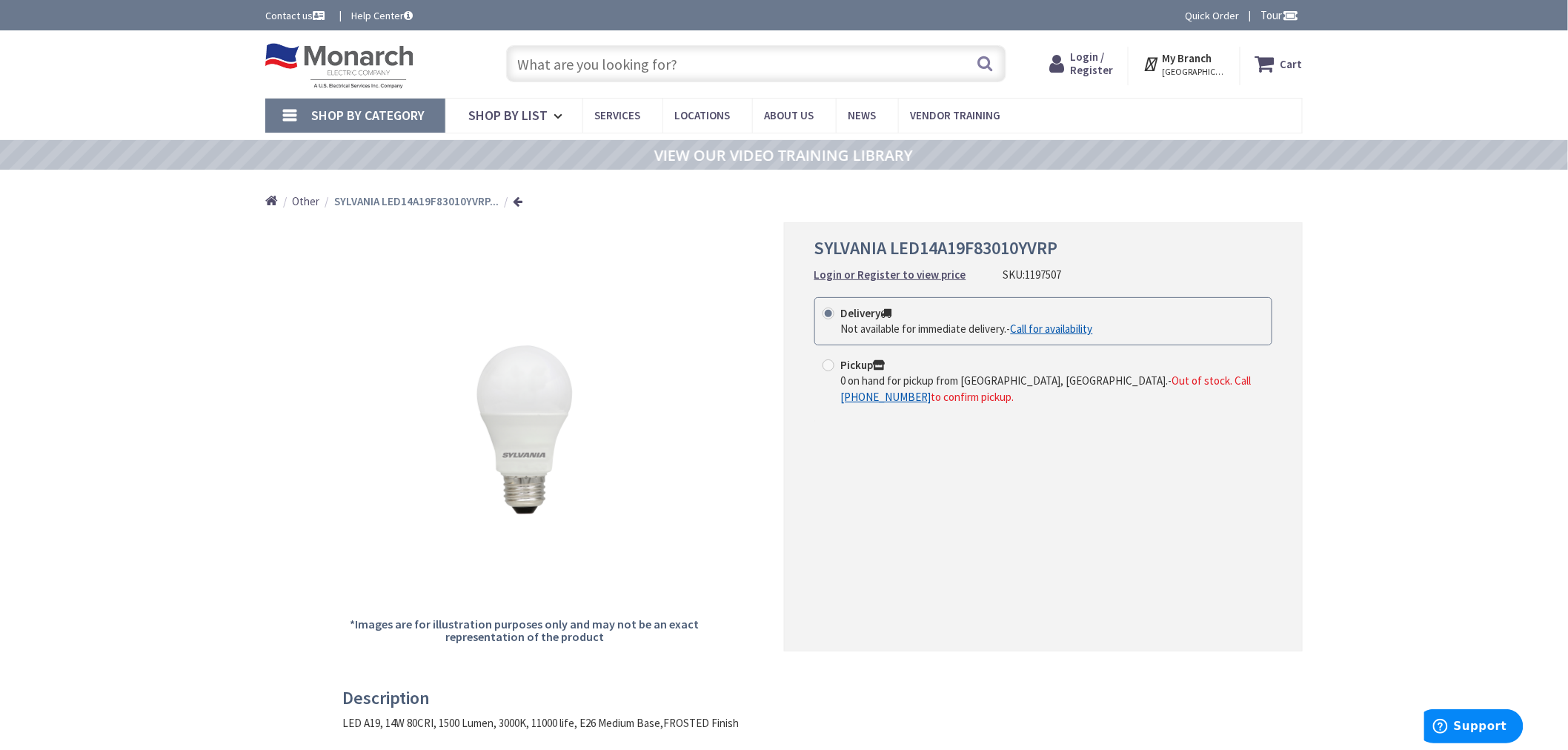
click at [594, 61] on input "text" at bounding box center [756, 63] width 500 height 37
paste input "1322643"
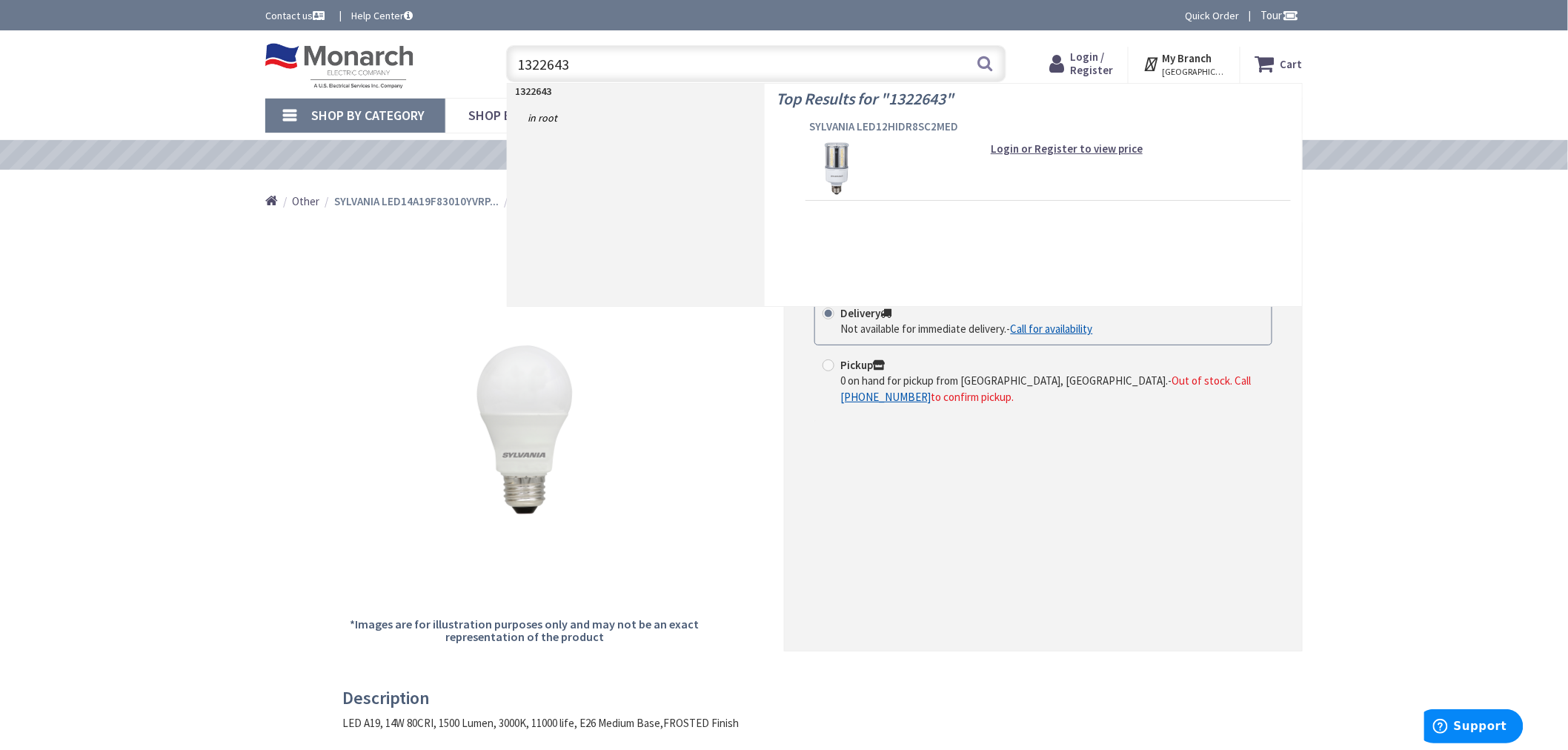
type input "1322643"
click at [827, 130] on span "SYLVANIA LED12HIDR8SC2MED" at bounding box center [1048, 127] width 478 height 15
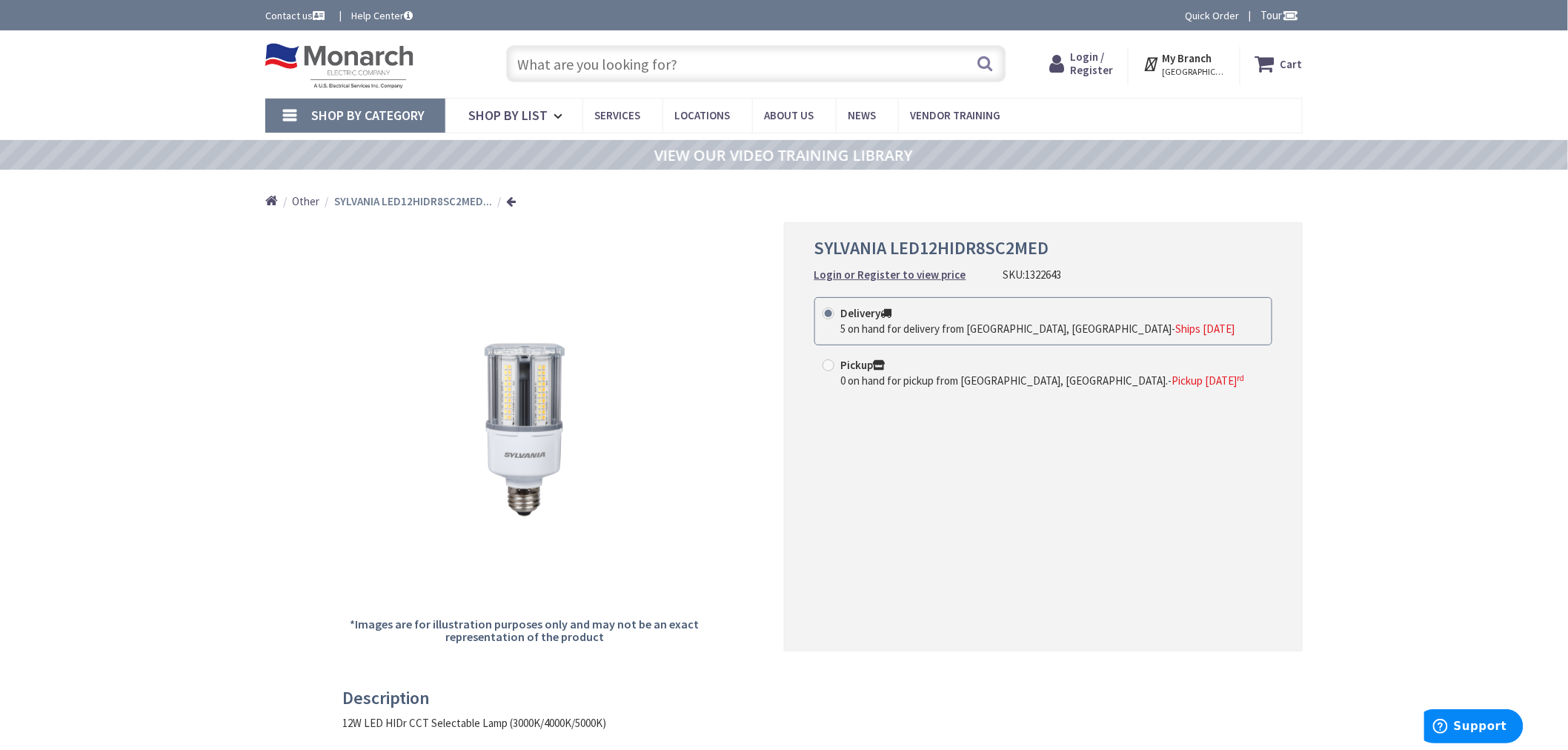
click at [679, 71] on input "text" at bounding box center [756, 63] width 500 height 37
paste input "1389224"
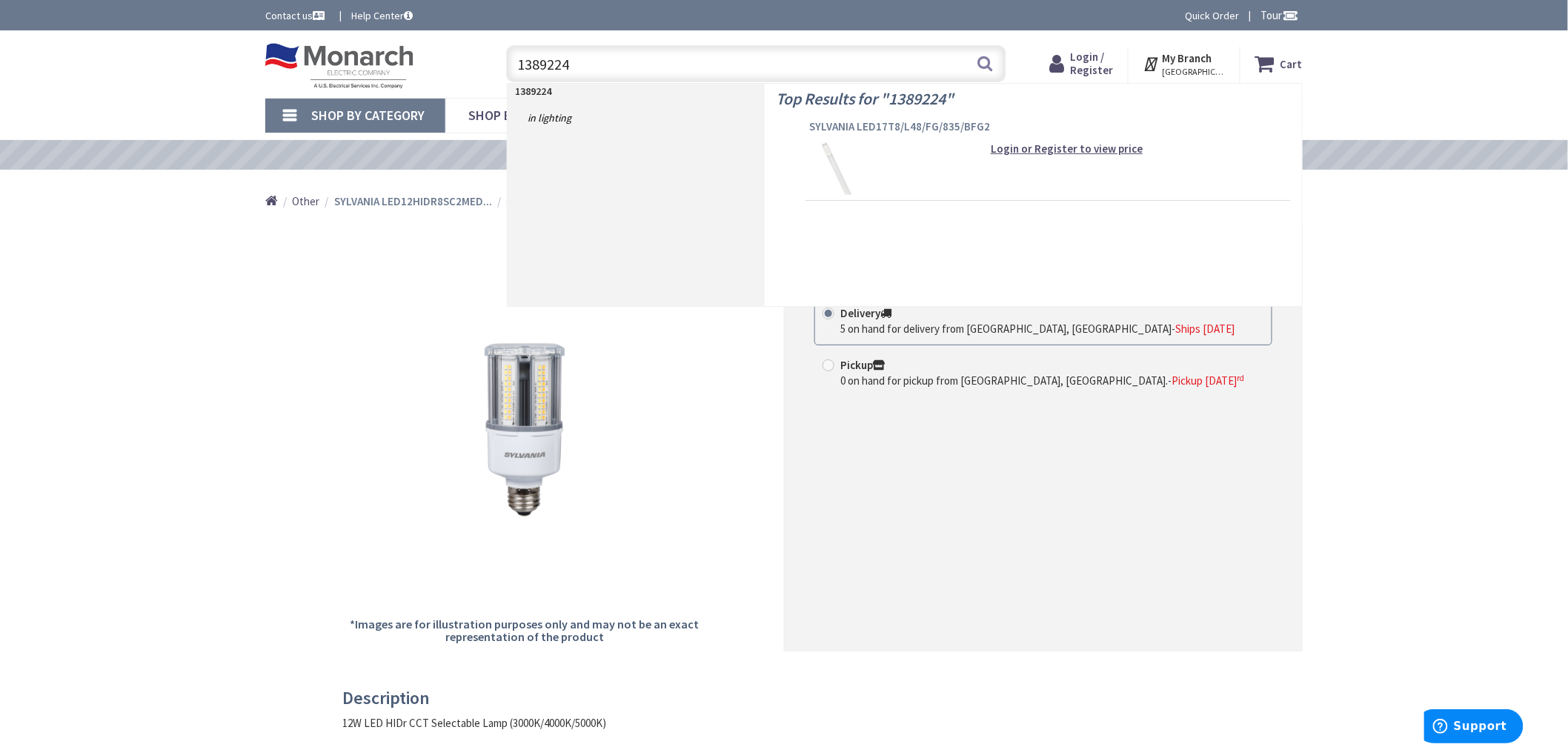
type input "1389224"
click at [898, 129] on span "SYLVANIA LED17T8/L48/FG/835/BFG2" at bounding box center [1048, 127] width 478 height 15
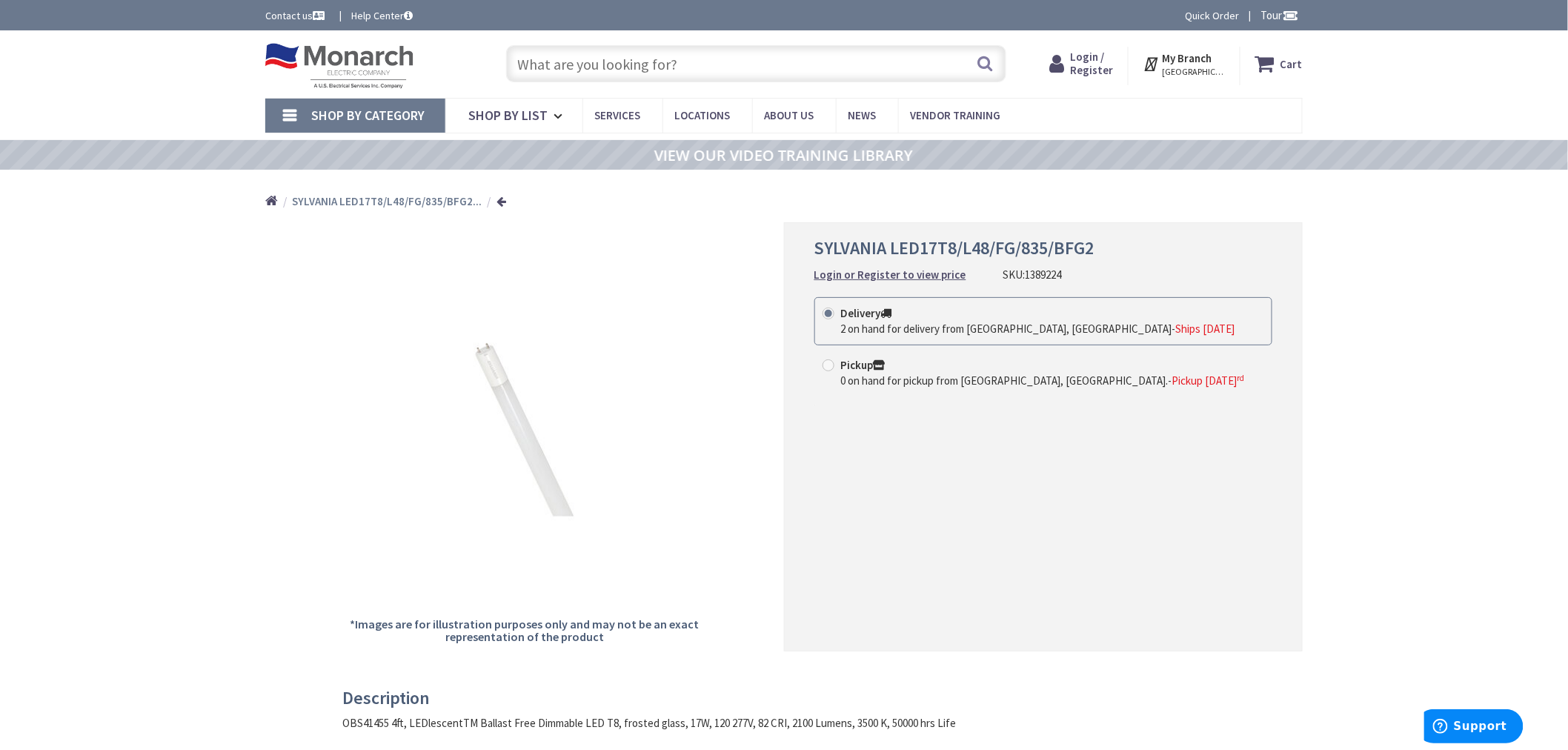
click at [663, 67] on input "text" at bounding box center [756, 63] width 500 height 37
paste input "1080605"
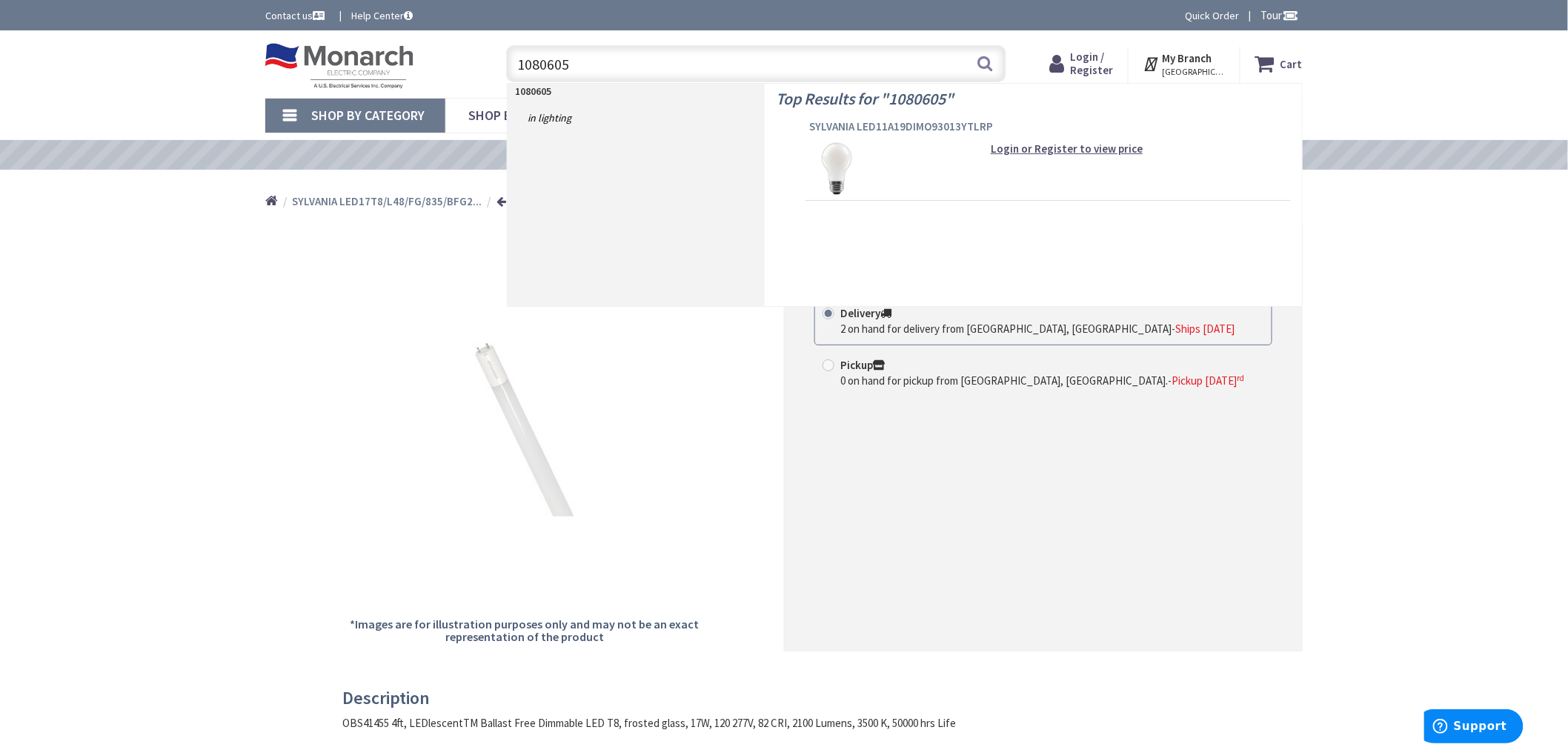
type input "1080605"
click at [850, 133] on span "SYLVANIA LED11A19DIMO93013YTLRP" at bounding box center [1048, 127] width 478 height 15
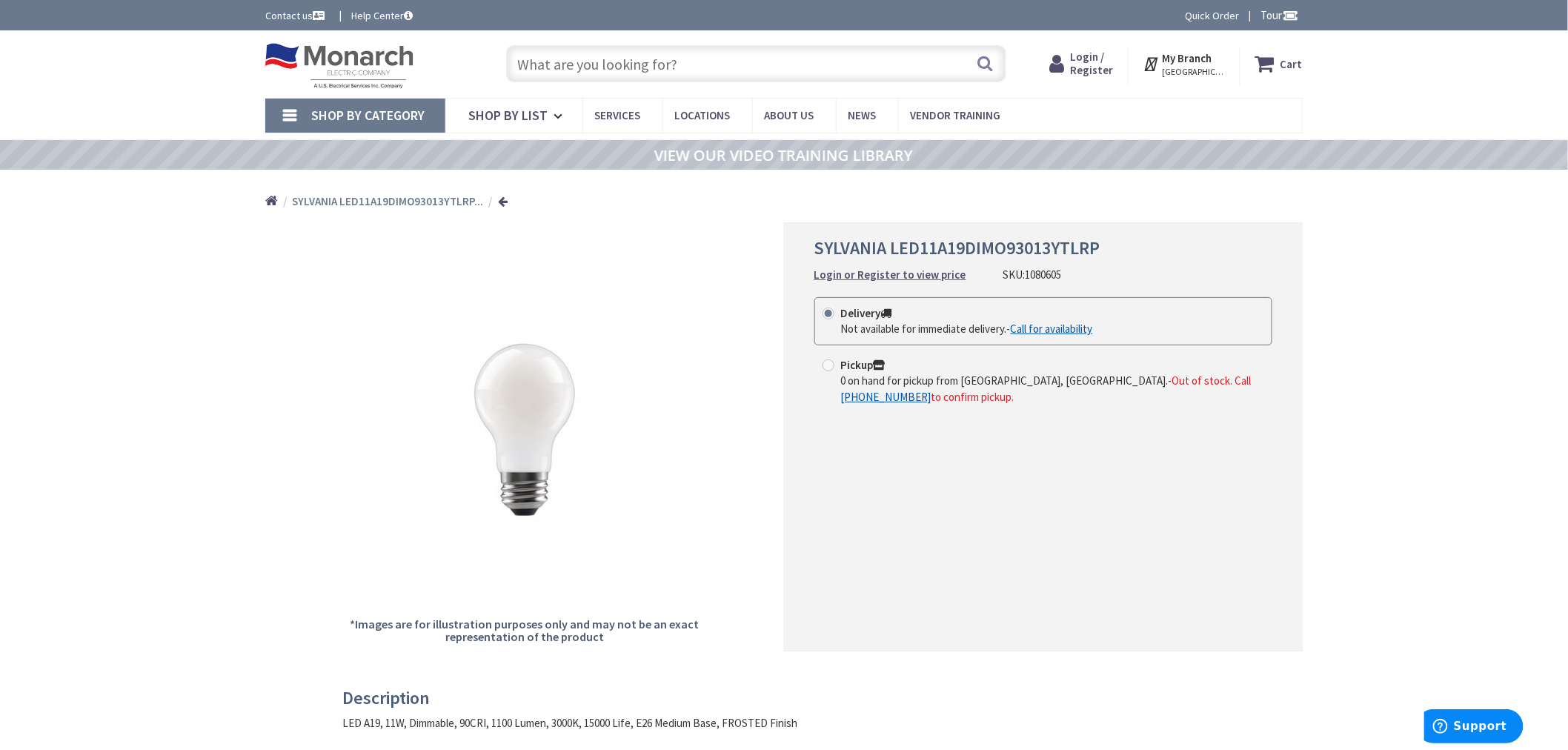
click at [686, 52] on input "text" at bounding box center [756, 63] width 500 height 37
paste input "1108217"
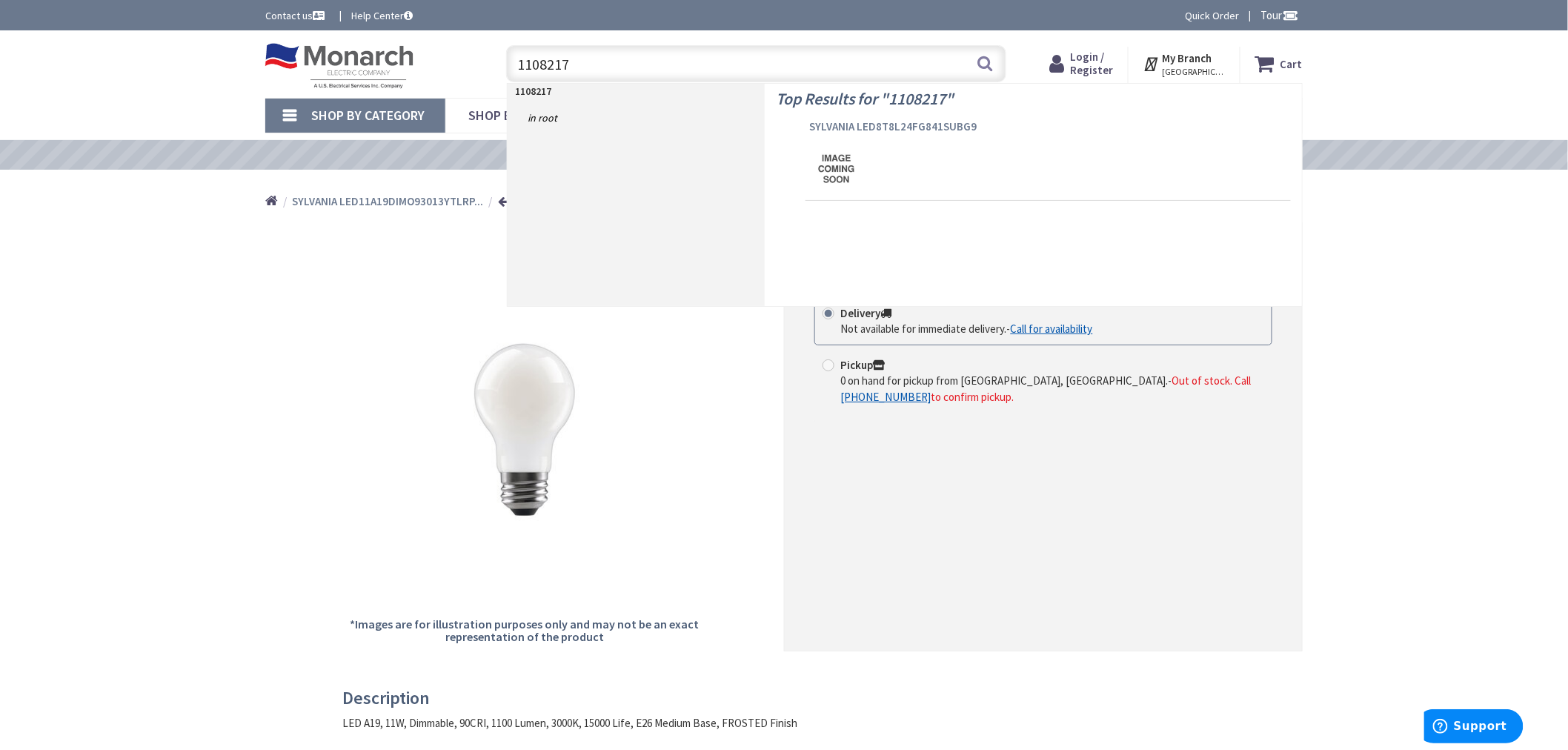
type input "1108217"
click at [859, 124] on span "SYLVANIA LED8T8L24FG841SUBG9" at bounding box center [1048, 127] width 478 height 15
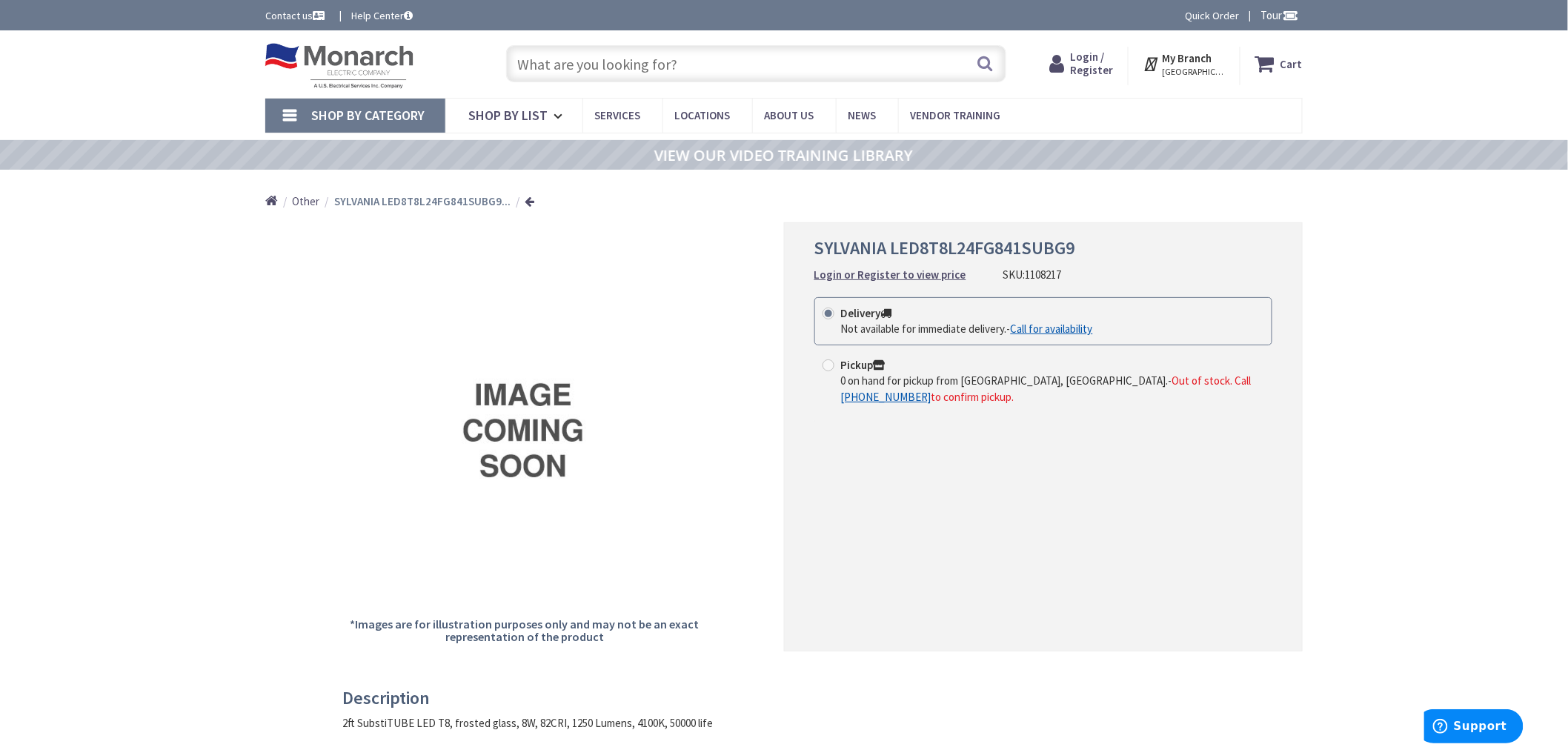
click at [647, 62] on input "text" at bounding box center [756, 63] width 500 height 37
paste input "1227890"
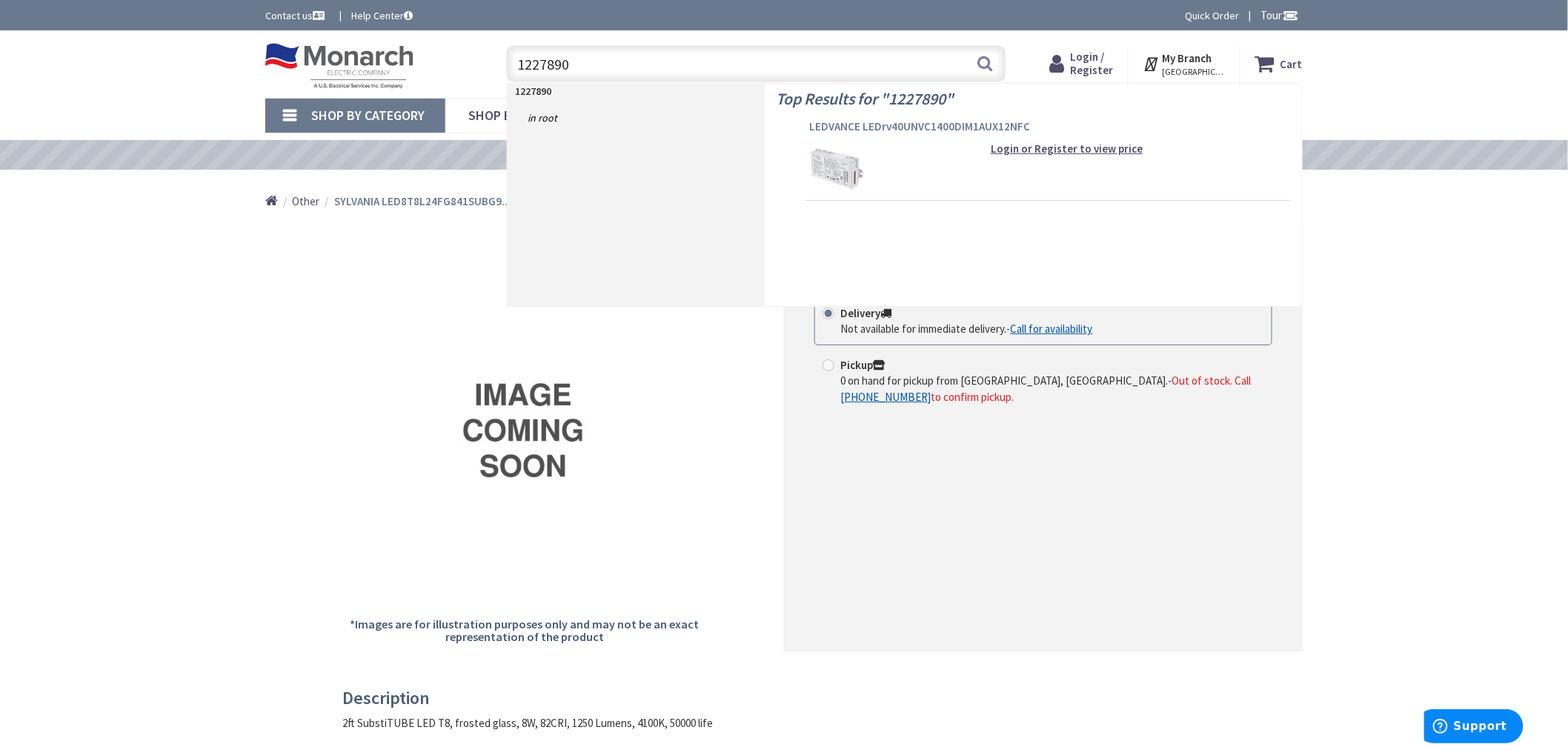
type input "1227890"
click at [852, 128] on span "LEDVANCE LEDrv40UNVC1400DIM1AUX12NFC" at bounding box center [1048, 127] width 478 height 15
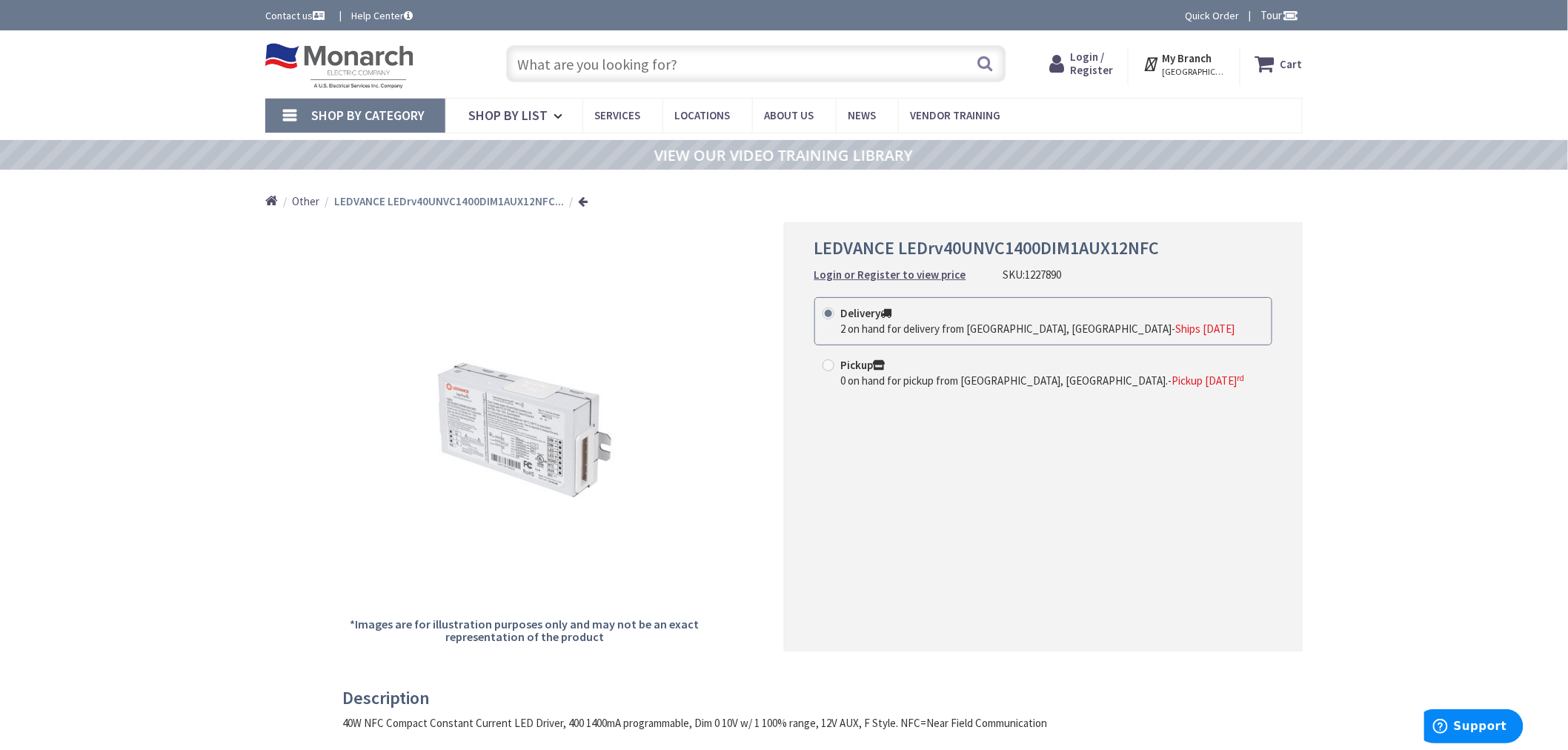
click at [619, 63] on input "text" at bounding box center [756, 63] width 500 height 37
paste input "1231747"
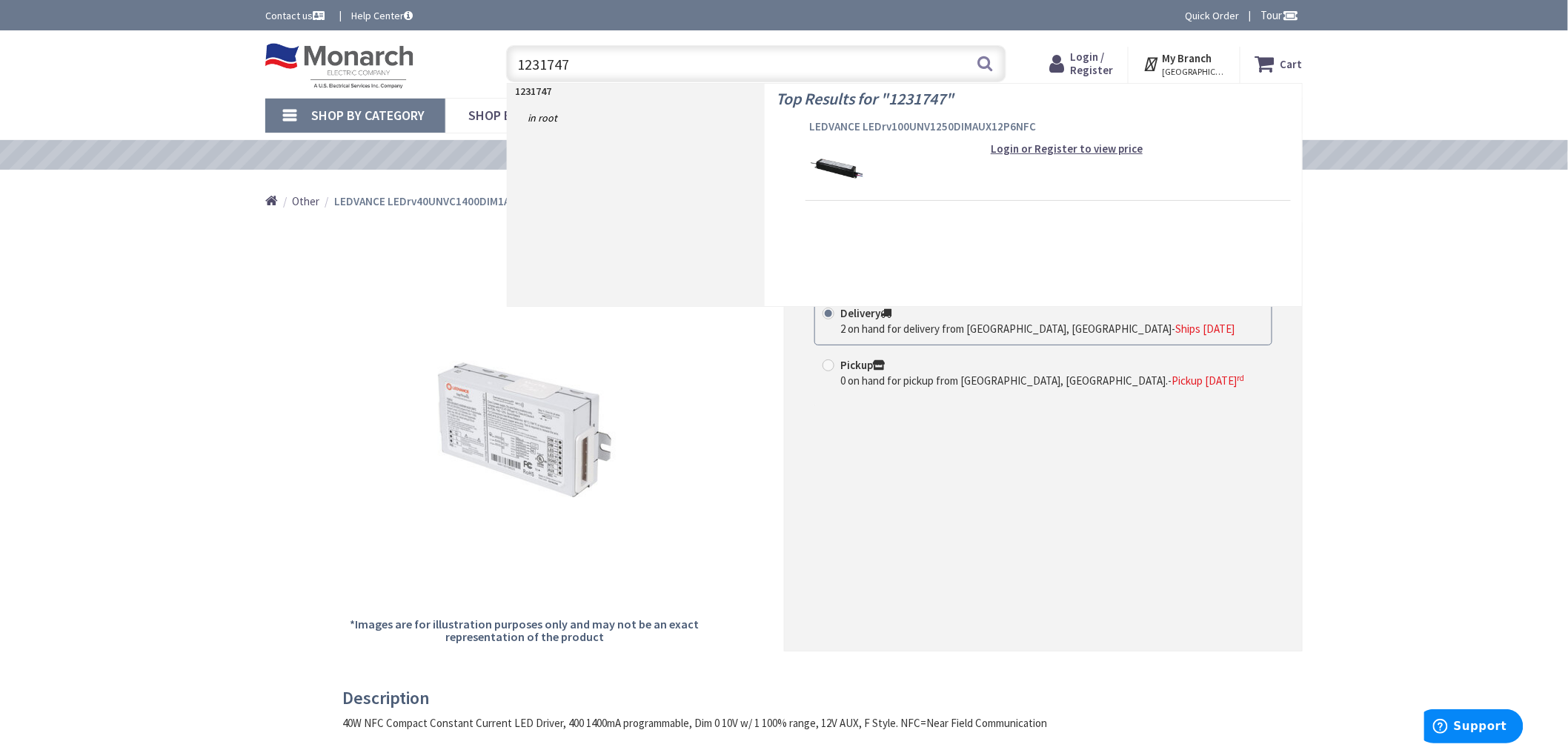
type input "1231747"
click at [856, 130] on span "LEDVANCE LEDrv100UNV1250DIMAUX12P6NFC" at bounding box center [1048, 127] width 478 height 15
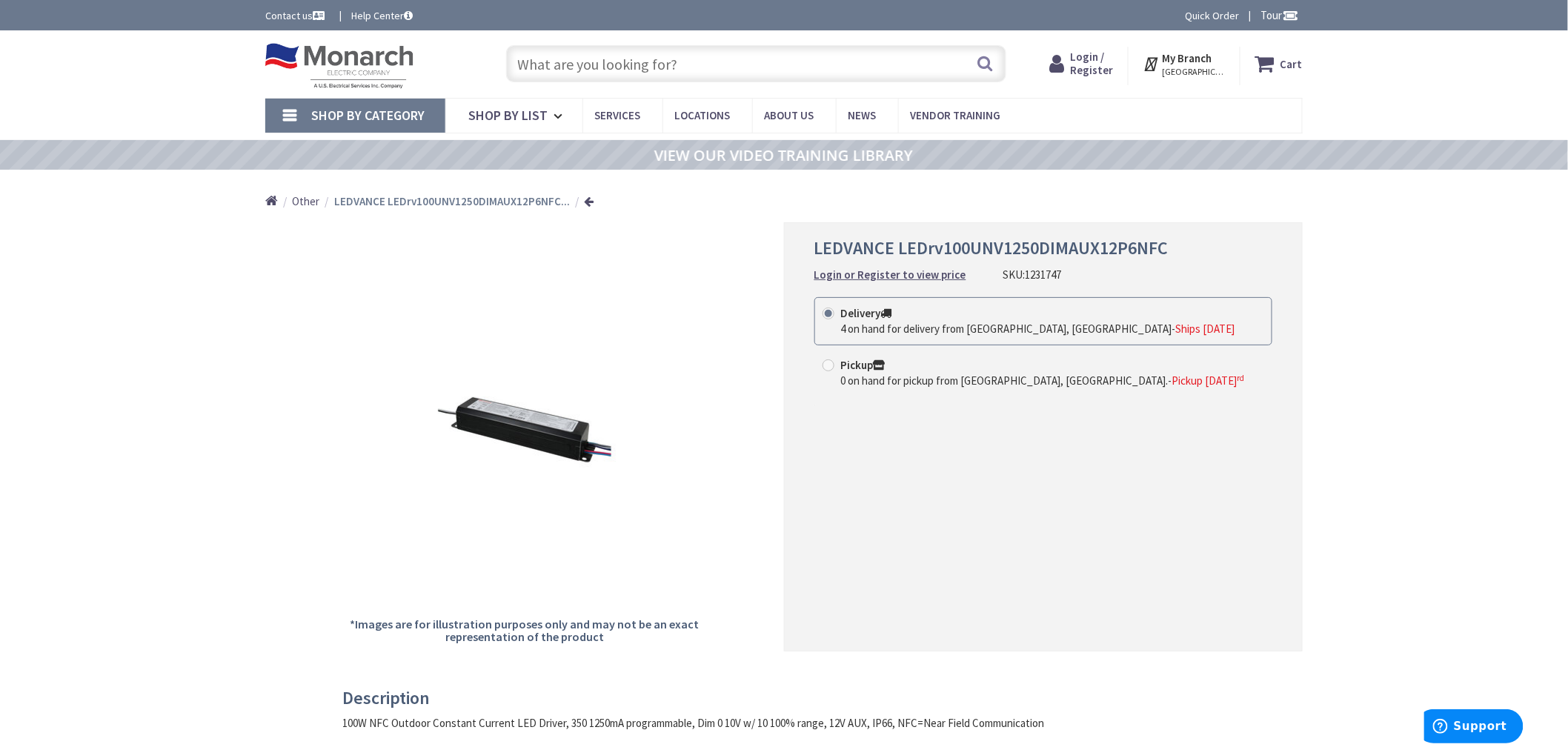
click at [607, 62] on input "text" at bounding box center [756, 63] width 500 height 37
paste input "1299670"
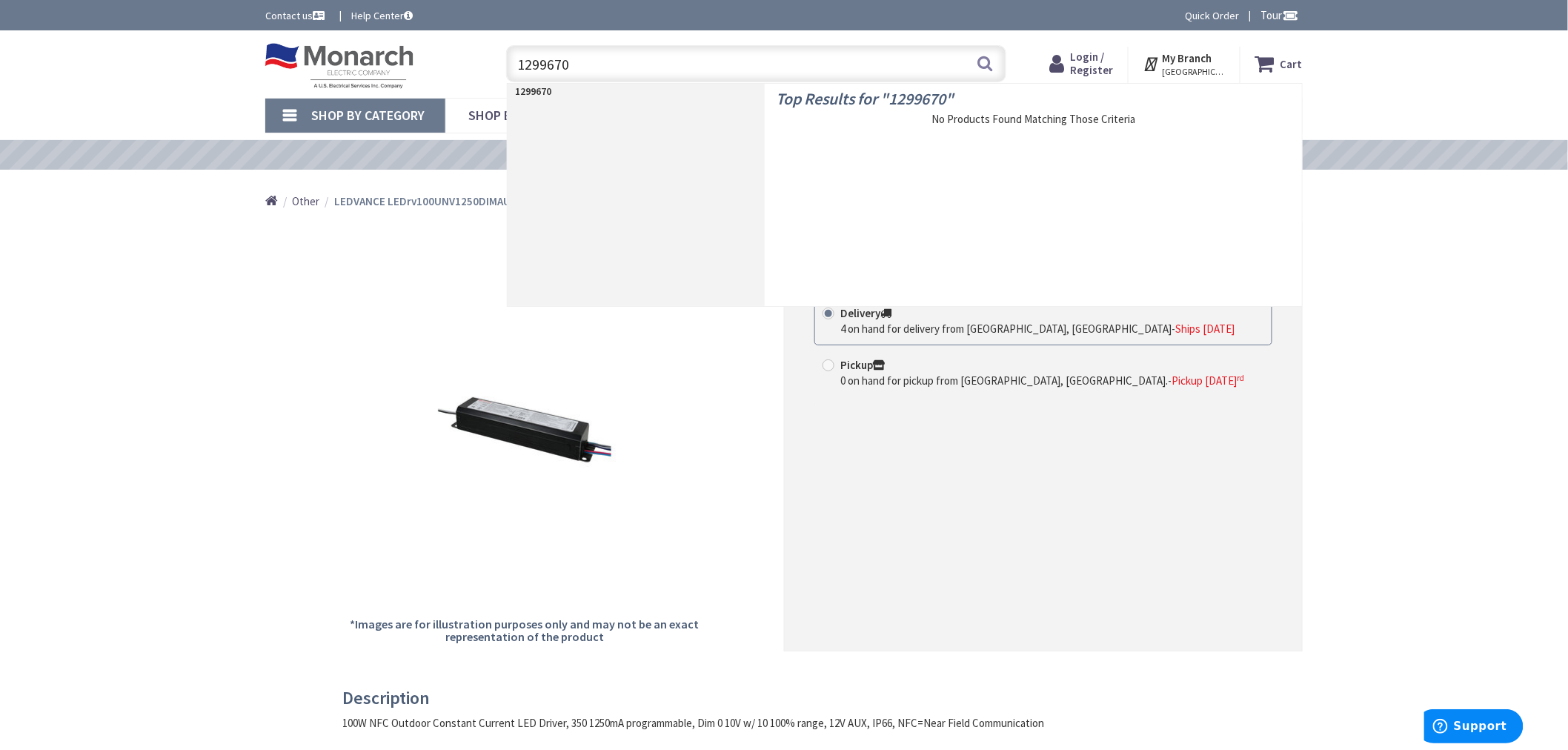
click at [560, 70] on input "1299670" at bounding box center [756, 63] width 500 height 37
paste input "305975"
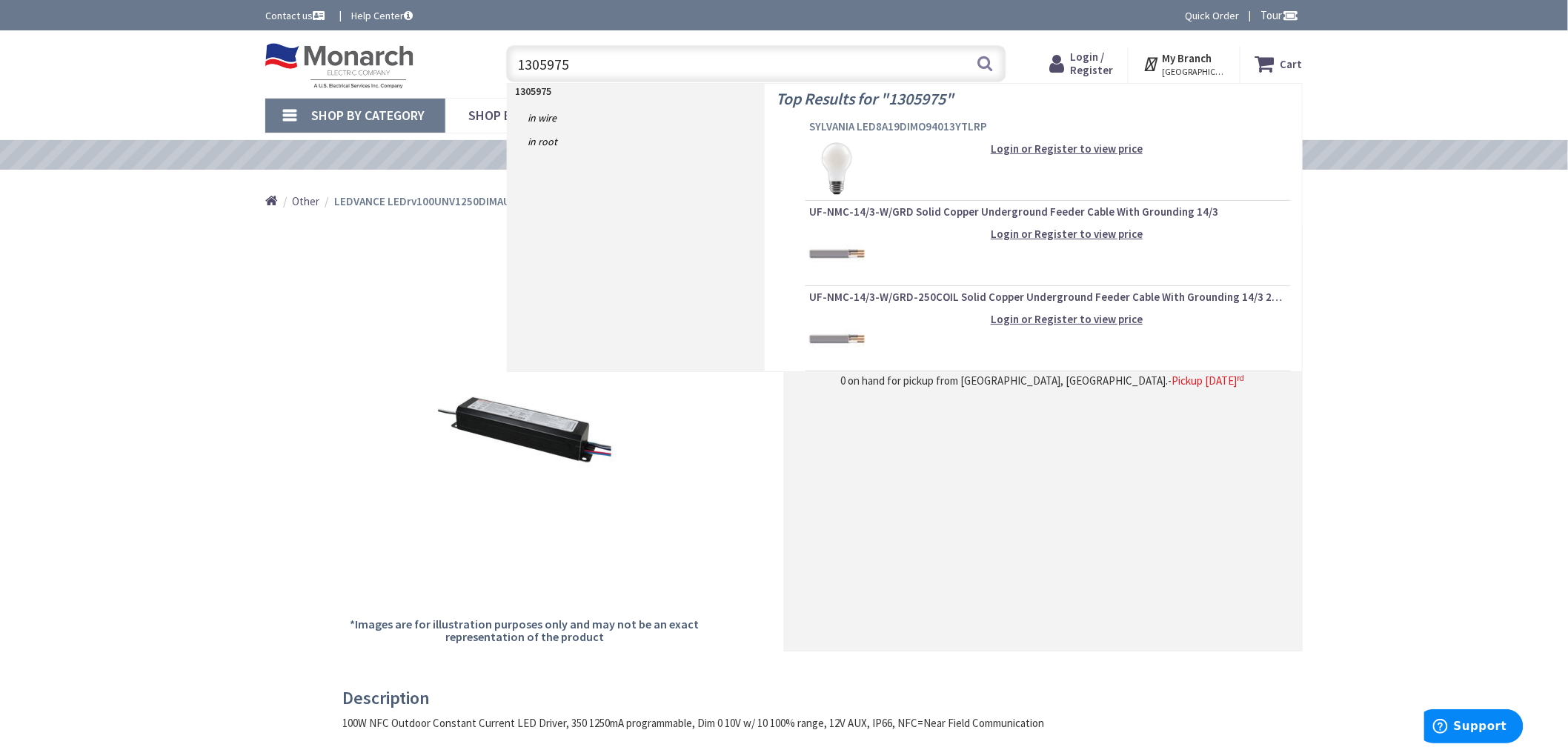
type input "1305975"
click at [853, 128] on span "SYLVANIA LED8A19DIMO94013YTLRP" at bounding box center [1048, 127] width 478 height 15
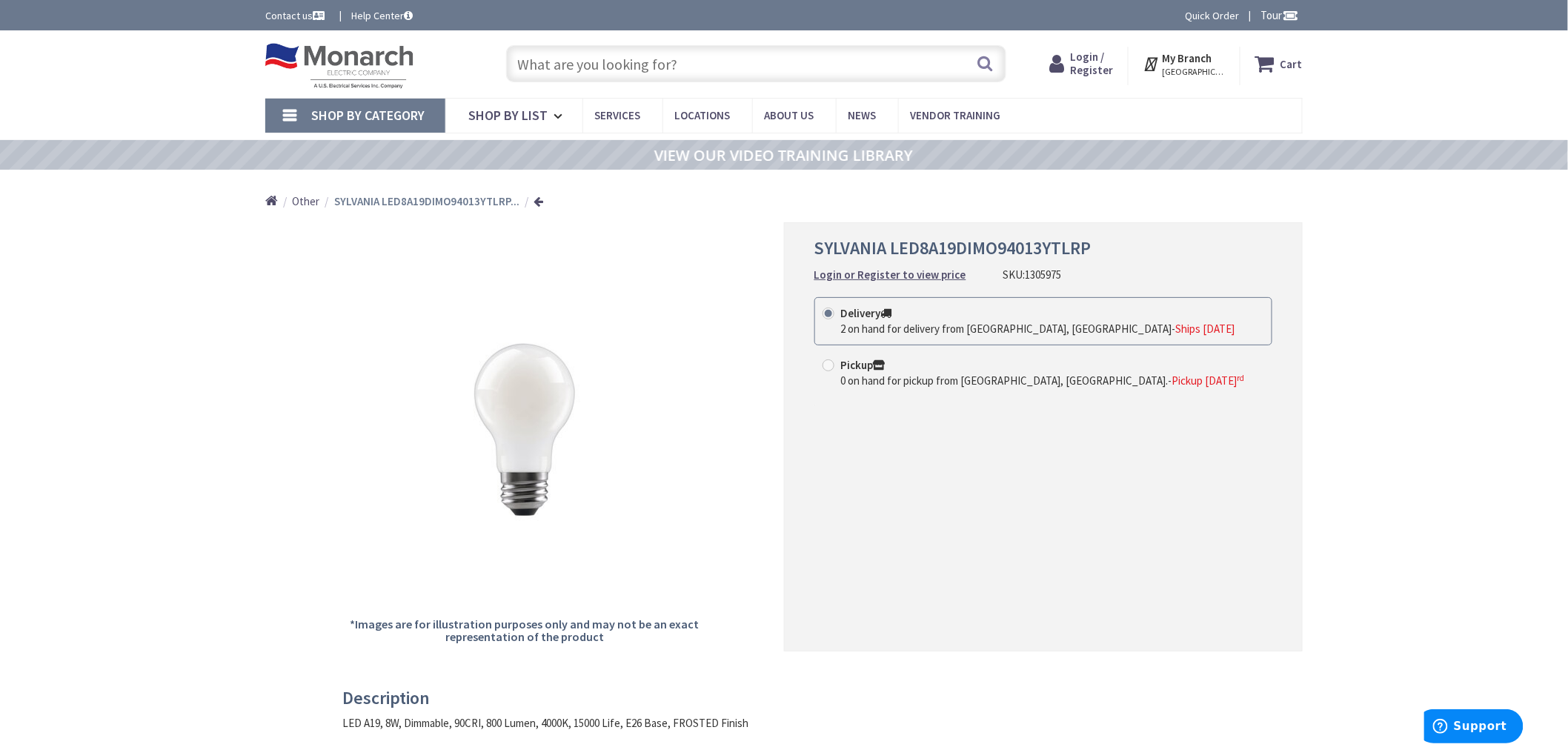
click at [661, 74] on input "text" at bounding box center [756, 63] width 500 height 37
paste input "1313898"
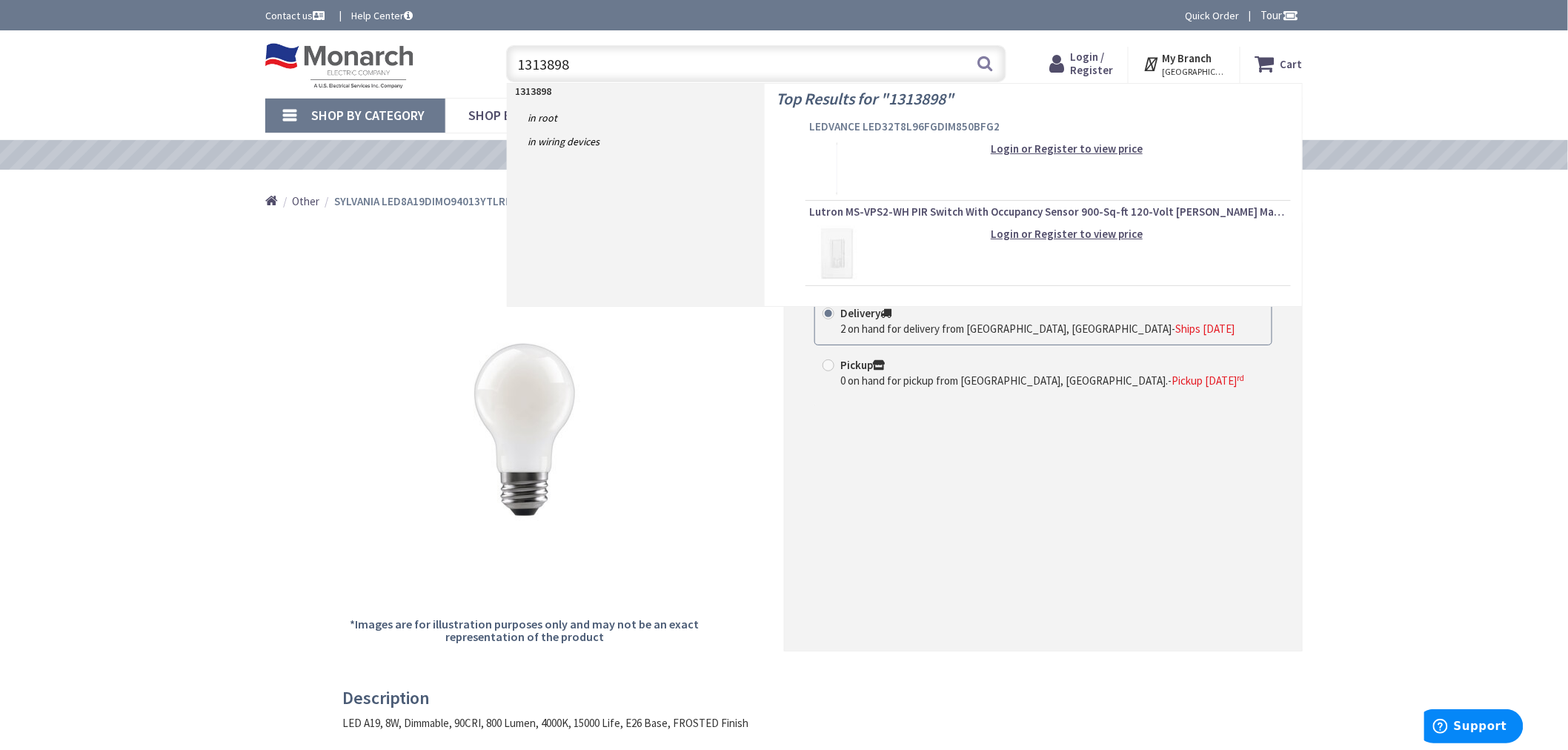
type input "1313898"
click at [880, 121] on span "LEDVANCE LED32T8L96FGDIM850BFG2" at bounding box center [1048, 127] width 478 height 15
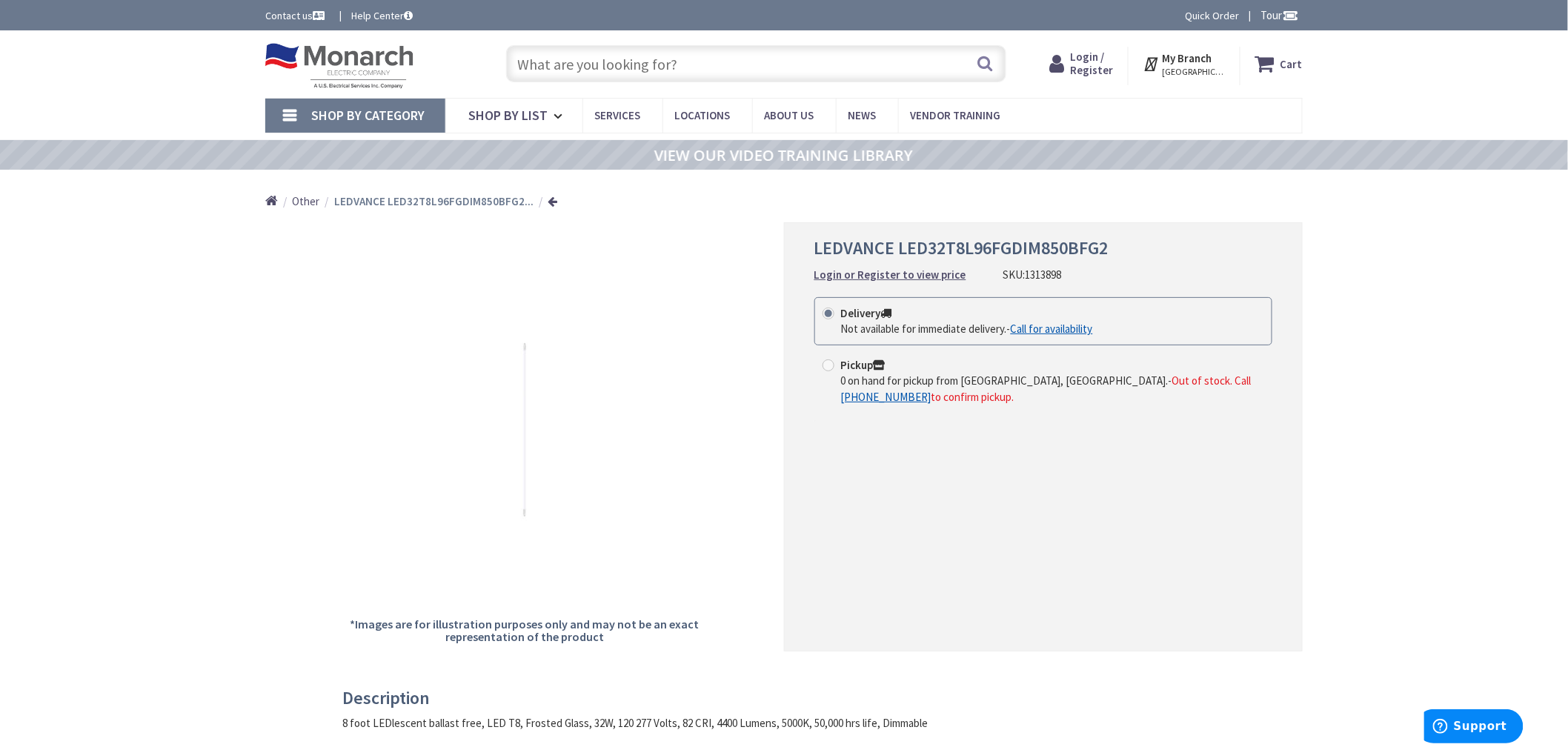
click at [695, 70] on input "text" at bounding box center [756, 63] width 500 height 37
paste input "1329631"
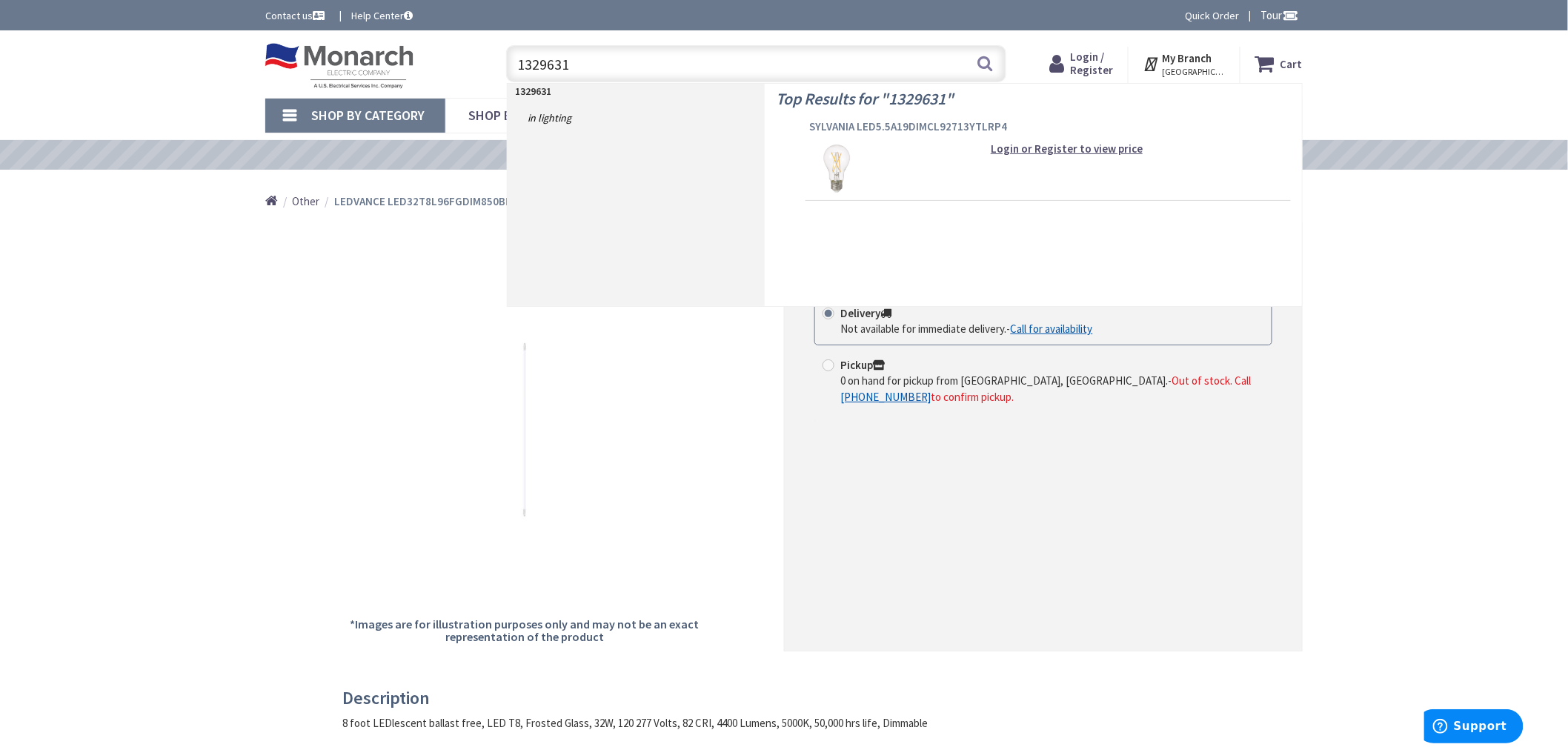
type input "1329631"
click at [855, 127] on span "SYLVANIA LED5.5A19DIMCL92713YTLRP4" at bounding box center [1048, 127] width 478 height 15
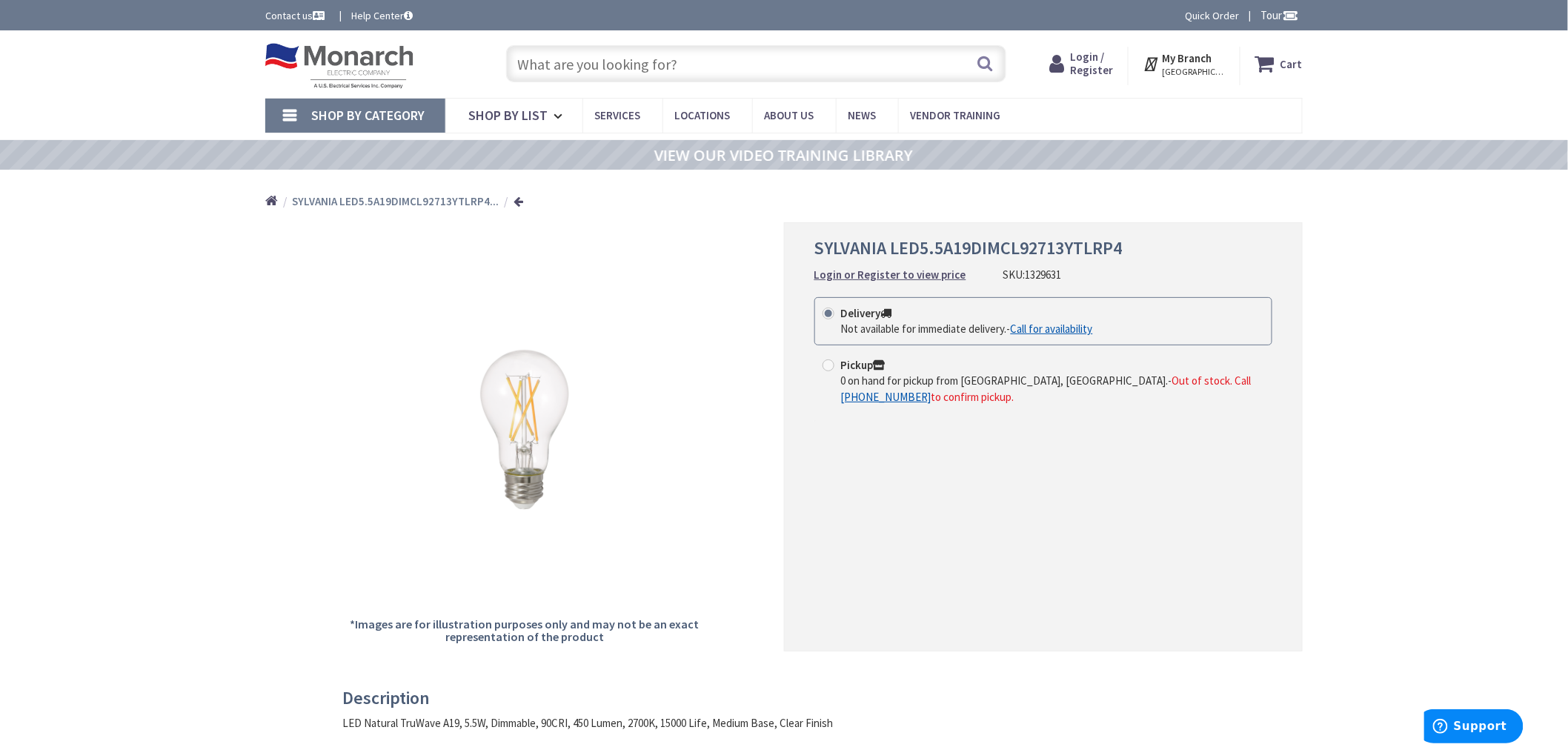
click at [626, 52] on input "text" at bounding box center [756, 63] width 500 height 37
paste input "1340259"
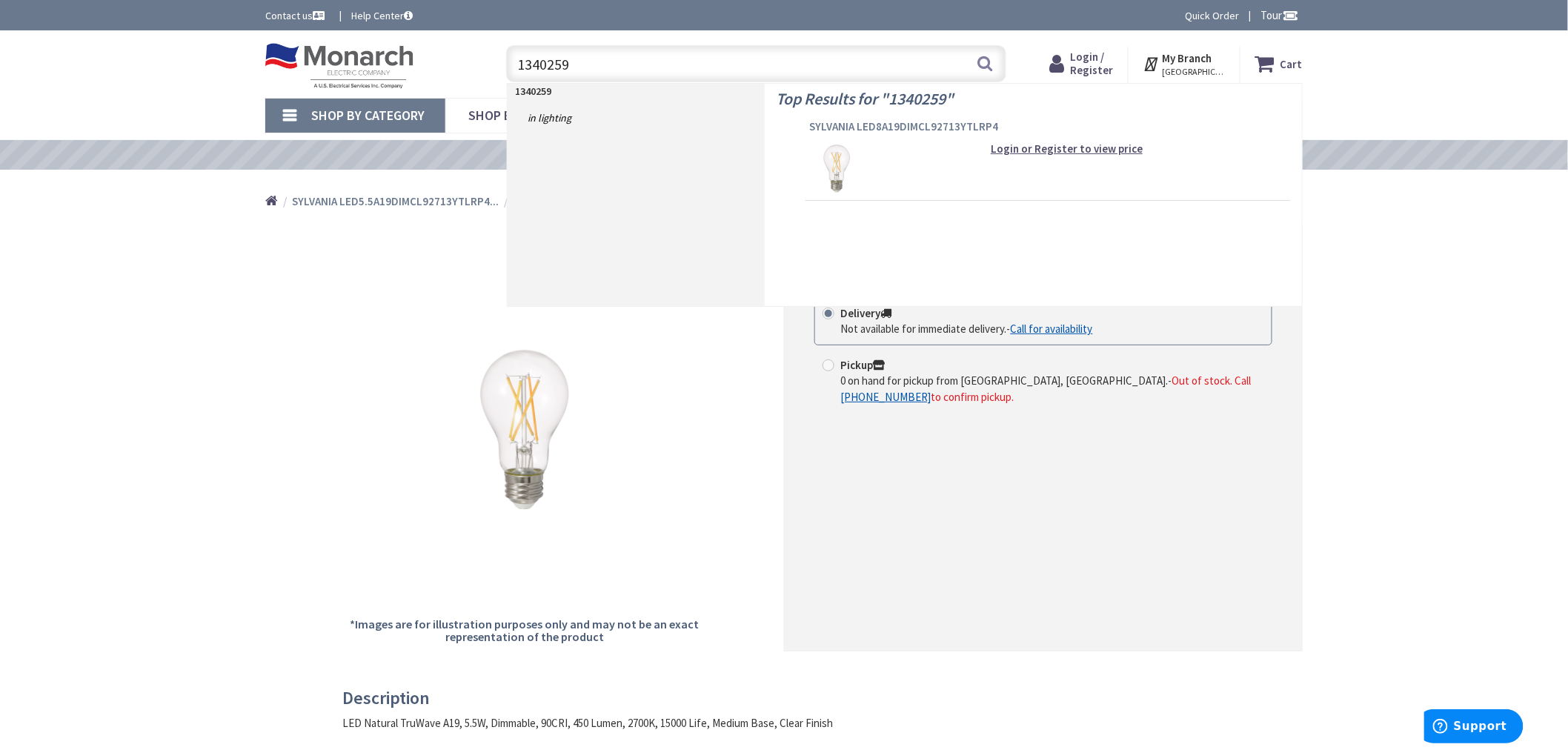
type input "1340259"
click at [843, 123] on span "SYLVANIA LED8A19DIMCL92713YTLRP4" at bounding box center [1048, 127] width 478 height 15
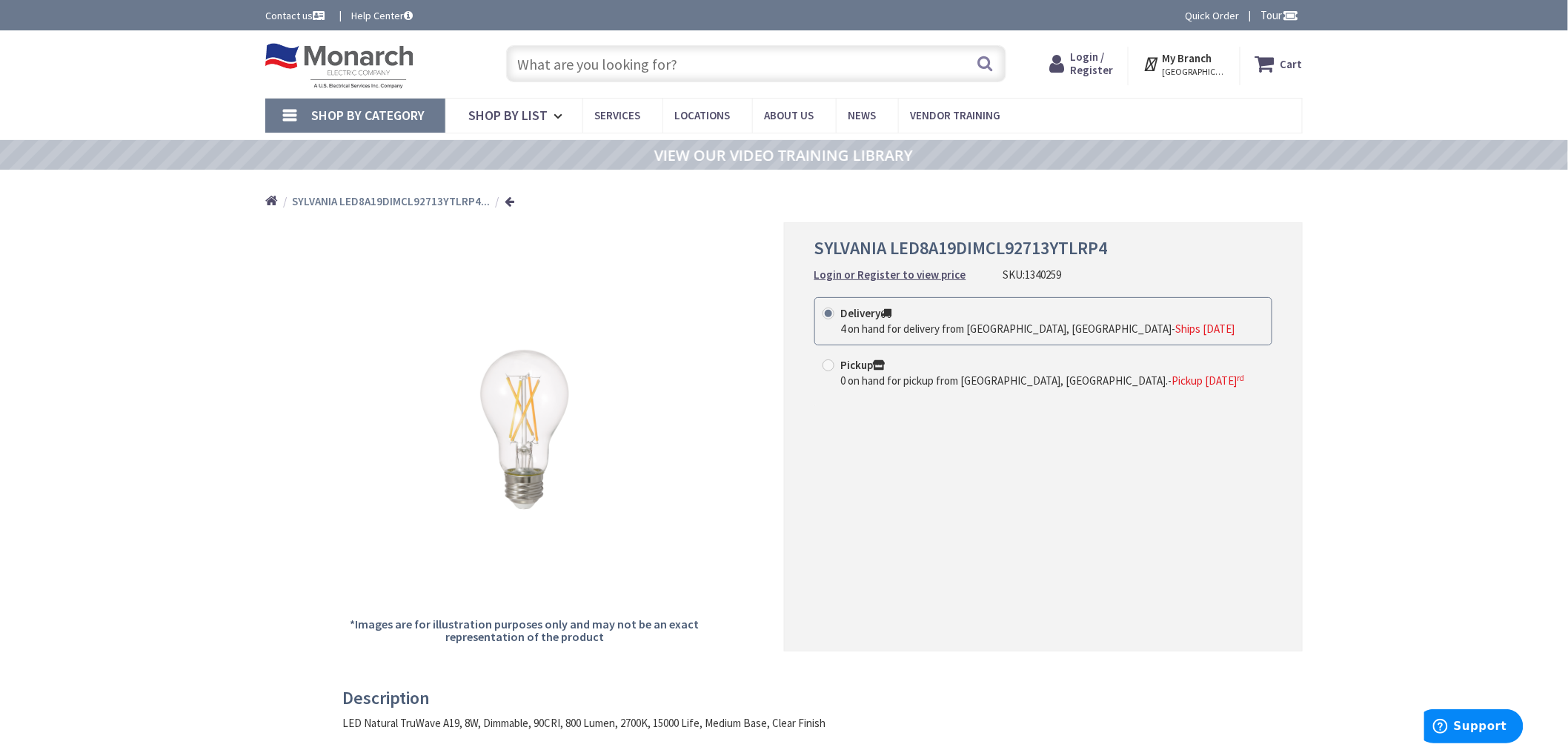
click at [593, 56] on input "text" at bounding box center [756, 63] width 500 height 37
paste input "1388883"
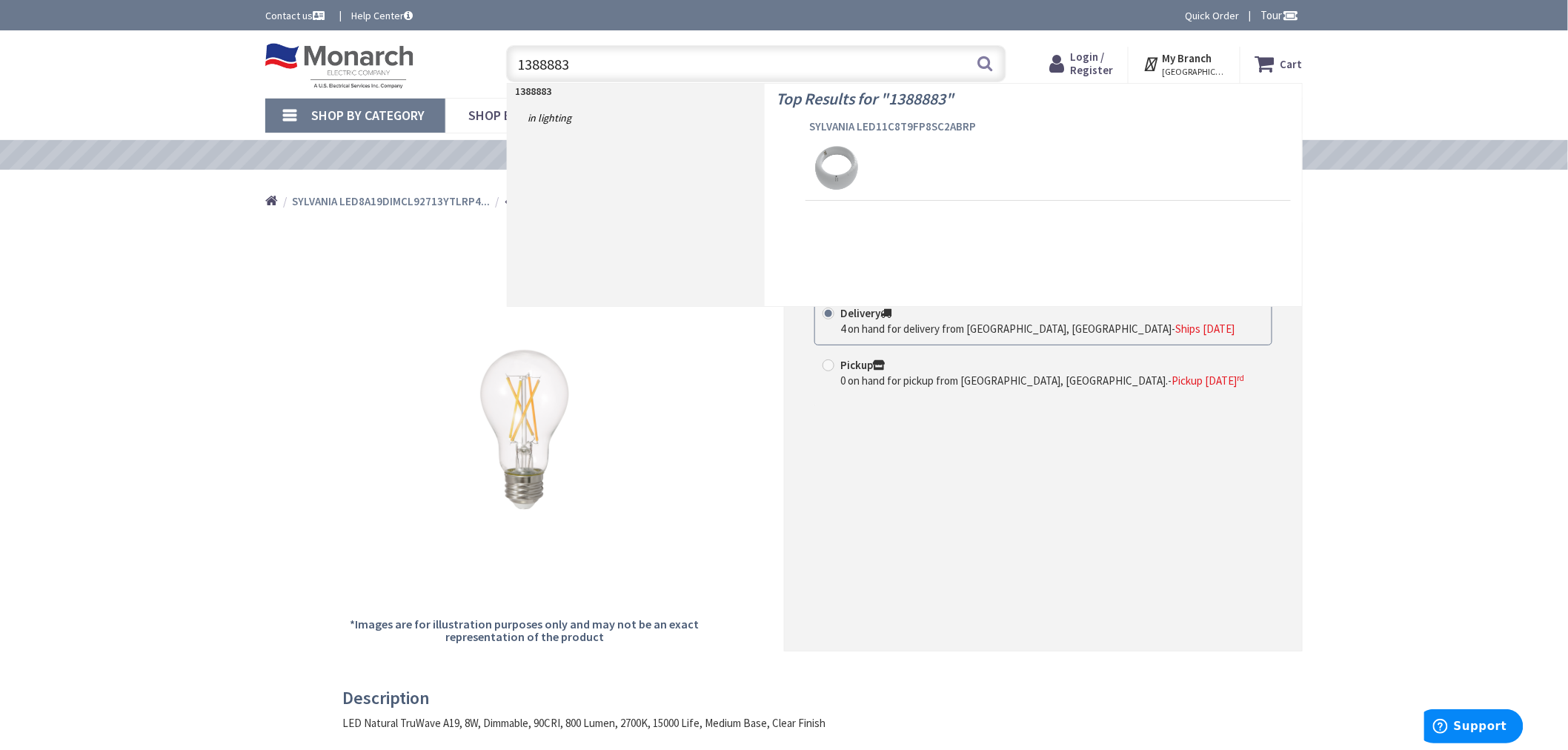
type input "1388883"
click at [823, 128] on span "SYLVANIA LED11C8T9FP8SC2ABRP" at bounding box center [1048, 127] width 478 height 15
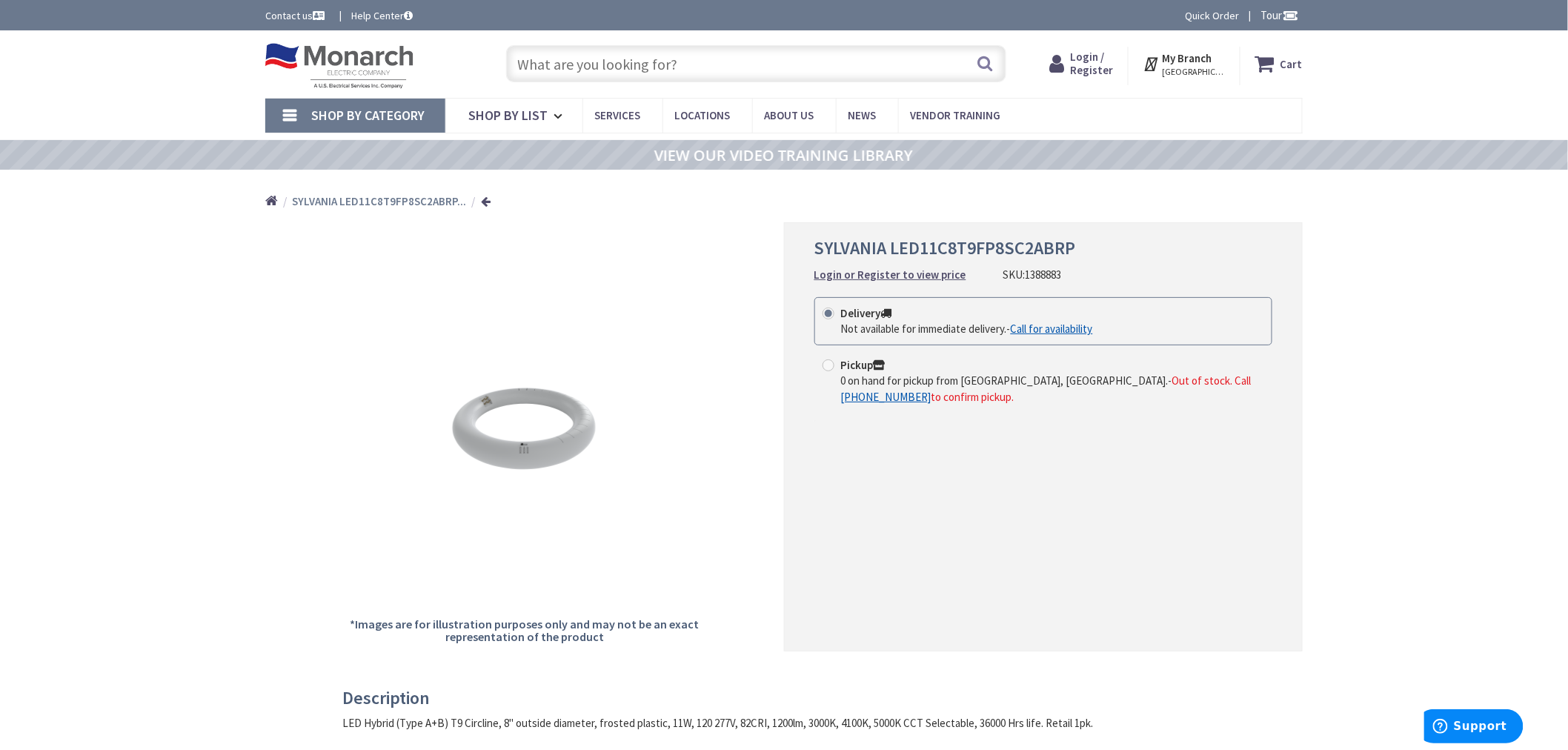
click at [589, 65] on input "text" at bounding box center [756, 63] width 500 height 37
paste input "1388884"
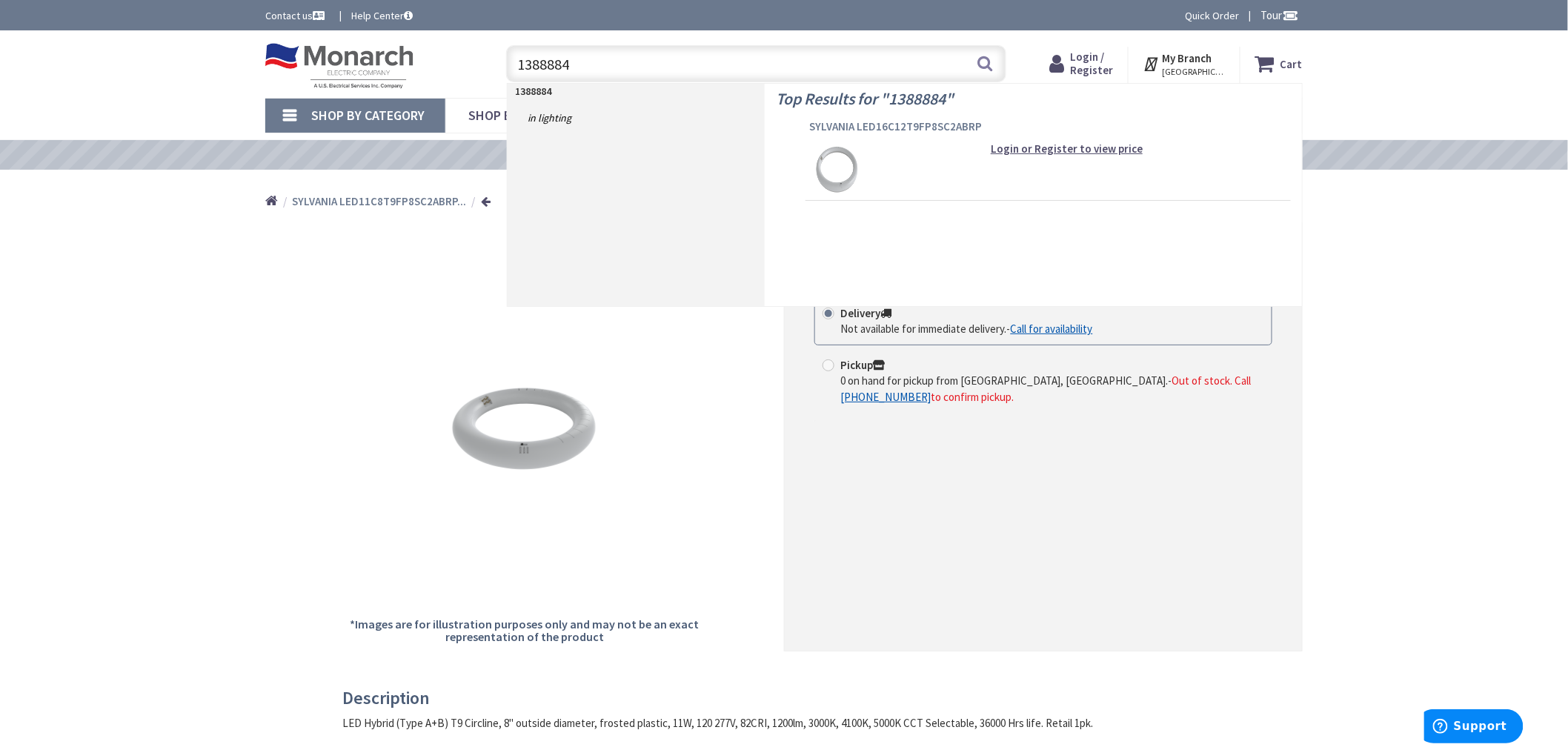
type input "1388884"
click at [877, 124] on span "SYLVANIA LED16C12T9FP8SC2ABRP" at bounding box center [1048, 127] width 478 height 15
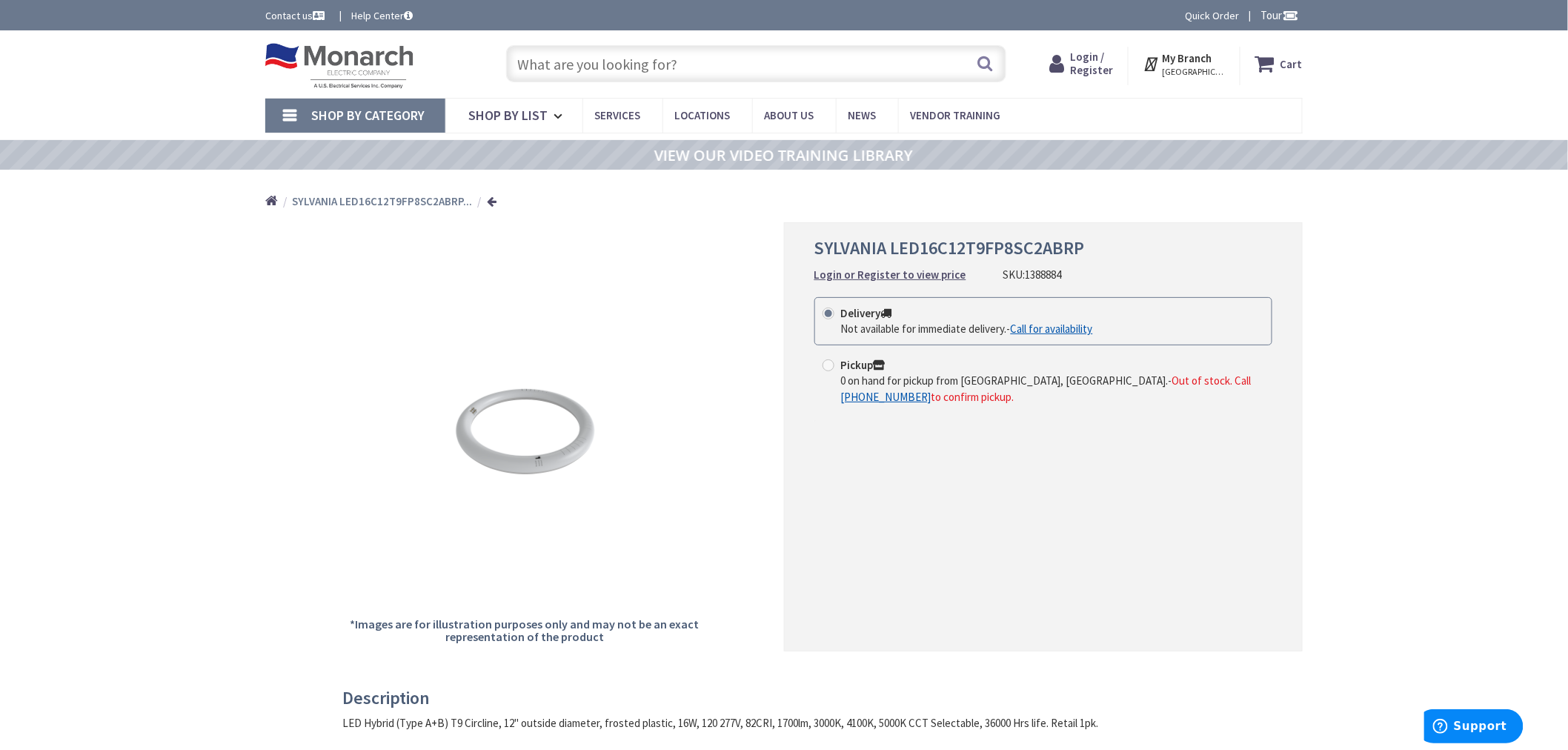
click at [694, 69] on input "text" at bounding box center [756, 63] width 500 height 37
paste input "1394447"
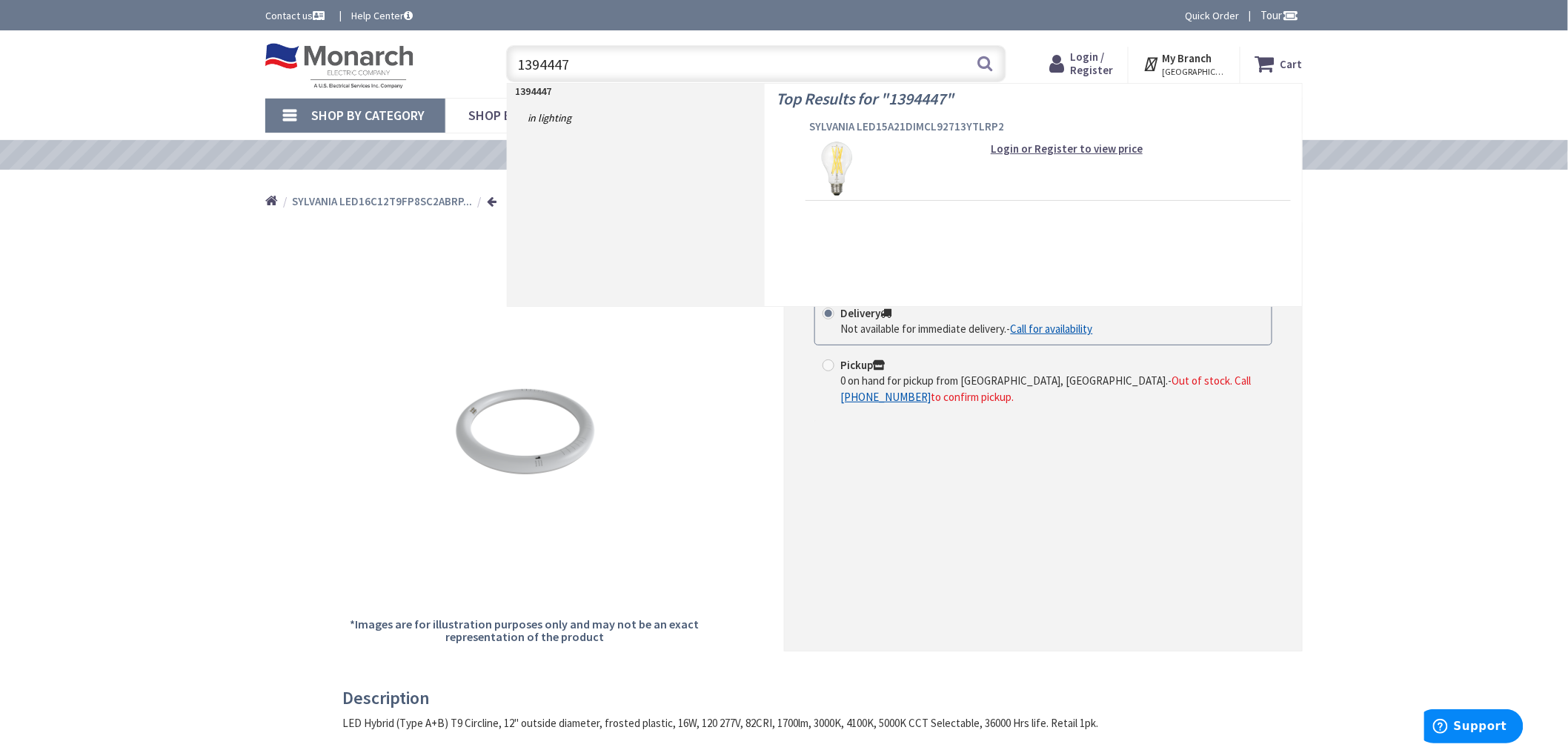
type input "1394447"
click at [828, 123] on span "SYLVANIA LED15A21DIMCL92713YTLRP2" at bounding box center [1048, 127] width 478 height 15
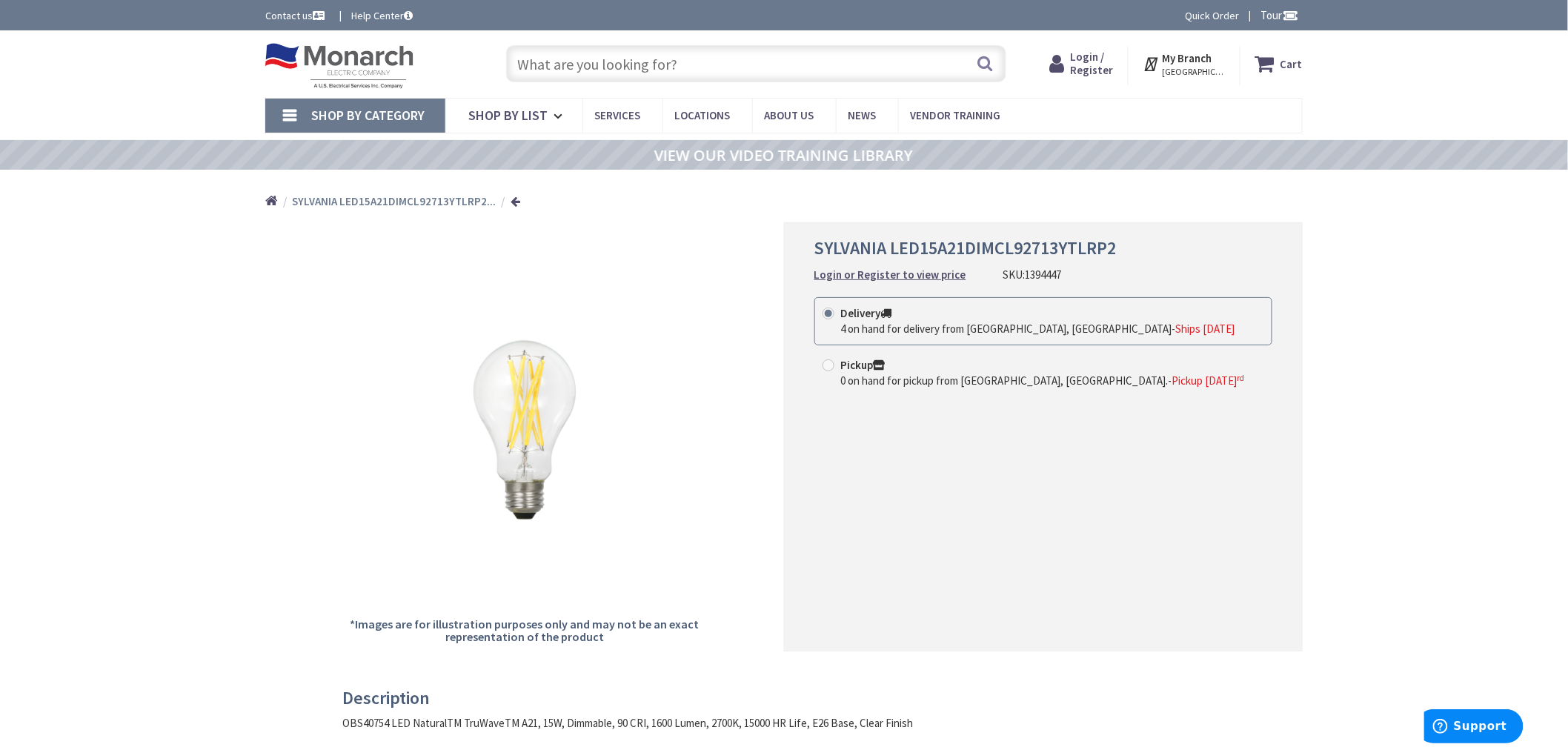
click at [705, 68] on input "text" at bounding box center [756, 63] width 500 height 37
paste input "1420816"
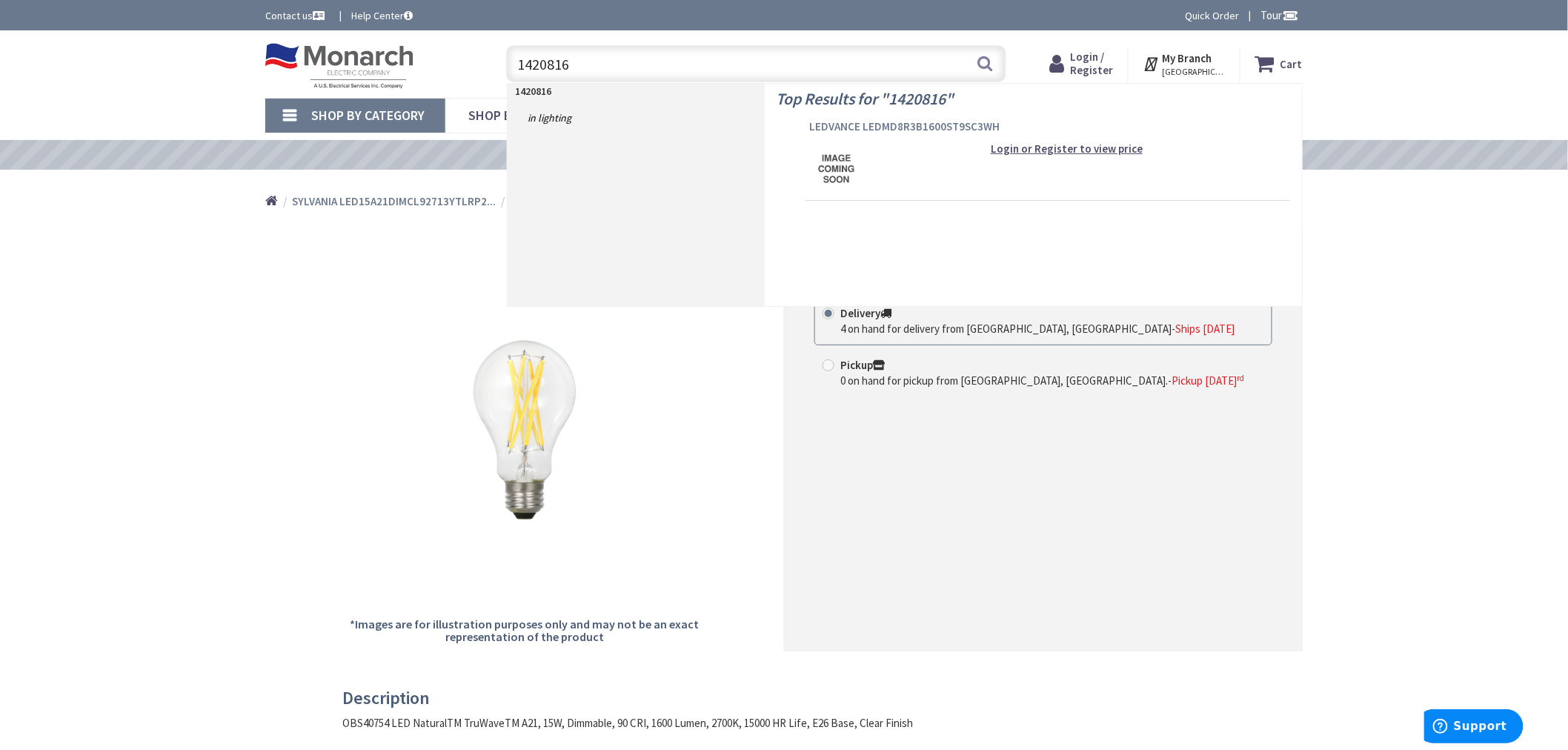
type input "1420816"
click at [902, 122] on span "LEDVANCE LEDMD8R3B1600ST9SC3WH" at bounding box center [1048, 127] width 478 height 15
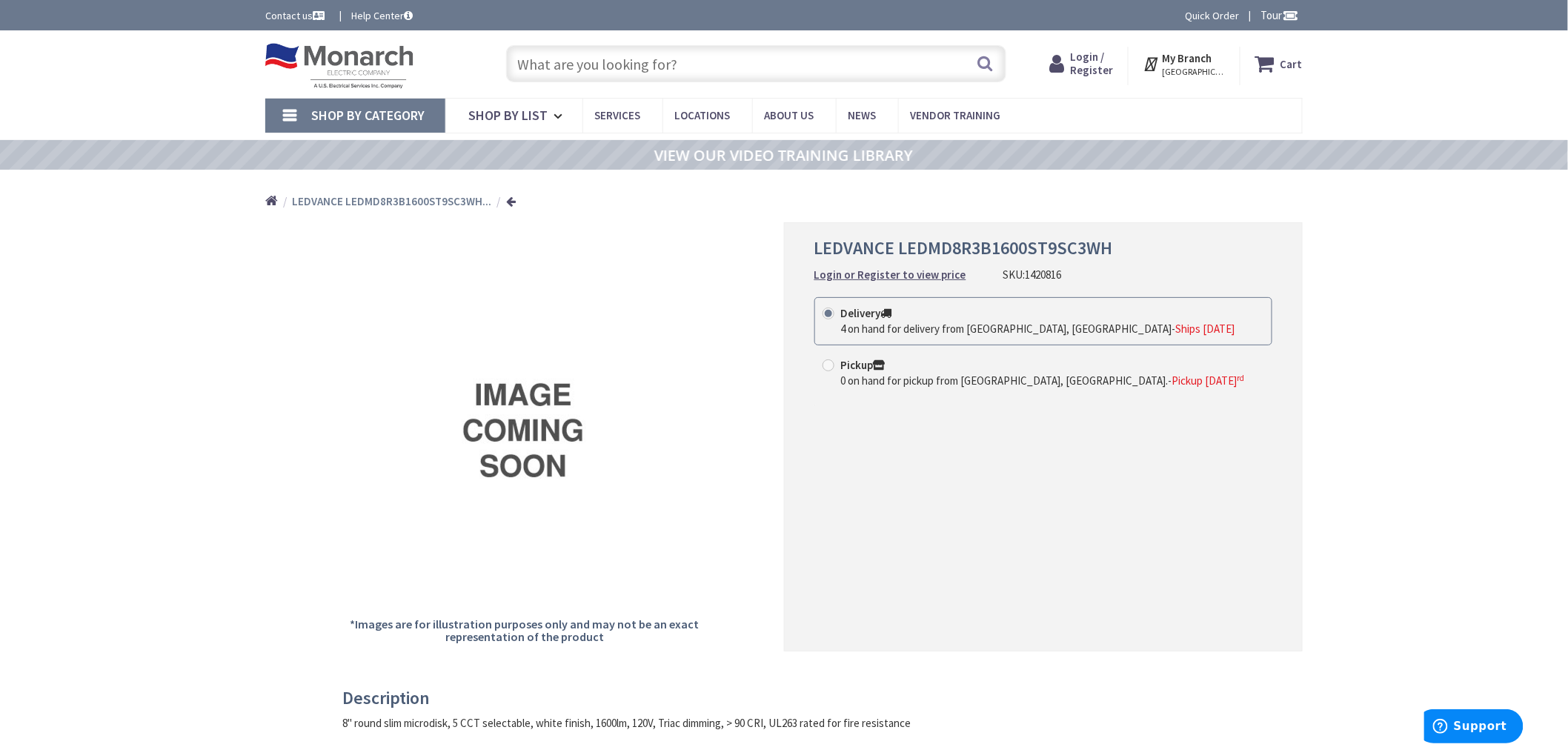
click at [749, 77] on input "text" at bounding box center [756, 63] width 500 height 37
paste input "1425147"
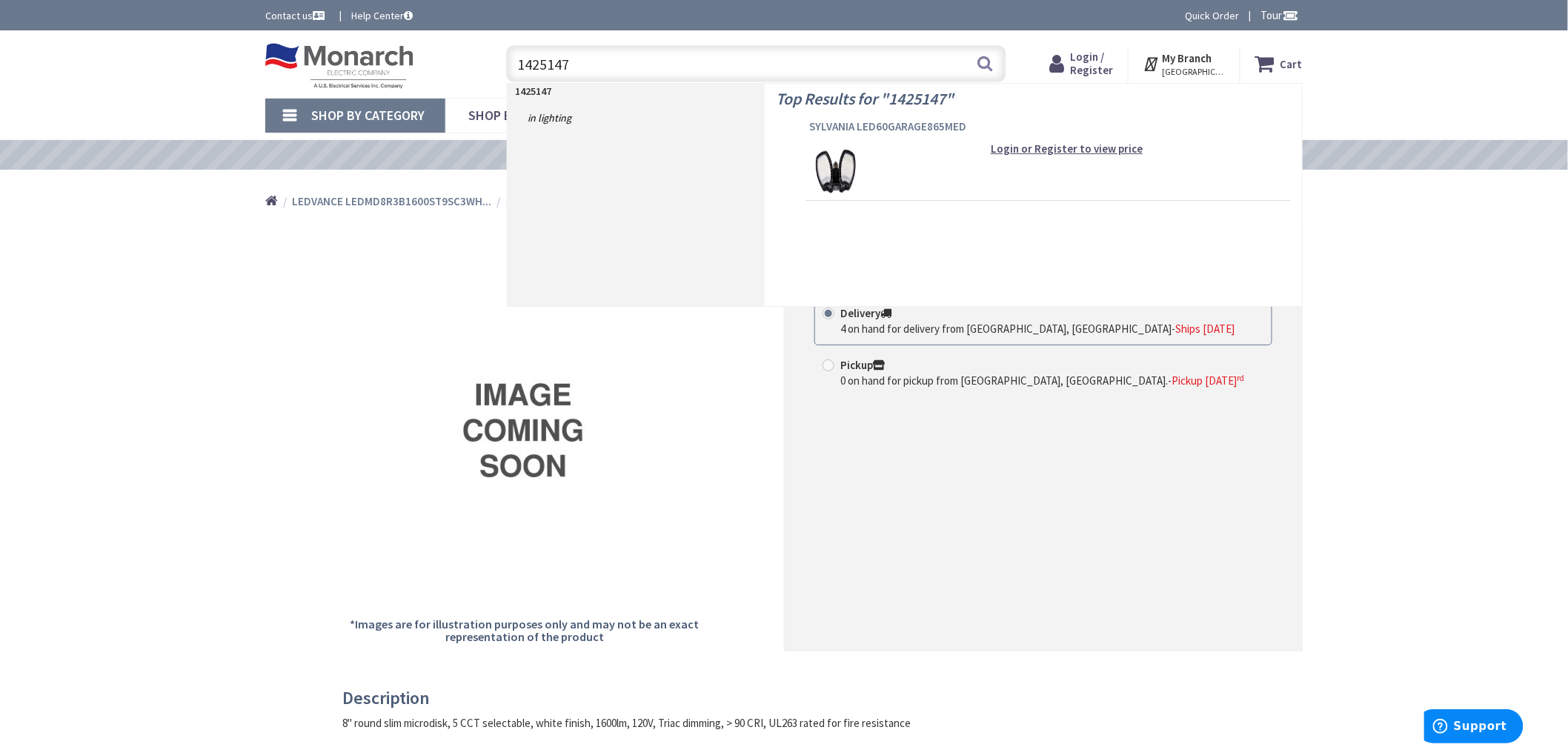
type input "1425147"
click at [862, 123] on span "SYLVANIA LED60GARAGE865MED" at bounding box center [1048, 127] width 478 height 15
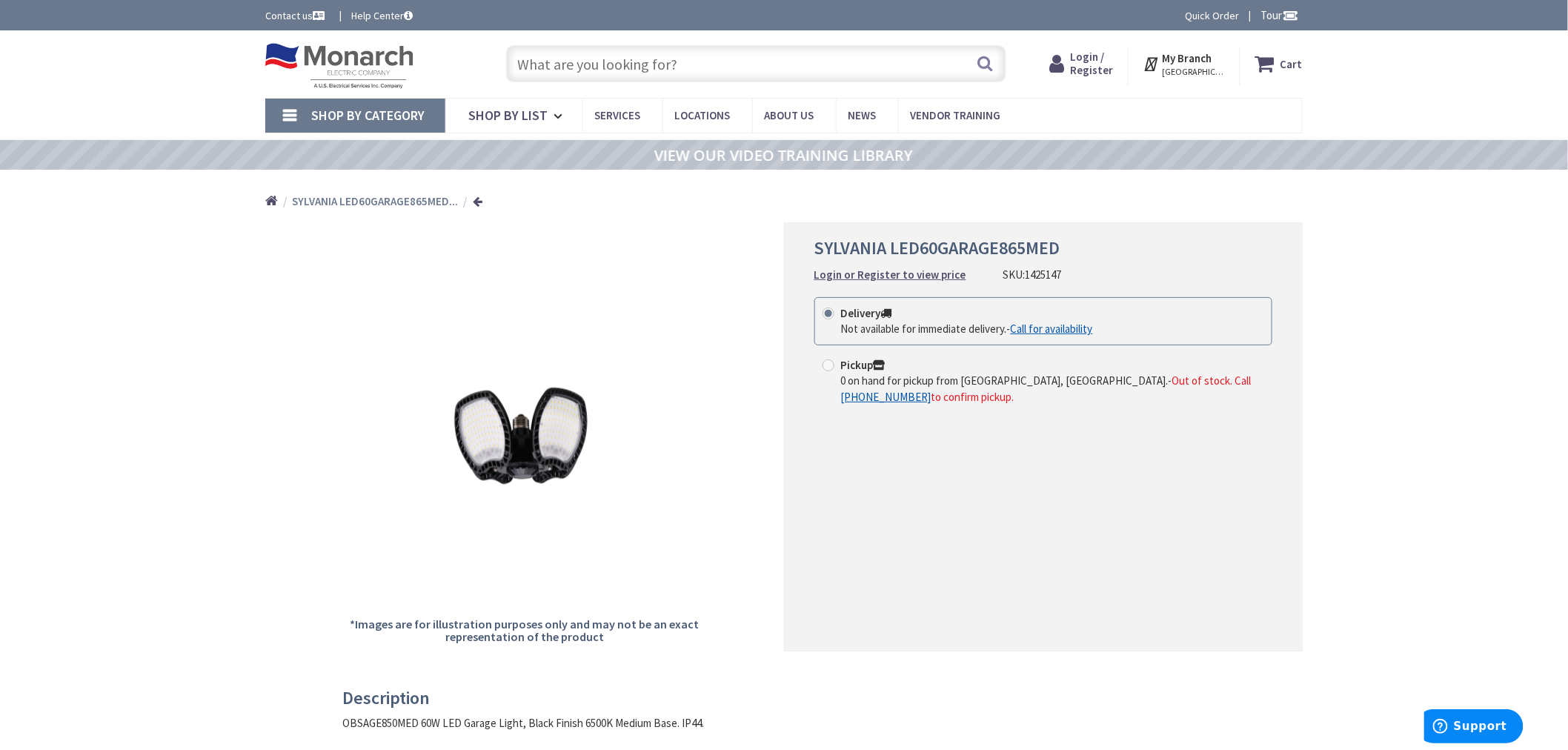
click at [628, 57] on input "text" at bounding box center [756, 63] width 500 height 37
paste input "1208060"
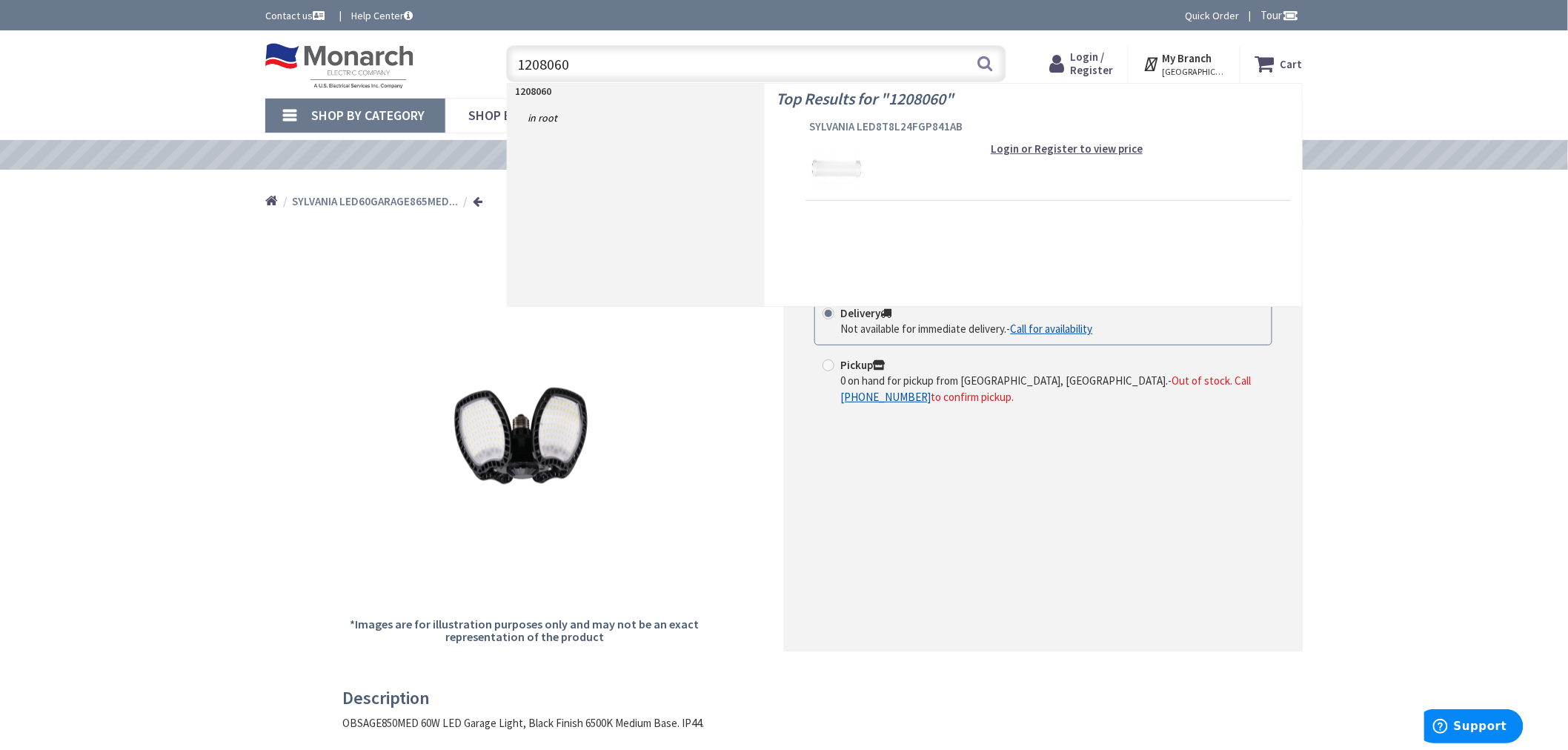
type input "1208060"
click at [827, 127] on span "SYLVANIA LED8T8L24FGP841AB" at bounding box center [1048, 127] width 478 height 15
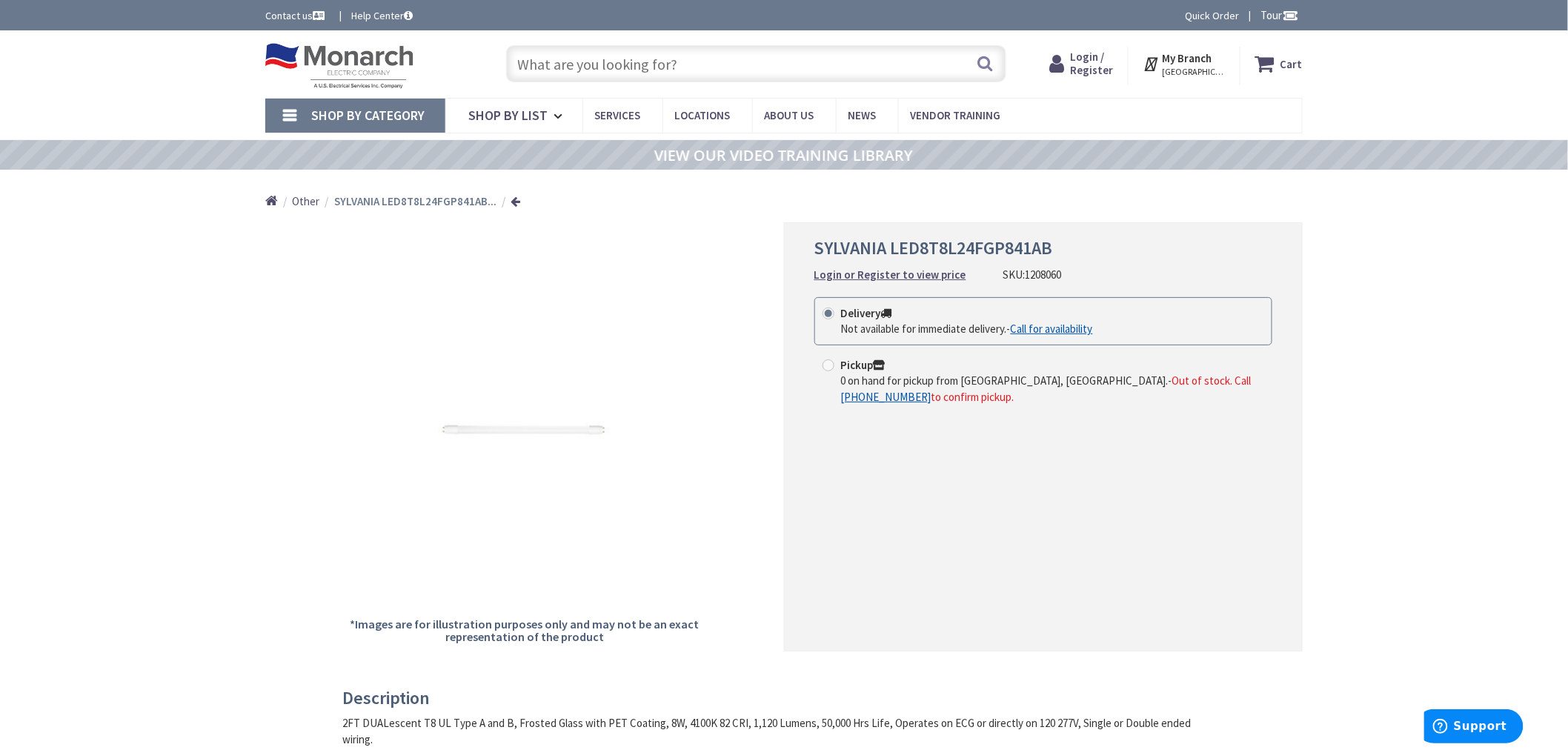
click at [645, 61] on input "text" at bounding box center [756, 63] width 500 height 37
paste input "1329717"
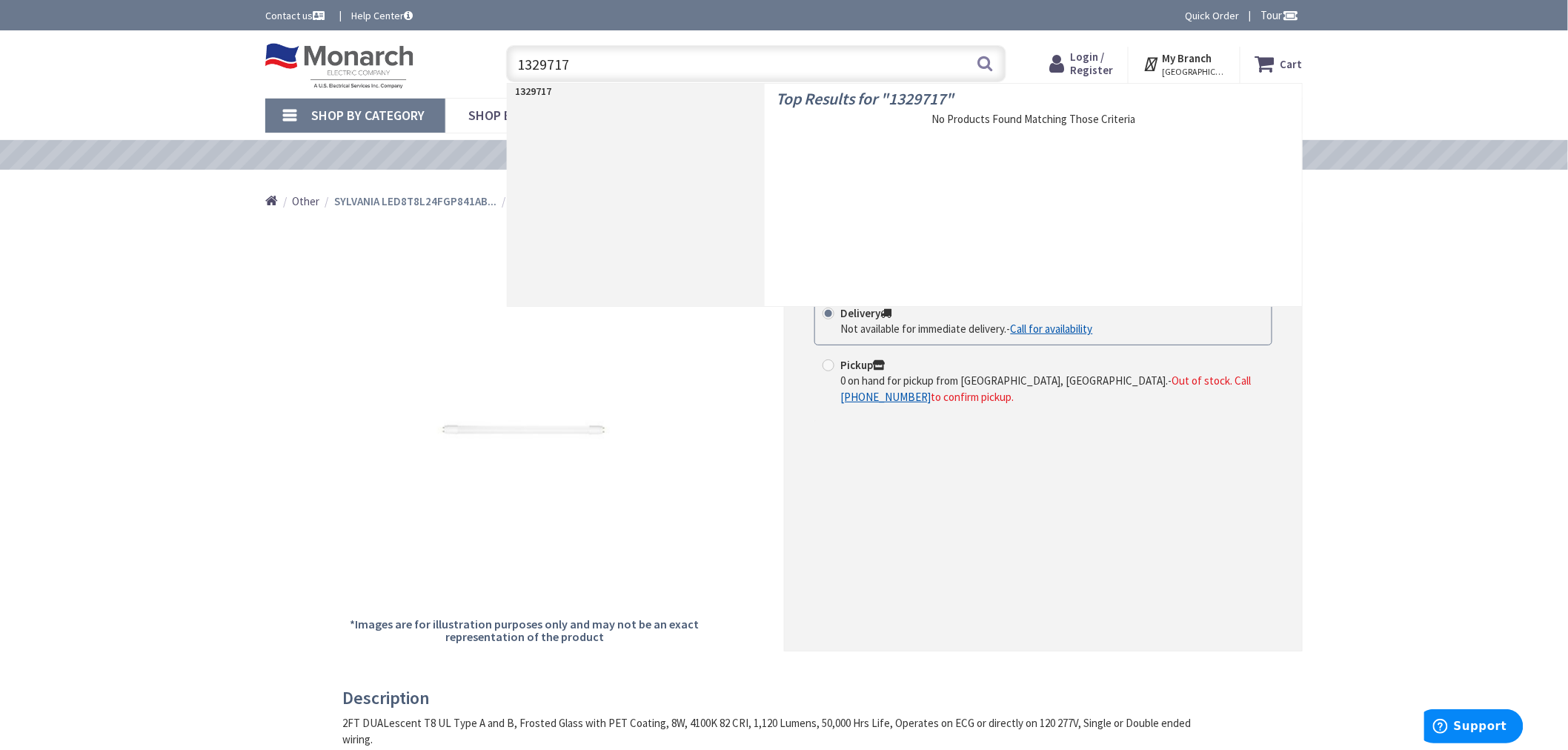
click at [553, 70] on input "1329717" at bounding box center [756, 63] width 500 height 37
paste input "45085"
type input "1345085"
click at [841, 123] on span "LEDVANCE LED12T8L36FP8SC15BF-2S" at bounding box center [1048, 127] width 478 height 15
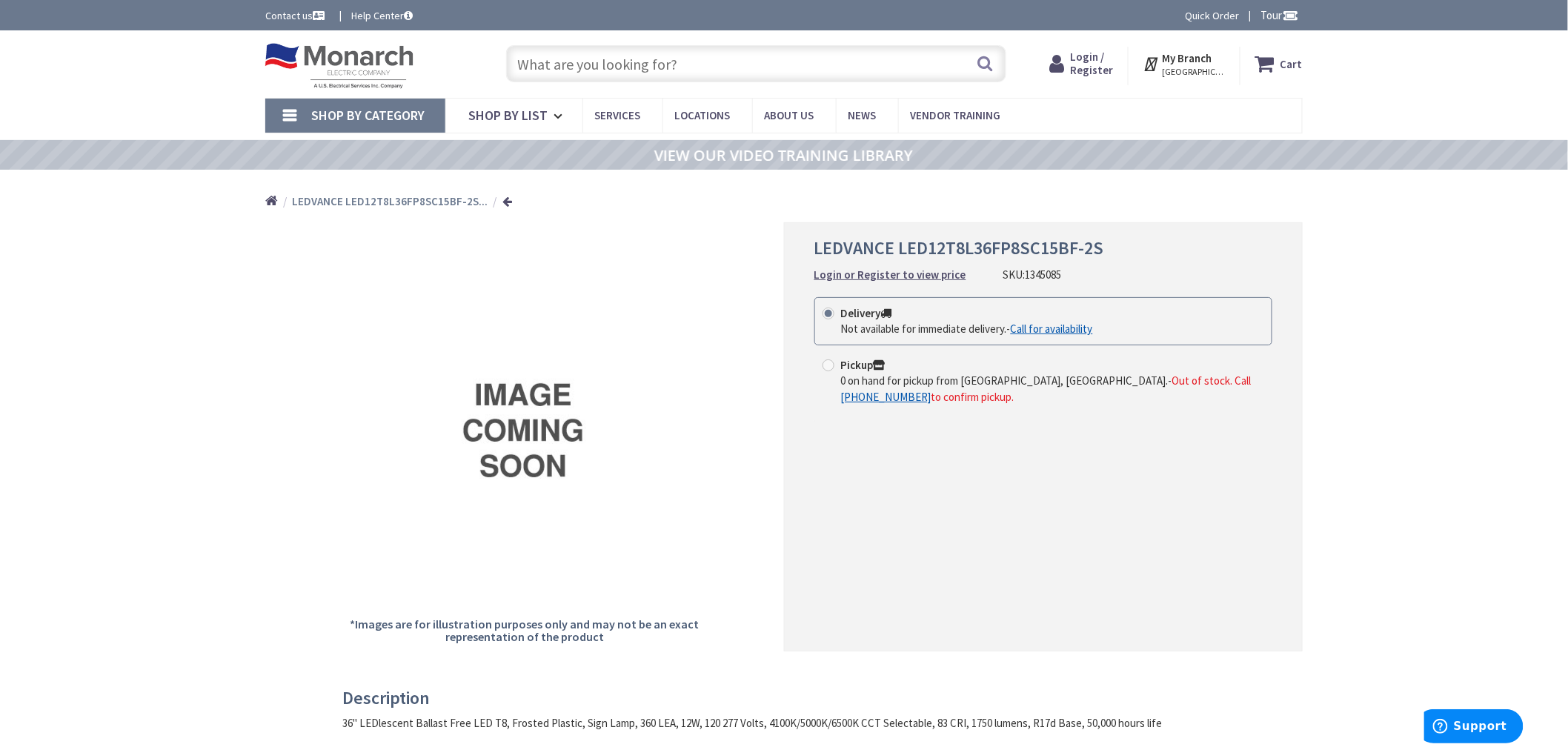
click at [634, 68] on input "text" at bounding box center [756, 63] width 500 height 37
paste input "741949"
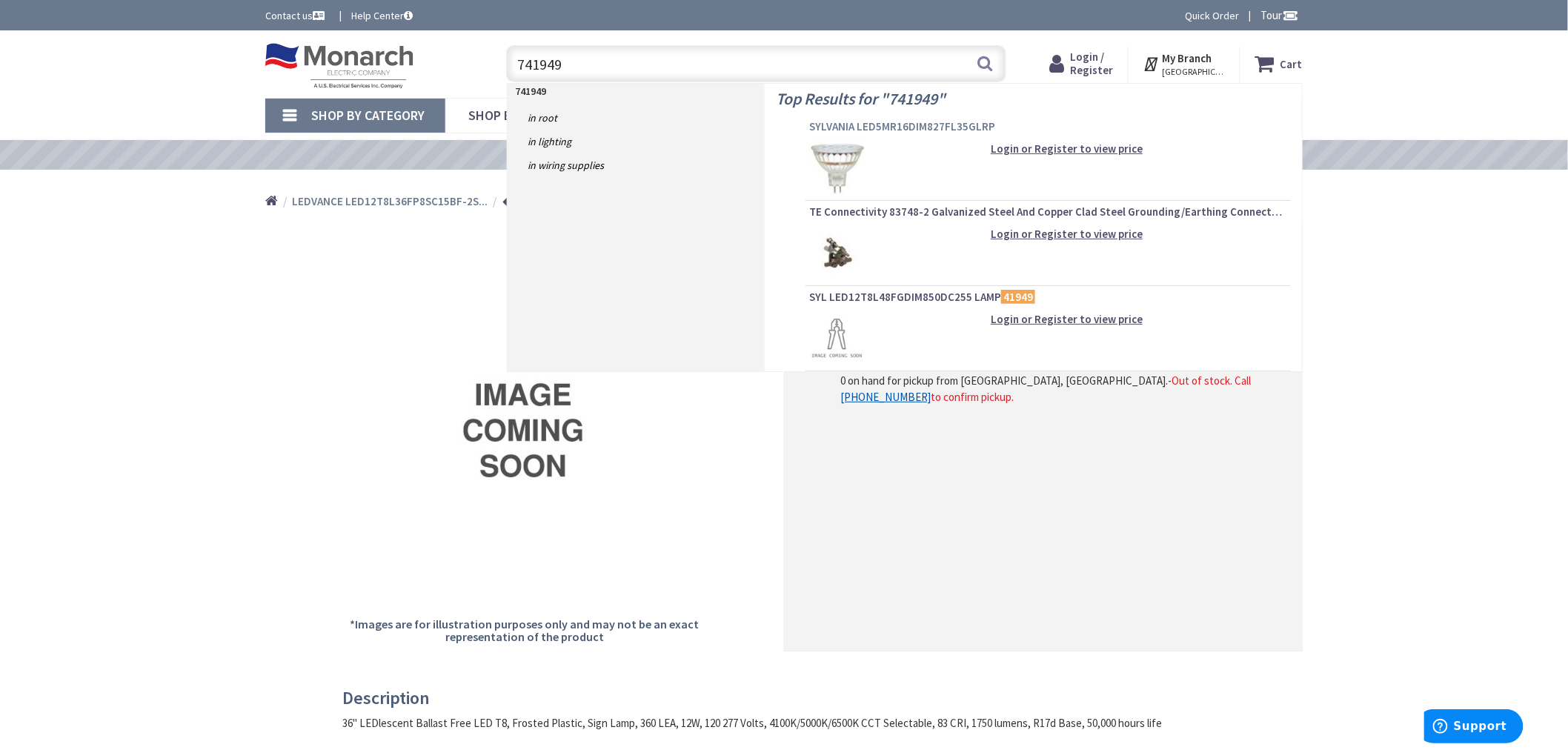
type input "741949"
click at [844, 124] on span "SYLVANIA LED5MR16DIM827FL35GLRP" at bounding box center [1048, 127] width 478 height 15
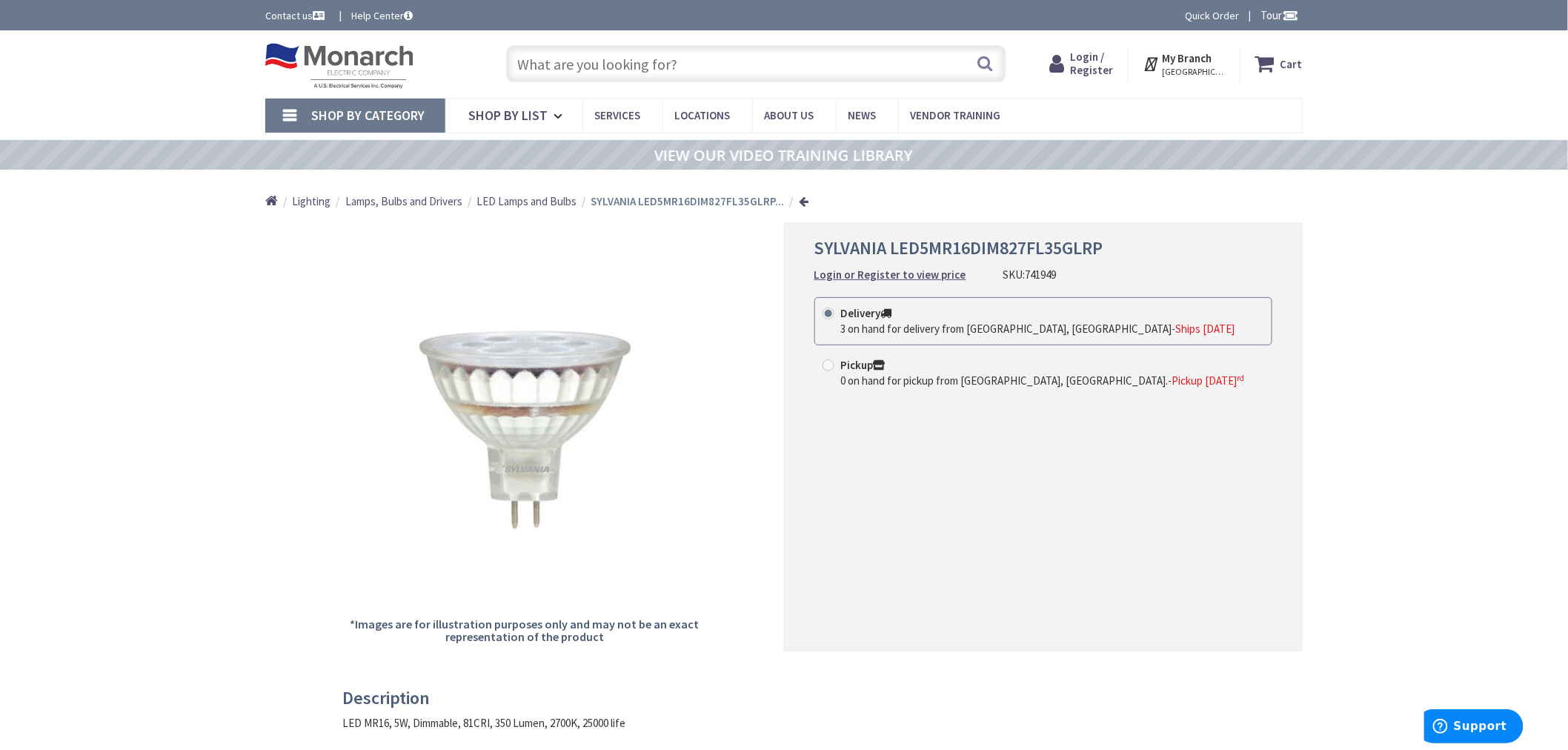
click at [603, 64] on input "text" at bounding box center [756, 63] width 500 height 37
paste input "1305983"
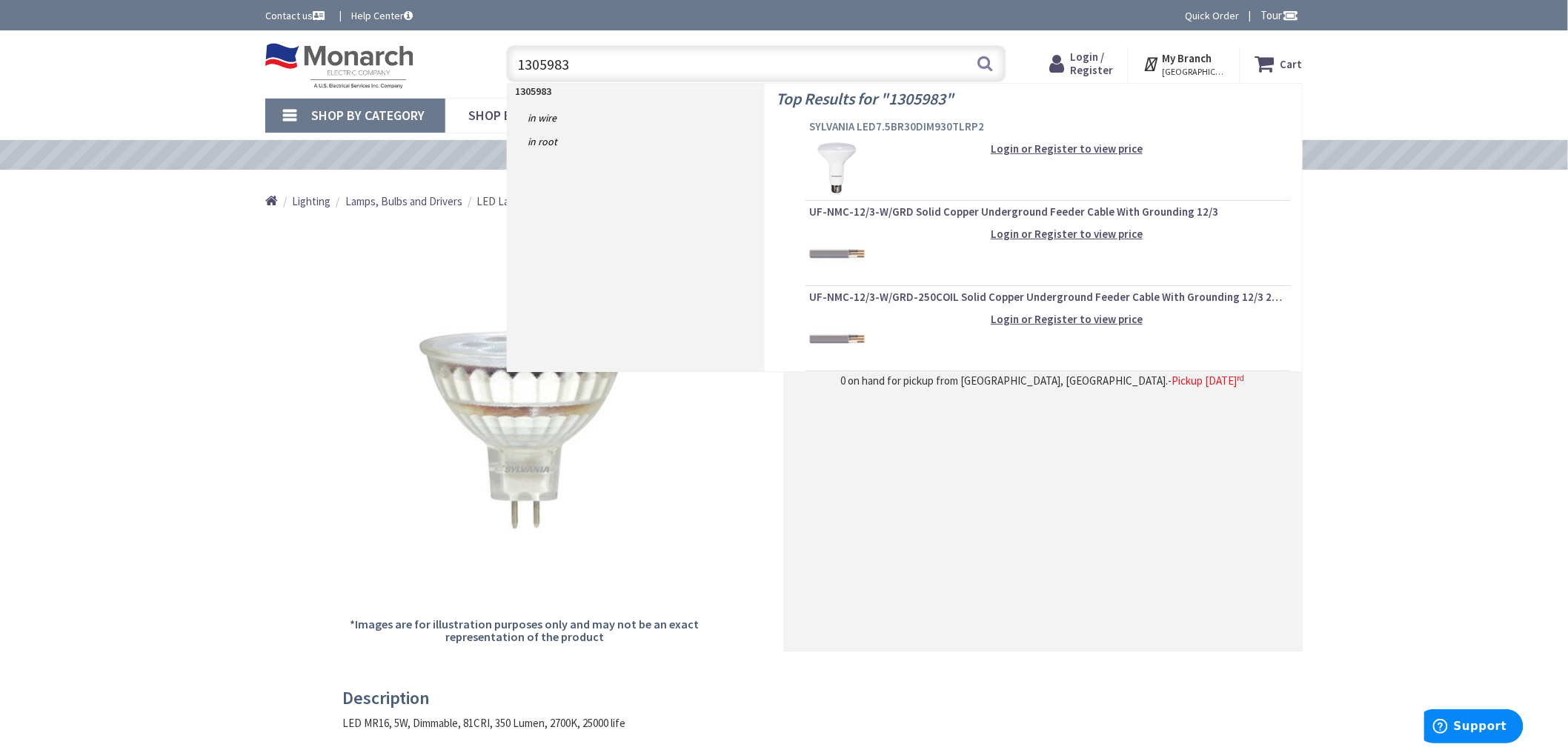
type input "1305983"
click at [921, 127] on span "SYLVANIA LED7.5BR30DIM930TLRP2" at bounding box center [1048, 127] width 478 height 15
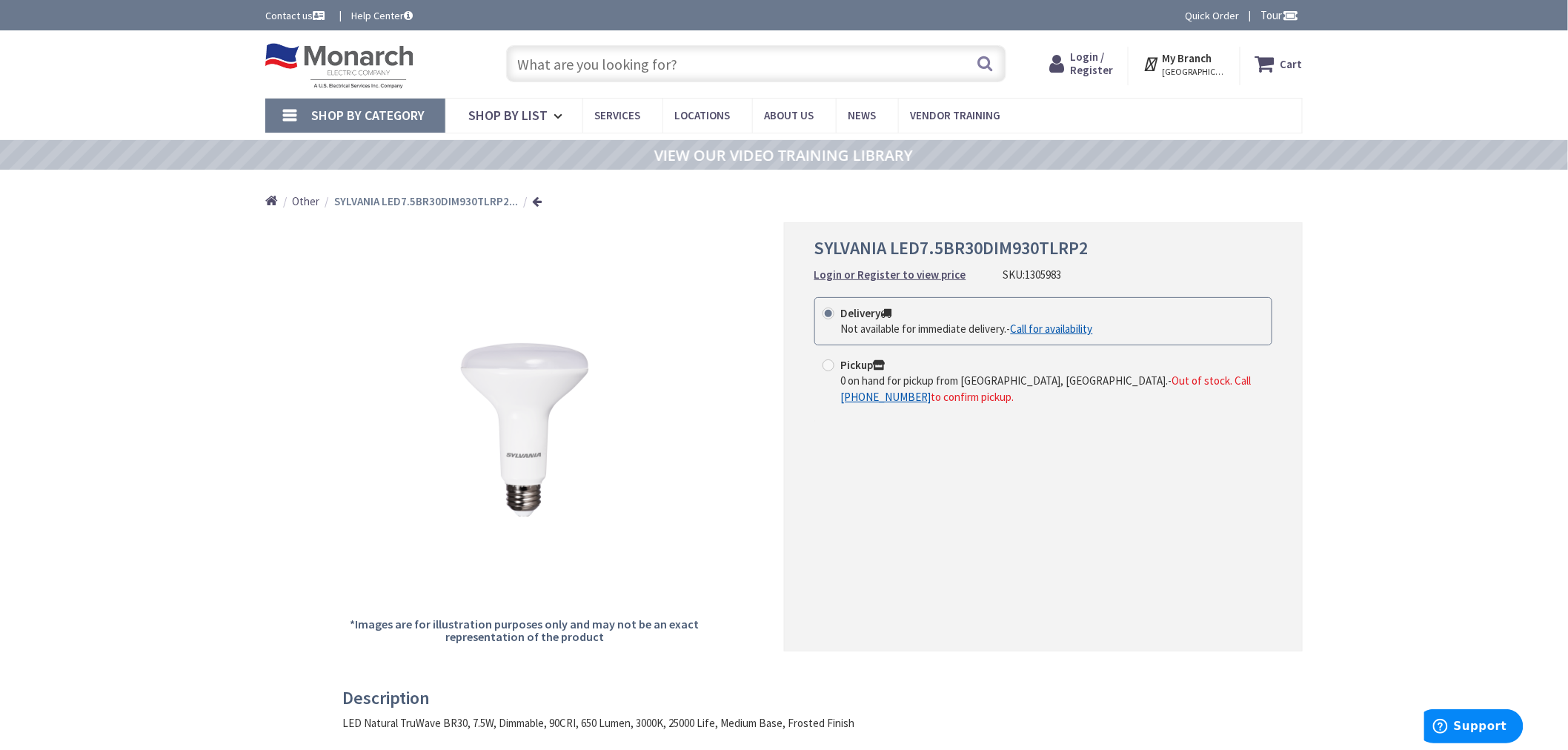
click at [724, 65] on input "text" at bounding box center [756, 63] width 500 height 37
paste input "1308807"
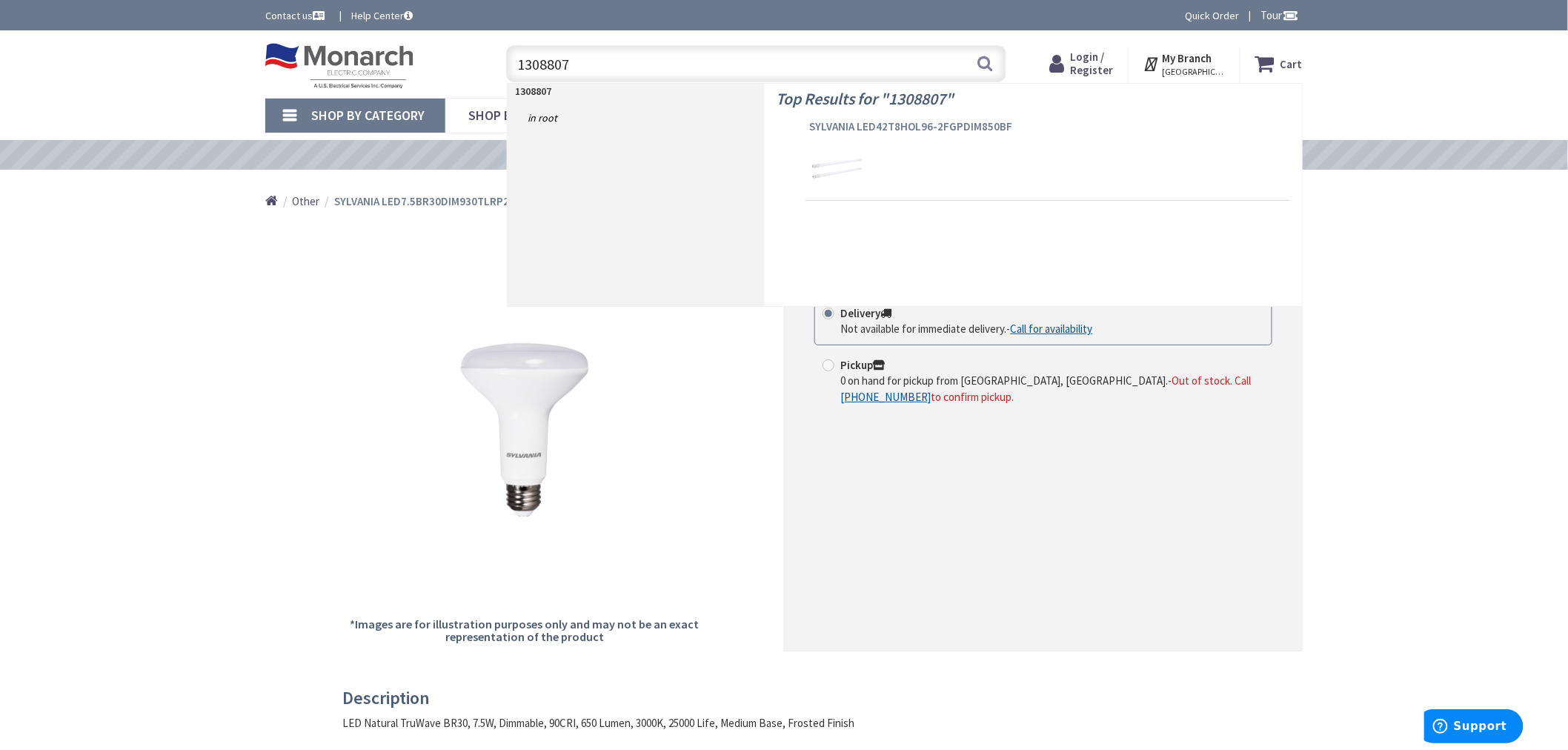
type input "1308807"
click at [845, 124] on span "SYLVANIA LED42T8HOL96-2FGPDIM850BF" at bounding box center [1048, 127] width 478 height 15
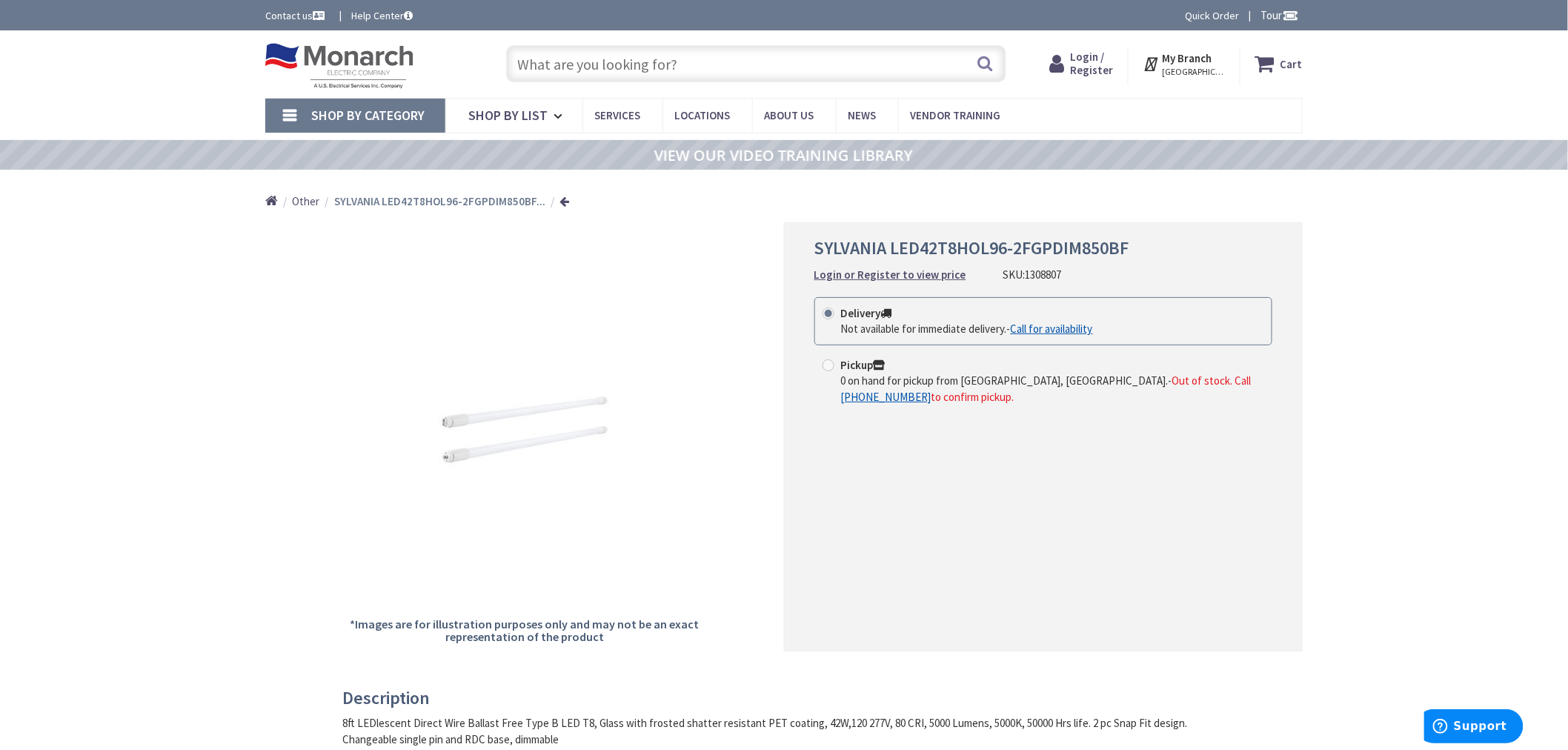
click at [630, 72] on input "text" at bounding box center [756, 63] width 500 height 37
paste input "1329482"
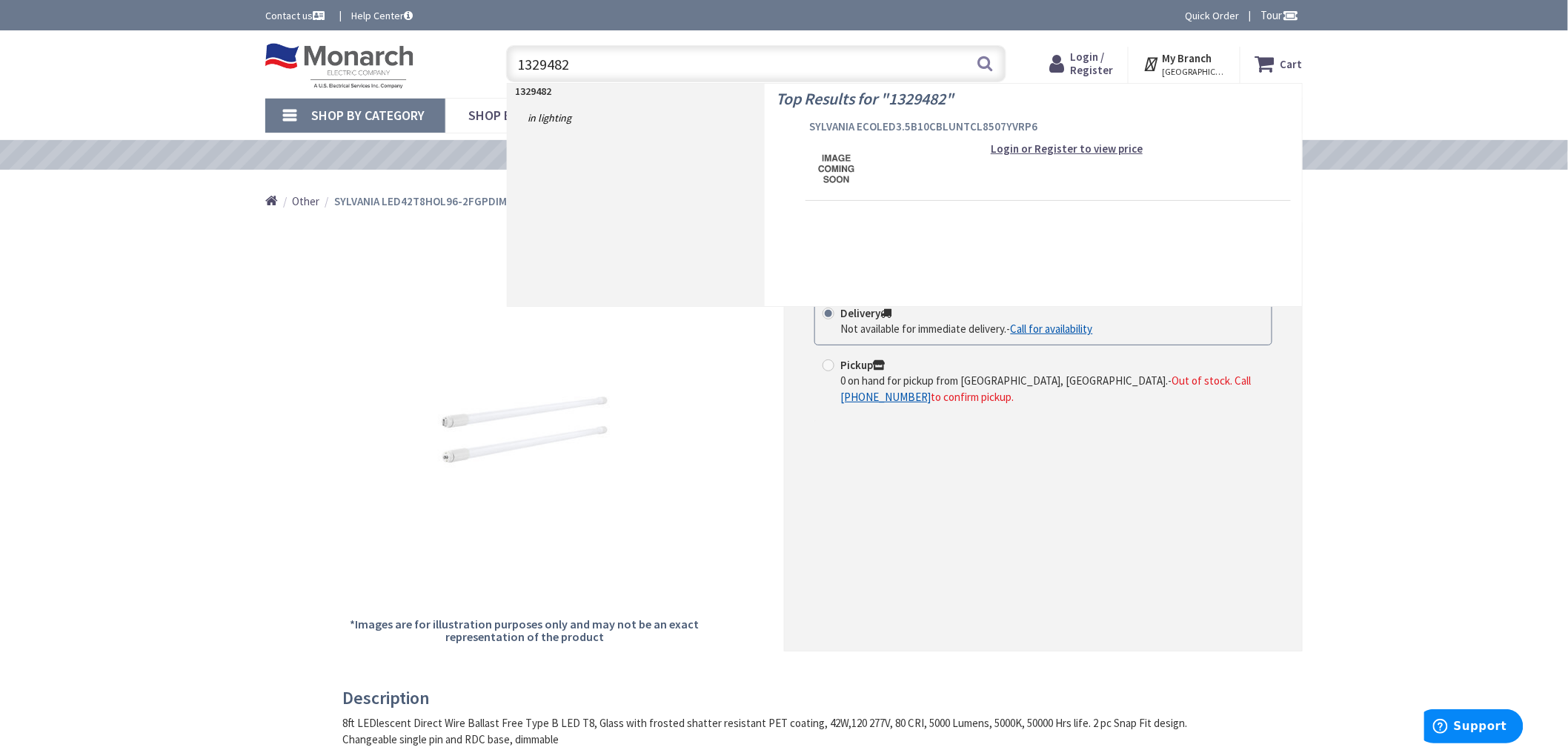
type input "1329482"
click at [834, 124] on span "SYLVANIA ECOLED3.5B10CBLUNTCL8507YVRP6" at bounding box center [1048, 127] width 478 height 15
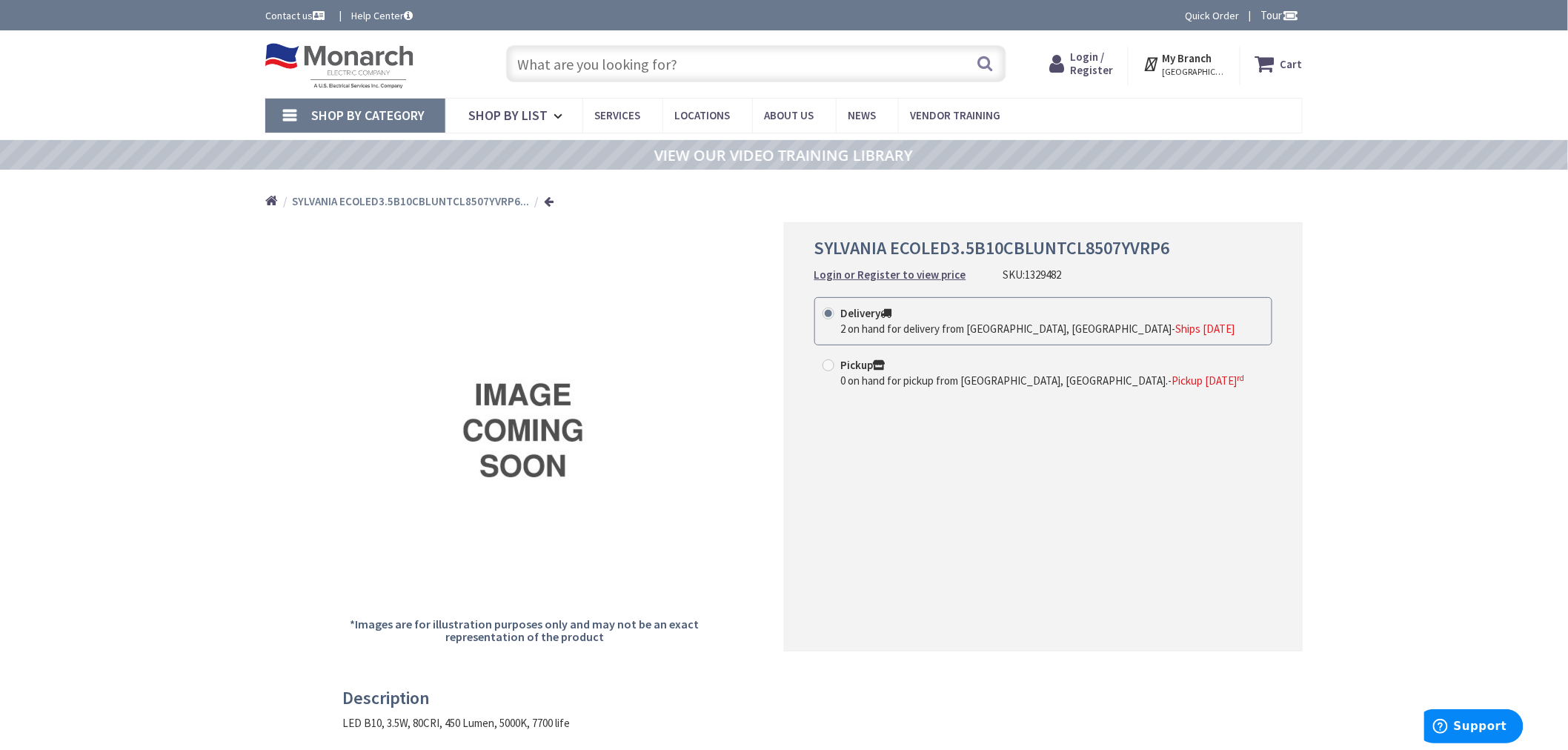
click at [701, 72] on input "text" at bounding box center [756, 63] width 500 height 37
paste input "1339063"
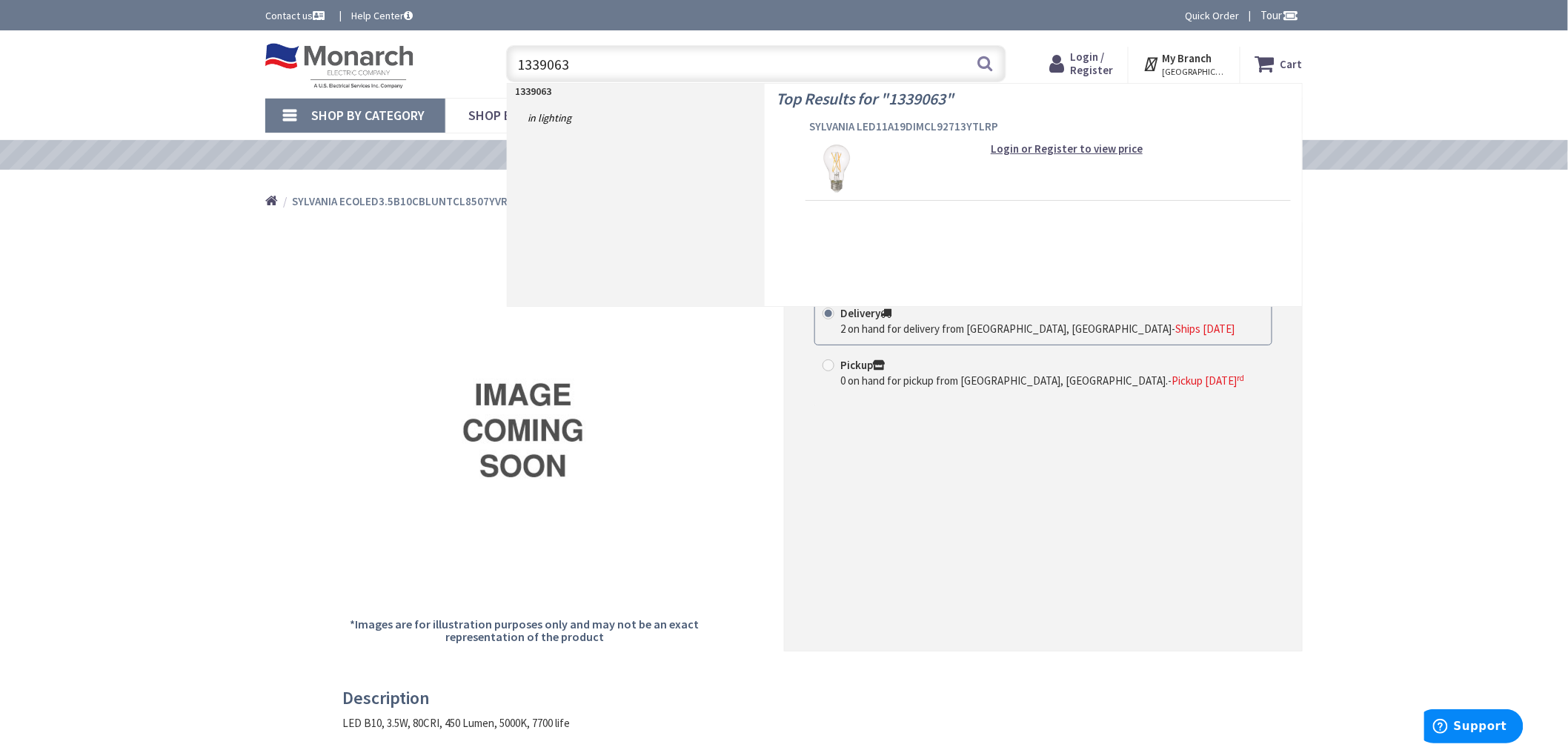
type input "1339063"
click at [887, 124] on span "SYLVANIA LED11A19DIMCL92713YTLRP" at bounding box center [1048, 127] width 478 height 15
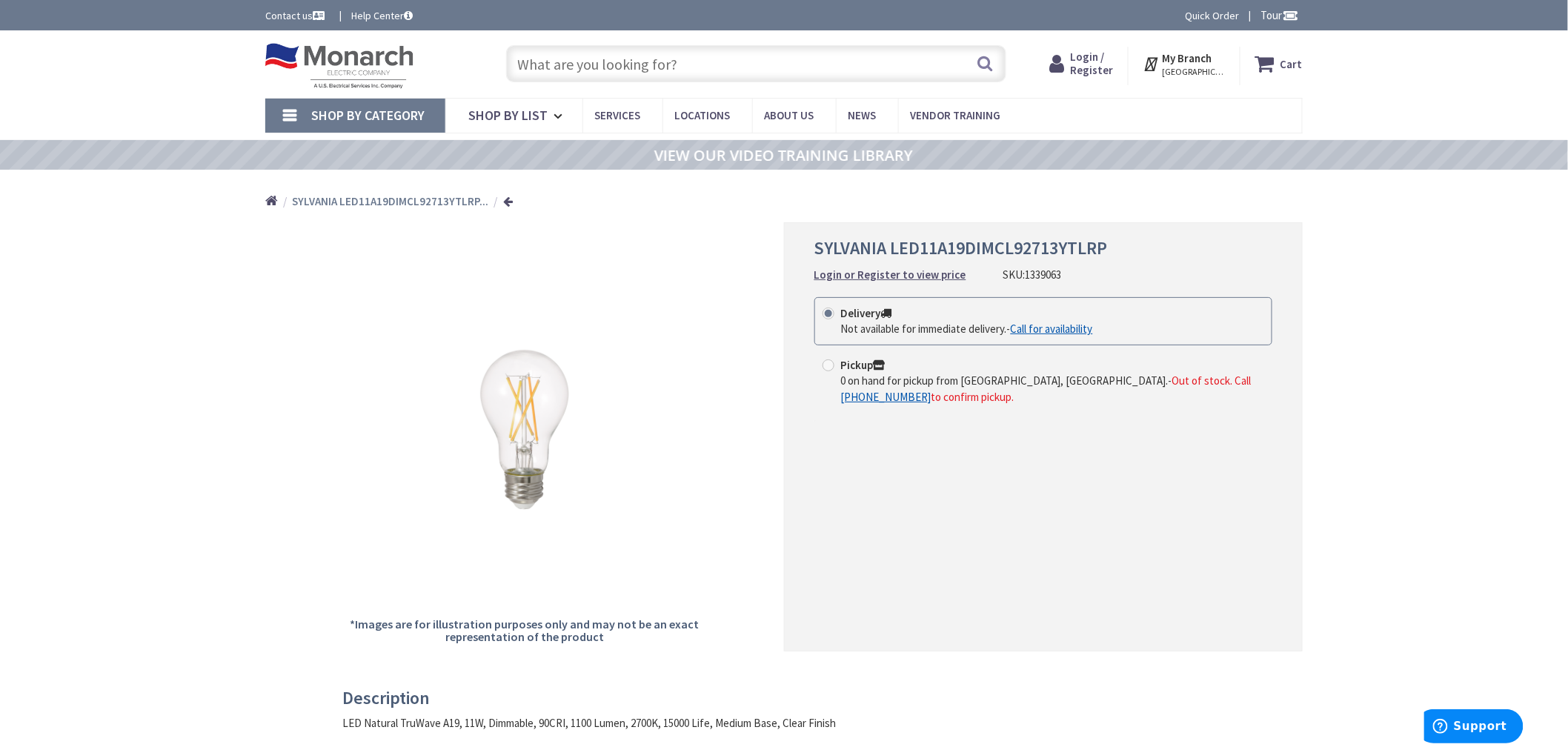
click at [764, 53] on input "text" at bounding box center [756, 63] width 500 height 37
paste input "1365335"
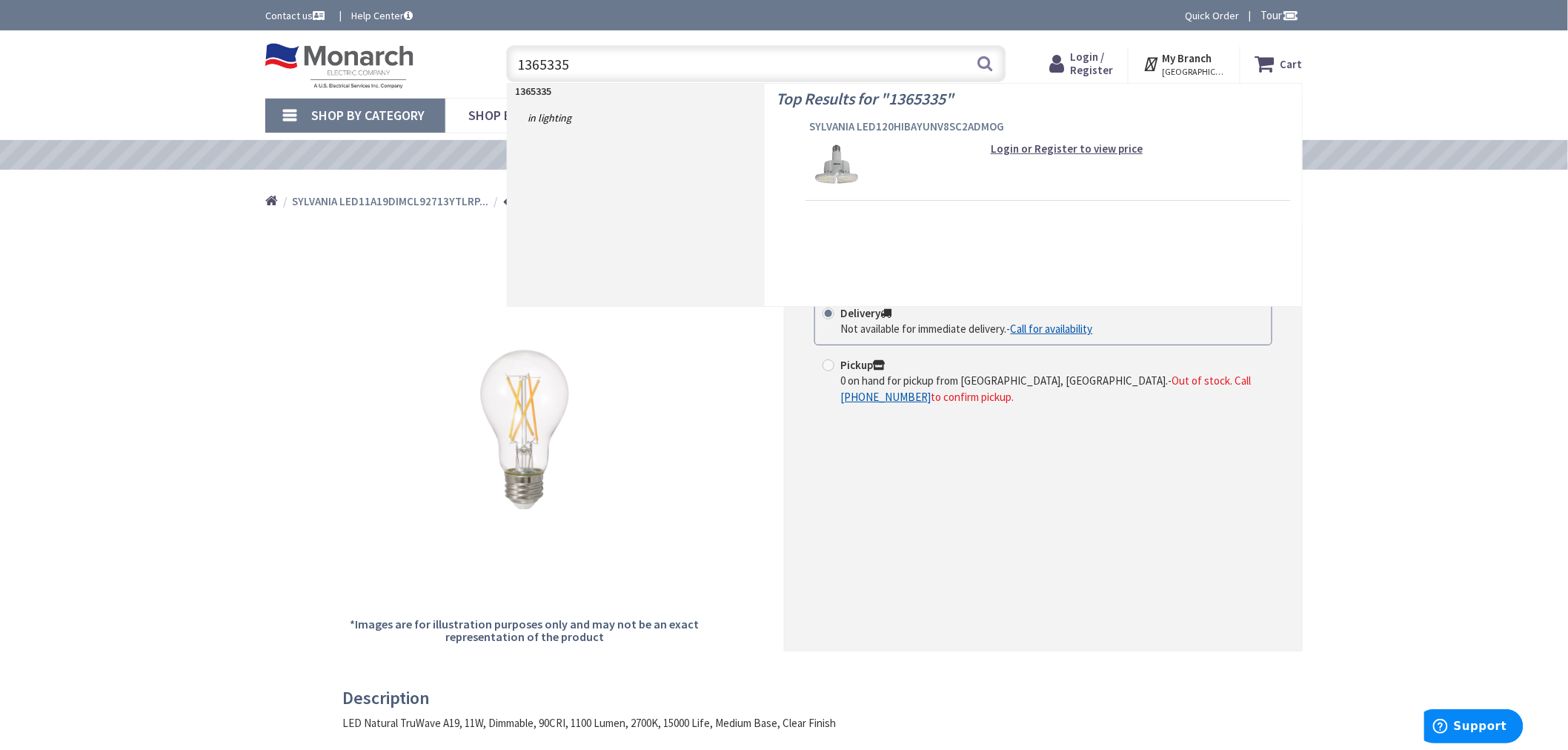
type input "1365335"
click at [837, 130] on span "SYLVANIA LED120HIBAYUNV8SC2ADMOG" at bounding box center [1048, 127] width 478 height 15
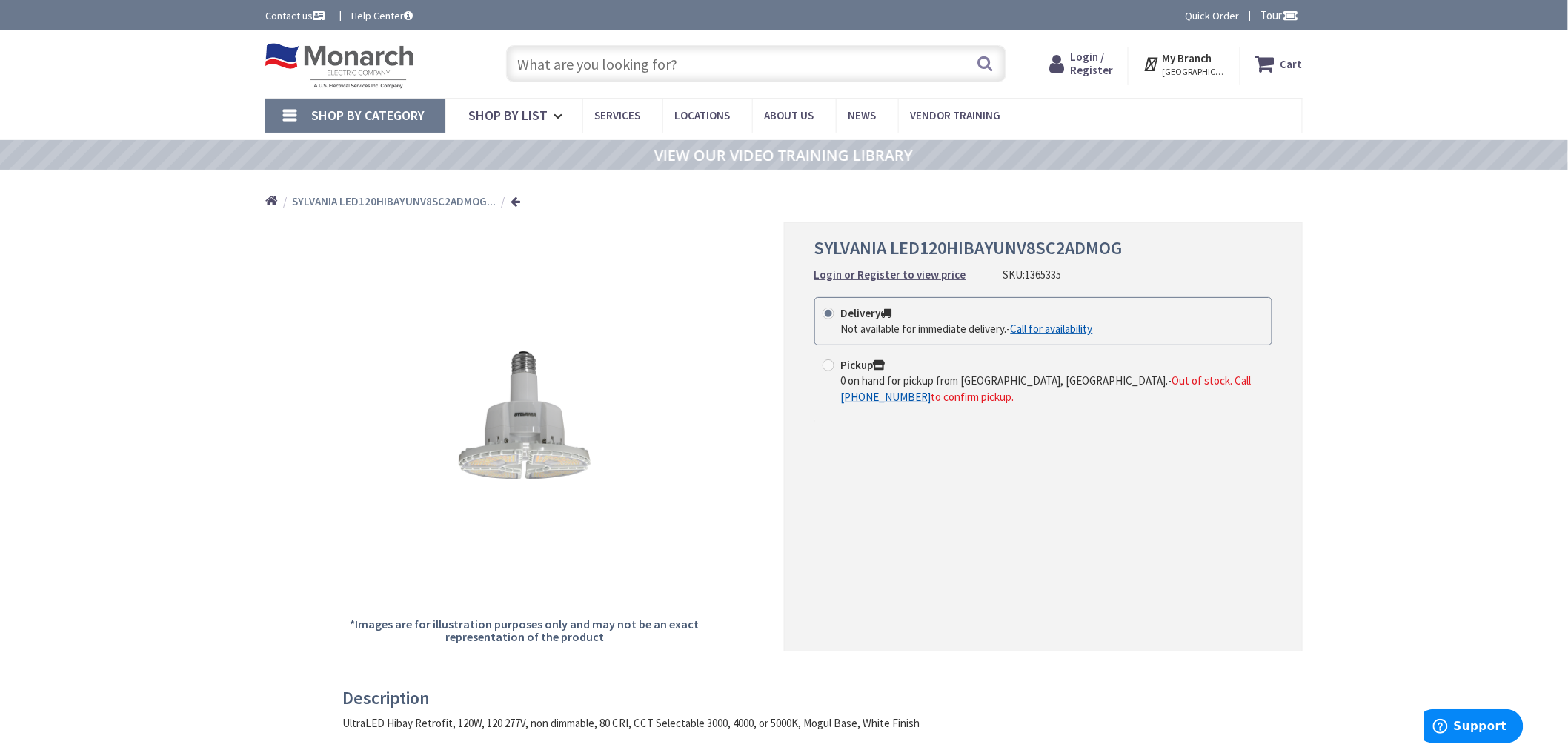
click at [643, 47] on input "text" at bounding box center [756, 63] width 500 height 37
paste input "1374917"
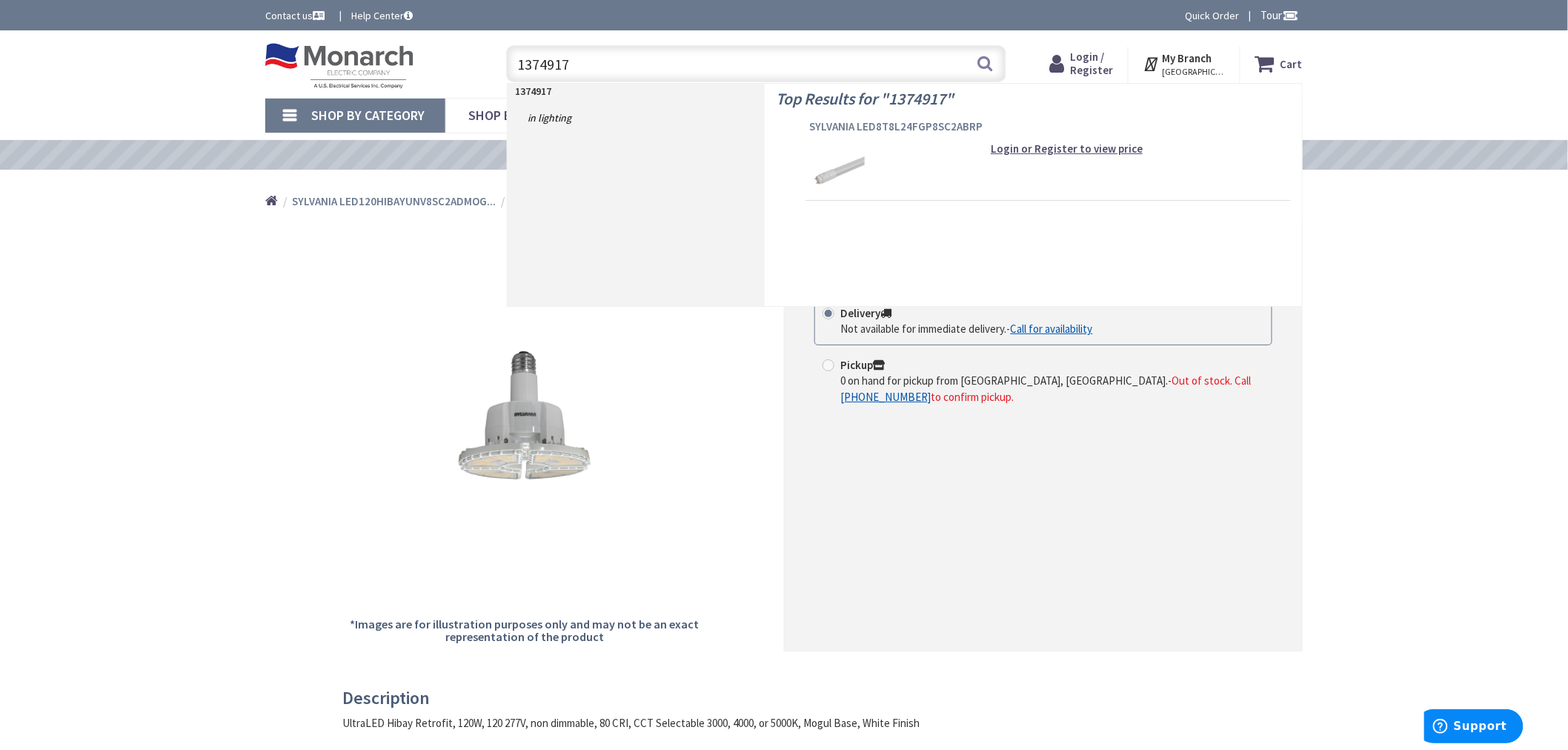
type input "1374917"
click at [836, 126] on span "SYLVANIA LED8T8L24FGP8SC2ABRP" at bounding box center [1048, 127] width 478 height 15
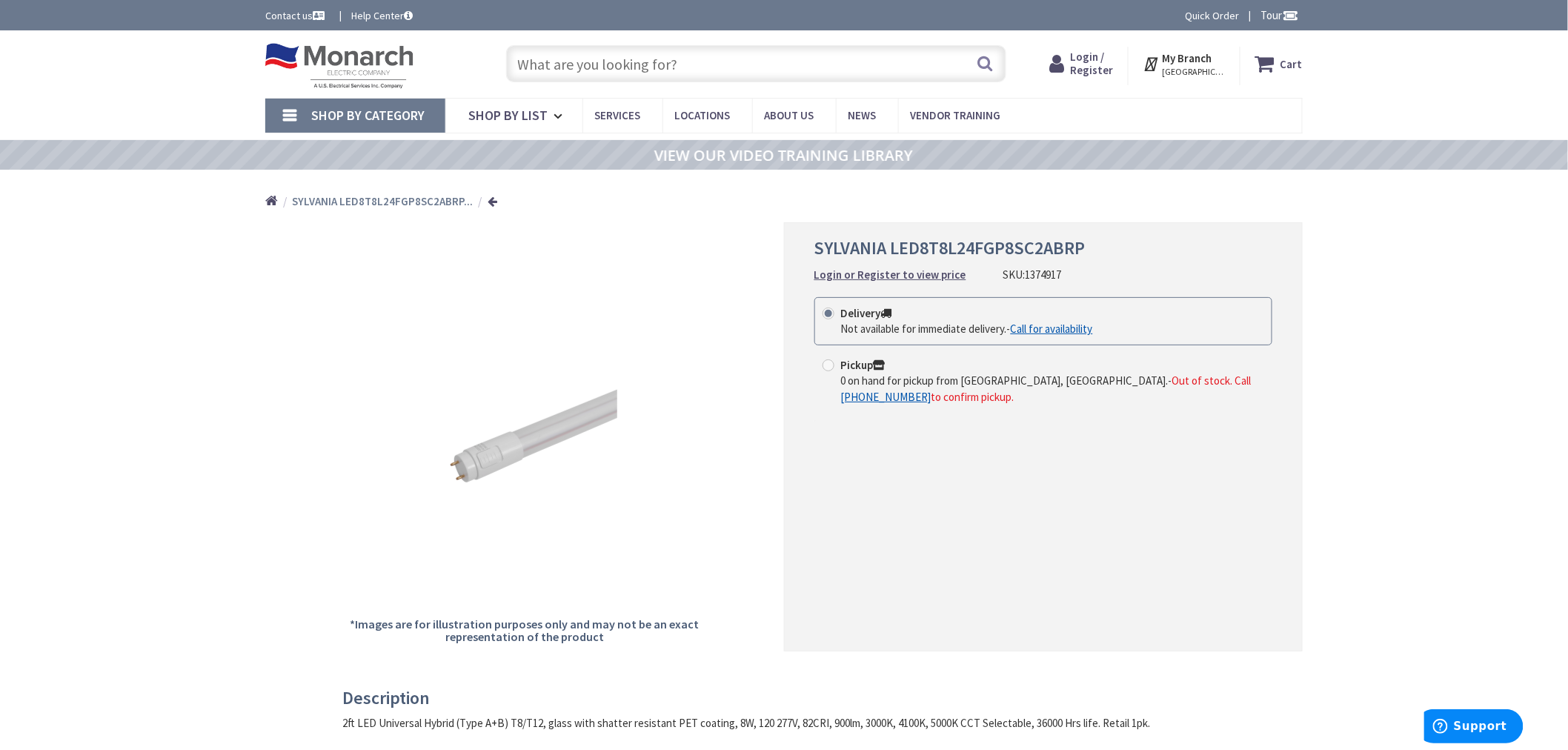
click at [582, 67] on input "text" at bounding box center [756, 63] width 500 height 37
paste input "1433910"
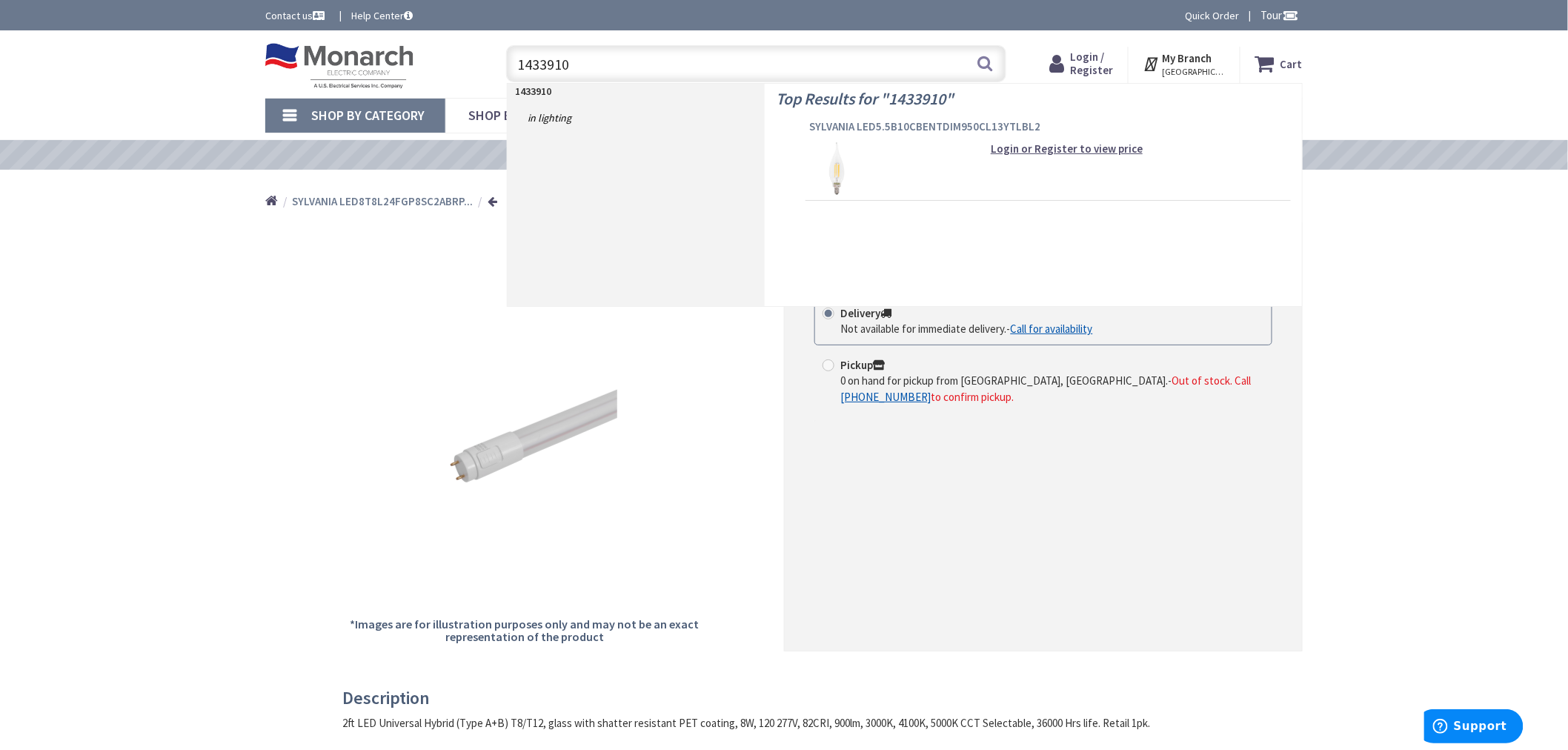
type input "1433910"
click at [840, 124] on span "SYLVANIA LED5.5B10CBENTDIM950CL13YTLBL2" at bounding box center [1048, 127] width 478 height 15
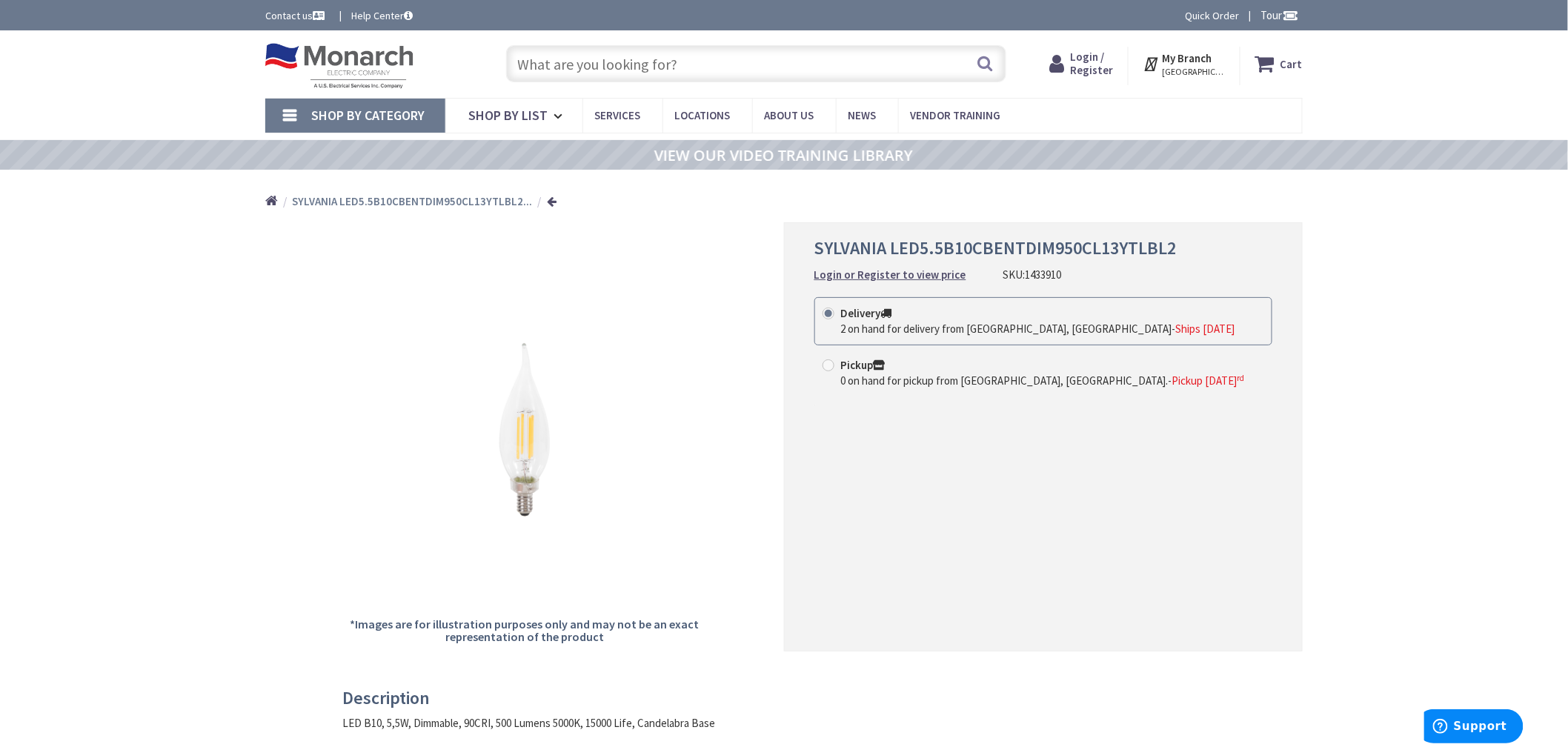
click at [675, 65] on input "text" at bounding box center [756, 63] width 500 height 37
paste input "1305973"
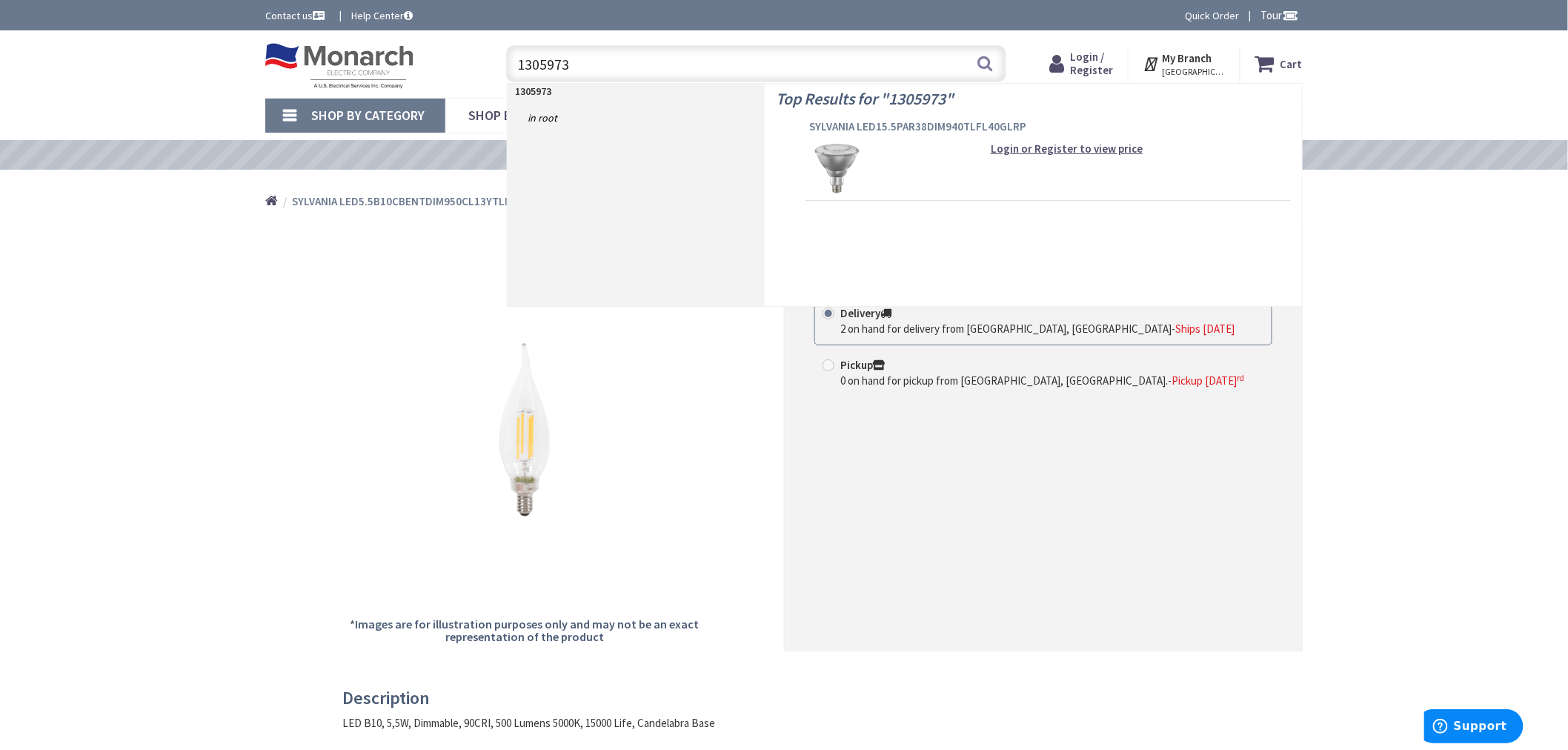
type input "1305973"
click at [844, 128] on span "SYLVANIA LED15.5PAR38DIM940TLFL40GLRP" at bounding box center [1048, 127] width 478 height 15
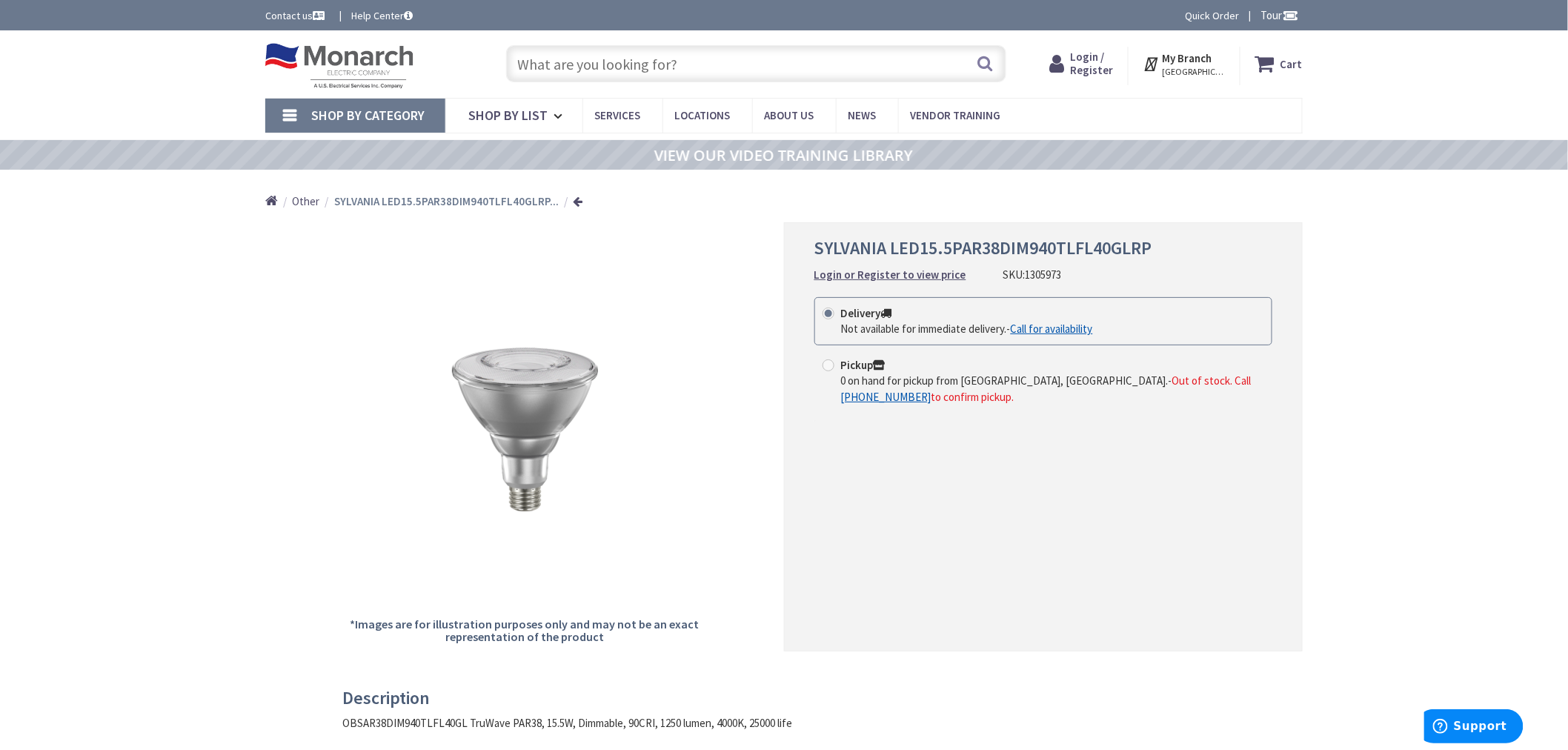
click at [594, 67] on input "text" at bounding box center [756, 63] width 500 height 37
paste input "1305992"
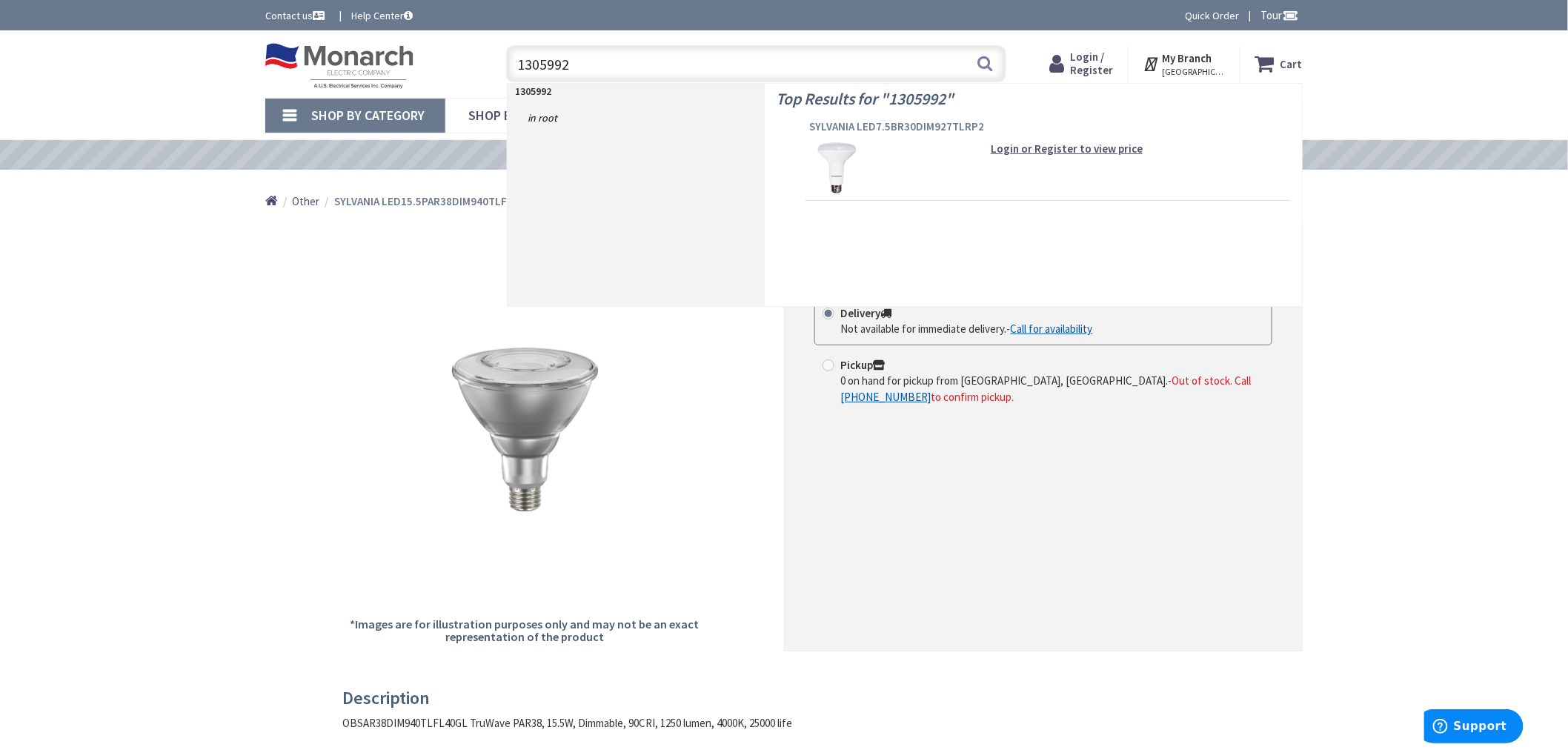
type input "1305992"
click at [831, 127] on span "SYLVANIA LED7.5BR30DIM927TLRP2" at bounding box center [1048, 127] width 478 height 15
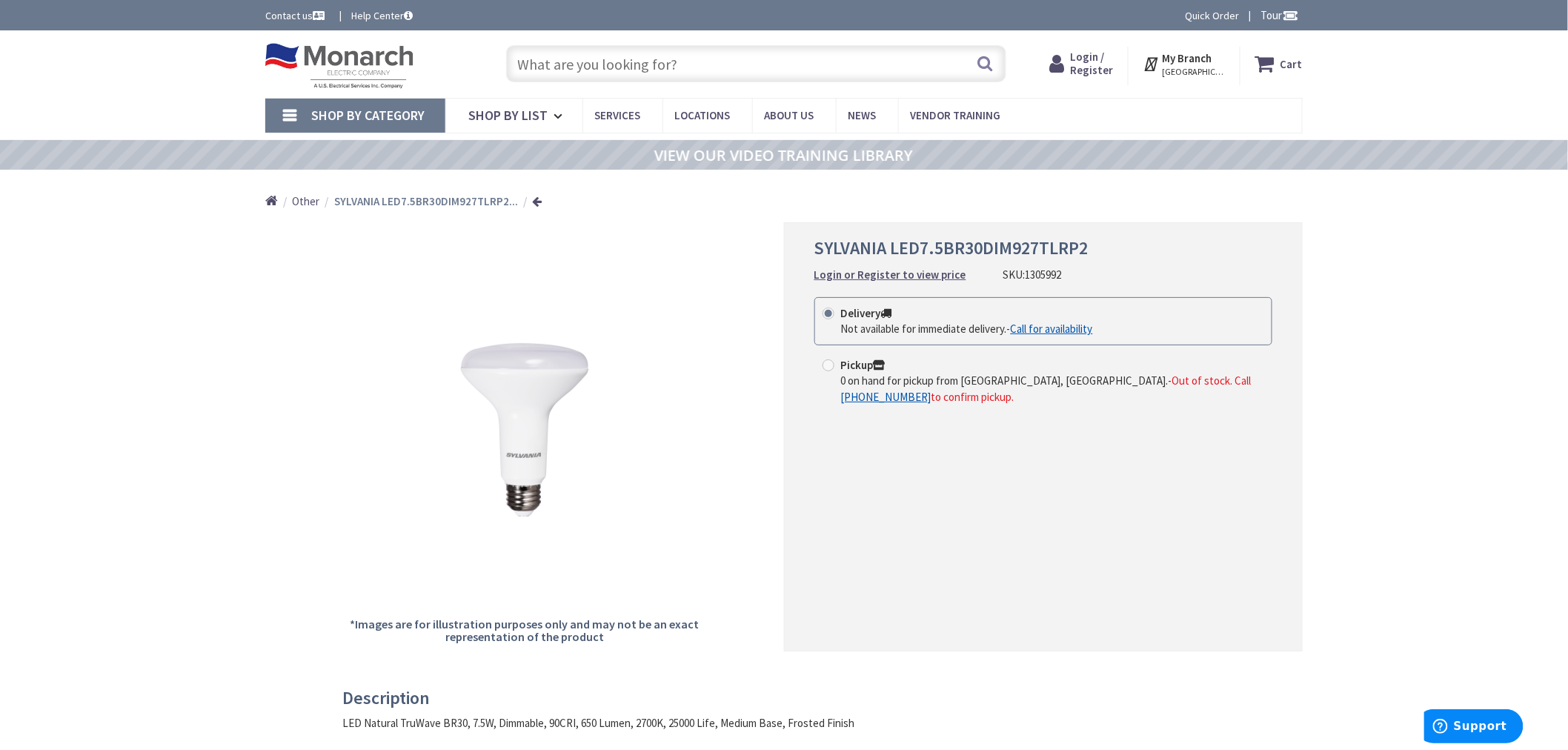
click at [625, 62] on input "text" at bounding box center [756, 63] width 500 height 37
paste input "1308805"
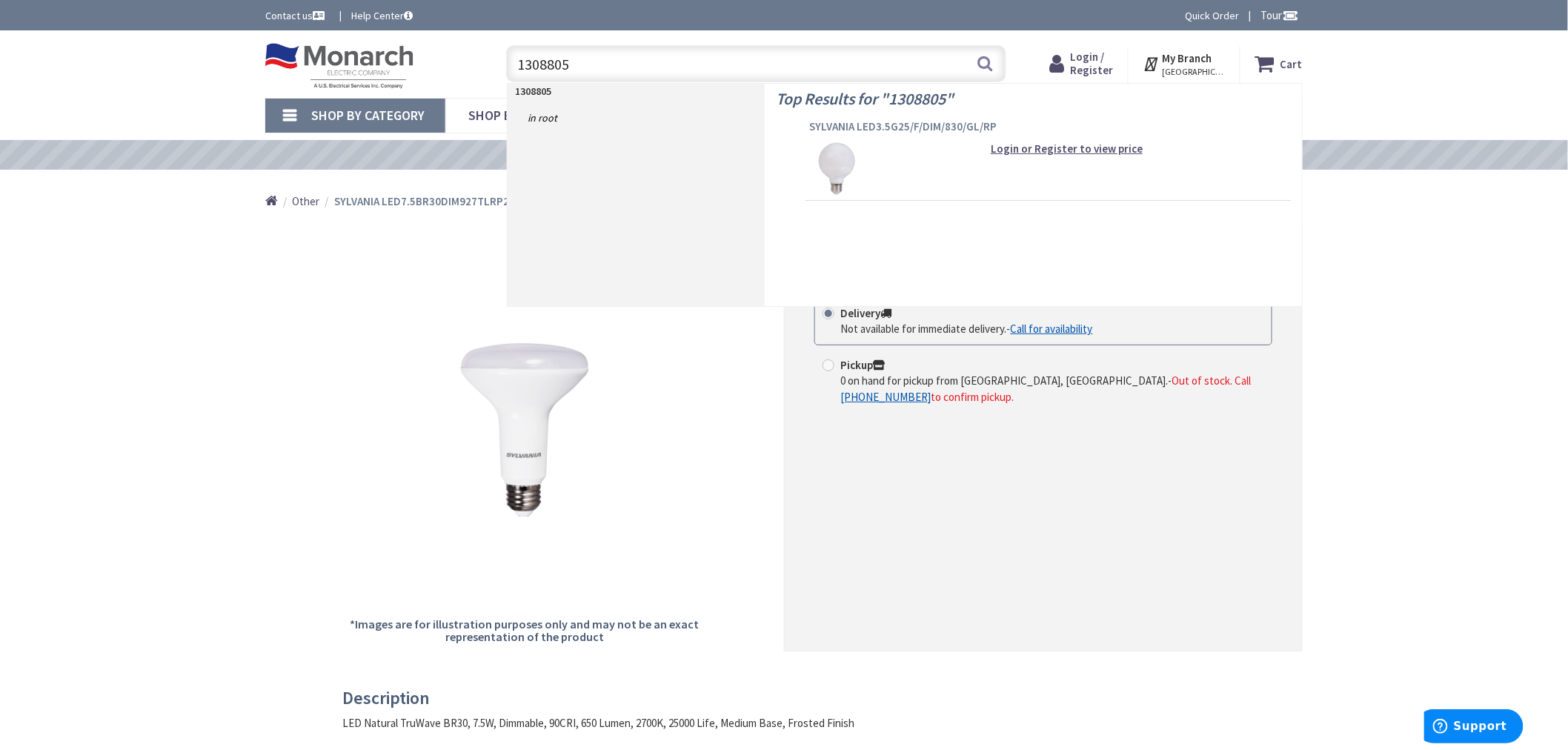
type input "1308805"
click at [836, 124] on span "SYLVANIA LED3.5G25/F/DIM/830/GL/RP" at bounding box center [1048, 127] width 478 height 15
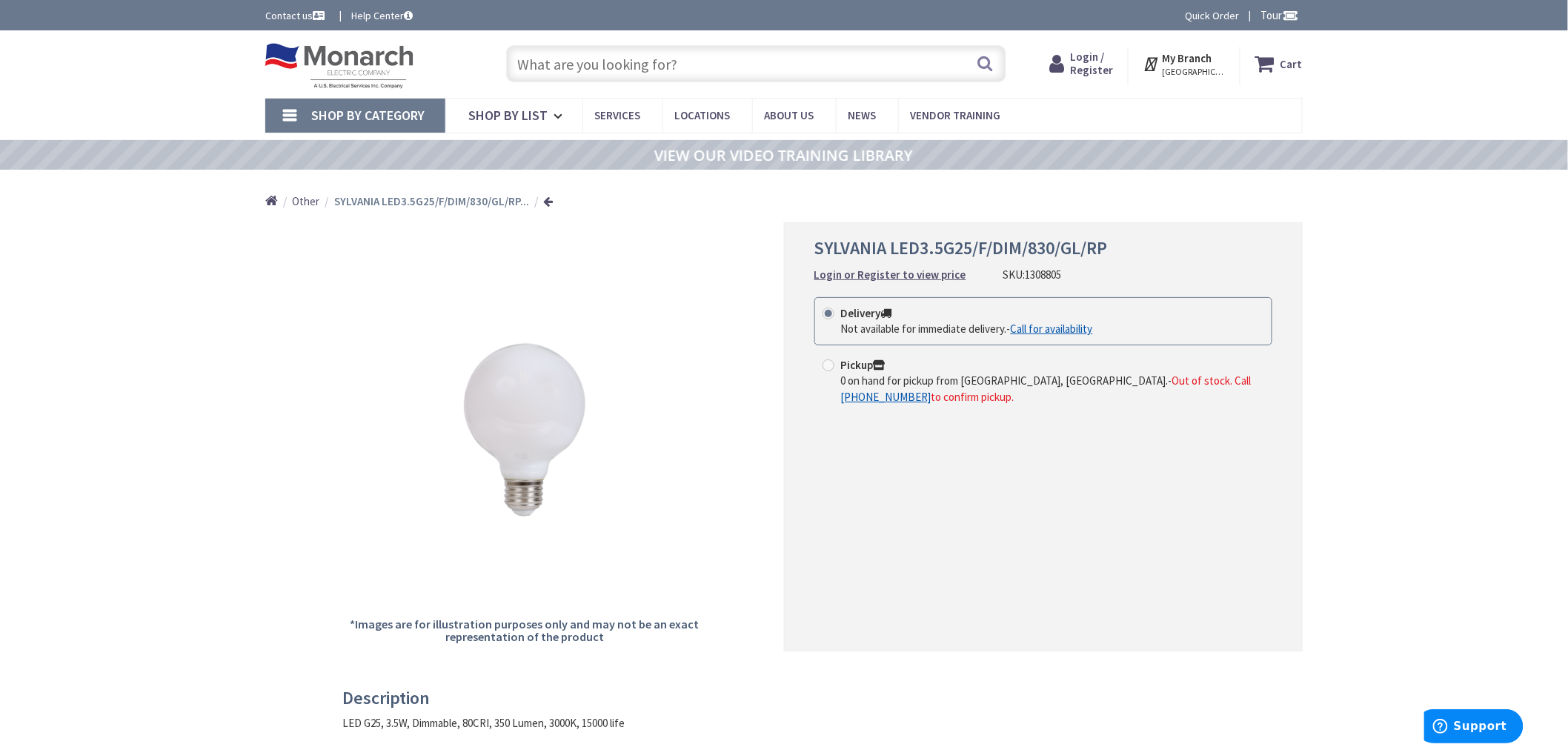
click at [741, 67] on input "text" at bounding box center [756, 63] width 500 height 37
paste input "1325693"
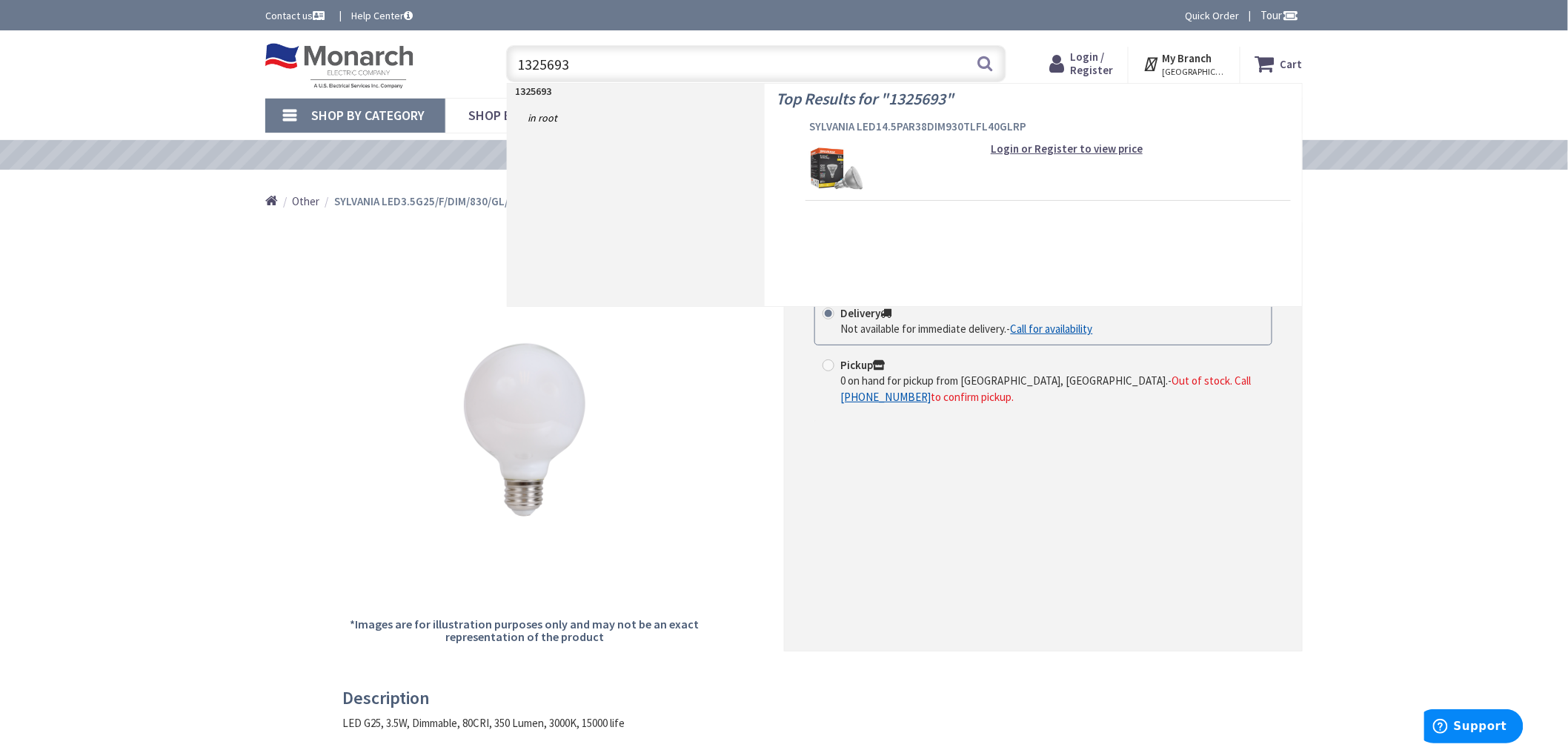
type input "1325693"
click at [898, 124] on span "SYLVANIA LED14.5PAR38DIM930TLFL40GLRP" at bounding box center [1048, 127] width 478 height 15
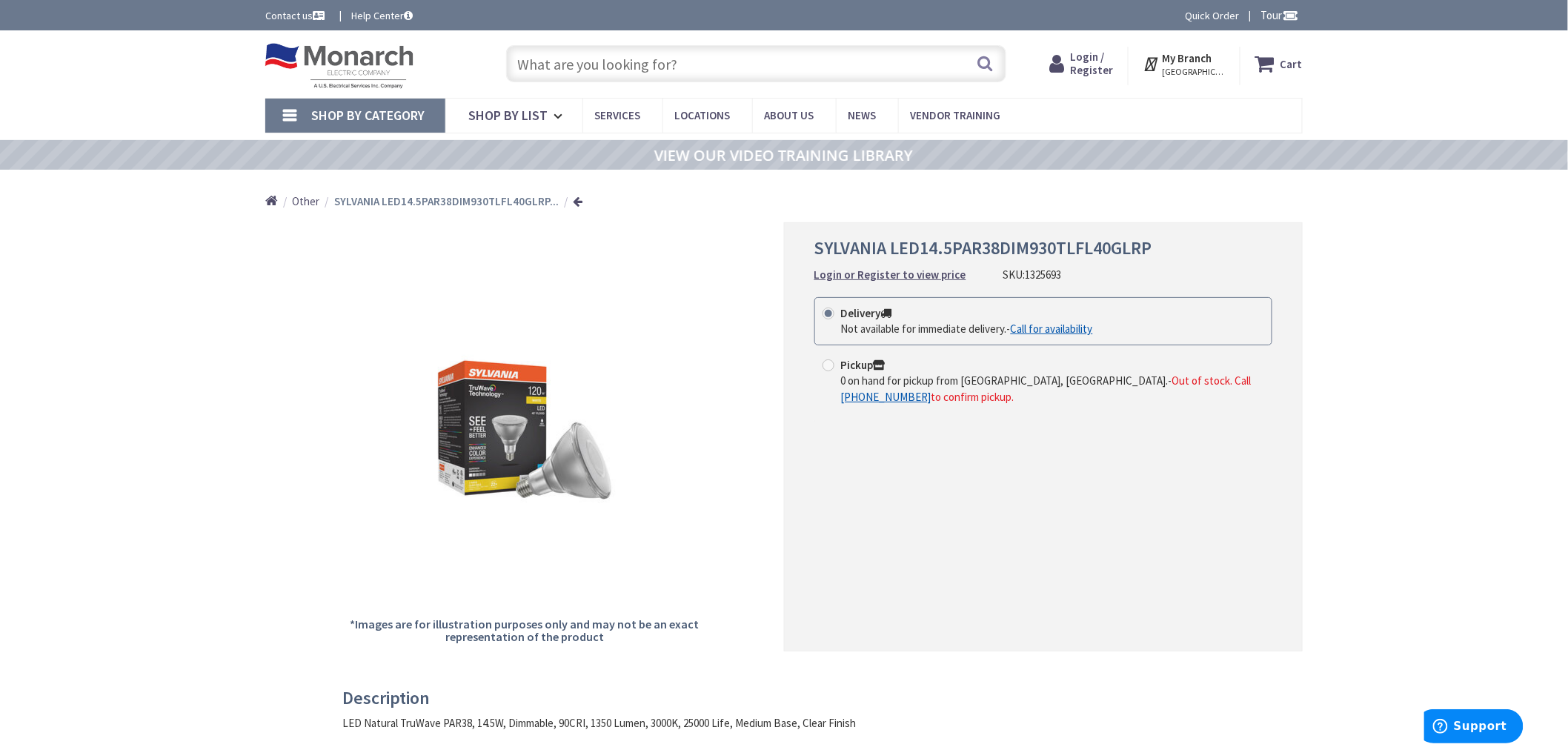
click at [684, 73] on input "text" at bounding box center [756, 63] width 500 height 37
paste input "1329264"
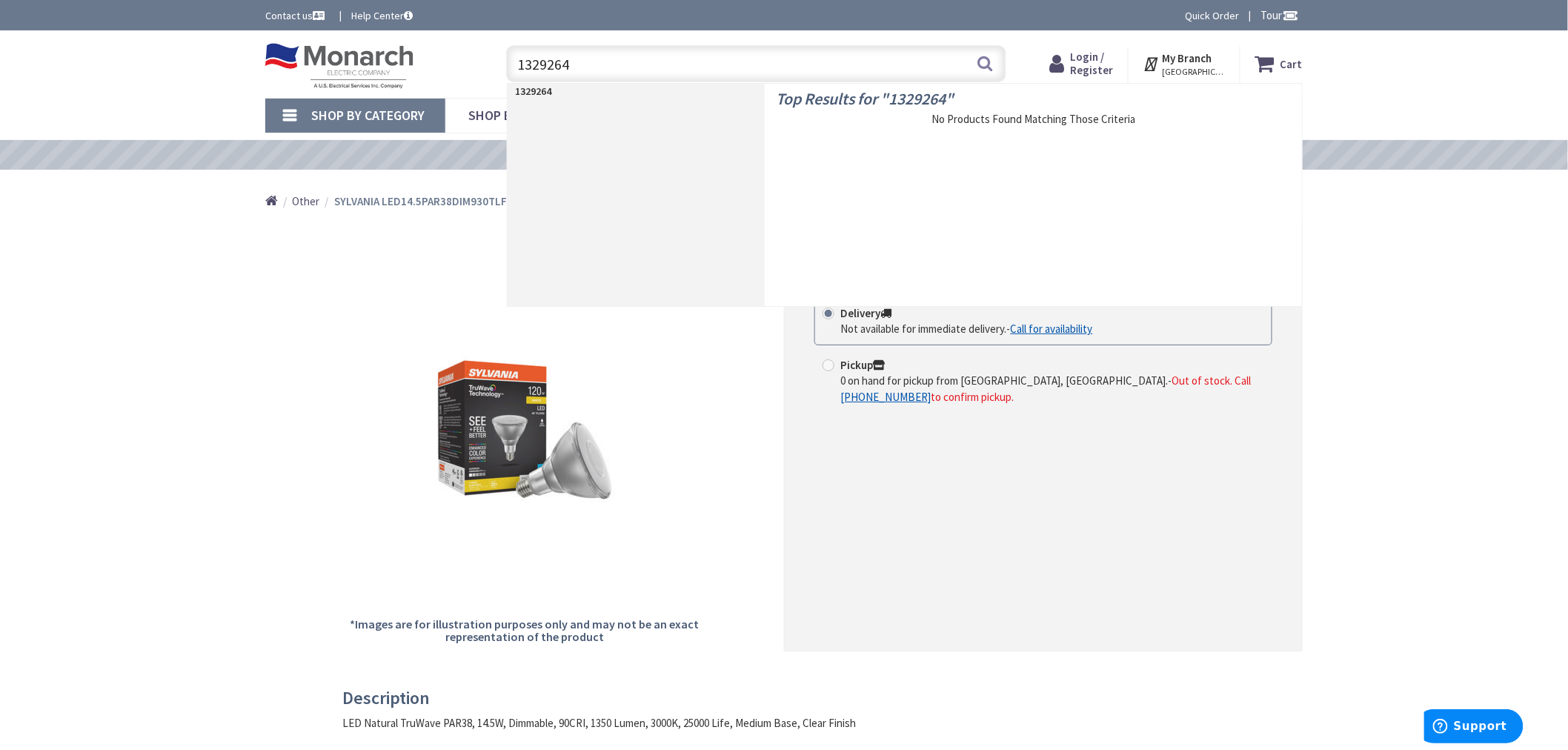
click at [564, 71] on input "1329264" at bounding box center [756, 63] width 500 height 37
paste input "30553"
type input "1330553"
click at [840, 124] on span "SYLVANIA LED7R20DIMHO827G6RP" at bounding box center [1048, 127] width 478 height 15
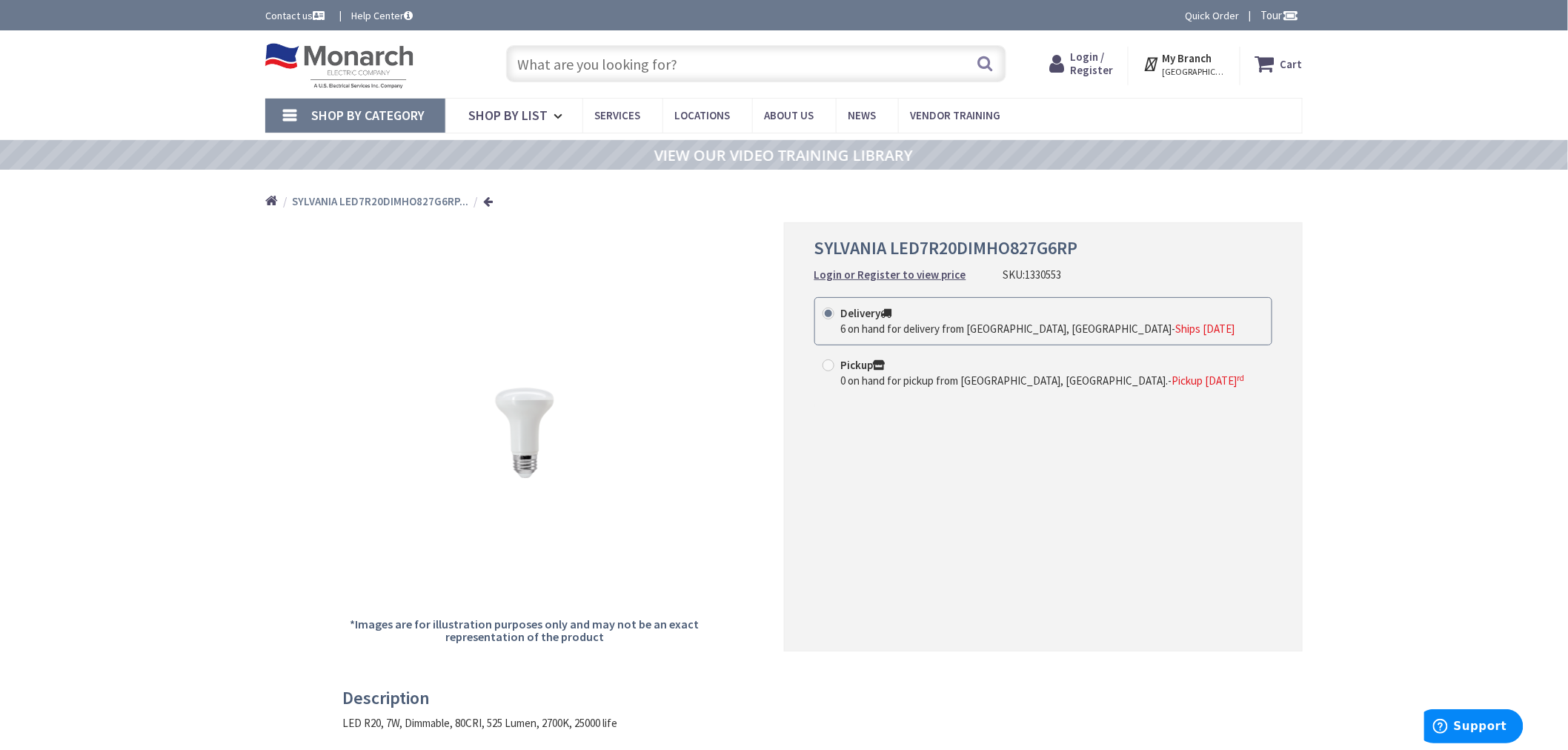
click at [551, 60] on input "text" at bounding box center [756, 63] width 500 height 37
paste input "1394459"
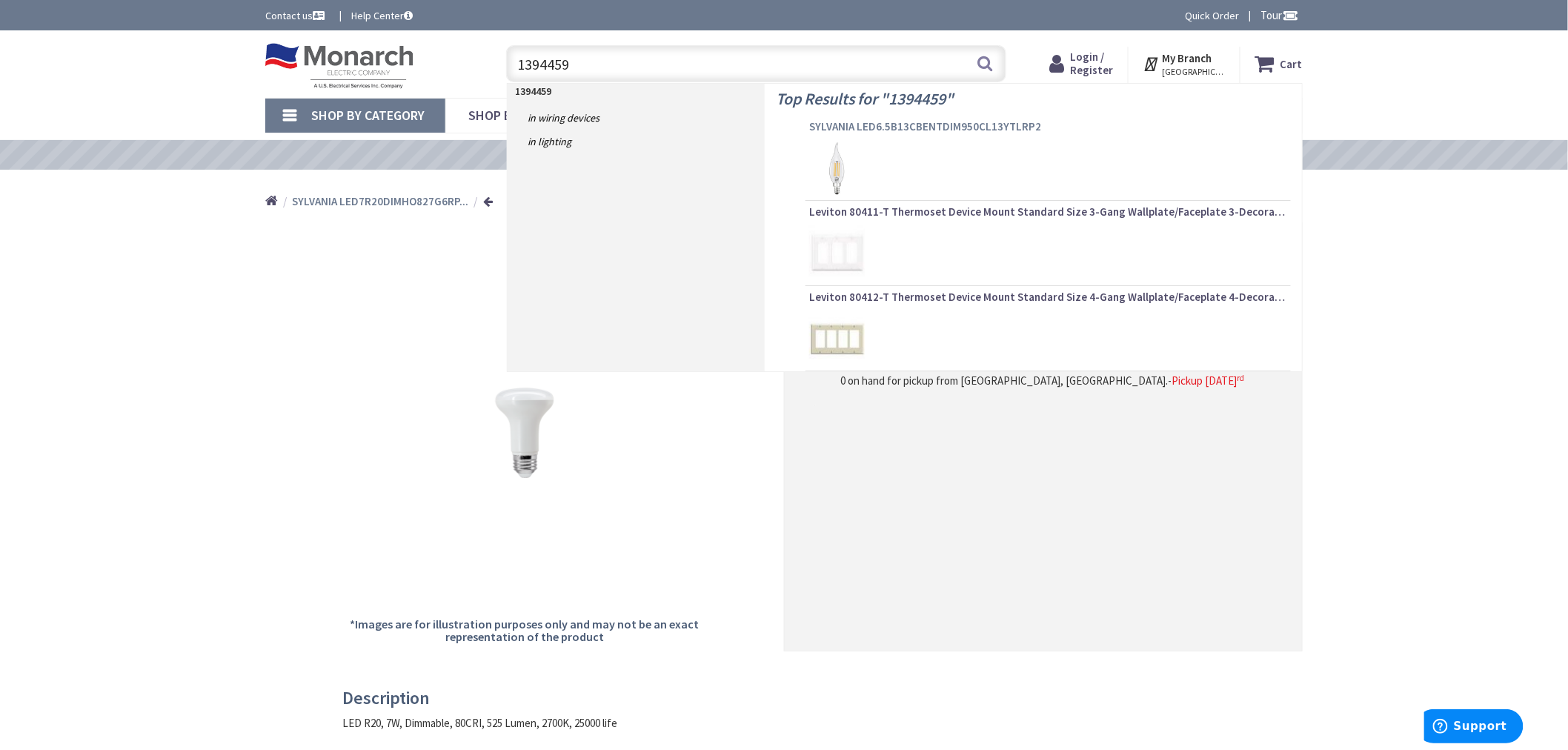
type input "1394459"
click at [857, 126] on span "SYLVANIA LED6.5B13CBENTDIM950CL13YTLRP2" at bounding box center [1048, 127] width 478 height 15
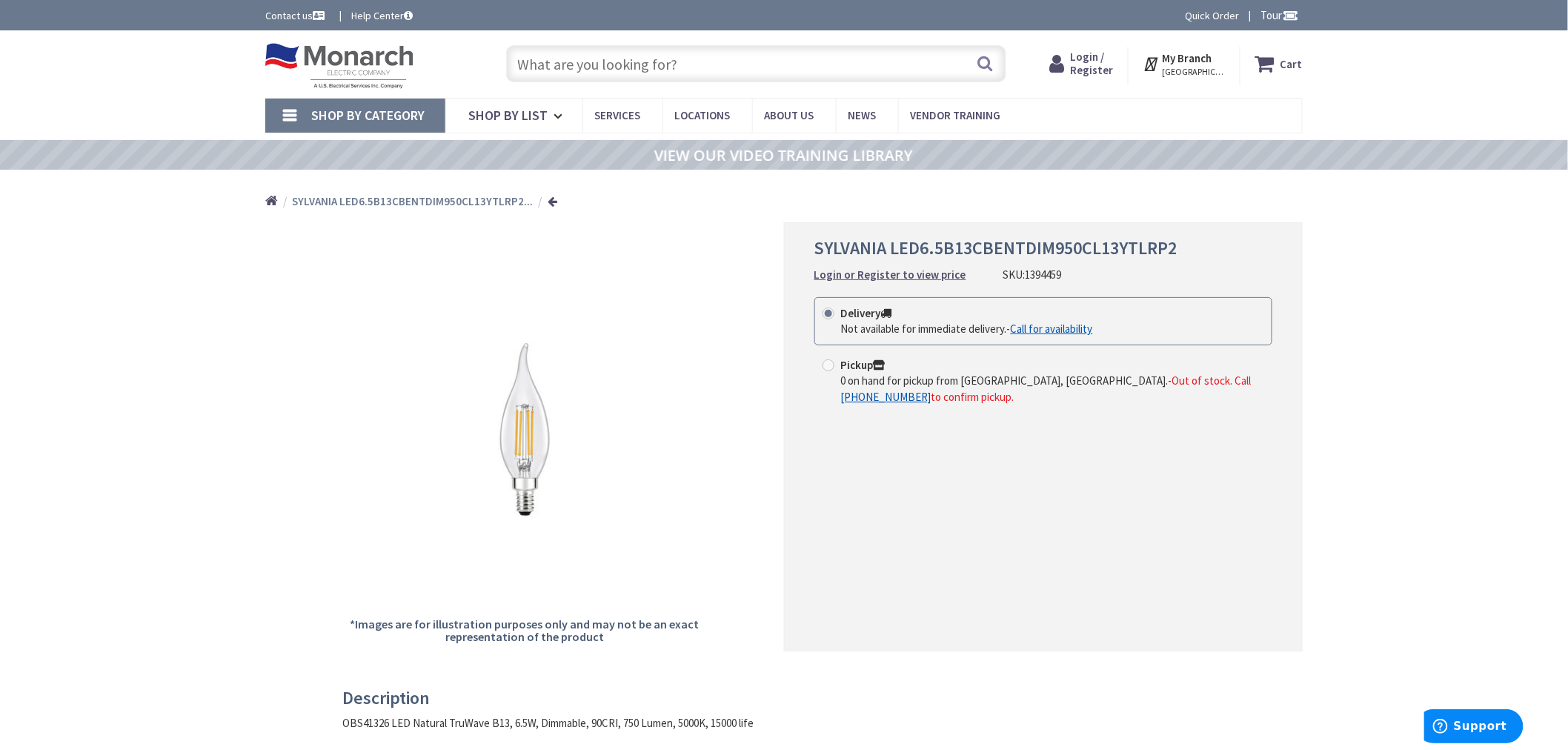
click at [594, 55] on input "text" at bounding box center [756, 63] width 500 height 37
paste input "1435089"
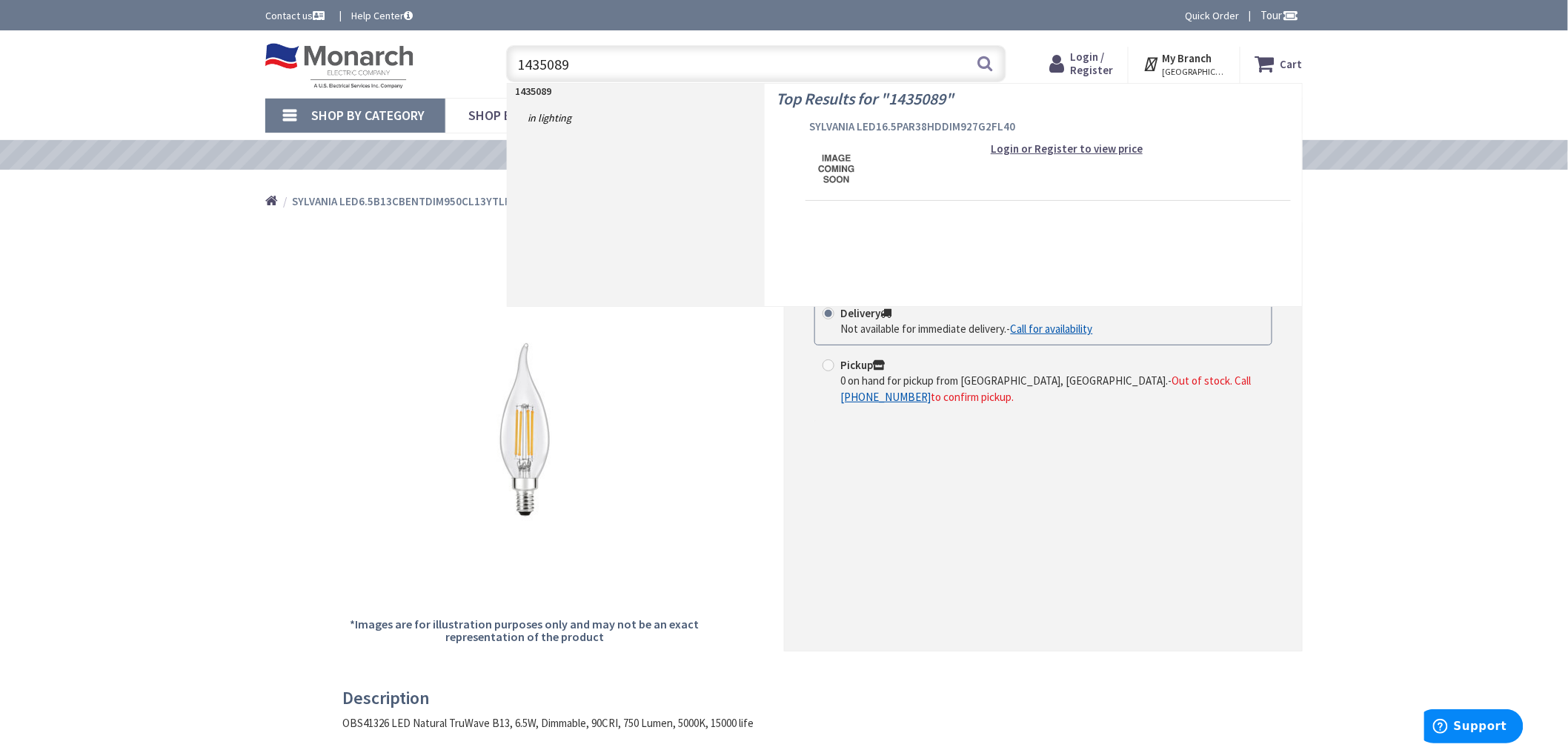
type input "1435089"
click at [842, 122] on span "SYLVANIA LED16.5PAR38HDDIM927G2FL40" at bounding box center [1048, 127] width 478 height 15
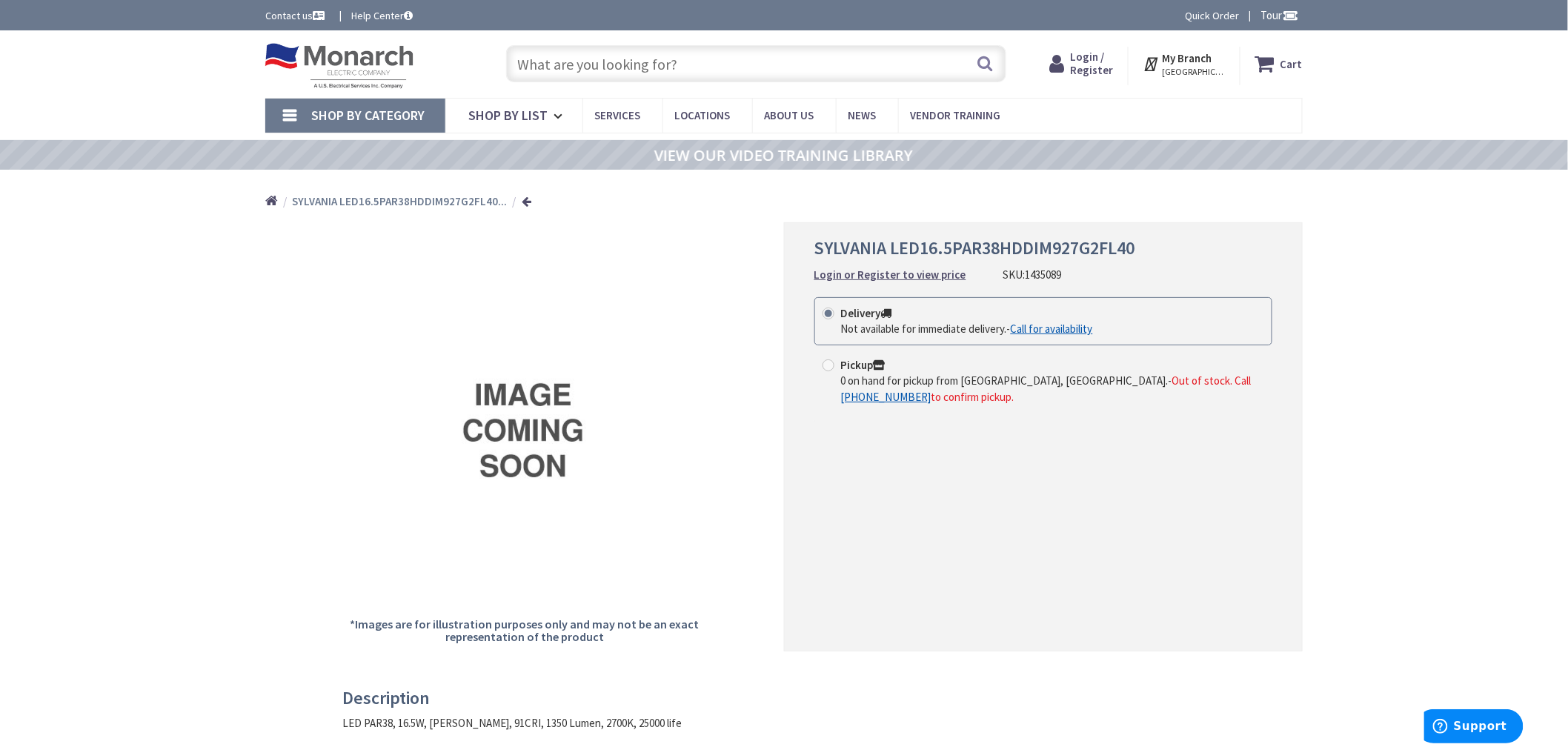
click at [617, 70] on input "text" at bounding box center [756, 63] width 500 height 37
paste input "1436542"
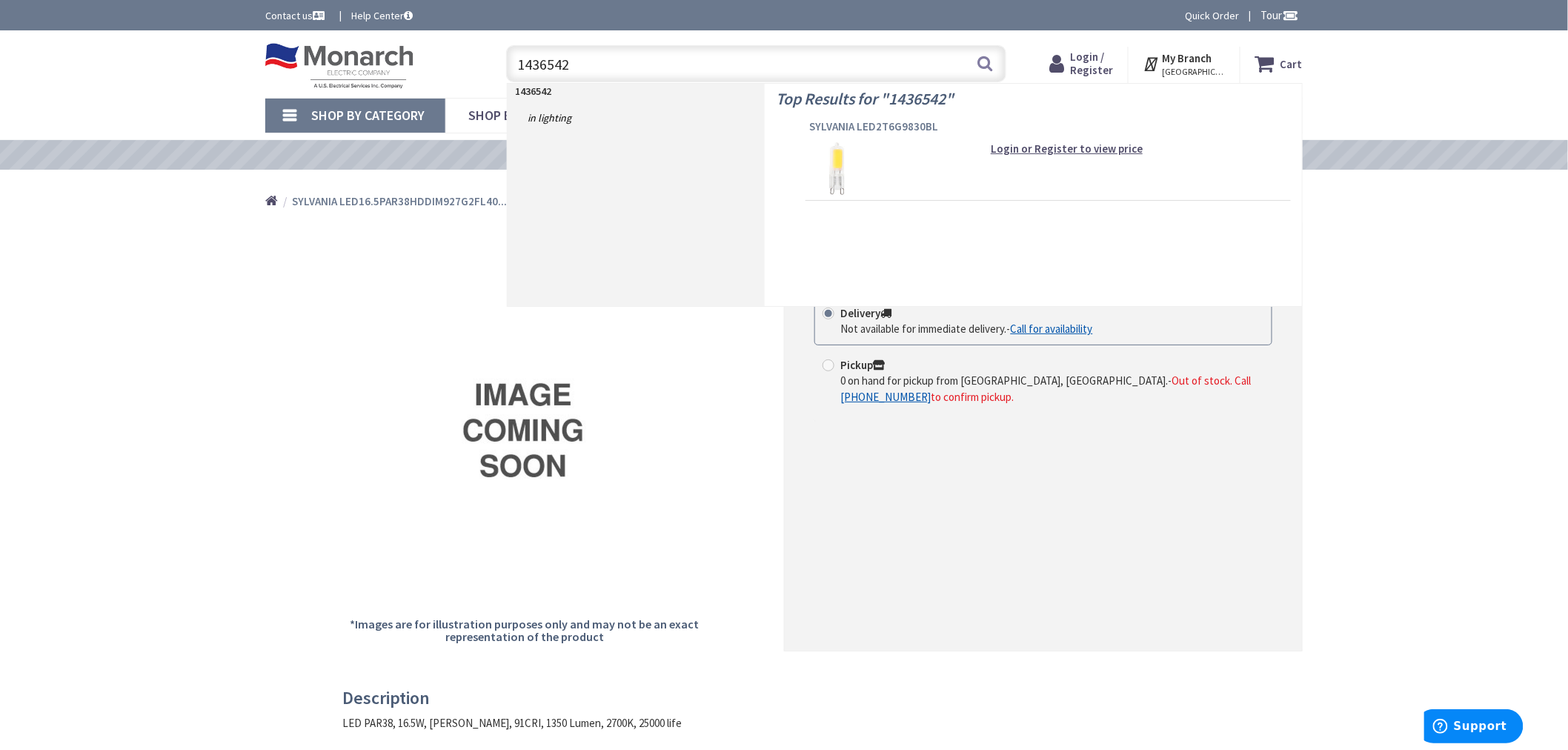
type input "1436542"
click at [833, 123] on span "SYLVANIA LED2T6G9830BL" at bounding box center [1048, 127] width 478 height 15
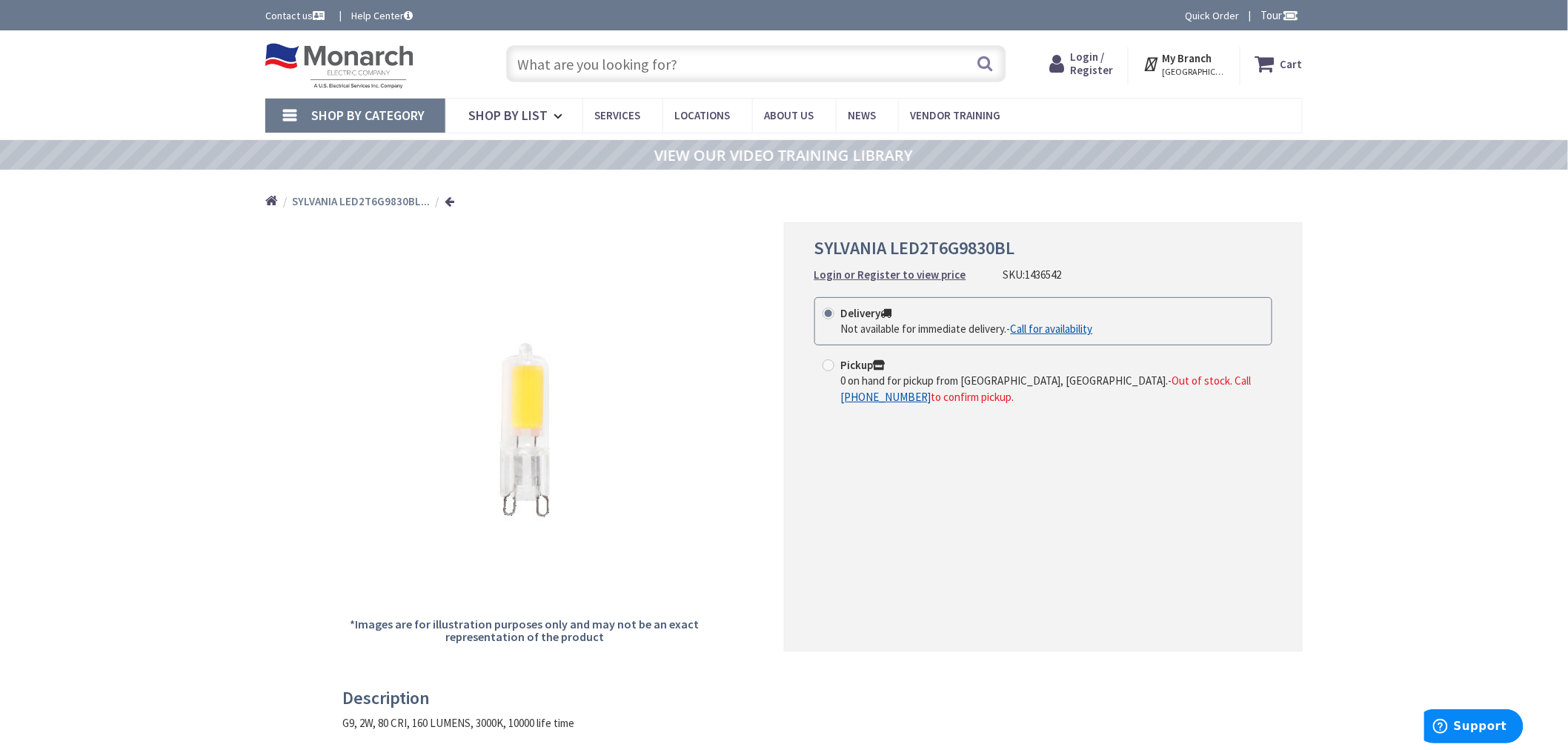
click at [709, 69] on input "text" at bounding box center [756, 63] width 500 height 37
paste input "1305979"
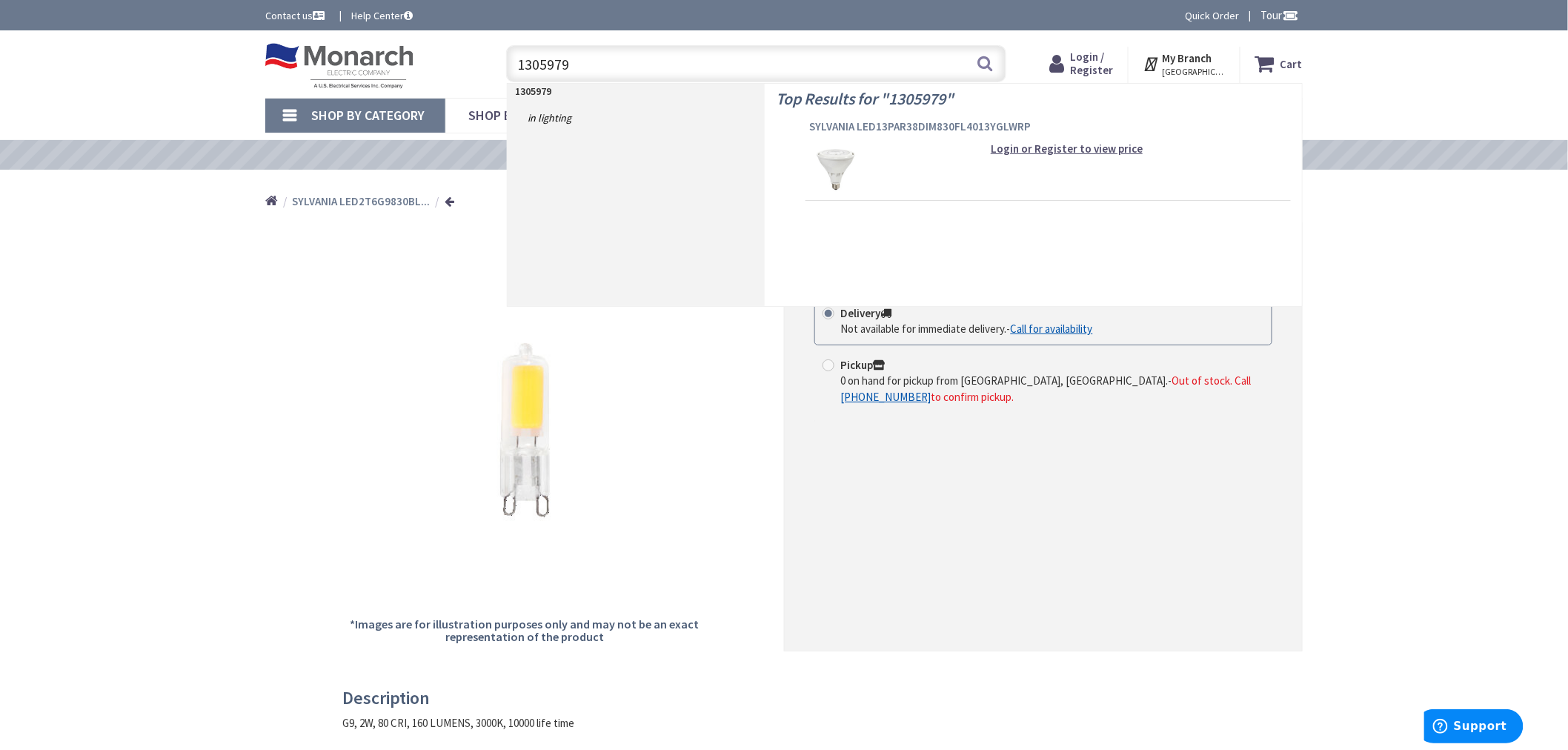
type input "1305979"
click at [815, 129] on span "SYLVANIA LED13PAR38DIM830FL4013YGLWRP" at bounding box center [1048, 127] width 478 height 15
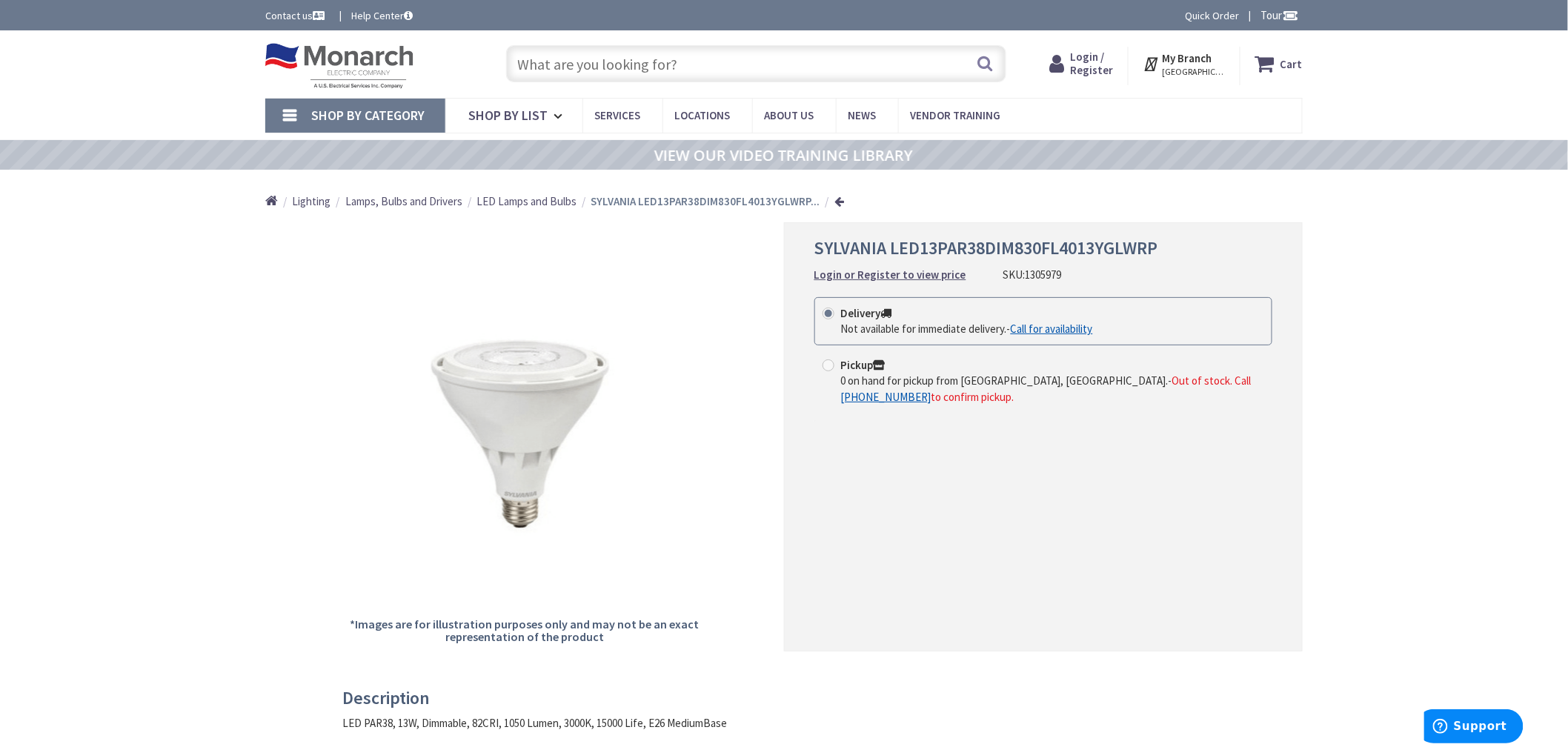
click at [598, 61] on input "text" at bounding box center [756, 63] width 500 height 37
paste input "820494"
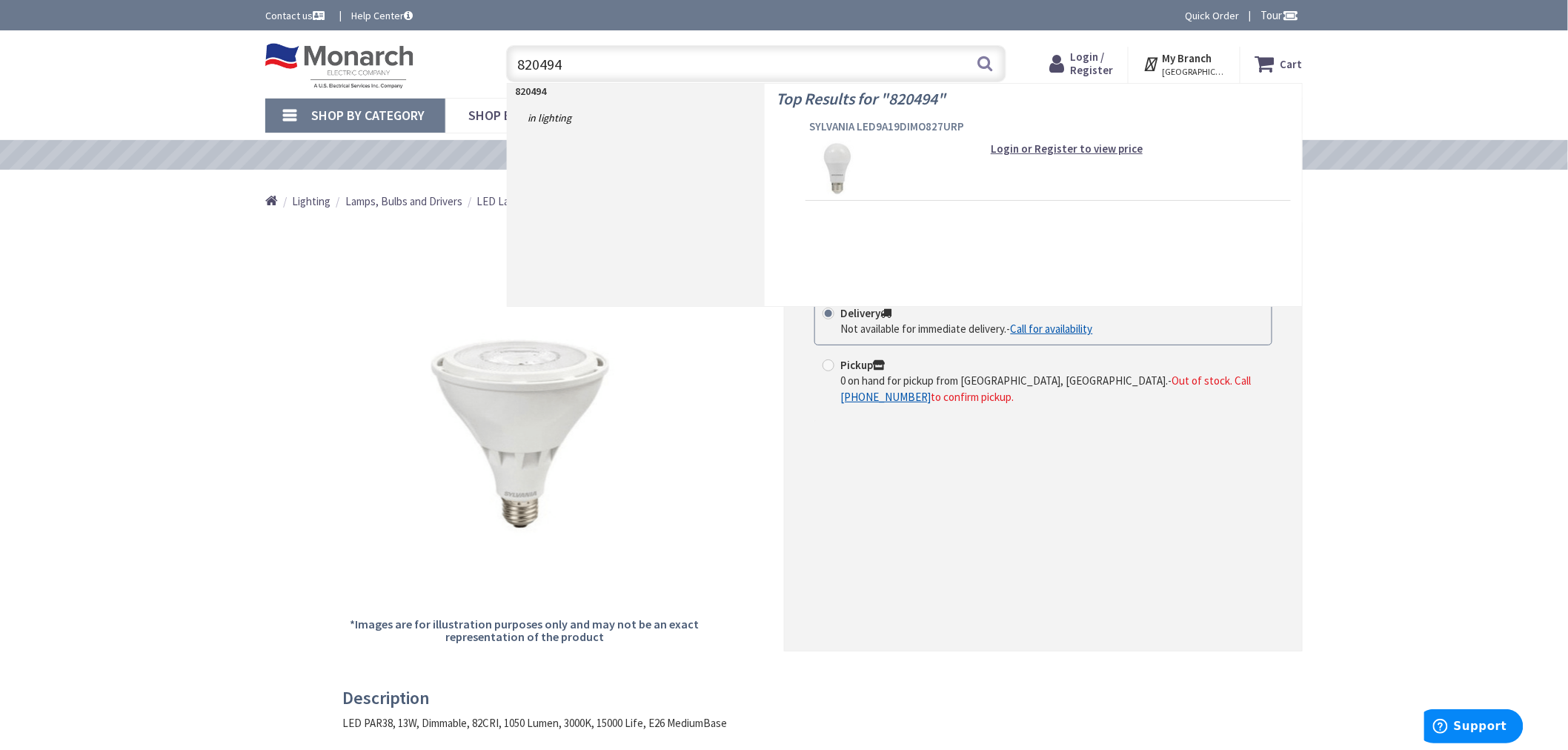
type input "820494"
click at [846, 128] on span "SYLVANIA LED9A19DIMO827URP" at bounding box center [1048, 127] width 478 height 15
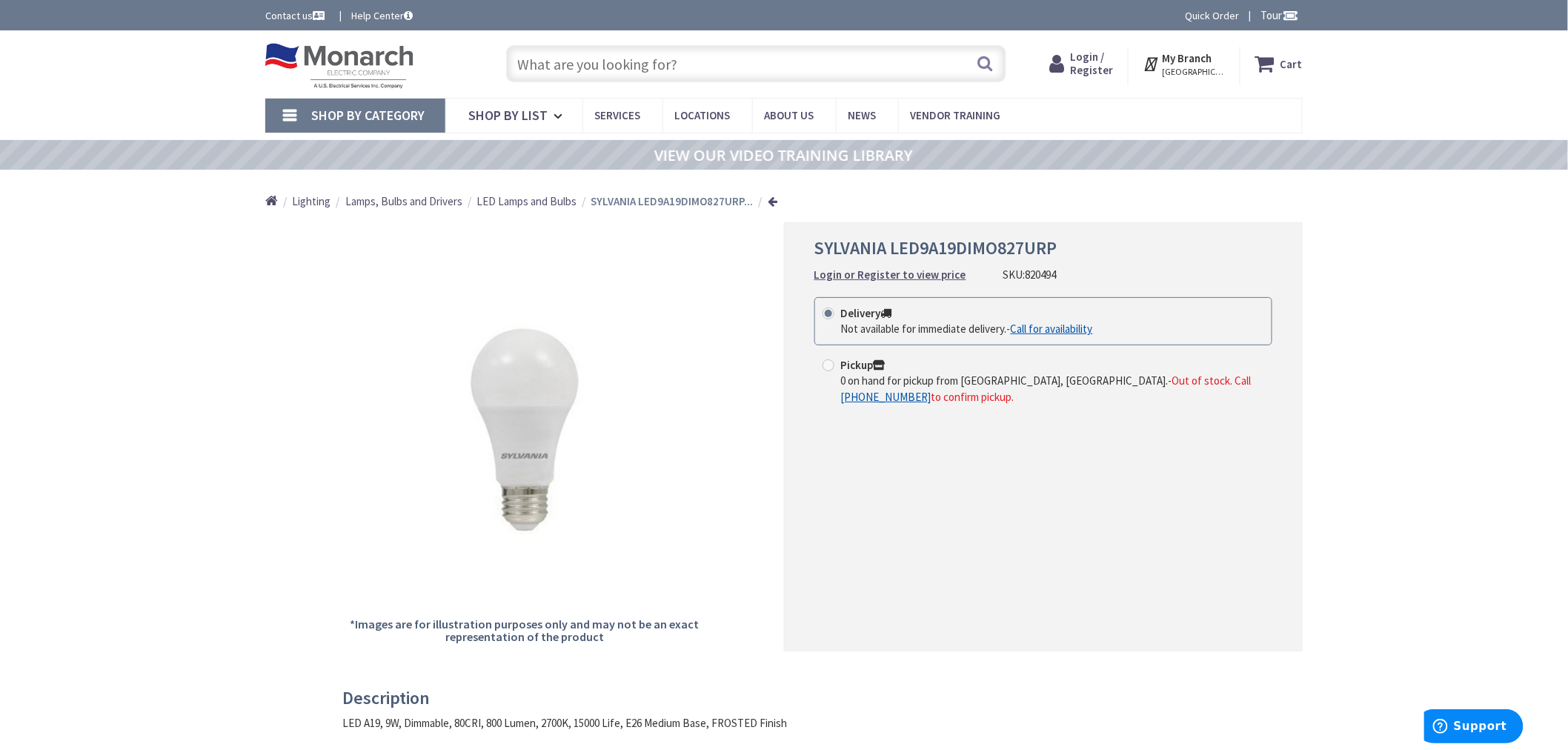
click at [582, 56] on input "text" at bounding box center [756, 63] width 500 height 37
paste input "797898"
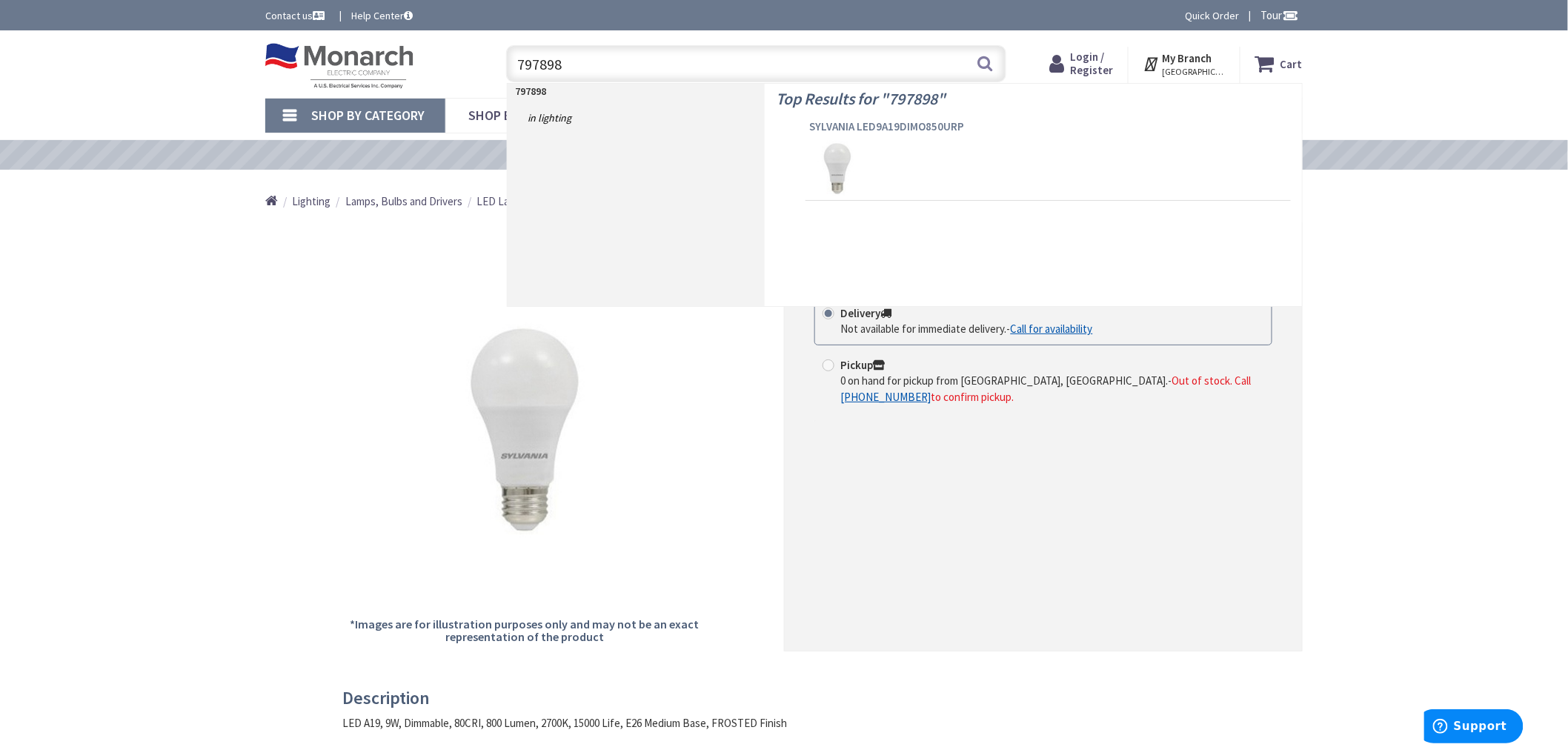
type input "797898"
click at [852, 123] on span "SYLVANIA LED9A19DIMO850URP" at bounding box center [1048, 127] width 478 height 15
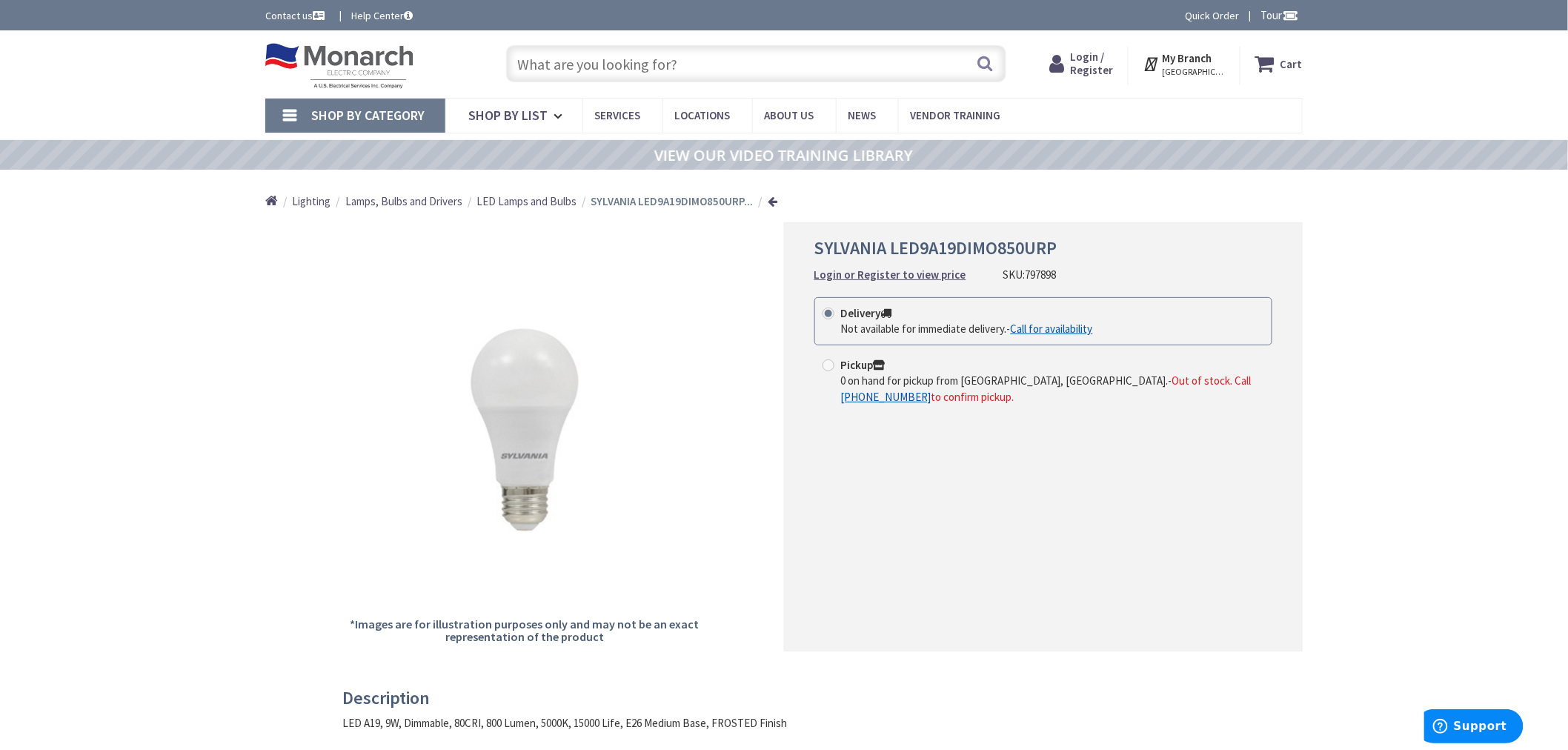
click at [629, 70] on input "text" at bounding box center [756, 63] width 500 height 37
paste input "782760"
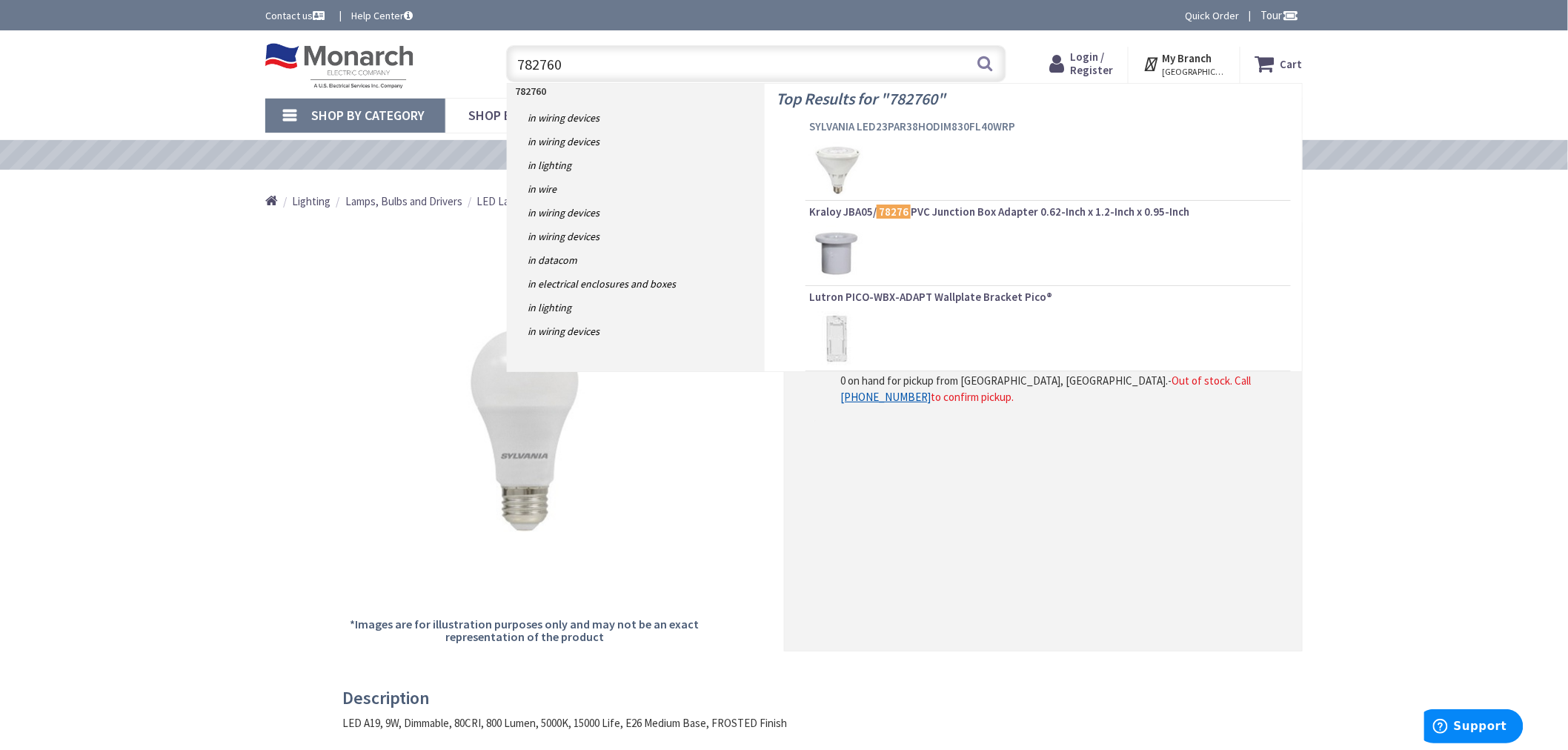
type input "782760"
click at [924, 126] on span "SYLVANIA LED23PAR38HODIM830FL40WRP" at bounding box center [1048, 127] width 478 height 15
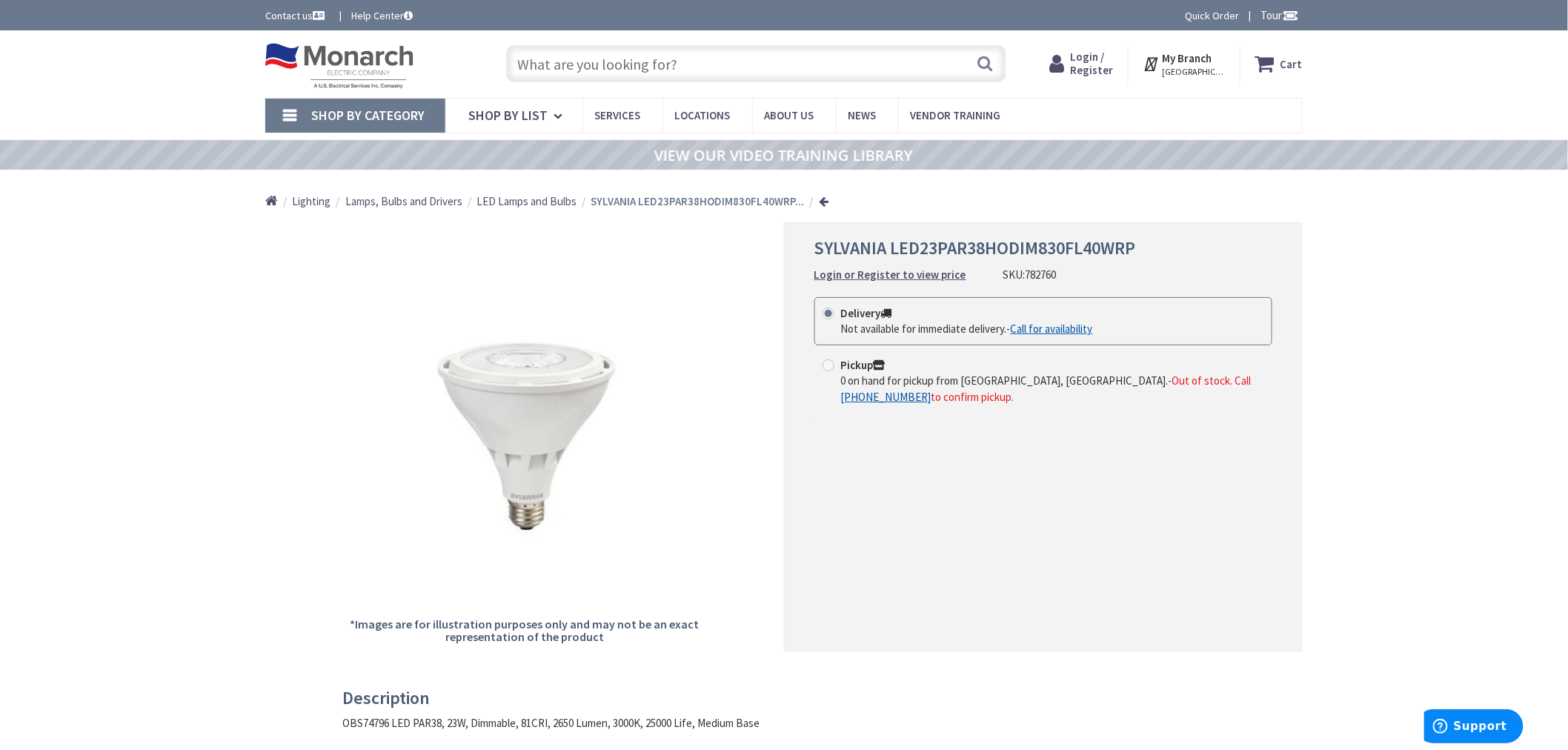
click at [686, 78] on input "text" at bounding box center [756, 63] width 500 height 37
paste input "927793"
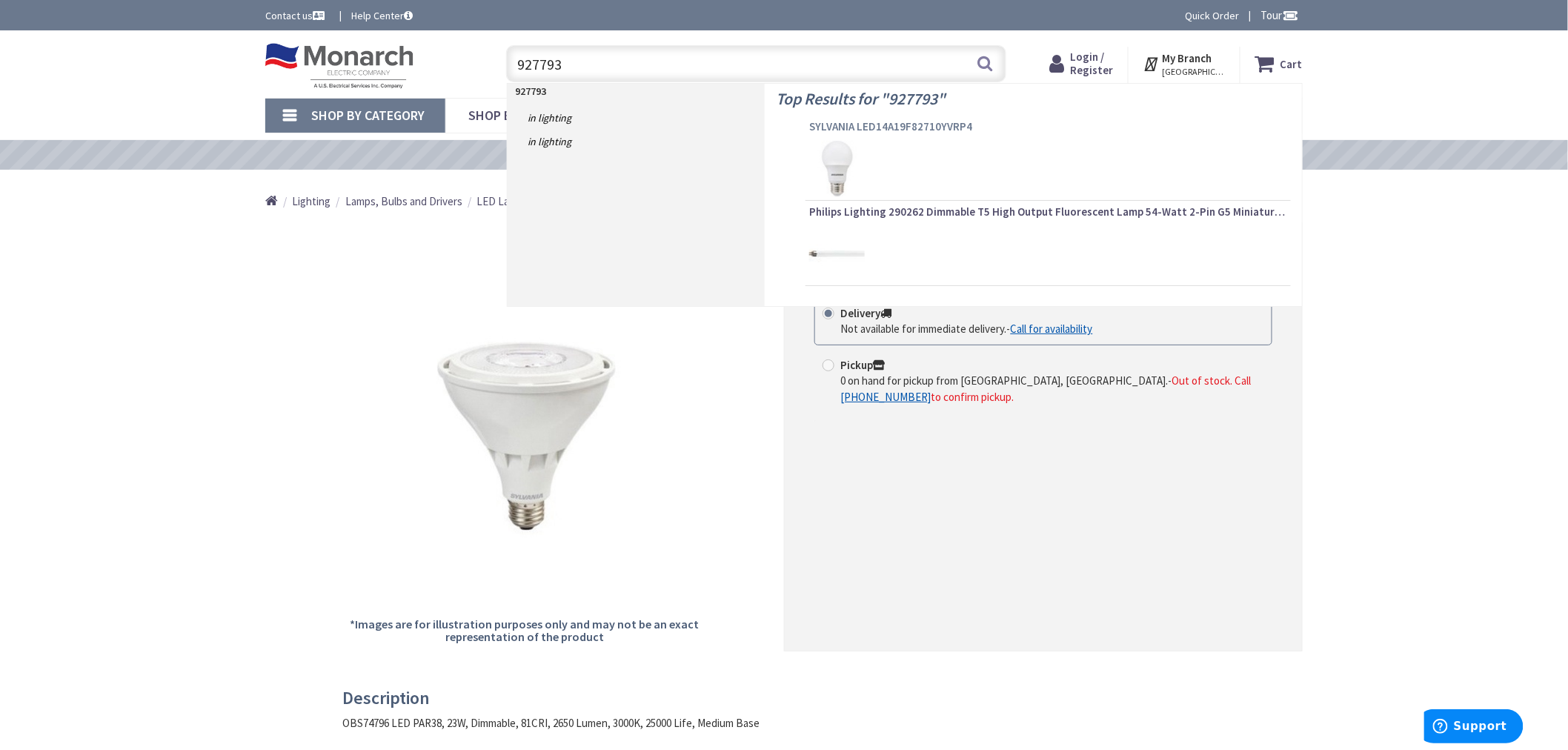
type input "927793"
click at [858, 126] on span "SYLVANIA LED14A19F82710YVRP4" at bounding box center [1048, 127] width 478 height 15
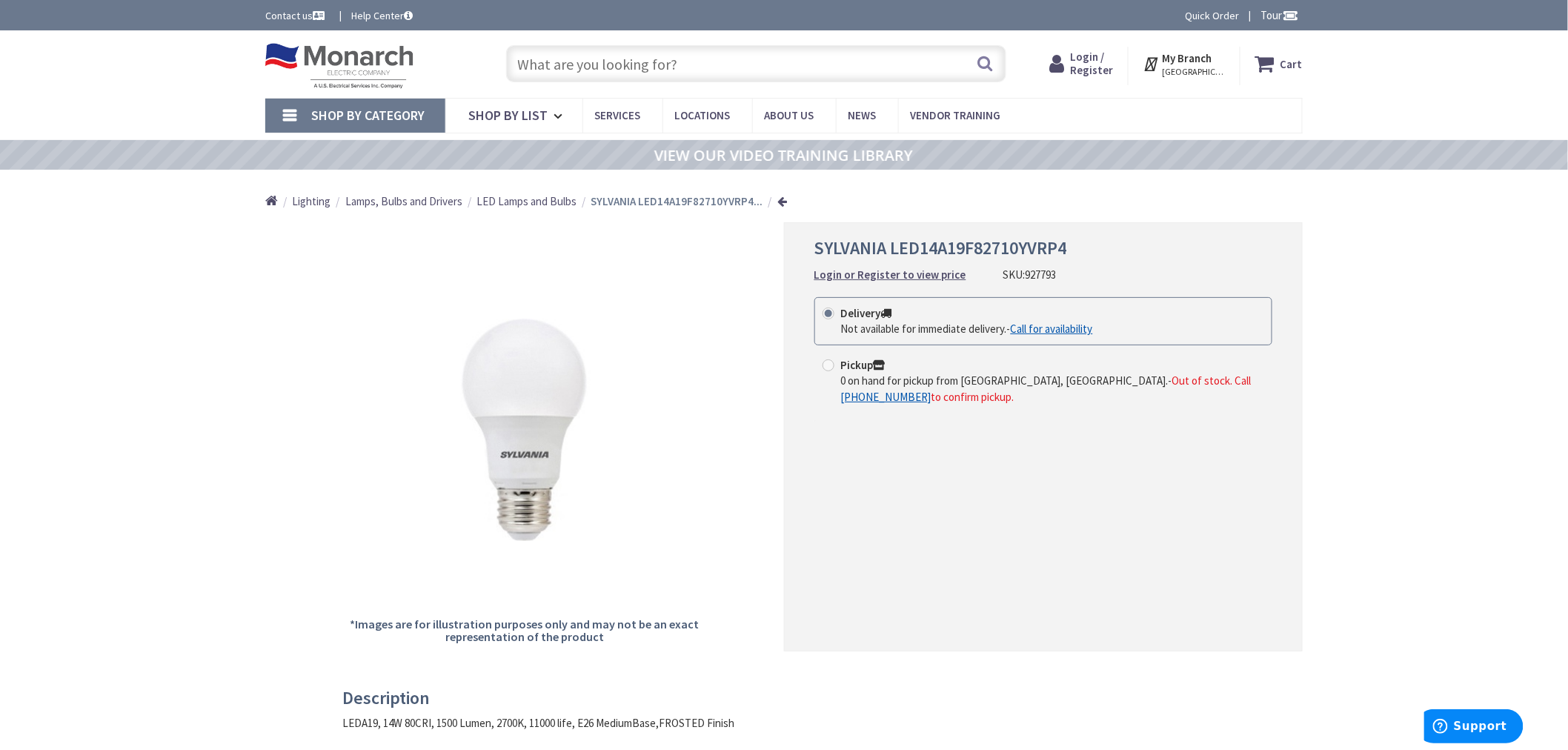
click at [643, 56] on input "text" at bounding box center [756, 63] width 500 height 37
paste input "817634"
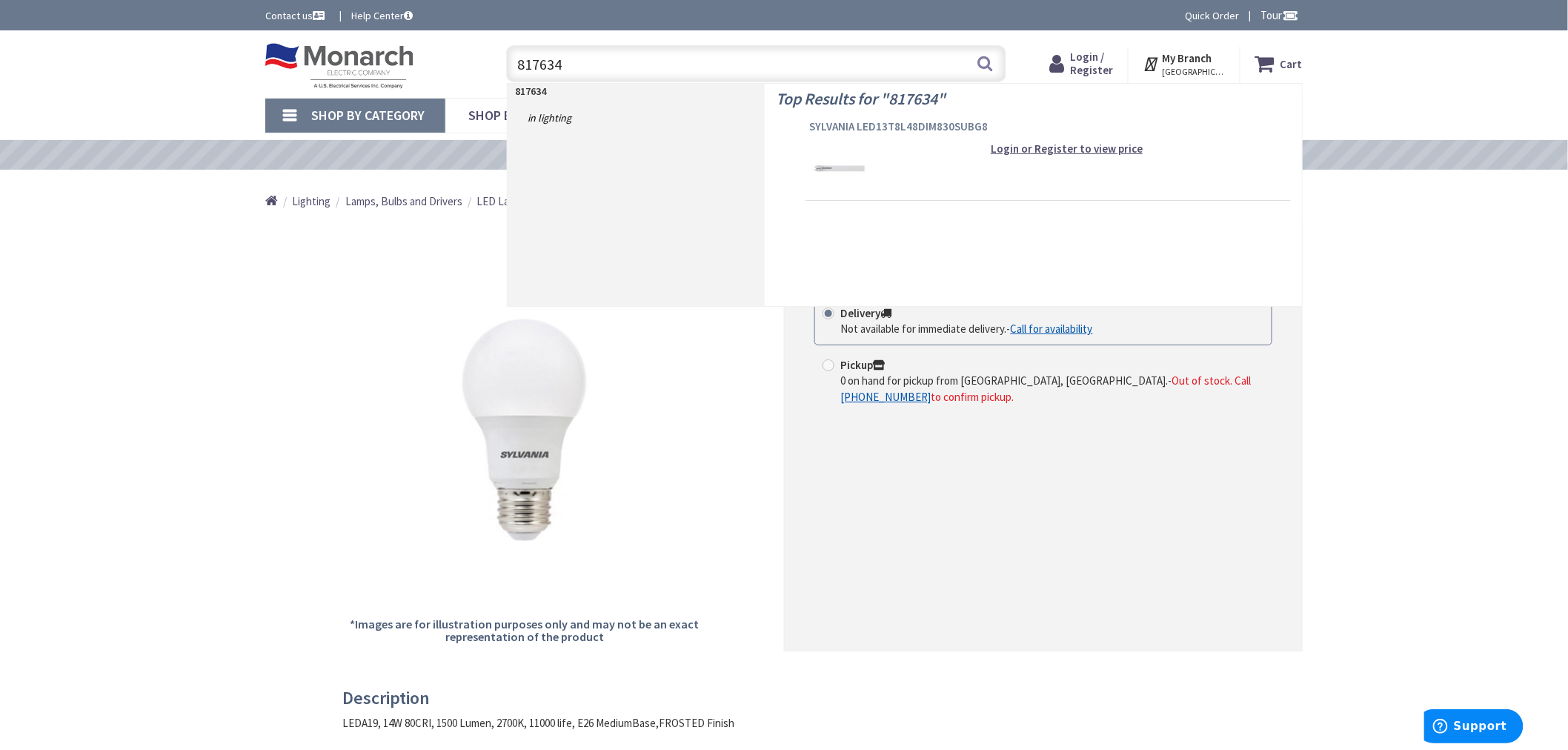
type input "817634"
click at [884, 124] on span "SYLVANIA LED13T8L48DIM830SUBG8" at bounding box center [1048, 127] width 478 height 15
